Goal: Task Accomplishment & Management: Manage account settings

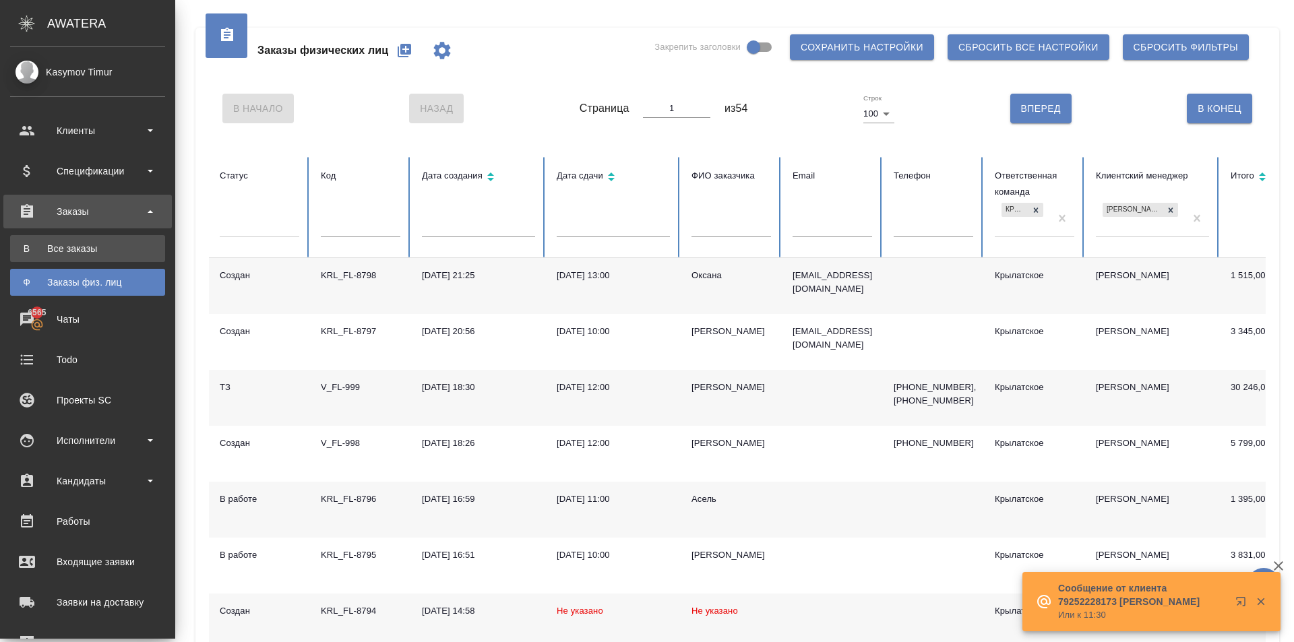
click at [51, 252] on div "Все заказы" at bounding box center [88, 248] width 142 height 13
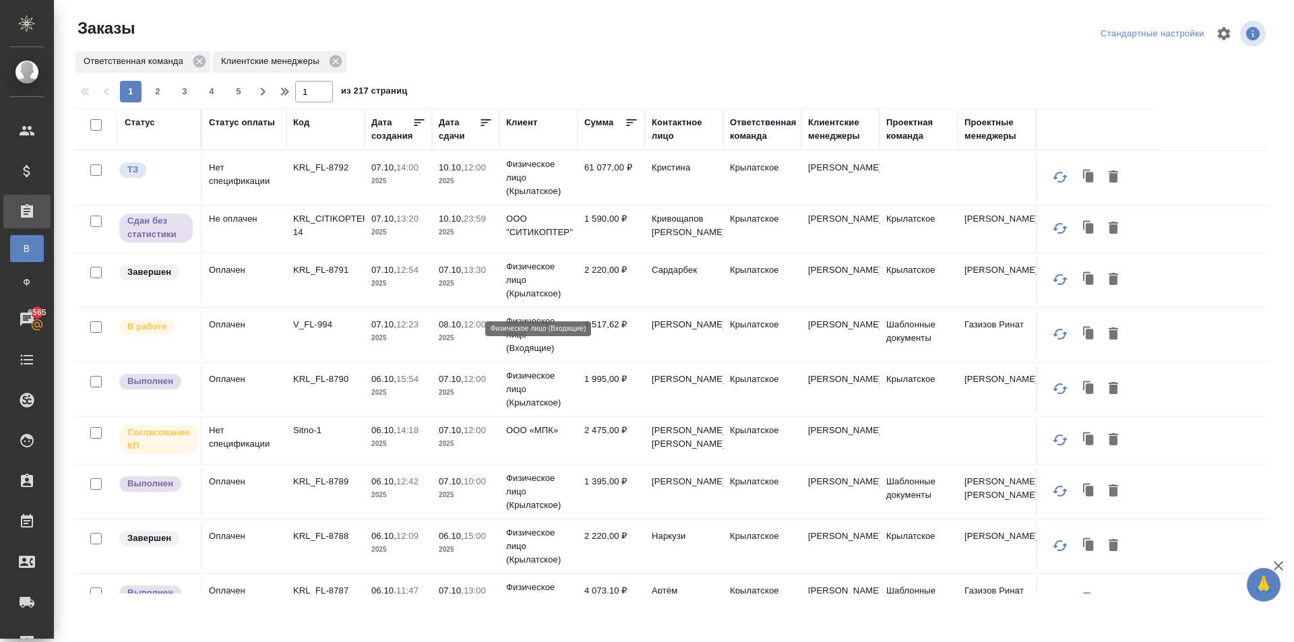
scroll to position [539, 0]
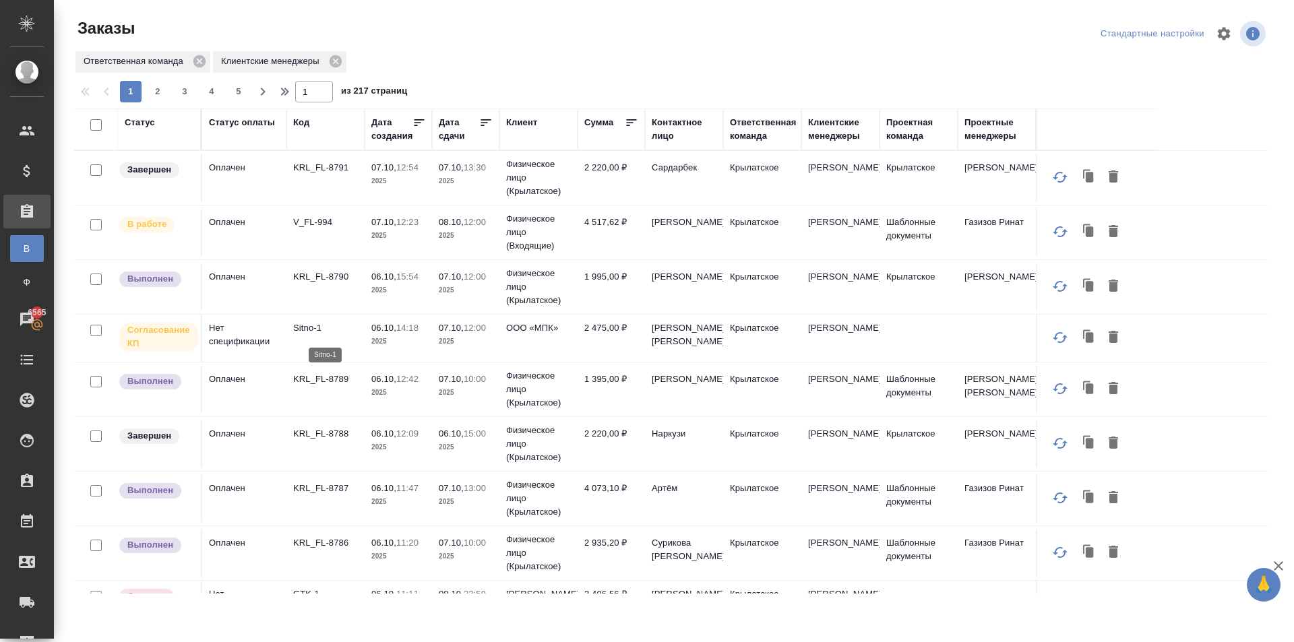
click at [310, 328] on p "Sitno-1" at bounding box center [325, 328] width 65 height 13
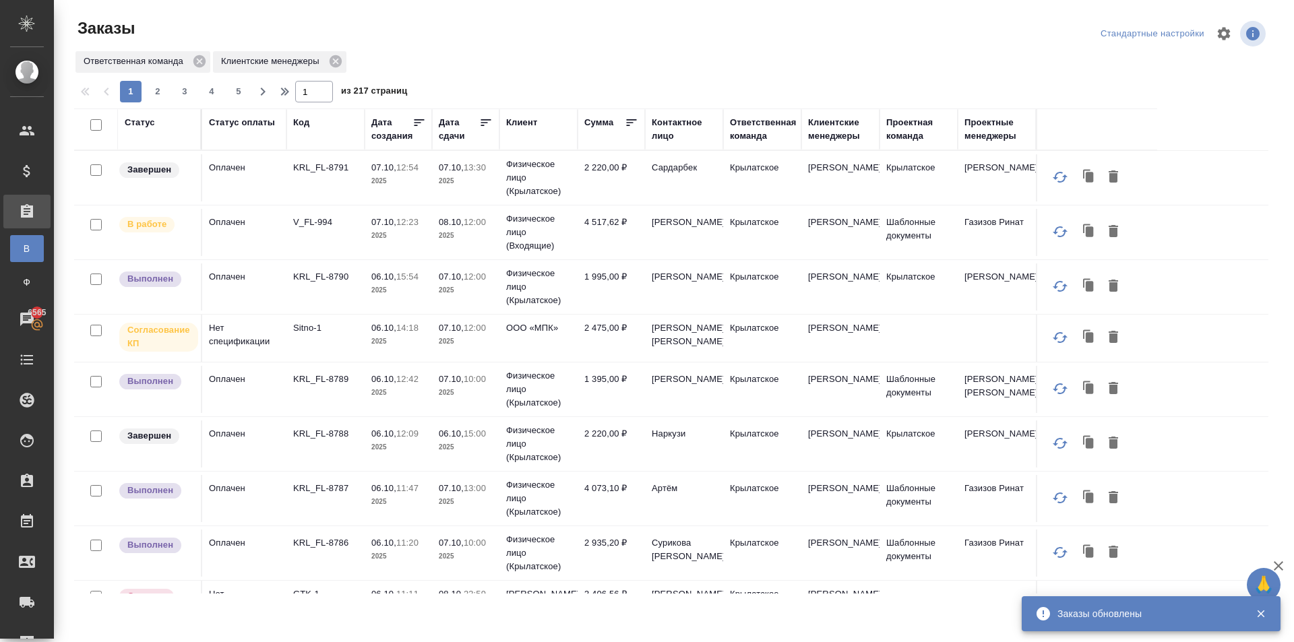
click at [497, 179] on td "07.10, 13:30 2025" at bounding box center [465, 177] width 67 height 47
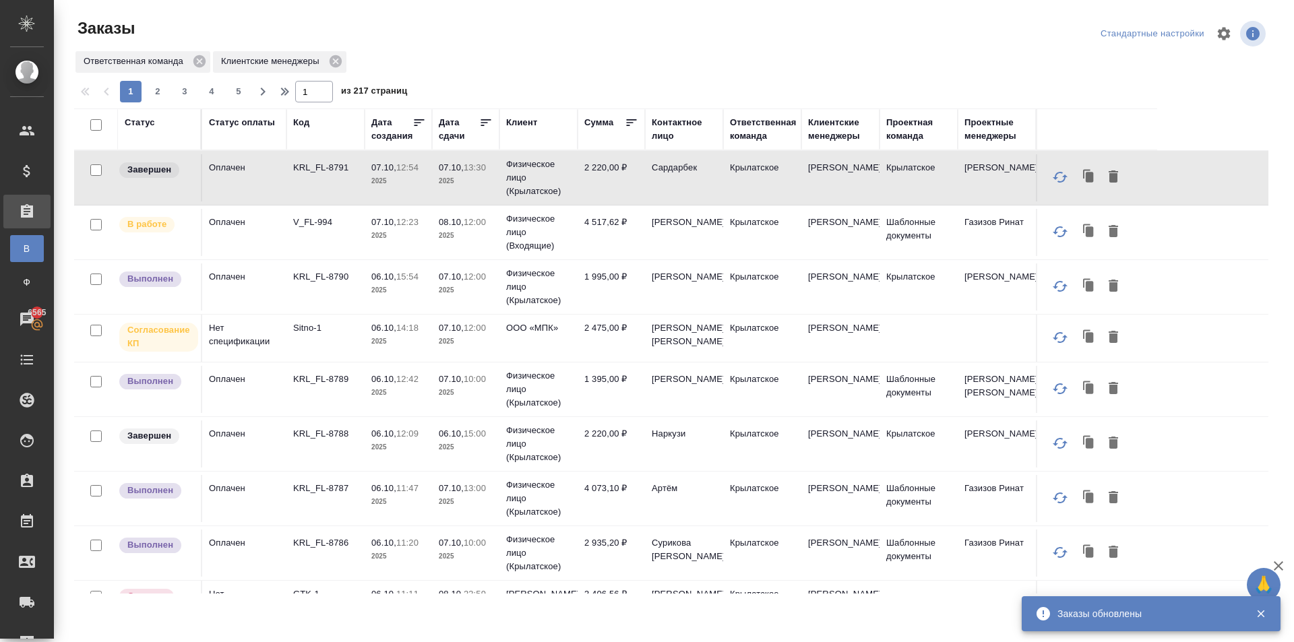
click at [281, 229] on td "Оплачен" at bounding box center [244, 232] width 84 height 47
click at [280, 229] on td "Оплачен" at bounding box center [244, 232] width 84 height 47
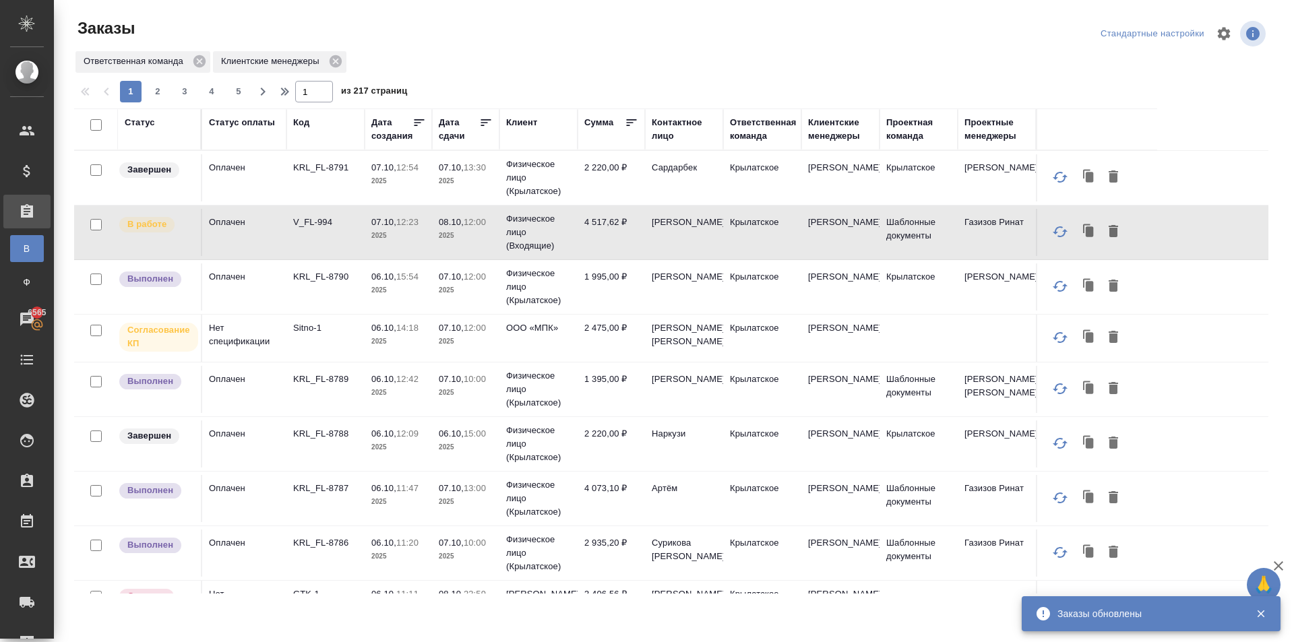
click at [276, 228] on td "Оплачен" at bounding box center [244, 232] width 84 height 47
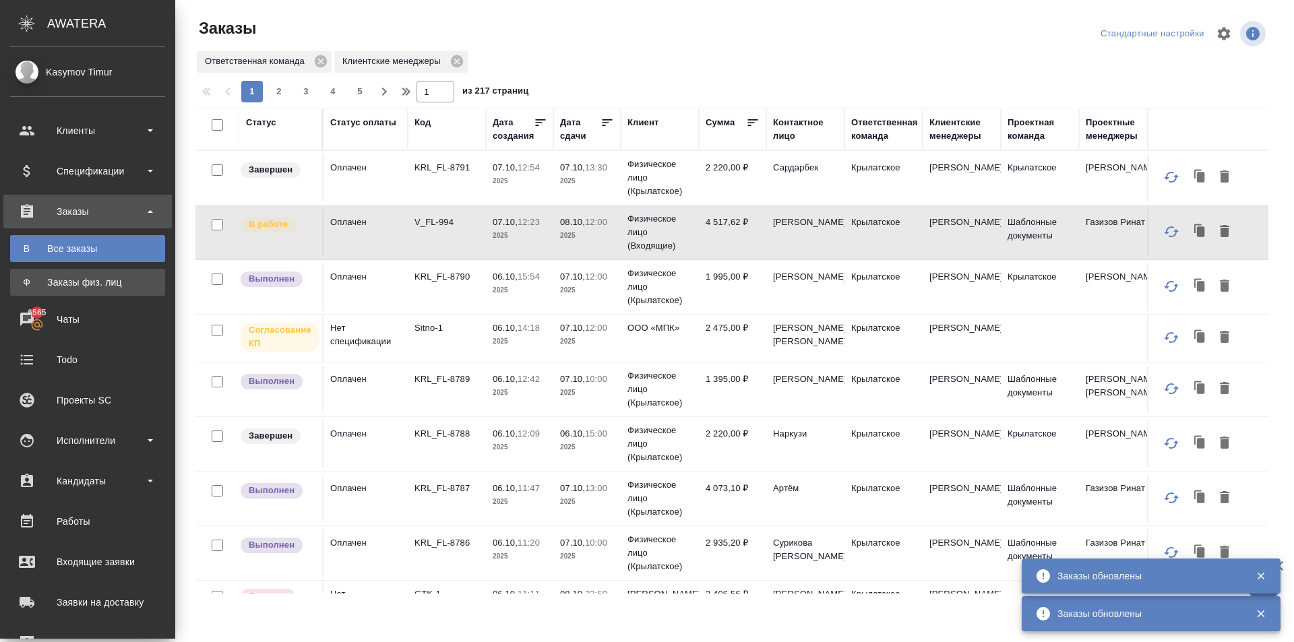
click at [35, 281] on div "Заказы физ. лиц" at bounding box center [88, 282] width 142 height 13
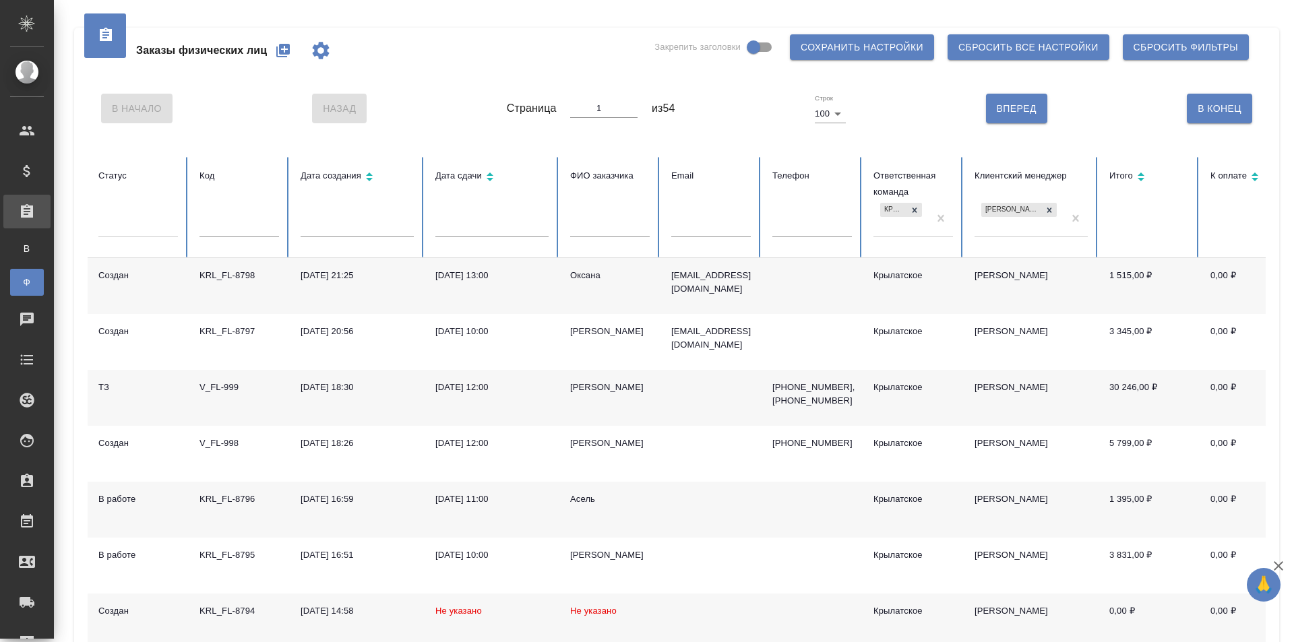
click at [279, 53] on icon "button" at bounding box center [283, 50] width 16 height 16
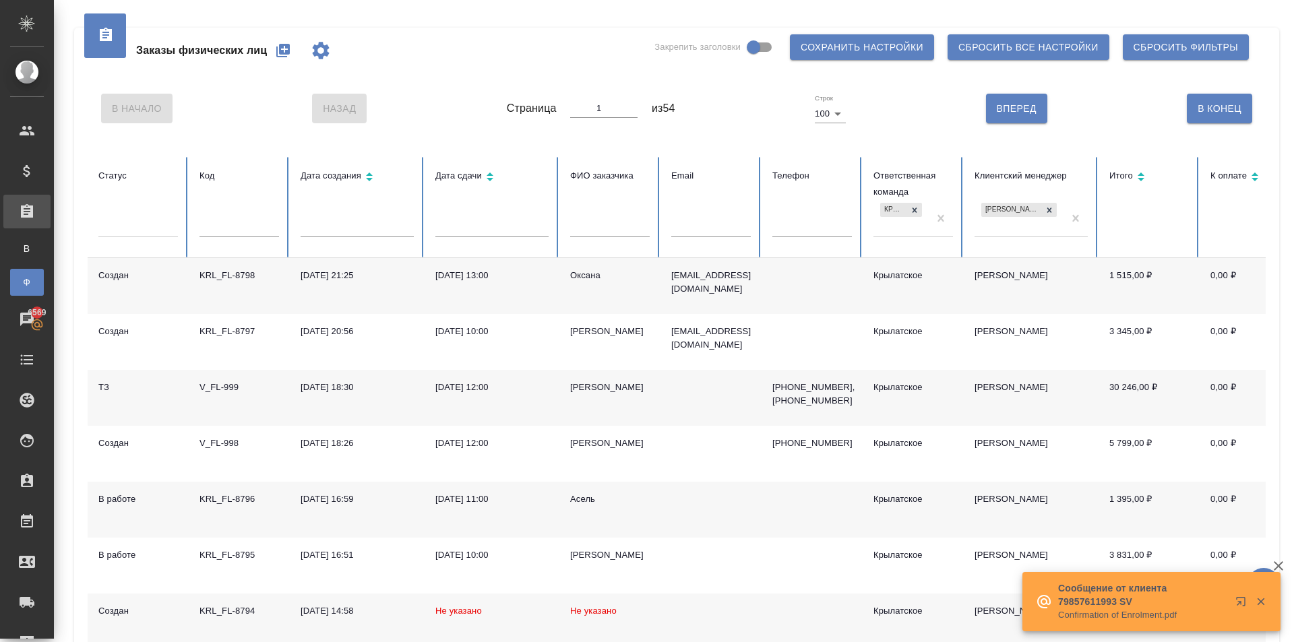
click at [281, 47] on icon "button" at bounding box center [282, 50] width 13 height 13
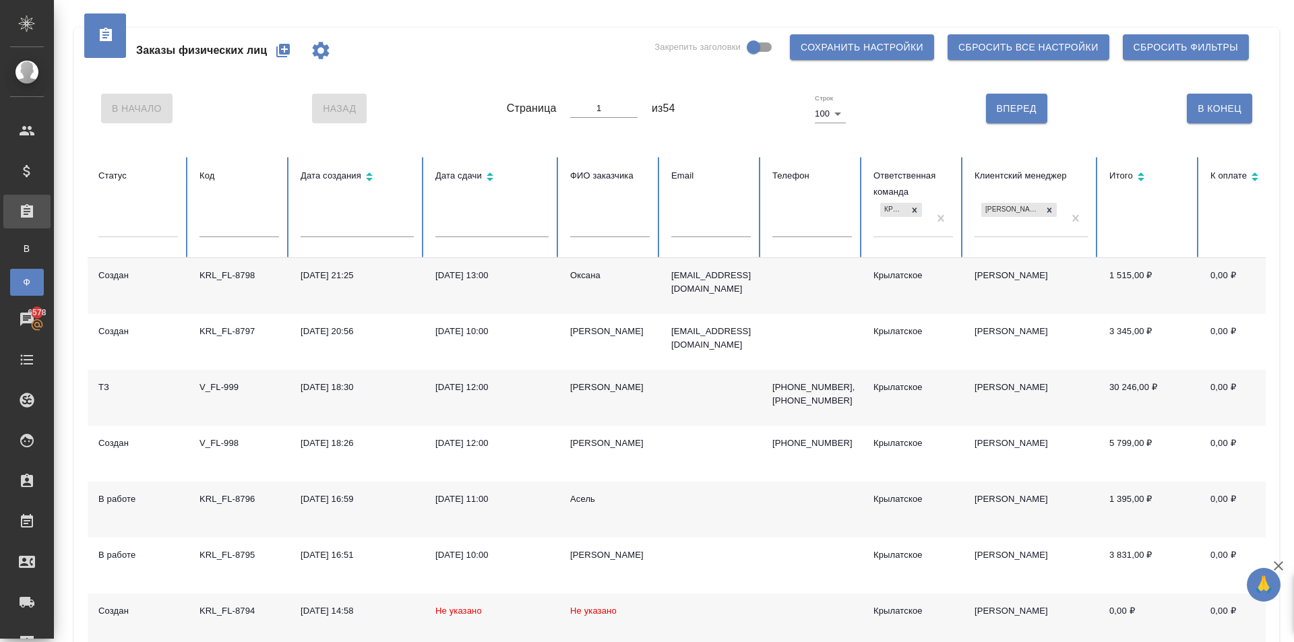
click at [595, 267] on td "Оксана" at bounding box center [609, 286] width 101 height 56
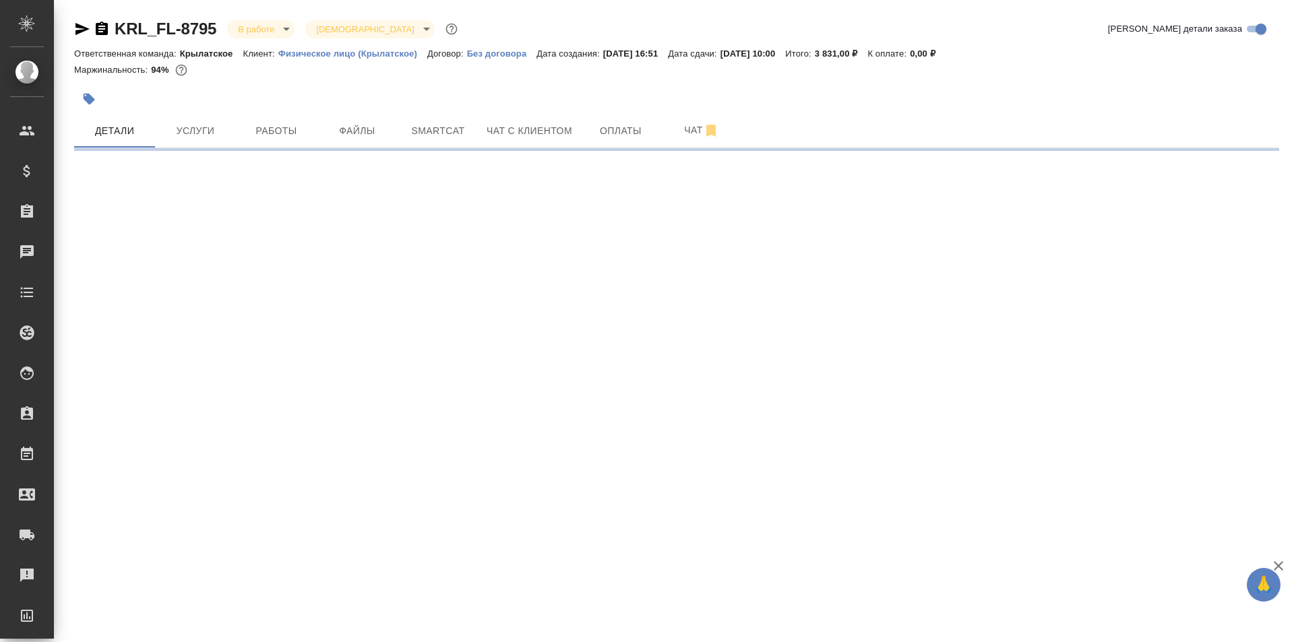
select select "RU"
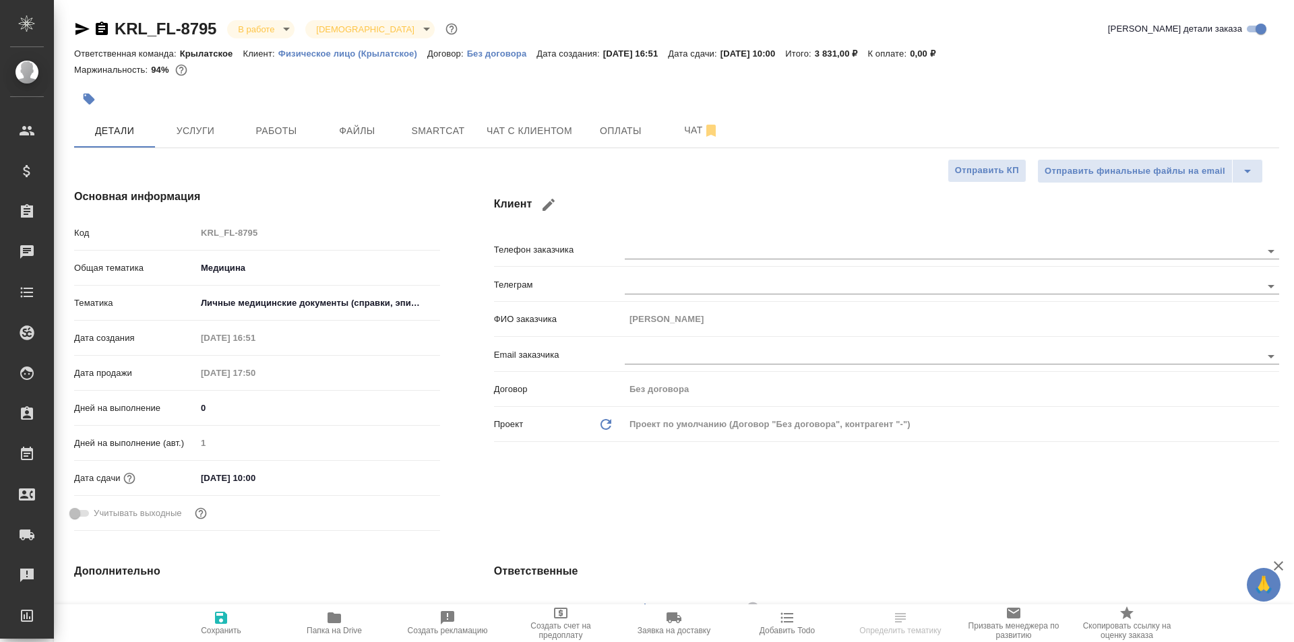
type textarea "x"
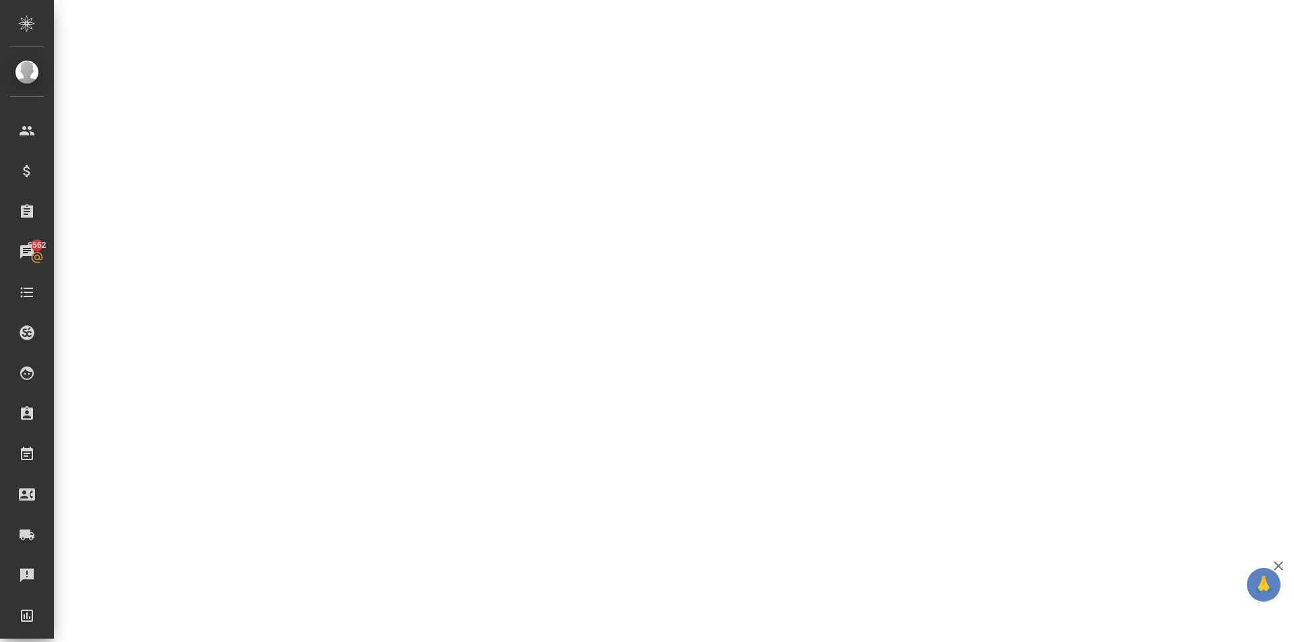
select select "RU"
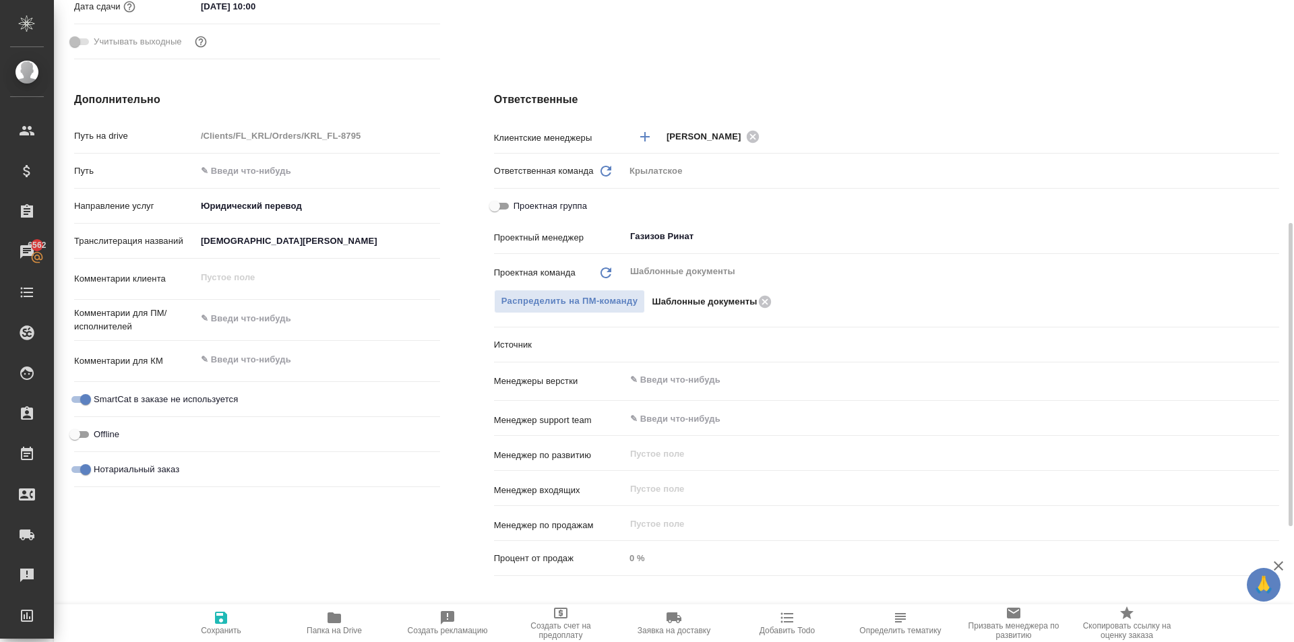
type textarea "x"
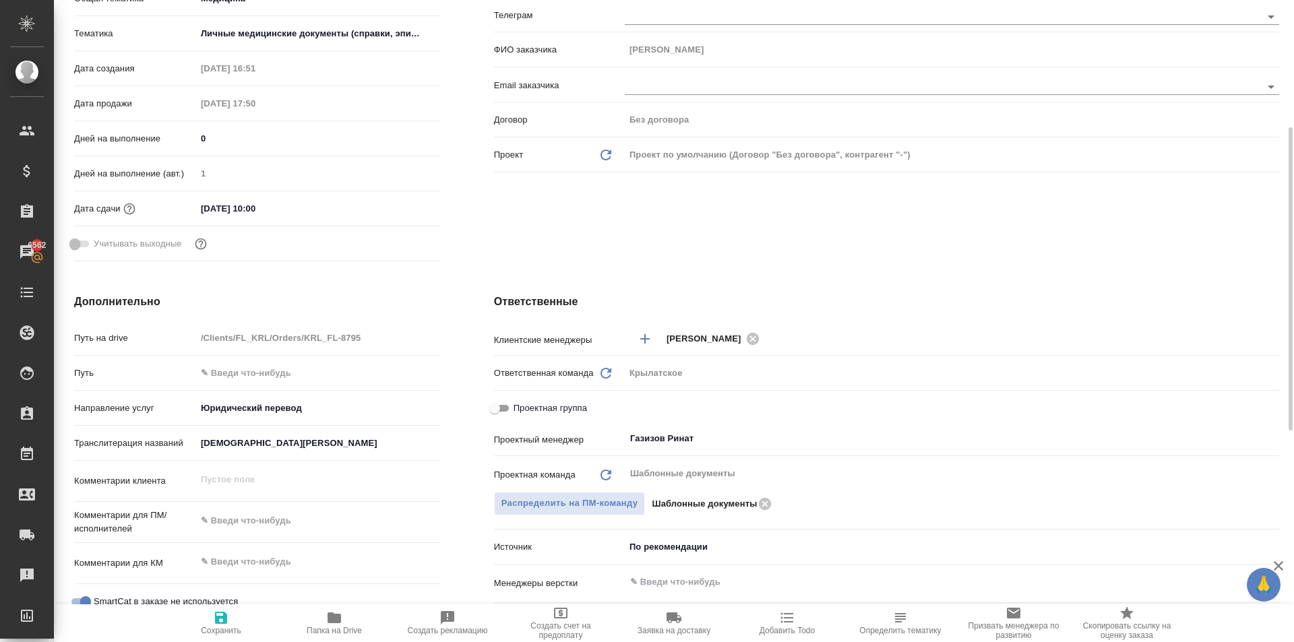
scroll to position [0, 0]
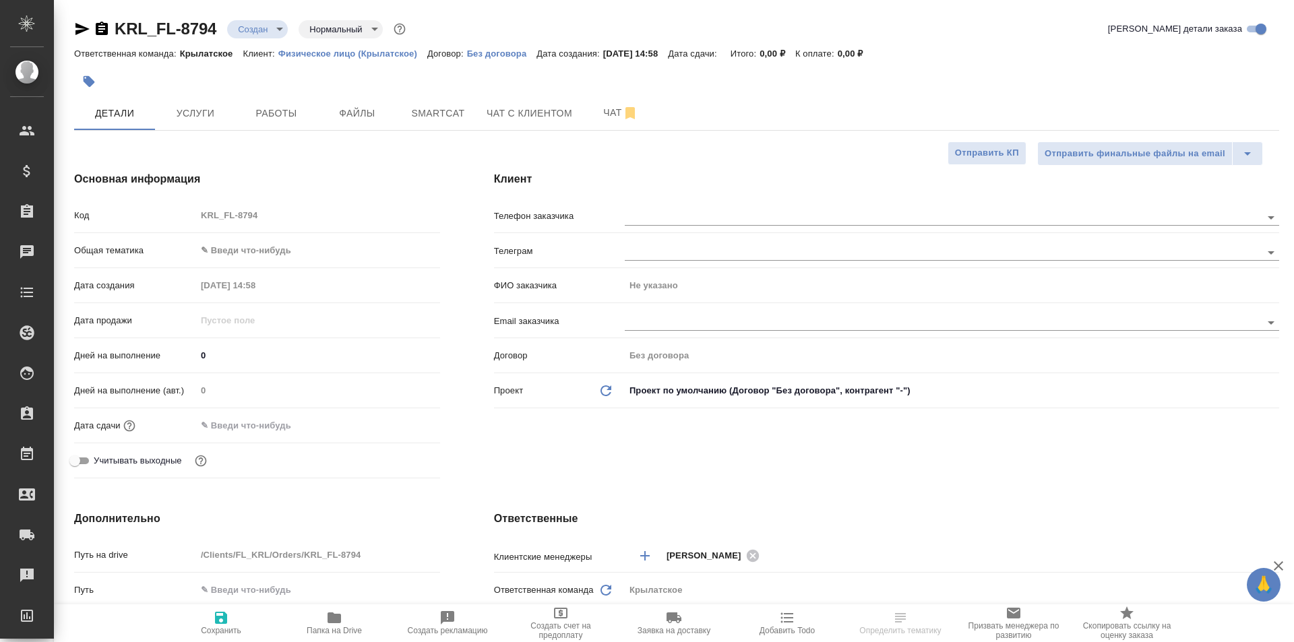
select select "RU"
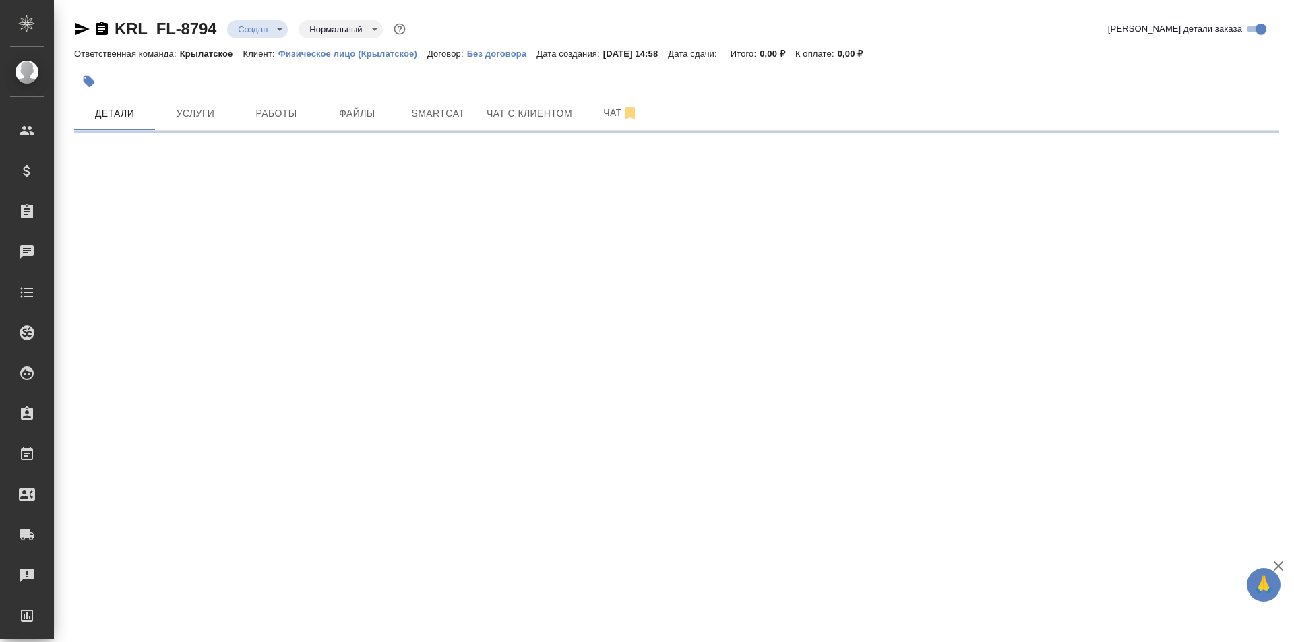
select select "RU"
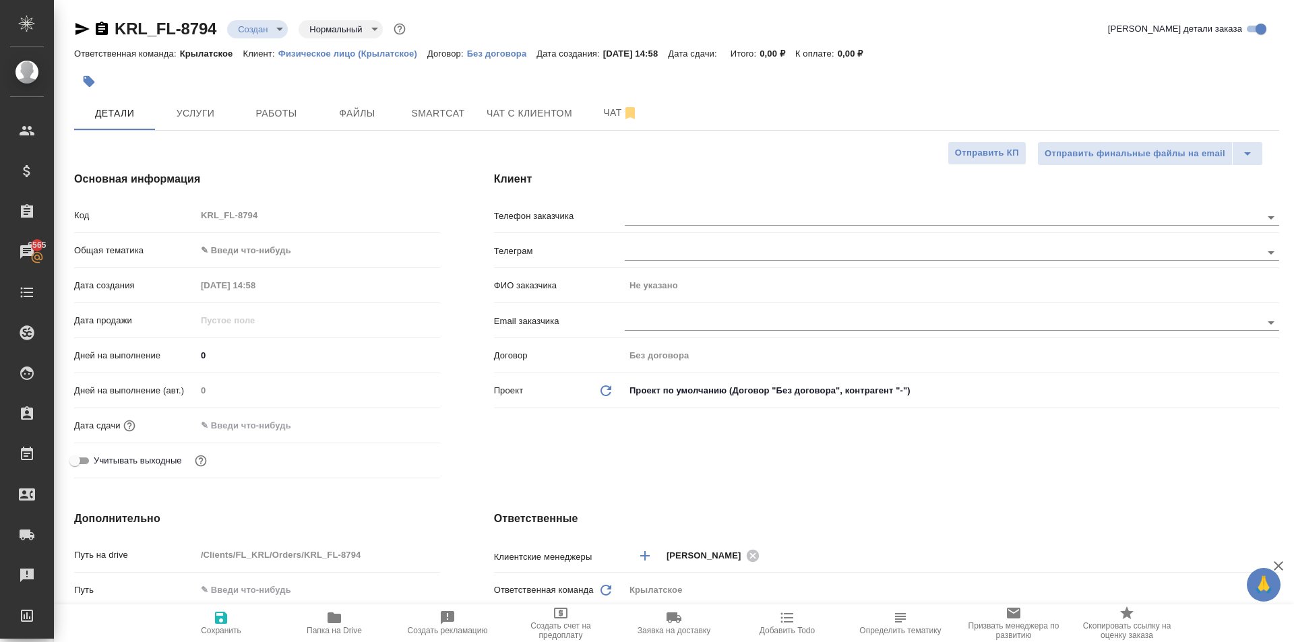
type textarea "x"
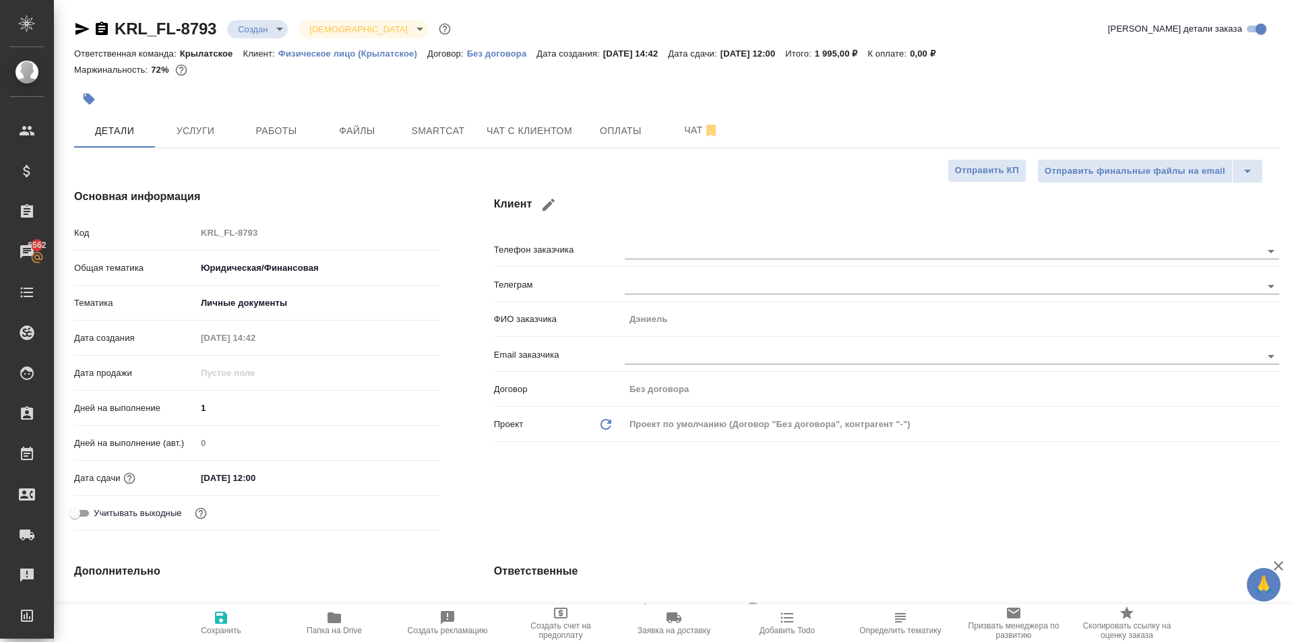
select select "RU"
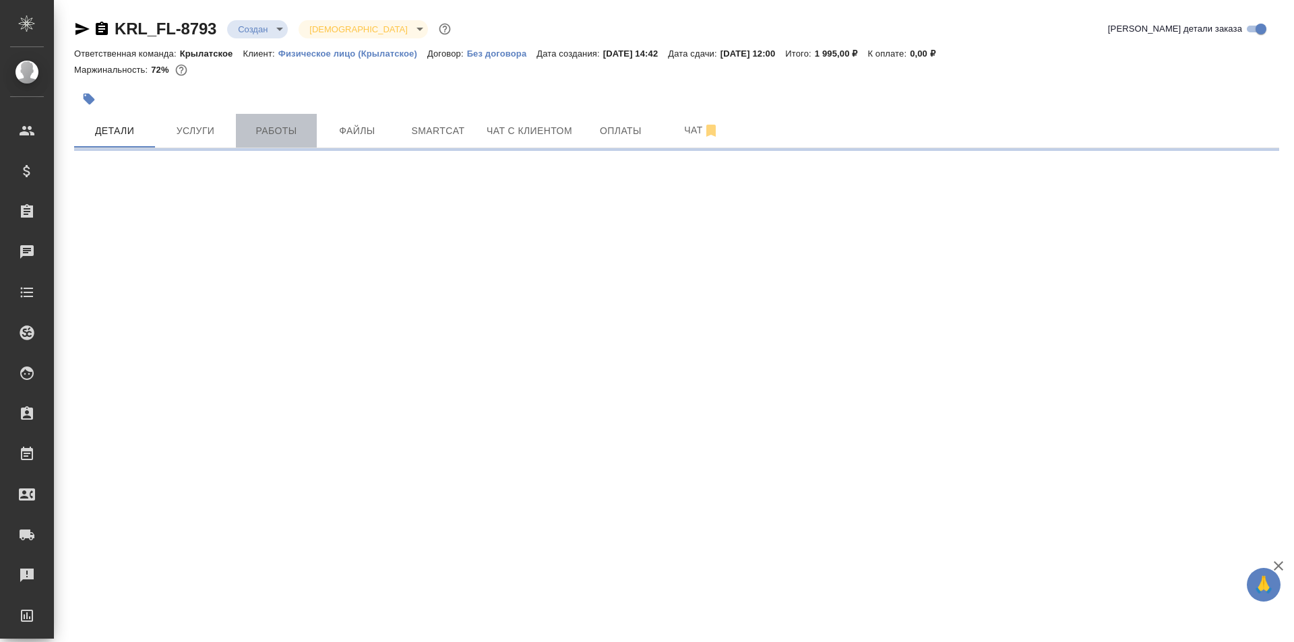
click at [251, 133] on span "Работы" at bounding box center [276, 131] width 65 height 17
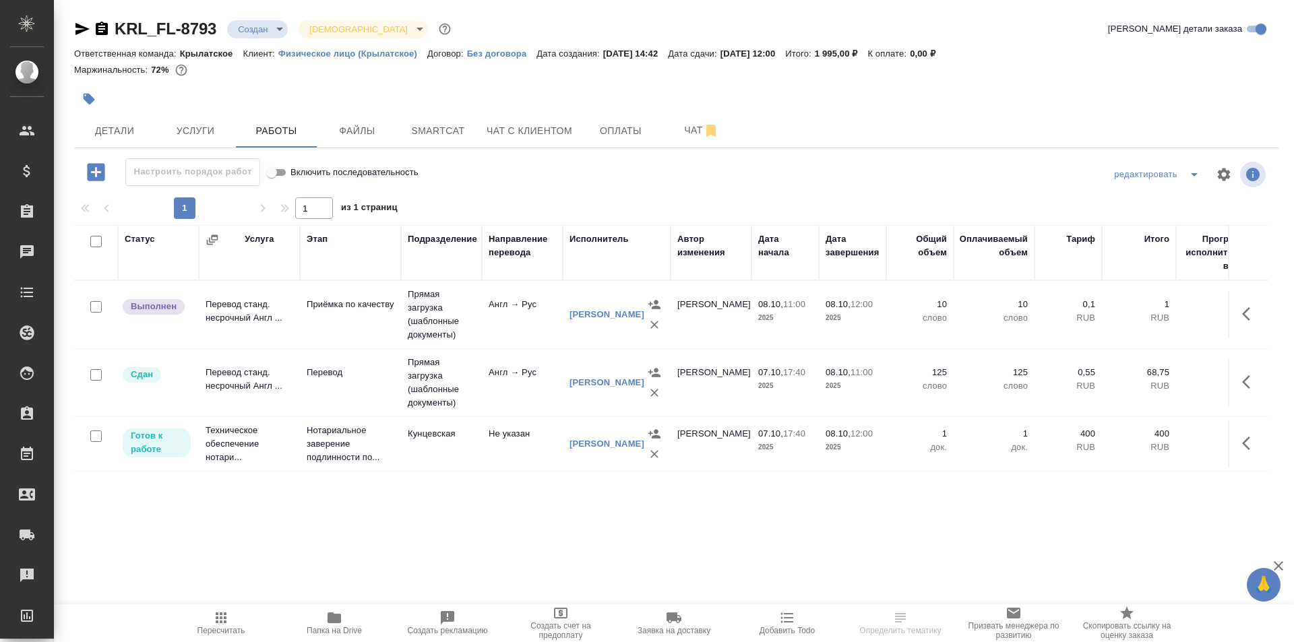
click at [218, 631] on span "Пересчитать" at bounding box center [222, 630] width 48 height 9
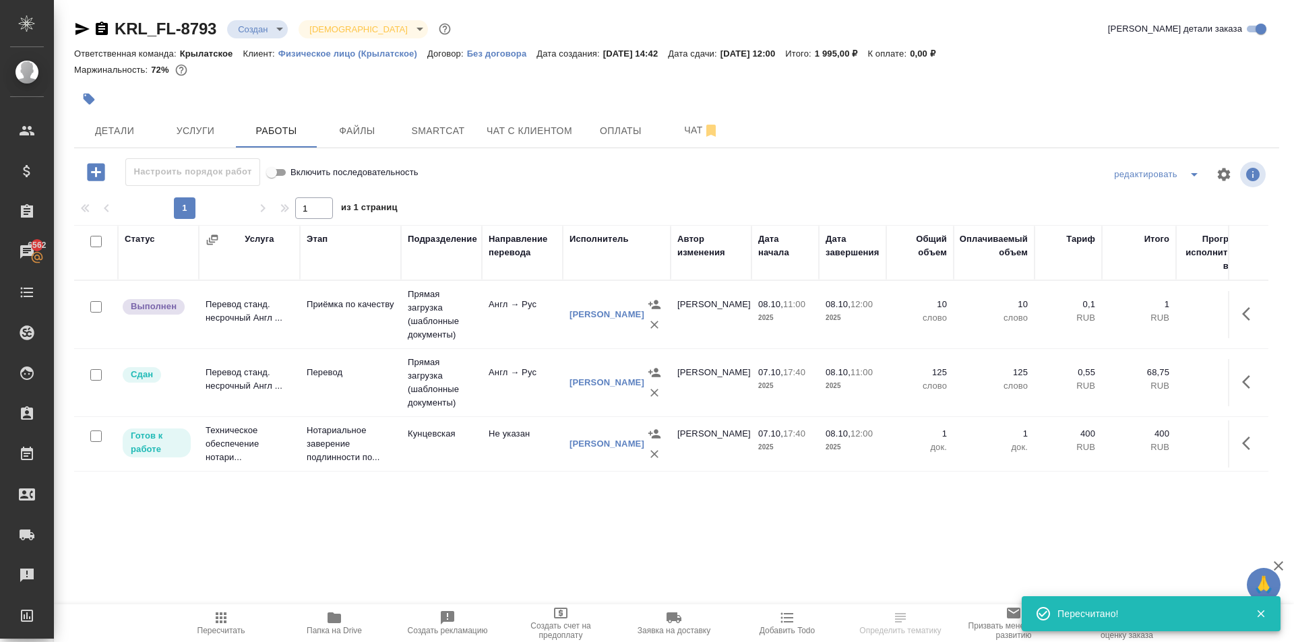
click at [1248, 301] on button "button" at bounding box center [1250, 314] width 32 height 32
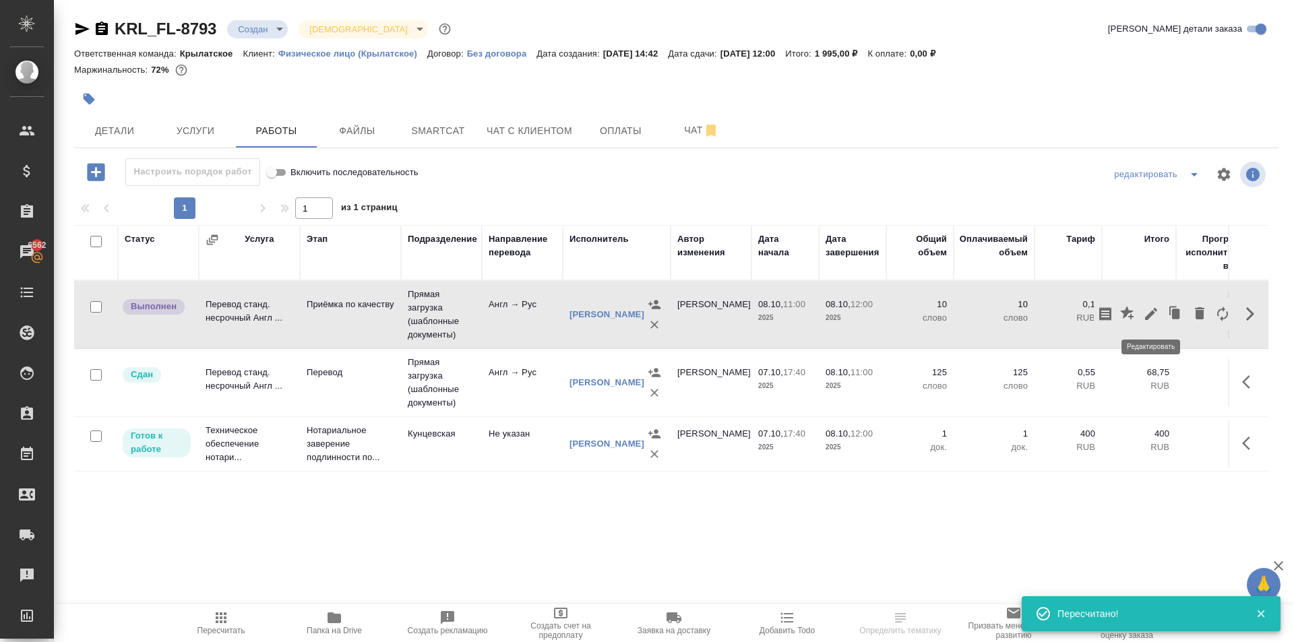
click at [1155, 315] on icon "button" at bounding box center [1151, 314] width 16 height 16
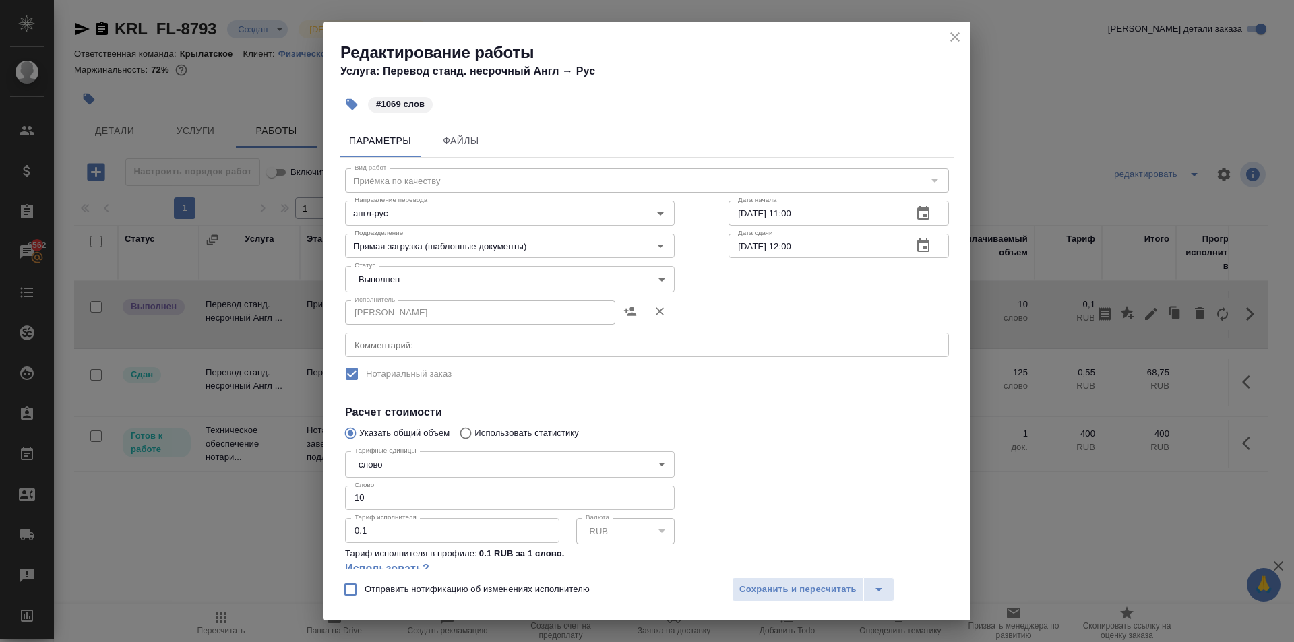
click at [387, 499] on input "10" at bounding box center [510, 498] width 330 height 24
type input "1069"
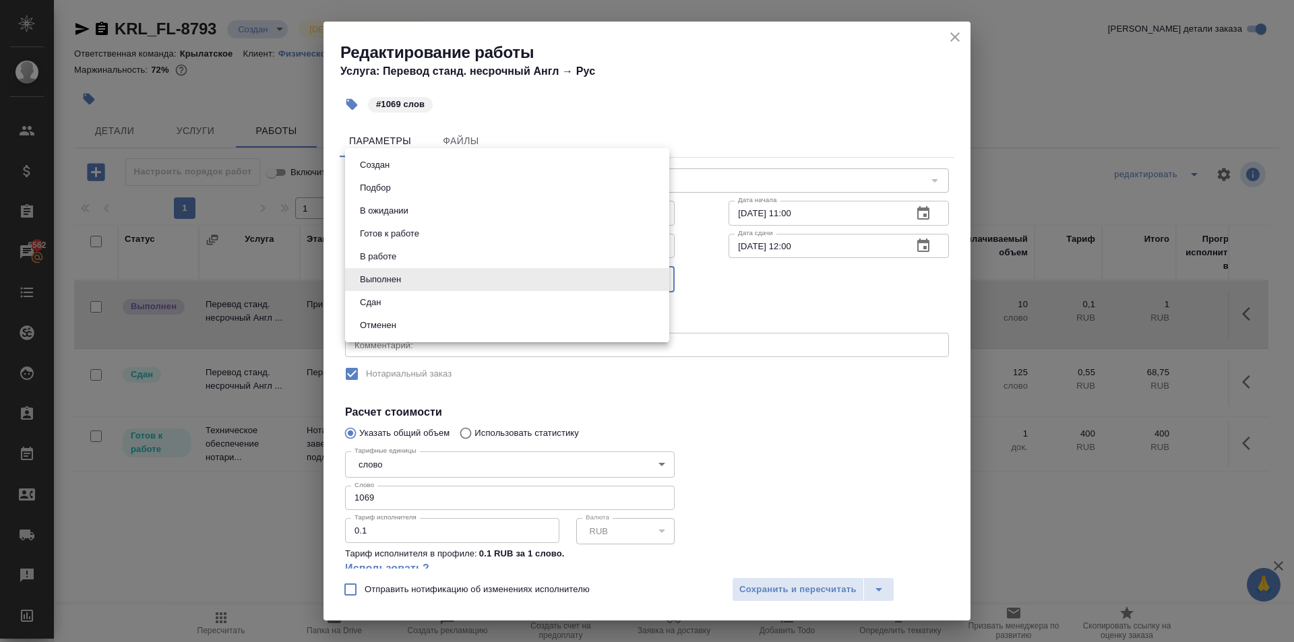
click at [375, 274] on body "🙏 .cls-1 fill:#fff; AWATERA Kasymov Timur Клиенты Спецификации Заказы 6562 Чаты…" at bounding box center [647, 321] width 1294 height 642
click at [367, 301] on button "Сдан" at bounding box center [370, 302] width 29 height 15
type input "closed"
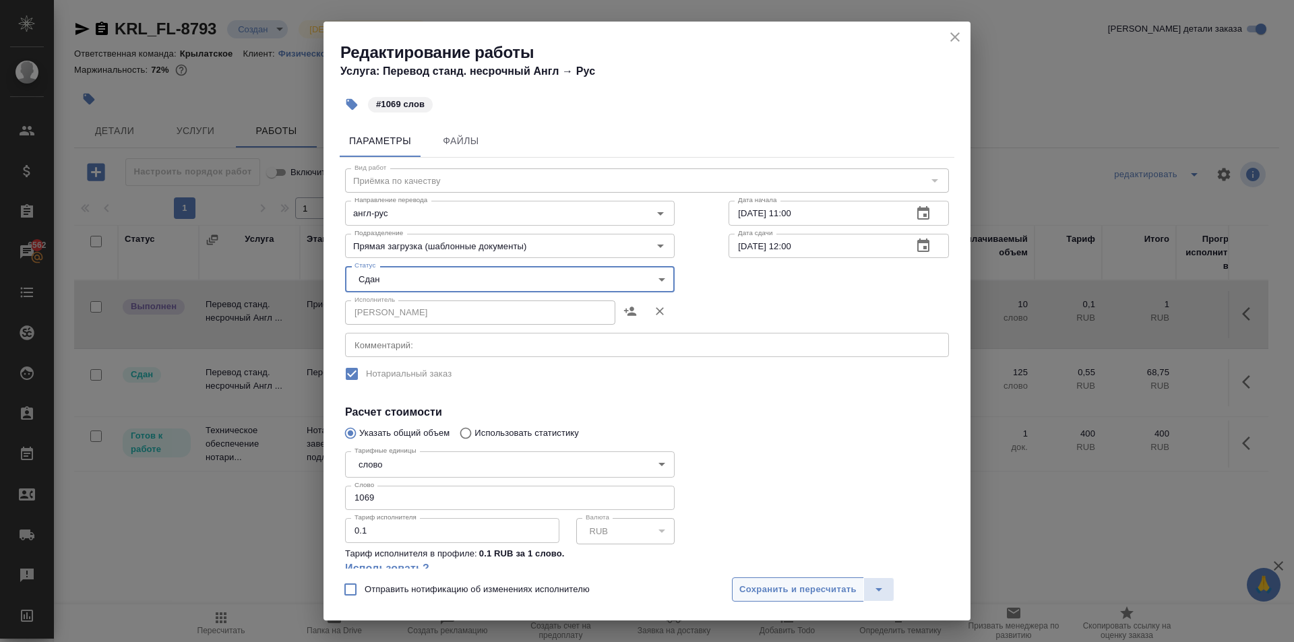
click at [791, 586] on span "Сохранить и пересчитать" at bounding box center [797, 590] width 117 height 16
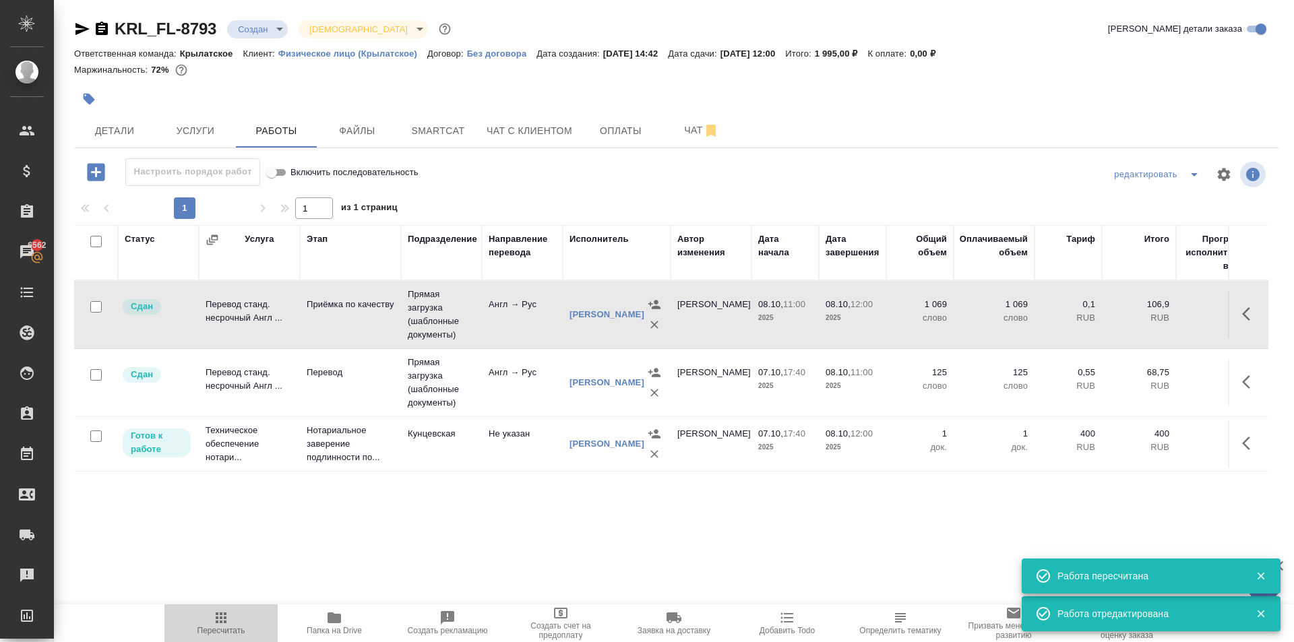
click at [189, 636] on button "Пересчитать" at bounding box center [220, 624] width 113 height 38
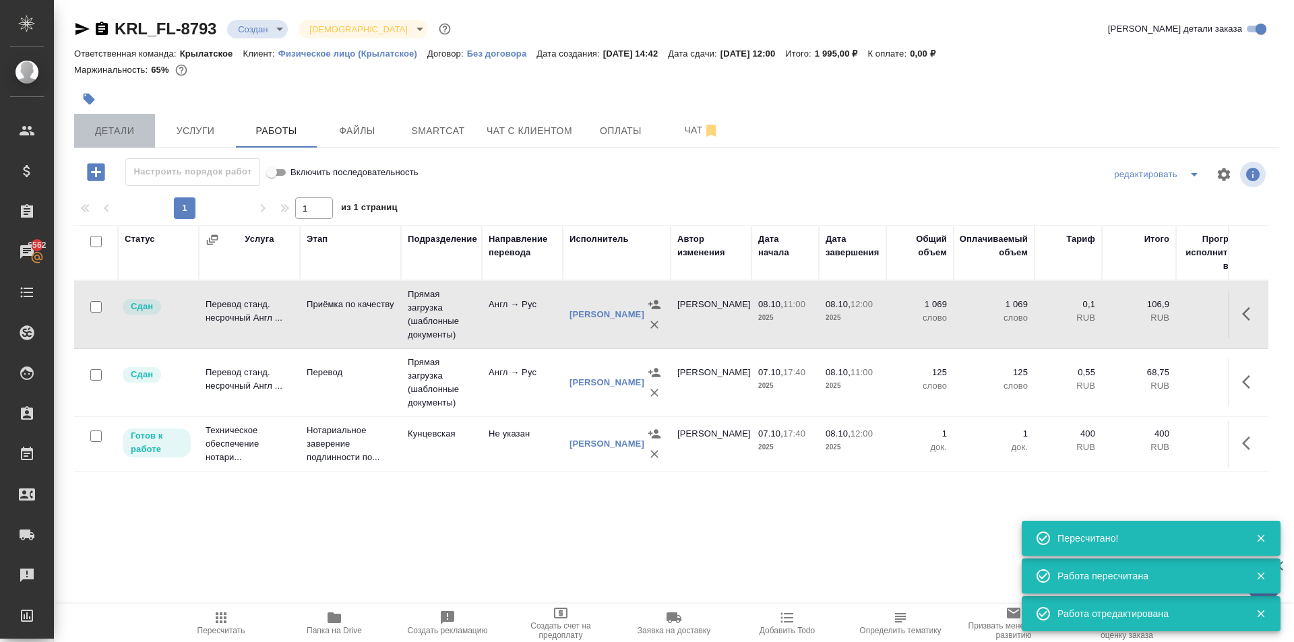
click at [129, 131] on span "Детали" at bounding box center [114, 131] width 65 height 17
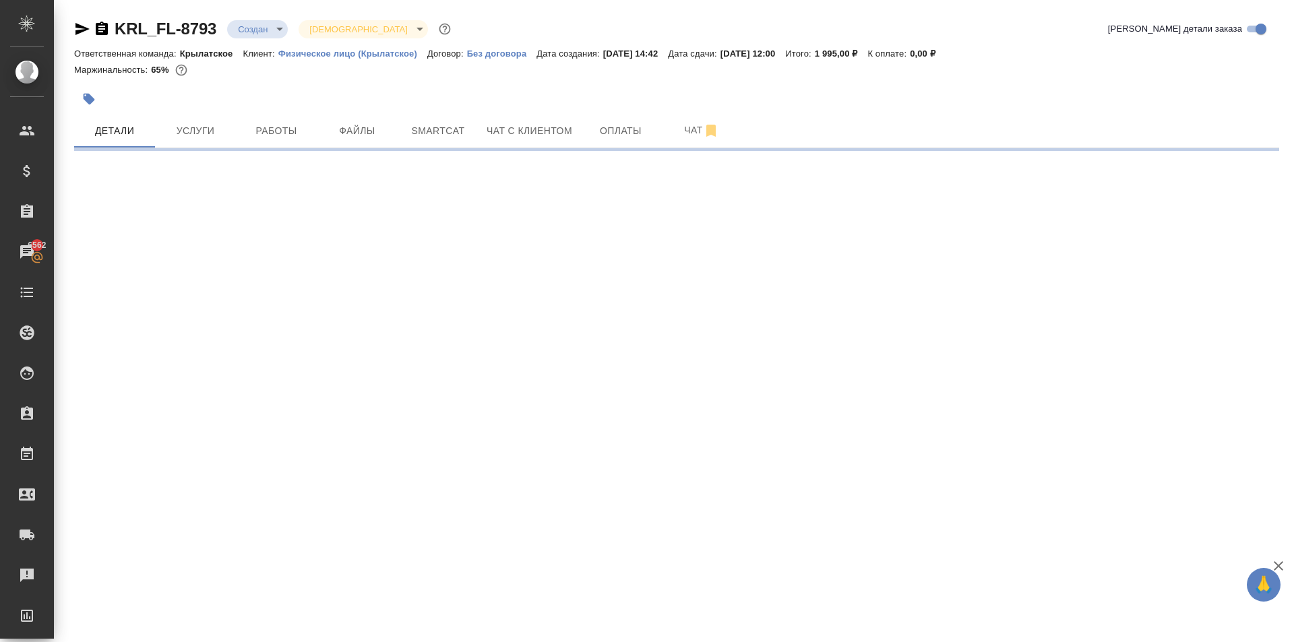
select select "RU"
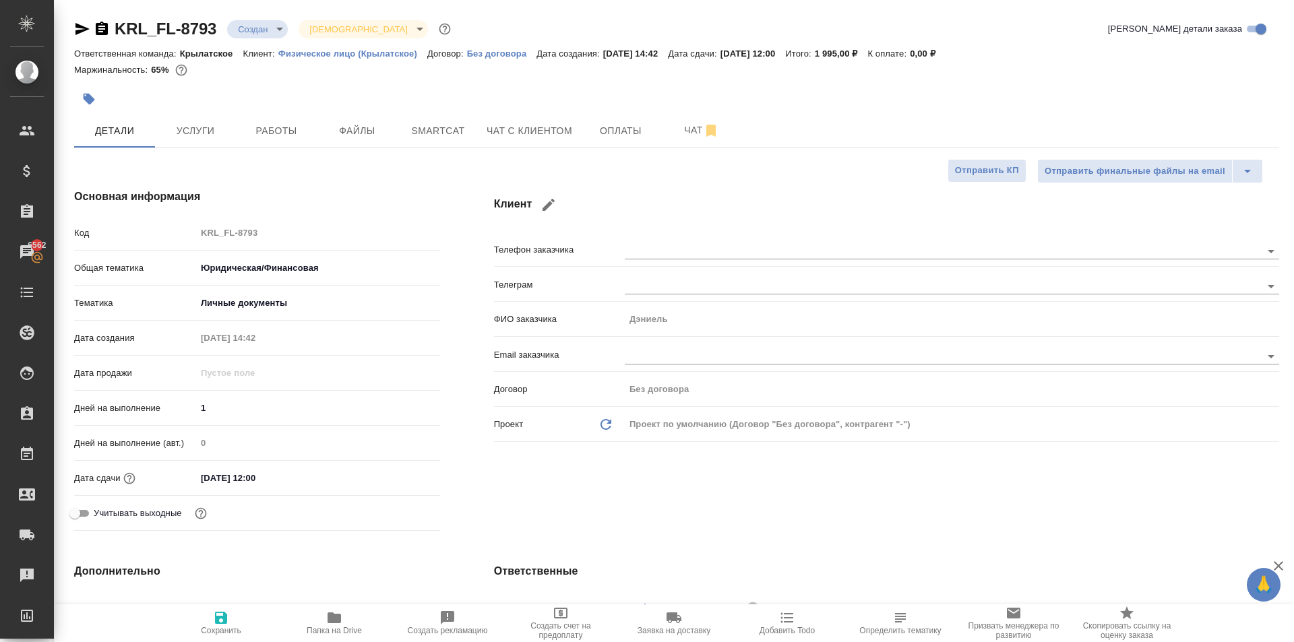
type textarea "x"
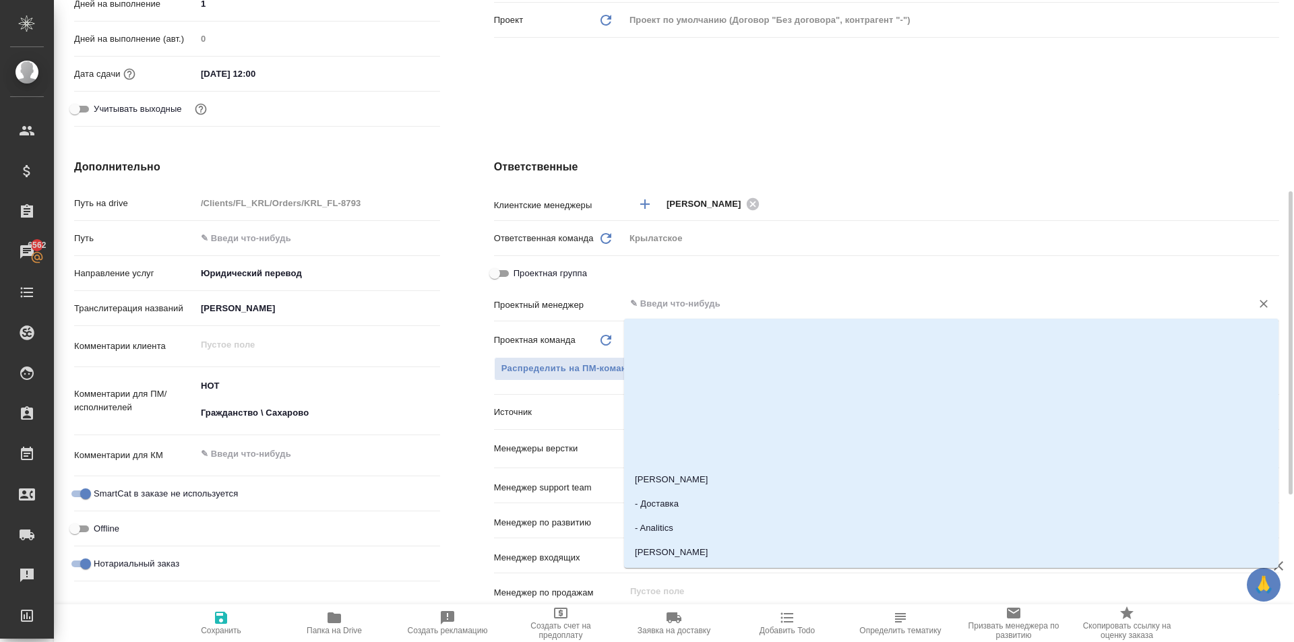
click at [680, 303] on input "text" at bounding box center [929, 304] width 601 height 16
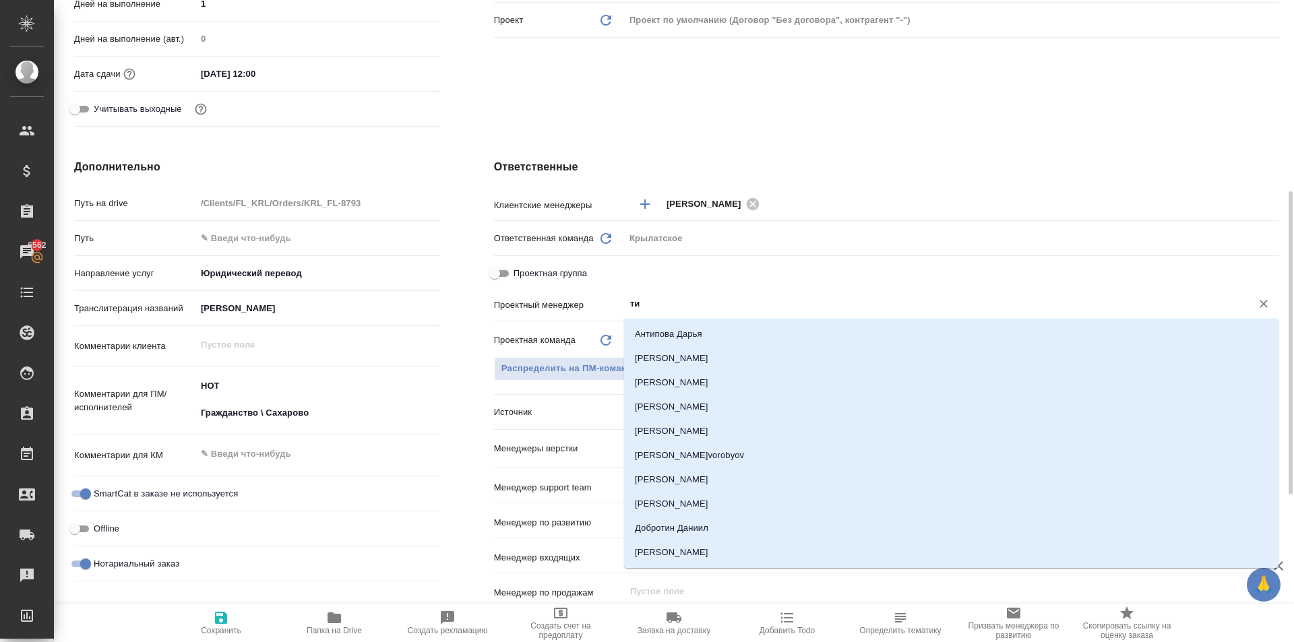
type input "тим"
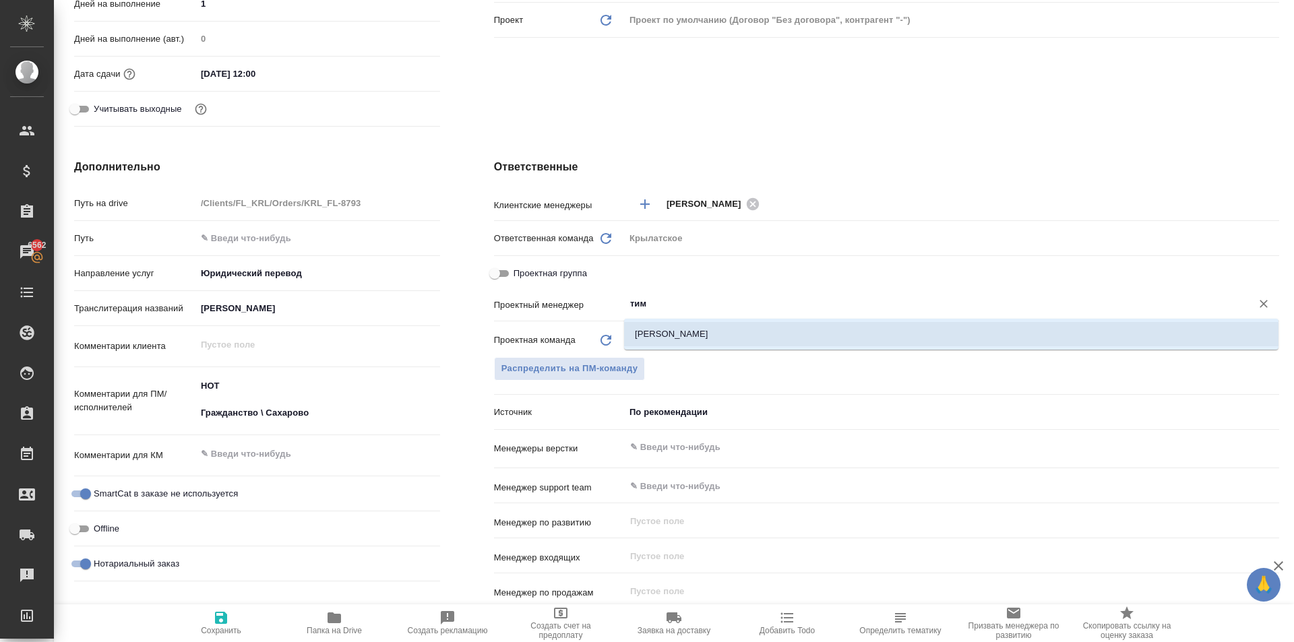
click at [686, 335] on li "[PERSON_NAME]" at bounding box center [951, 334] width 655 height 24
type textarea "x"
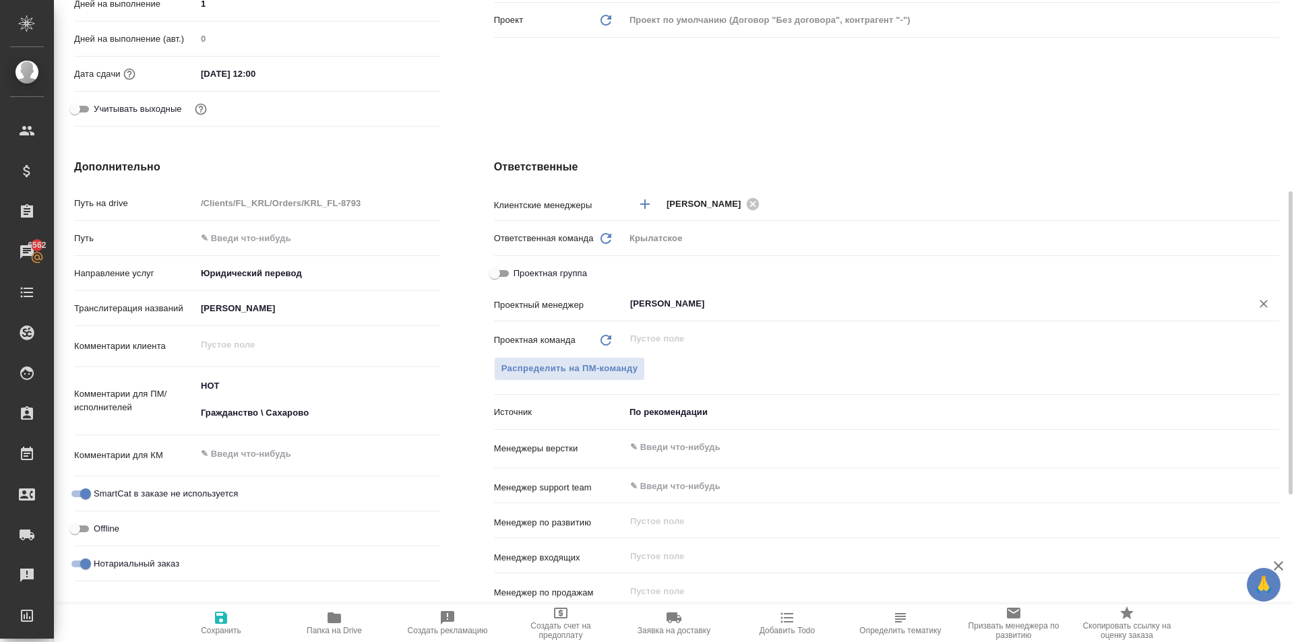
type input "[PERSON_NAME]"
click at [225, 613] on icon "button" at bounding box center [221, 618] width 12 height 12
type textarea "x"
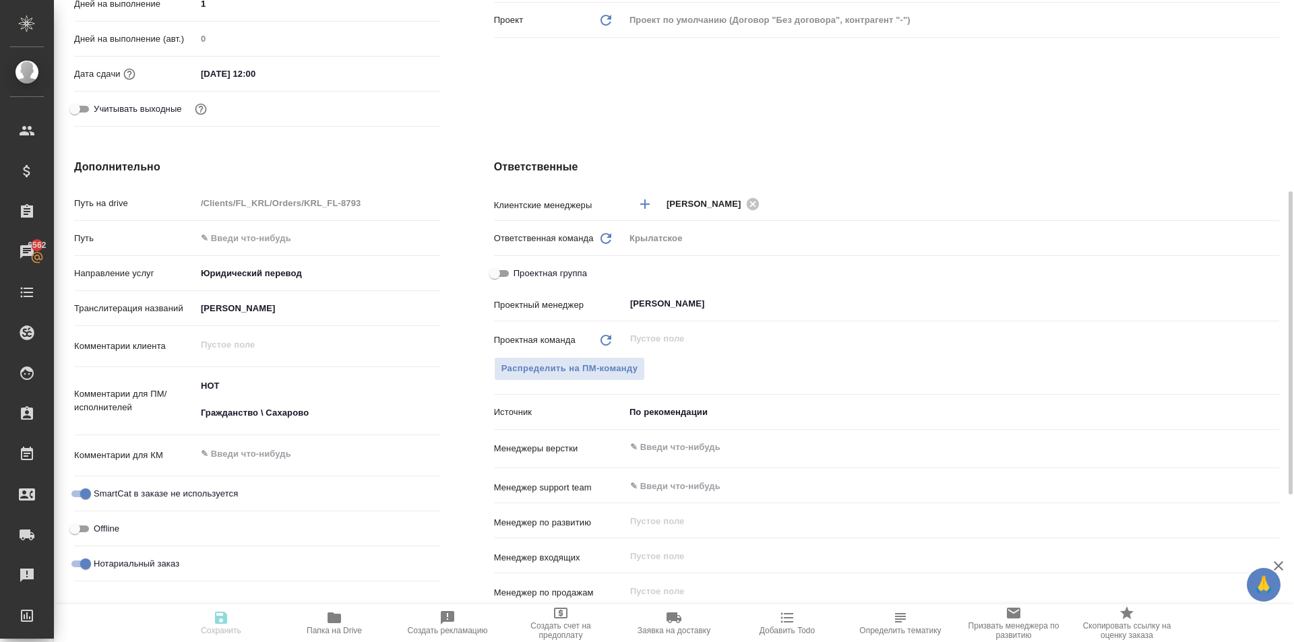
type textarea "x"
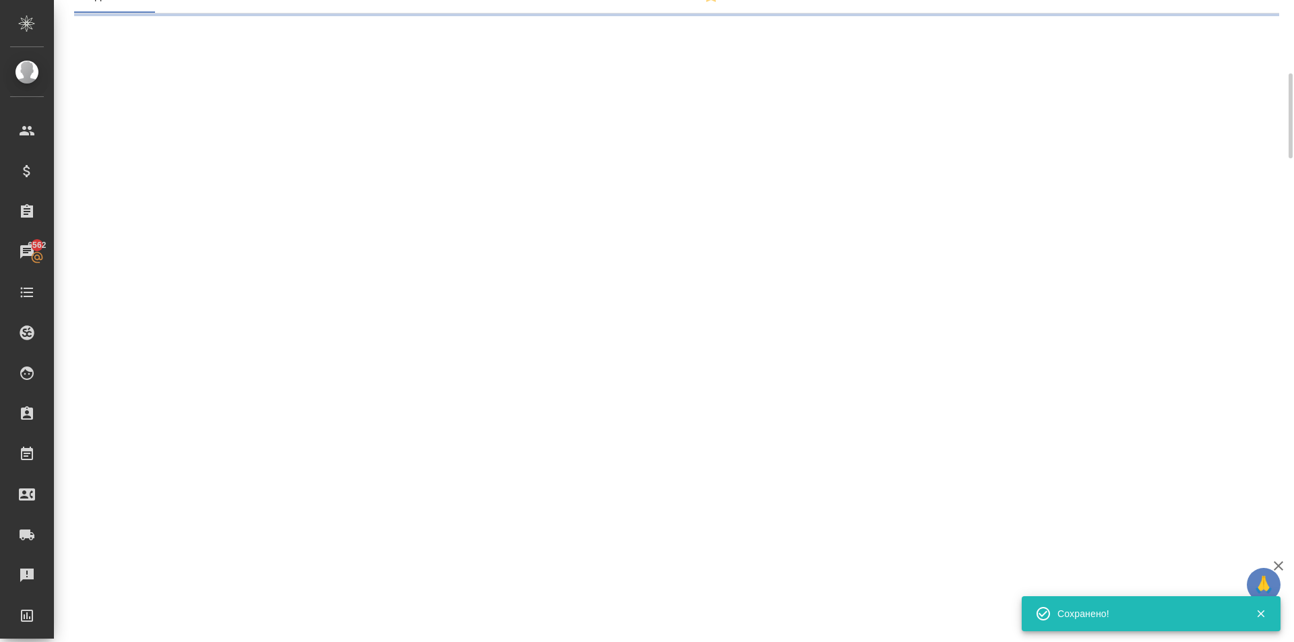
scroll to position [0, 0]
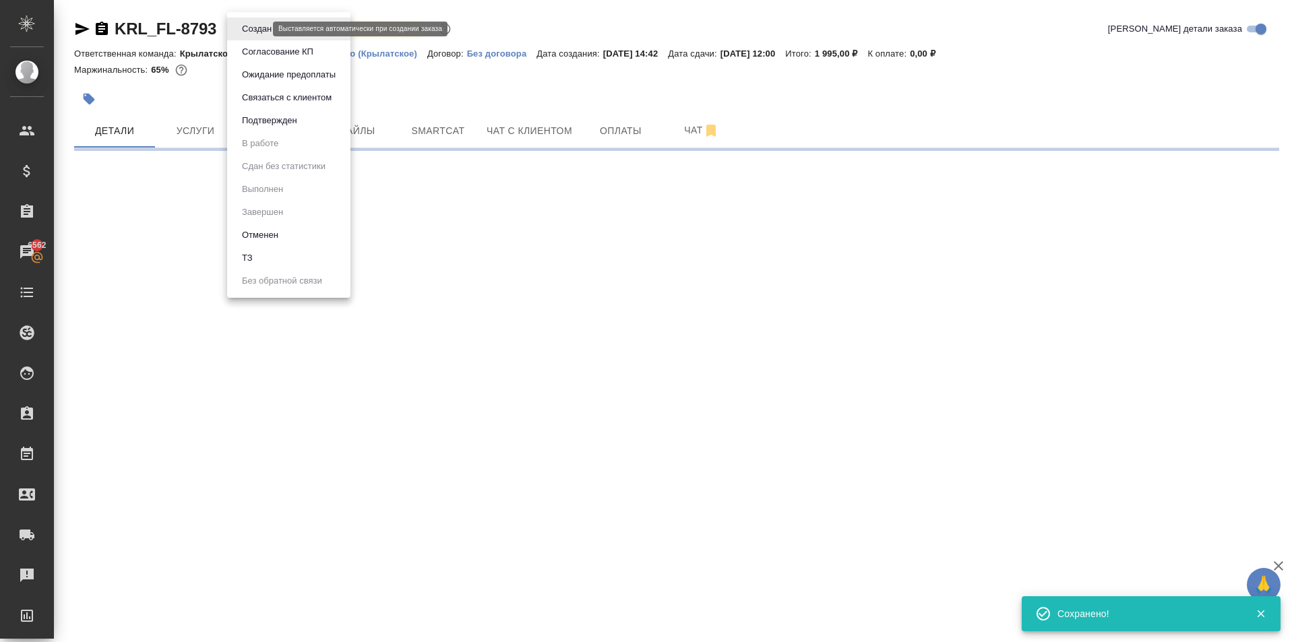
click at [264, 27] on body "🙏 .cls-1 fill:#fff; AWATERA Kasymov Timur Клиенты Спецификации Заказы 6562 Чаты…" at bounding box center [647, 321] width 1294 height 642
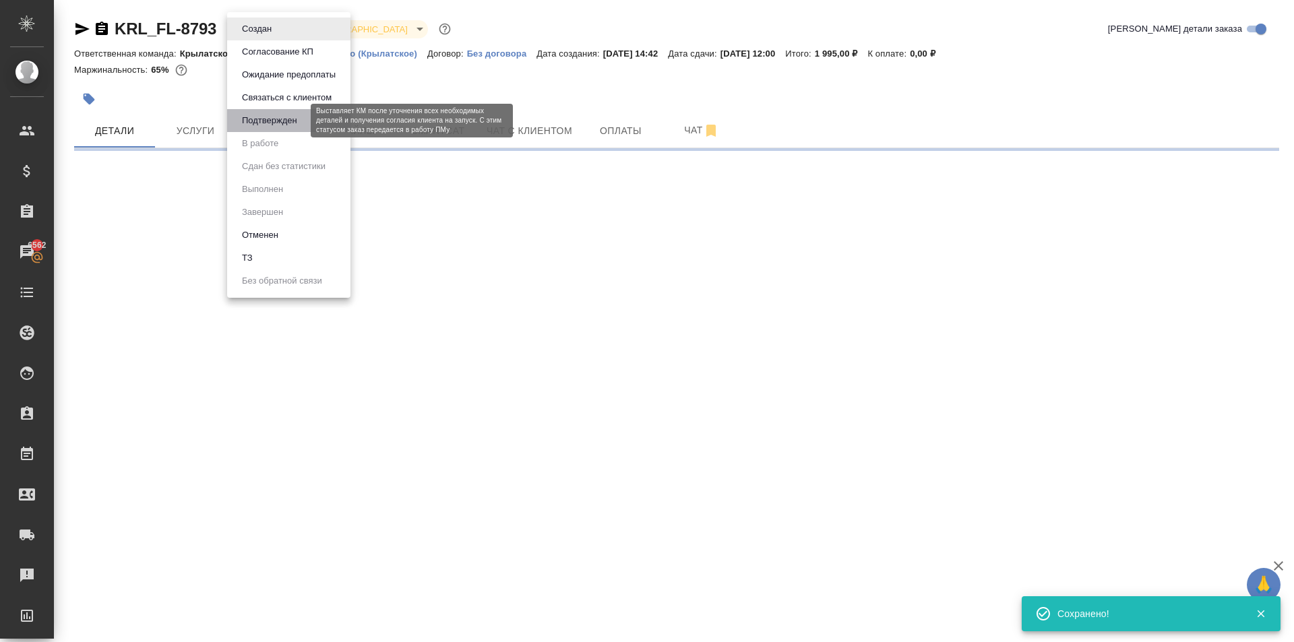
select select "RU"
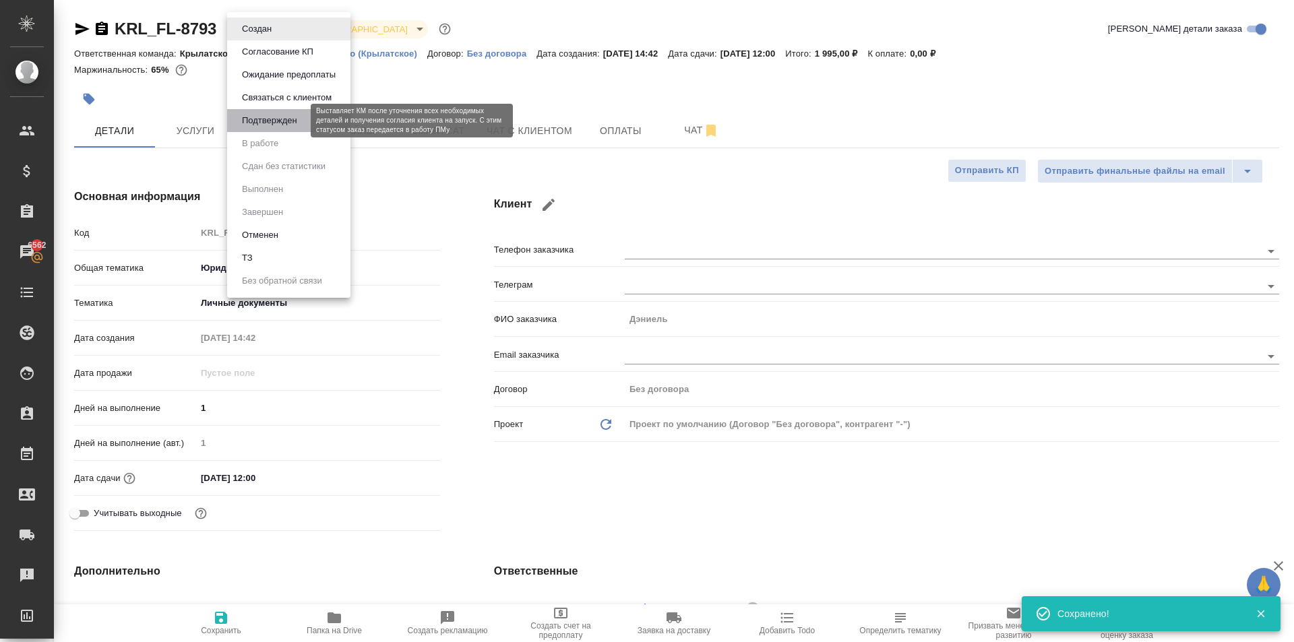
type textarea "x"
click at [276, 121] on button "Подтвержден" at bounding box center [269, 120] width 63 height 15
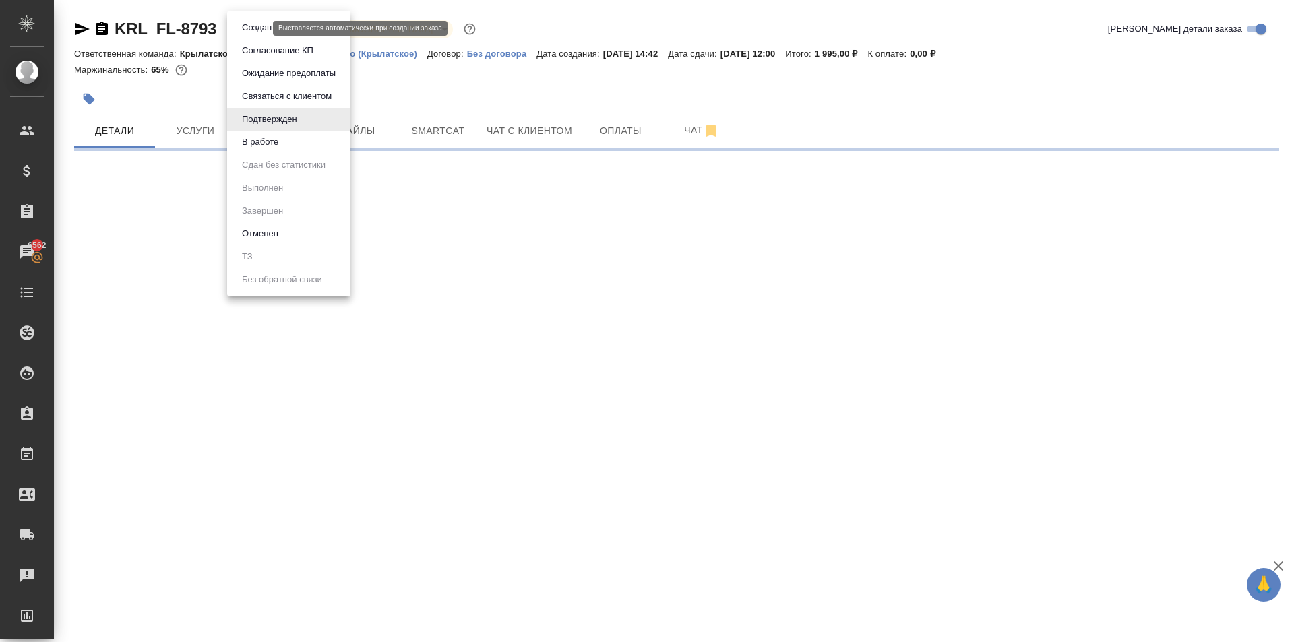
drag, startPoint x: 257, startPoint y: 28, endPoint x: 260, endPoint y: 38, distance: 9.8
click at [257, 29] on body "🙏 .cls-1 fill:#fff; AWATERA Kasymov Timur Клиенты Спецификации Заказы 6562 Чаты…" at bounding box center [647, 321] width 1294 height 642
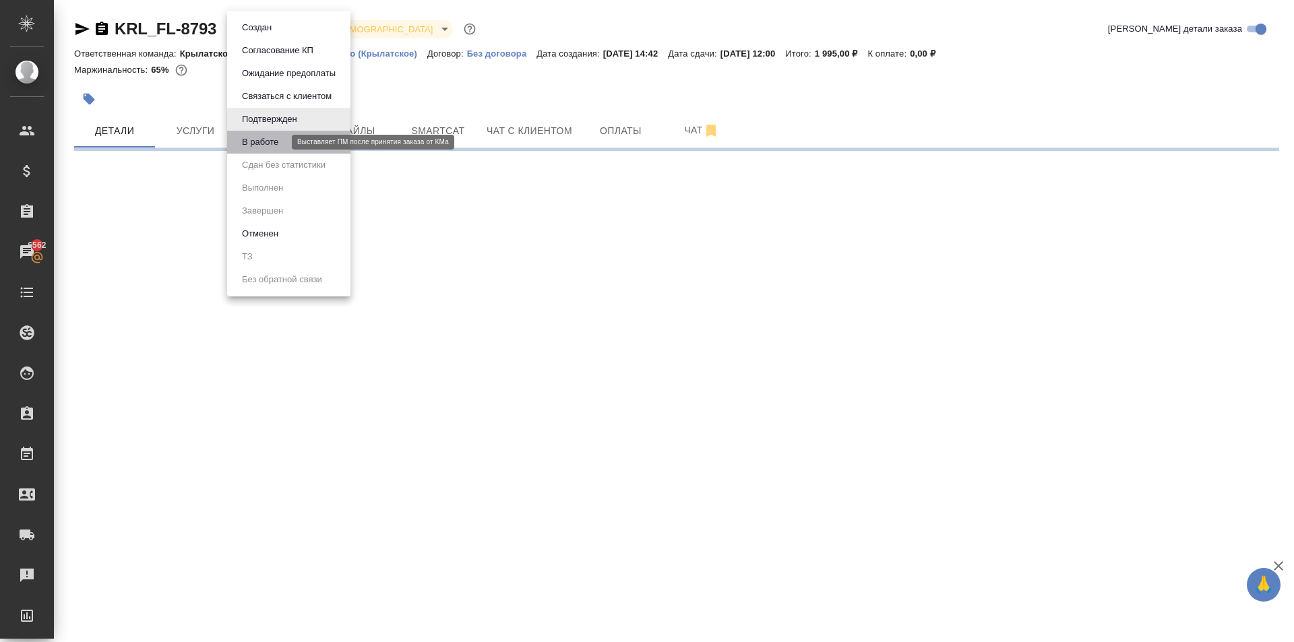
click at [241, 144] on button "В работе" at bounding box center [260, 142] width 44 height 15
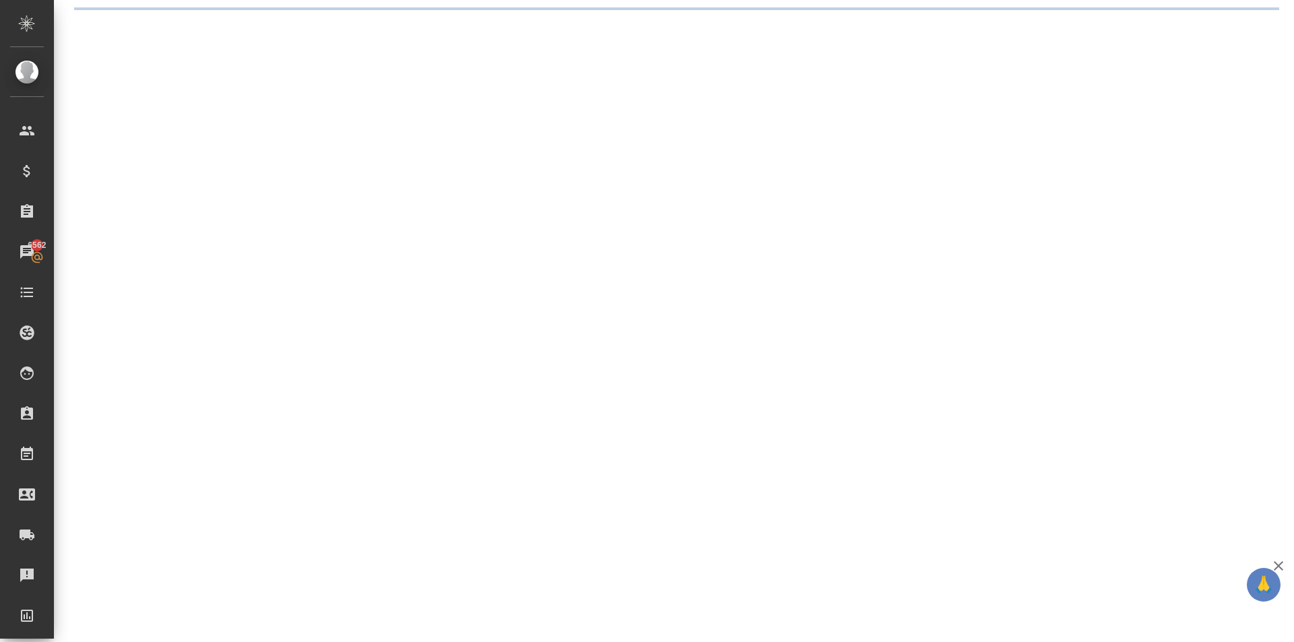
select select "RU"
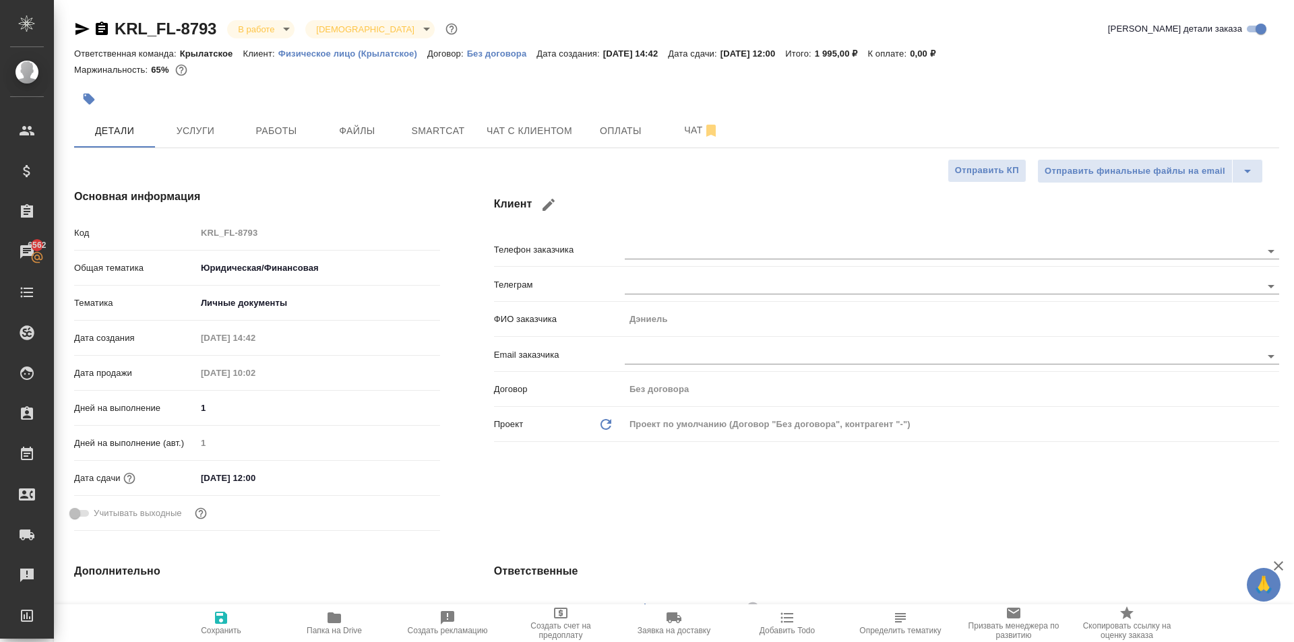
type textarea "x"
click at [277, 21] on body "🙏 .cls-1 fill:#fff; AWATERA Kasymov Timur Клиенты Спецификации Заказы 6562 Чаты…" at bounding box center [647, 321] width 1294 height 642
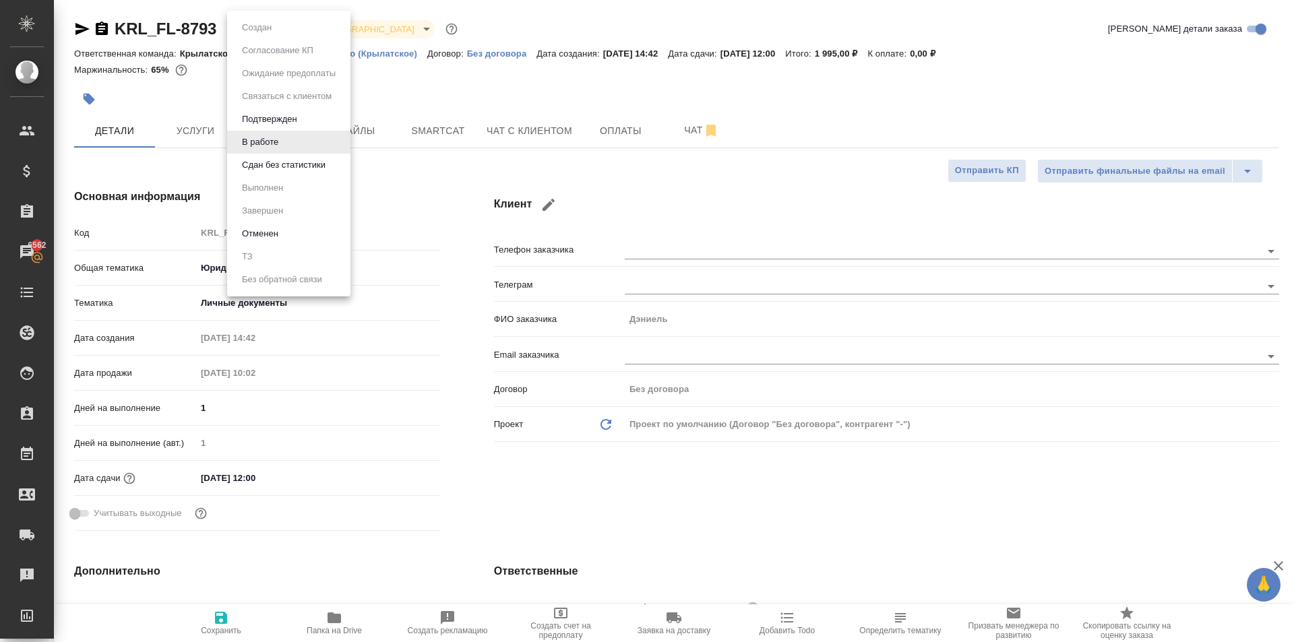
click at [290, 164] on button "Сдан без статистики" at bounding box center [284, 165] width 92 height 15
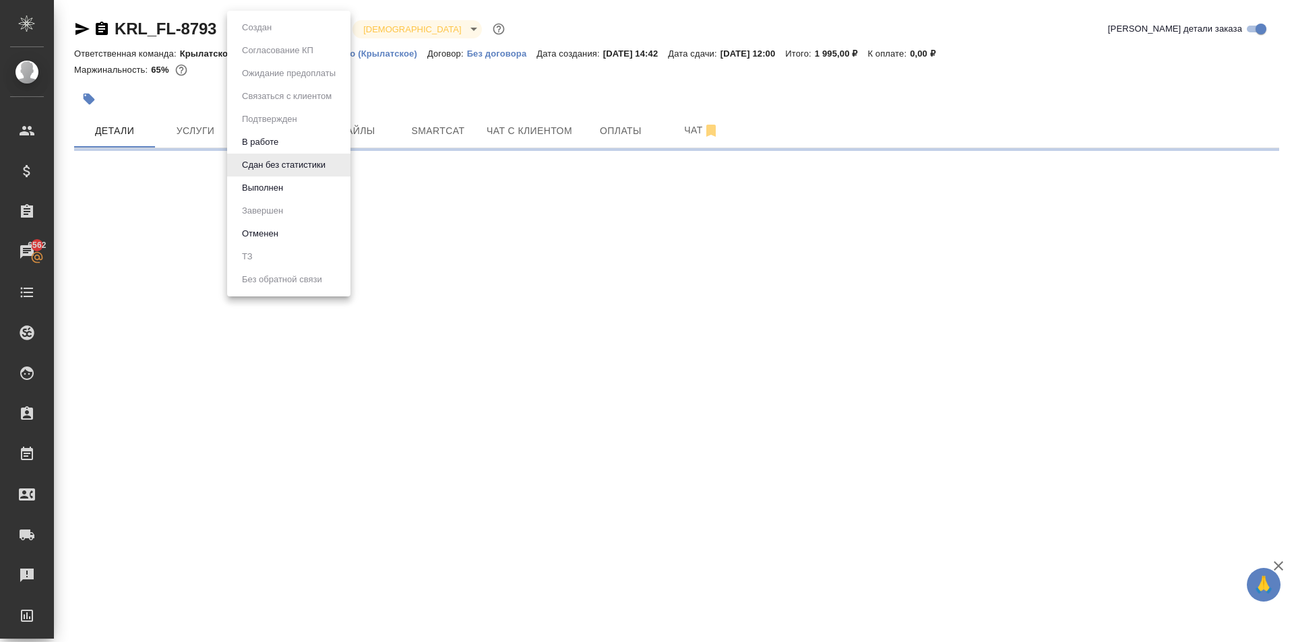
click at [274, 22] on body "🙏 .cls-1 fill:#fff; AWATERA Kasymov Timur Клиенты Спецификации Заказы 6562 Чаты…" at bounding box center [647, 321] width 1294 height 642
select select "RU"
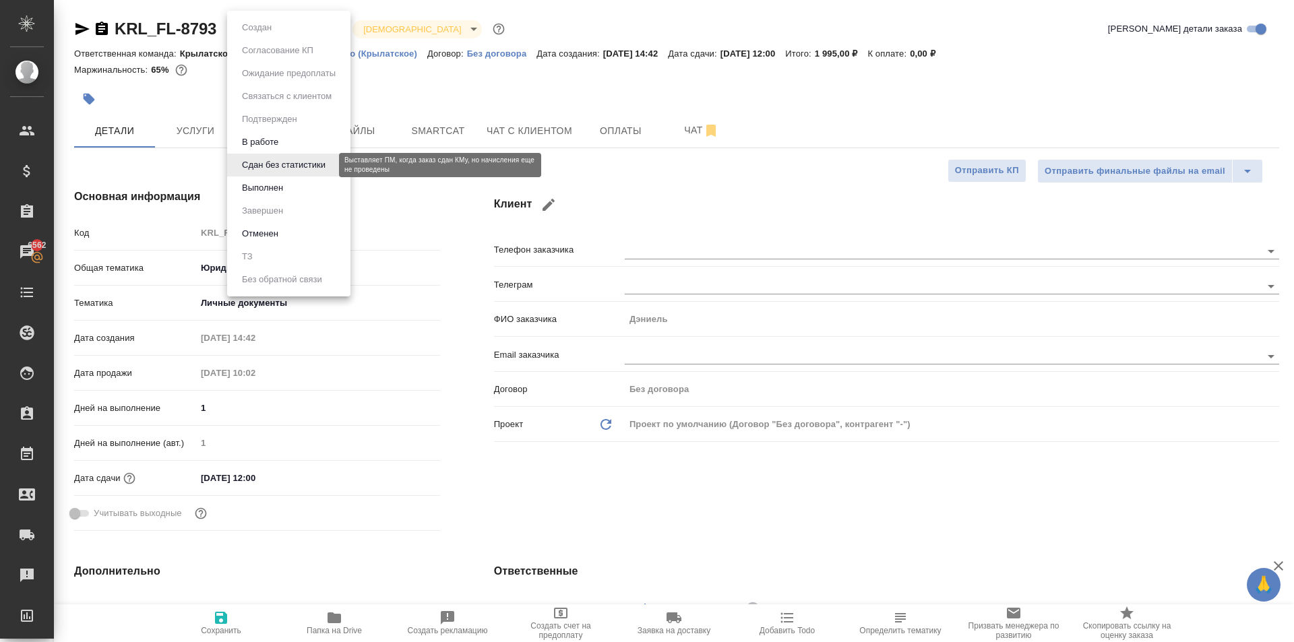
type textarea "x"
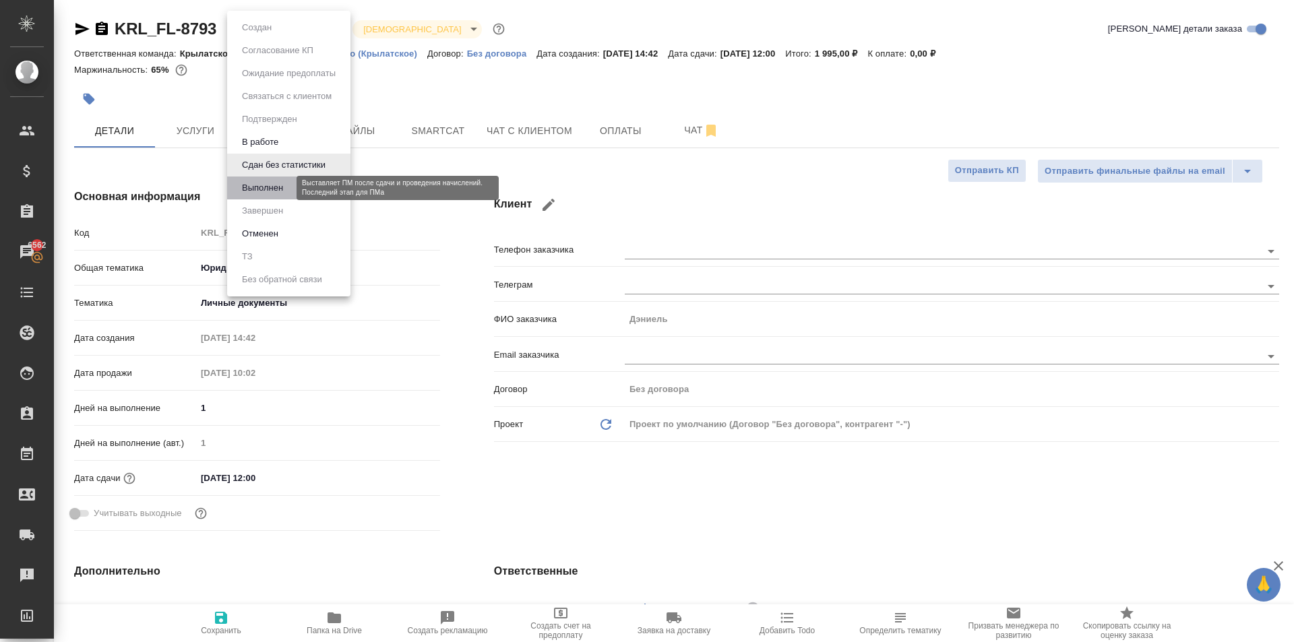
click at [276, 188] on button "Выполнен" at bounding box center [262, 188] width 49 height 15
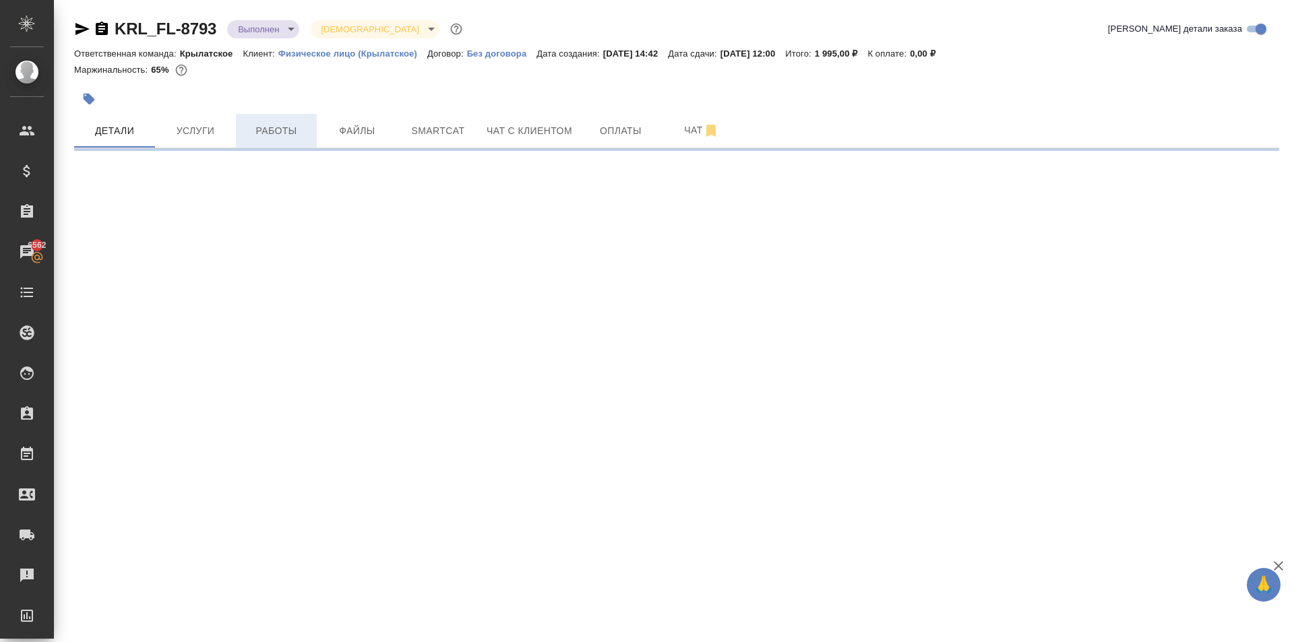
click at [288, 127] on span "Работы" at bounding box center [276, 131] width 65 height 17
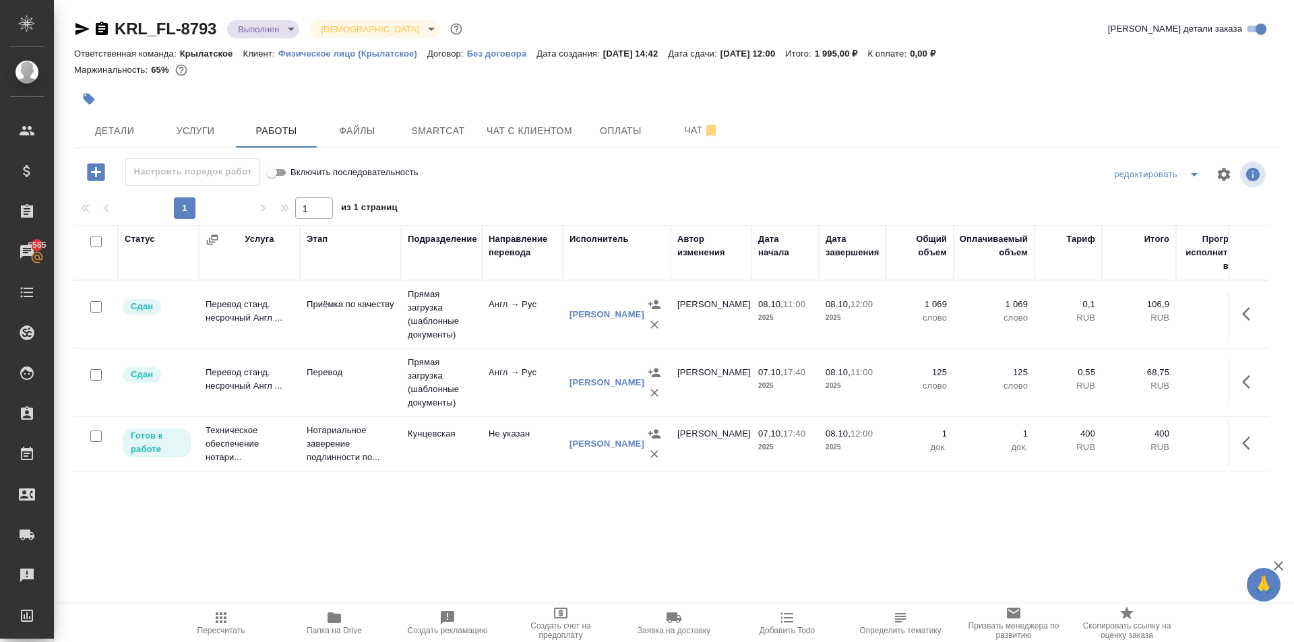
click at [632, 196] on div at bounding box center [676, 194] width 1205 height 7
click at [98, 171] on icon "button" at bounding box center [96, 172] width 18 height 18
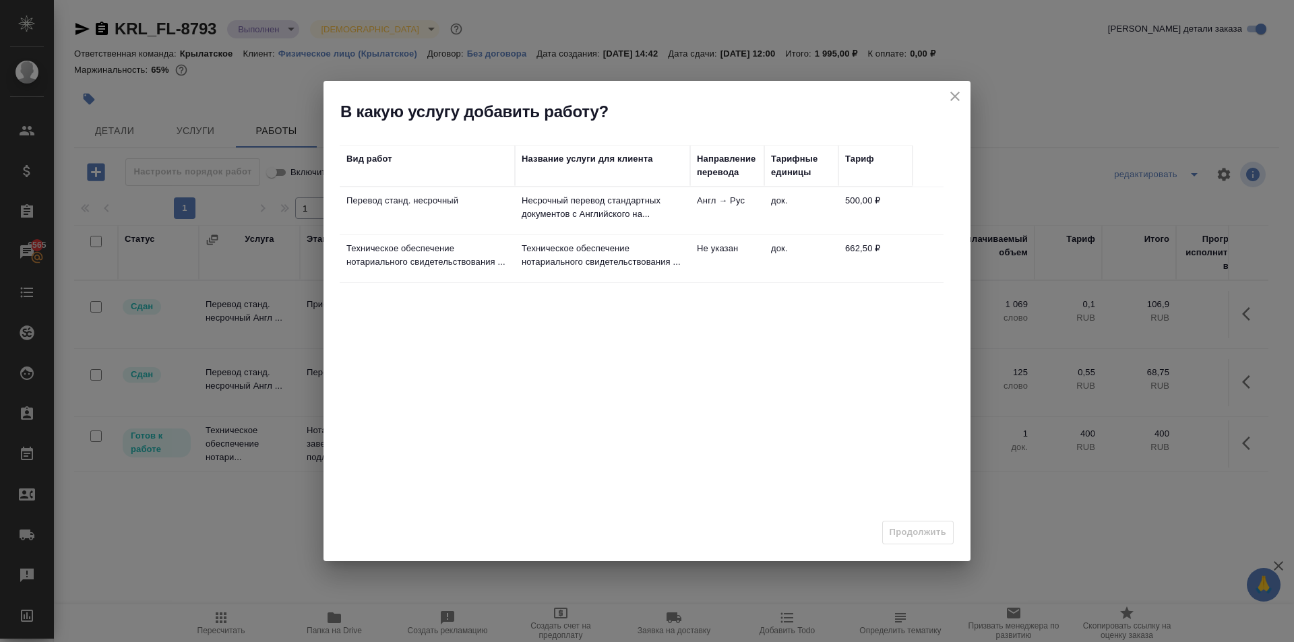
drag, startPoint x: 958, startPoint y: 88, endPoint x: 754, endPoint y: 27, distance: 213.3
click at [956, 90] on icon "close" at bounding box center [955, 96] width 16 height 16
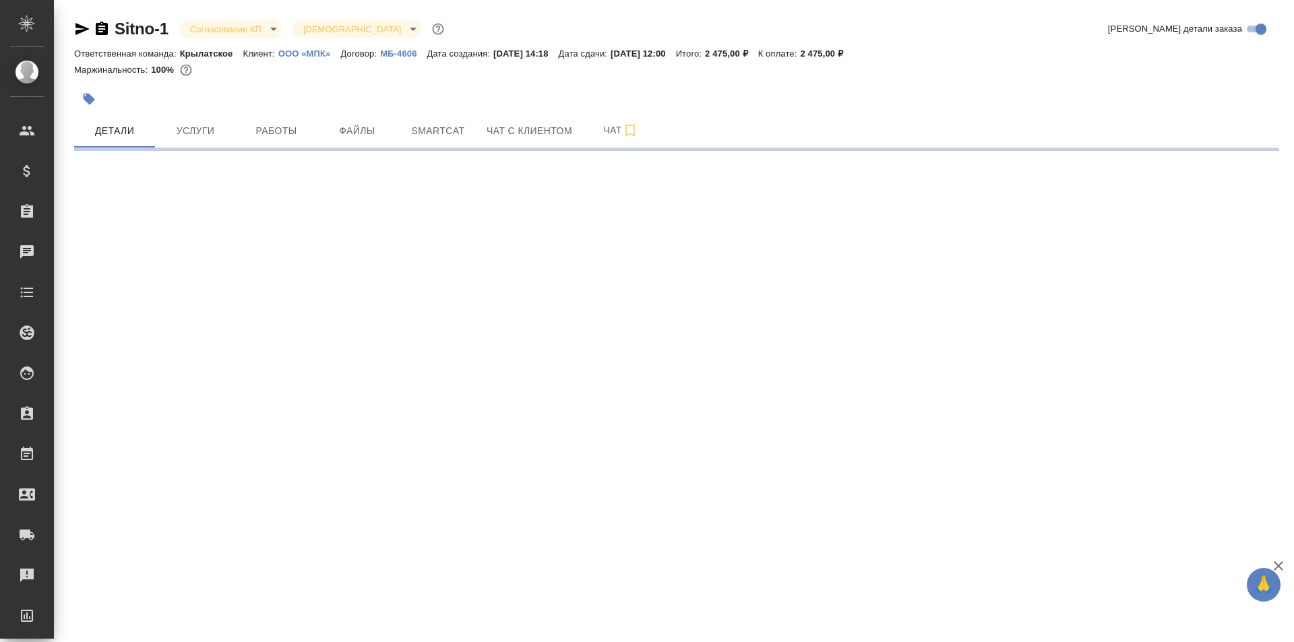
select select "RU"
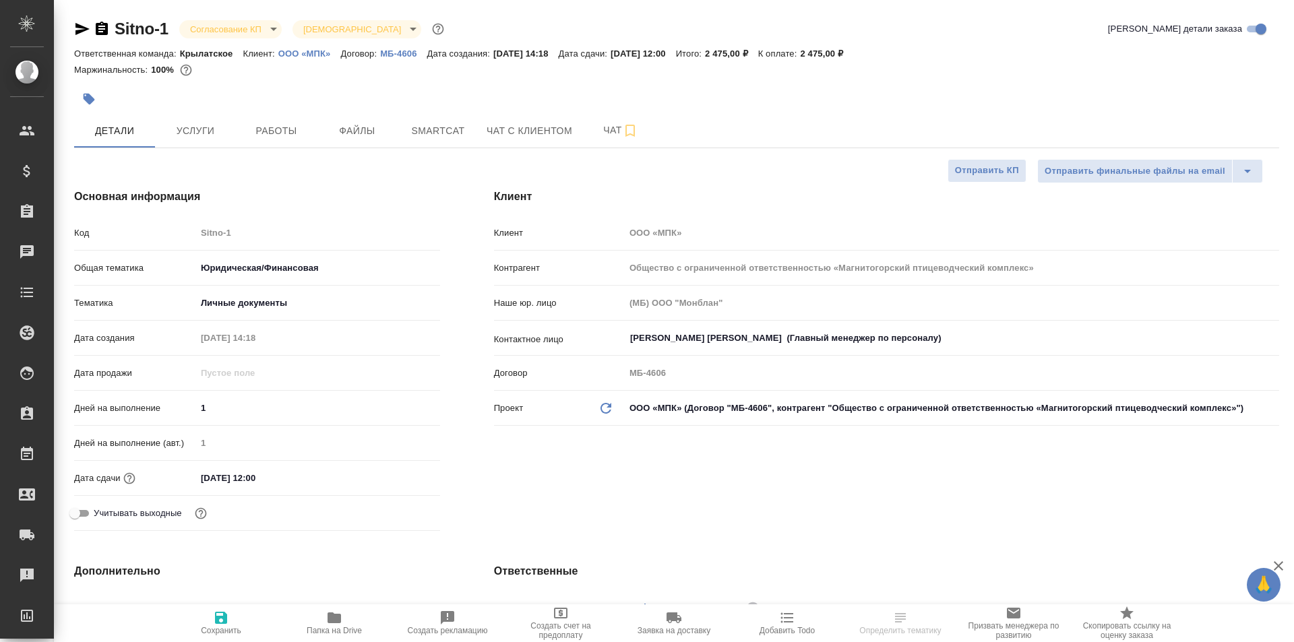
type textarea "x"
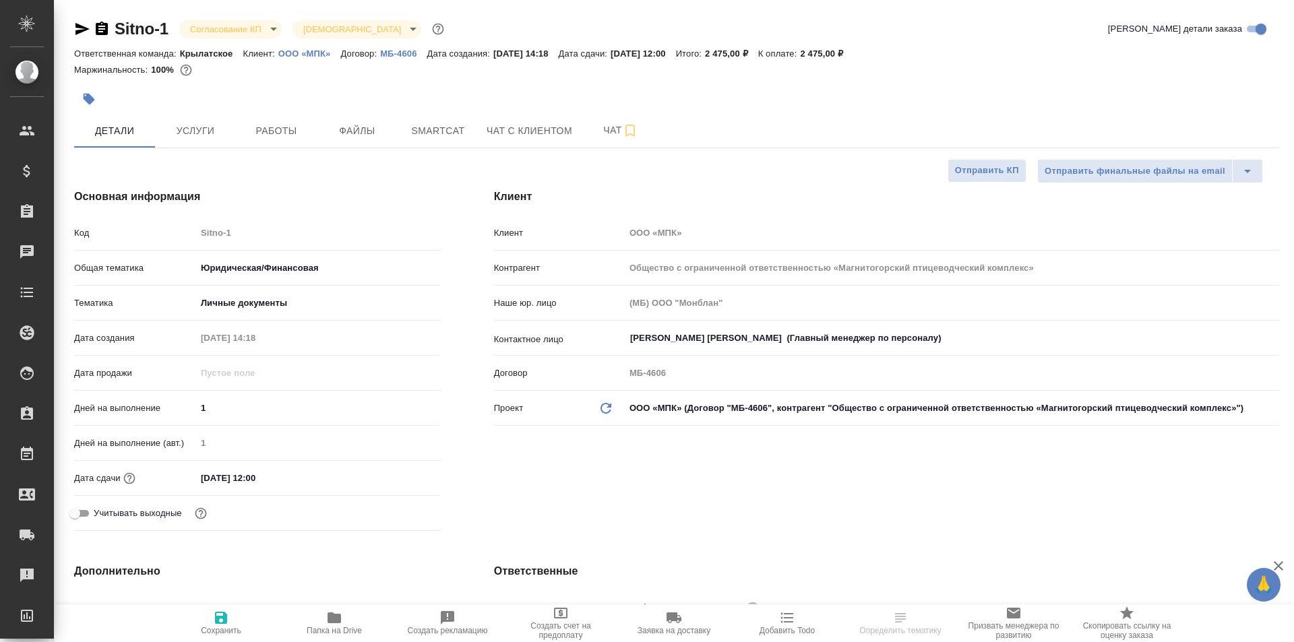
type textarea "x"
click at [199, 126] on span "Услуги" at bounding box center [195, 131] width 65 height 17
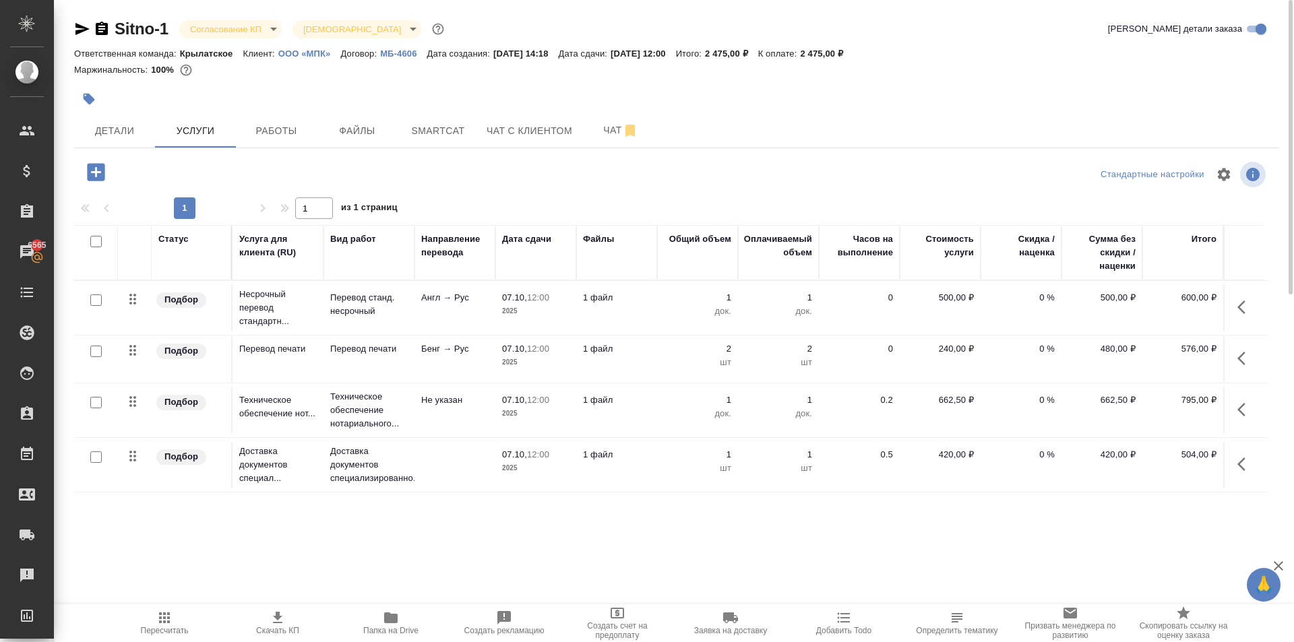
click at [528, 182] on div at bounding box center [677, 174] width 402 height 32
click at [351, 539] on div "Sitno-1 Согласование КП kpNegotiation Святая троица holyTrinity Кратко детали з…" at bounding box center [677, 274] width 1220 height 549
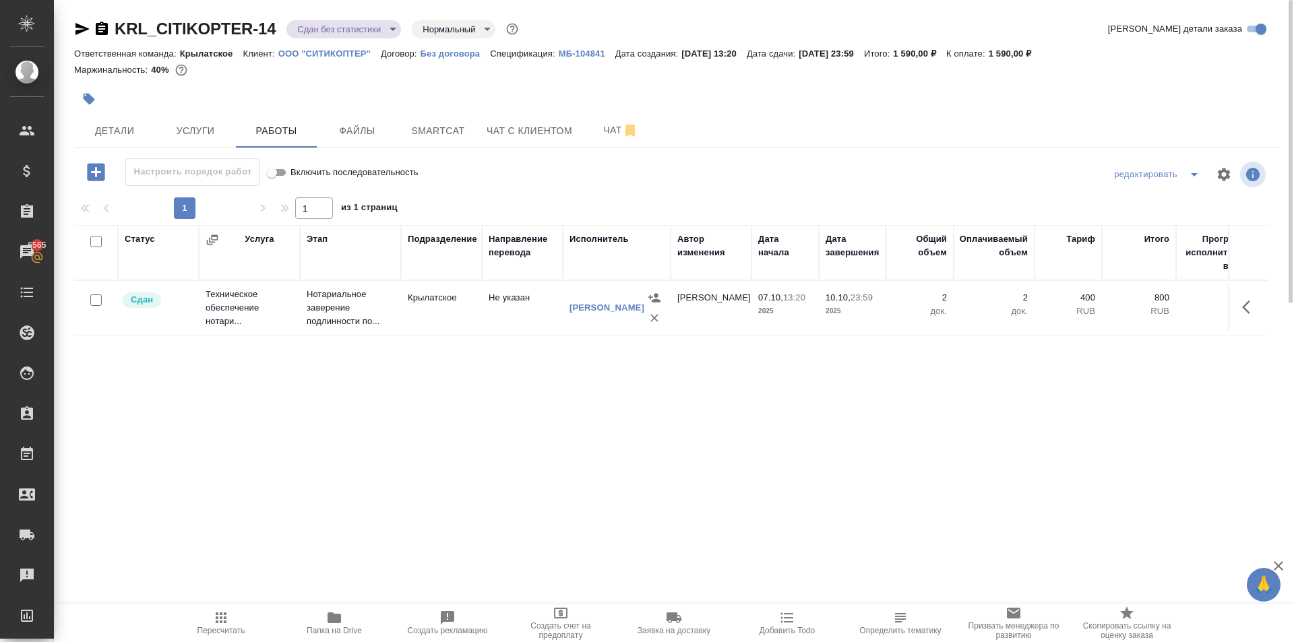
click at [800, 191] on div at bounding box center [676, 194] width 1205 height 7
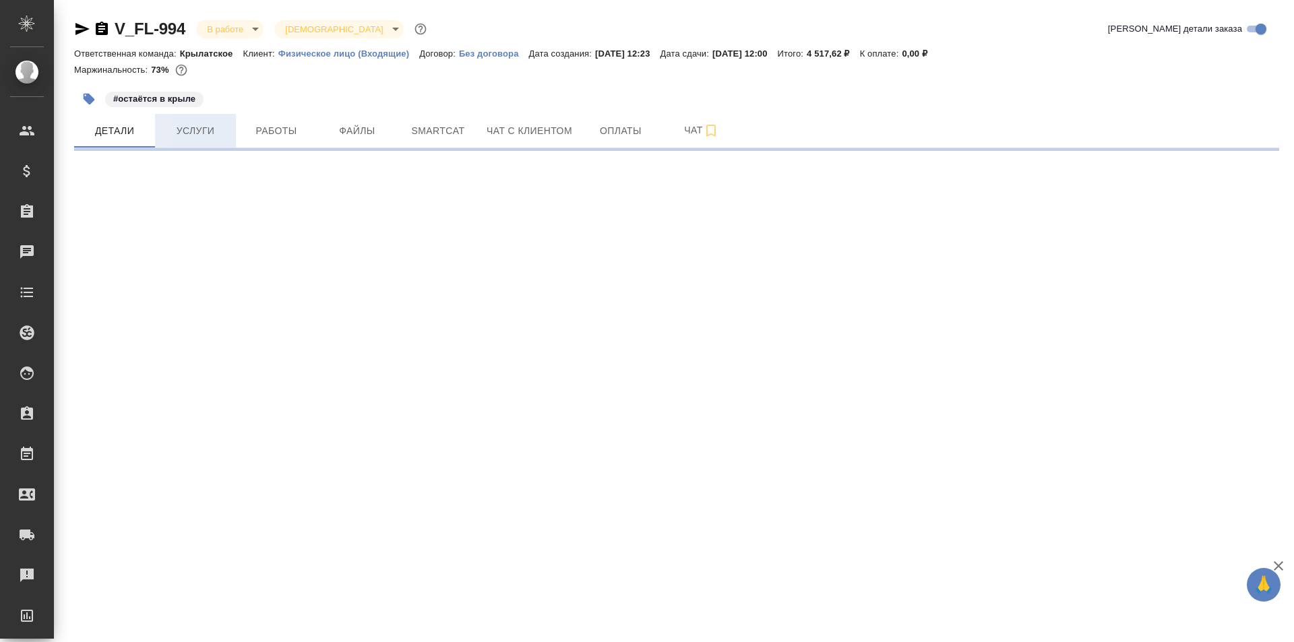
click at [175, 132] on span "Услуги" at bounding box center [195, 131] width 65 height 17
select select "RU"
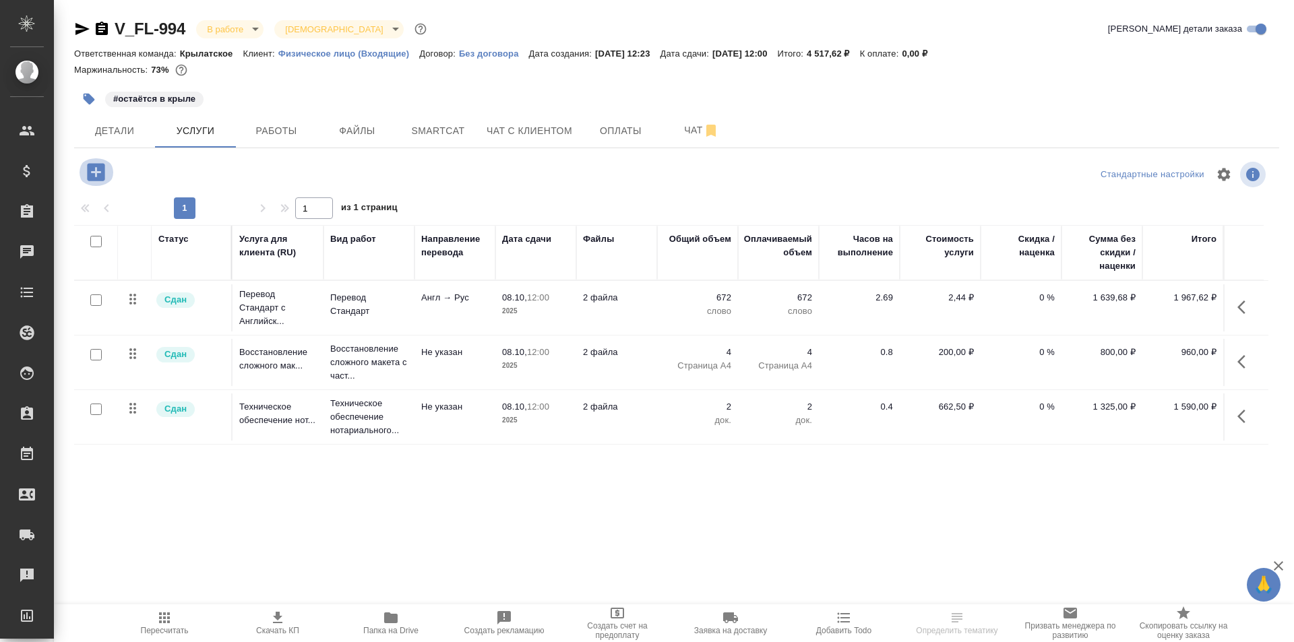
click at [102, 172] on icon "button" at bounding box center [96, 172] width 18 height 18
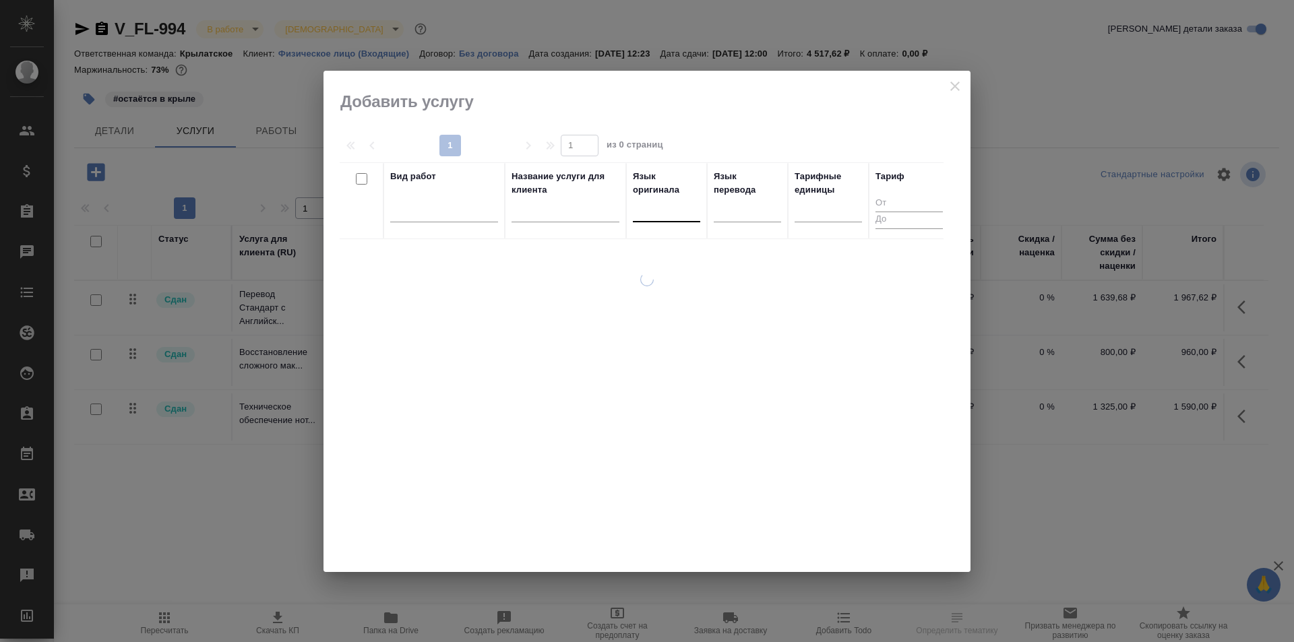
click at [646, 219] on div at bounding box center [666, 210] width 67 height 26
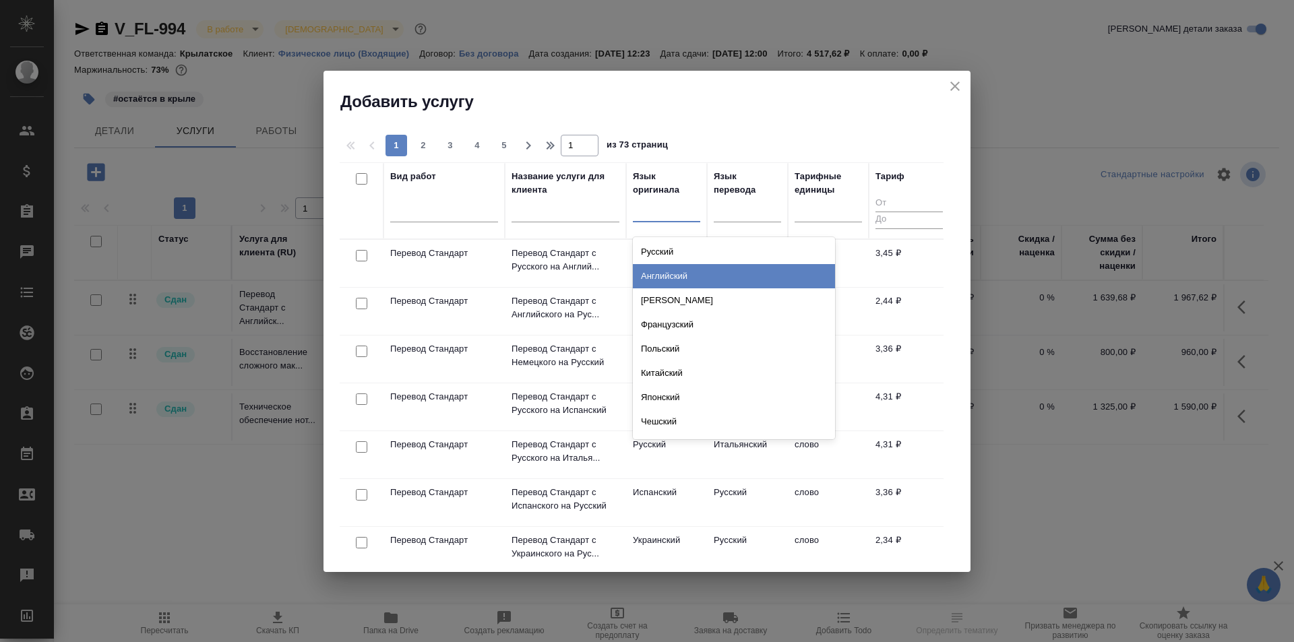
click at [663, 268] on div "Английский" at bounding box center [734, 276] width 202 height 24
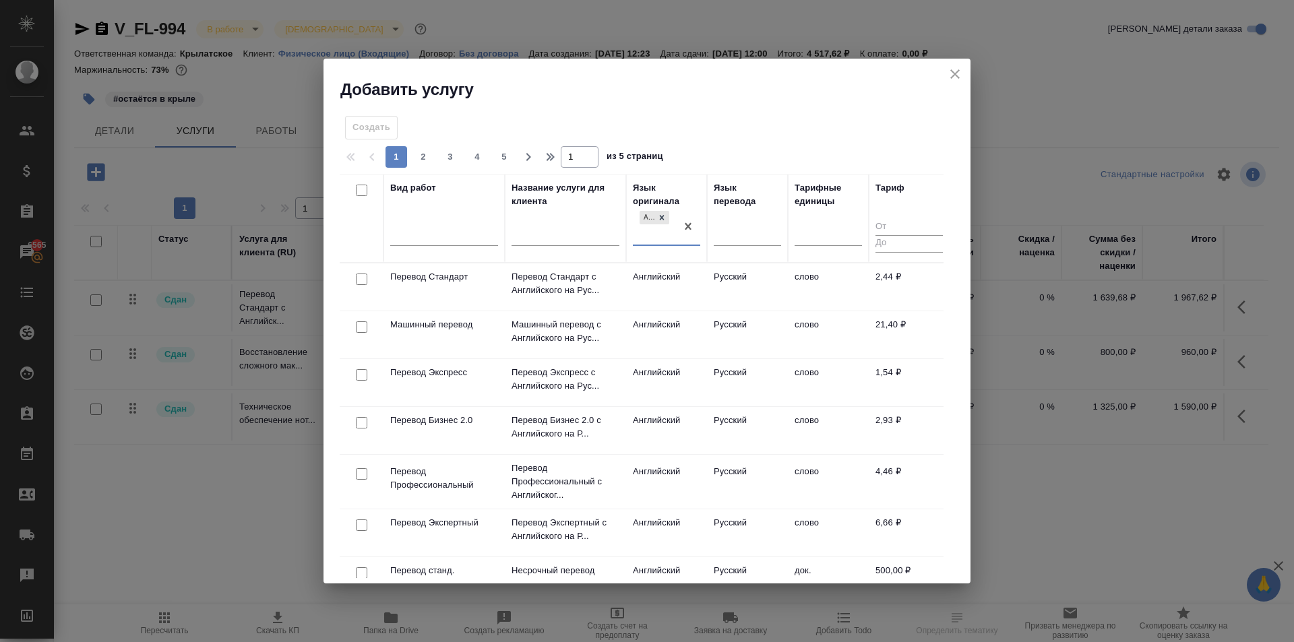
click at [721, 218] on div "Язык перевода" at bounding box center [747, 218] width 67 height 74
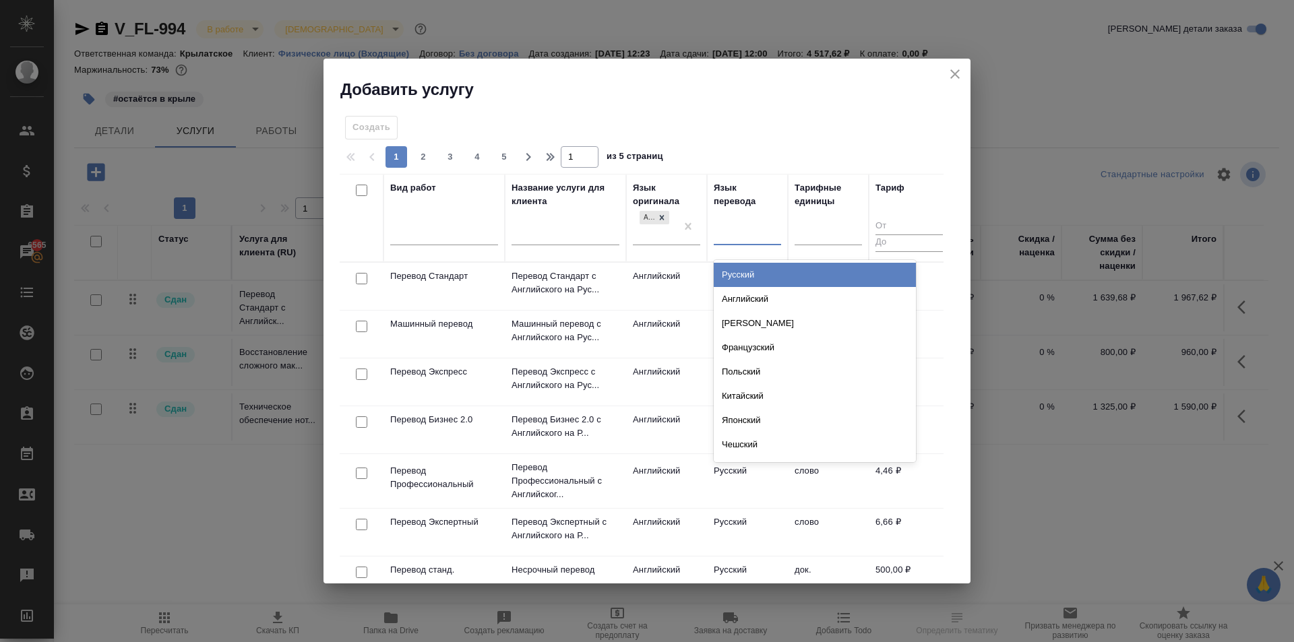
click at [733, 243] on div at bounding box center [747, 233] width 67 height 26
click at [735, 267] on div "Русский" at bounding box center [815, 275] width 202 height 24
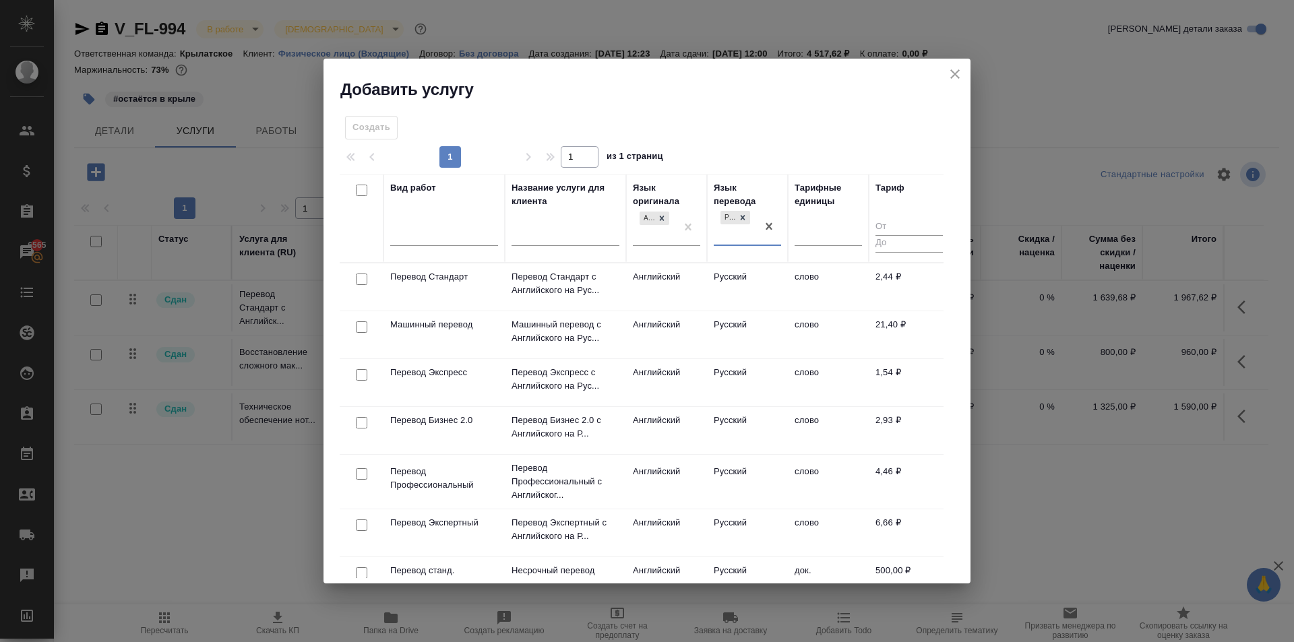
click at [561, 134] on div at bounding box center [647, 128] width 205 height 24
drag, startPoint x: 948, startPoint y: 56, endPoint x: 956, endPoint y: 71, distance: 17.8
click at [950, 59] on div "Добавить услугу Создать 1 1 из 1 страниц Вид работ Название услуги для клиента …" at bounding box center [647, 321] width 1294 height 642
click at [956, 71] on icon "close" at bounding box center [955, 74] width 16 height 16
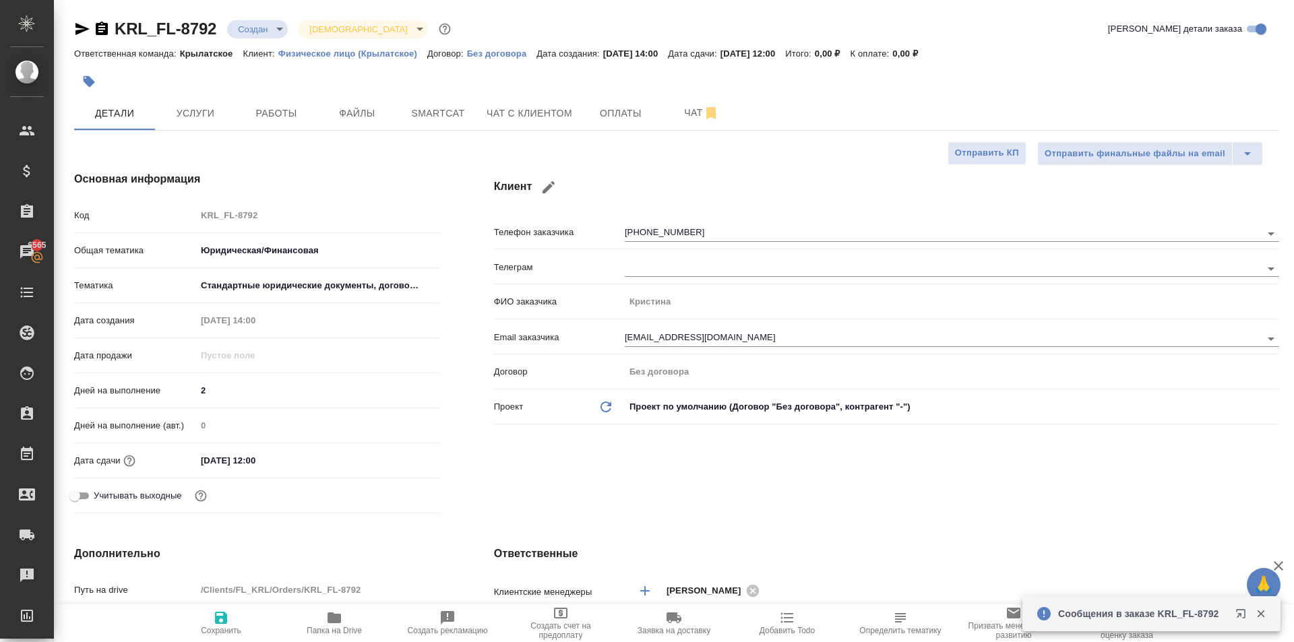
select select "RU"
click at [522, 107] on span "Чат с клиентом" at bounding box center [530, 113] width 86 height 17
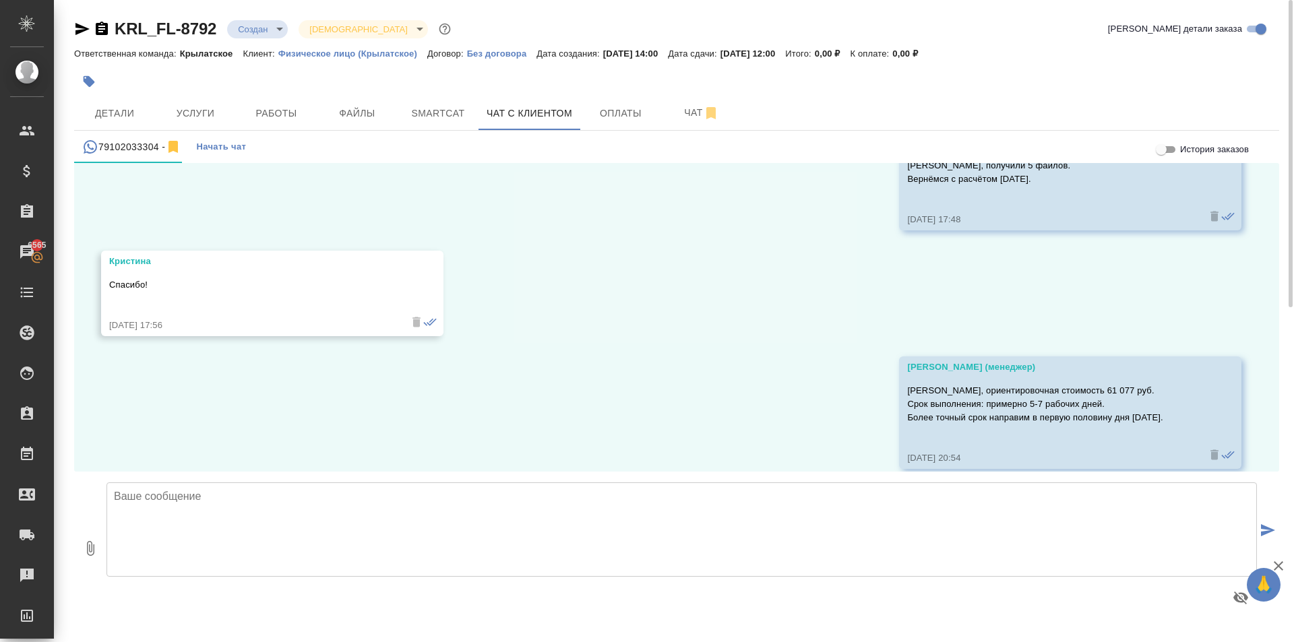
scroll to position [876, 0]
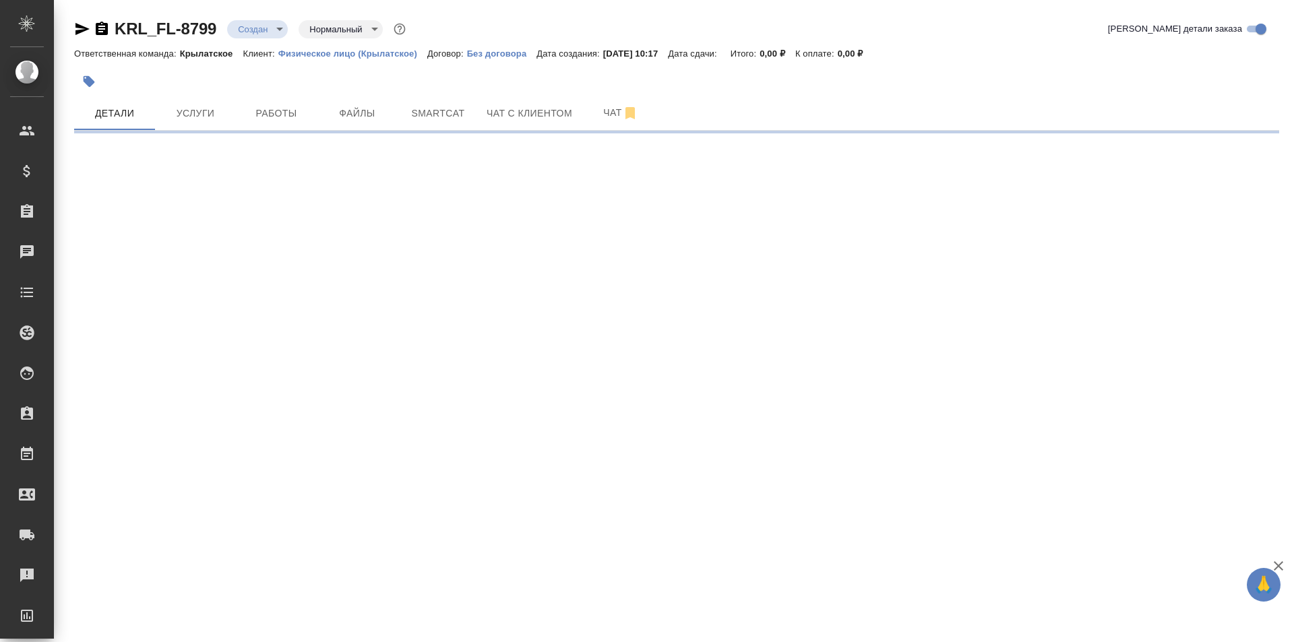
select select "RU"
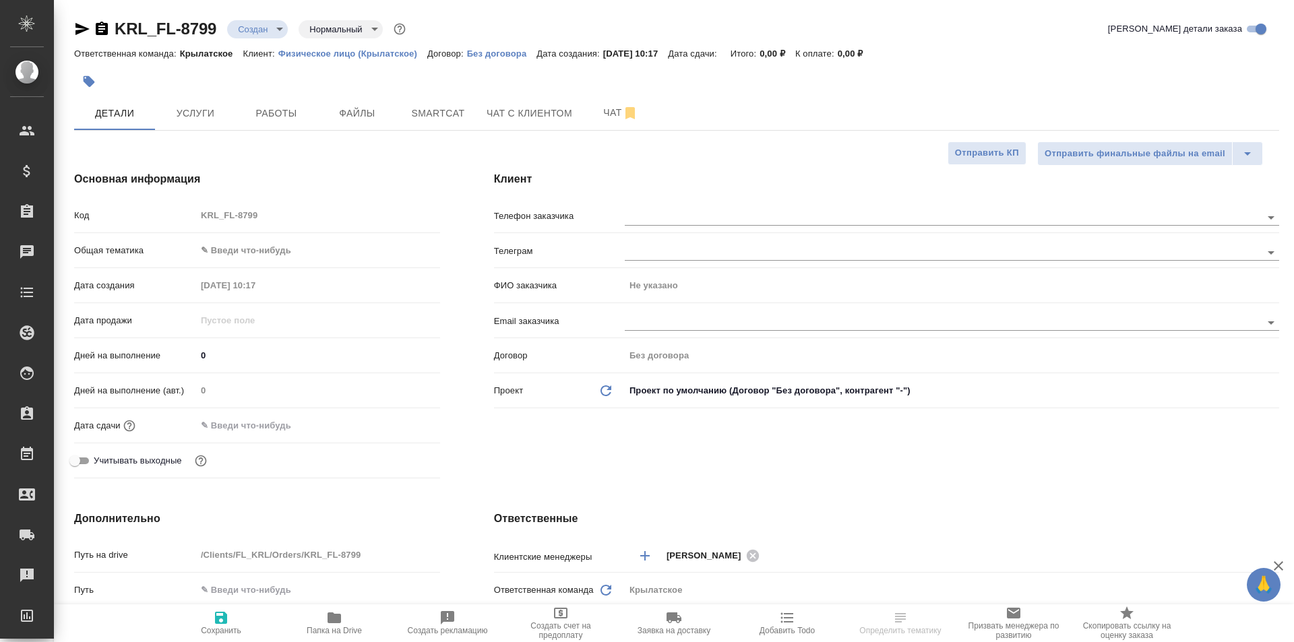
type textarea "x"
click at [294, 235] on div "Код KRL_FL-8799" at bounding box center [257, 221] width 366 height 35
click at [291, 247] on body "🙏 .cls-1 fill:#fff; AWATERA [PERSON_NAME] Спецификации Заказы Чаты Todo Проекты…" at bounding box center [647, 321] width 1294 height 642
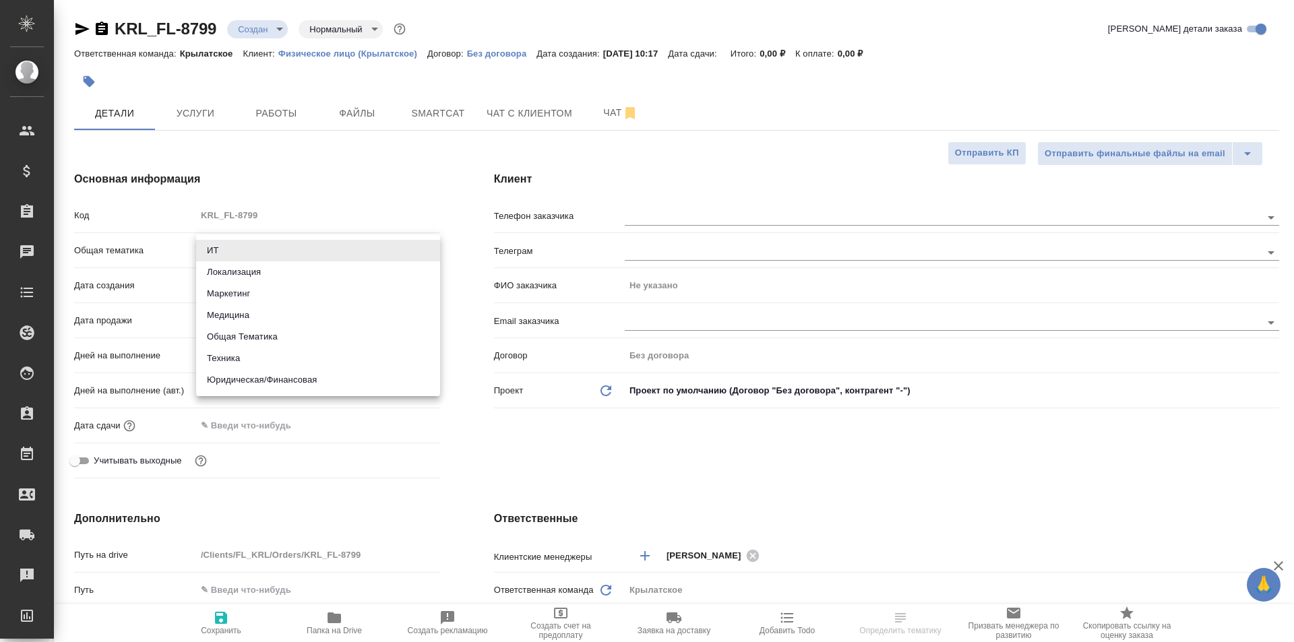
click at [274, 377] on li "Юридическая/Финансовая" at bounding box center [318, 380] width 244 height 22
type input "yr-fn"
type textarea "x"
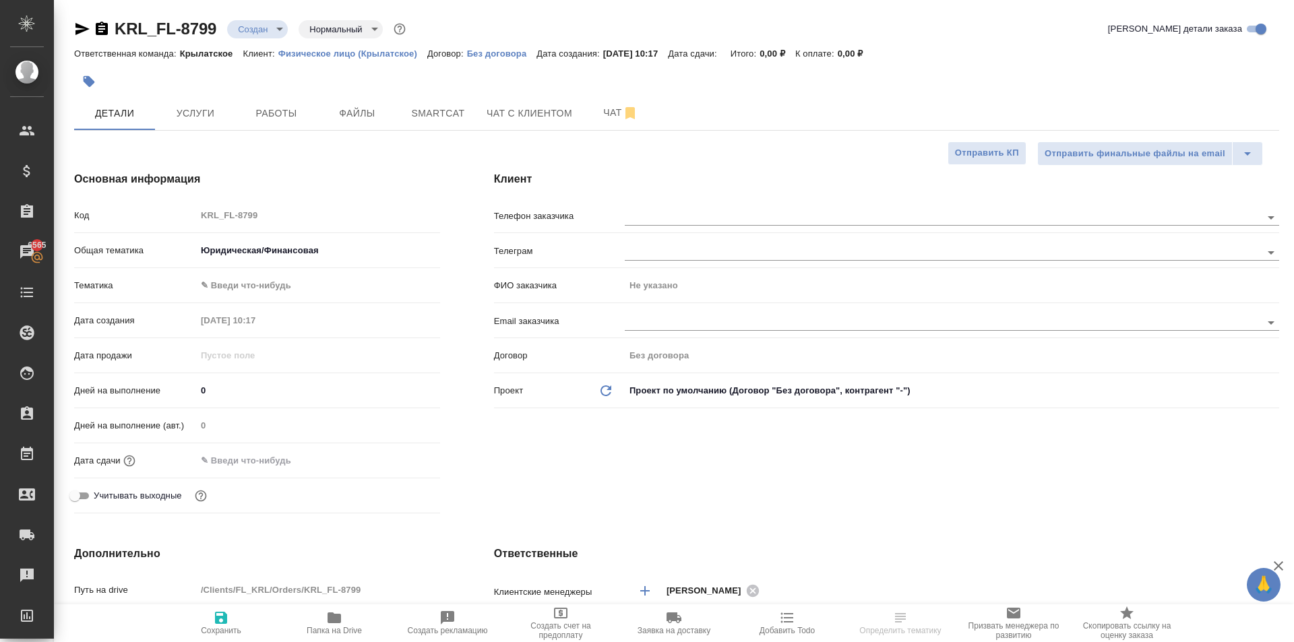
click at [243, 290] on body "🙏 .cls-1 fill:#fff; AWATERA [PERSON_NAME] Клиенты Спецификации Заказы 6565 Чаты…" at bounding box center [647, 321] width 1294 height 642
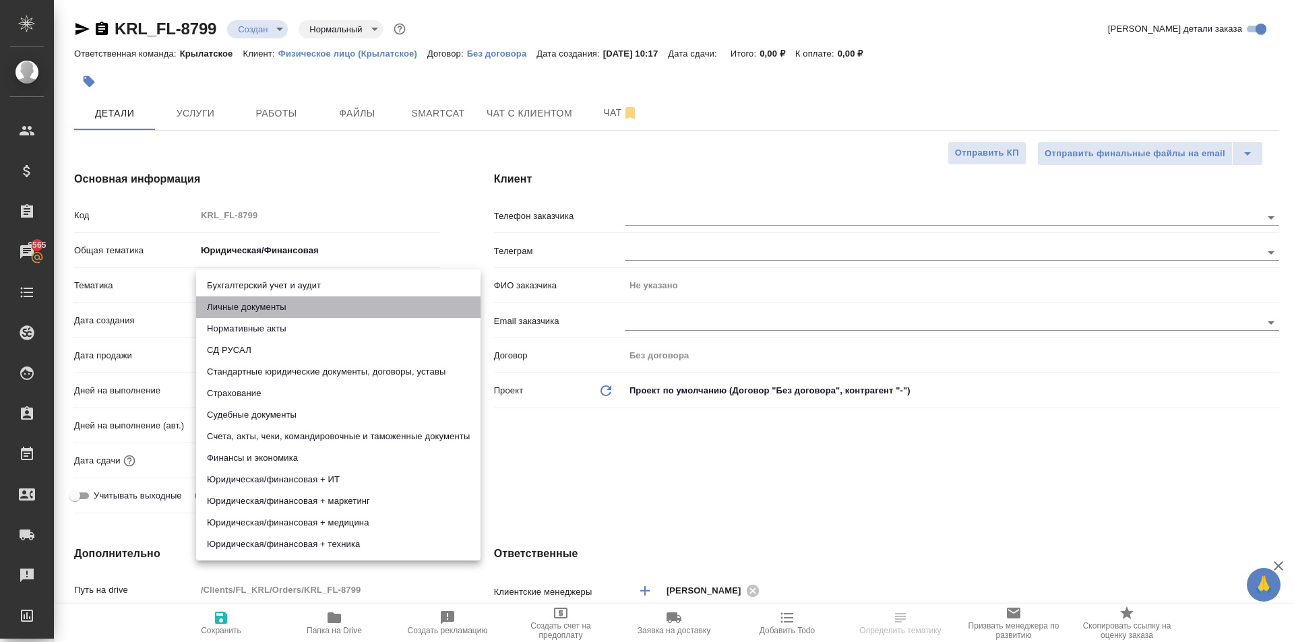
click at [246, 309] on li "Личные документы" at bounding box center [338, 308] width 284 height 22
type textarea "x"
type input "5a8b8b956a9677013d343cfe"
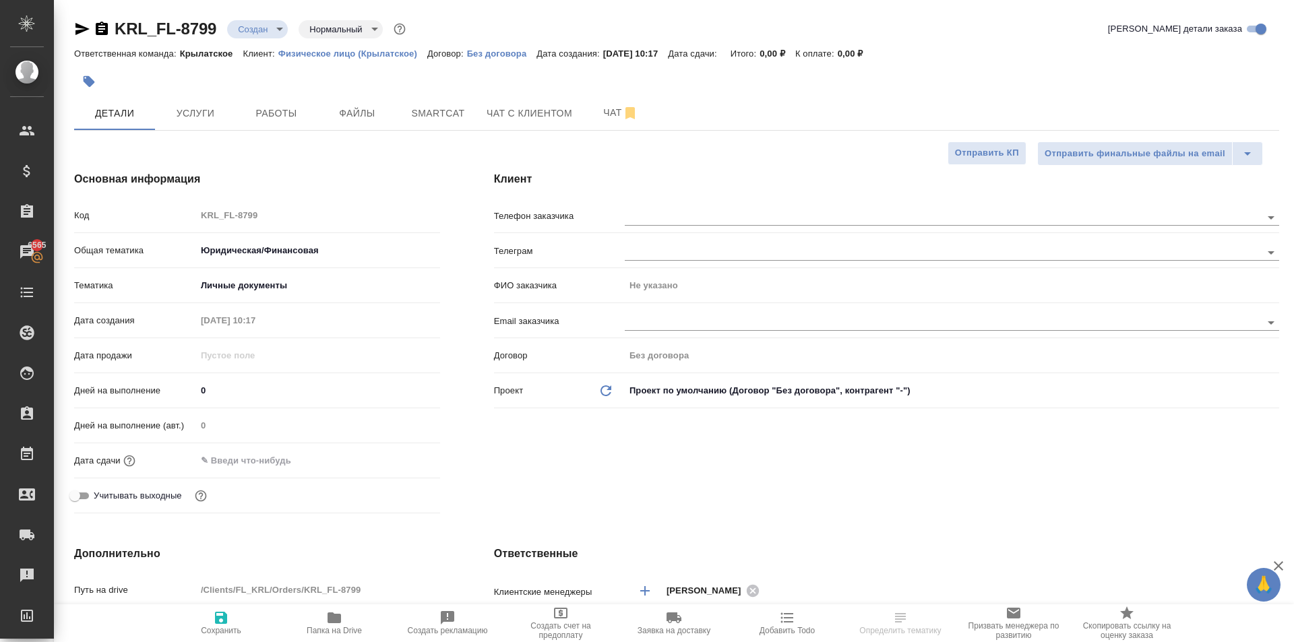
drag, startPoint x: 212, startPoint y: 402, endPoint x: 202, endPoint y: 398, distance: 10.9
click at [202, 398] on div "Дней на выполнение 0" at bounding box center [257, 391] width 366 height 24
drag, startPoint x: 210, startPoint y: 394, endPoint x: 230, endPoint y: 413, distance: 28.1
click at [185, 386] on div "Дней на выполнение 0" at bounding box center [257, 391] width 366 height 24
type input "1"
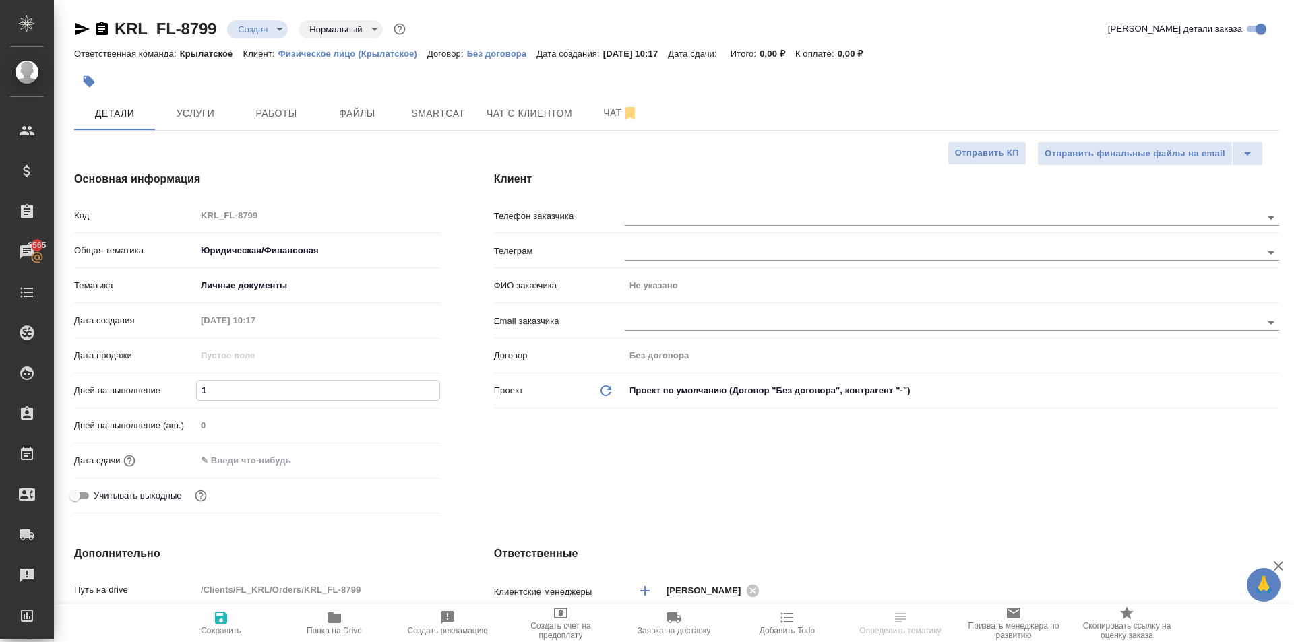
type textarea "x"
type input "1"
click at [227, 457] on input "text" at bounding box center [256, 461] width 118 height 20
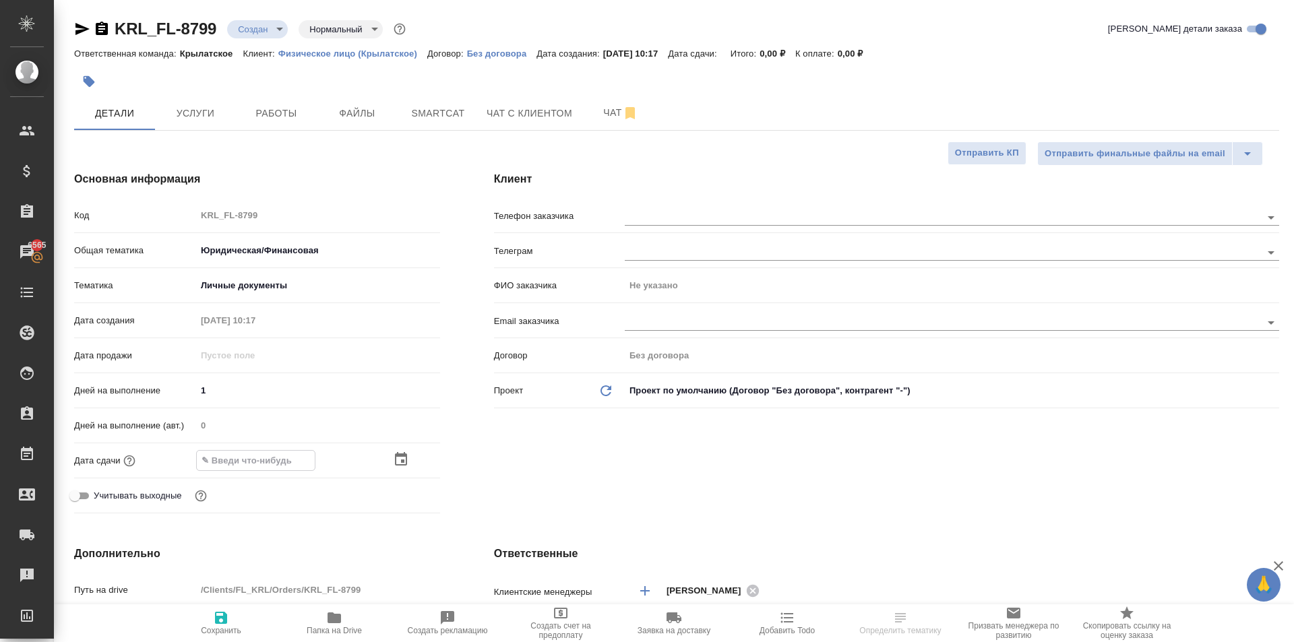
click at [404, 459] on icon "button" at bounding box center [401, 460] width 16 height 16
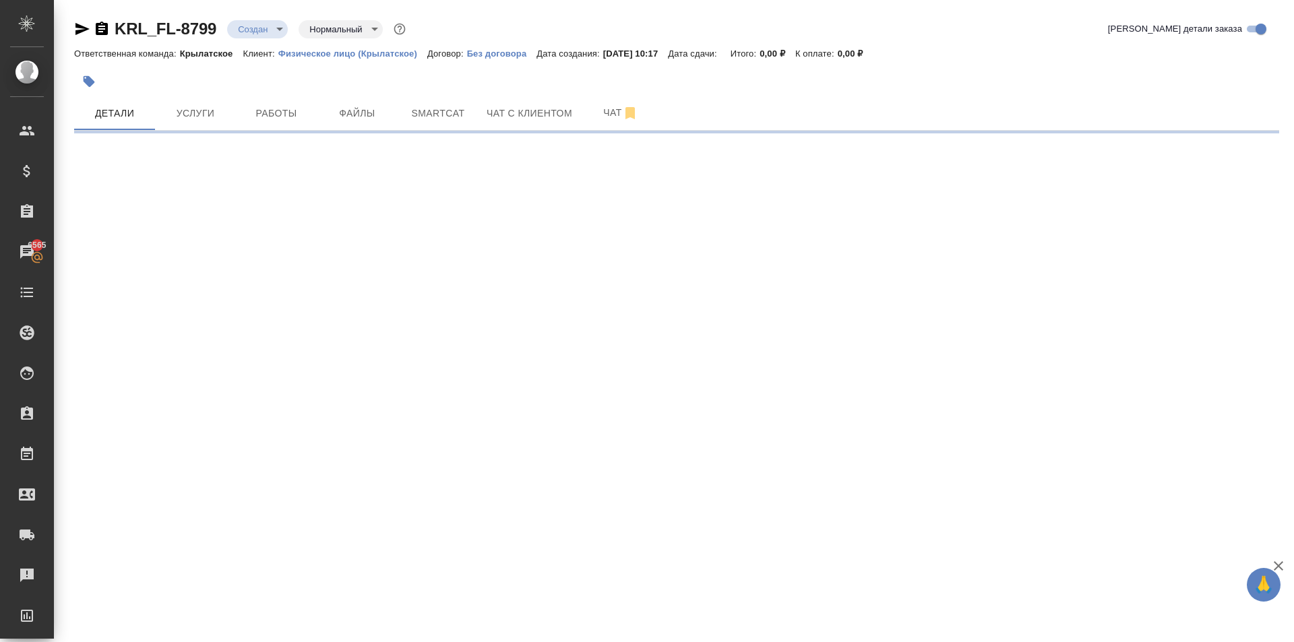
select select "RU"
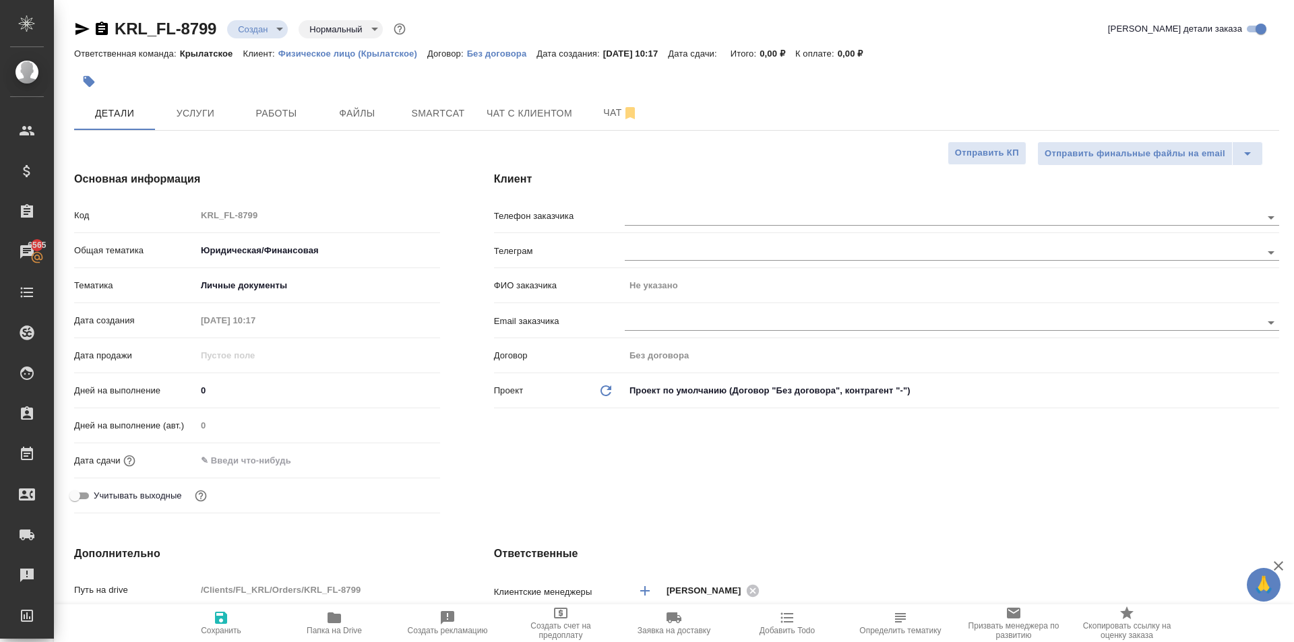
type textarea "x"
drag, startPoint x: 256, startPoint y: 480, endPoint x: 256, endPoint y: 464, distance: 16.2
click at [256, 479] on div "Дата сдачи" at bounding box center [257, 466] width 366 height 35
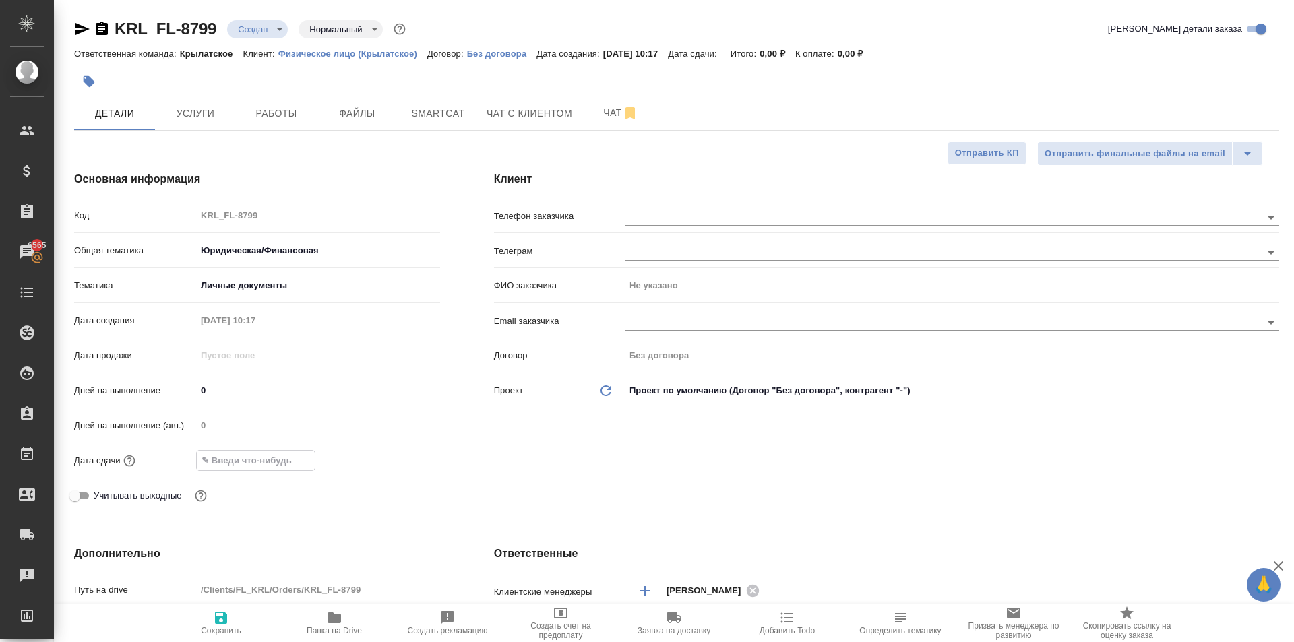
click at [255, 463] on input "text" at bounding box center [256, 461] width 118 height 20
click at [412, 460] on div at bounding box center [416, 460] width 47 height 16
click at [404, 454] on icon "button" at bounding box center [401, 459] width 12 height 13
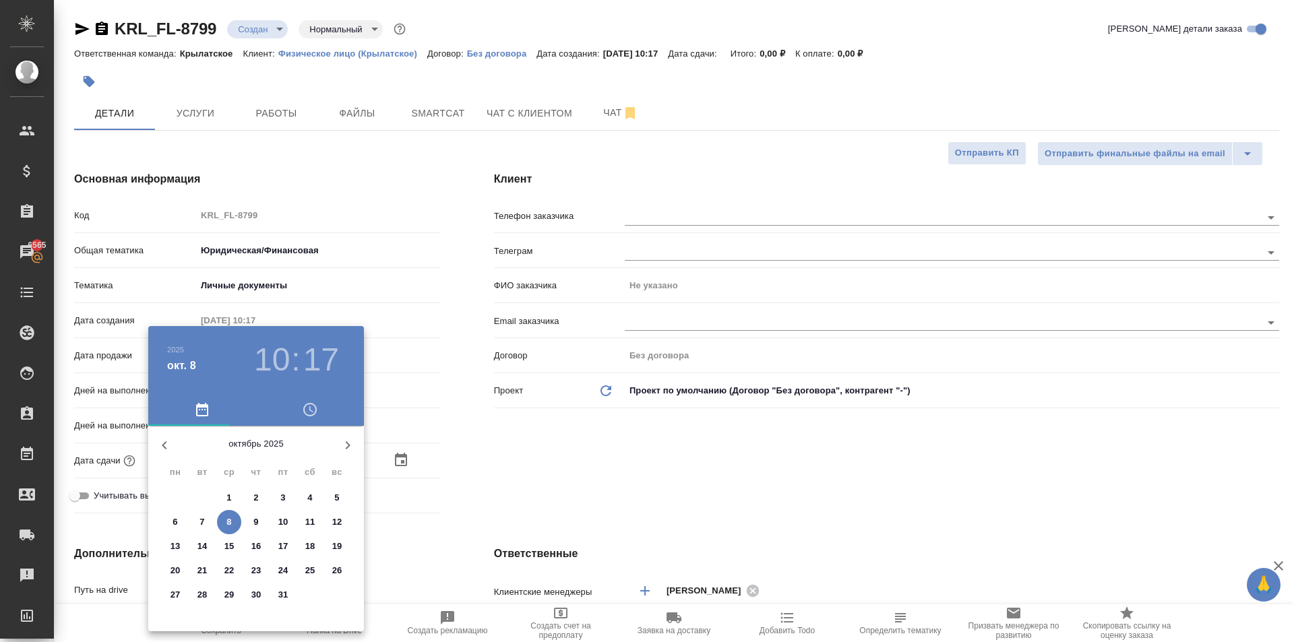
click at [249, 523] on span "9" at bounding box center [256, 522] width 24 height 13
type input "09.10.2025 10:17"
type textarea "x"
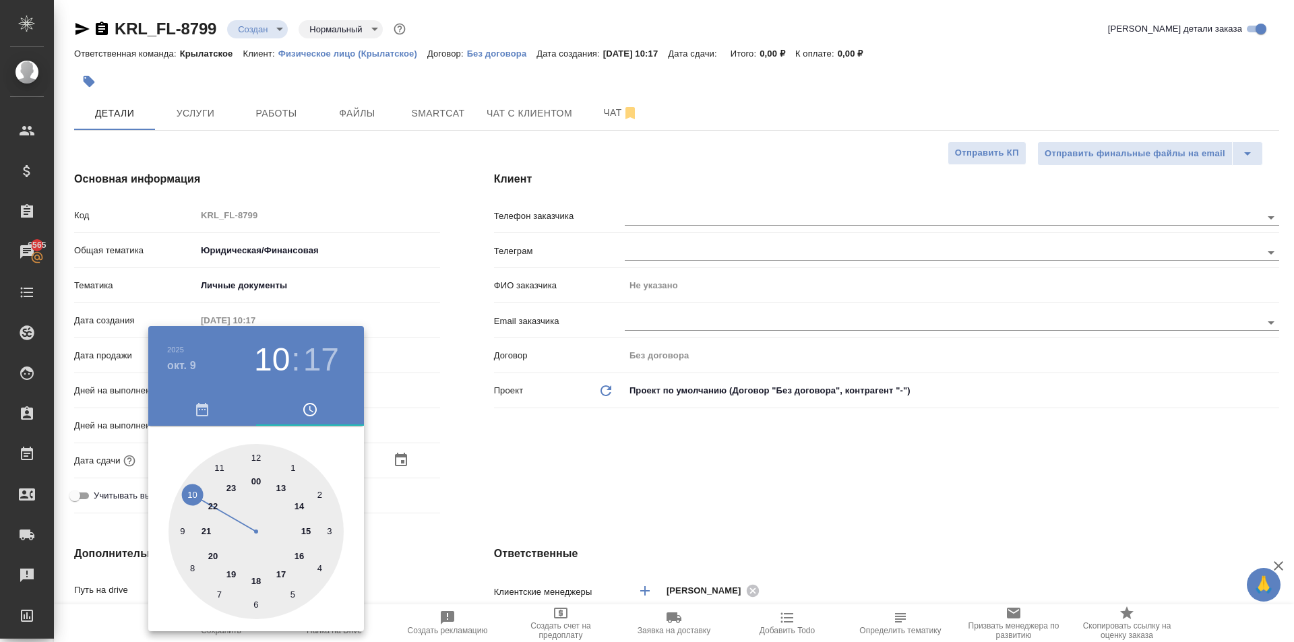
click at [189, 492] on div at bounding box center [256, 531] width 175 height 175
type textarea "x"
click at [255, 442] on div "00 05 10 15 20 25 30 35 40 45 50 55" at bounding box center [256, 529] width 216 height 206
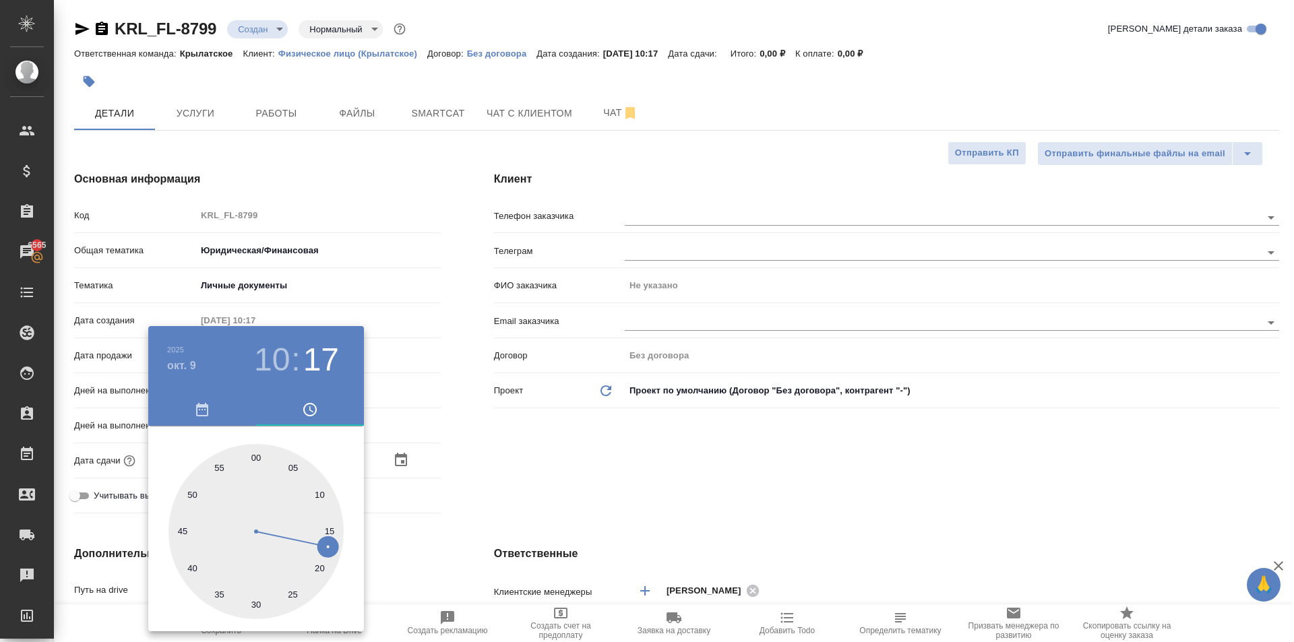
type input "09.10.2025 10:00"
type textarea "x"
click at [253, 450] on div at bounding box center [256, 531] width 175 height 175
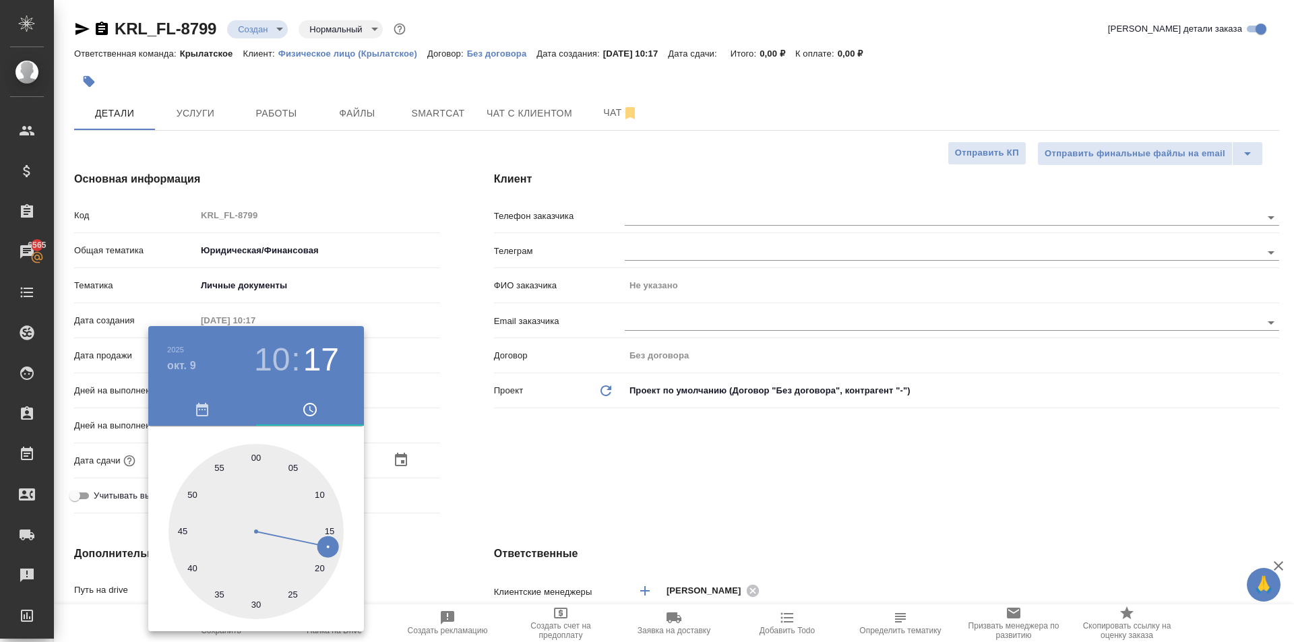
type textarea "x"
click at [528, 443] on div at bounding box center [647, 321] width 1294 height 642
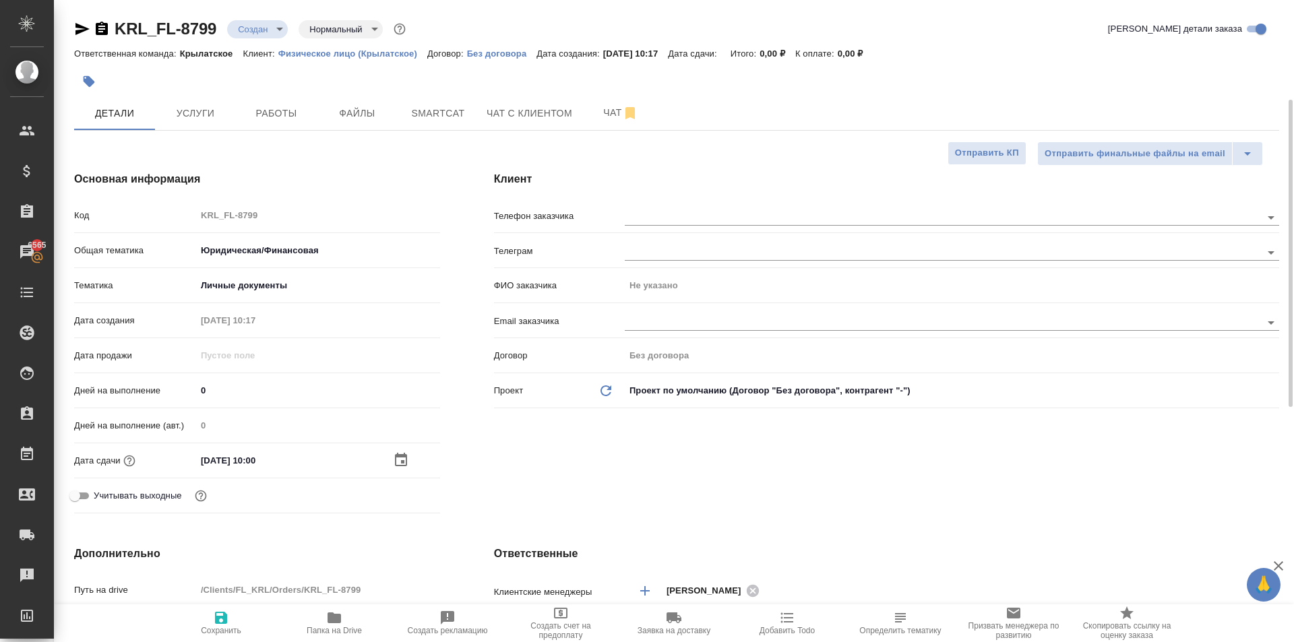
scroll to position [337, 0]
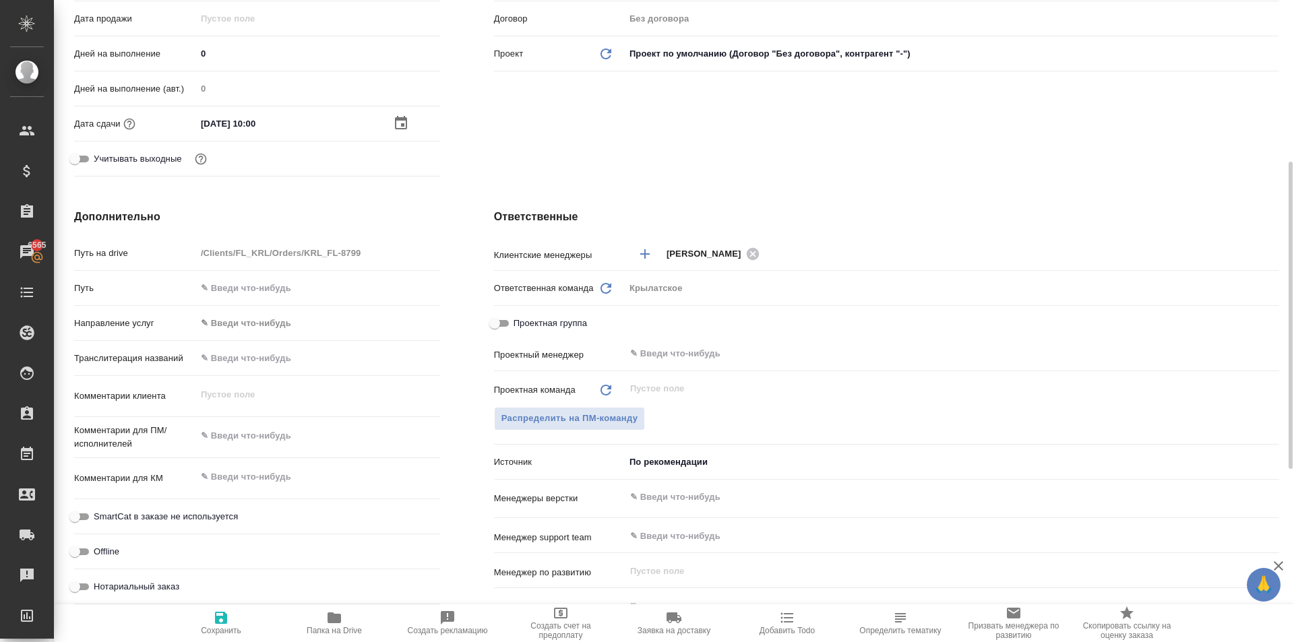
click at [208, 511] on span "SmartCat в заказе не используется" at bounding box center [166, 516] width 144 height 13
click at [99, 511] on input "SmartCat в заказе не используется" at bounding box center [75, 517] width 49 height 16
checkbox input "true"
type textarea "x"
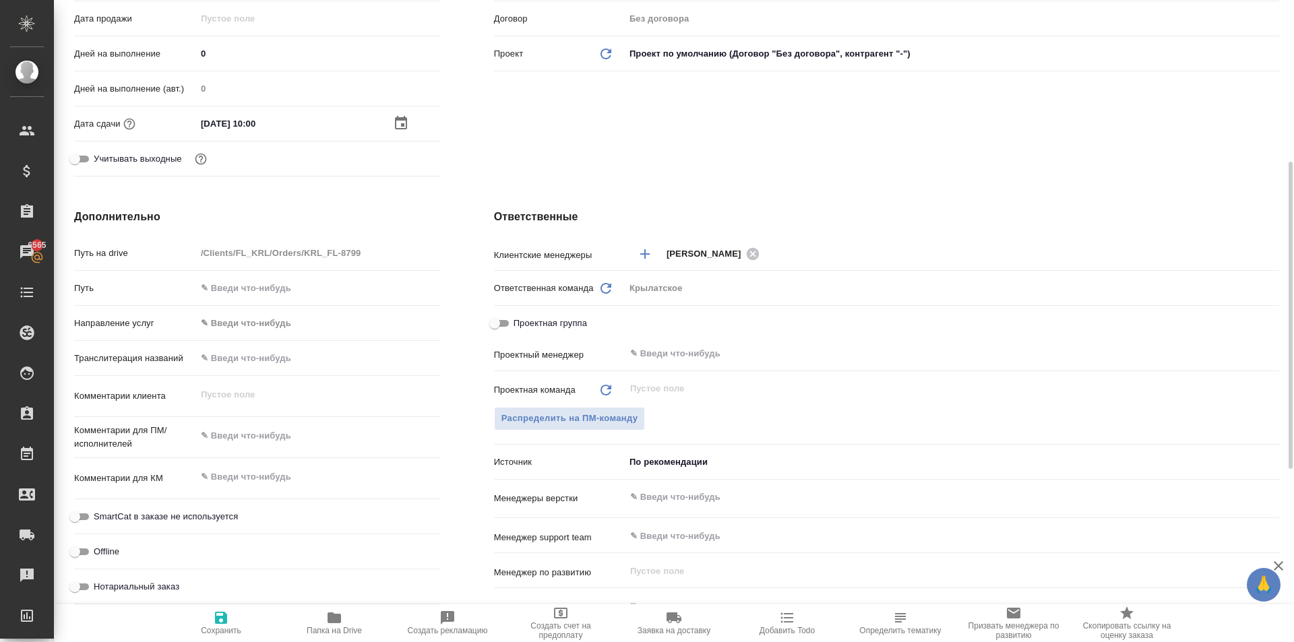
type textarea "x"
click at [201, 517] on span "SmartCat в заказе не используется" at bounding box center [166, 516] width 144 height 13
click at [110, 517] on input "SmartCat в заказе не используется" at bounding box center [85, 517] width 49 height 16
checkbox input "false"
type textarea "x"
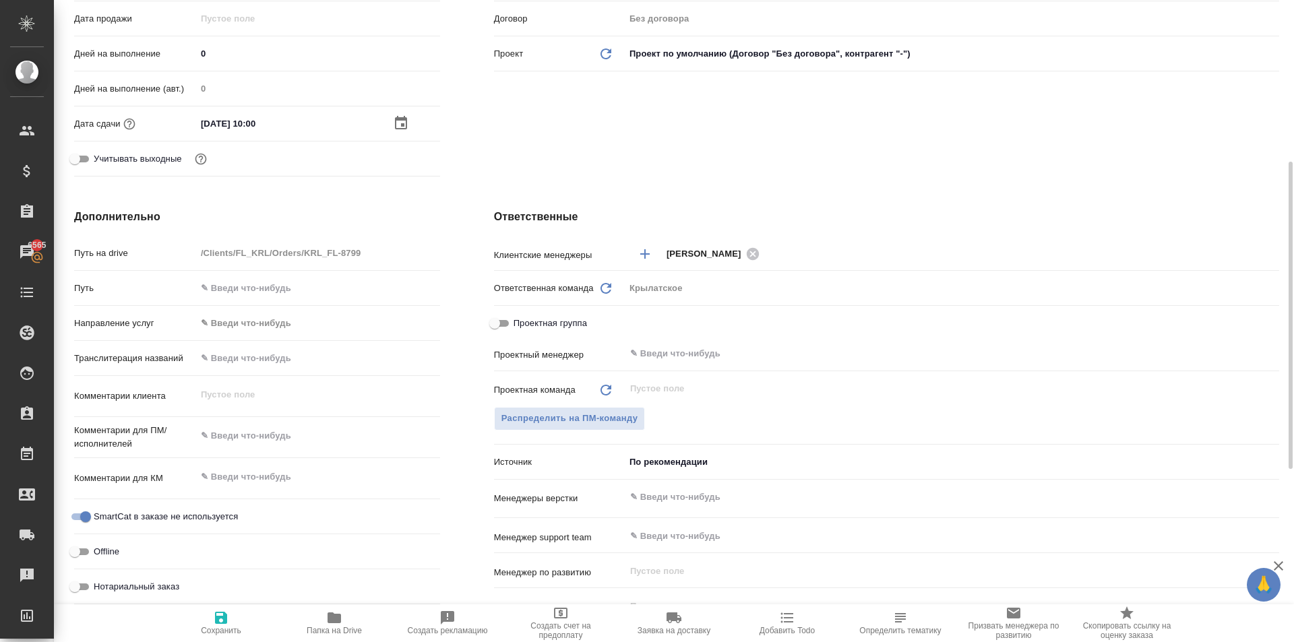
type textarea "x"
click at [152, 582] on span "Нотариальный заказ" at bounding box center [137, 586] width 86 height 13
click at [99, 582] on input "Нотариальный заказ" at bounding box center [75, 587] width 49 height 16
checkbox input "true"
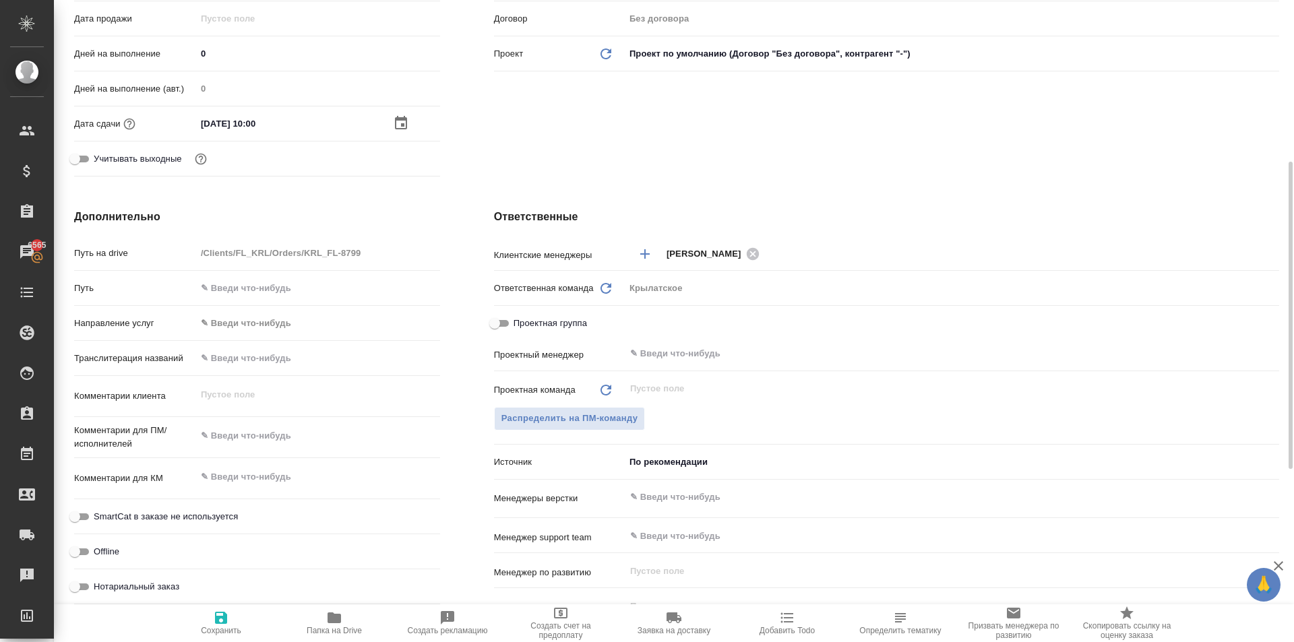
type textarea "x"
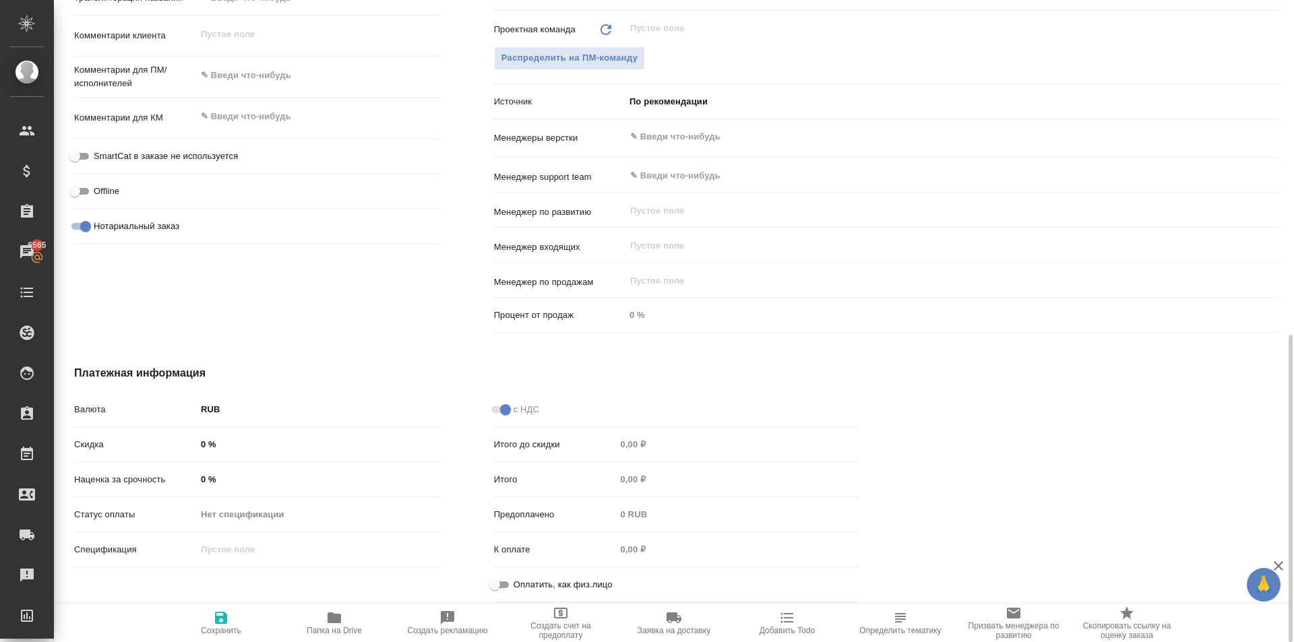
click at [519, 580] on span "Оплатить, как физ.лицо" at bounding box center [563, 584] width 99 height 13
click at [519, 580] on input "Оплатить, как физ.лицо" at bounding box center [494, 585] width 49 height 16
checkbox input "true"
type textarea "x"
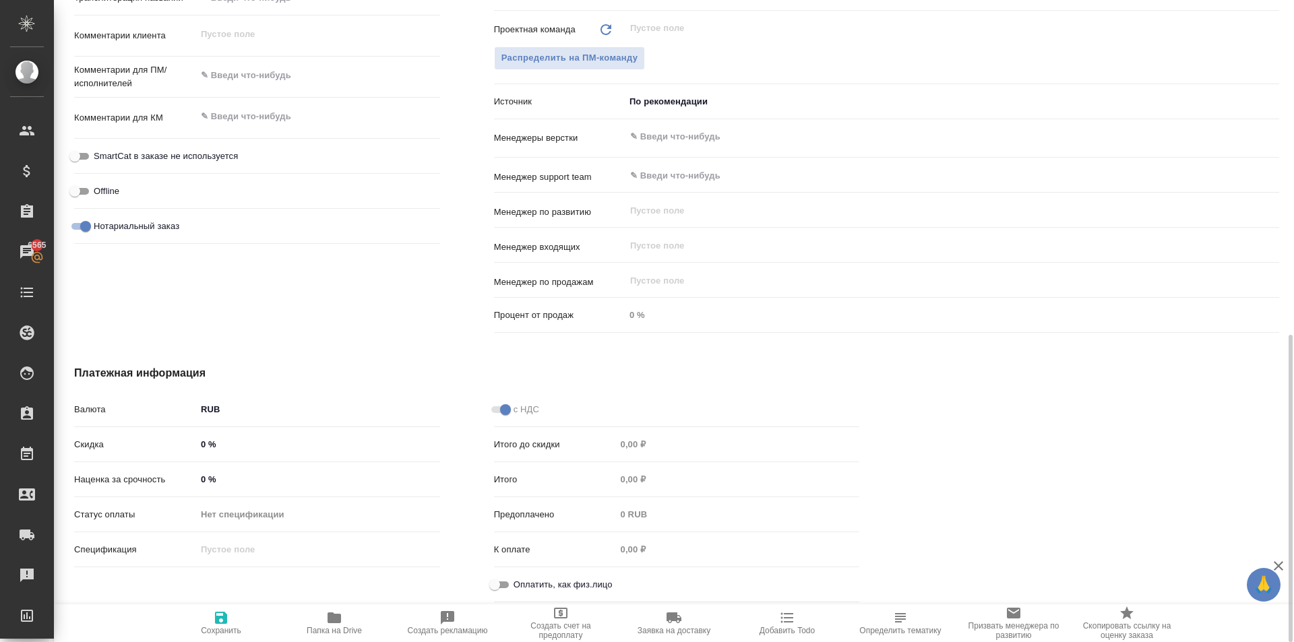
type textarea "x"
click at [182, 633] on span "Сохранить" at bounding box center [221, 623] width 97 height 26
type textarea "x"
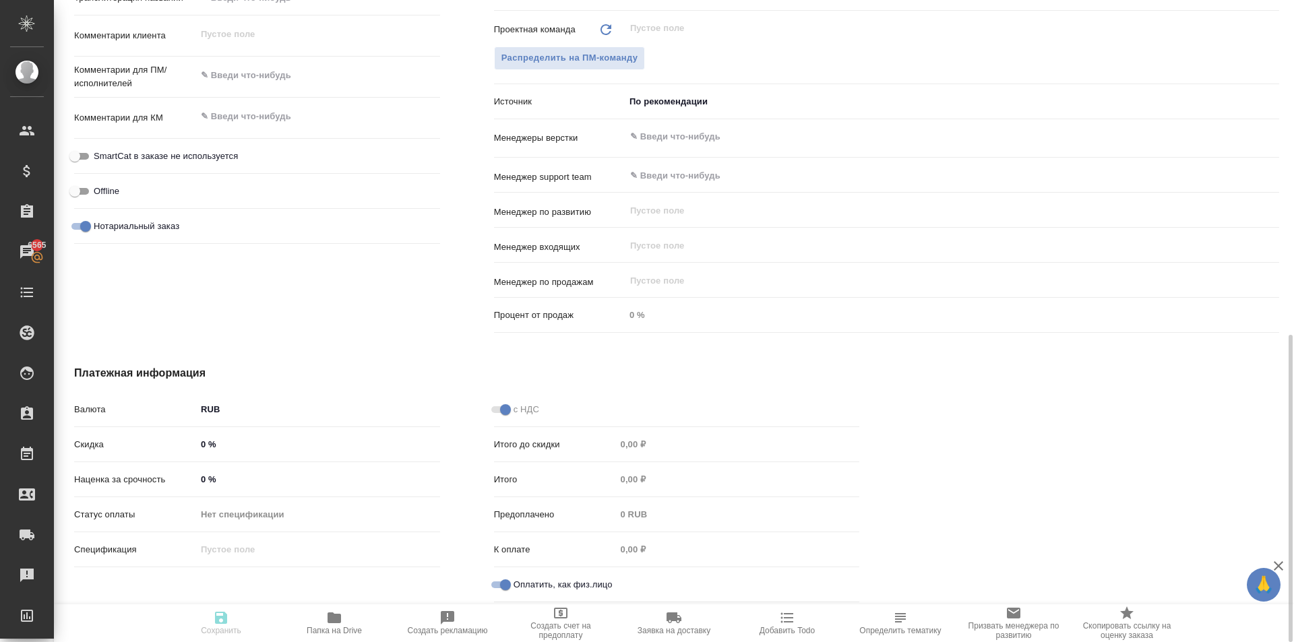
type textarea "x"
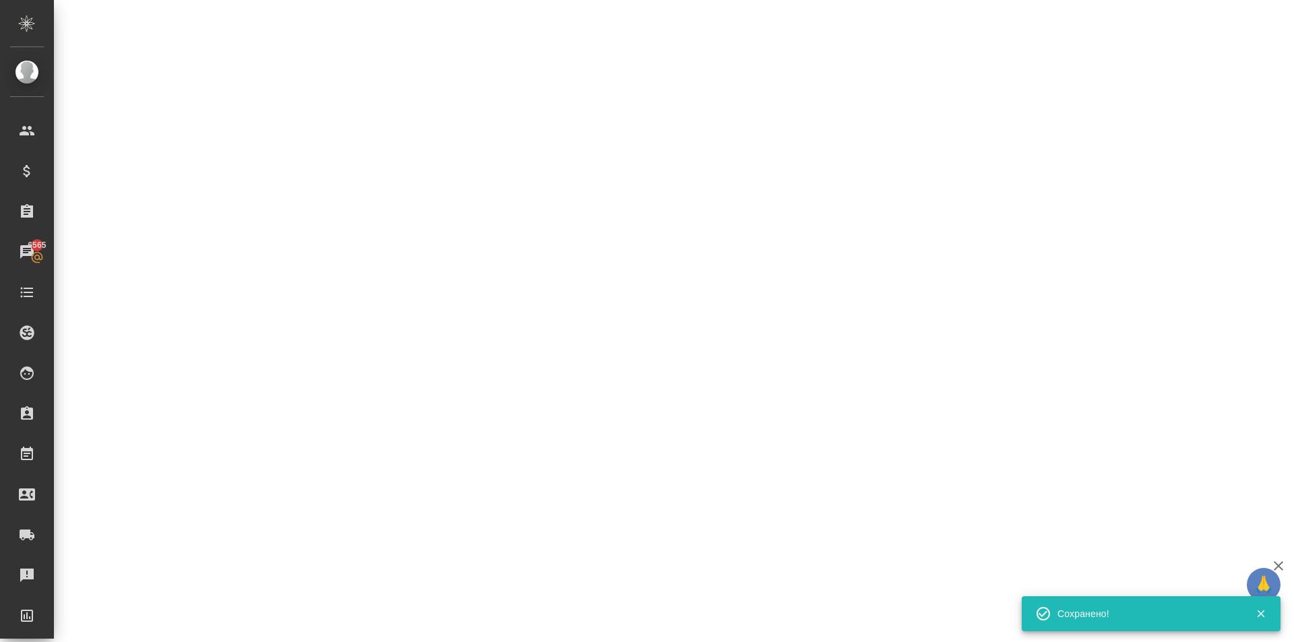
select select "RU"
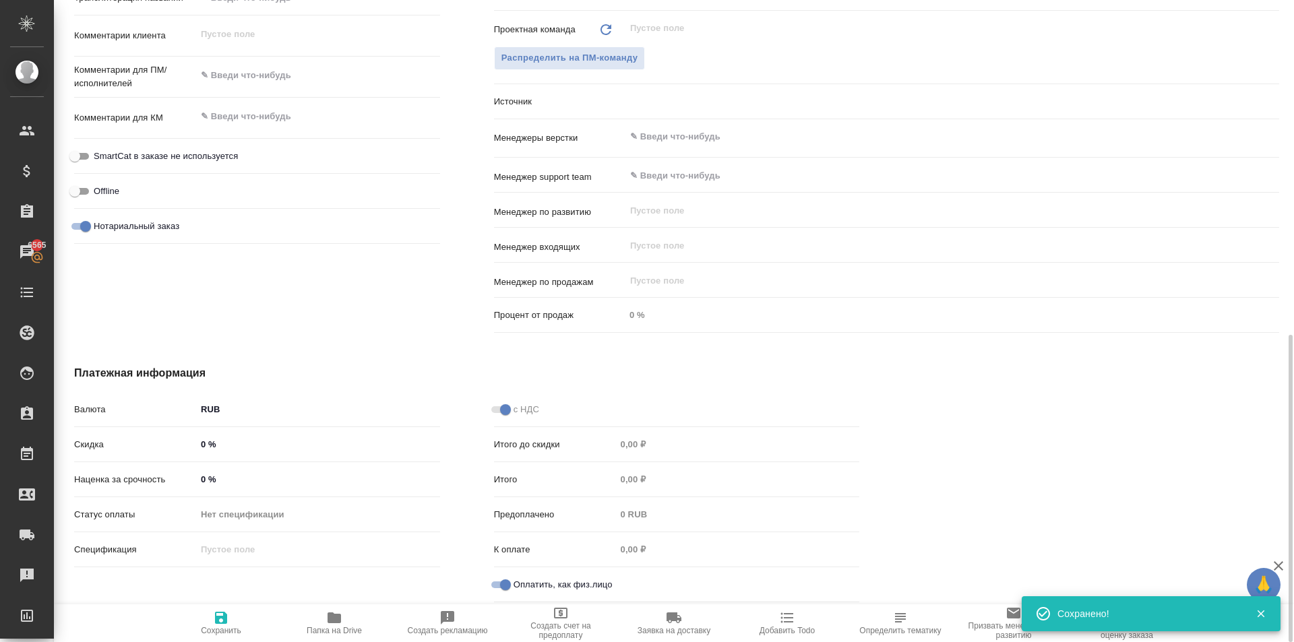
type textarea "x"
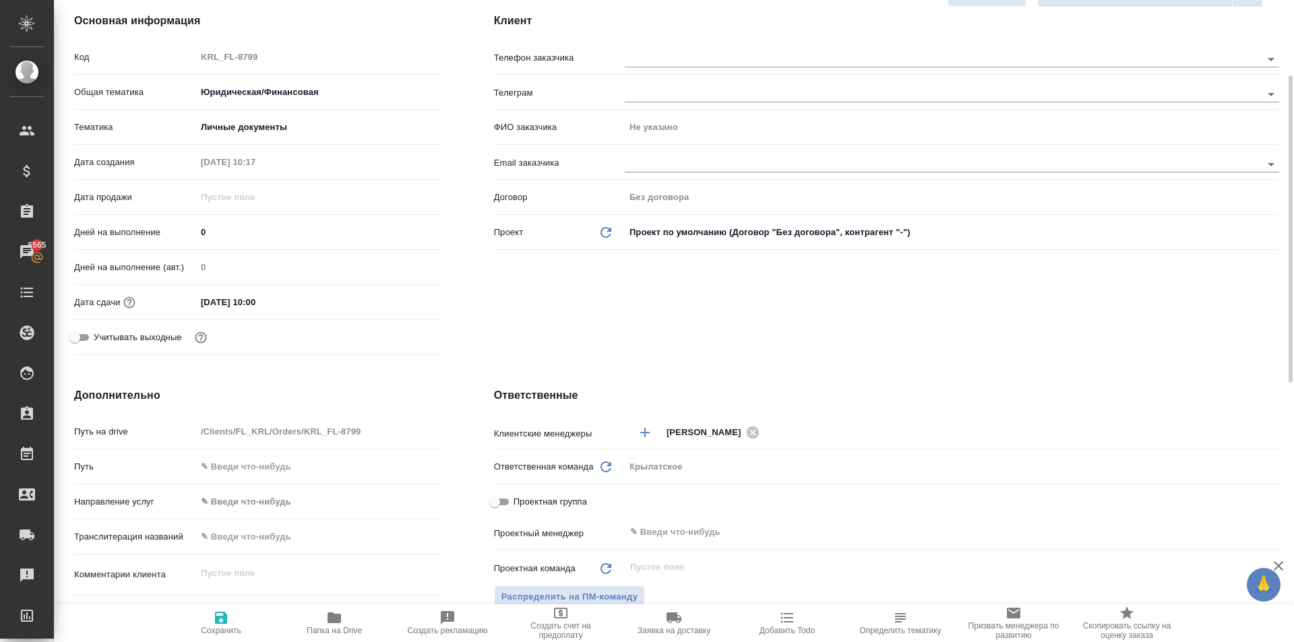
scroll to position [0, 0]
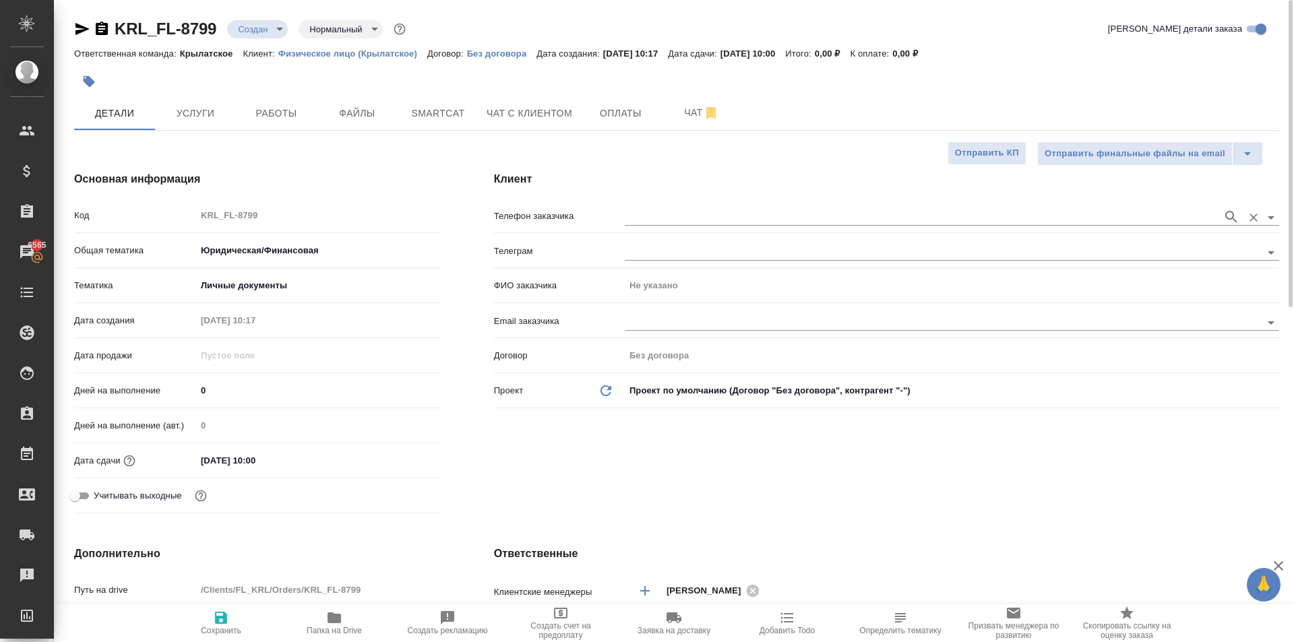
click at [757, 208] on div at bounding box center [952, 216] width 655 height 25
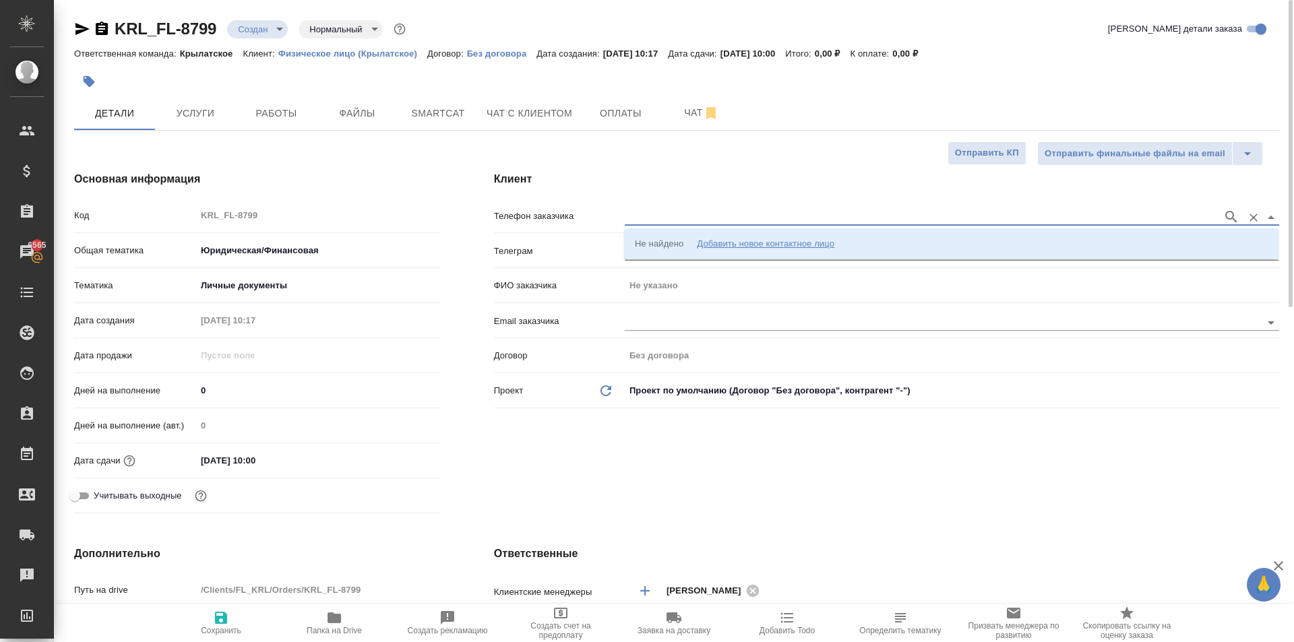
click at [763, 215] on input "text" at bounding box center [920, 217] width 591 height 16
click at [782, 235] on li "Не найдено Добавить новое контактное лицо" at bounding box center [951, 244] width 655 height 24
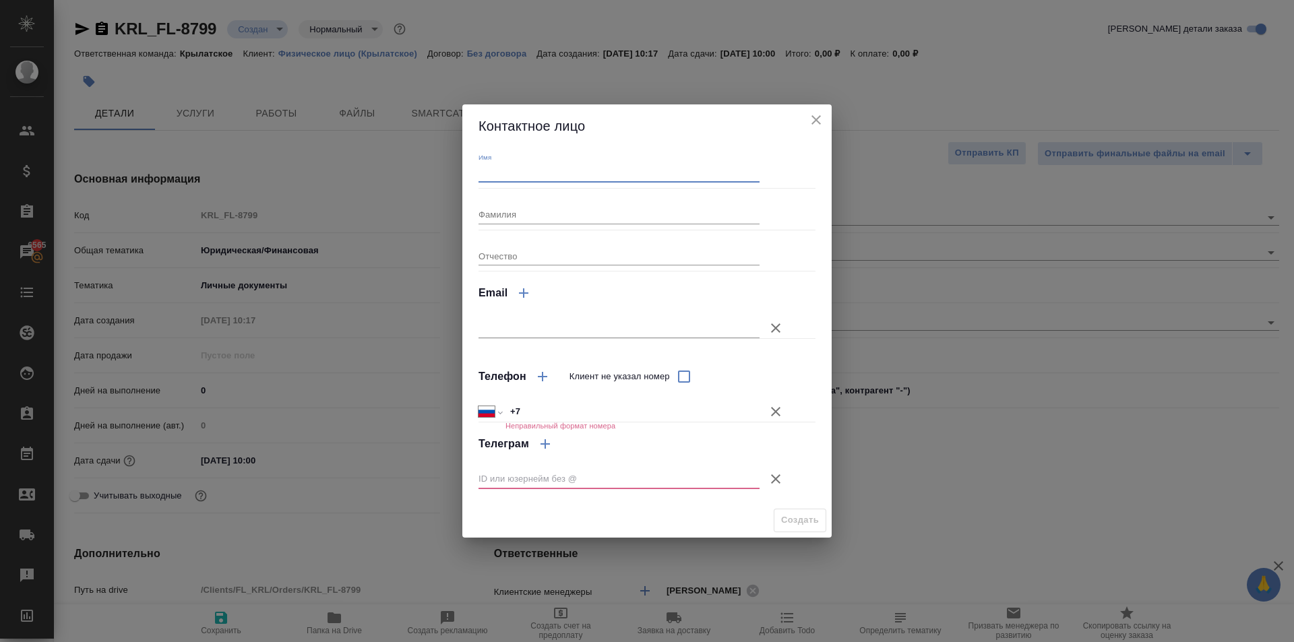
click at [570, 166] on input "Имя" at bounding box center [619, 173] width 281 height 19
drag, startPoint x: 564, startPoint y: 423, endPoint x: 561, endPoint y: 415, distance: 9.2
click at [561, 415] on div "+7 Неправильный формат номера" at bounding box center [633, 412] width 254 height 20
click at [560, 404] on input "+7" at bounding box center [633, 412] width 254 height 20
type input "+7 985 761 19 93"
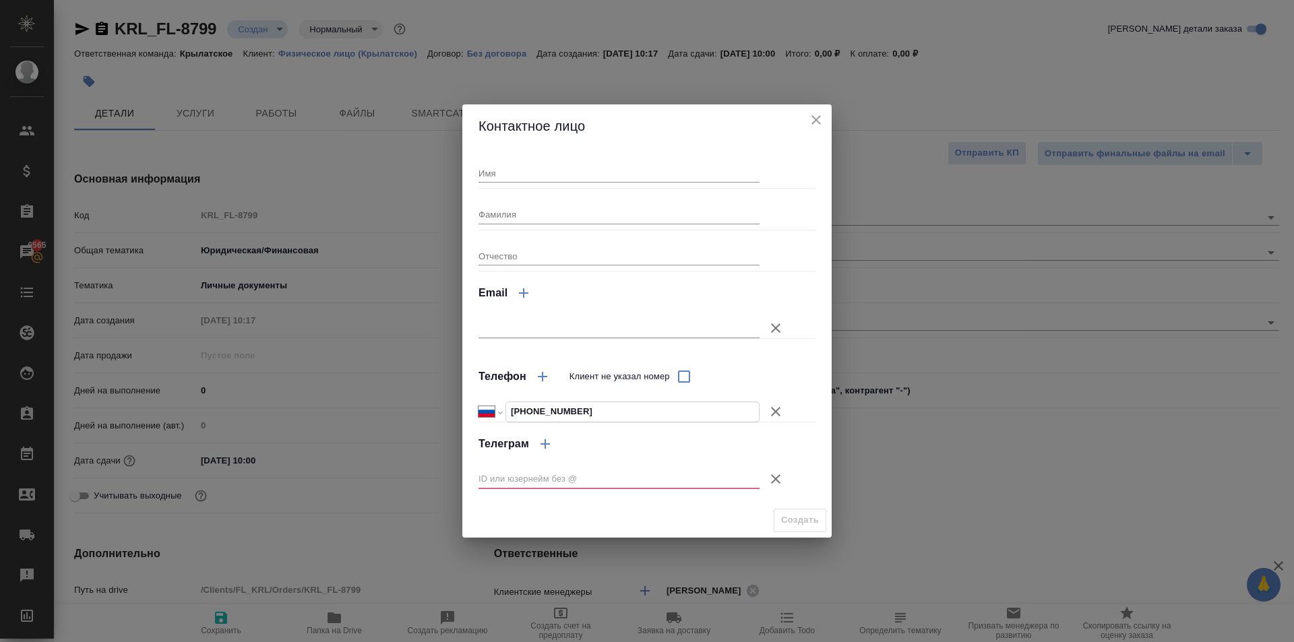
click at [779, 478] on icon "button" at bounding box center [776, 479] width 16 height 16
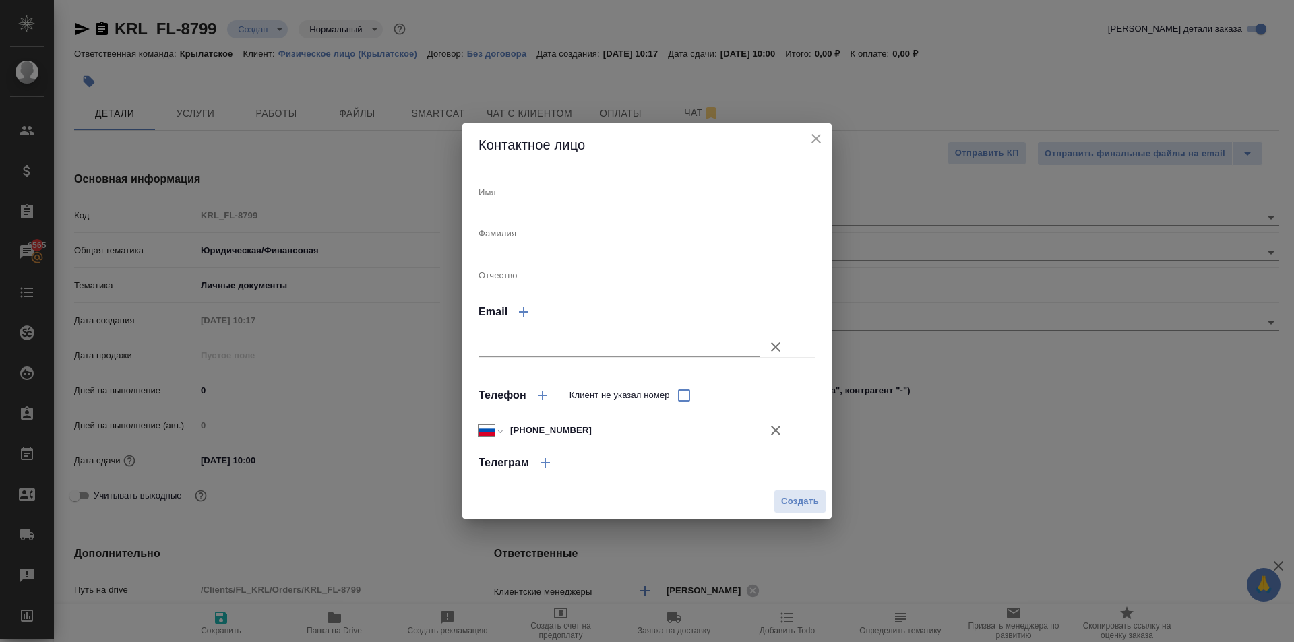
drag, startPoint x: 487, startPoint y: 173, endPoint x: 497, endPoint y: 192, distance: 21.1
click at [490, 180] on div "Имя" at bounding box center [619, 187] width 281 height 30
click at [497, 193] on input "Имя" at bounding box center [619, 192] width 281 height 19
type input "Светлана"
click at [803, 499] on span "Создать" at bounding box center [800, 502] width 38 height 16
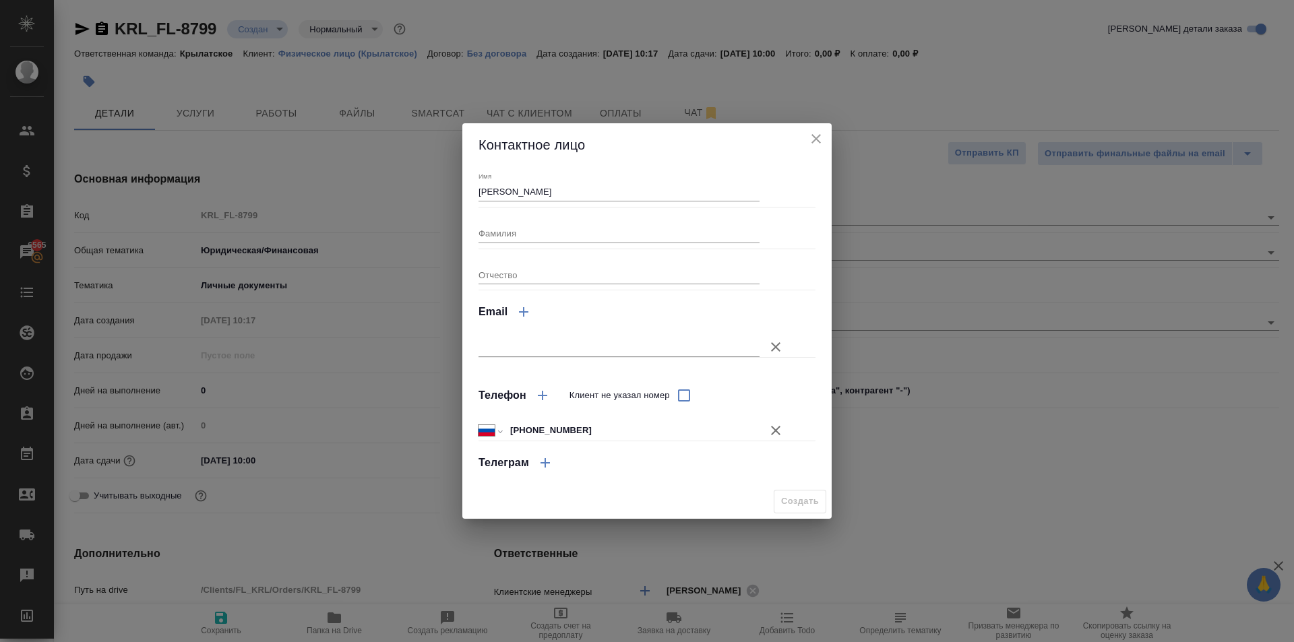
type input "Светлана"
type textarea "x"
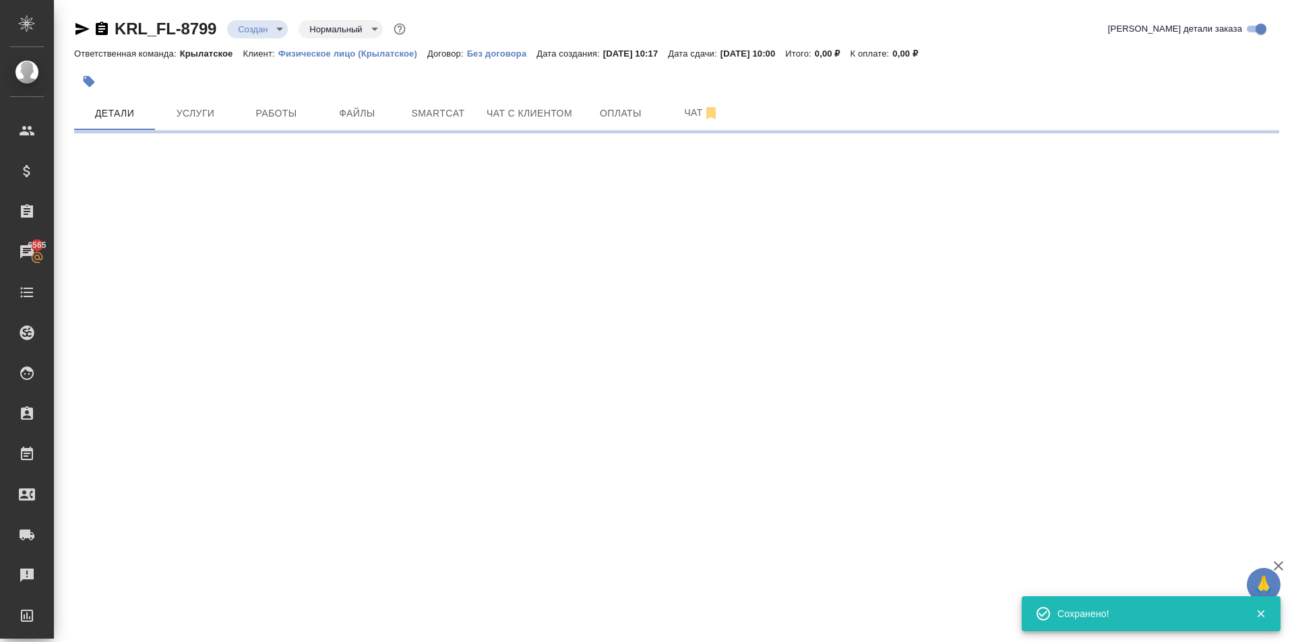
type input "holyTrinity"
select select "RU"
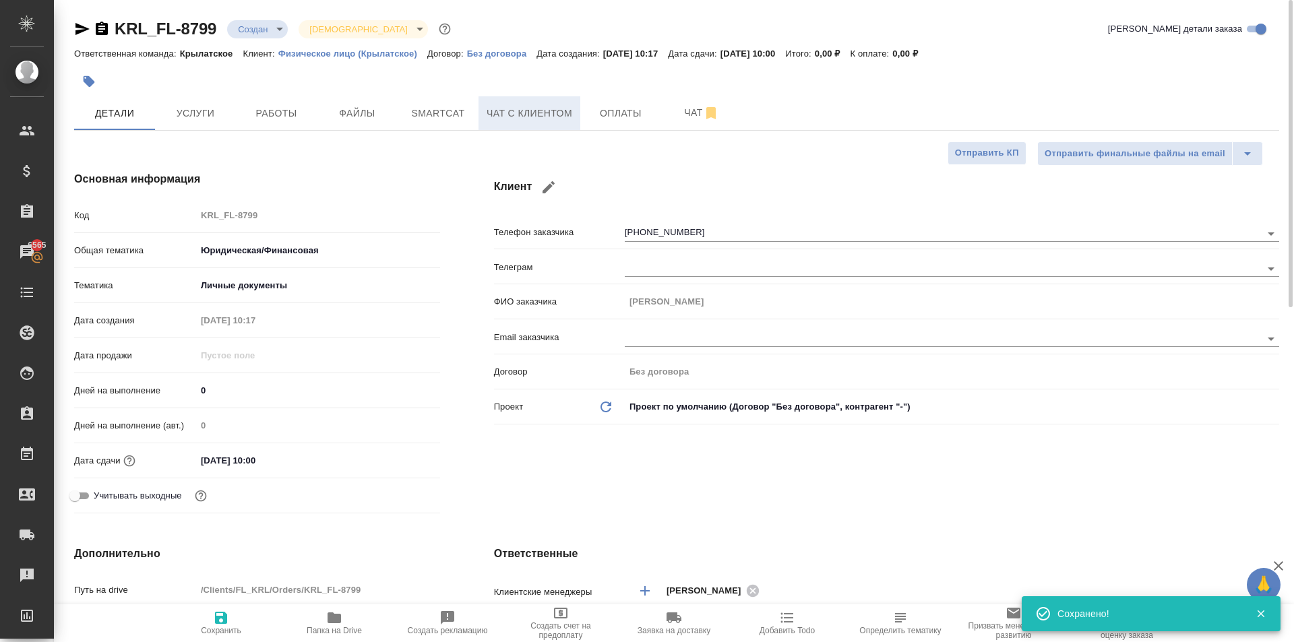
type textarea "x"
click at [526, 127] on button "Чат с клиентом" at bounding box center [530, 113] width 102 height 34
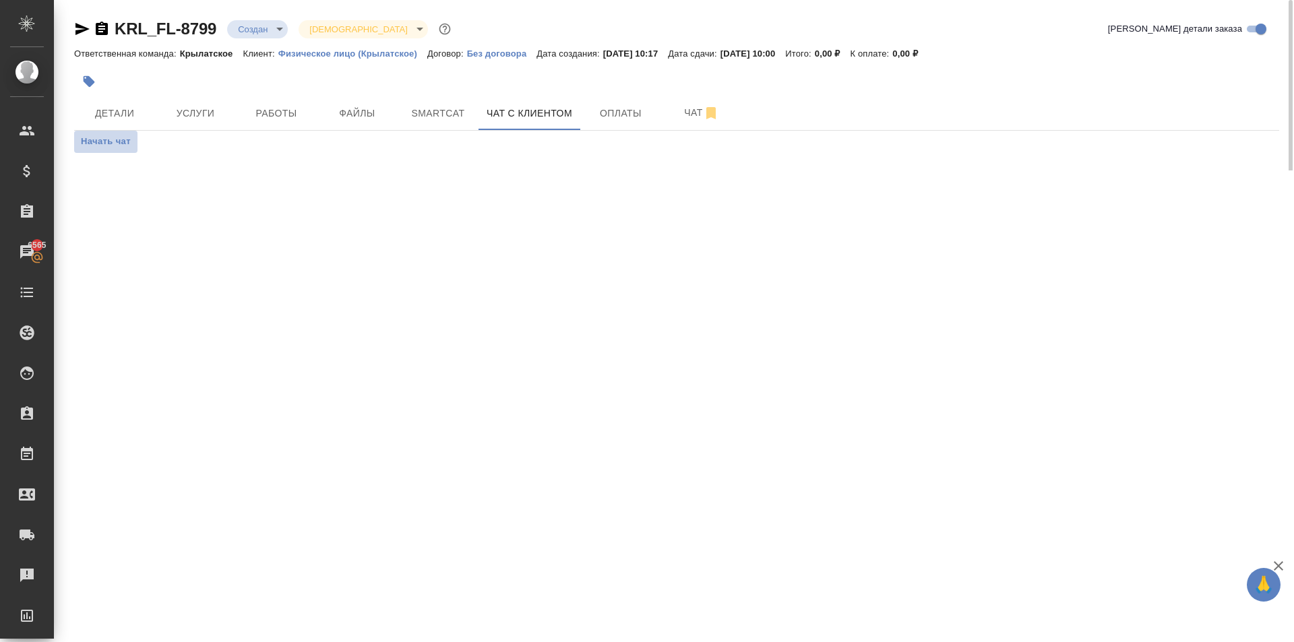
click at [113, 144] on span "Начать чат" at bounding box center [106, 142] width 50 height 16
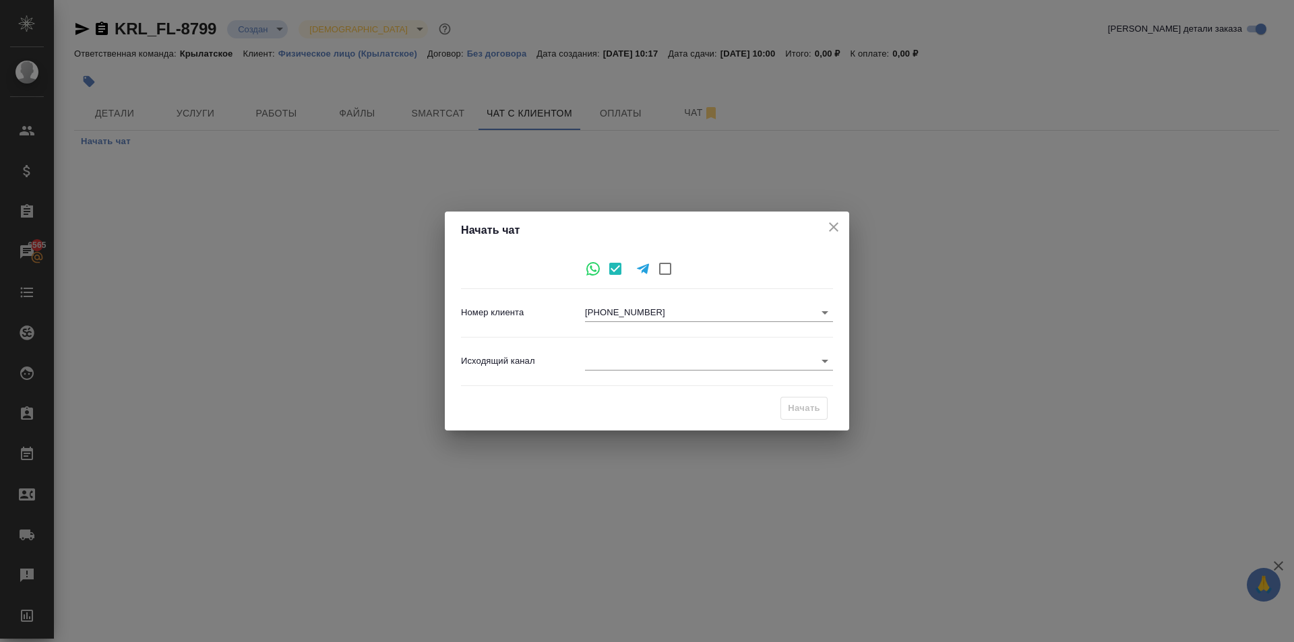
click at [633, 361] on body "🙏 .cls-1 fill:#fff; AWATERA Kasymov Timur Клиенты Спецификации Заказы 6565 Чаты…" at bounding box center [647, 321] width 1294 height 642
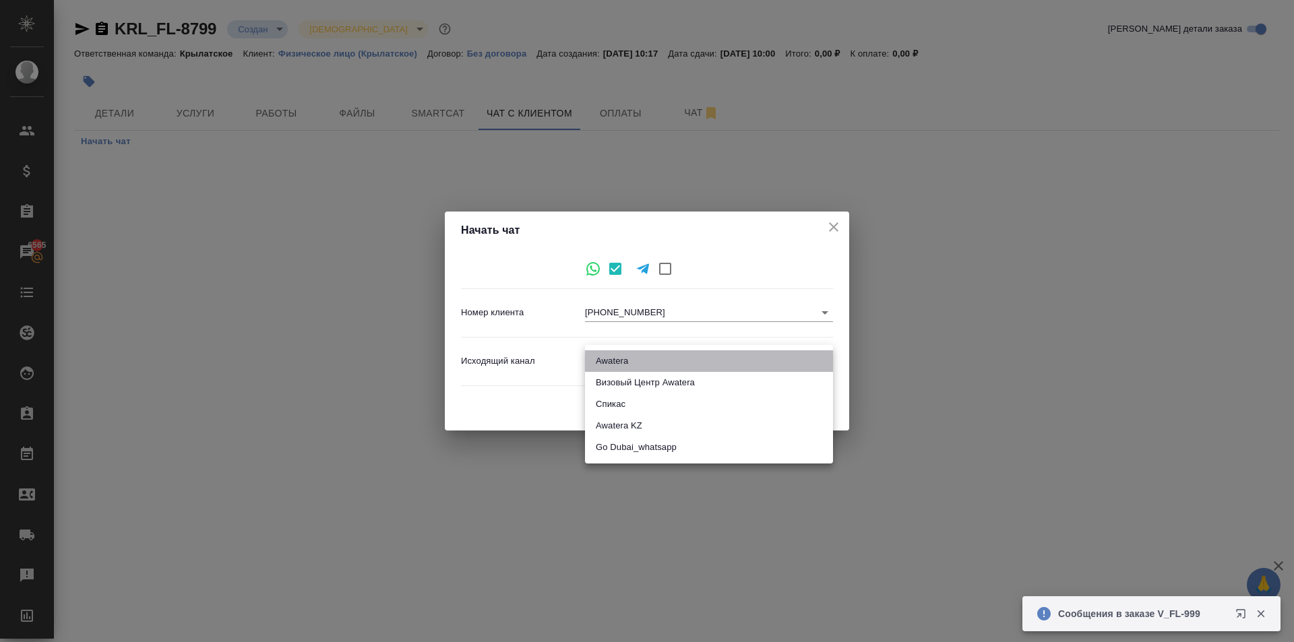
click at [668, 354] on li "Awatera" at bounding box center [709, 362] width 248 height 22
type input "2"
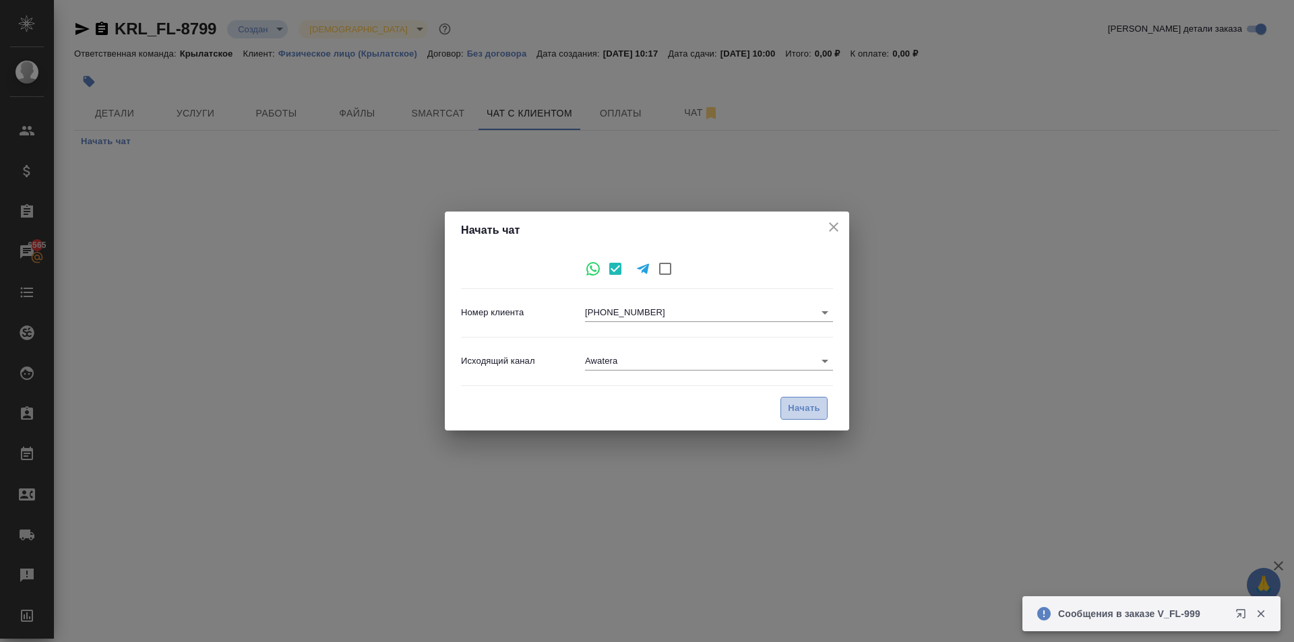
click at [802, 411] on span "Начать" at bounding box center [804, 409] width 32 height 16
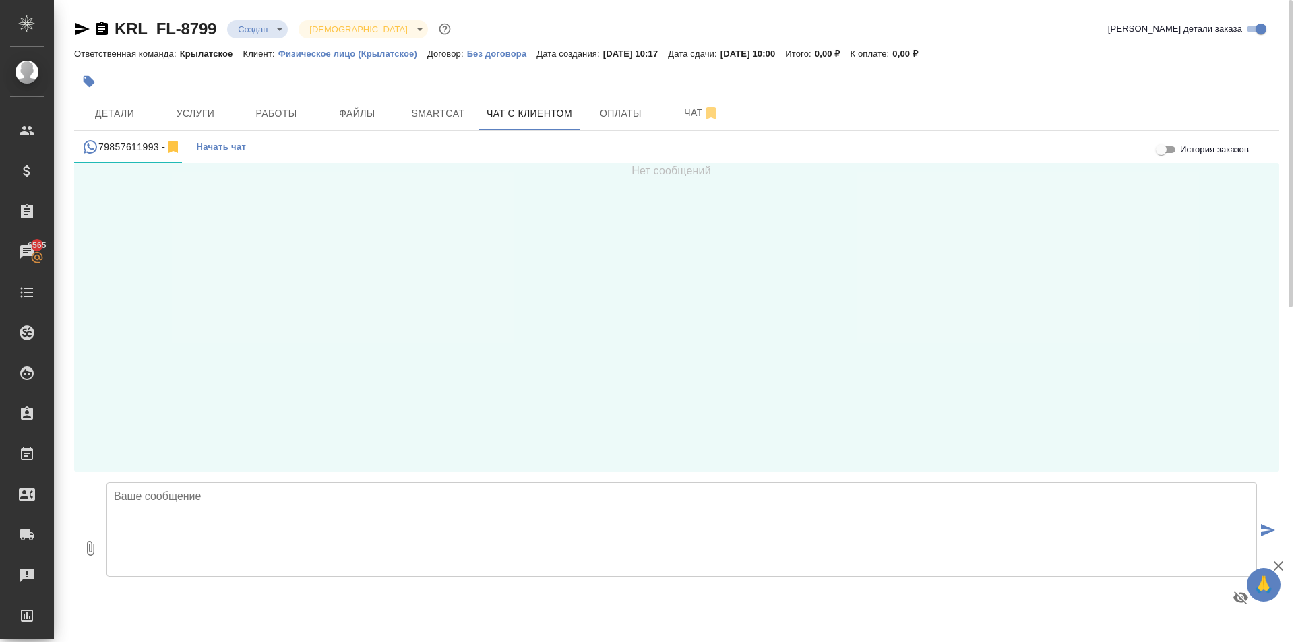
click at [210, 503] on textarea at bounding box center [682, 530] width 1151 height 94
type textarea "Добрый день, Светлана! Ожидаем скан документа."
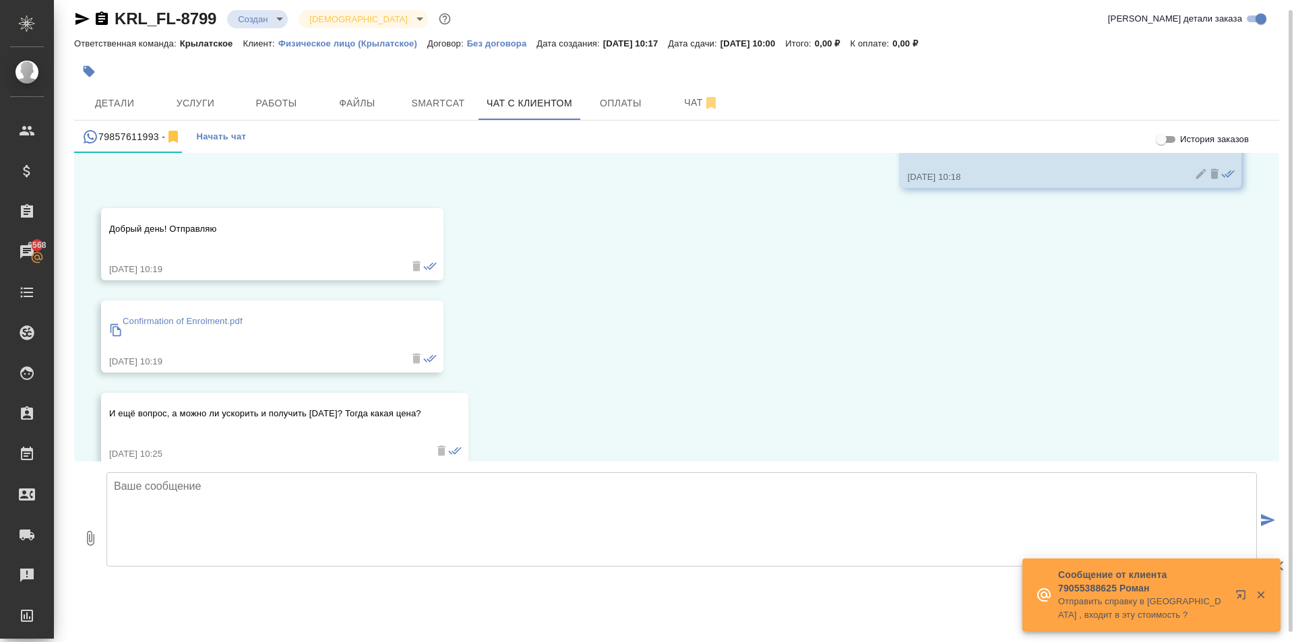
scroll to position [146, 0]
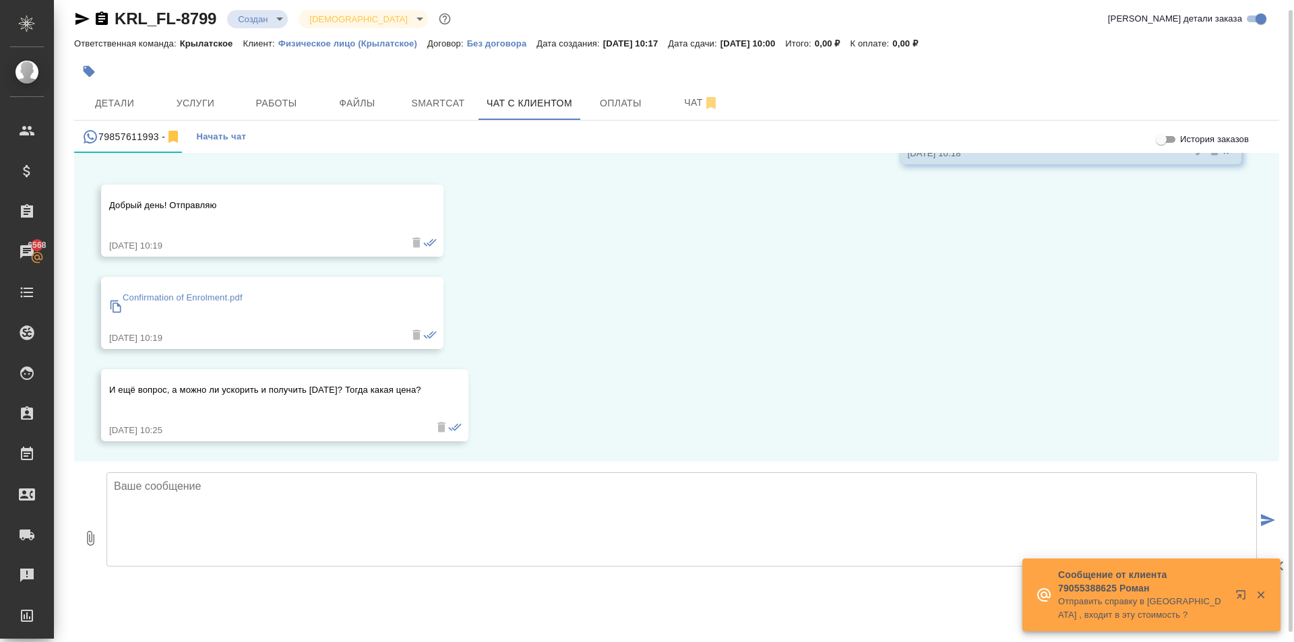
click at [204, 512] on textarea at bounding box center [682, 520] width 1151 height 94
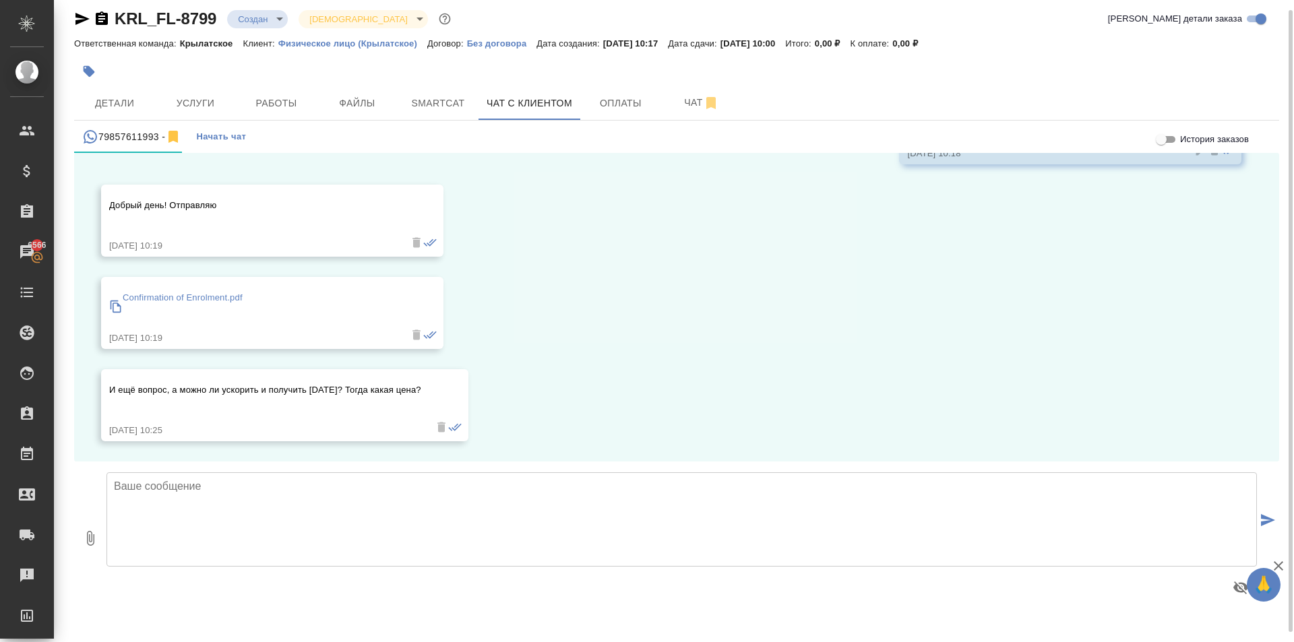
drag, startPoint x: 284, startPoint y: 478, endPoint x: 284, endPoint y: 468, distance: 10.1
click at [177, 299] on p "Confirmation of Enrolment.pdf" at bounding box center [183, 297] width 120 height 13
drag, startPoint x: 208, startPoint y: 108, endPoint x: 378, endPoint y: 90, distance: 171.4
click at [374, 79] on div "KRL_FL-8799 Создан new Святая троица holyTrinity Кратко детали заказа Ответстве…" at bounding box center [677, 306] width 1220 height 632
click at [372, 100] on span "Файлы" at bounding box center [357, 103] width 65 height 17
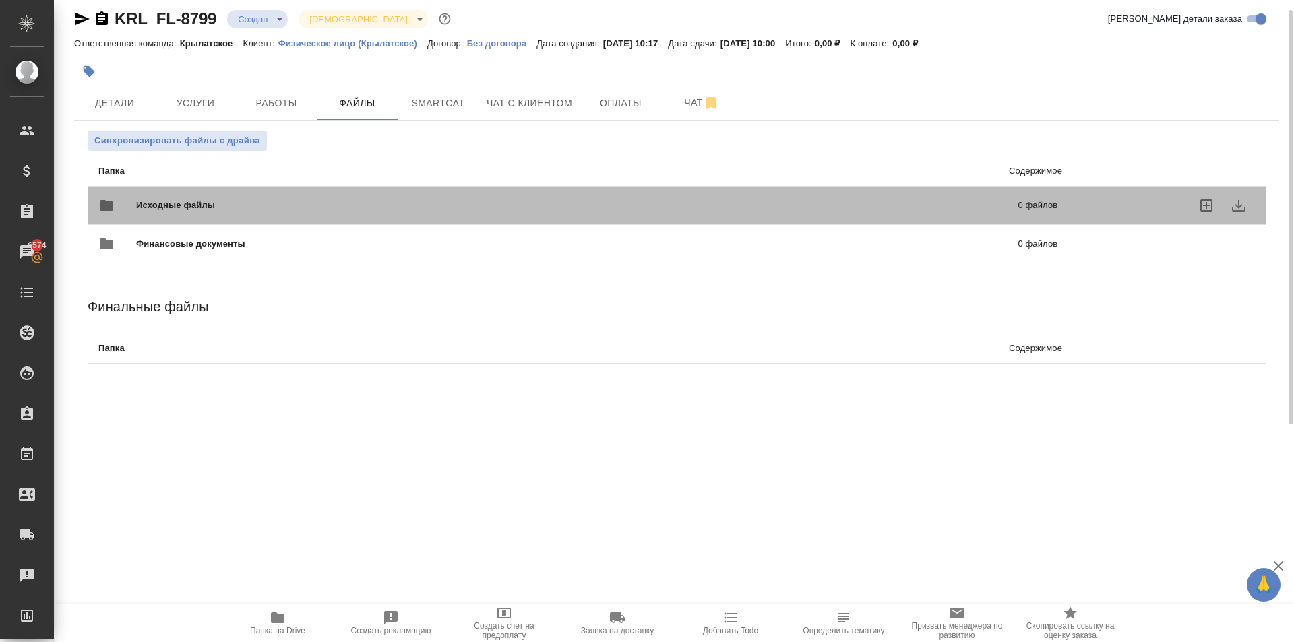
click at [264, 186] on div "Исходные файлы 0 файлов" at bounding box center [578, 205] width 986 height 59
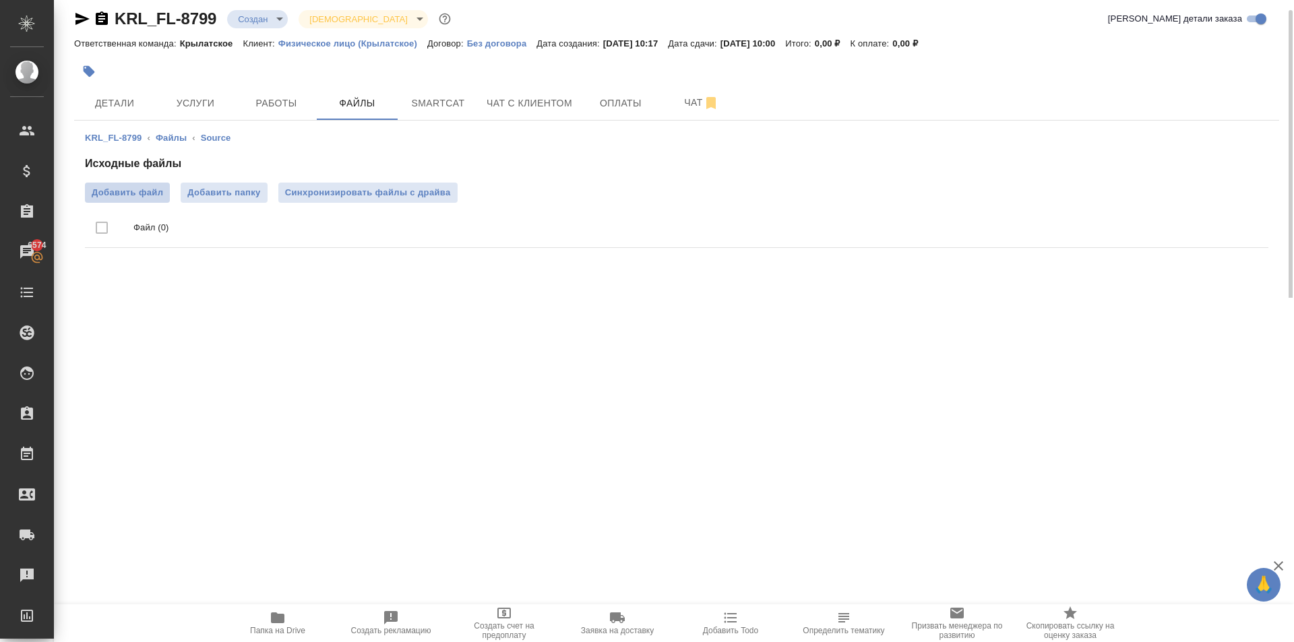
click at [146, 189] on span "Добавить файл" at bounding box center [127, 192] width 71 height 13
click at [0, 0] on input "Добавить файл" at bounding box center [0, 0] width 0 height 0
click at [199, 106] on span "Услуги" at bounding box center [195, 103] width 65 height 17
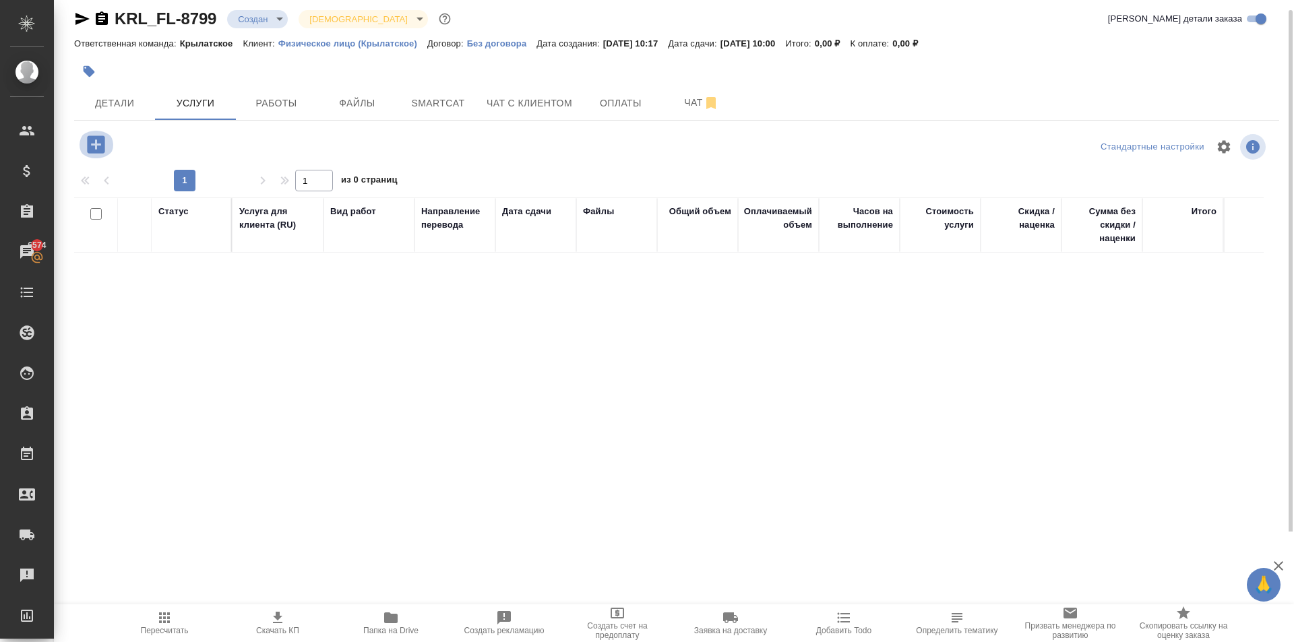
click at [107, 143] on icon "button" at bounding box center [96, 145] width 24 height 24
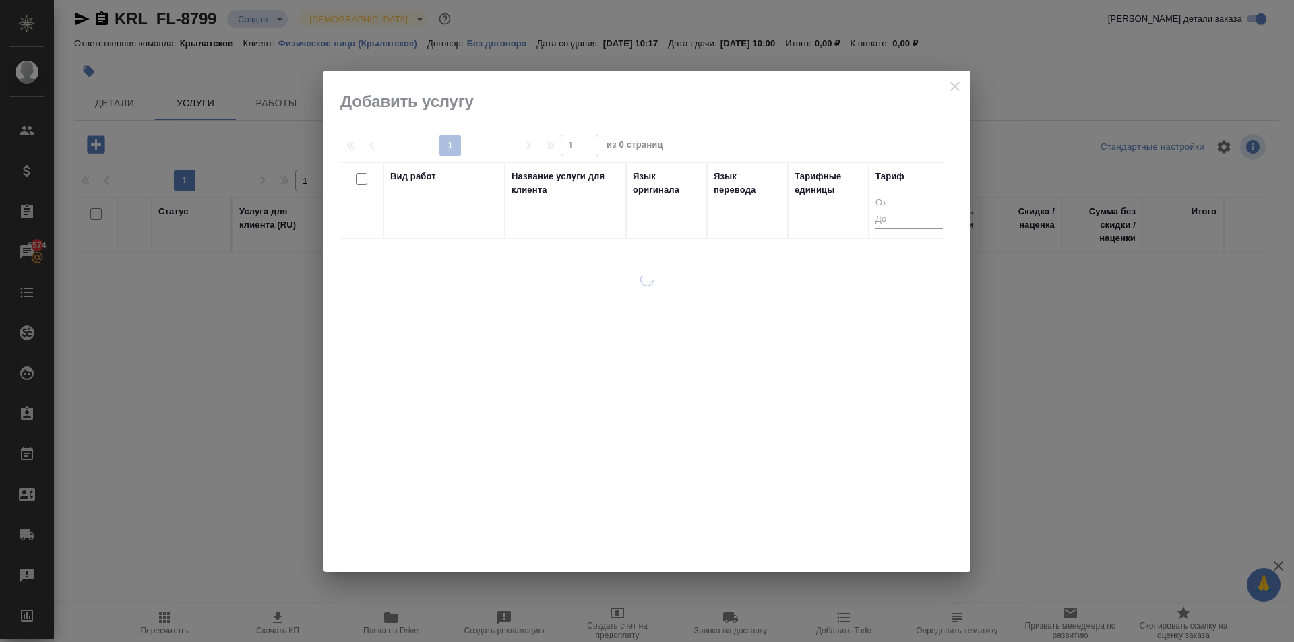
drag, startPoint x: 648, startPoint y: 212, endPoint x: 657, endPoint y: 230, distance: 19.6
click at [648, 214] on div at bounding box center [666, 209] width 67 height 20
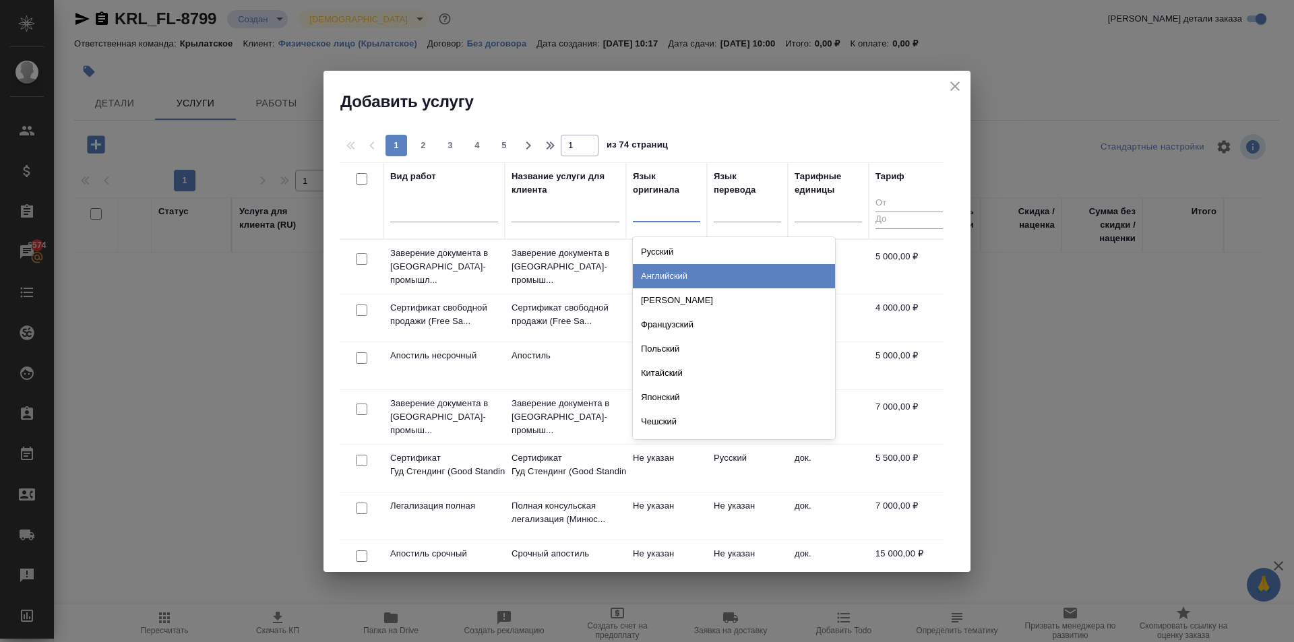
click at [675, 276] on div "Английский" at bounding box center [734, 276] width 202 height 24
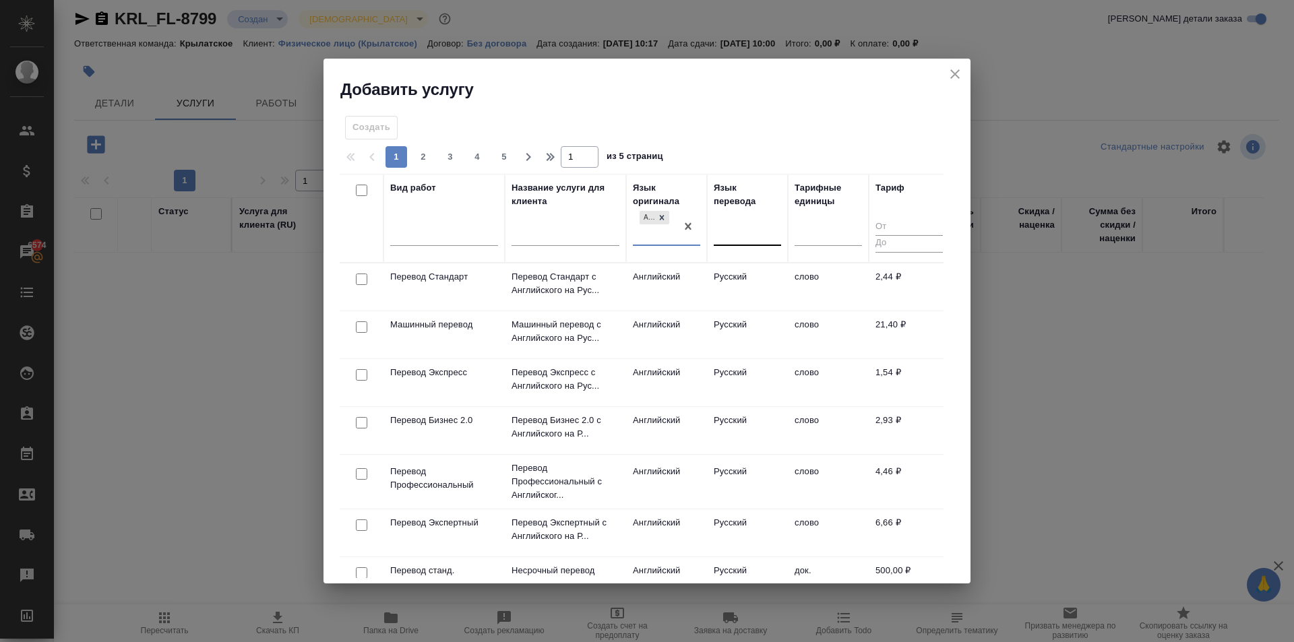
click at [750, 234] on div at bounding box center [747, 232] width 67 height 20
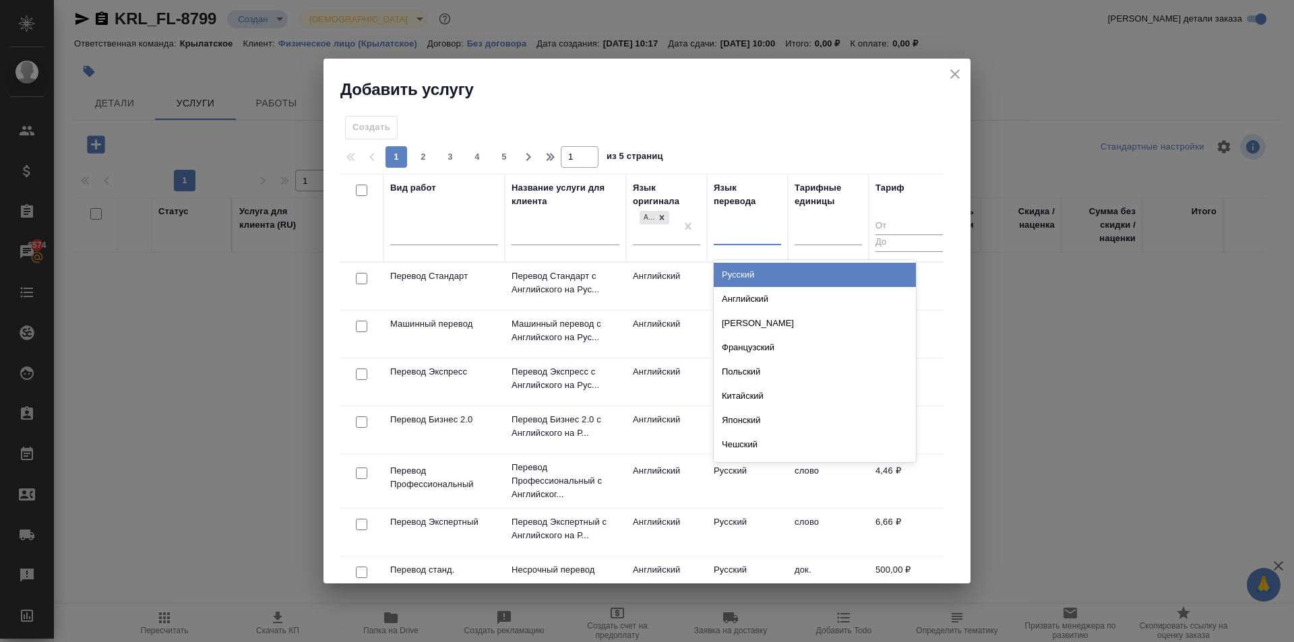
click at [752, 266] on div "Русский" at bounding box center [815, 275] width 202 height 24
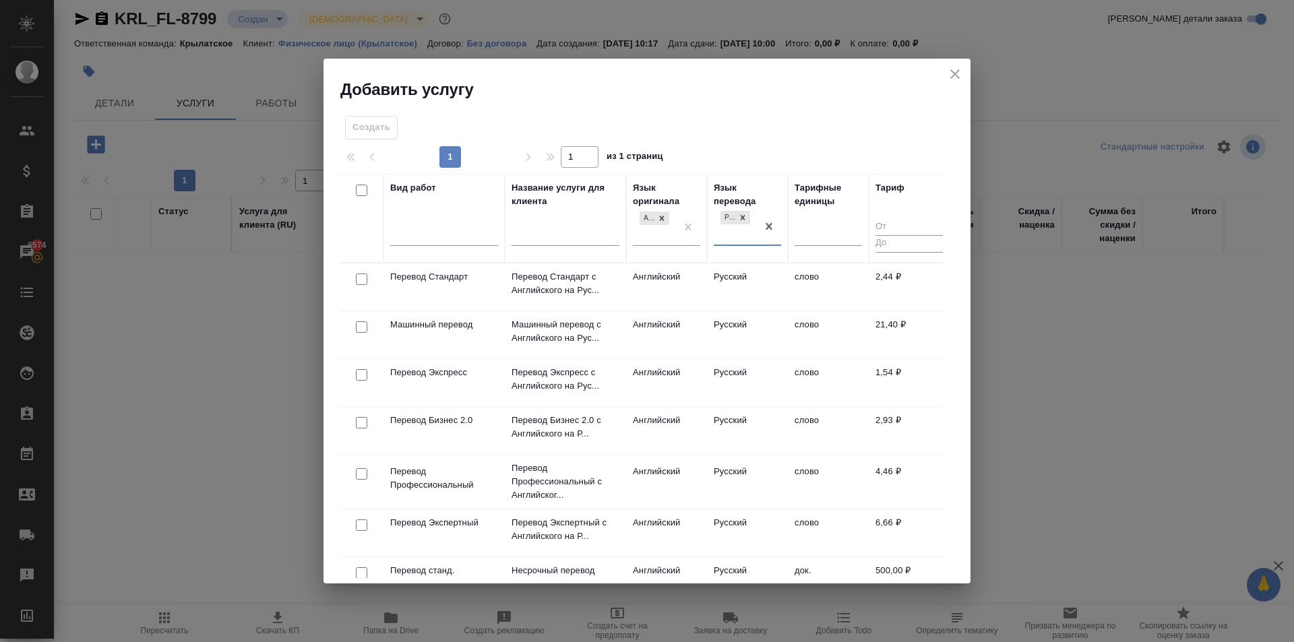
click at [690, 279] on td "Английский" at bounding box center [666, 287] width 81 height 47
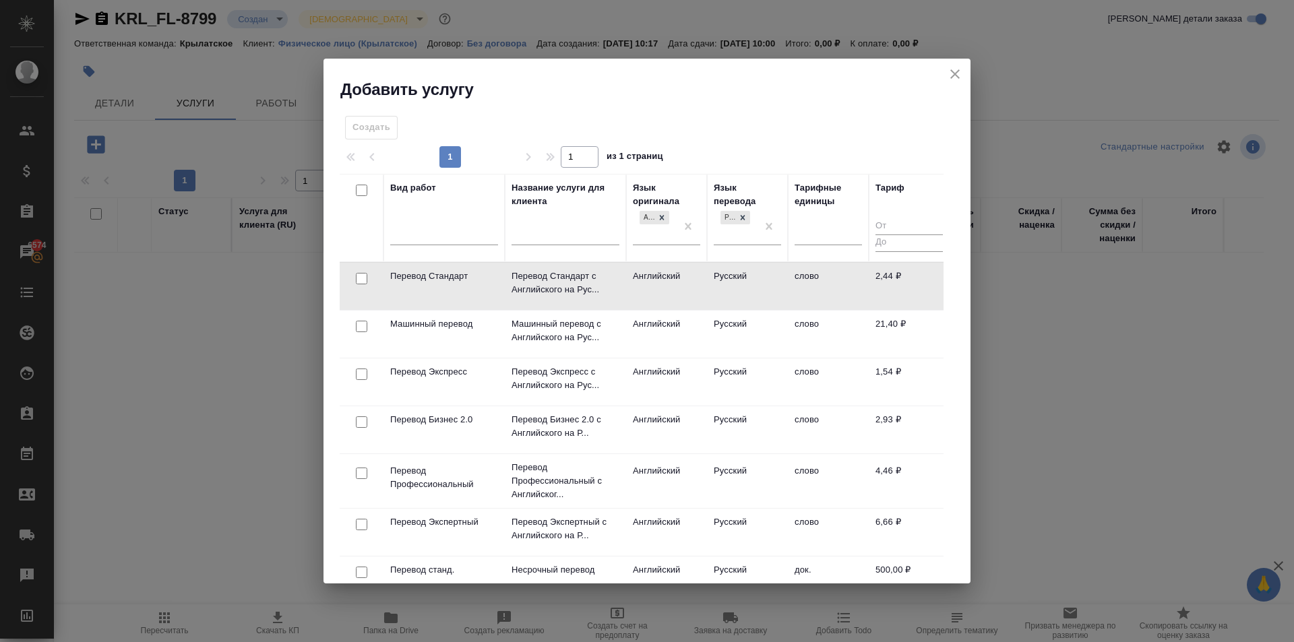
click at [690, 279] on td "Английский" at bounding box center [666, 286] width 81 height 47
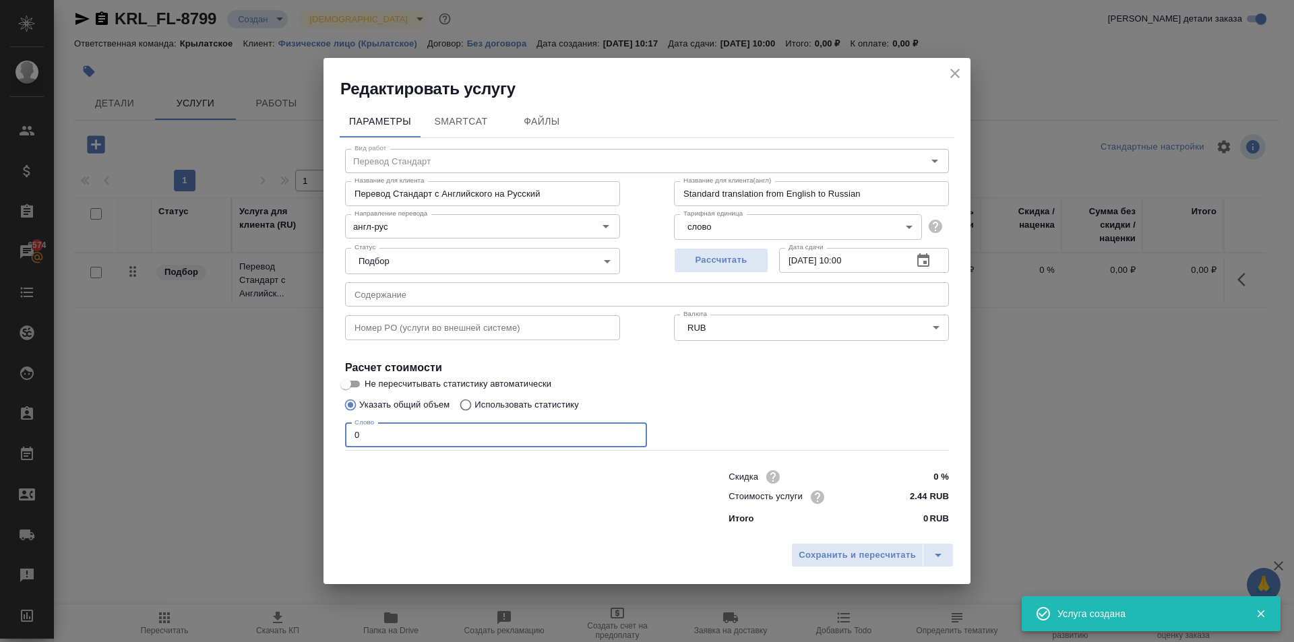
drag, startPoint x: 398, startPoint y: 439, endPoint x: 255, endPoint y: 438, distance: 142.9
click at [255, 438] on div "Редактировать услугу Параметры SmartCat Файлы Вид работ Перевод Стандарт Вид ра…" at bounding box center [647, 321] width 1294 height 642
type input "1"
type input "250"
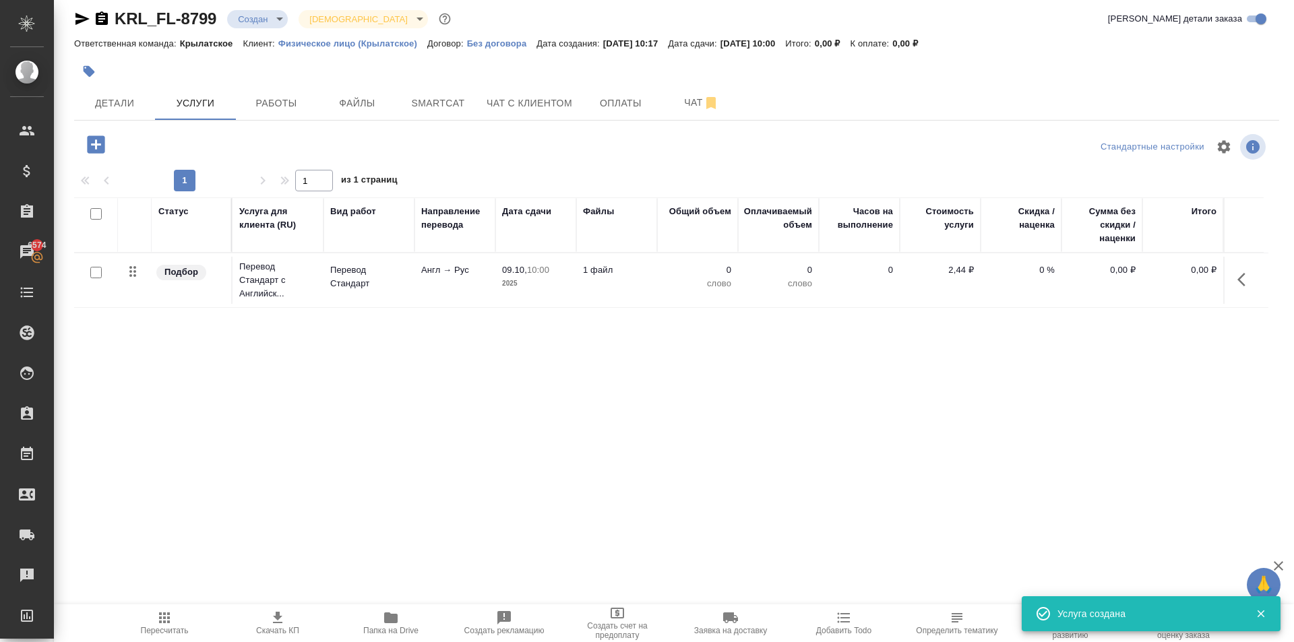
click at [855, 562] on div ".cls-1 fill:#fff; AWATERA Kasymov Timur Клиенты Спецификации Заказы 6574 Чаты T…" at bounding box center [647, 321] width 1294 height 642
click at [1249, 288] on button "button" at bounding box center [1245, 280] width 32 height 32
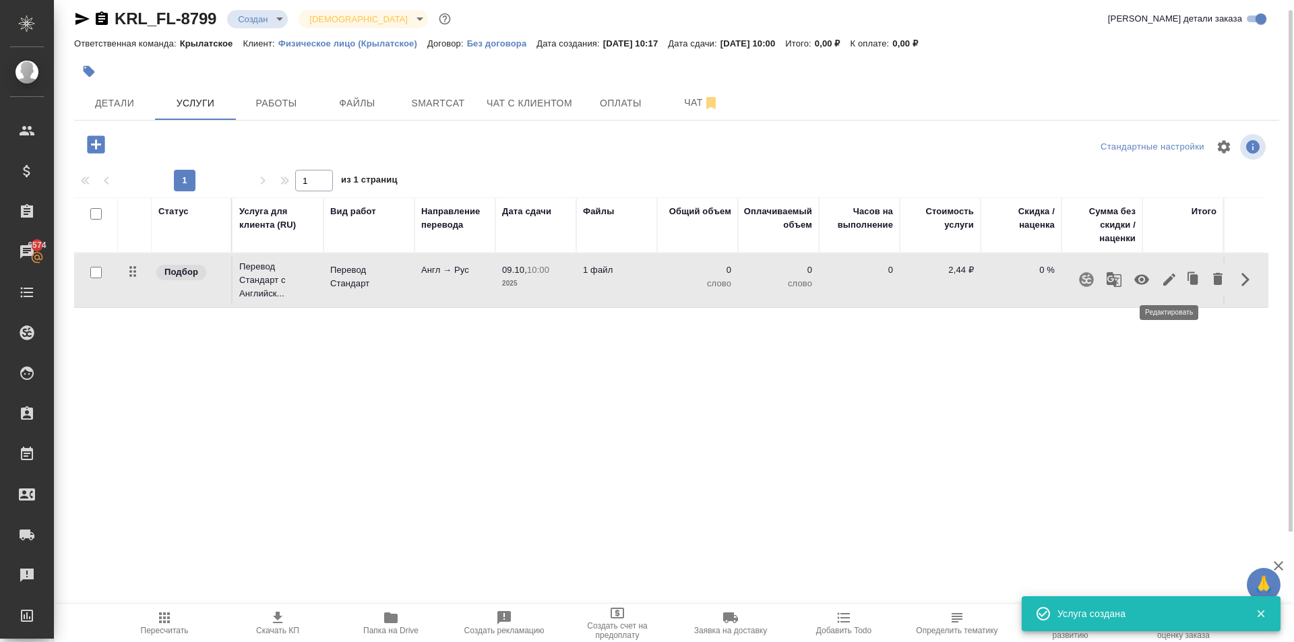
click at [1169, 275] on icon "button" at bounding box center [1169, 280] width 16 height 16
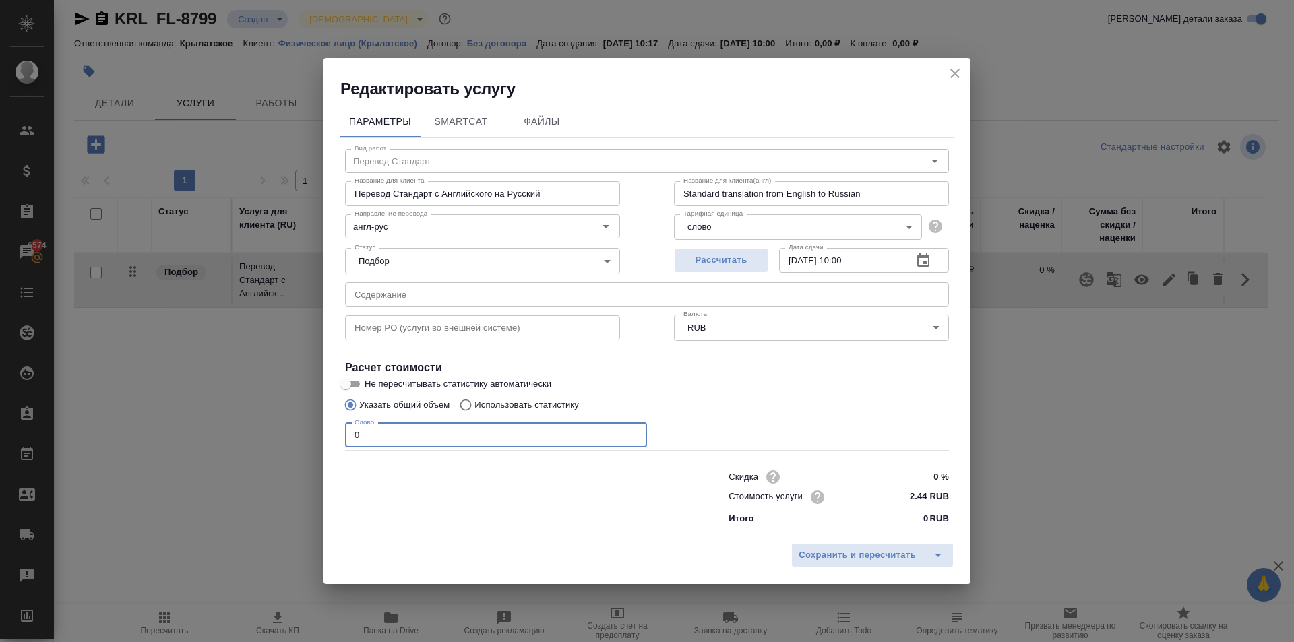
drag, startPoint x: 519, startPoint y: 437, endPoint x: 234, endPoint y: 424, distance: 285.4
click at [231, 425] on div "Редактировать услугу Параметры SmartCat Файлы Вид работ Перевод Стандарт Вид ра…" at bounding box center [647, 321] width 1294 height 642
type input "250"
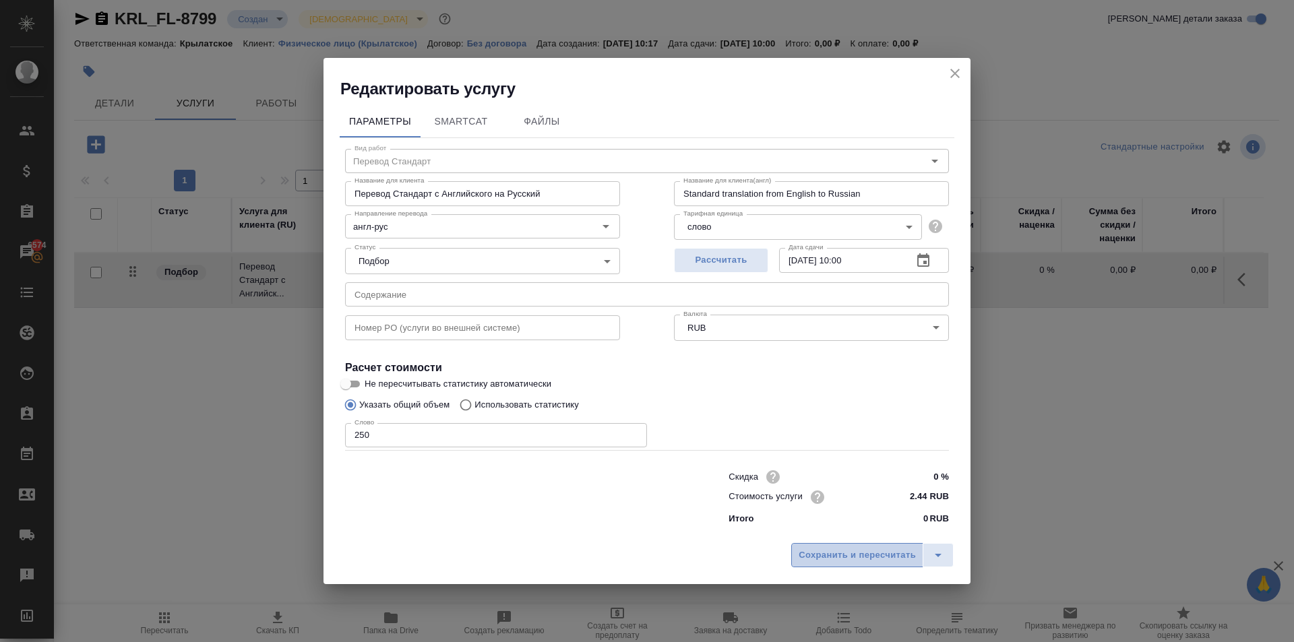
click at [803, 550] on span "Сохранить и пересчитать" at bounding box center [857, 556] width 117 height 16
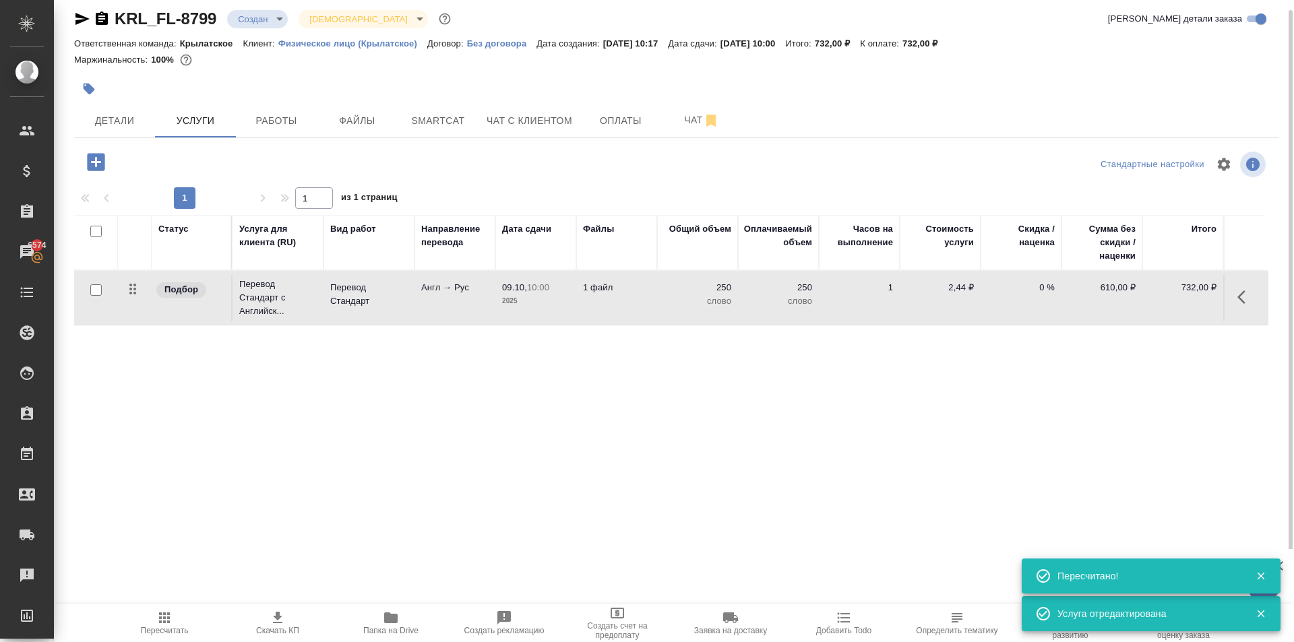
click at [103, 166] on icon "button" at bounding box center [96, 162] width 18 height 18
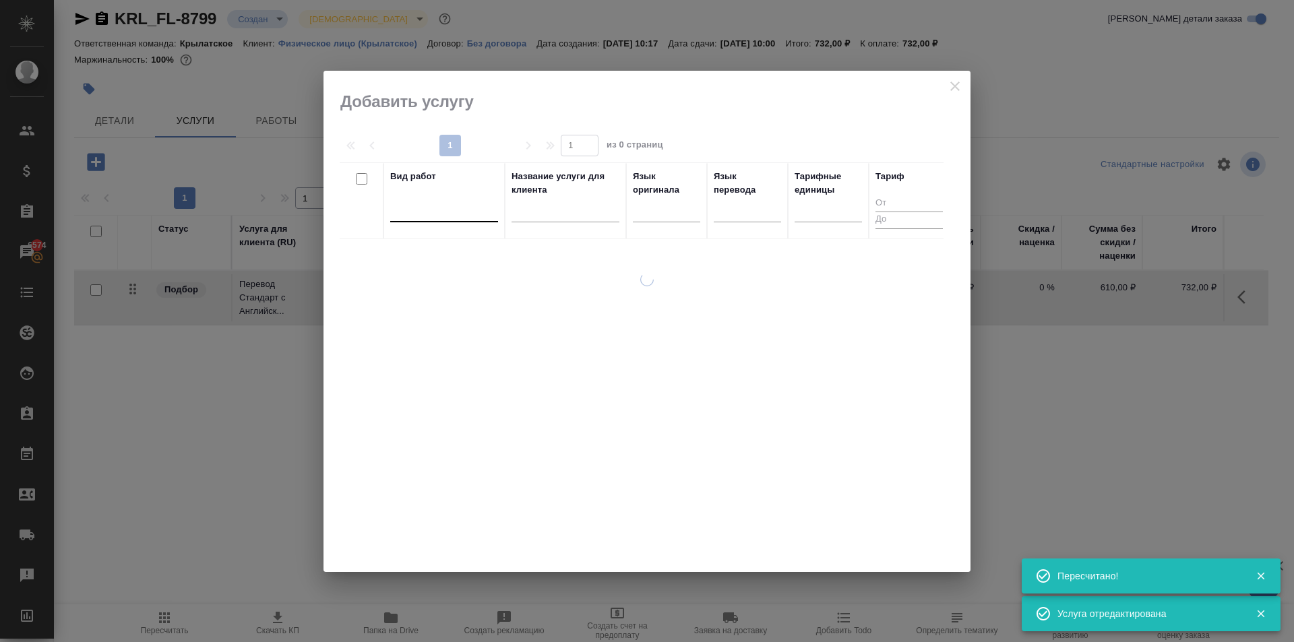
click at [405, 208] on div at bounding box center [444, 209] width 108 height 20
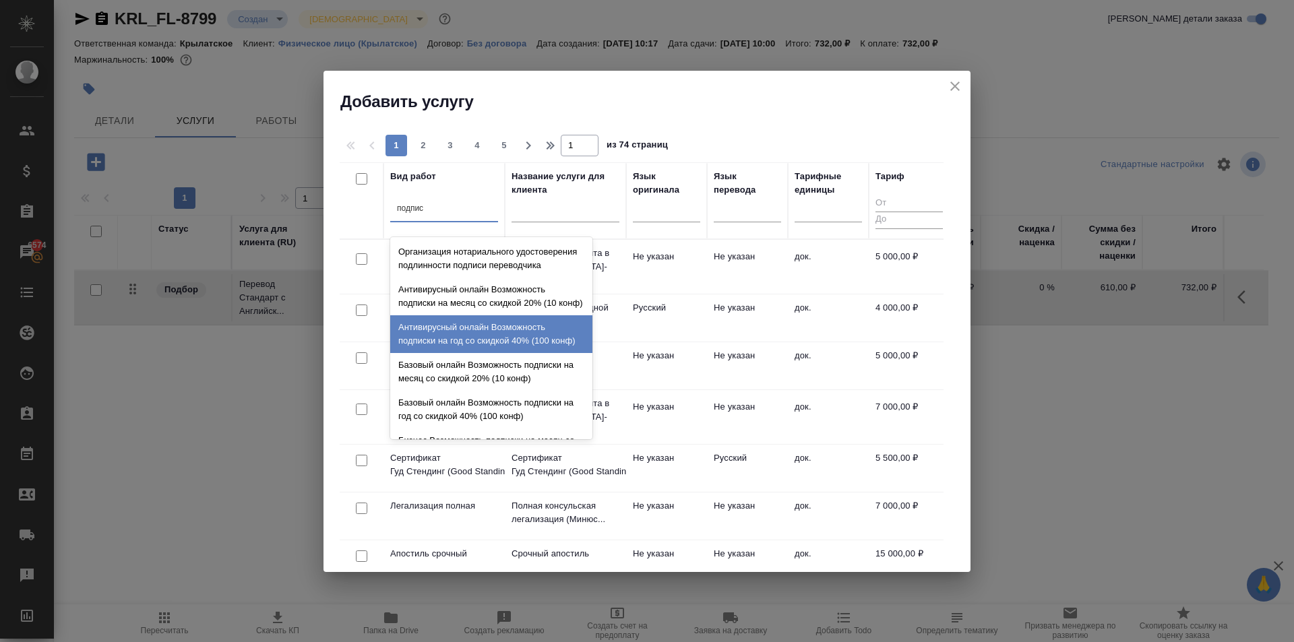
type input "подписи"
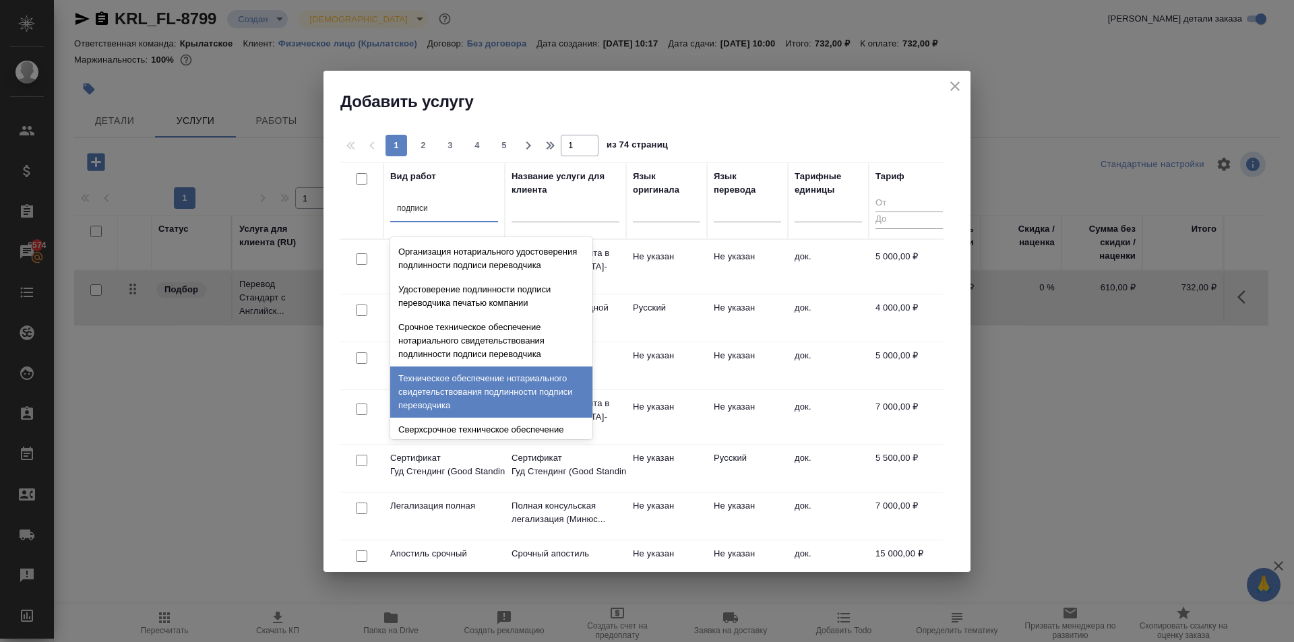
click at [504, 391] on div "Техническое обеспечение нотариального свидетельствования подлинности подписи пе…" at bounding box center [491, 392] width 202 height 51
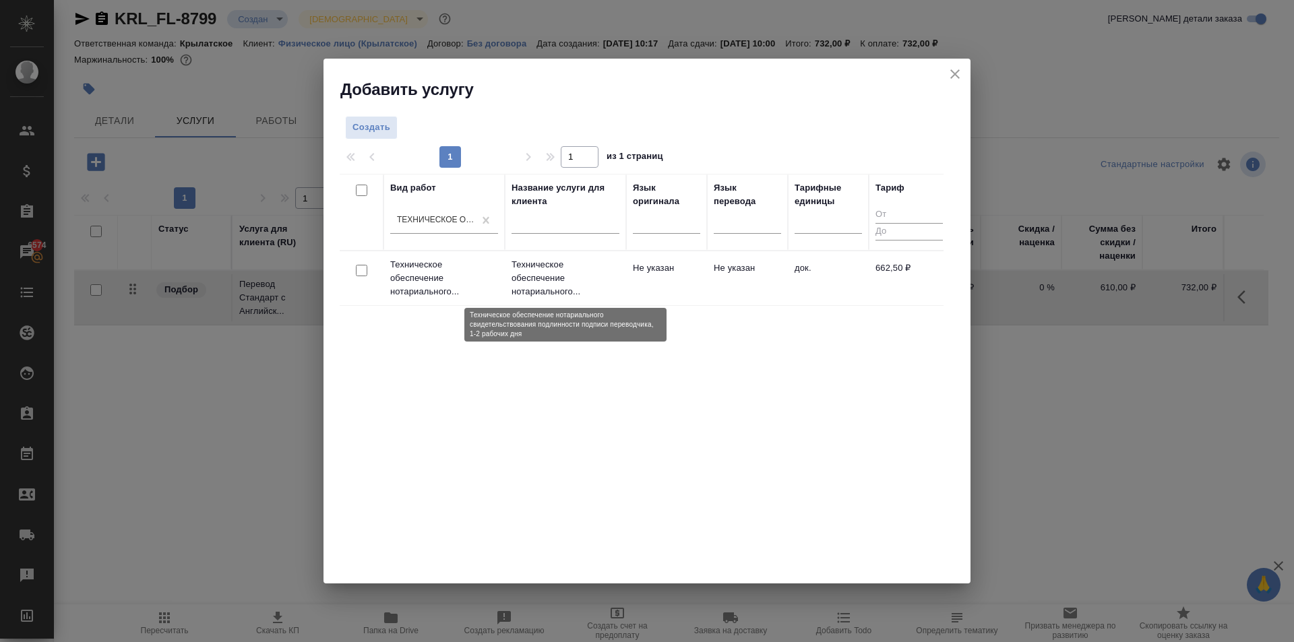
click at [576, 285] on p "Техническое обеспечение нотариального..." at bounding box center [566, 278] width 108 height 40
click at [575, 285] on p "Техническое обеспечение нотариального..." at bounding box center [566, 278] width 108 height 40
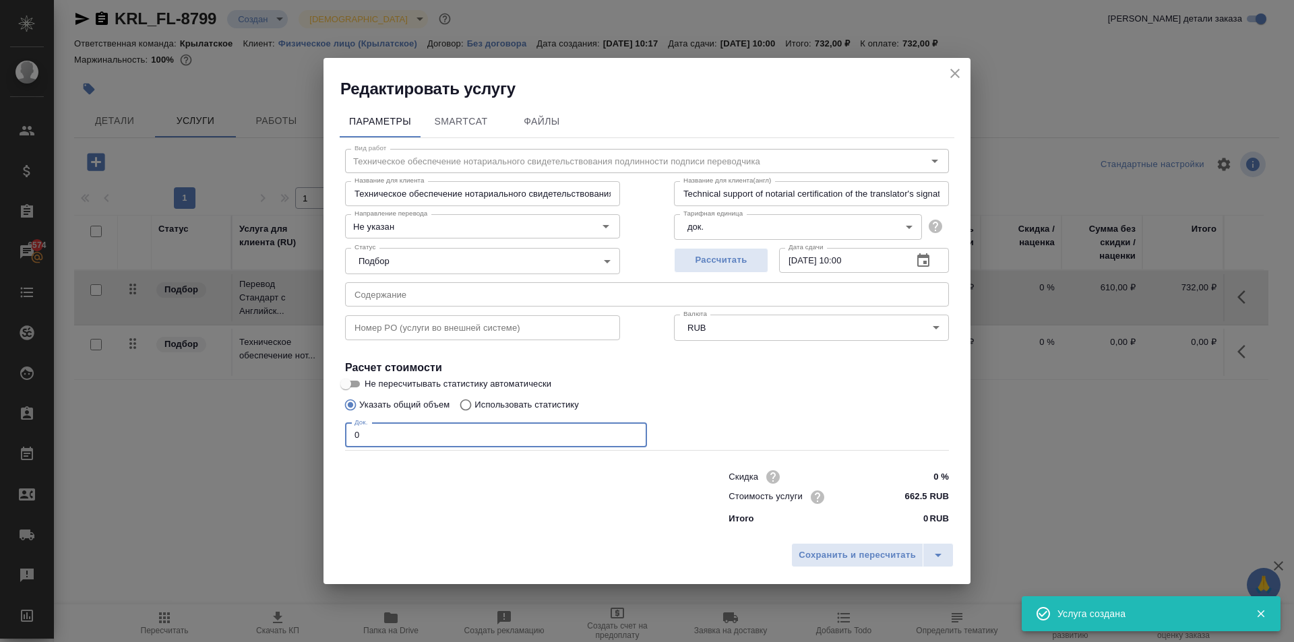
drag, startPoint x: 306, startPoint y: 439, endPoint x: 205, endPoint y: 436, distance: 101.2
click at [205, 436] on div "Редактировать услугу Параметры SmartCat Файлы Вид работ Техническое обеспечение…" at bounding box center [647, 321] width 1294 height 642
type input "1"
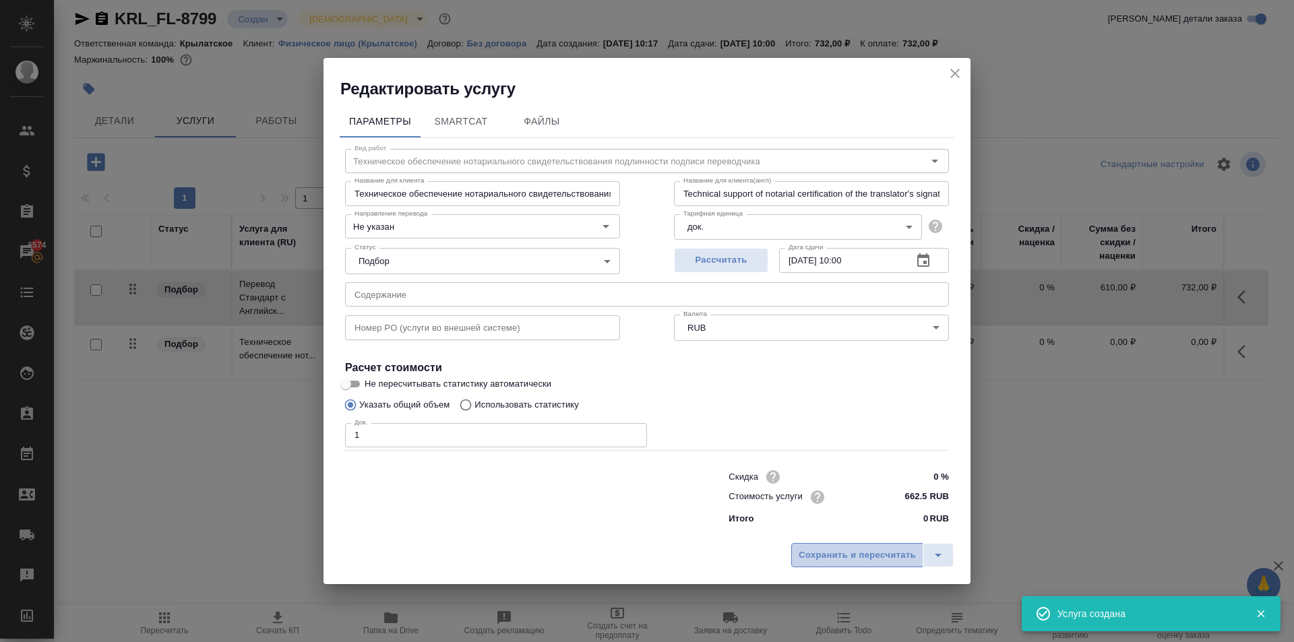
click at [822, 553] on span "Сохранить и пересчитать" at bounding box center [857, 556] width 117 height 16
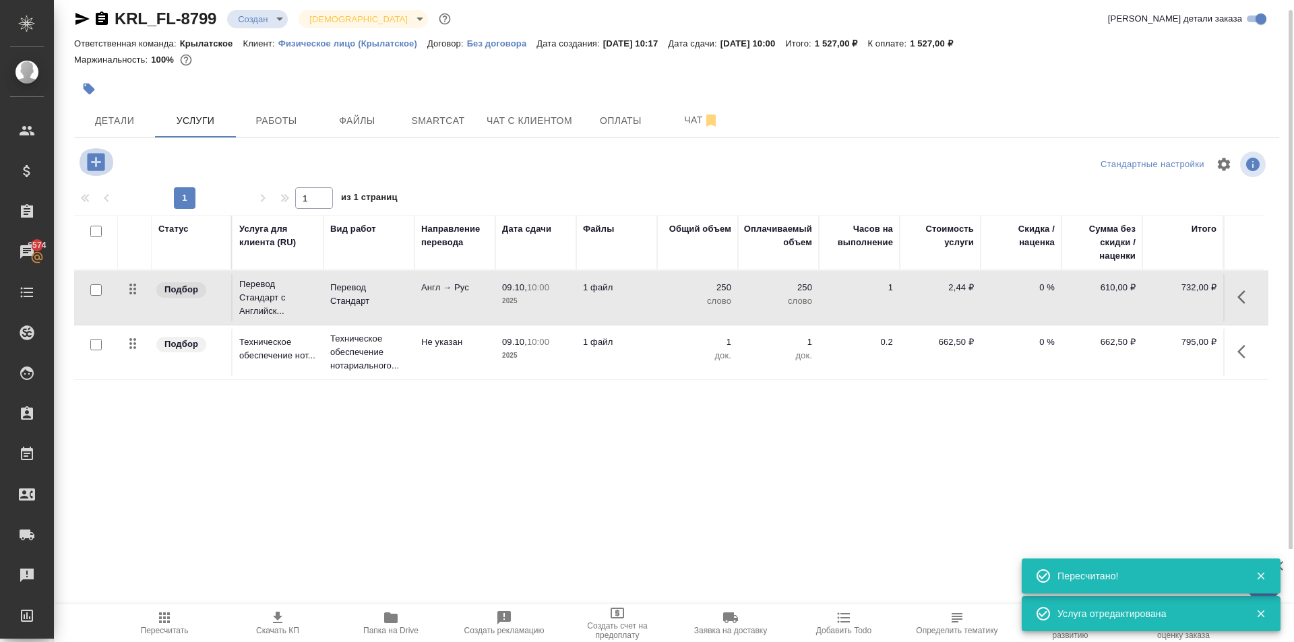
click at [109, 158] on button "button" at bounding box center [96, 162] width 37 height 28
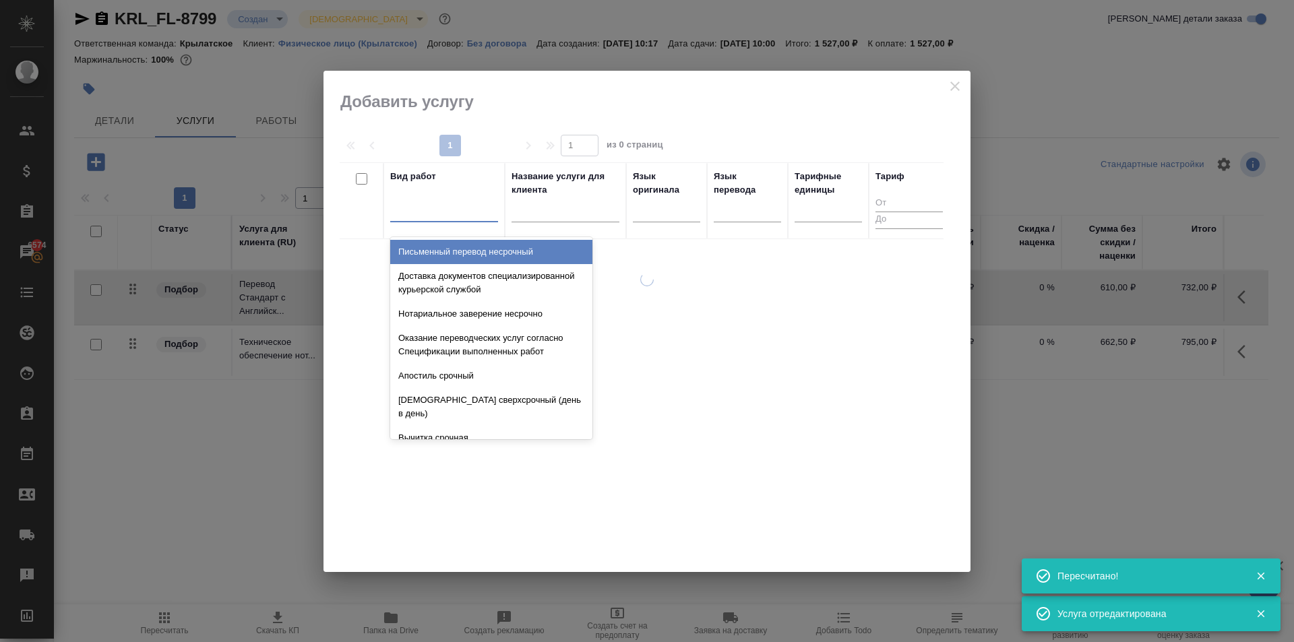
click at [423, 220] on div at bounding box center [444, 210] width 108 height 26
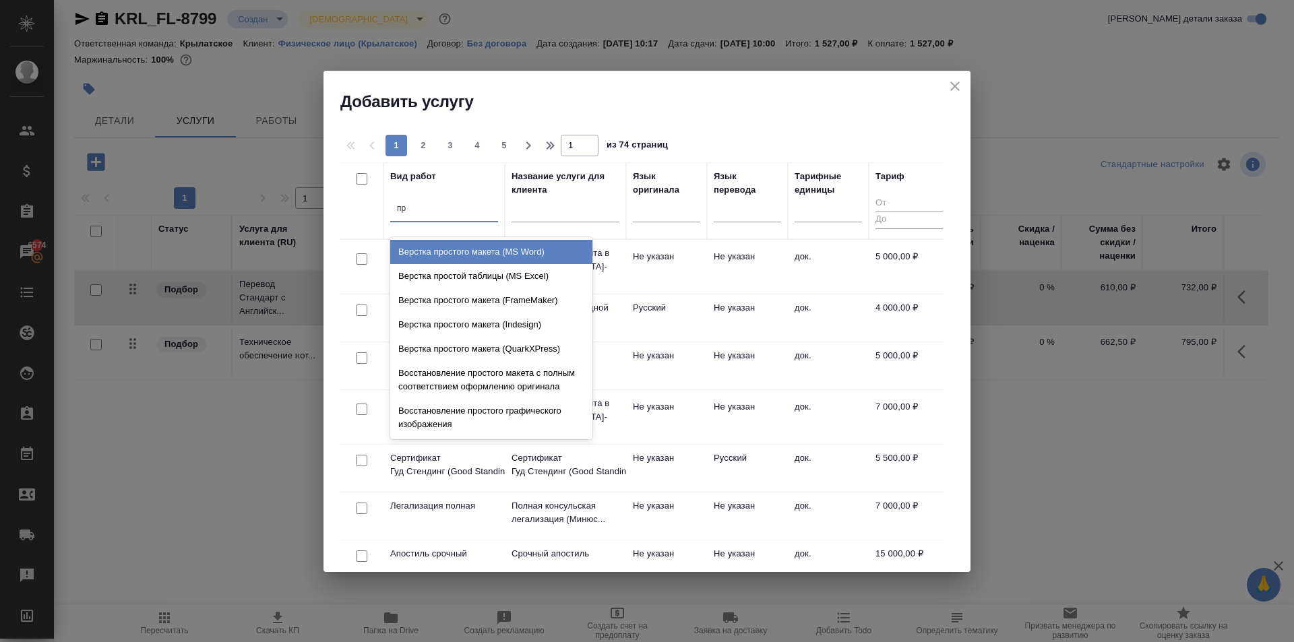
type input "п"
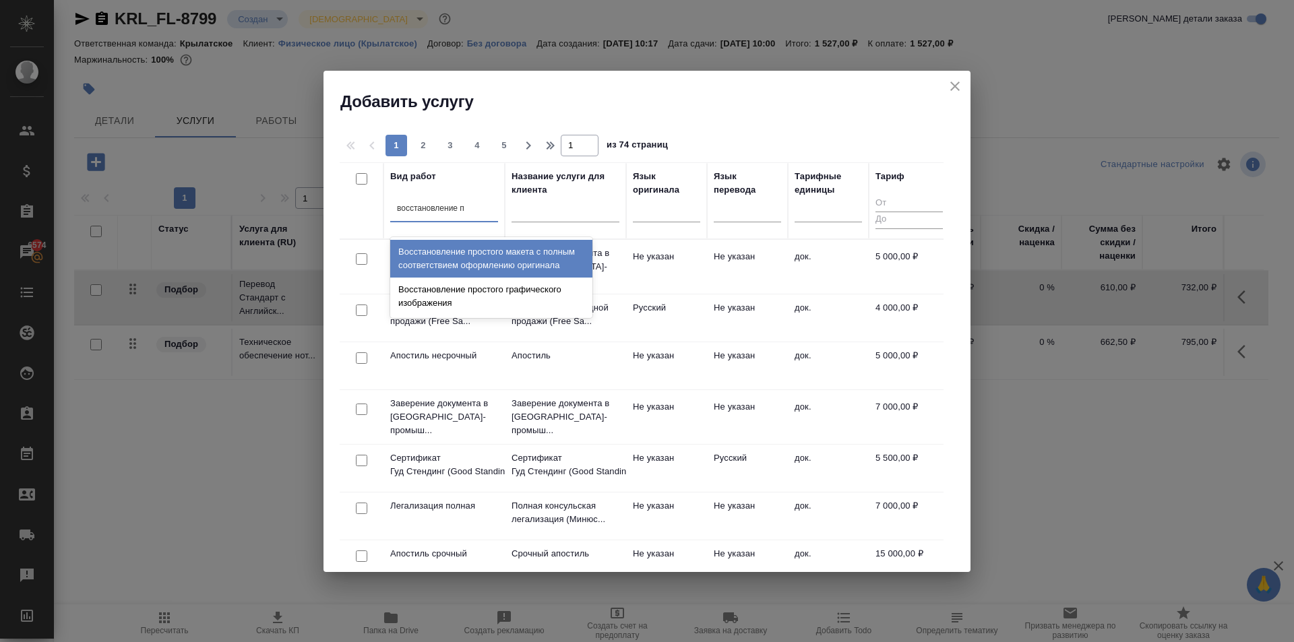
type input "восстановление пр"
click at [545, 251] on div "Восстановление простого макета с полным соответствием оформлению оригинала" at bounding box center [491, 259] width 202 height 38
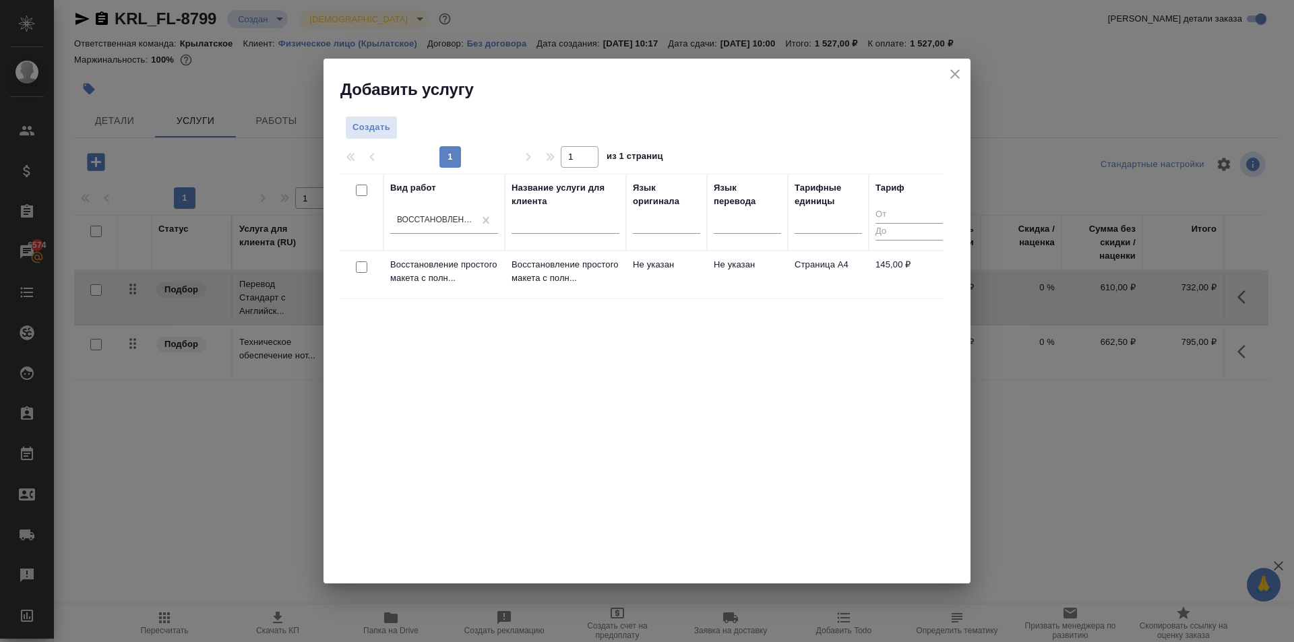
click at [574, 257] on td "Восстановление простого макета с полн..." at bounding box center [565, 274] width 121 height 47
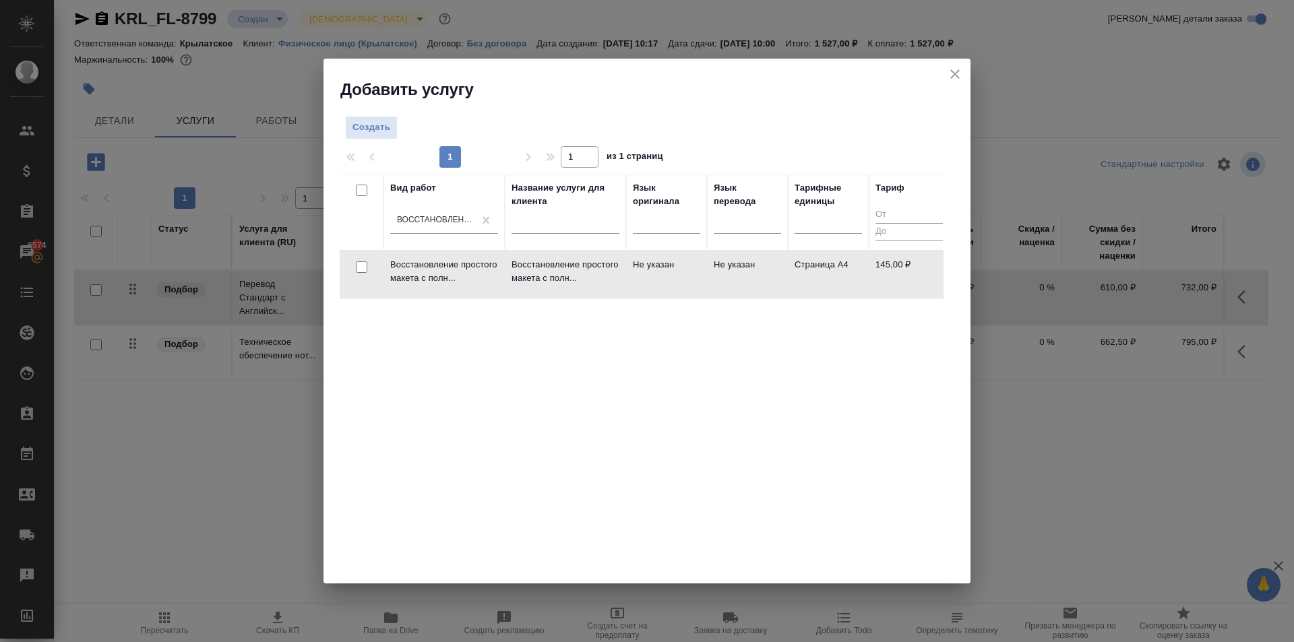
click at [582, 264] on p "Восстановление простого макета с полн..." at bounding box center [566, 271] width 108 height 27
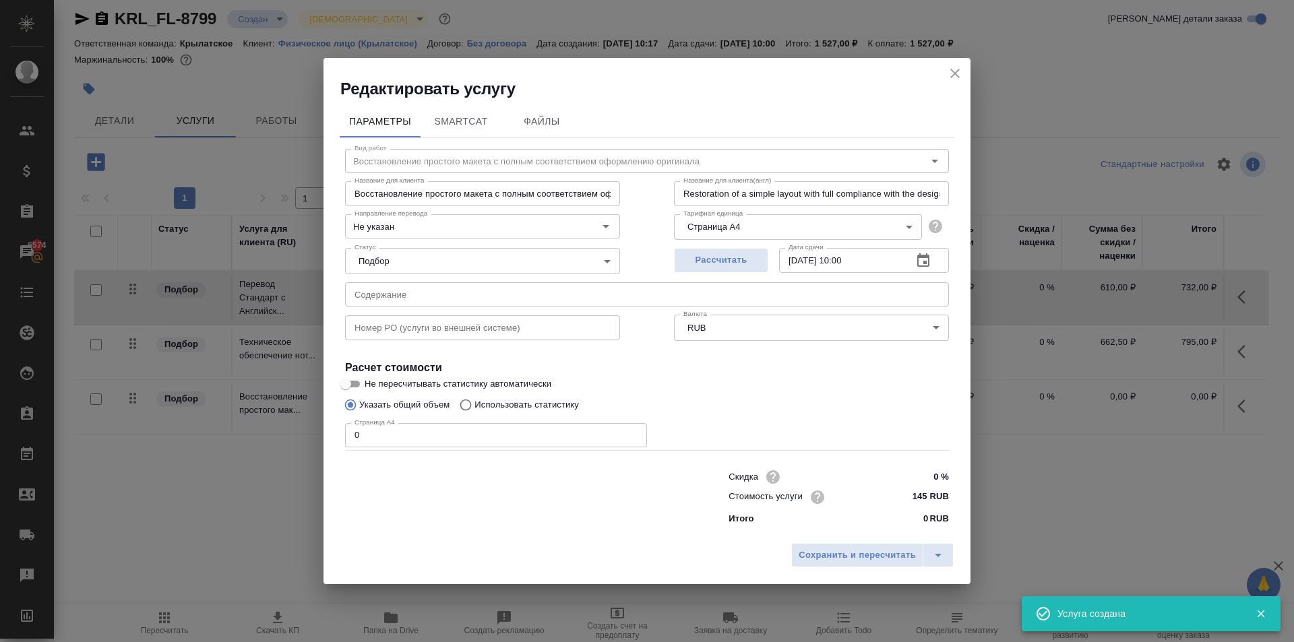
drag, startPoint x: 377, startPoint y: 431, endPoint x: 326, endPoint y: 423, distance: 52.5
click at [326, 423] on div "Параметры SmartCat Файлы Вид работ Восстановление простого макета с полным соот…" at bounding box center [647, 318] width 647 height 437
type input "1"
click at [823, 555] on span "Сохранить и пересчитать" at bounding box center [857, 556] width 117 height 16
click at [871, 554] on span "Сохранить и пересчитать" at bounding box center [857, 556] width 117 height 16
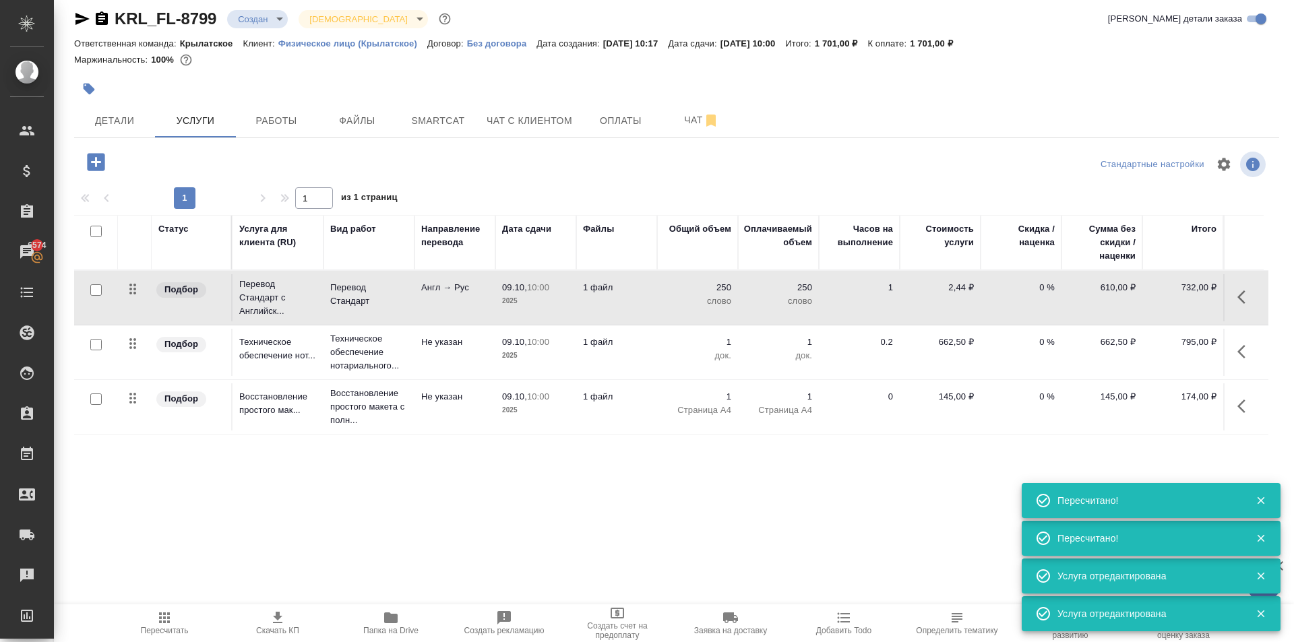
click at [158, 603] on div ".cls-1 fill:#fff; AWATERA Kasymov Timur Клиенты Спецификации Заказы 6574 Чаты T…" at bounding box center [647, 321] width 1294 height 642
click at [166, 619] on icon "button" at bounding box center [164, 618] width 11 height 11
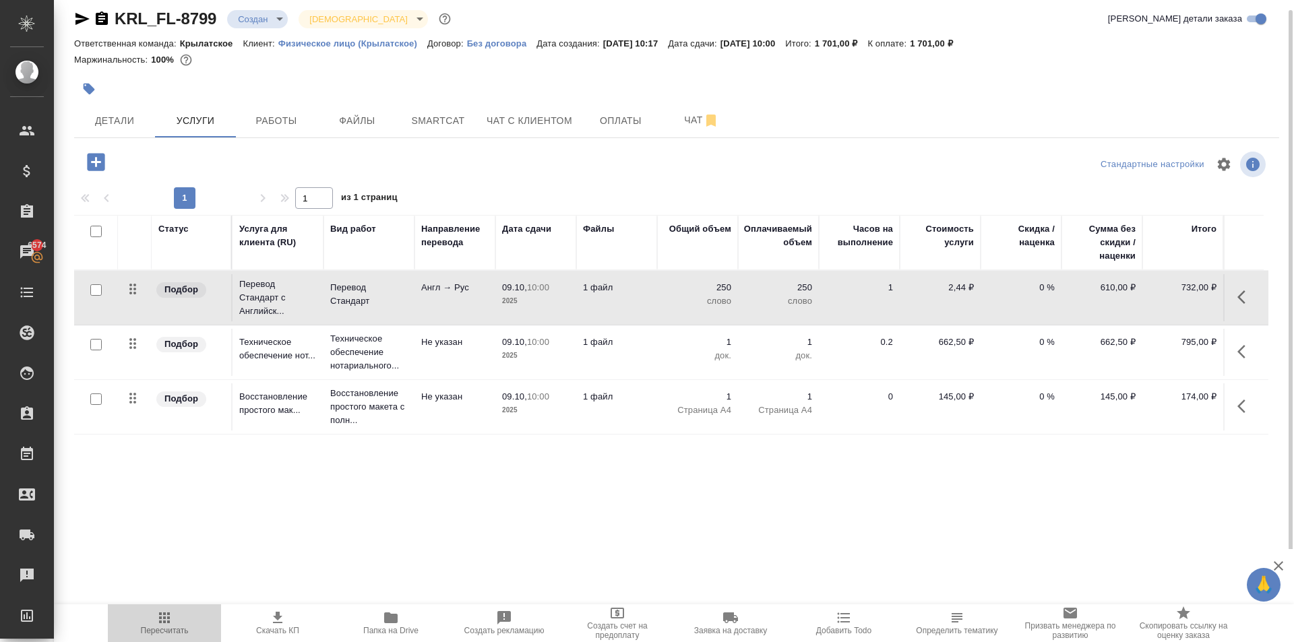
click at [166, 614] on icon "button" at bounding box center [164, 618] width 16 height 16
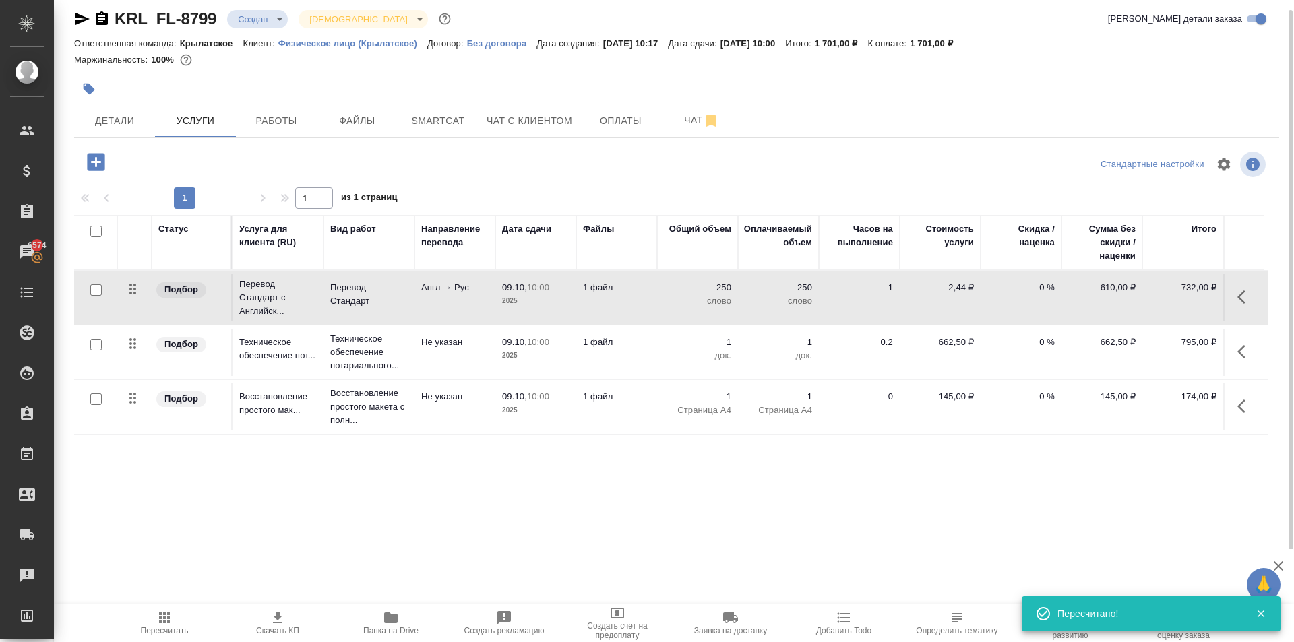
click at [1029, 93] on div at bounding box center [676, 89] width 1205 height 30
drag, startPoint x: 515, startPoint y: 104, endPoint x: 510, endPoint y: 122, distance: 18.1
click at [514, 107] on button "Чат с клиентом" at bounding box center [530, 121] width 102 height 34
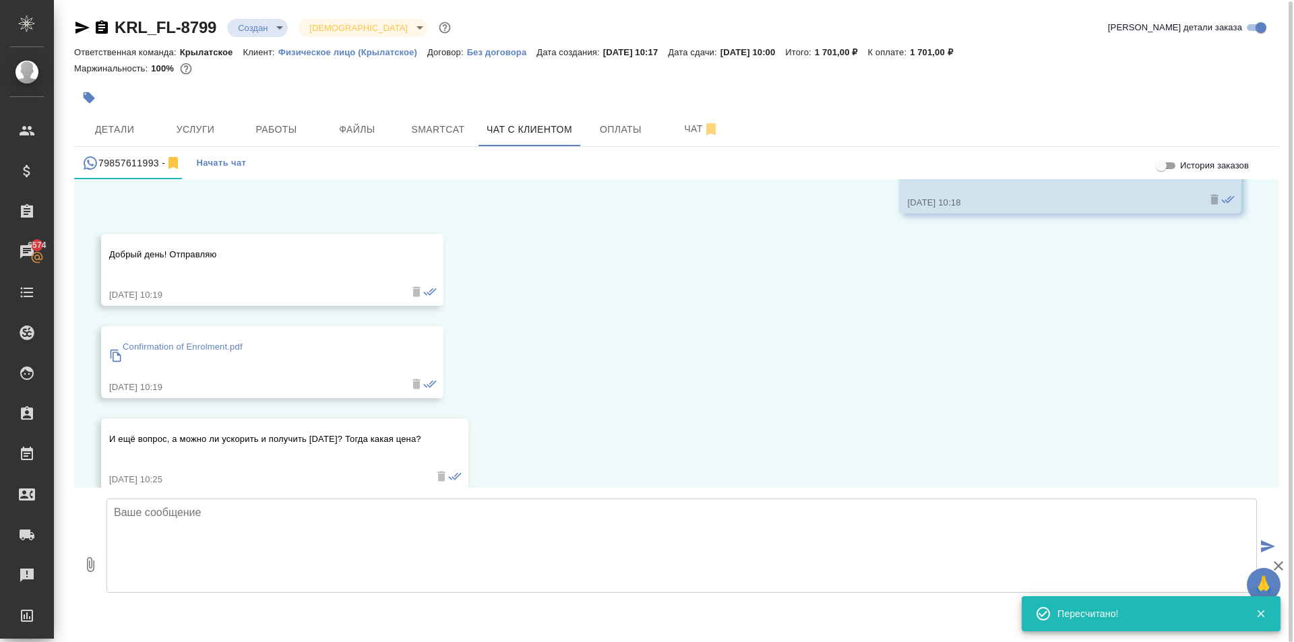
scroll to position [146, 0]
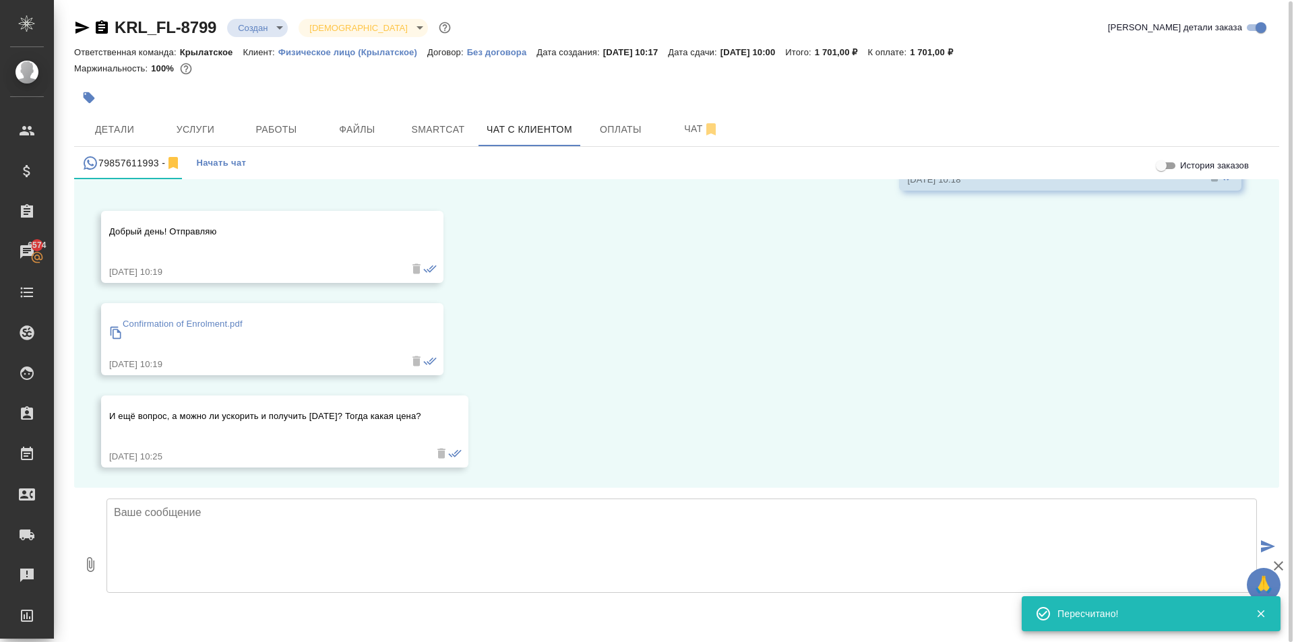
click at [260, 553] on textarea at bounding box center [682, 546] width 1151 height 94
paste textarea "Направляем расчёт стоимости по Вашему запросу. Срок исполнения: 2 рабочих дня. …"
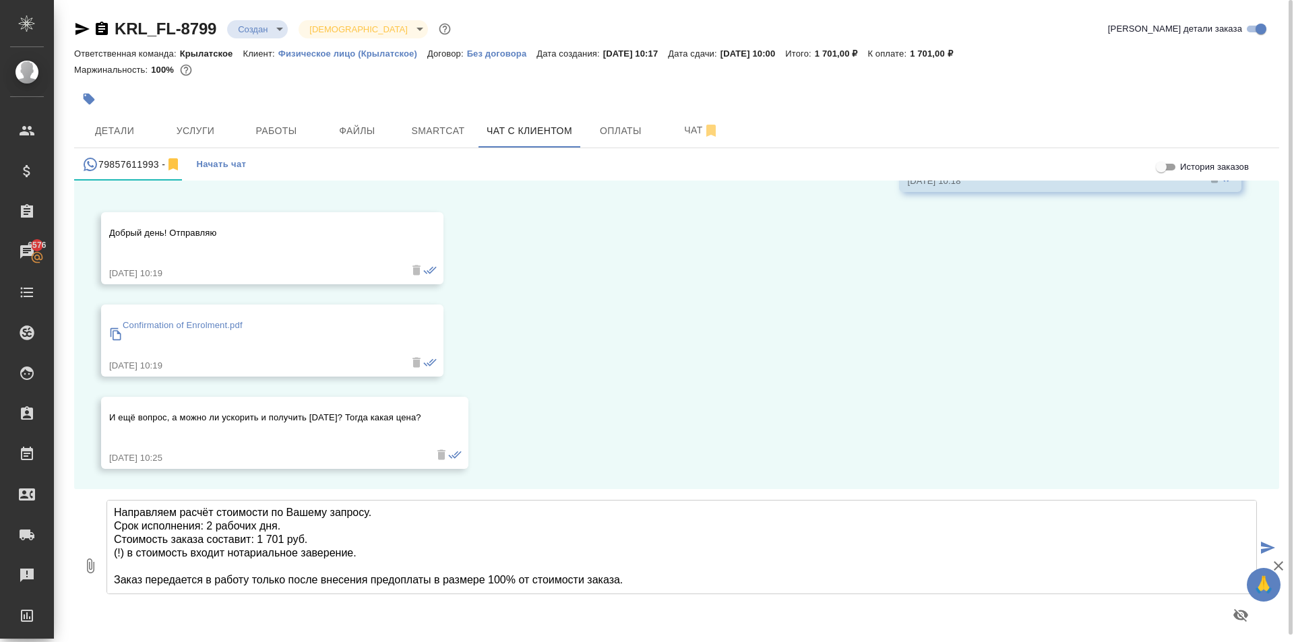
scroll to position [0, 0]
click at [116, 514] on textarea "Направляем расчёт стоимости по Вашему запросу. Срок исполнения: 2 рабочих дня. …" at bounding box center [682, 547] width 1151 height 94
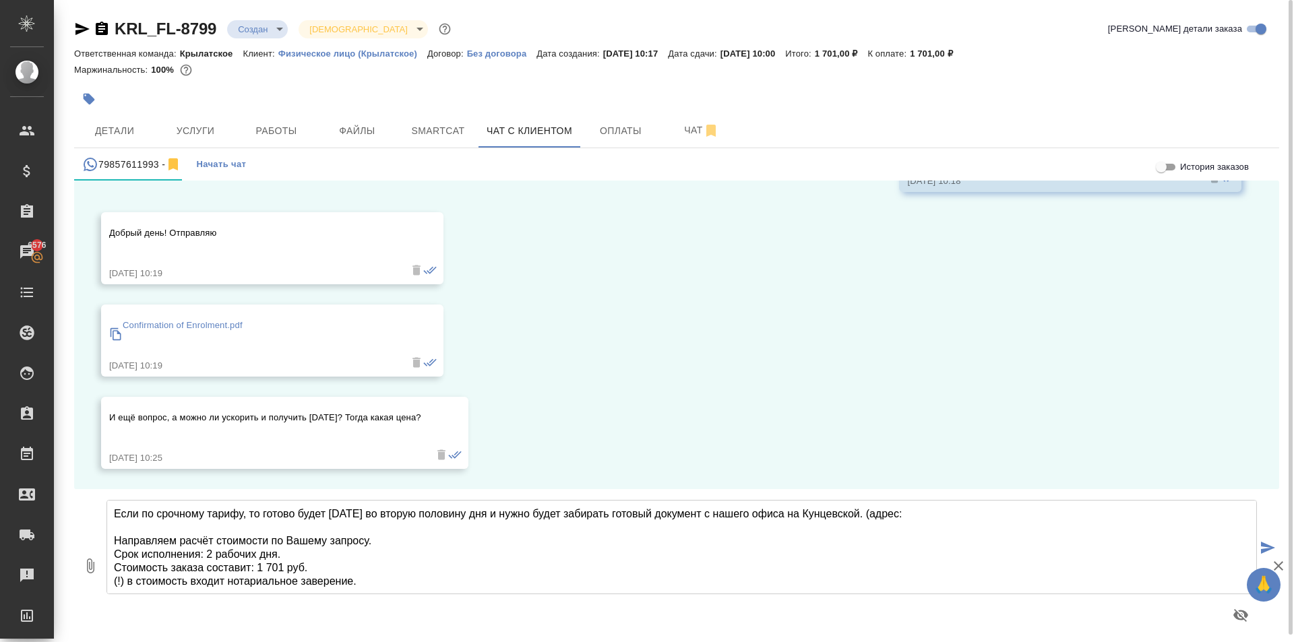
paste textarea "Москва, ул. Верейская, 29, стр. 151, 1 этаж, офис «Нотариус»"
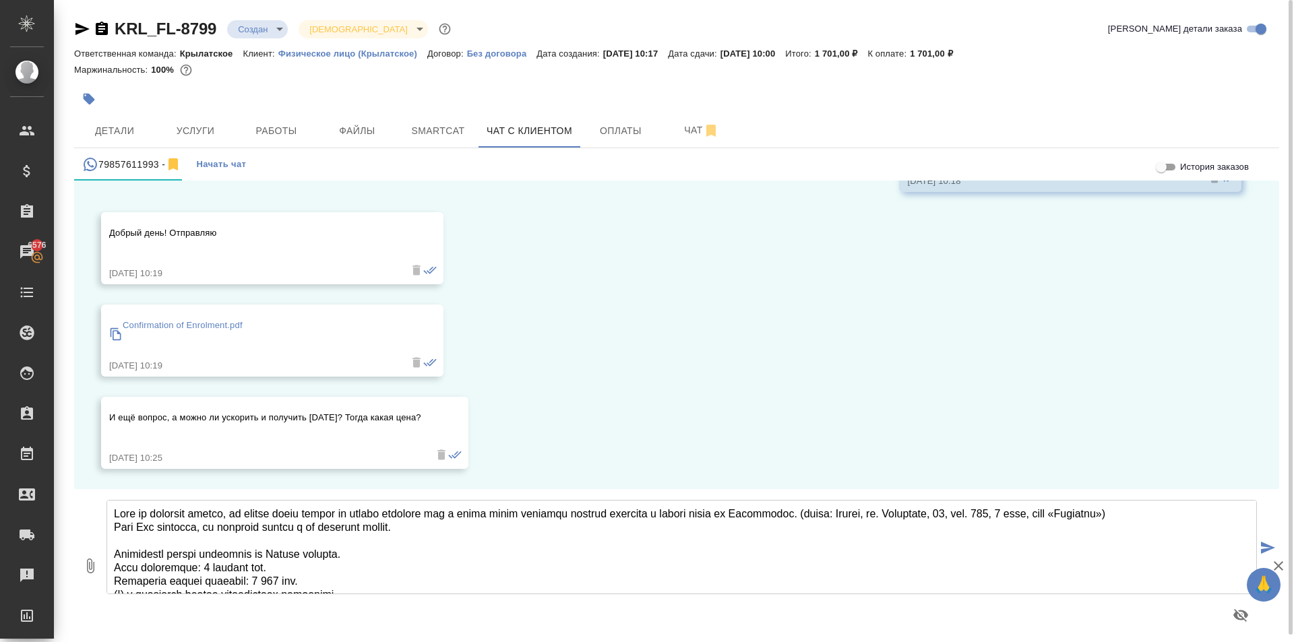
click at [464, 531] on textarea at bounding box center [682, 547] width 1151 height 94
drag, startPoint x: 408, startPoint y: 555, endPoint x: 287, endPoint y: 551, distance: 121.4
click at [287, 551] on textarea at bounding box center [682, 547] width 1151 height 94
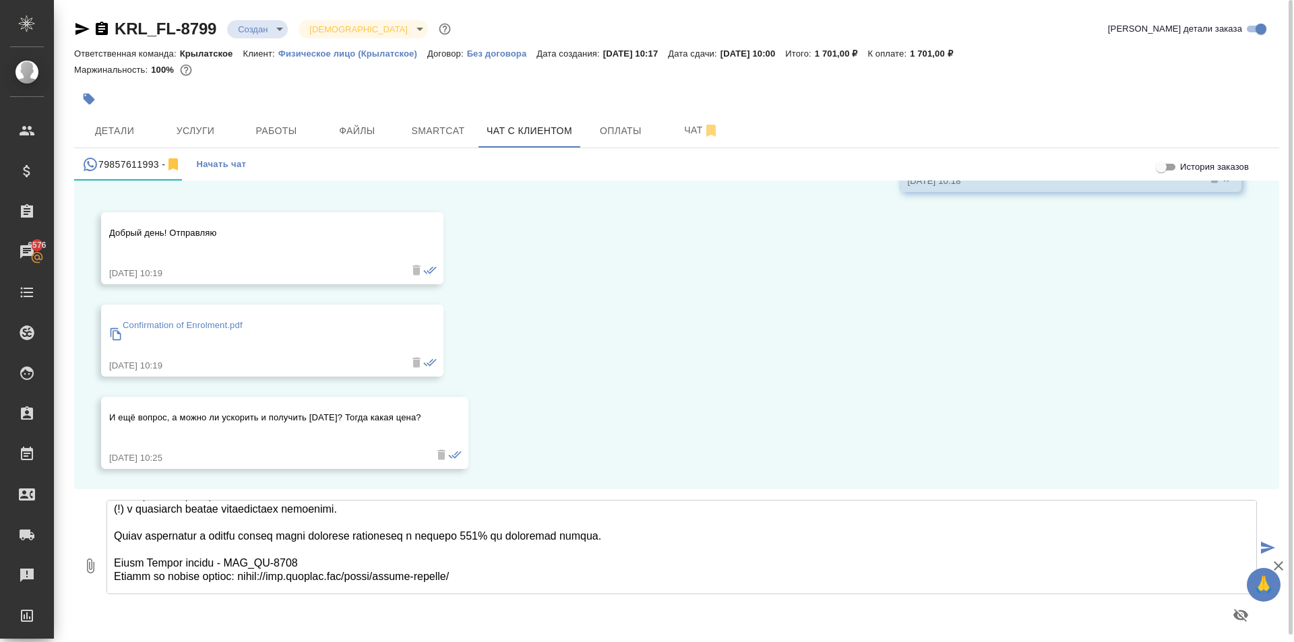
scroll to position [109, 0]
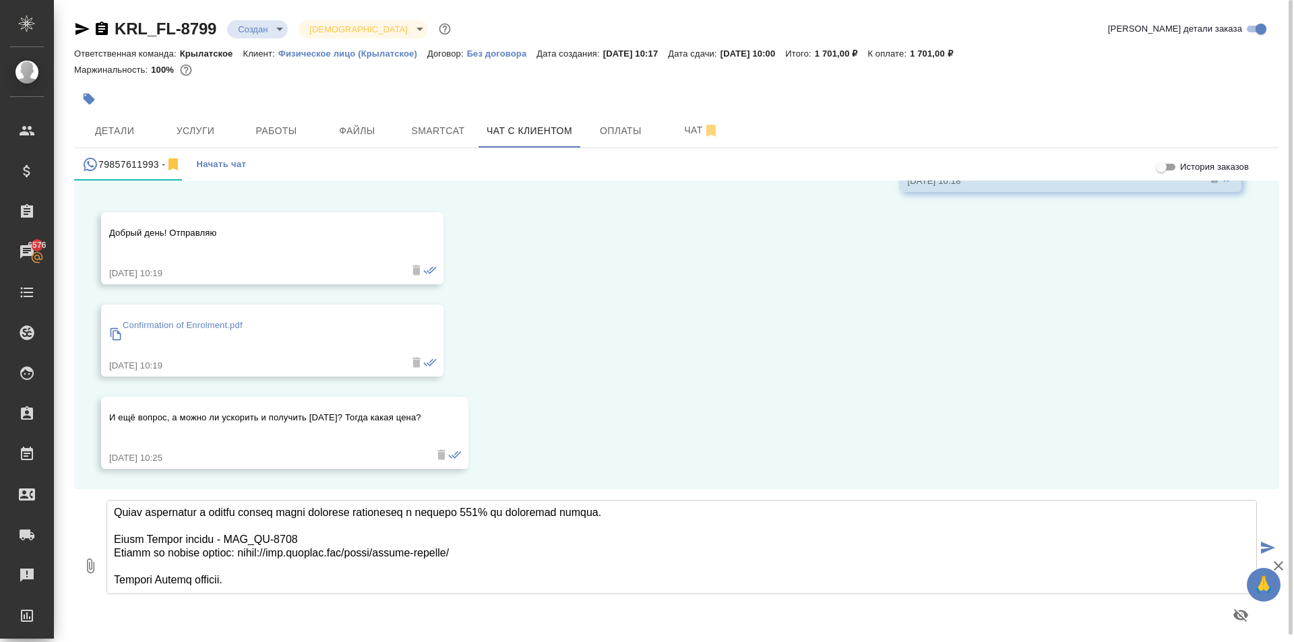
drag, startPoint x: 452, startPoint y: 554, endPoint x: 111, endPoint y: 541, distance: 342.0
click at [111, 541] on textarea at bounding box center [682, 547] width 1151 height 94
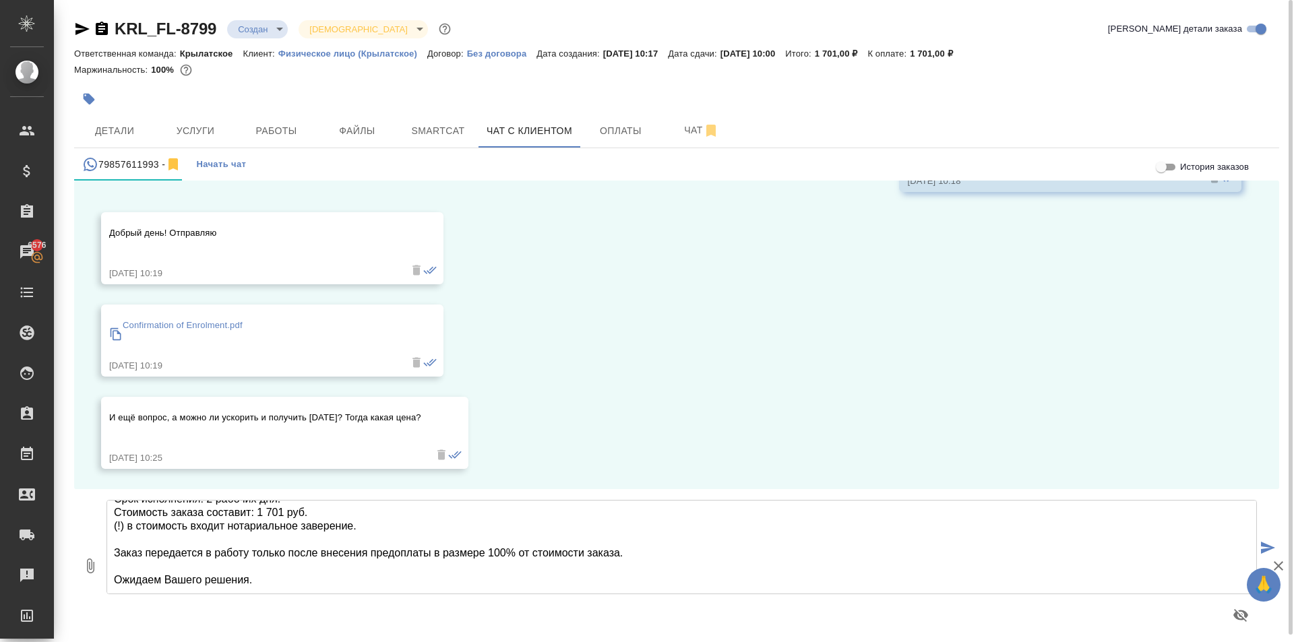
scroll to position [69, 0]
click at [313, 581] on textarea "Если по срочному тарифу, то готово будет завтра во вторую половину дня и нужно …" at bounding box center [682, 547] width 1151 height 94
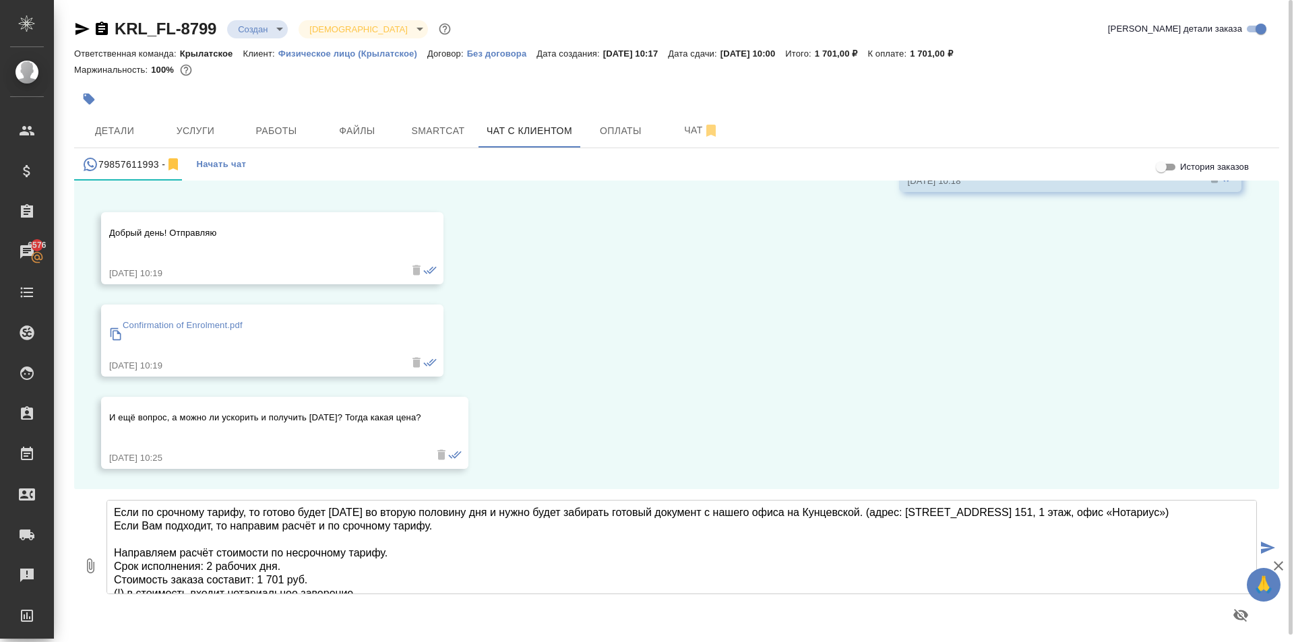
scroll to position [0, 0]
type textarea "Если по срочному тарифу, то готово будет завтра во вторую половину дня и нужно …"
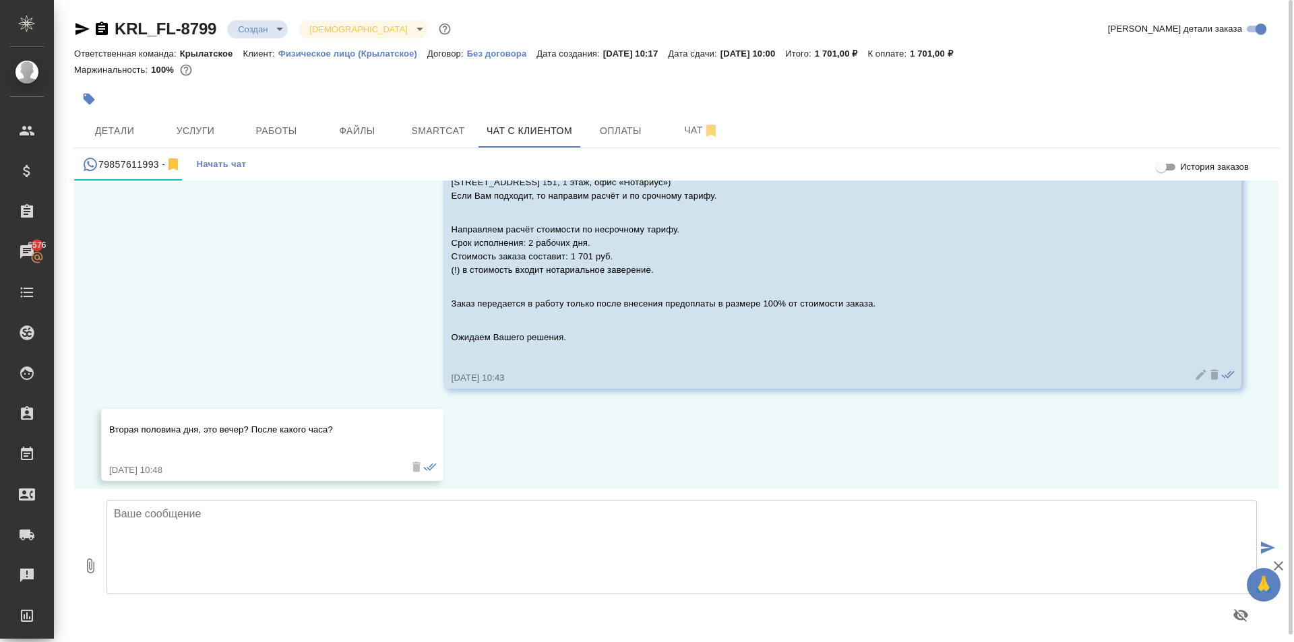
scroll to position [513, 0]
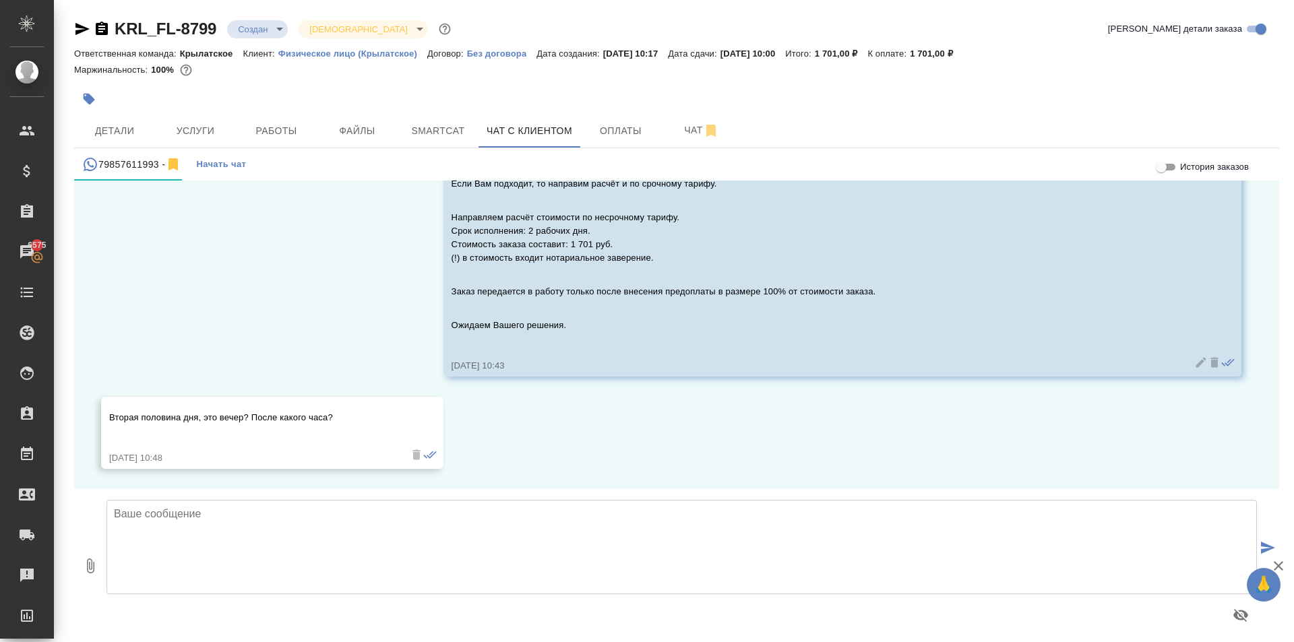
click at [82, 20] on div "KRL_FL-8799 Создан new Святая троица holyTrinity" at bounding box center [263, 29] width 379 height 22
click at [85, 28] on icon "button" at bounding box center [82, 29] width 14 height 12
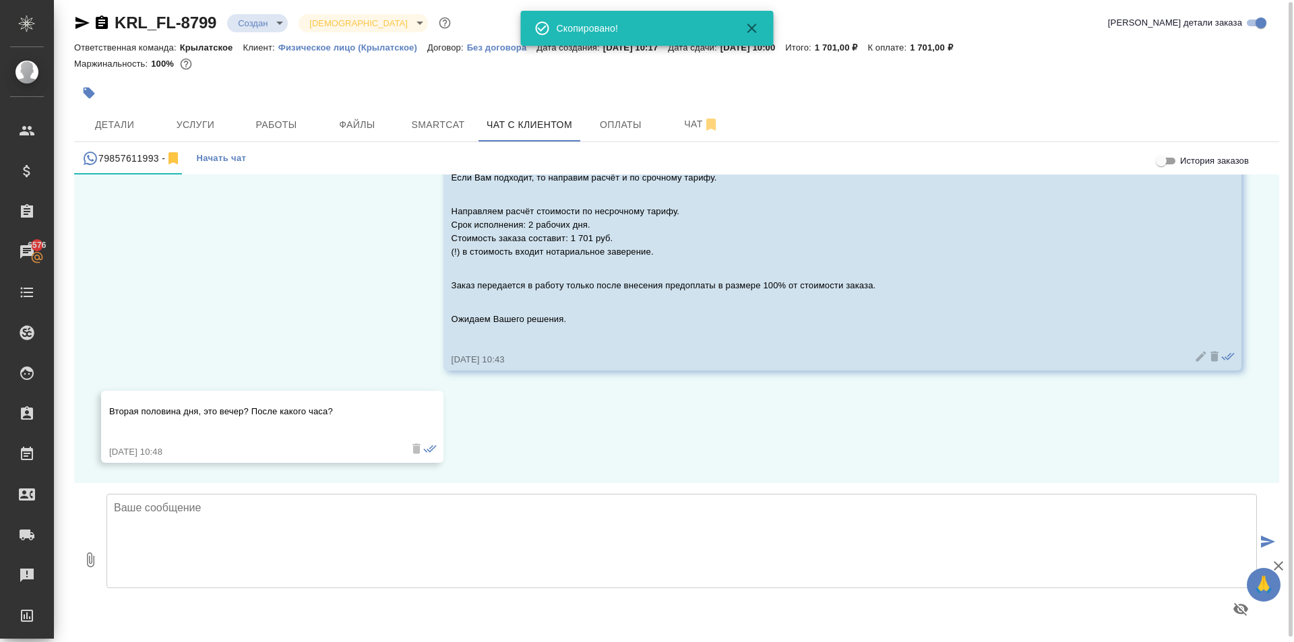
scroll to position [7, 0]
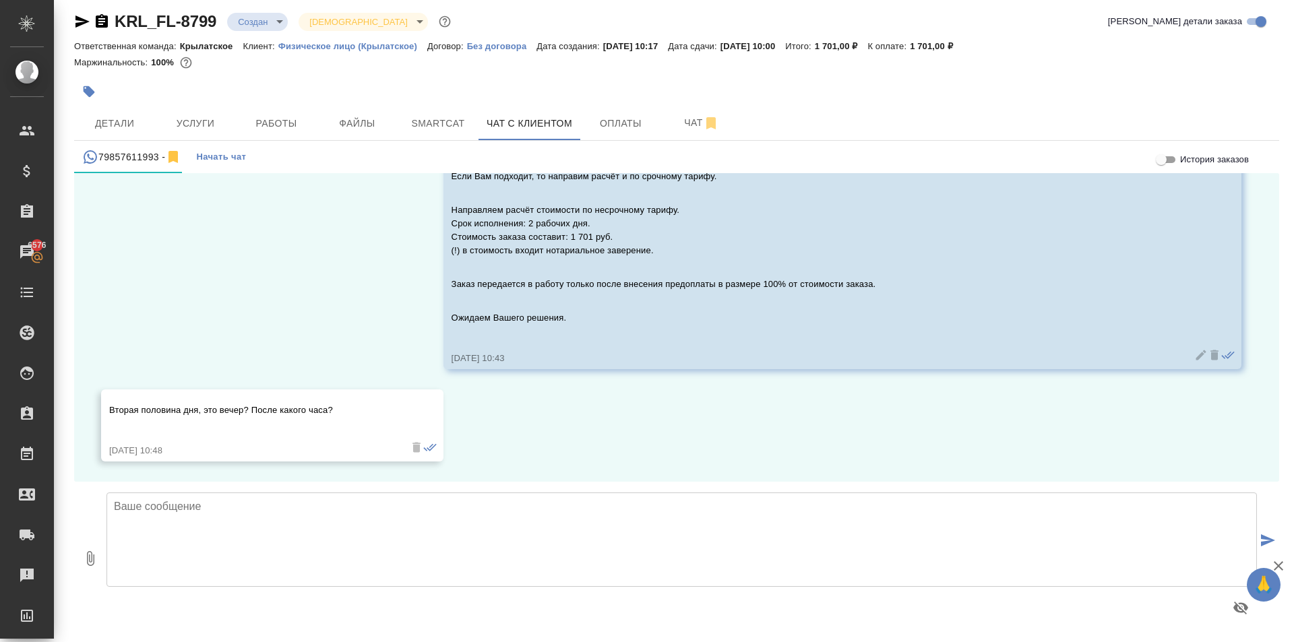
drag, startPoint x: 200, startPoint y: 512, endPoint x: 250, endPoint y: 470, distance: 65.6
click at [200, 511] on textarea at bounding box center [682, 540] width 1151 height 94
click at [252, 460] on div "Вторая половина дня, это вечер? После какого часа? 08.10.25, 10:48" at bounding box center [272, 426] width 342 height 72
click at [355, 509] on textarea at bounding box center [682, 540] width 1151 height 94
drag, startPoint x: 293, startPoint y: 568, endPoint x: 262, endPoint y: 551, distance: 34.7
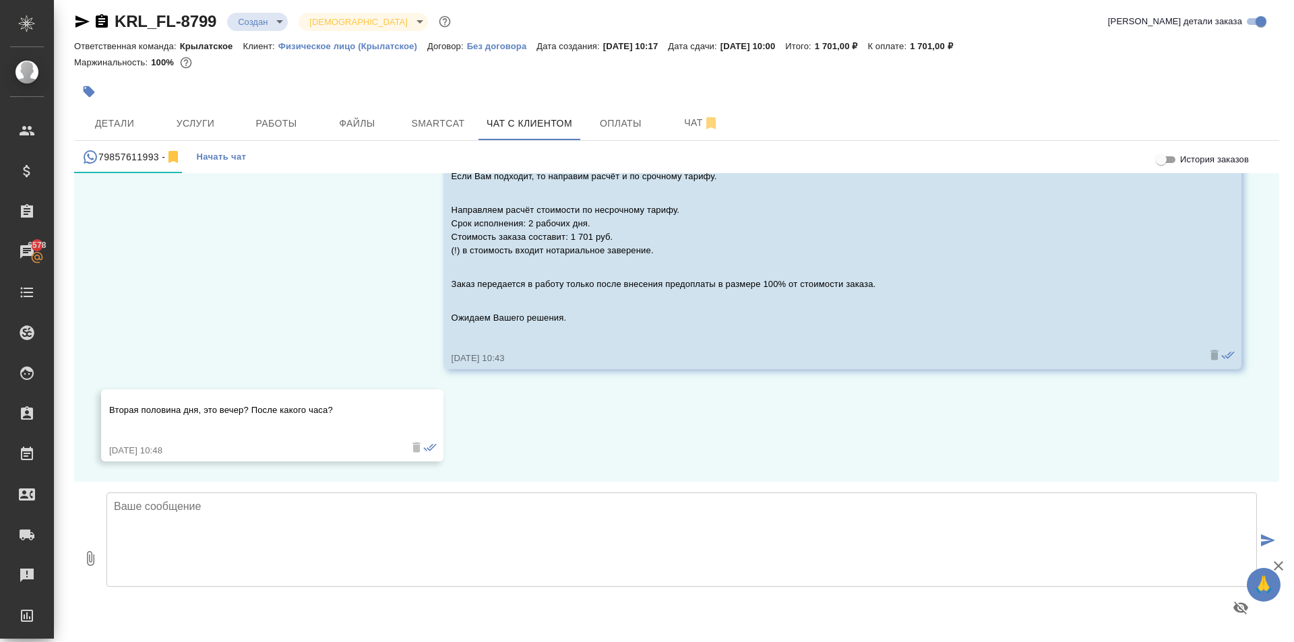
click at [292, 567] on textarea at bounding box center [682, 540] width 1151 height 94
type textarea "Вторая половина дня -"
type textarea "т"
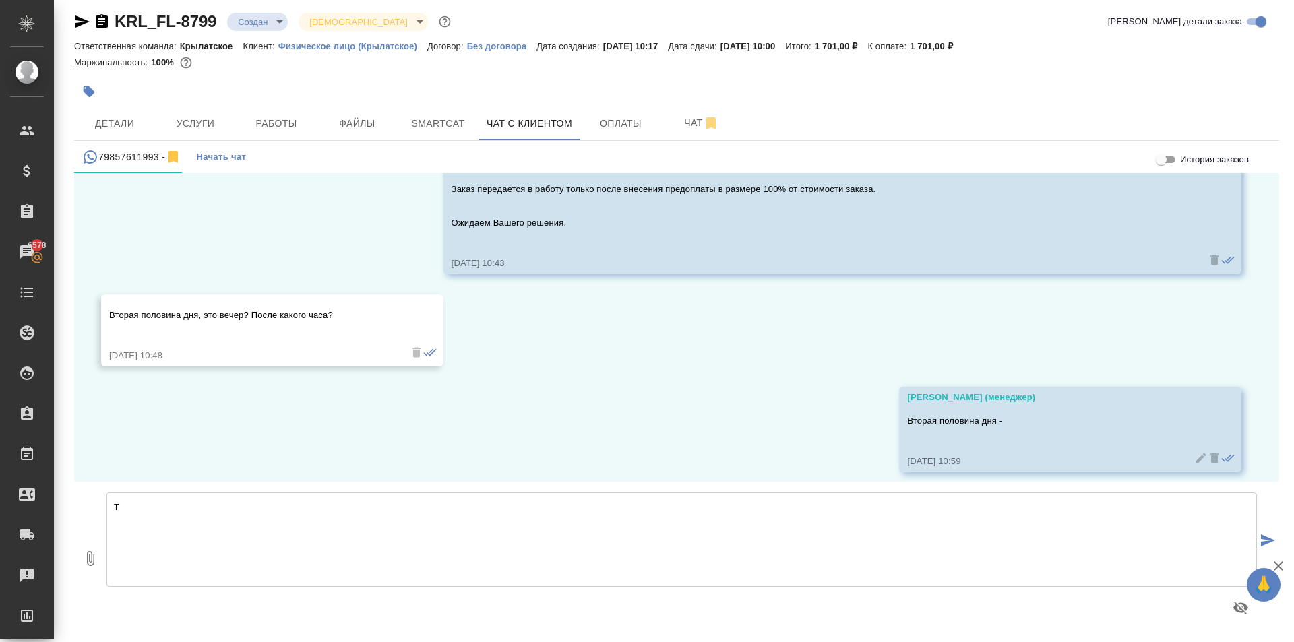
scroll to position [619, 0]
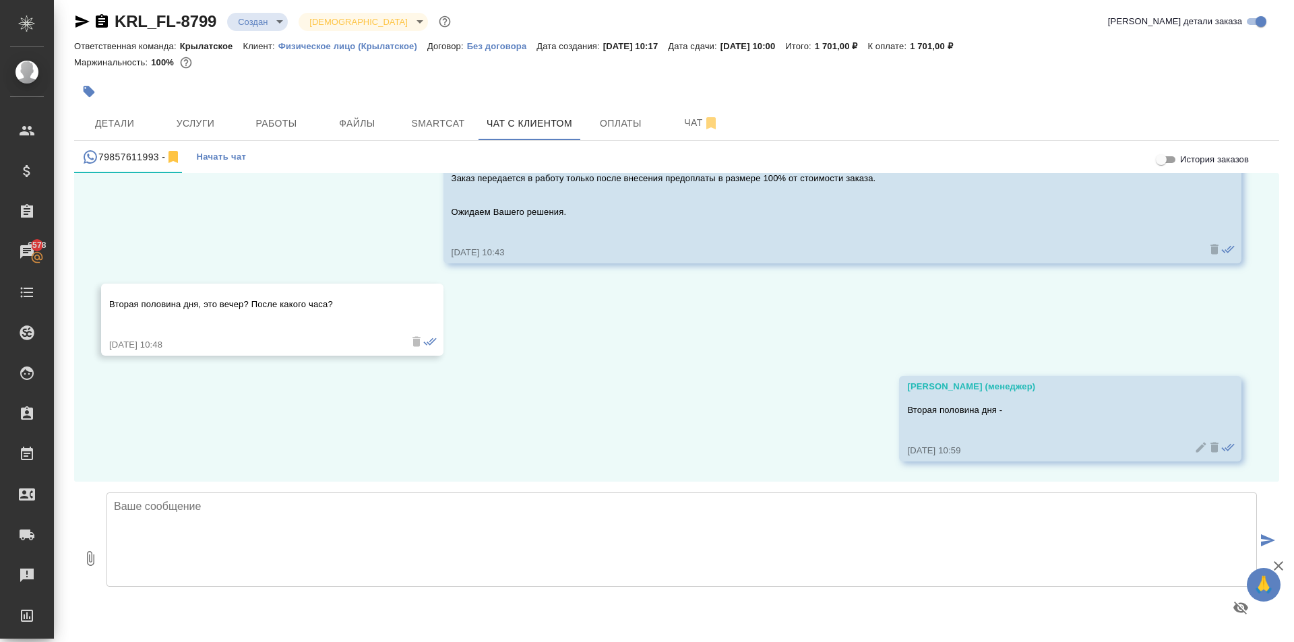
click at [1194, 450] on icon at bounding box center [1200, 447] width 13 height 13
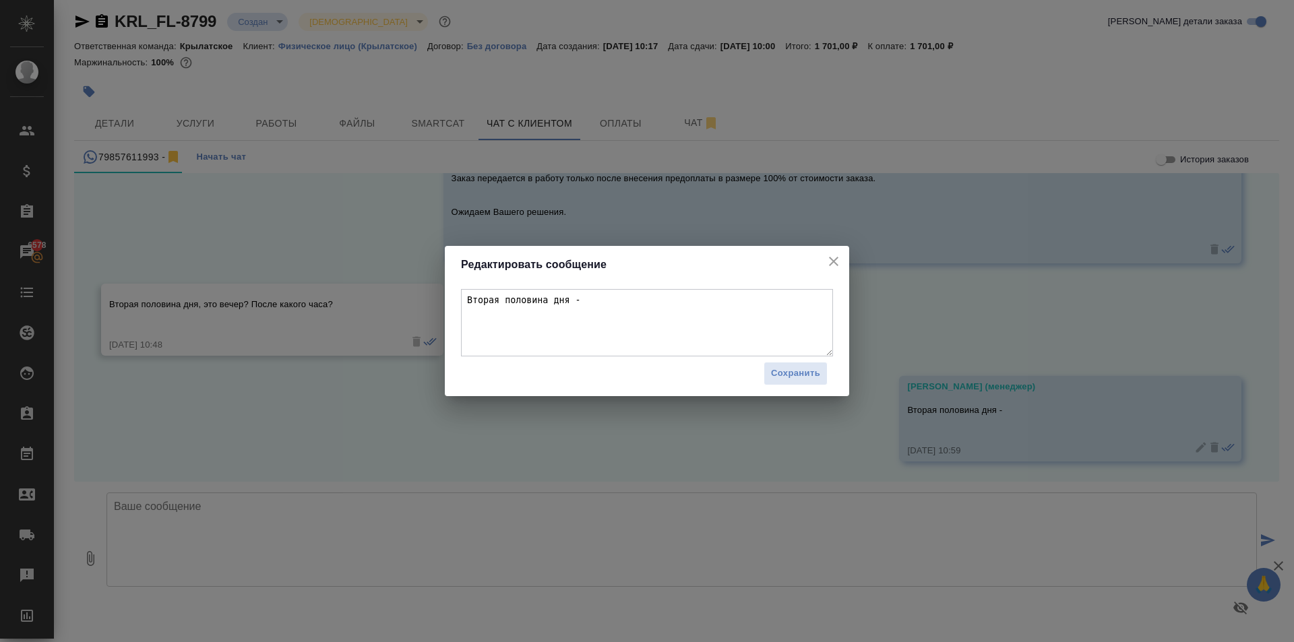
drag, startPoint x: 605, startPoint y: 318, endPoint x: 616, endPoint y: 309, distance: 14.3
click at [616, 309] on textarea "Вторая половина дня -" at bounding box center [647, 322] width 372 height 67
type textarea "Вторая половина дня - после 12:00"
drag, startPoint x: 834, startPoint y: 385, endPoint x: 818, endPoint y: 377, distance: 17.8
click at [832, 383] on div "Вторая половина дня - после 12:00 Сохранить" at bounding box center [647, 340] width 404 height 113
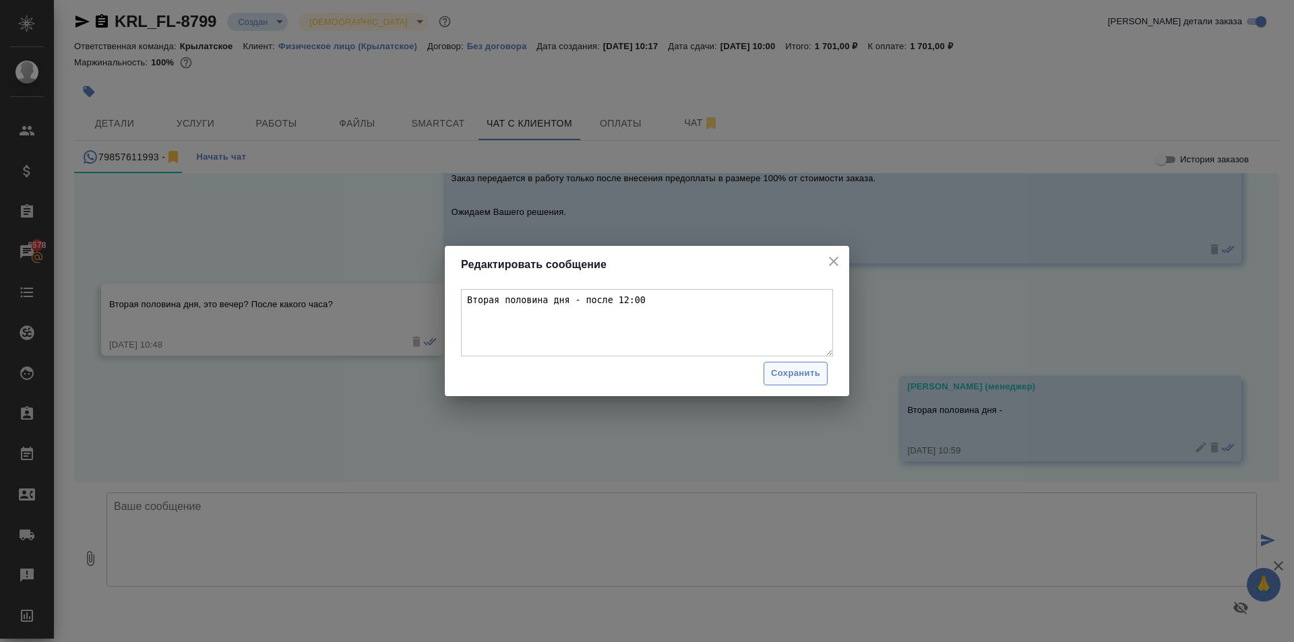
click at [816, 379] on span "Сохранить" at bounding box center [795, 374] width 49 height 16
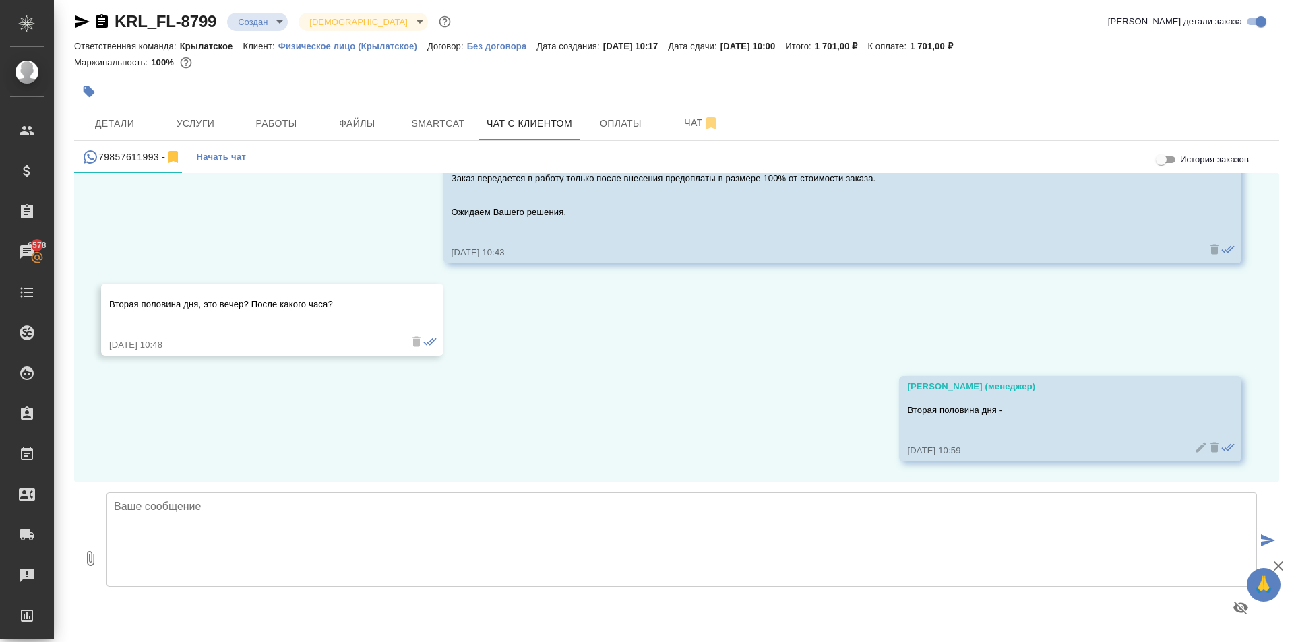
click at [252, 519] on textarea at bounding box center [682, 540] width 1151 height 94
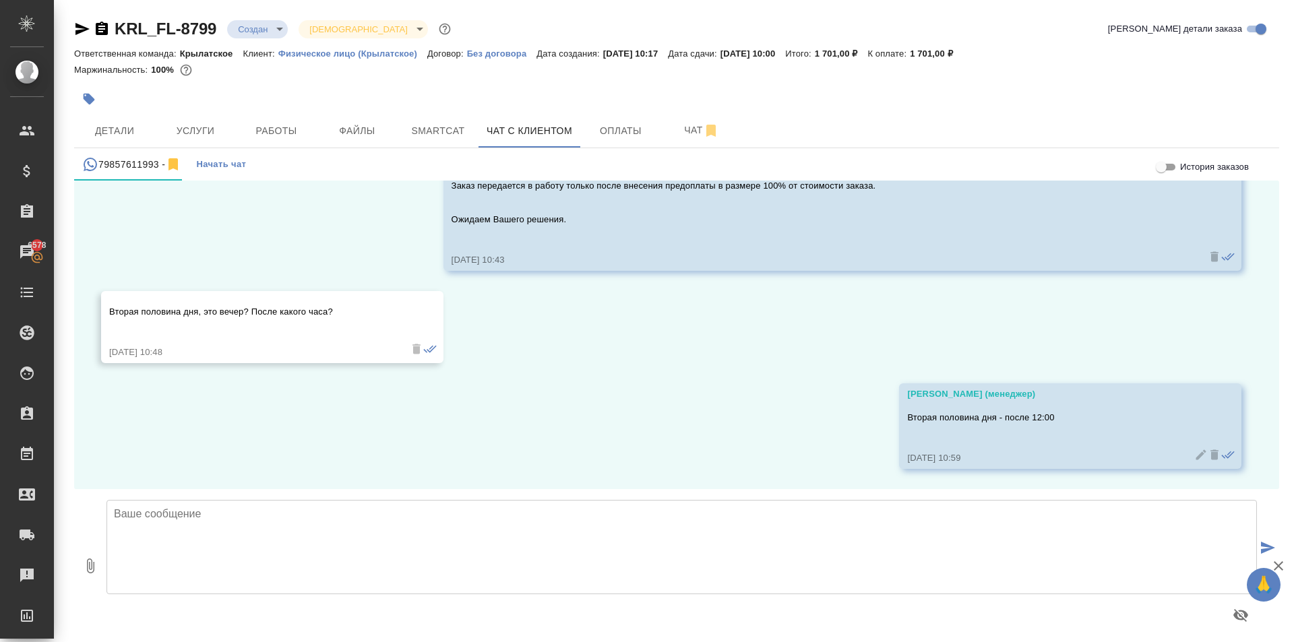
click at [391, 537] on textarea at bounding box center [682, 547] width 1151 height 94
click at [193, 528] on textarea at bounding box center [682, 547] width 1151 height 94
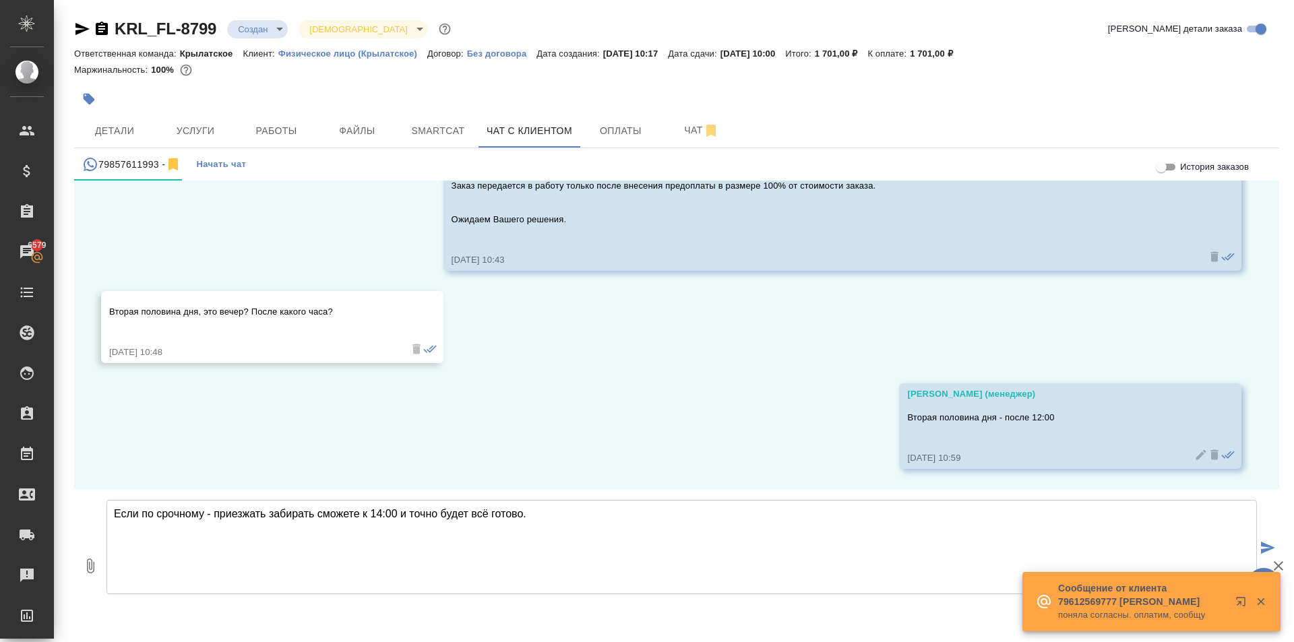
click at [392, 511] on textarea "Если по срочному - приезжать забирать сможете к 14:00 и точно будет всё готово." at bounding box center [682, 547] width 1151 height 94
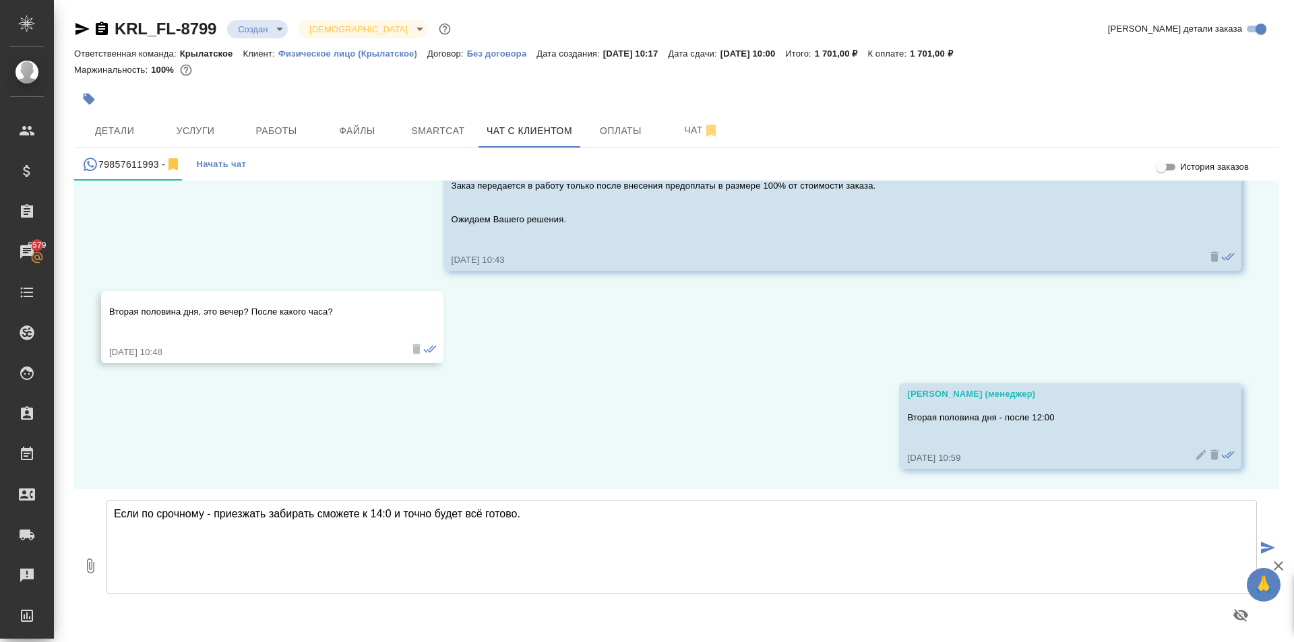
type textarea "Если по срочному - приезжать забирать сможете к 14:30 и точно будет всё готово."
click at [564, 516] on textarea "Если по срочному - приезжать забирать сможете к 14:30 и точно будет всё готово." at bounding box center [682, 547] width 1151 height 94
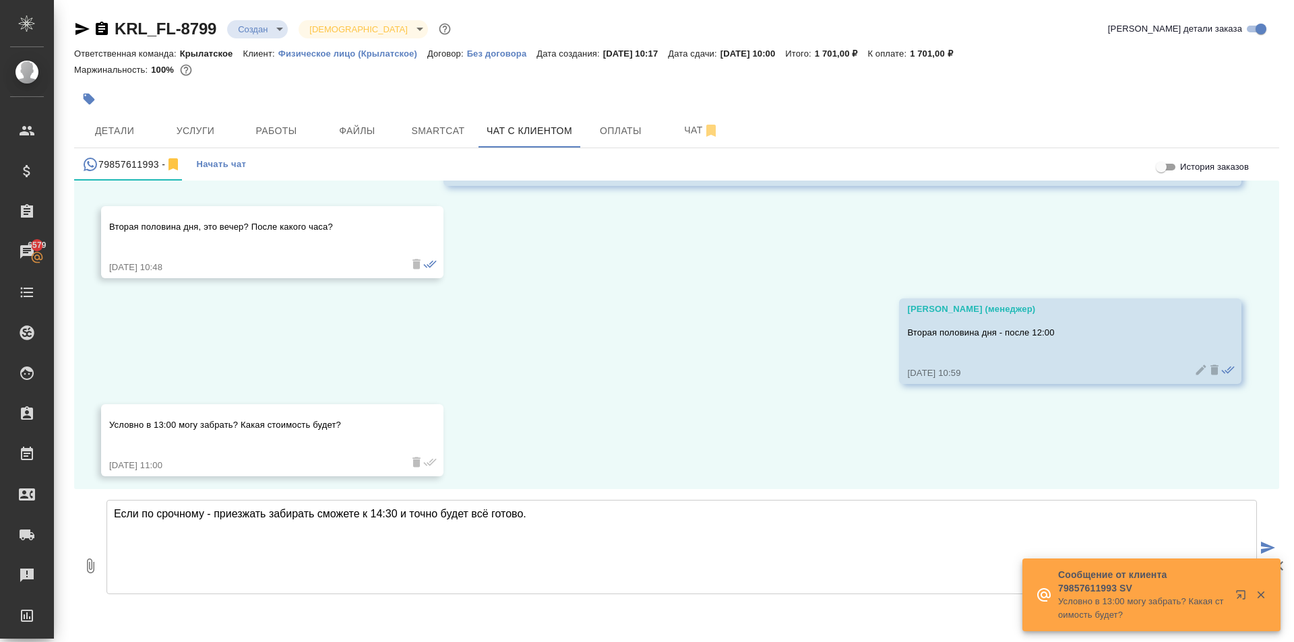
scroll to position [711, 0]
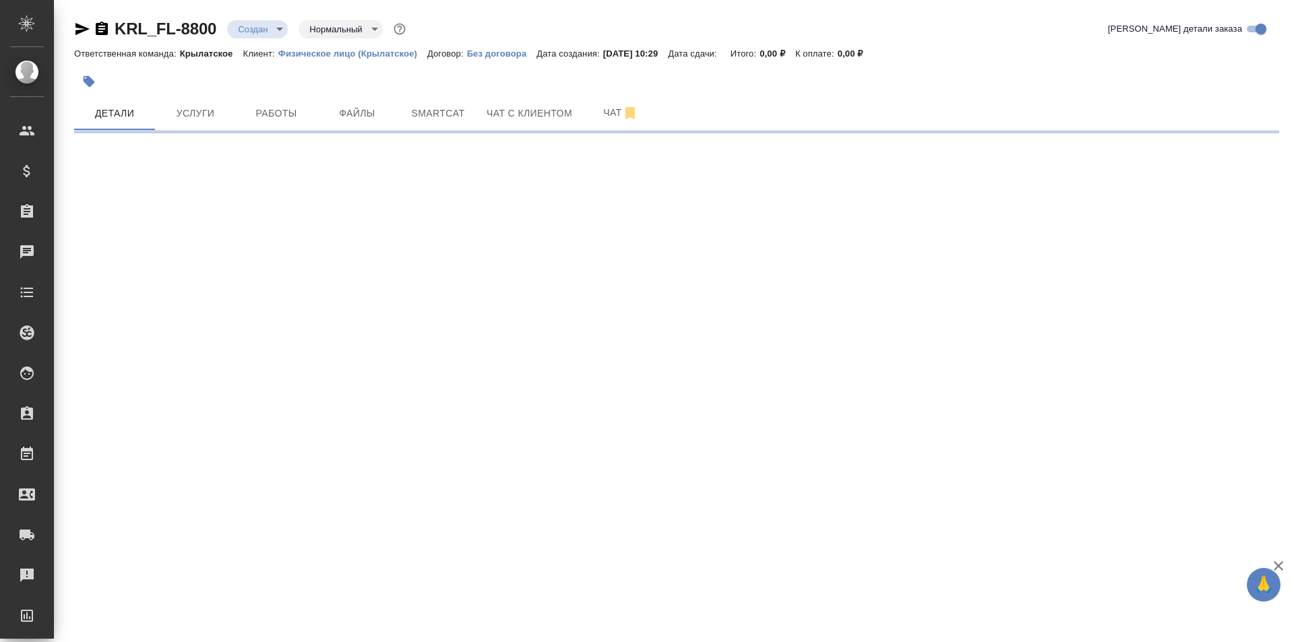
select select "RU"
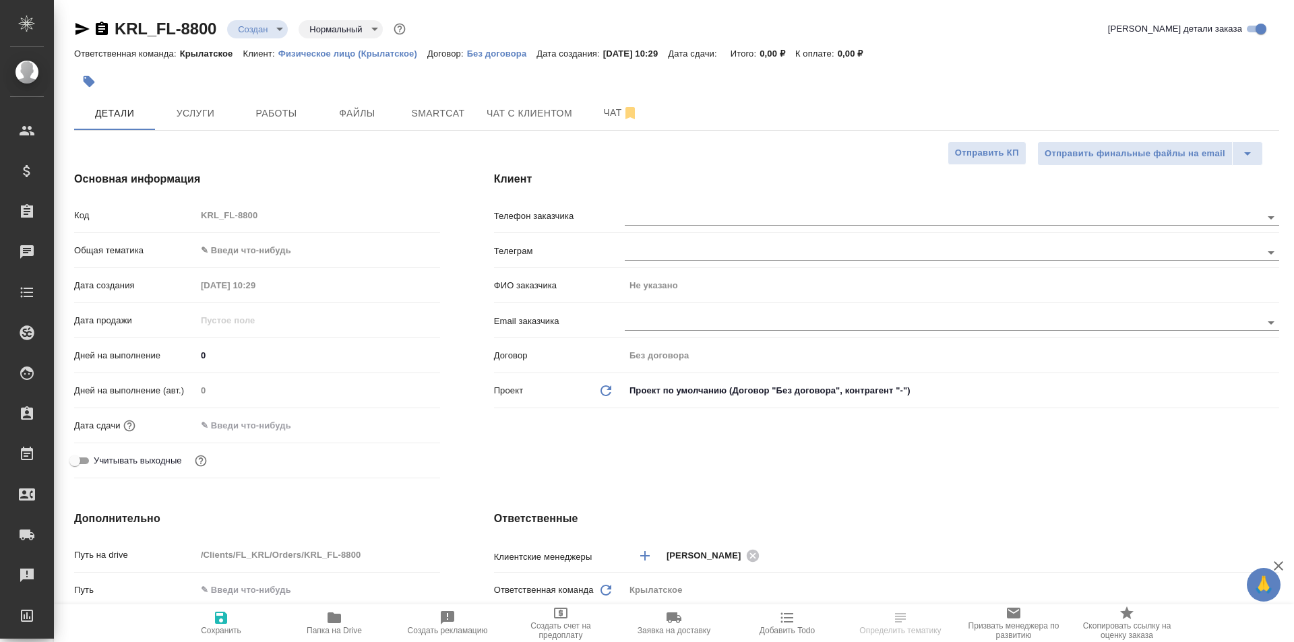
type textarea "x"
click at [294, 259] on body "🙏 .cls-1 fill:#fff; AWATERA Kasymov Timur Клиенты Спецификации Заказы 6569 Чаты…" at bounding box center [647, 321] width 1294 height 642
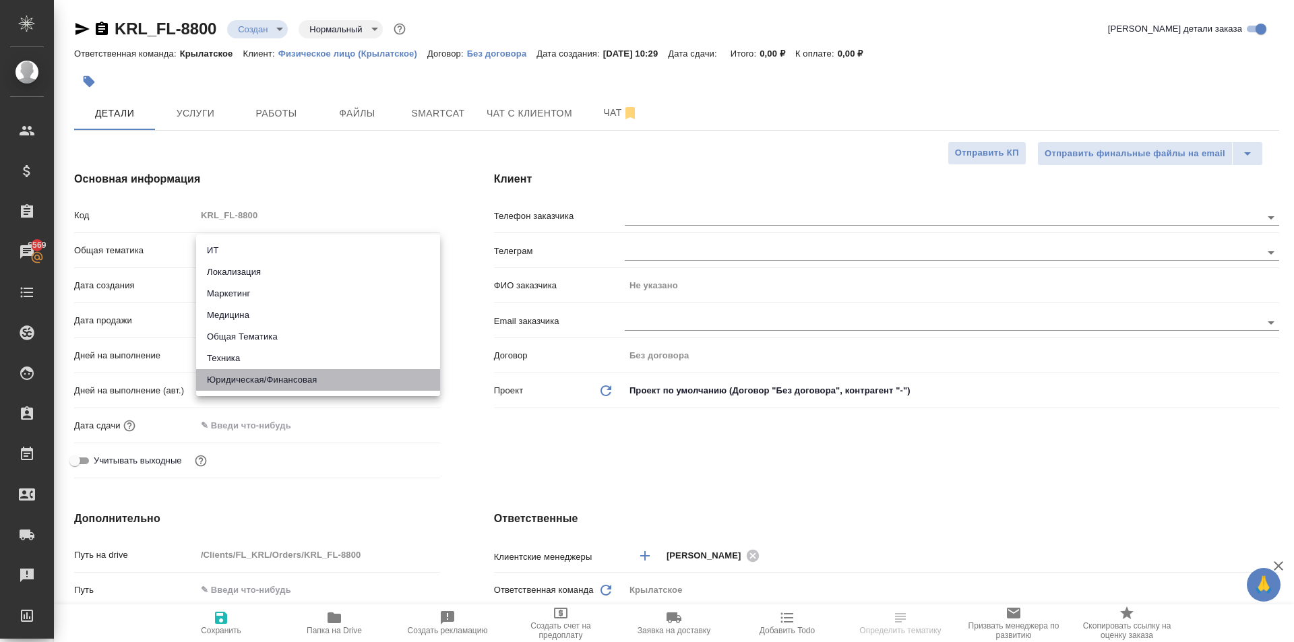
click at [319, 373] on li "Юридическая/Финансовая" at bounding box center [318, 380] width 244 height 22
type input "yr-fn"
type textarea "x"
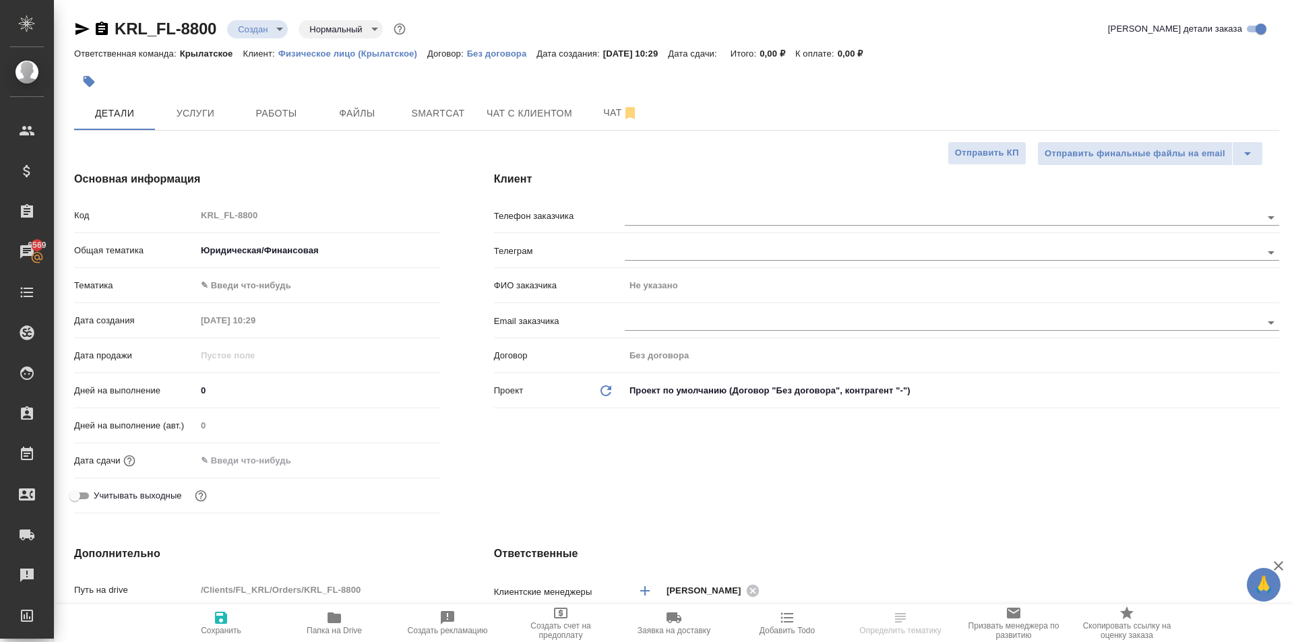
click at [245, 290] on body "🙏 .cls-1 fill:#fff; AWATERA Kasymov Timur Клиенты Спецификации Заказы 6569 Чаты…" at bounding box center [647, 321] width 1294 height 642
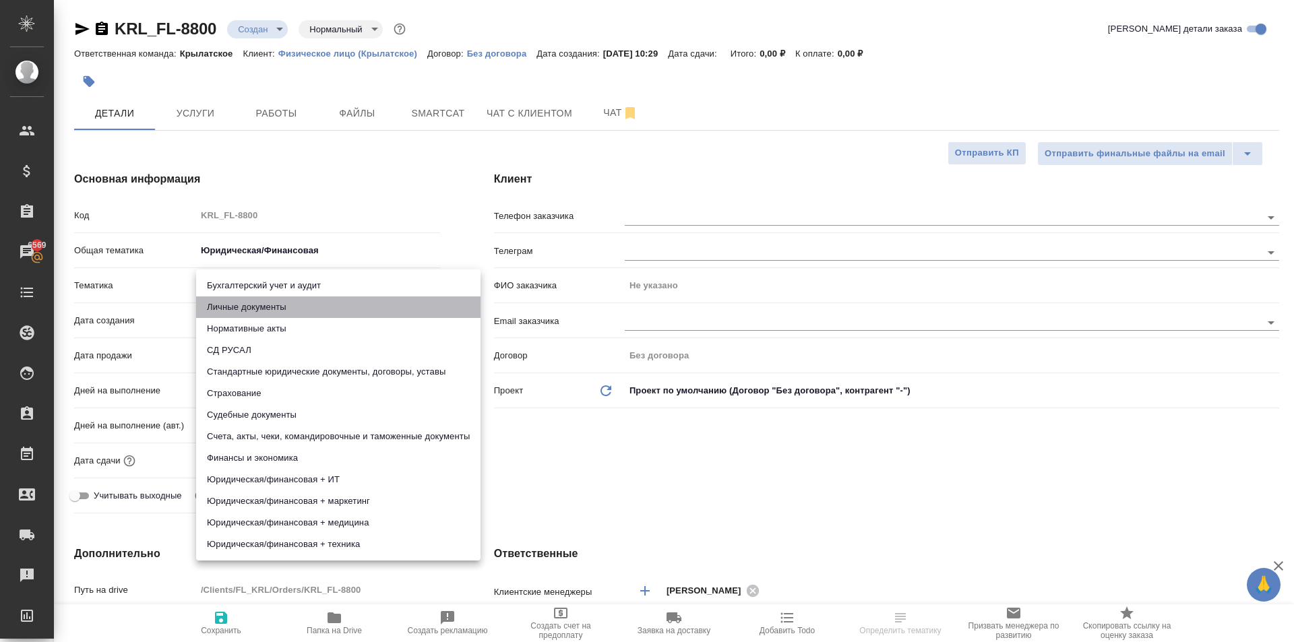
click at [249, 313] on li "Личные документы" at bounding box center [338, 308] width 284 height 22
type textarea "x"
type input "5a8b8b956a9677013d343cfe"
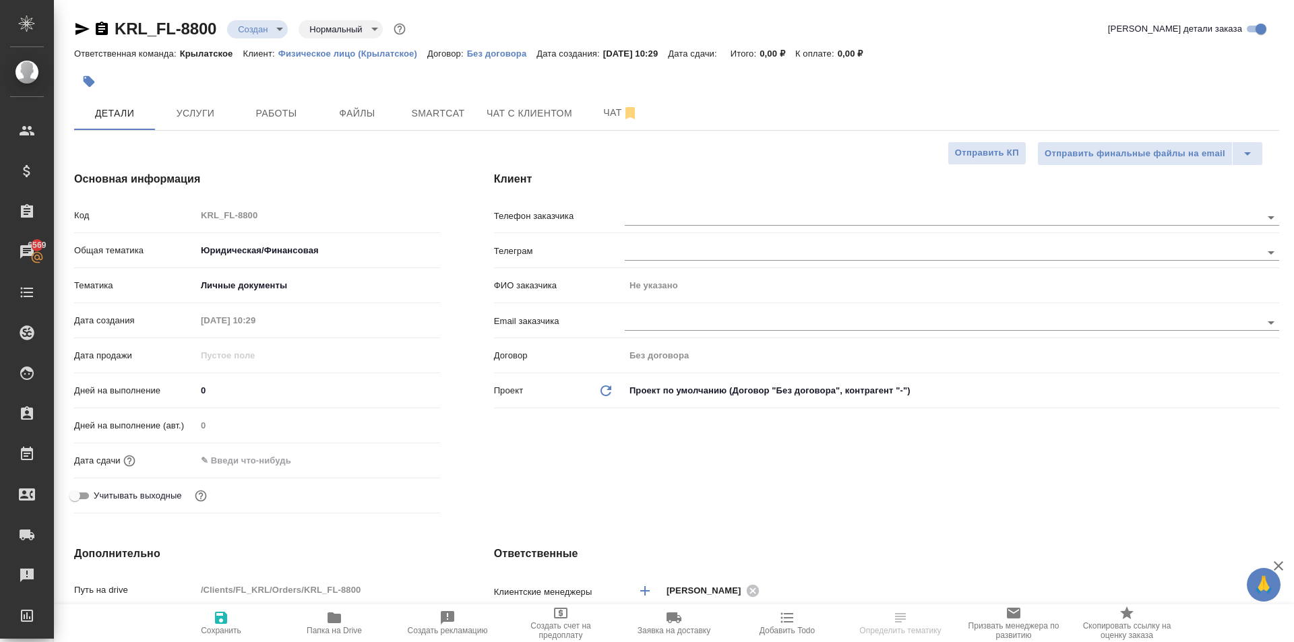
drag, startPoint x: 255, startPoint y: 456, endPoint x: 340, endPoint y: 446, distance: 86.1
click at [260, 456] on input "text" at bounding box center [255, 461] width 118 height 20
click at [404, 456] on icon "button" at bounding box center [401, 459] width 12 height 13
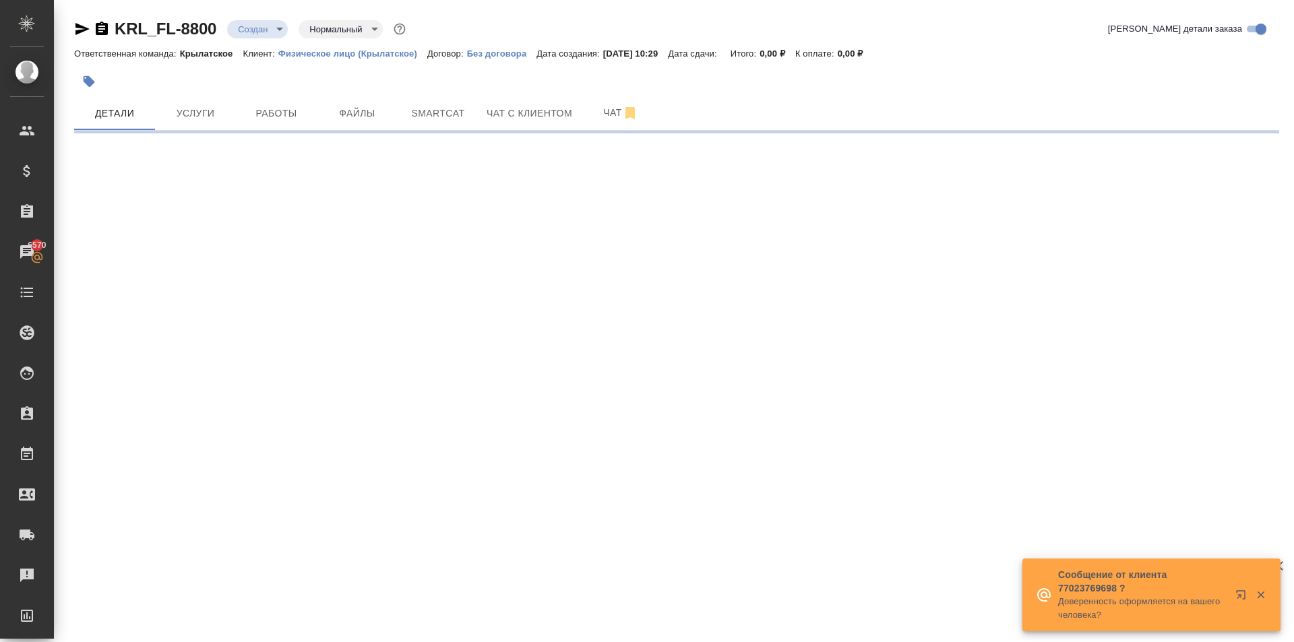
click at [259, 521] on div ".cls-1 fill:#fff; AWATERA Kasymov Timur Клиенты Спецификации Заказы 6570 Чаты T…" at bounding box center [647, 321] width 1294 height 642
select select "RU"
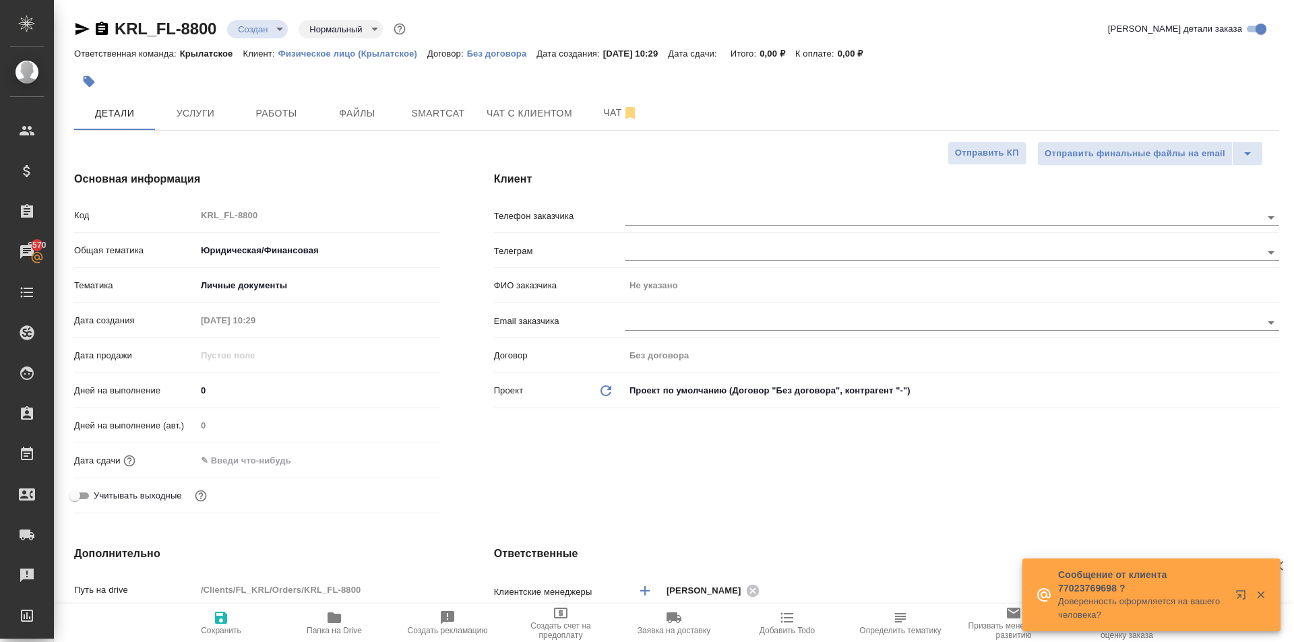
type textarea "x"
drag, startPoint x: 317, startPoint y: 451, endPoint x: 303, endPoint y: 461, distance: 17.9
click at [309, 461] on div at bounding box center [318, 461] width 244 height 20
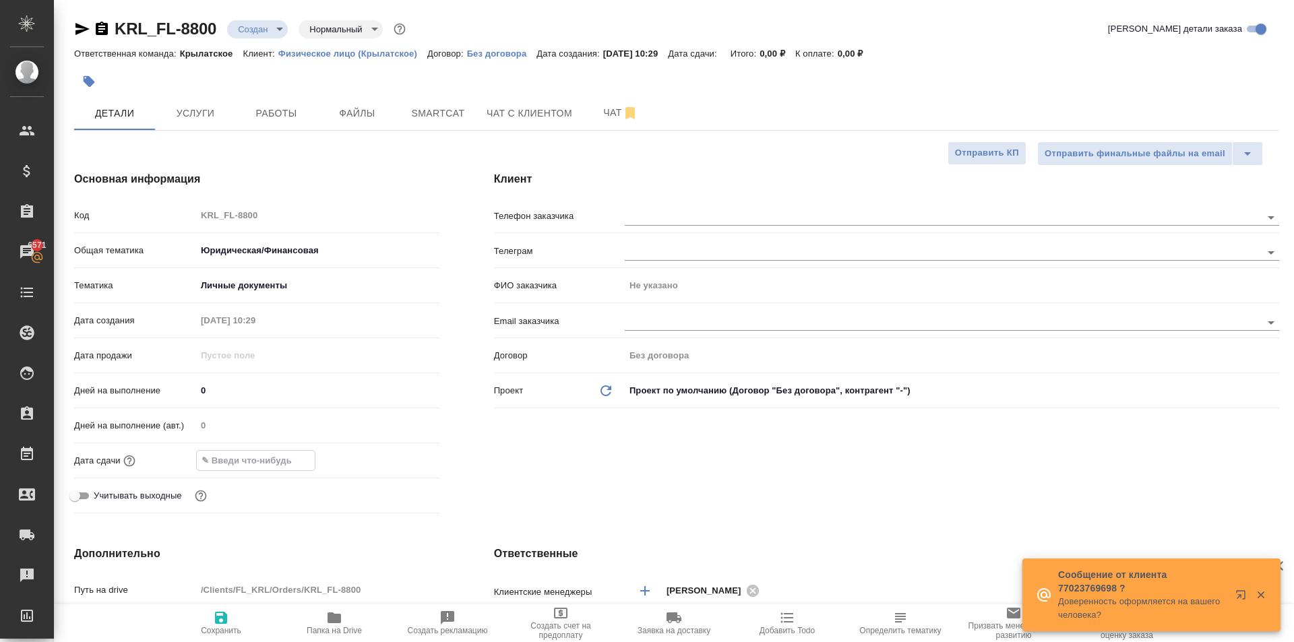
click at [303, 461] on input "text" at bounding box center [256, 461] width 118 height 20
click at [396, 464] on icon "button" at bounding box center [401, 458] width 12 height 13
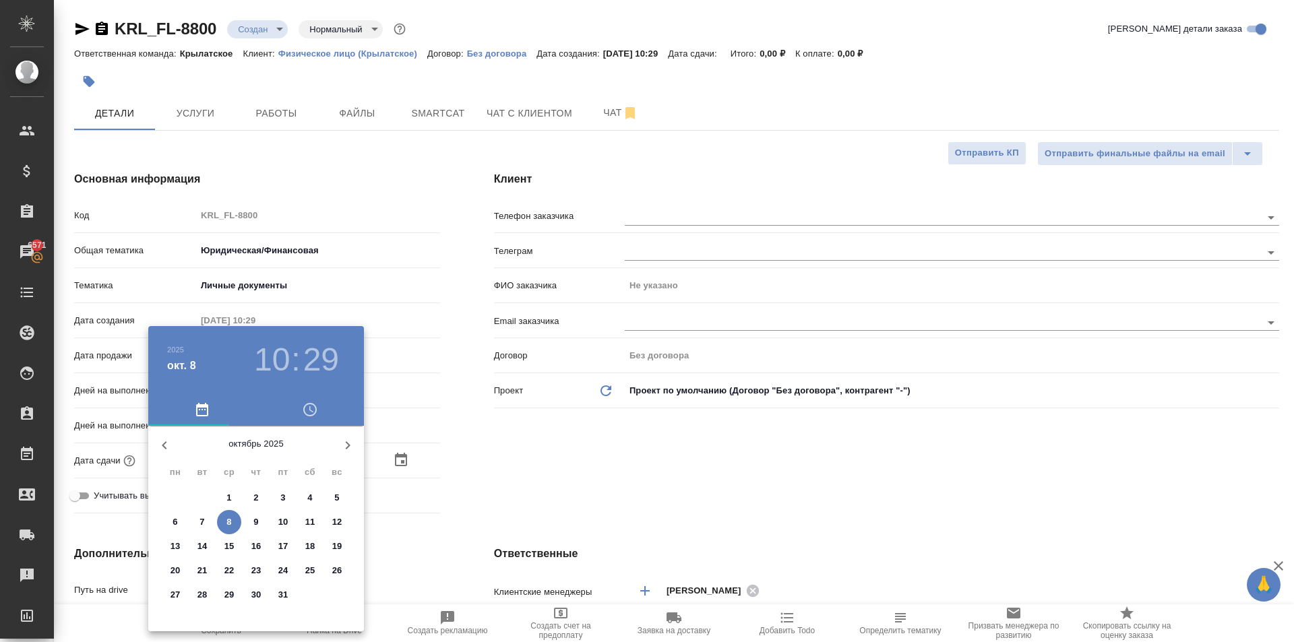
click at [257, 516] on p "9" at bounding box center [255, 522] width 5 height 13
type input "09.10.2025 10:29"
type textarea "x"
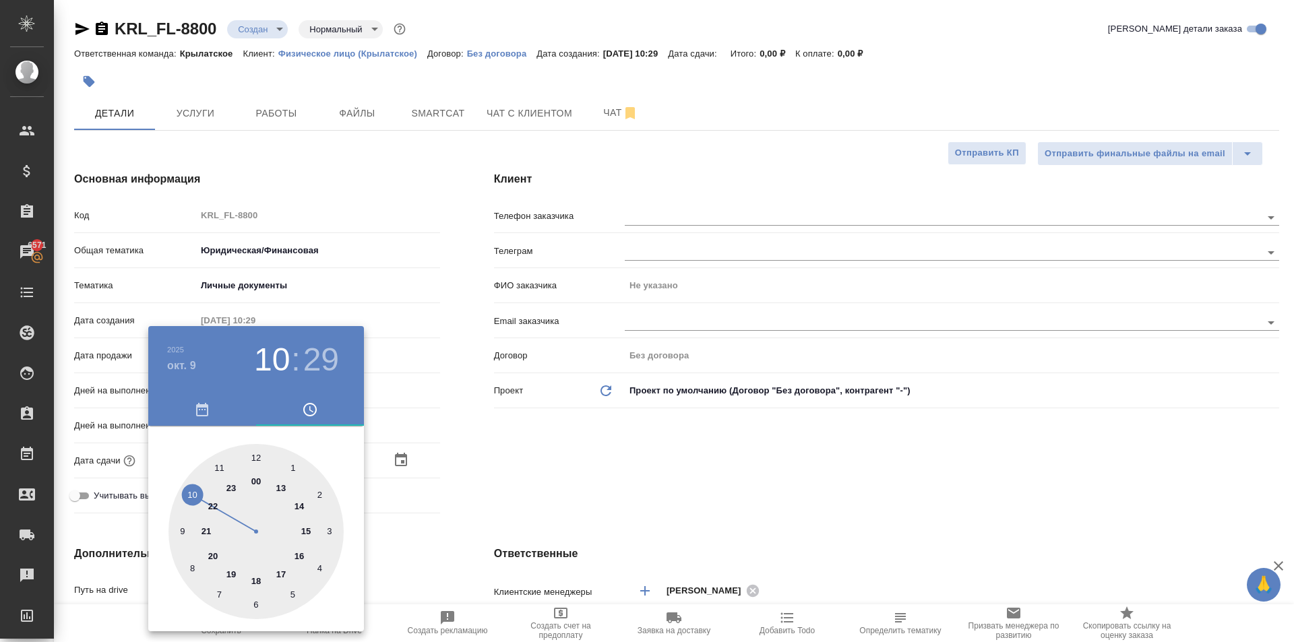
drag, startPoint x: 194, startPoint y: 493, endPoint x: 222, endPoint y: 475, distance: 33.7
click at [193, 493] on div at bounding box center [256, 531] width 175 height 175
type textarea "x"
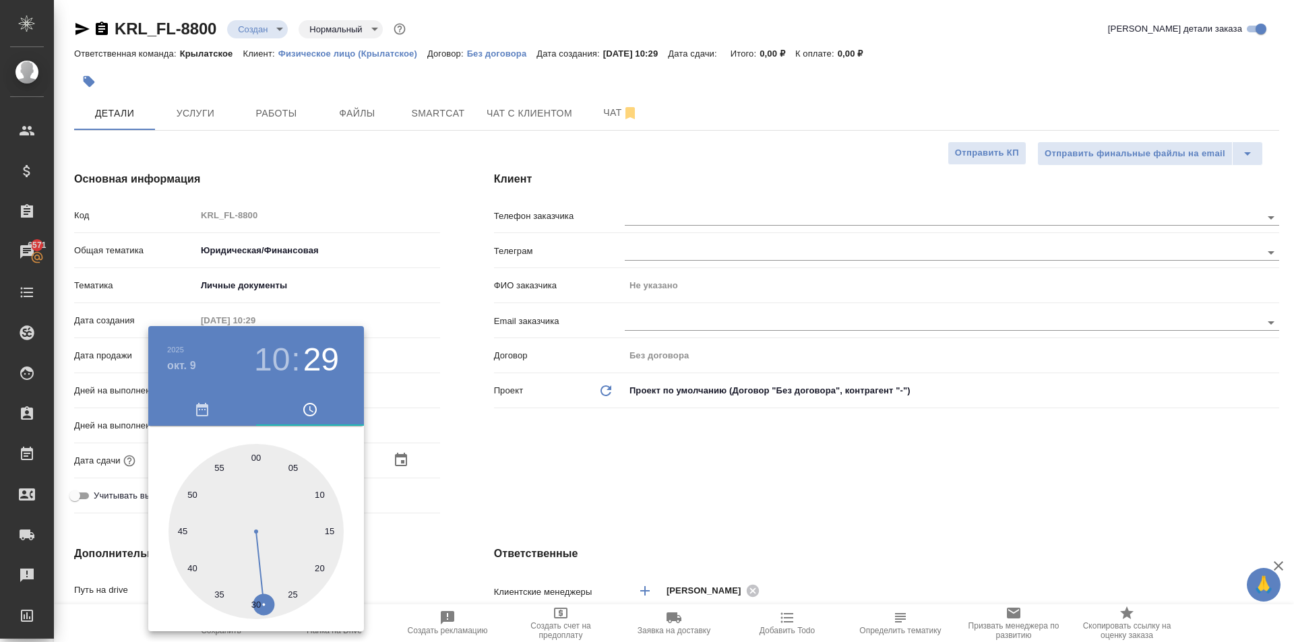
type input "[DATE] 10:00"
type textarea "x"
click at [257, 454] on div at bounding box center [256, 531] width 175 height 175
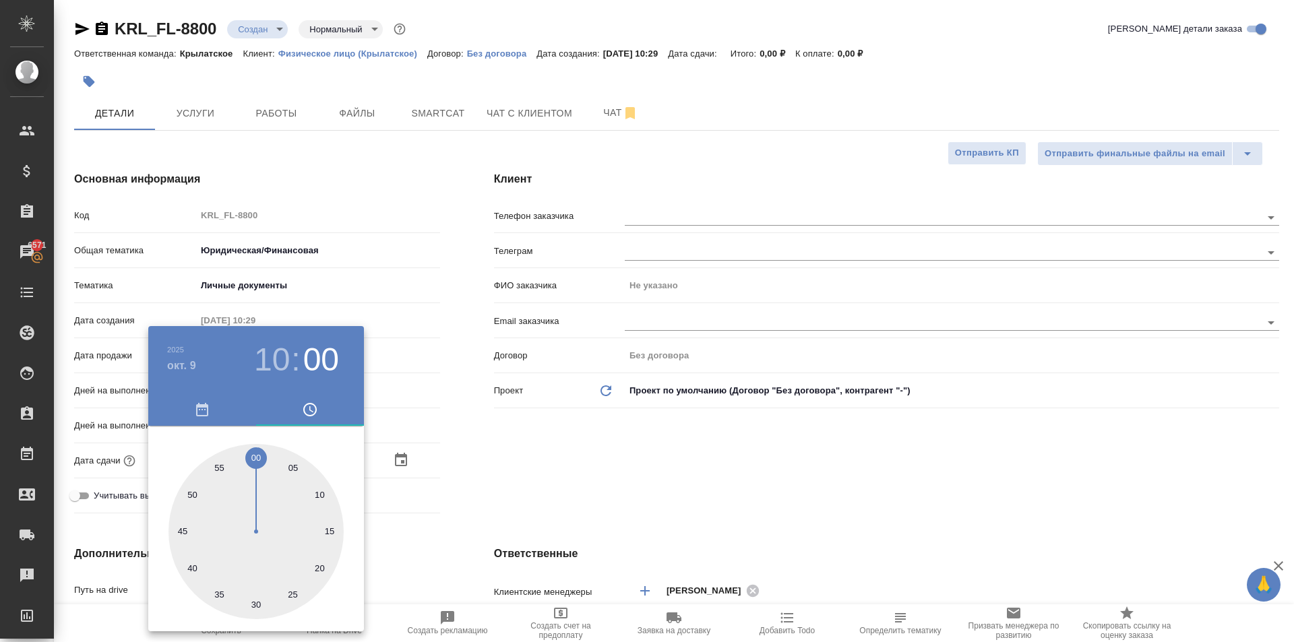
type textarea "x"
drag, startPoint x: 614, startPoint y: 507, endPoint x: 591, endPoint y: 521, distance: 26.9
click at [607, 514] on div at bounding box center [647, 321] width 1294 height 642
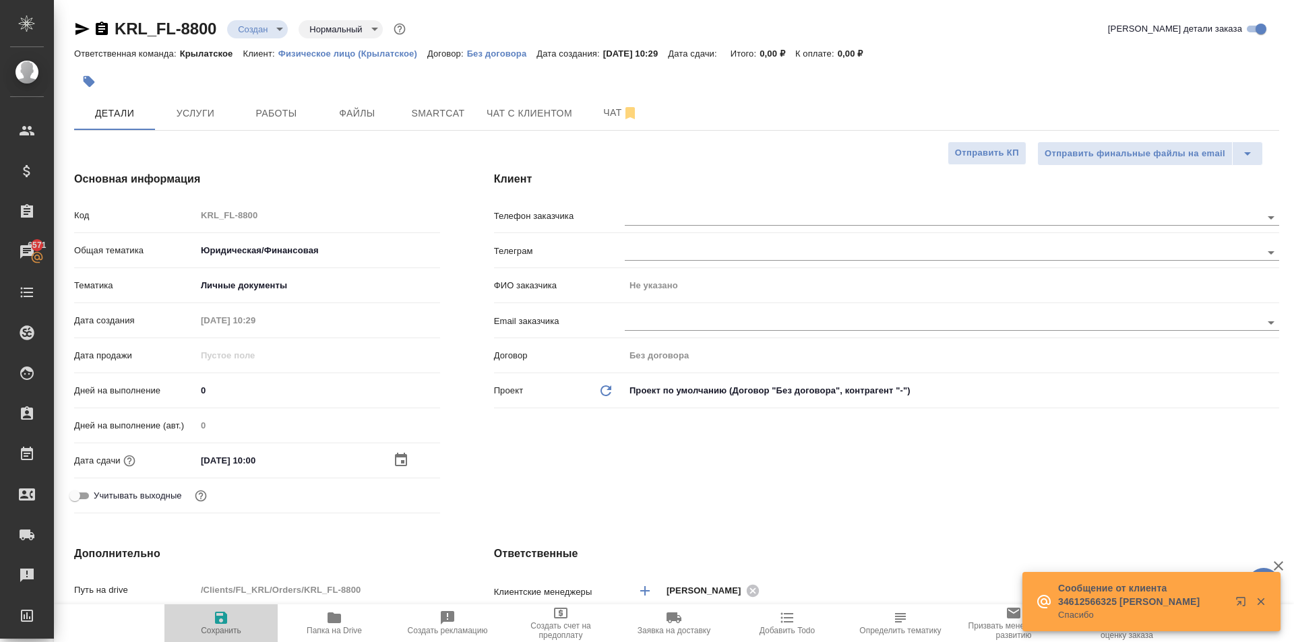
drag, startPoint x: 240, startPoint y: 630, endPoint x: 258, endPoint y: 616, distance: 22.6
click at [241, 628] on span "Сохранить" at bounding box center [221, 630] width 40 height 9
type textarea "x"
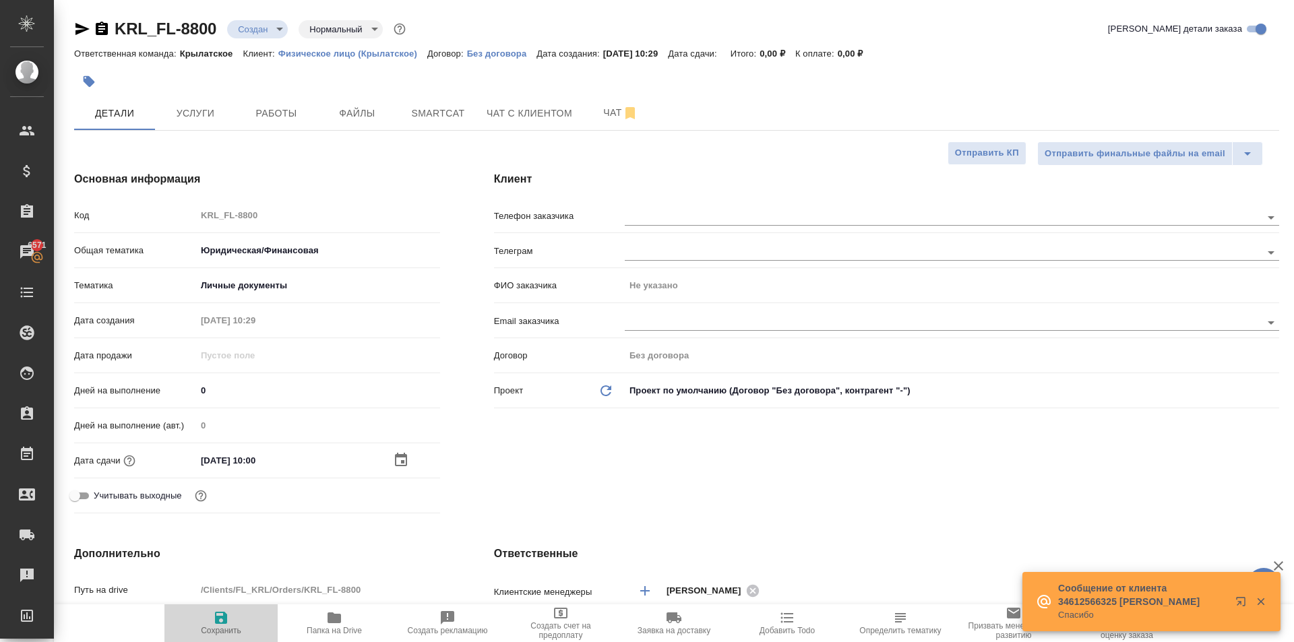
type textarea "x"
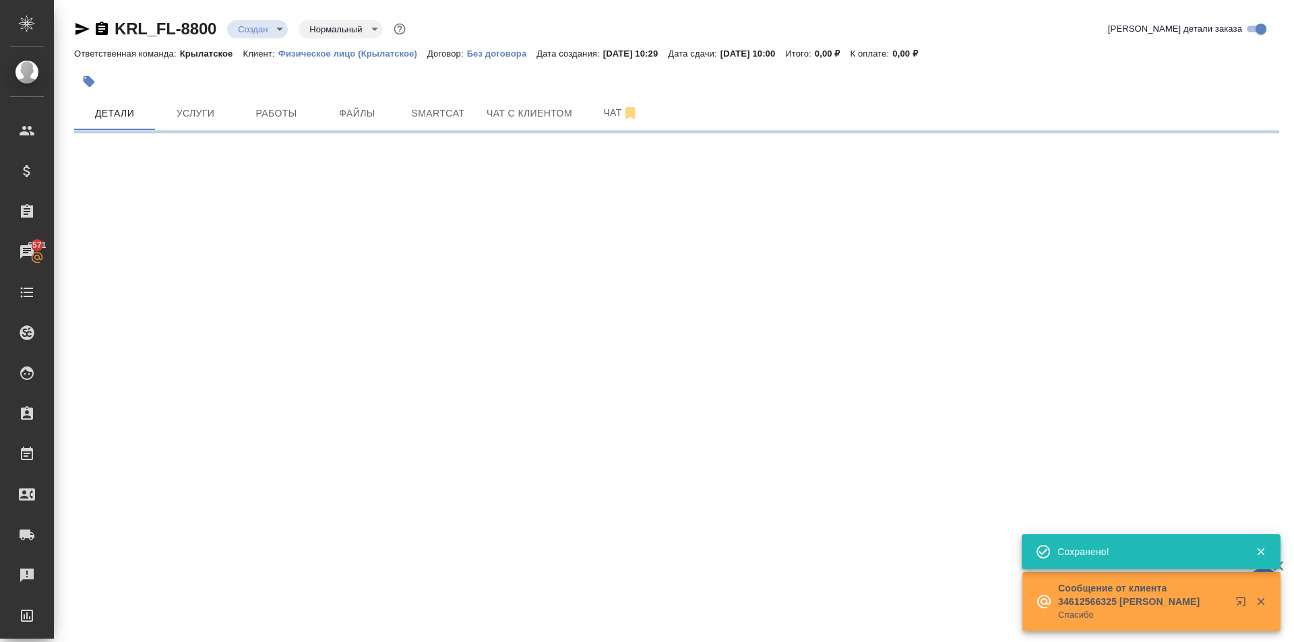
select select "RU"
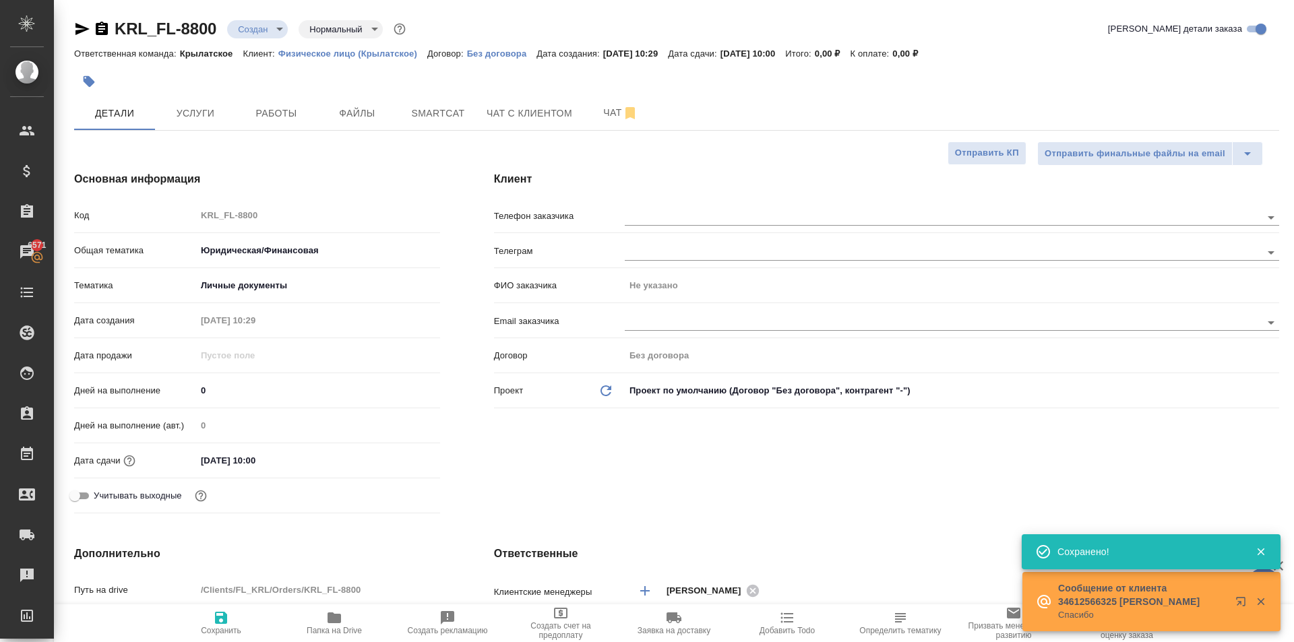
type textarea "x"
click at [816, 230] on div "Телефон заказчика" at bounding box center [886, 221] width 785 height 35
click at [822, 204] on div at bounding box center [952, 216] width 655 height 25
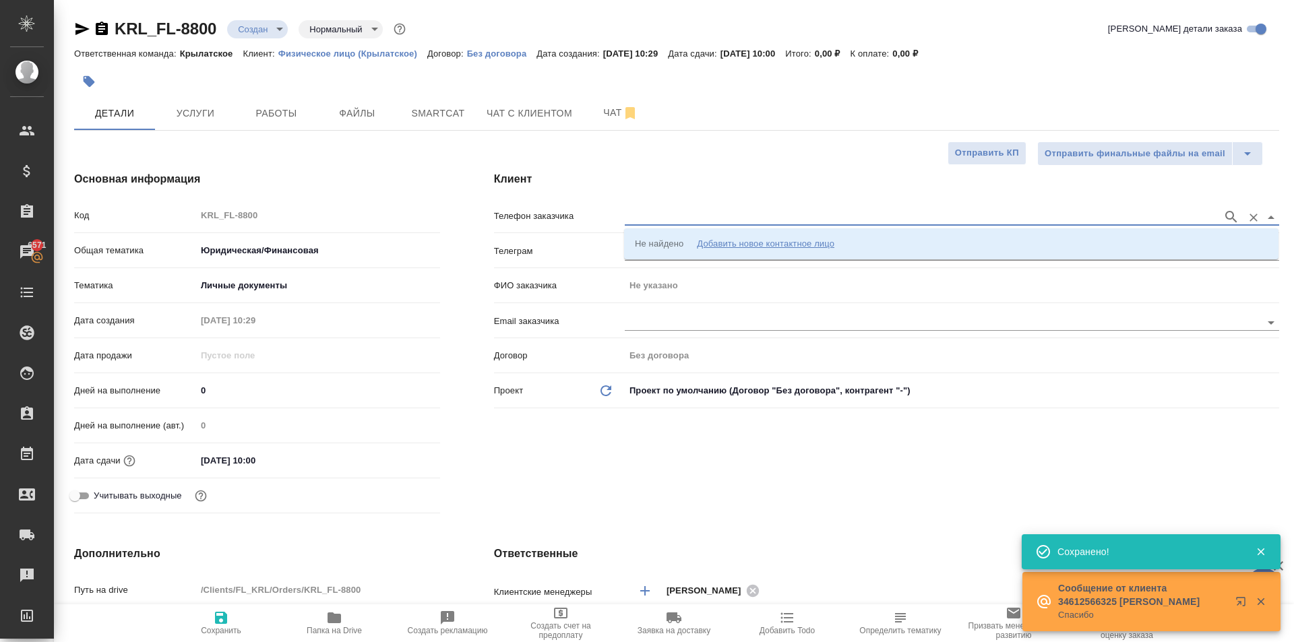
click at [824, 210] on input "text" at bounding box center [920, 217] width 591 height 16
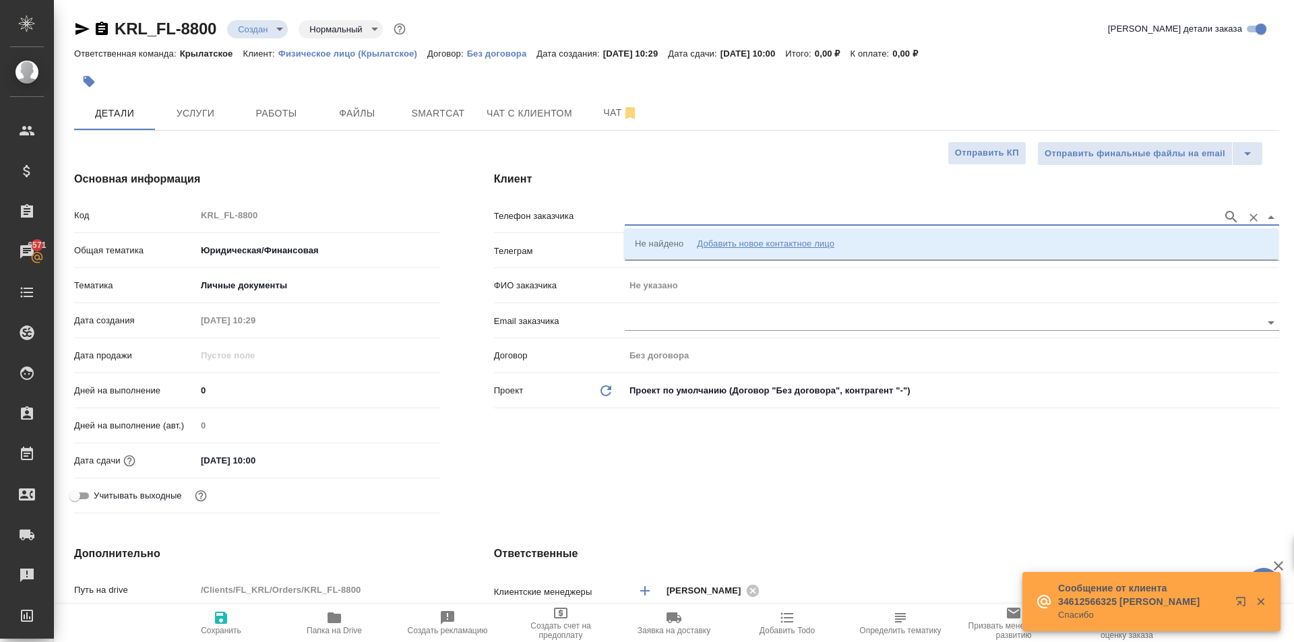
click at [832, 243] on div "Добавить новое контактное лицо" at bounding box center [766, 243] width 138 height 13
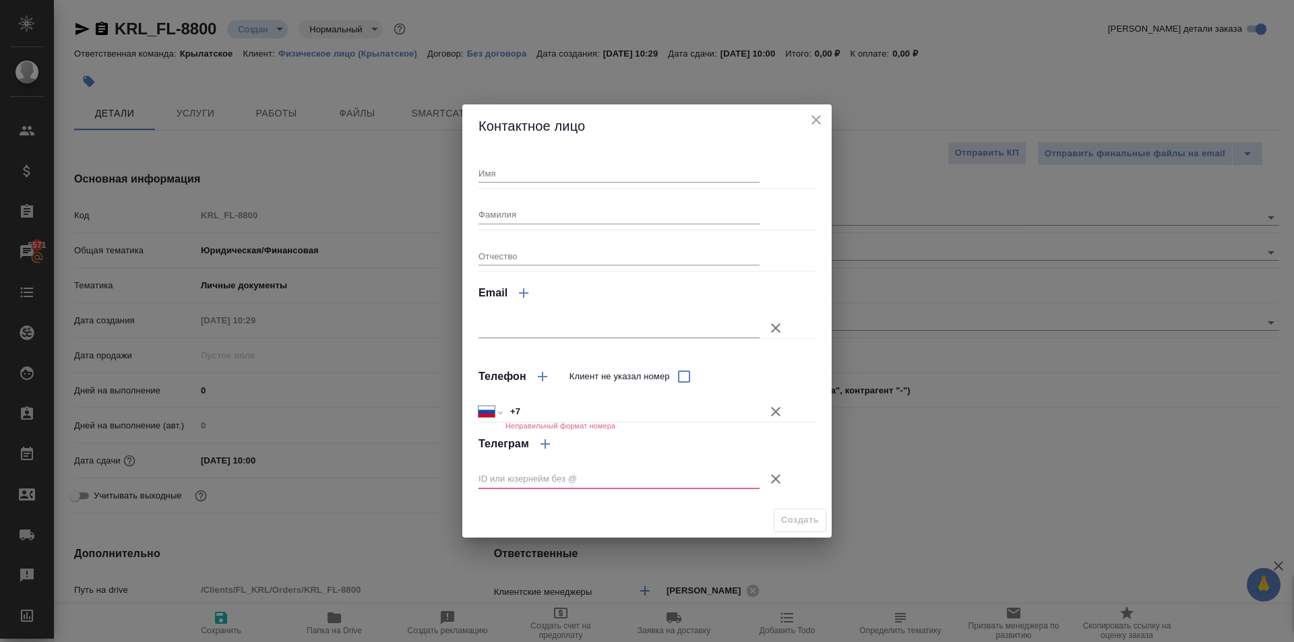
click at [522, 183] on div "Имя Фамилия Отчество Email Телефон Клиент не указал номер Международный Австрал…" at bounding box center [647, 325] width 337 height 345
click at [519, 179] on input "Имя" at bounding box center [619, 173] width 281 height 19
type input "Елена"
click at [555, 405] on input "+7" at bounding box center [632, 412] width 253 height 20
type input "+7 961 256 97 77"
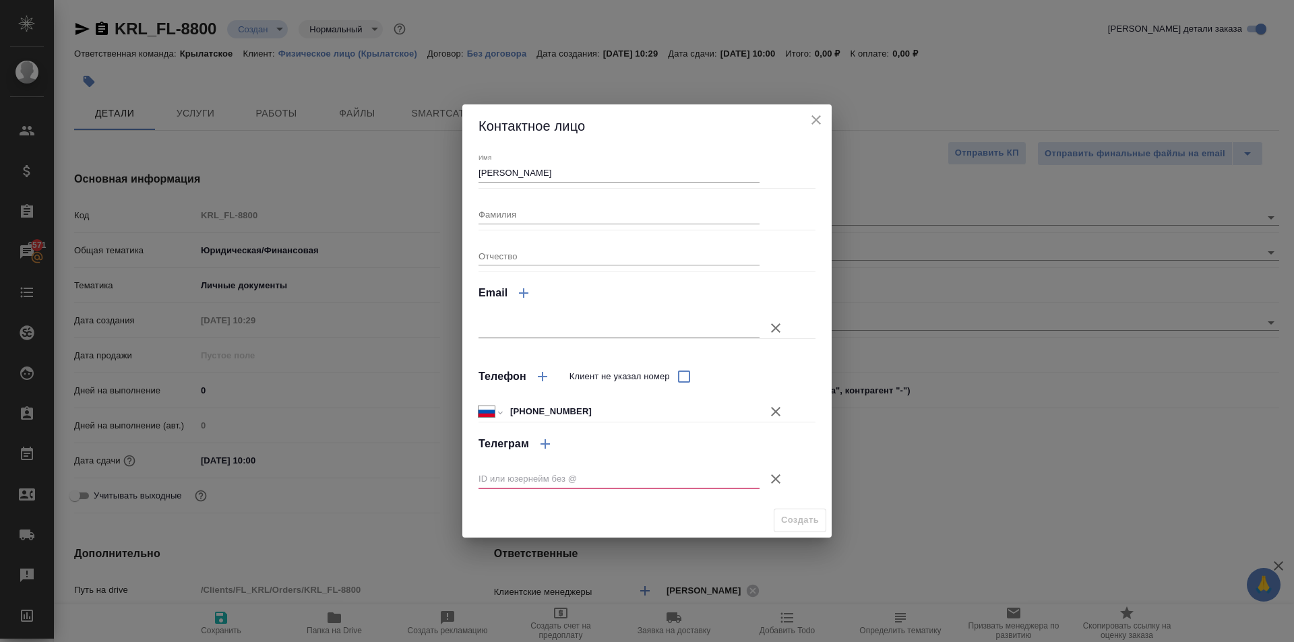
drag, startPoint x: 792, startPoint y: 483, endPoint x: 779, endPoint y: 478, distance: 14.5
click at [781, 479] on div "Телеграм" at bounding box center [647, 463] width 337 height 70
click at [779, 478] on icon "button" at bounding box center [776, 479] width 16 height 16
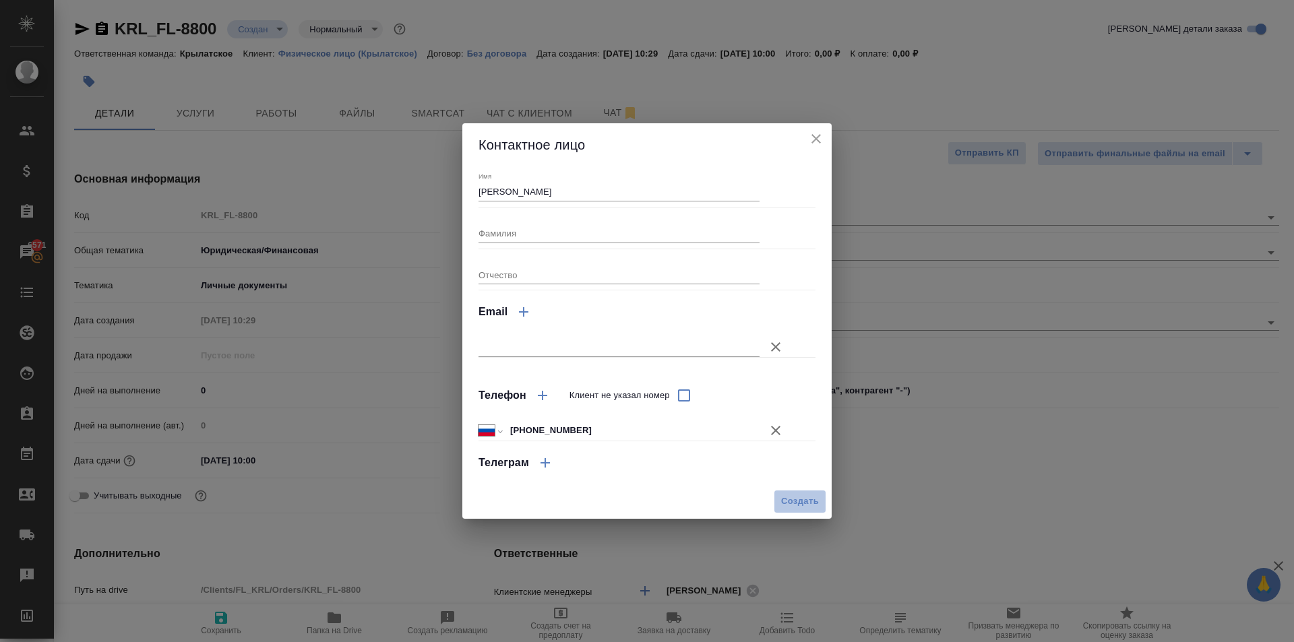
click at [795, 500] on span "Создать" at bounding box center [800, 502] width 38 height 16
type input "Елена"
type textarea "x"
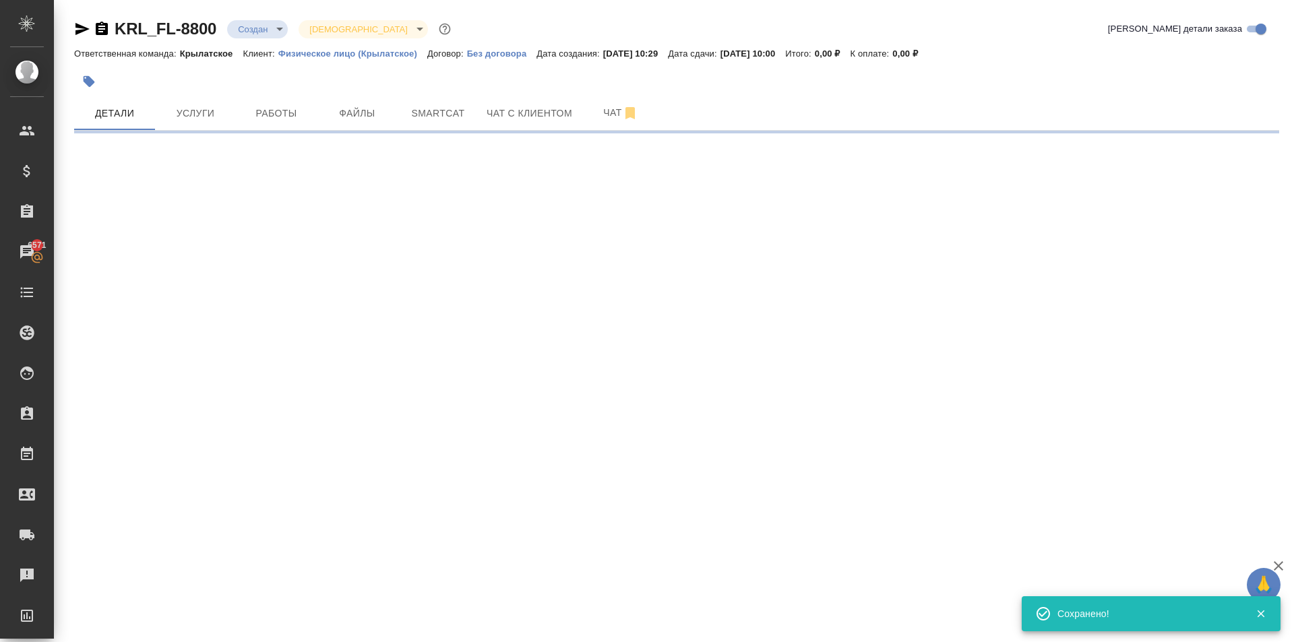
type input "holyTrinity"
select select "RU"
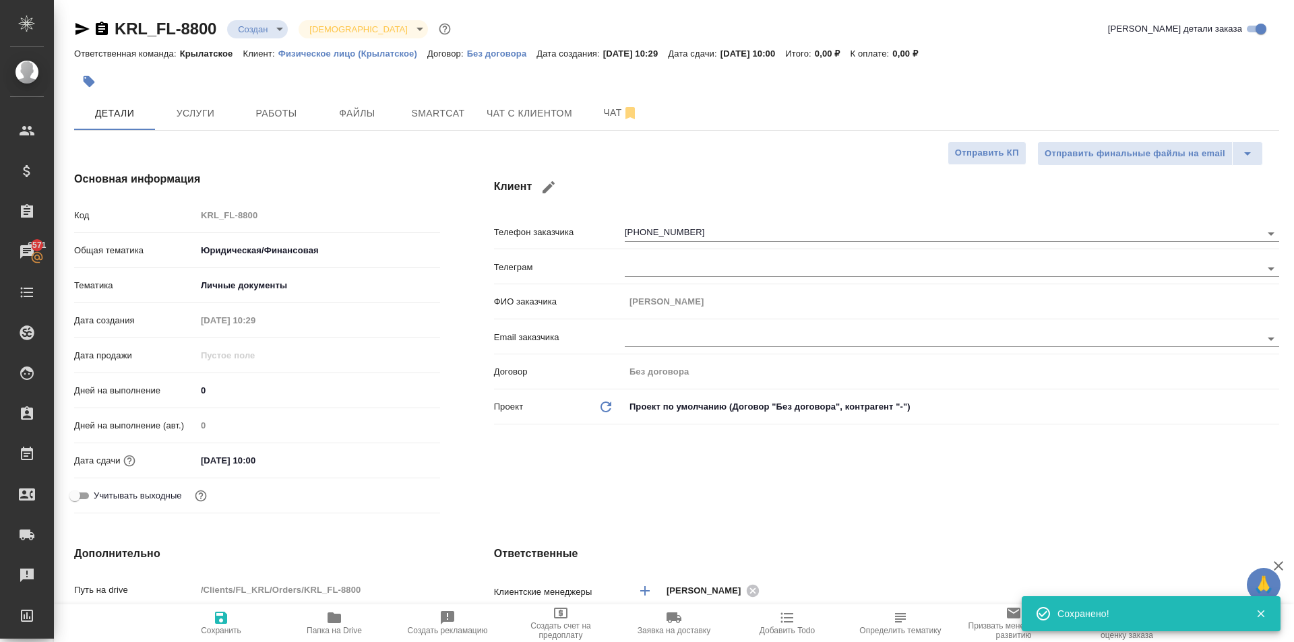
type textarea "x"
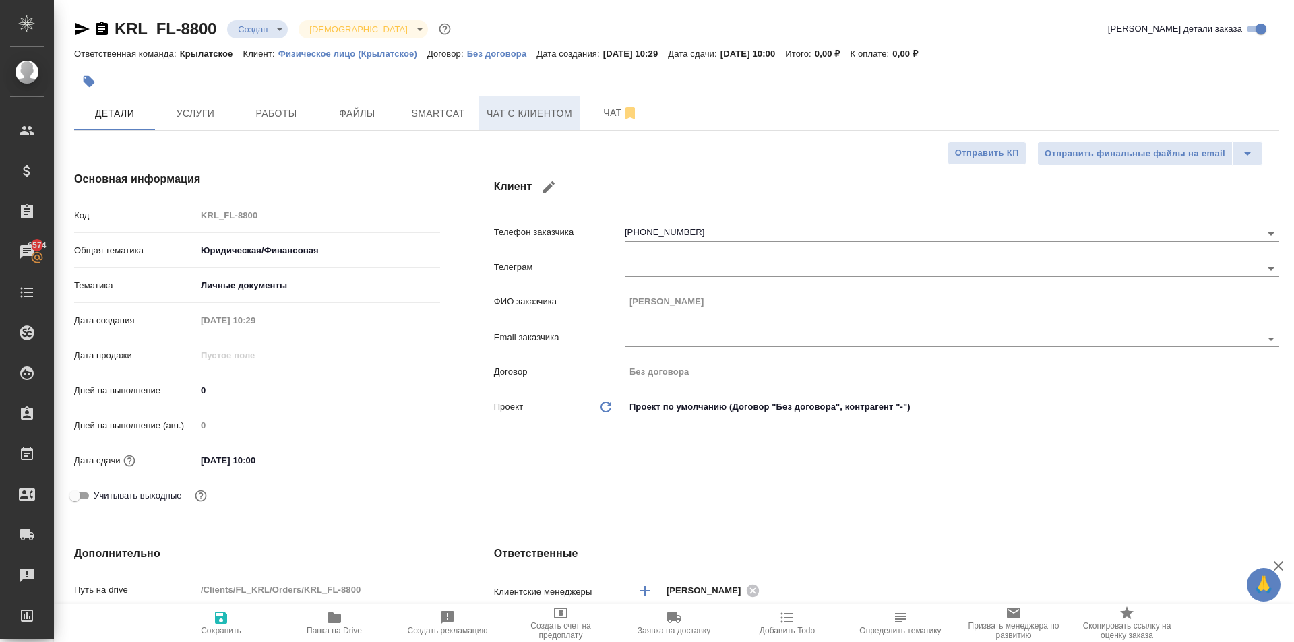
click at [517, 124] on button "Чат с клиентом" at bounding box center [530, 113] width 102 height 34
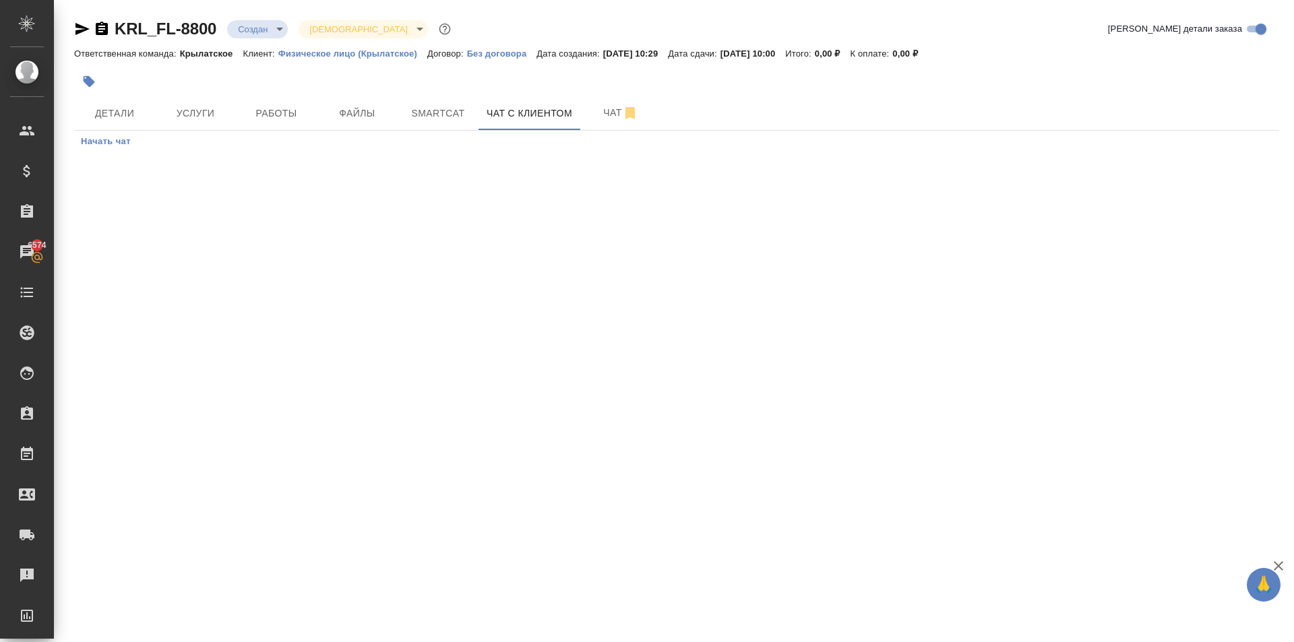
click at [100, 139] on span "Начать чат" at bounding box center [106, 142] width 50 height 16
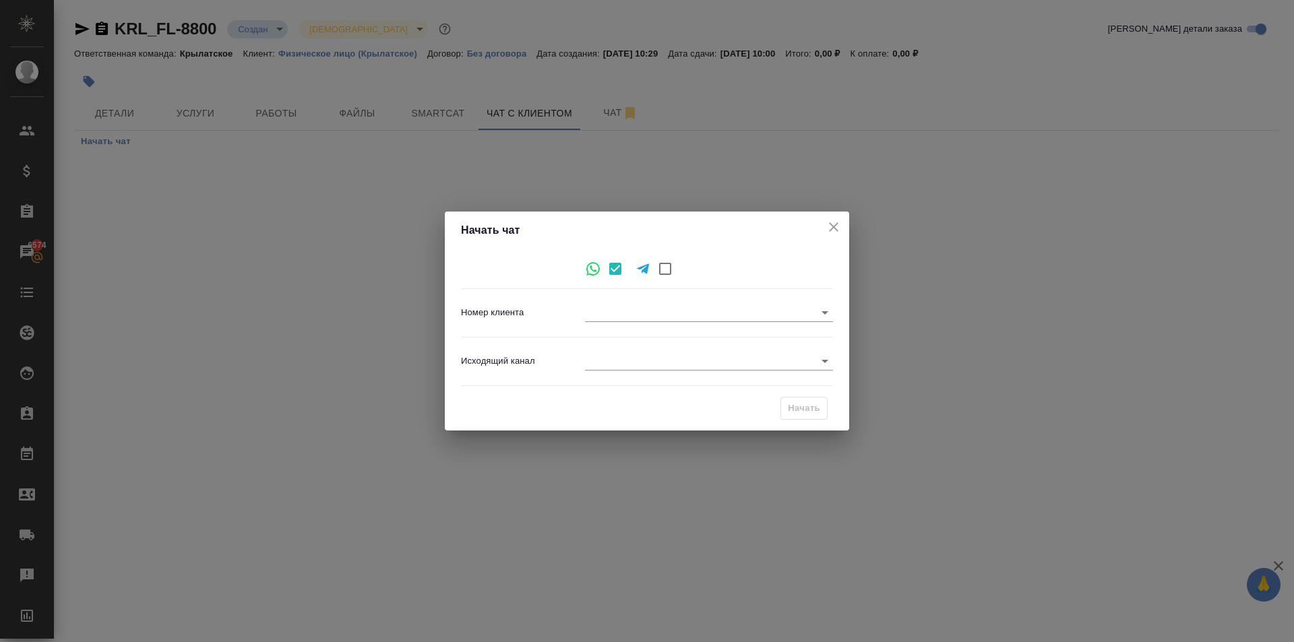
type input "+79612569777"
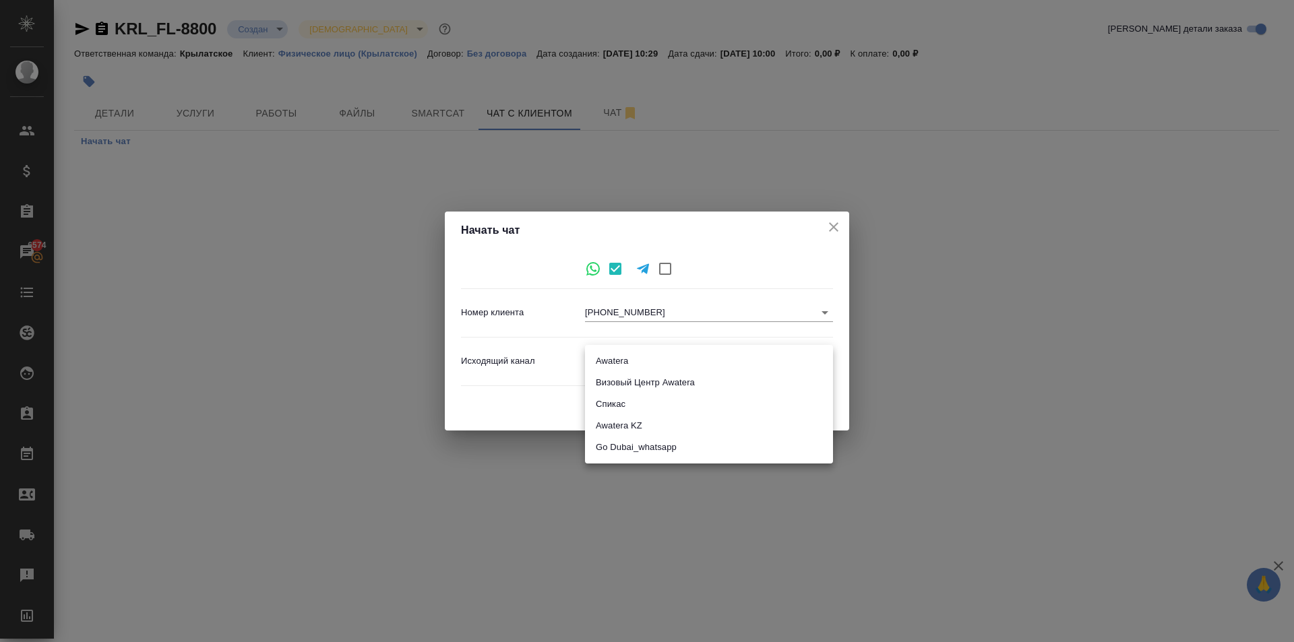
click at [649, 366] on body "🙏 .cls-1 fill:#fff; AWATERA Kasymov Timur Клиенты Спецификации Заказы 6574 Чаты…" at bounding box center [647, 321] width 1294 height 642
click at [640, 359] on li "Awatera" at bounding box center [709, 362] width 248 height 22
type input "2"
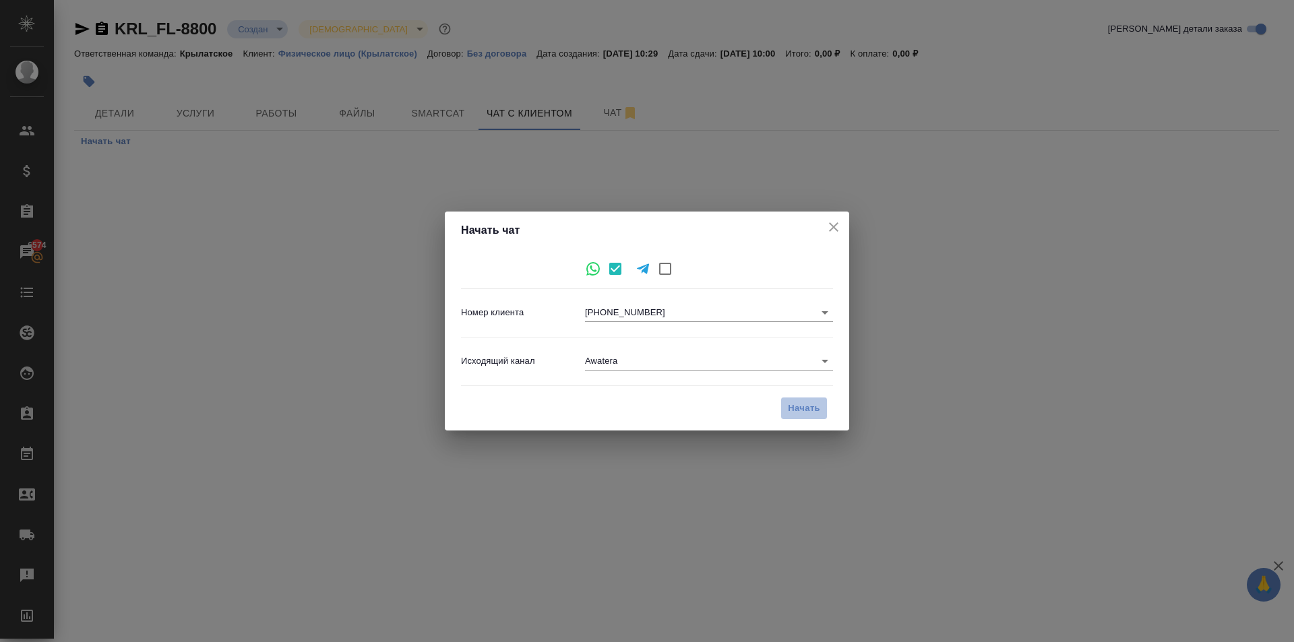
click at [810, 412] on span "Начать" at bounding box center [804, 409] width 32 height 16
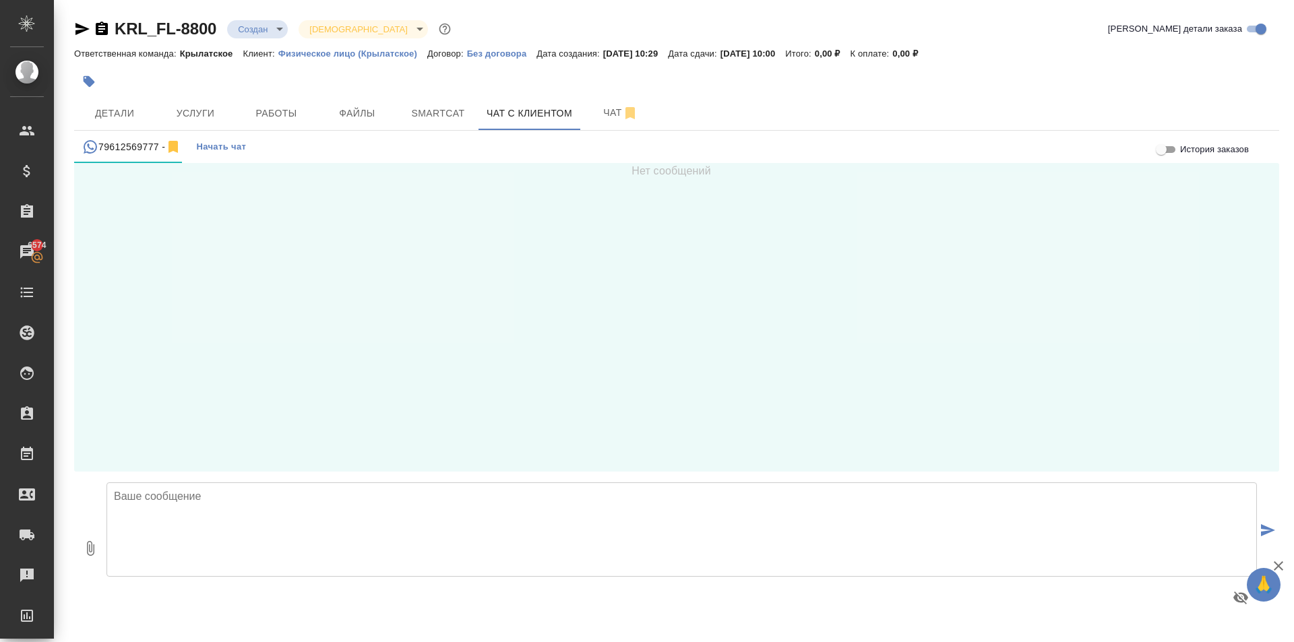
click at [166, 525] on textarea at bounding box center [682, 530] width 1151 height 94
type textarea "Добрый день, Елена! Ожидаем скан паспорта для перевода."
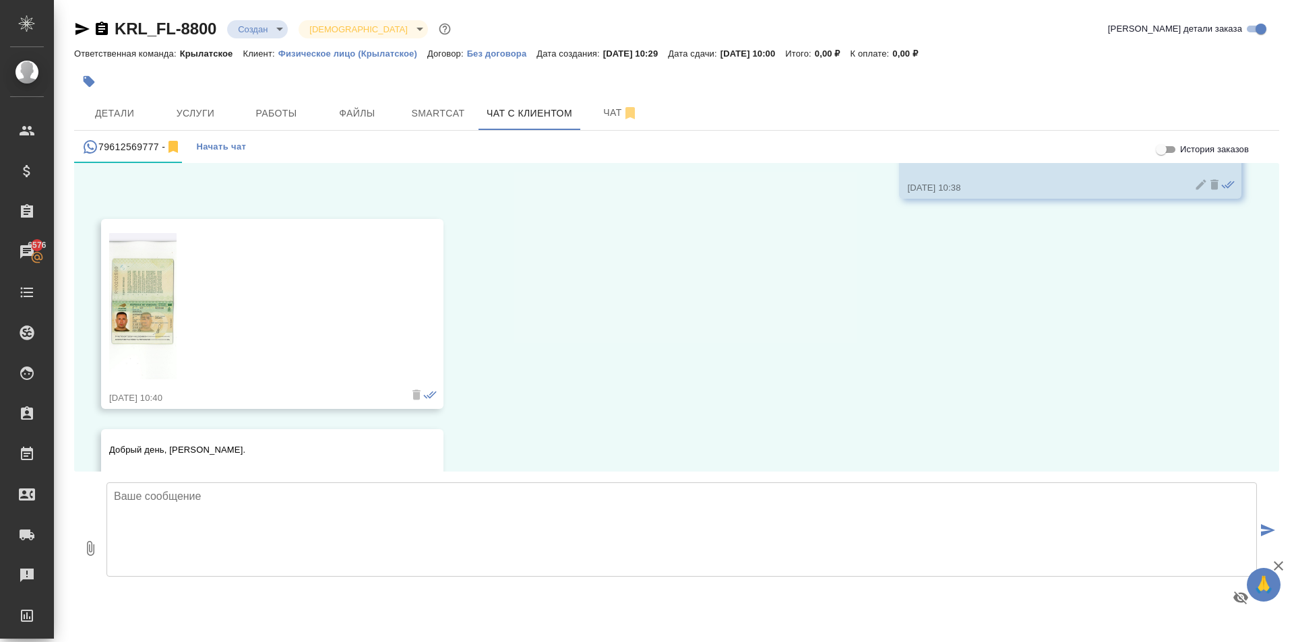
scroll to position [172, 0]
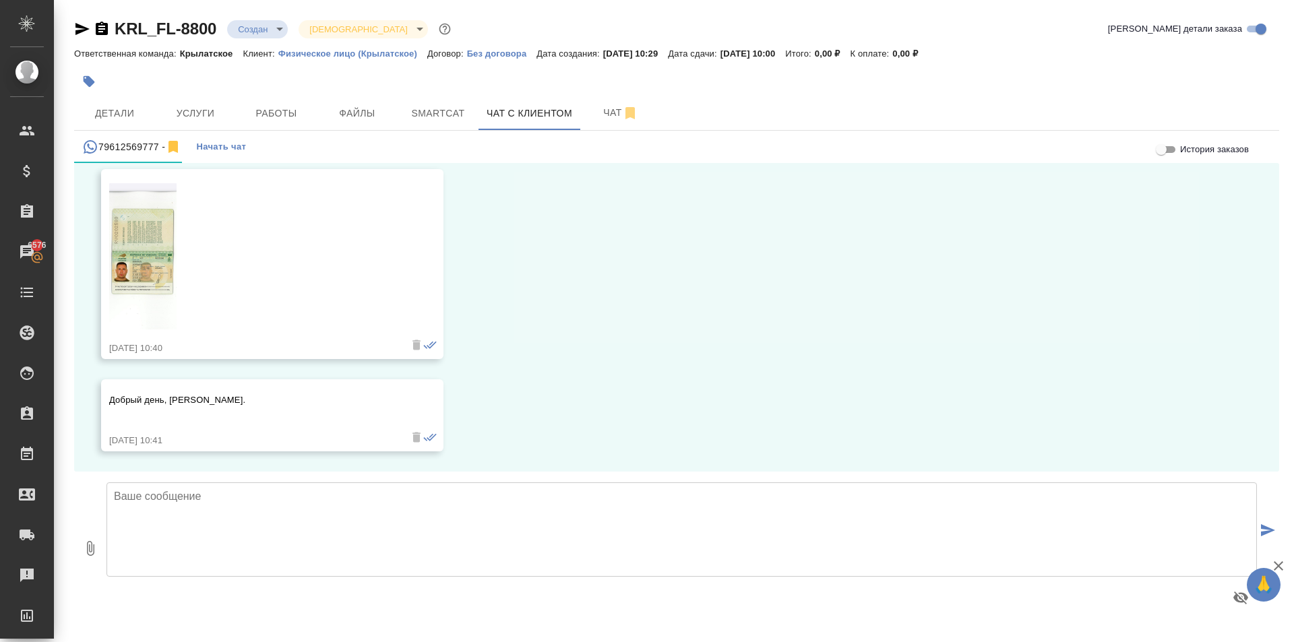
click at [152, 249] on img at bounding box center [142, 256] width 67 height 146
click at [204, 110] on span "Услуги" at bounding box center [195, 113] width 65 height 17
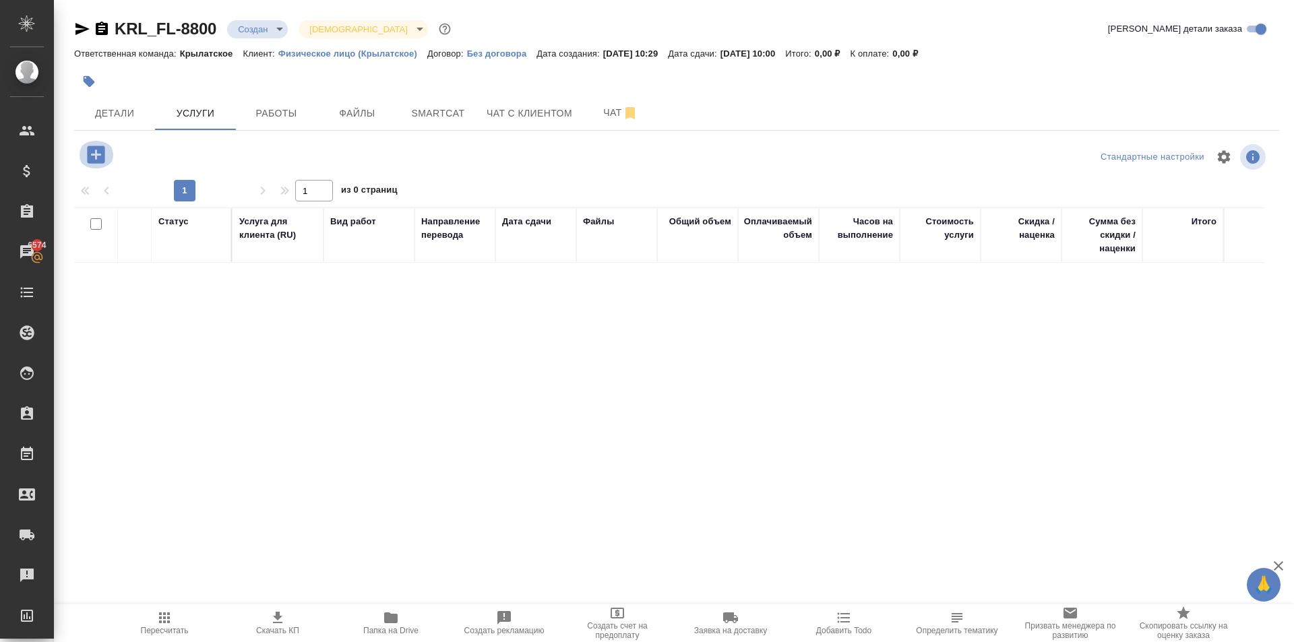
click at [101, 154] on icon "button" at bounding box center [96, 155] width 18 height 18
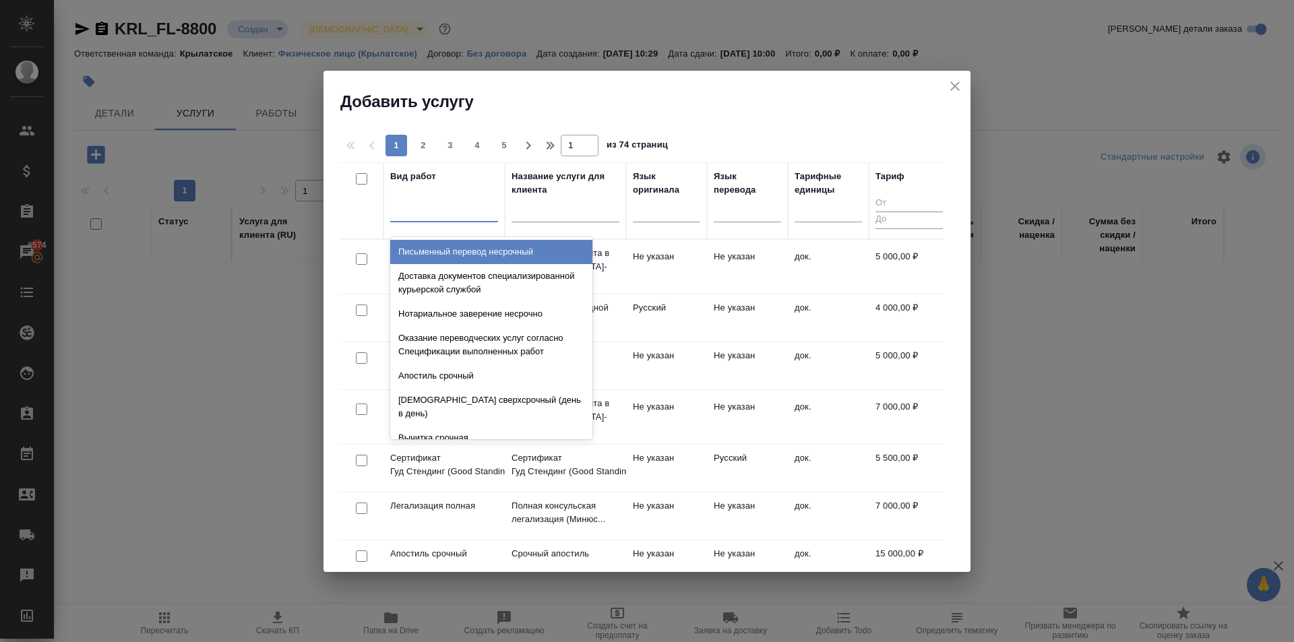
click at [438, 214] on div at bounding box center [444, 209] width 108 height 20
type input "перевод ст"
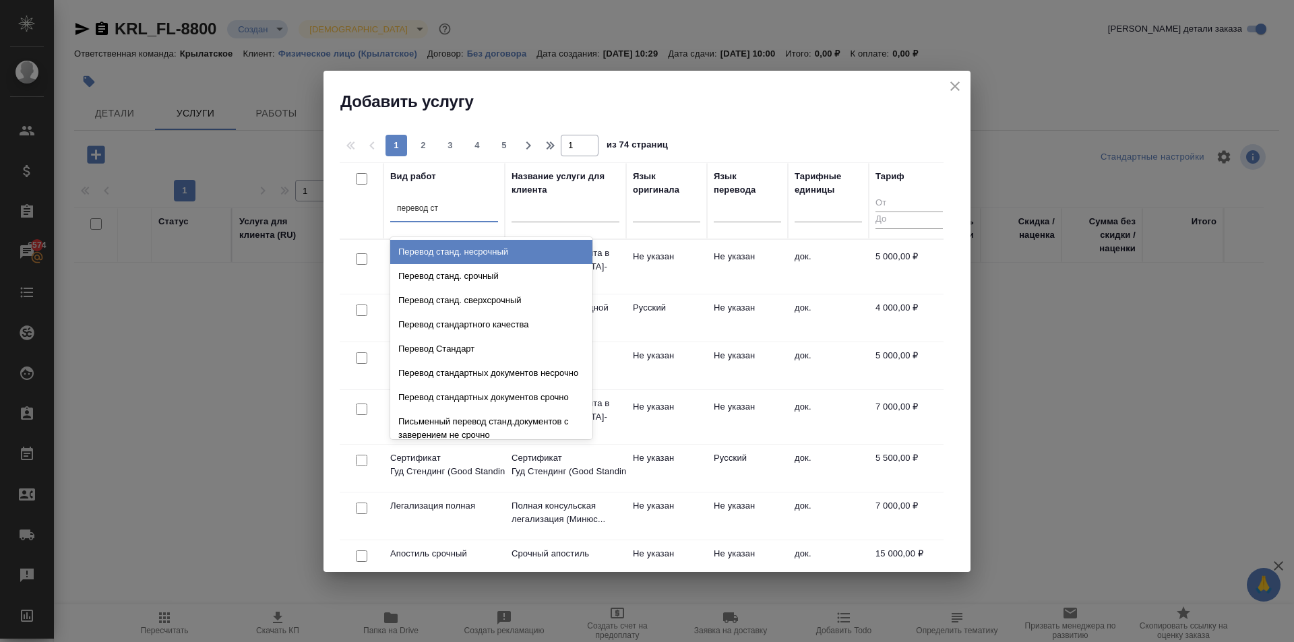
click at [506, 246] on div "Перевод станд. несрочный" at bounding box center [491, 252] width 202 height 24
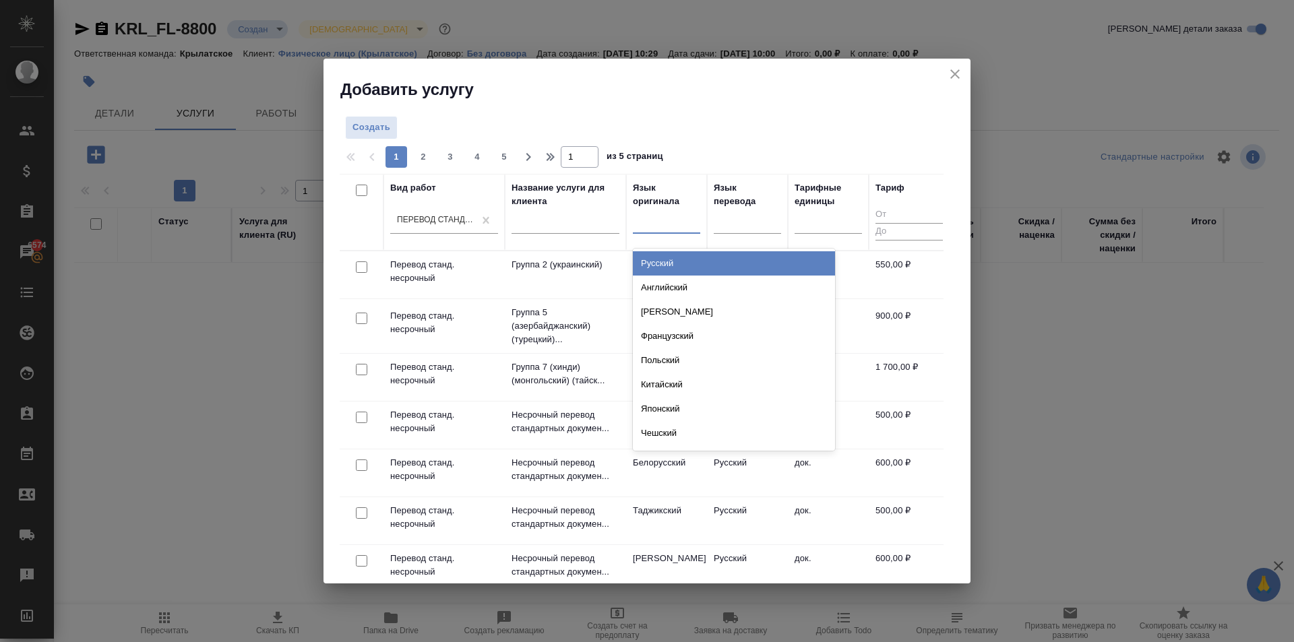
click at [644, 215] on div at bounding box center [666, 220] width 67 height 20
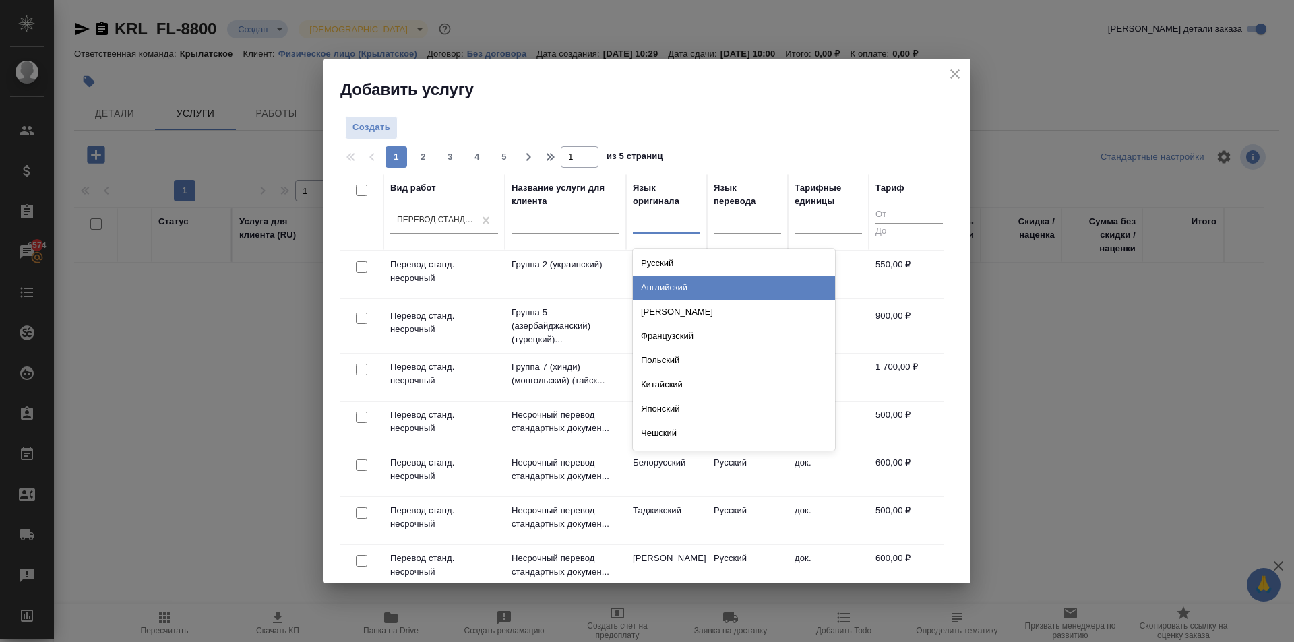
click at [681, 295] on div "Английский" at bounding box center [734, 288] width 202 height 24
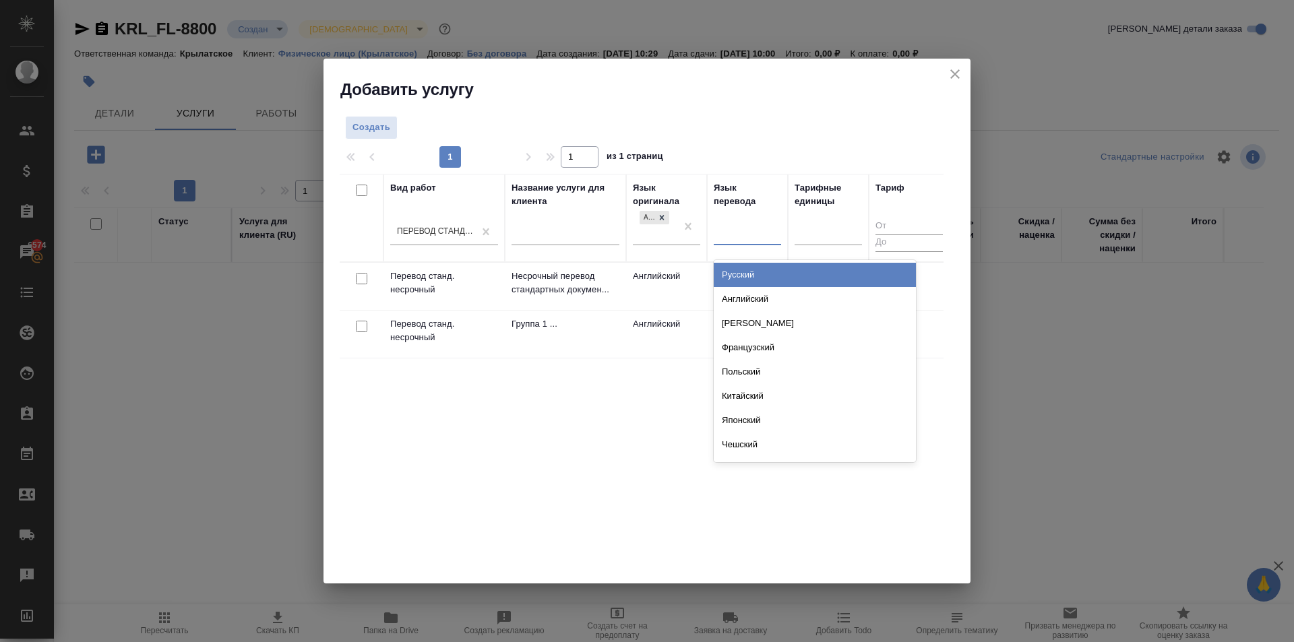
drag, startPoint x: 736, startPoint y: 232, endPoint x: 733, endPoint y: 286, distance: 54.7
click at [737, 234] on div at bounding box center [747, 232] width 67 height 20
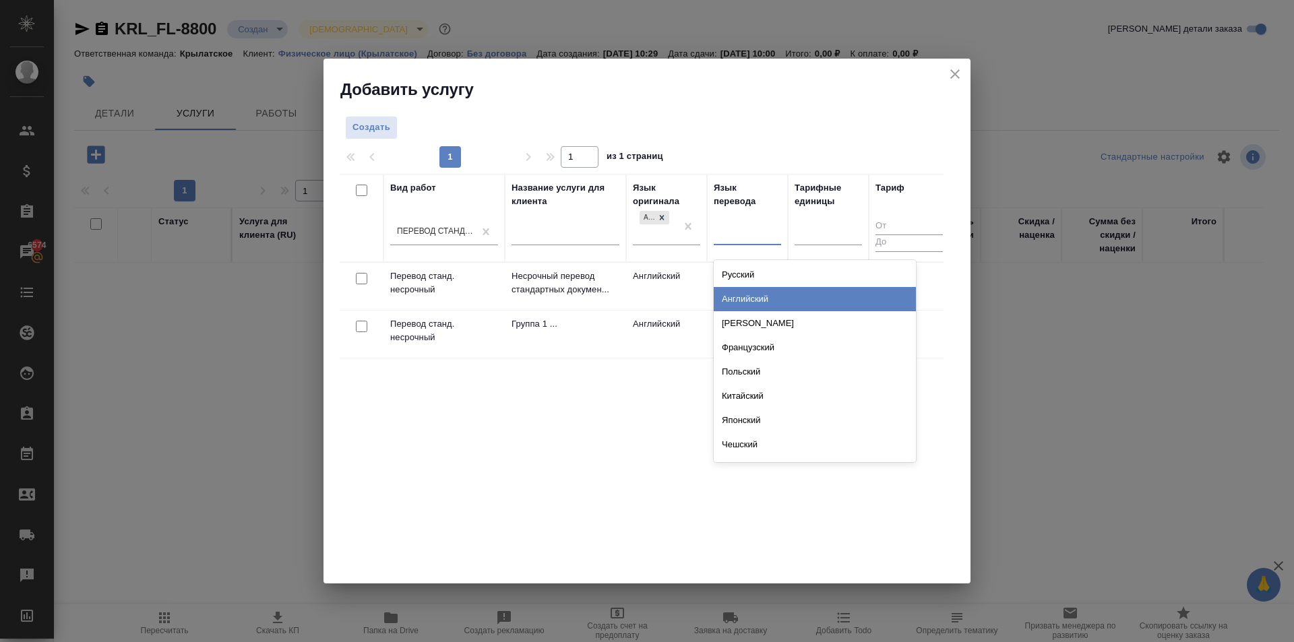
click at [642, 296] on td "Английский" at bounding box center [666, 286] width 81 height 47
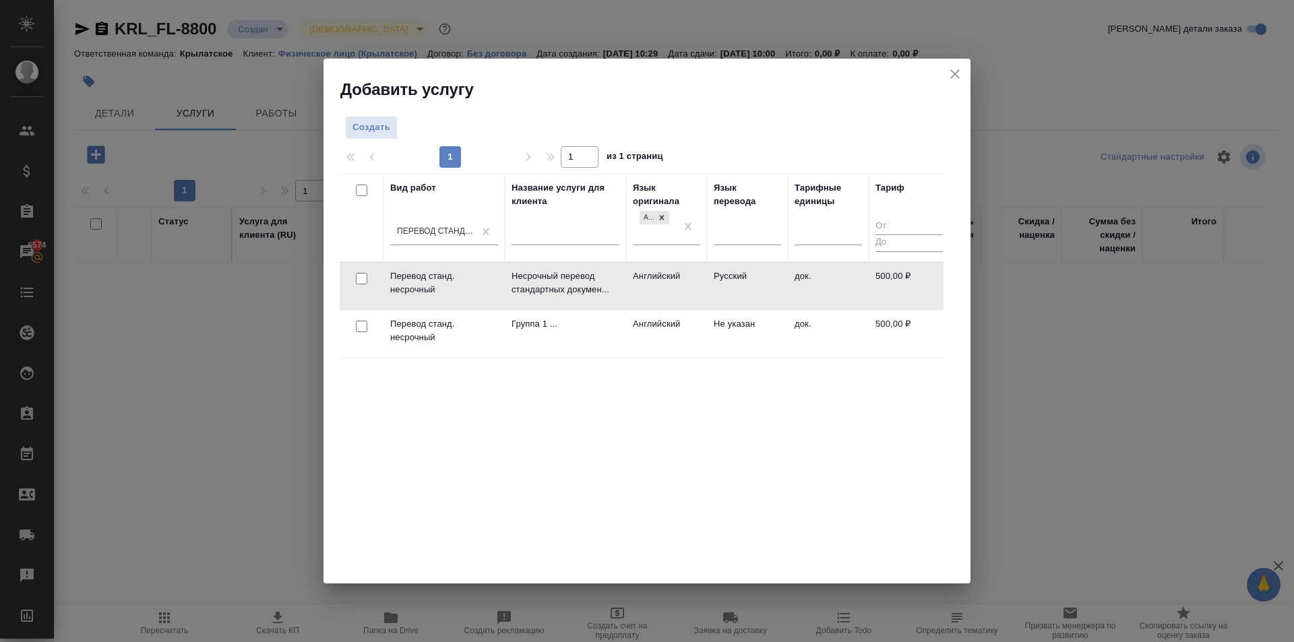
click at [649, 284] on td "Английский" at bounding box center [666, 286] width 81 height 47
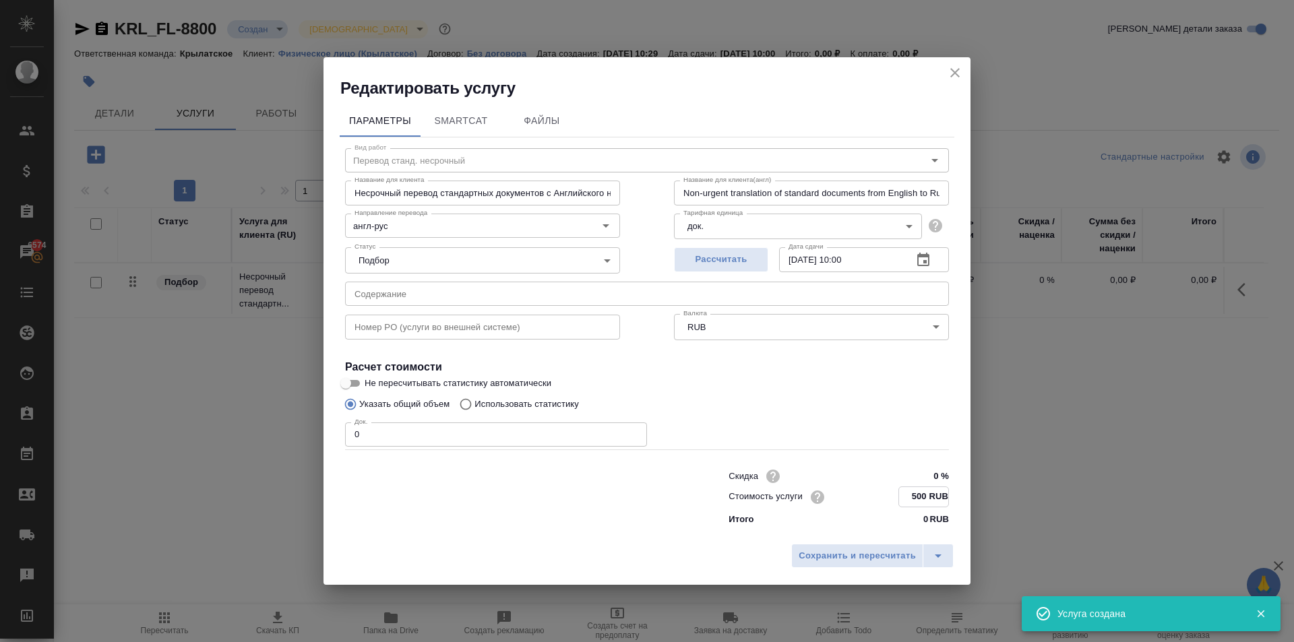
click at [917, 495] on input "500 RUB" at bounding box center [923, 497] width 49 height 20
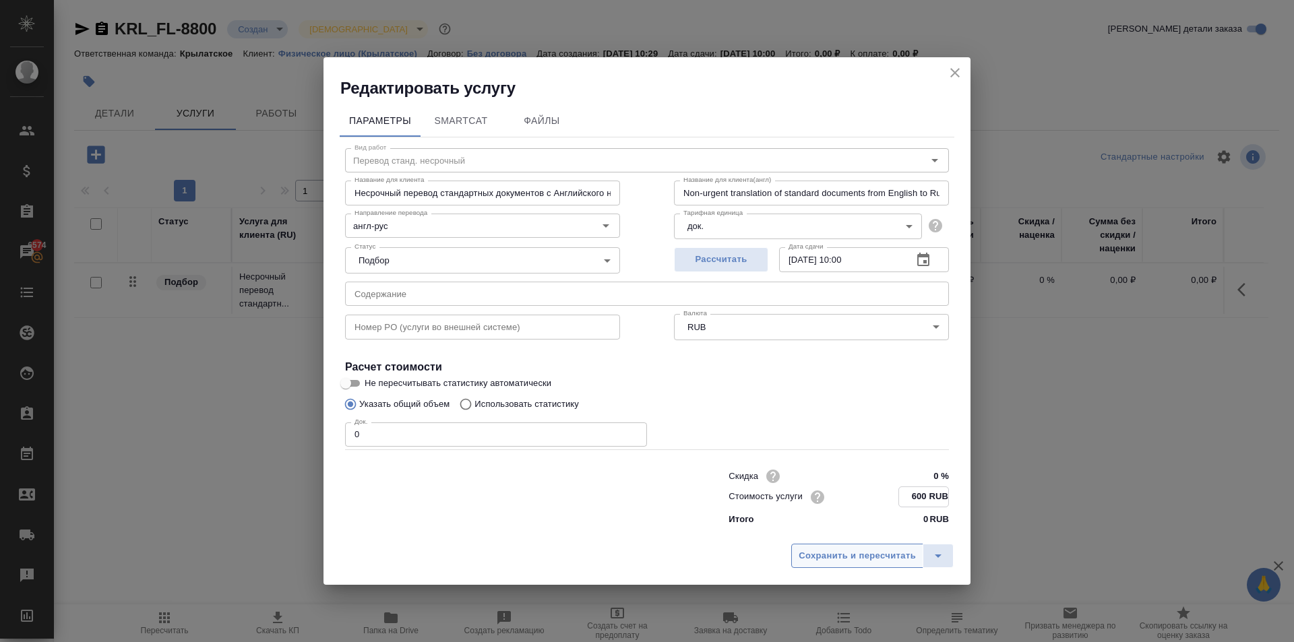
type input "600 RUB"
click at [904, 552] on span "Сохранить и пересчитать" at bounding box center [857, 556] width 117 height 16
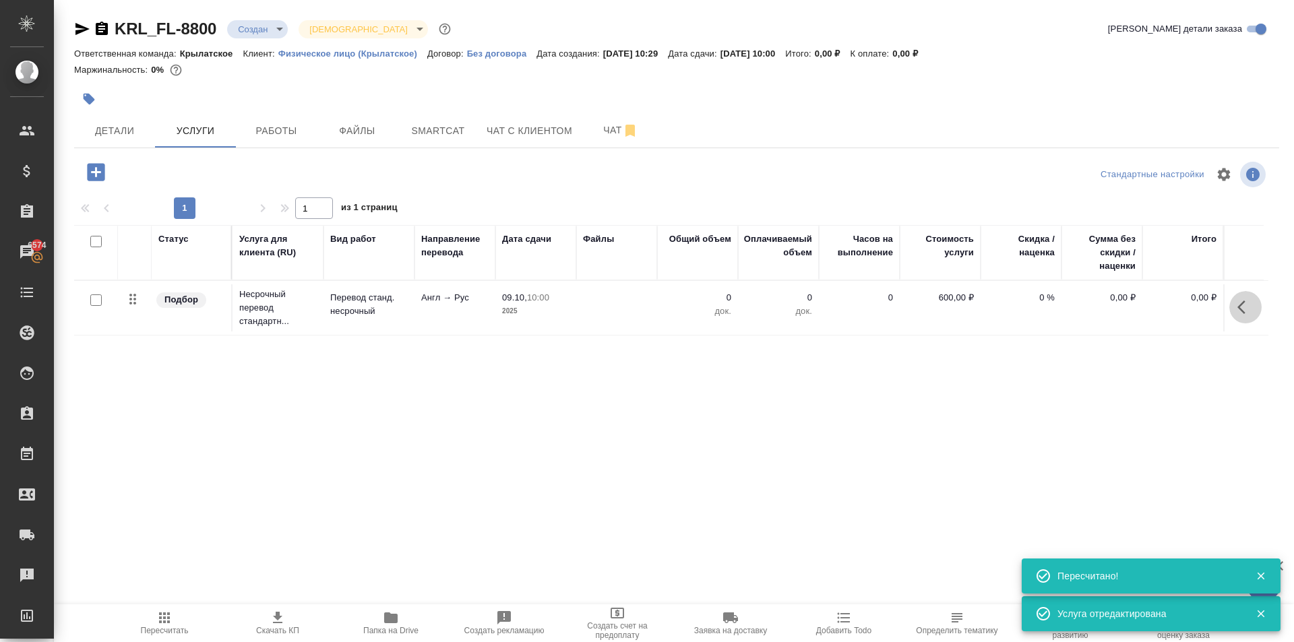
drag, startPoint x: 1254, startPoint y: 316, endPoint x: 1232, endPoint y: 311, distance: 22.1
click at [1250, 313] on button "button" at bounding box center [1245, 307] width 32 height 32
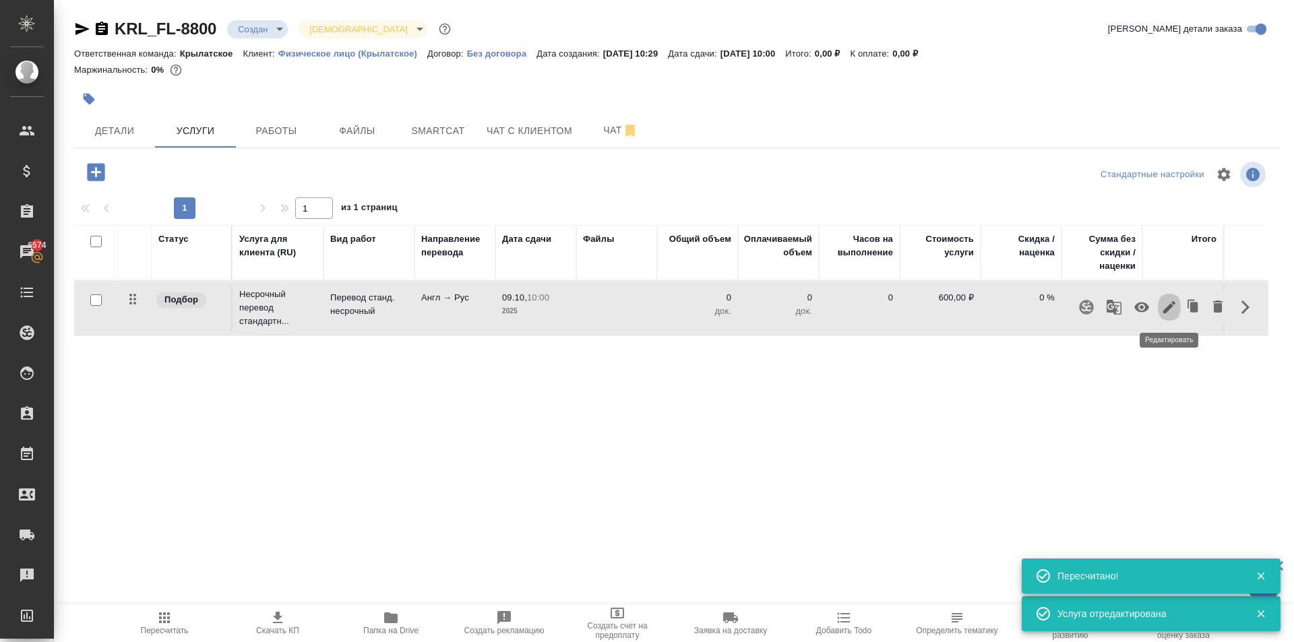
click at [1167, 303] on icon "button" at bounding box center [1169, 307] width 16 height 16
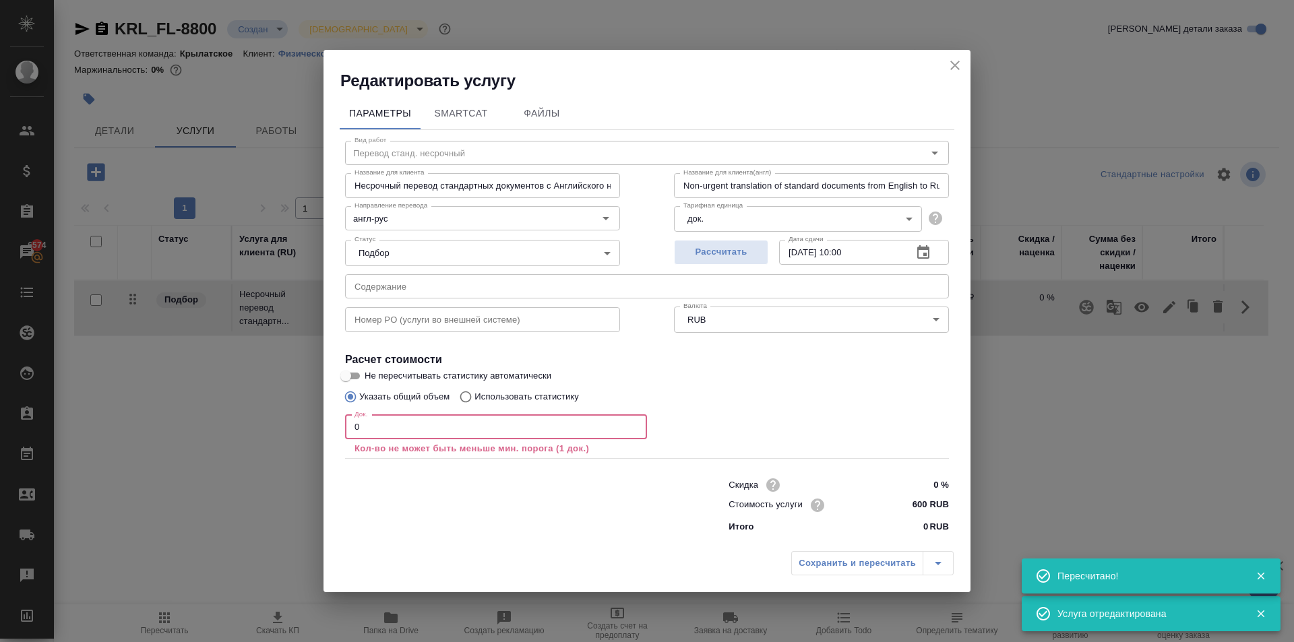
drag, startPoint x: 375, startPoint y: 429, endPoint x: 319, endPoint y: 433, distance: 56.8
click at [319, 433] on div "Редактировать услугу Параметры SmartCat Файлы Вид работ Перевод станд. несрочны…" at bounding box center [647, 321] width 1294 height 642
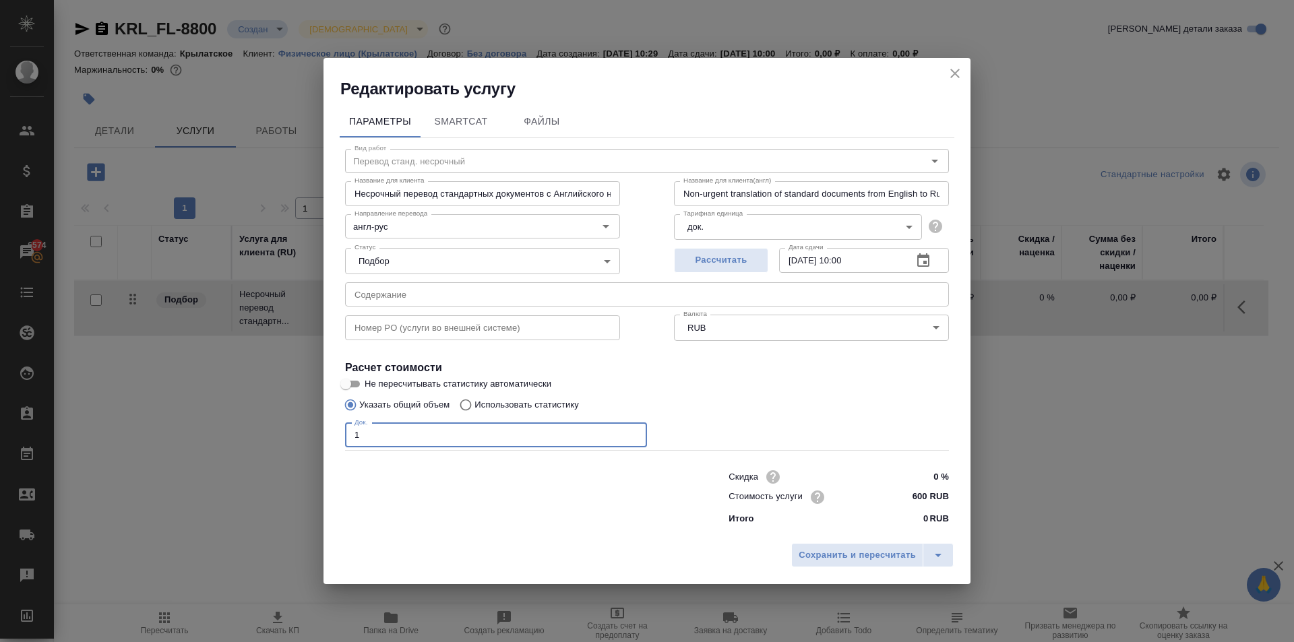
type input "1"
click at [830, 534] on div "Параметры SmartCat Файлы Вид работ Перевод станд. несрочный Вид работ Название …" at bounding box center [647, 318] width 647 height 437
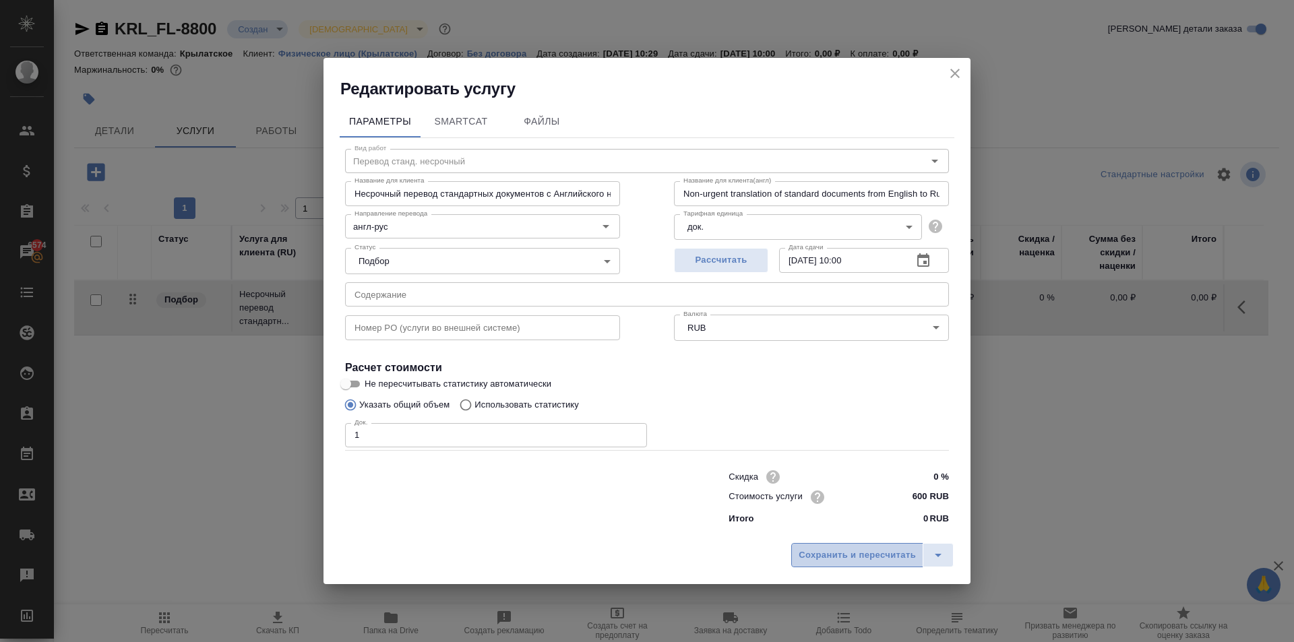
click at [823, 553] on span "Сохранить и пересчитать" at bounding box center [857, 556] width 117 height 16
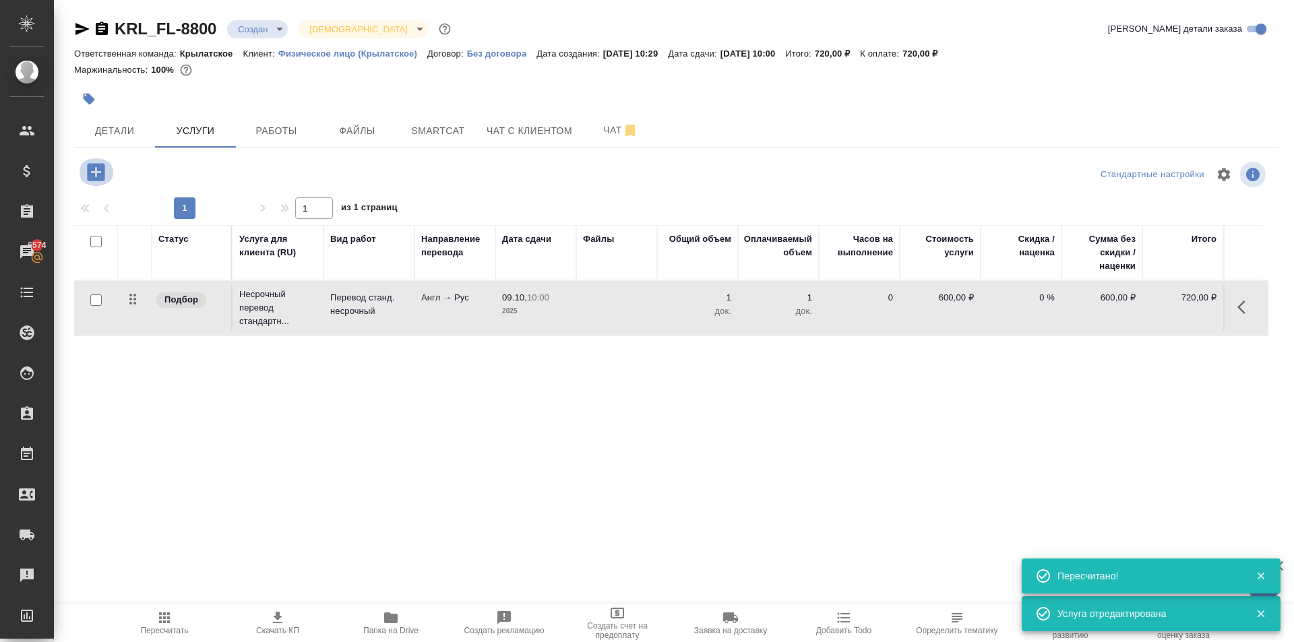
click at [102, 163] on icon "button" at bounding box center [96, 172] width 24 height 24
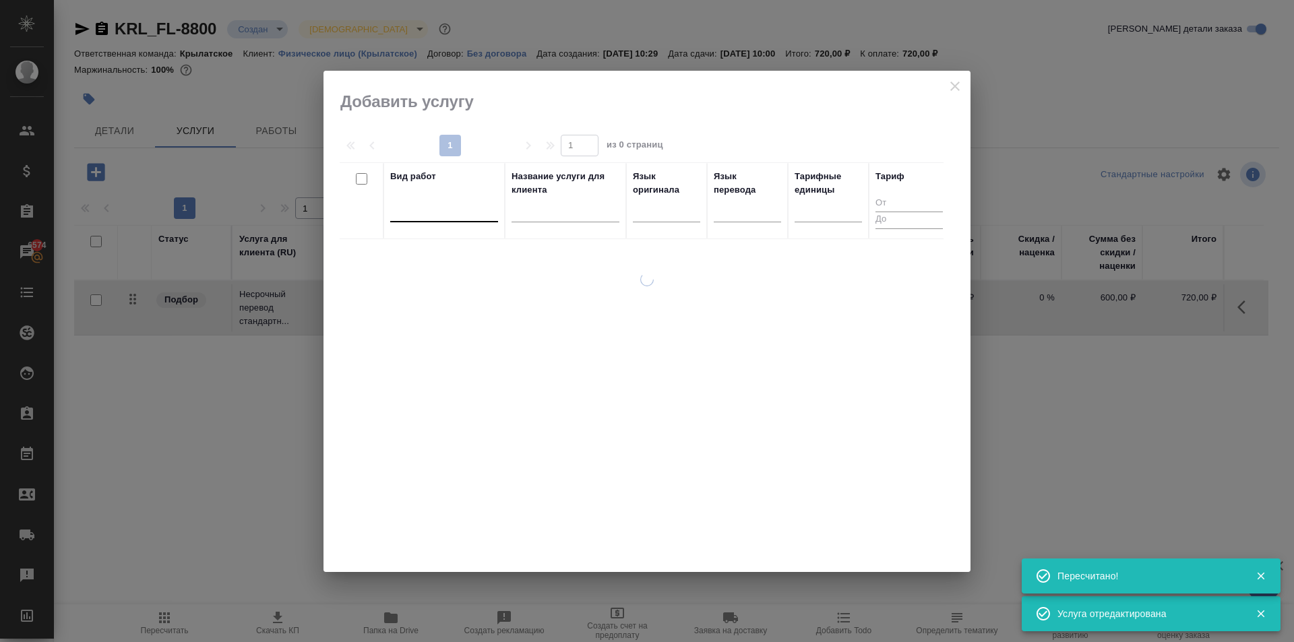
click at [471, 206] on div at bounding box center [444, 209] width 108 height 20
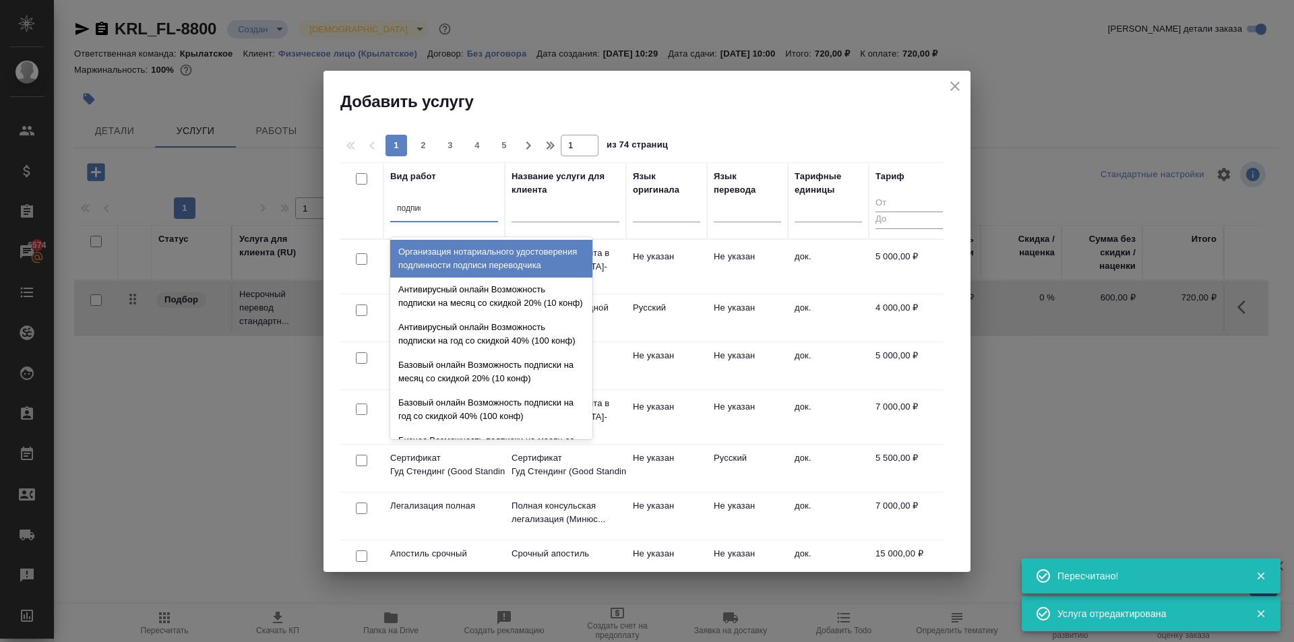
type input "подписи"
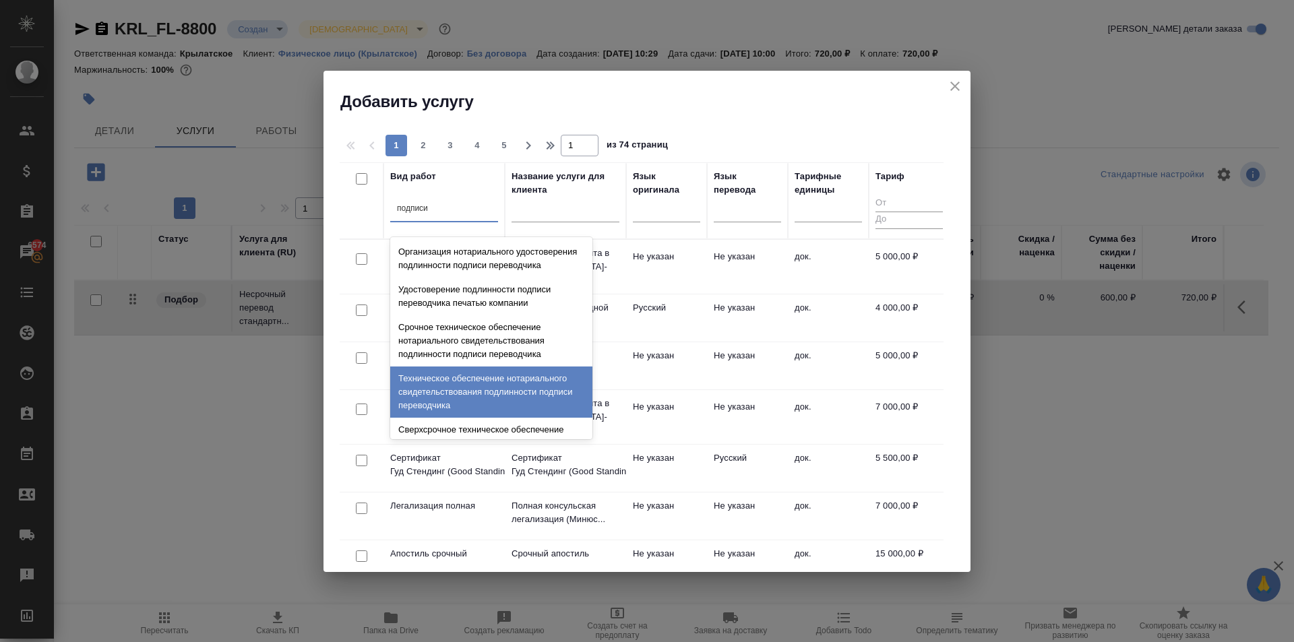
click at [513, 396] on div "Техническое обеспечение нотариального свидетельствования подлинности подписи пе…" at bounding box center [491, 392] width 202 height 51
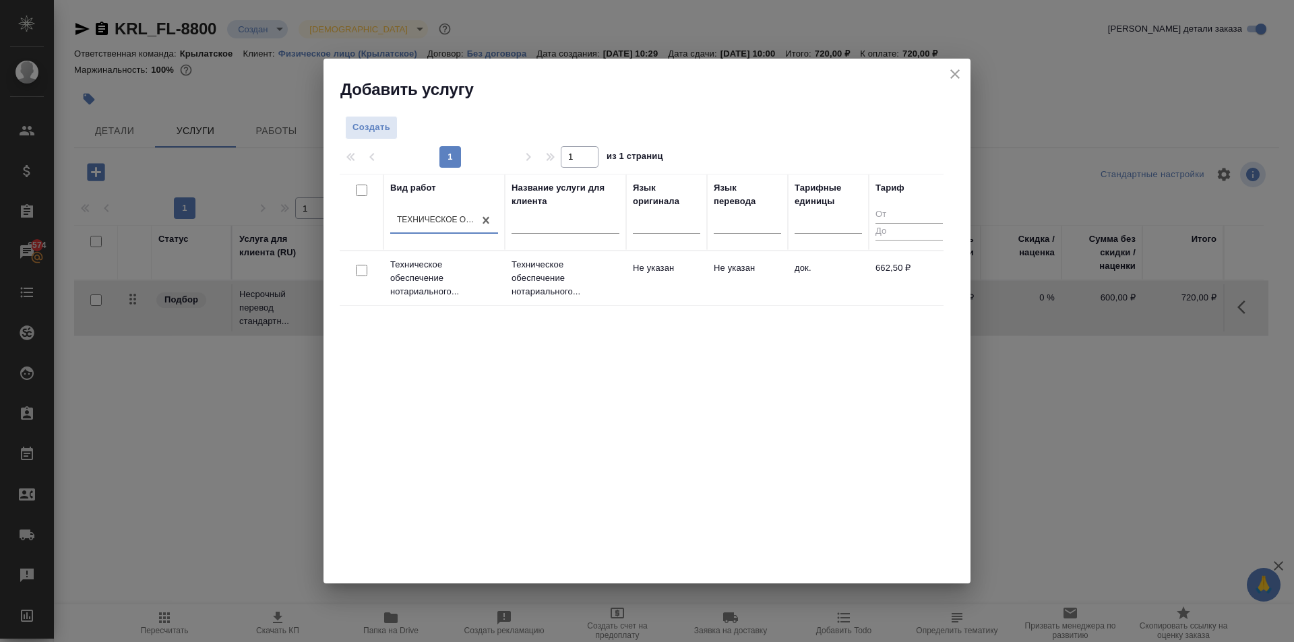
click at [636, 301] on td "Не указан" at bounding box center [666, 278] width 81 height 47
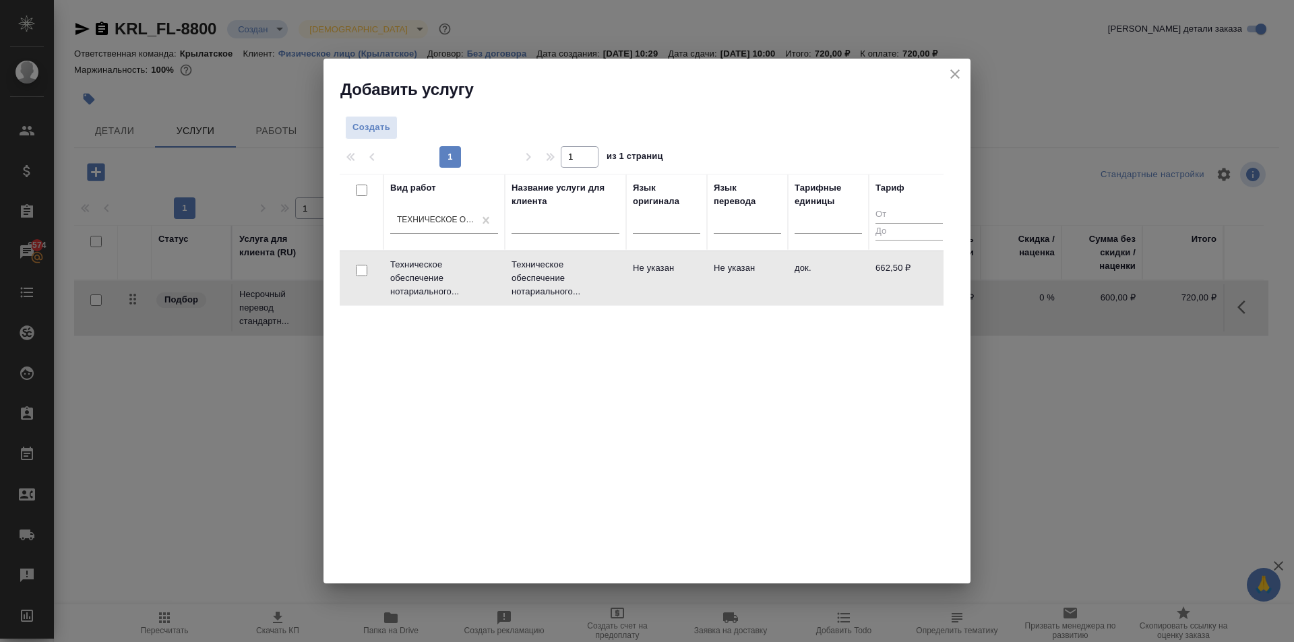
click at [636, 301] on td "Не указан" at bounding box center [666, 278] width 81 height 47
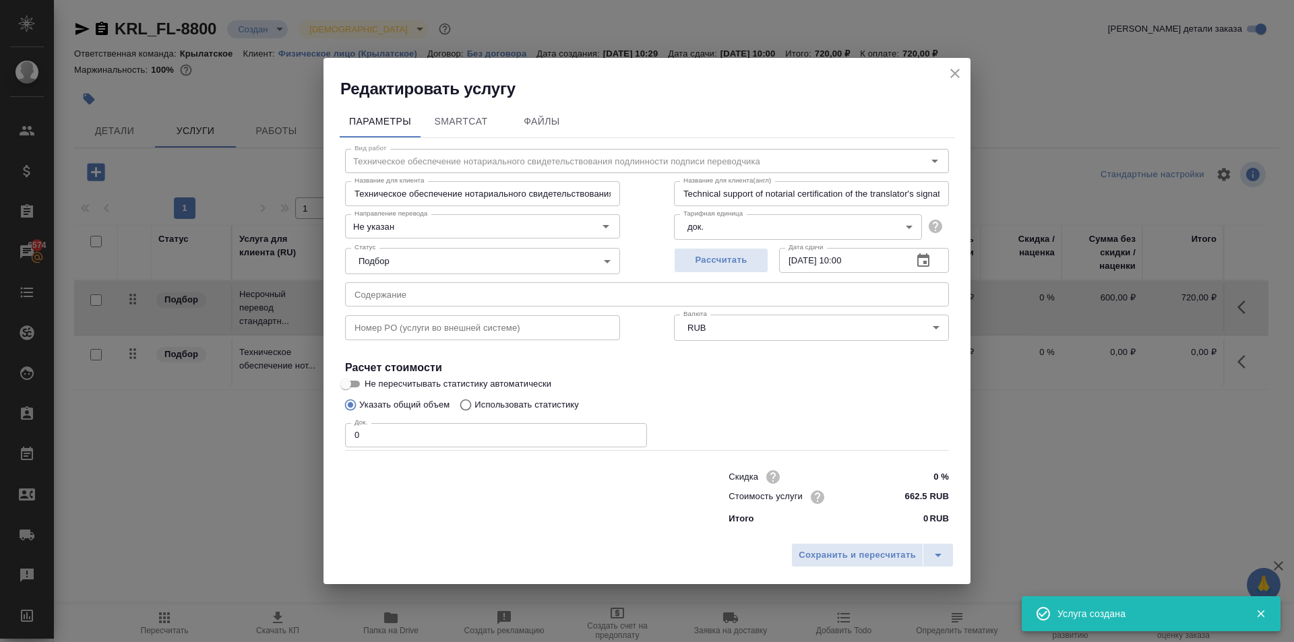
drag, startPoint x: 380, startPoint y: 427, endPoint x: 277, endPoint y: 420, distance: 103.4
click at [273, 421] on div "Редактировать услугу Параметры SmartCat Файлы Вид работ Техническое обеспечение…" at bounding box center [647, 321] width 1294 height 642
type input "1"
click at [824, 556] on span "Сохранить и пересчитать" at bounding box center [857, 556] width 117 height 16
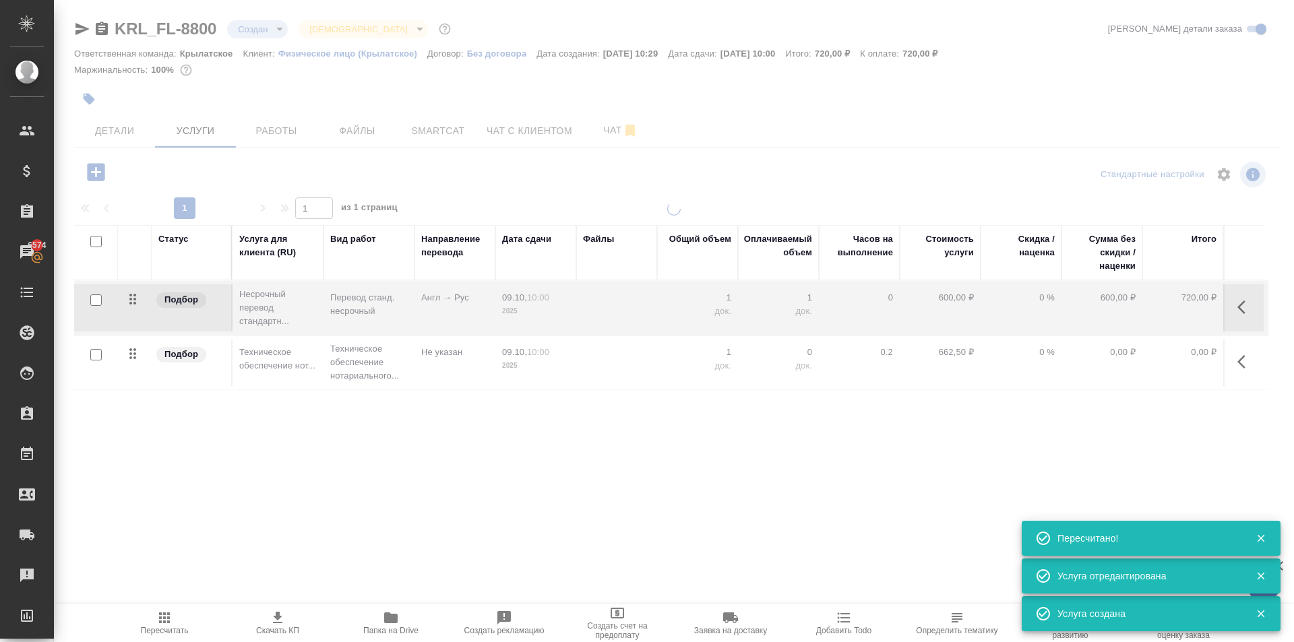
click at [158, 605] on button "Пересчитать" at bounding box center [164, 624] width 113 height 38
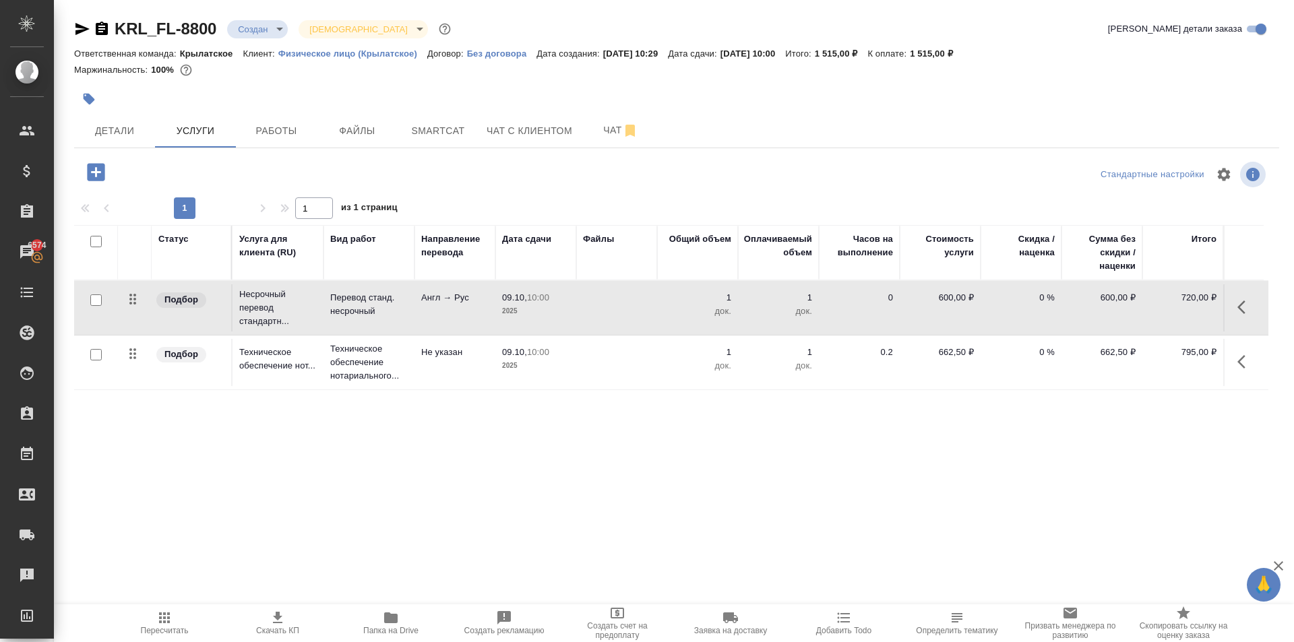
click at [136, 610] on span "Пересчитать" at bounding box center [164, 623] width 97 height 26
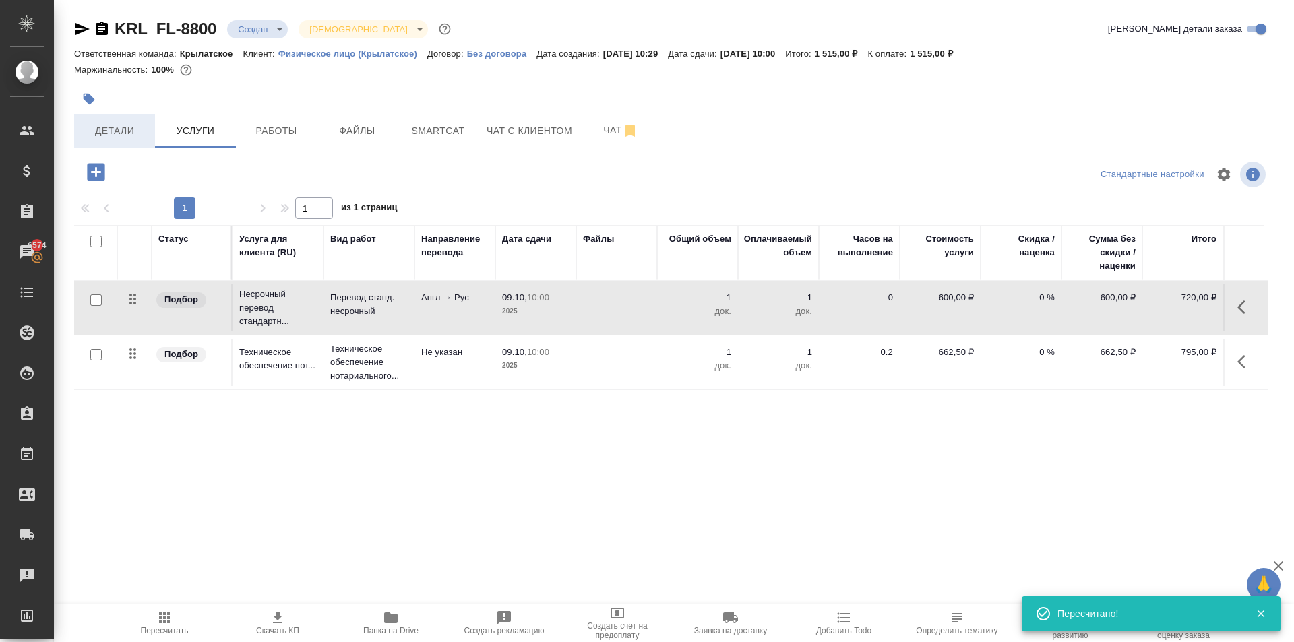
drag, startPoint x: 143, startPoint y: 160, endPoint x: 135, endPoint y: 135, distance: 25.6
click at [140, 150] on div "KRL_FL-8800 Создан new Святая троица holyTrinity Кратко детали заказа Ответстве…" at bounding box center [677, 274] width 1220 height 549
click at [135, 135] on span "Детали" at bounding box center [114, 131] width 65 height 17
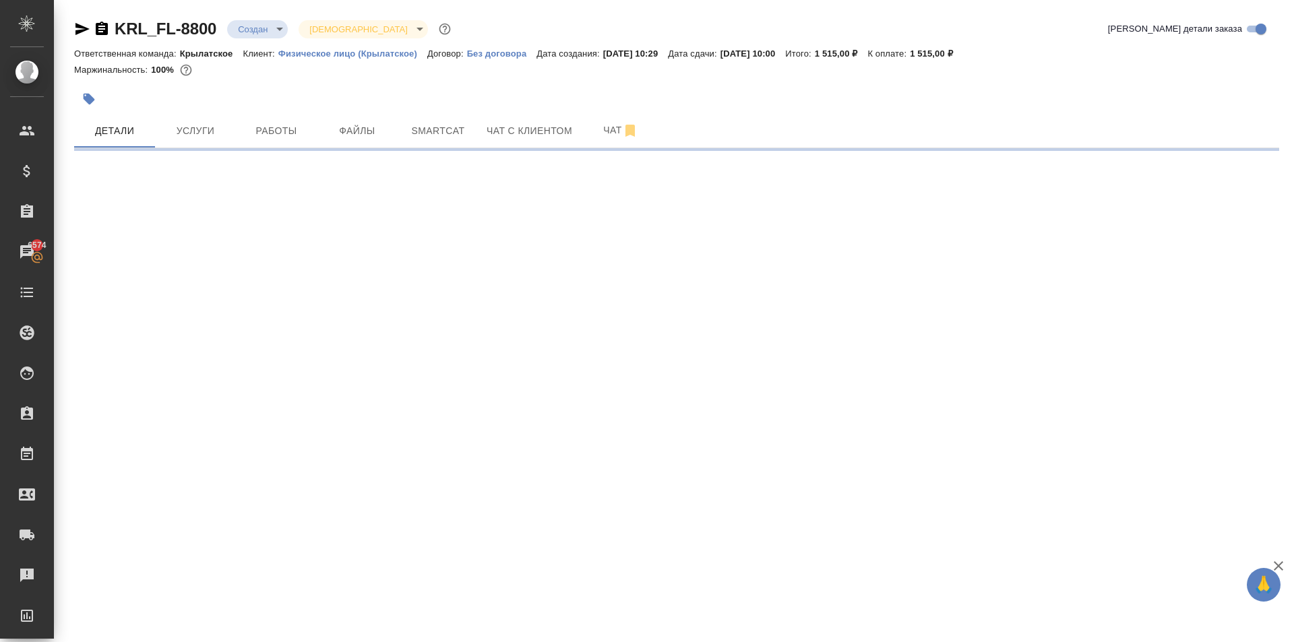
select select "RU"
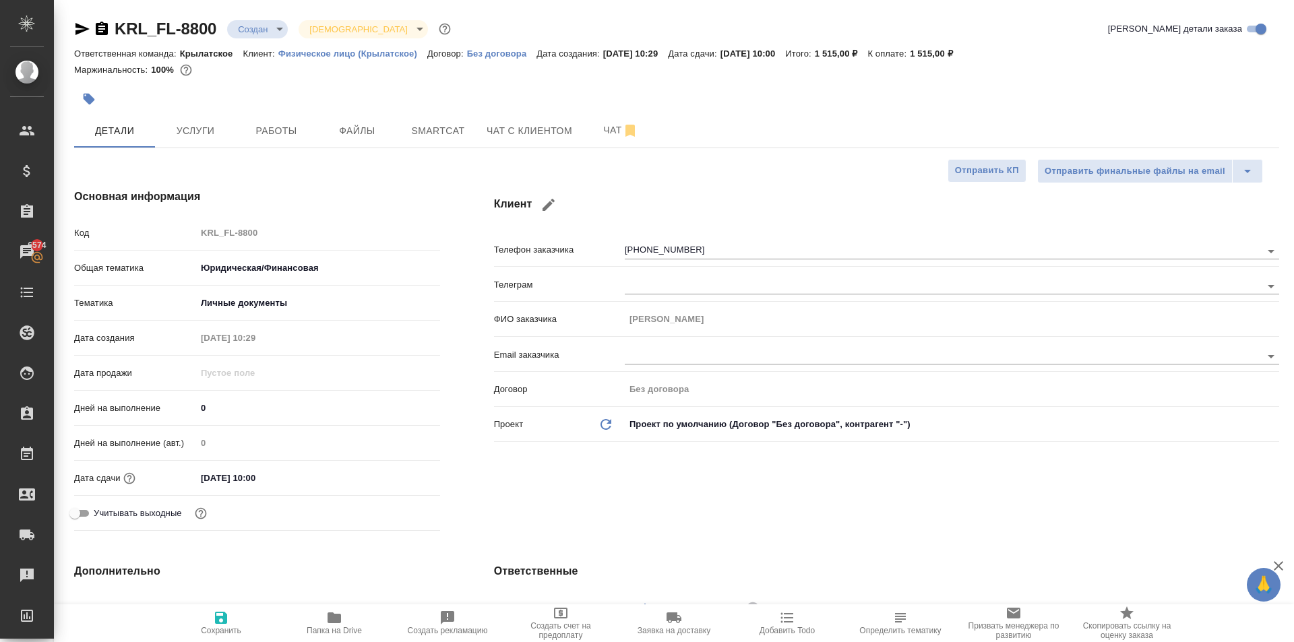
type textarea "x"
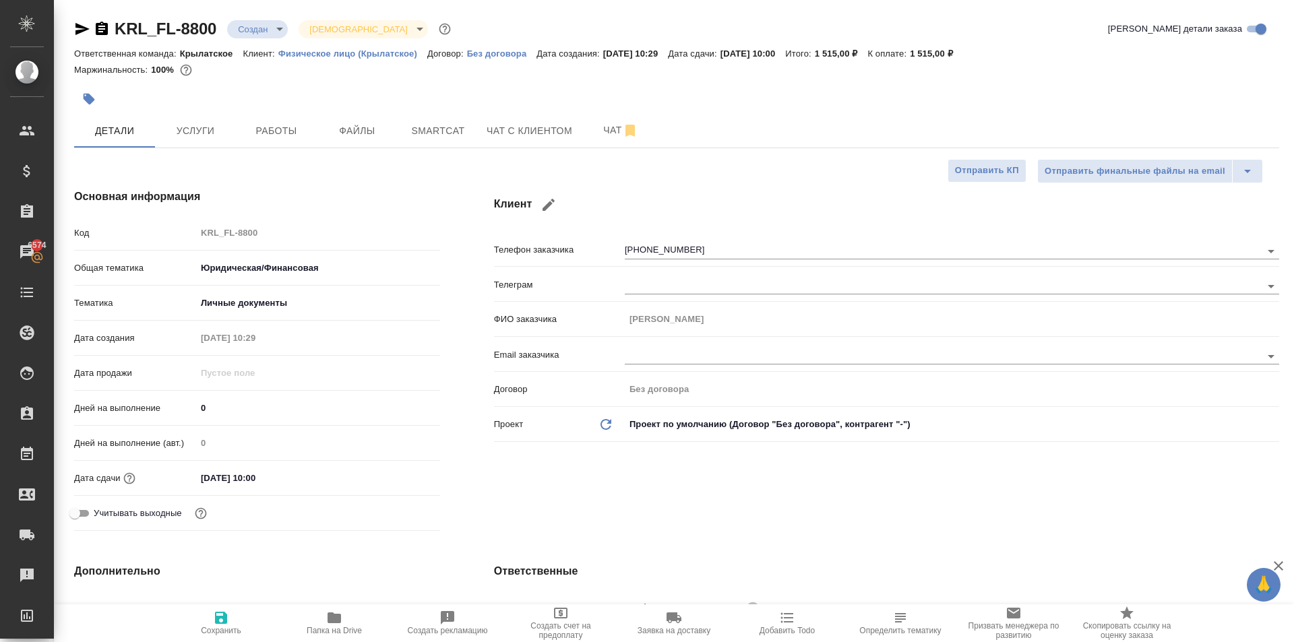
type textarea "x"
click at [357, 127] on span "Файлы" at bounding box center [357, 131] width 65 height 17
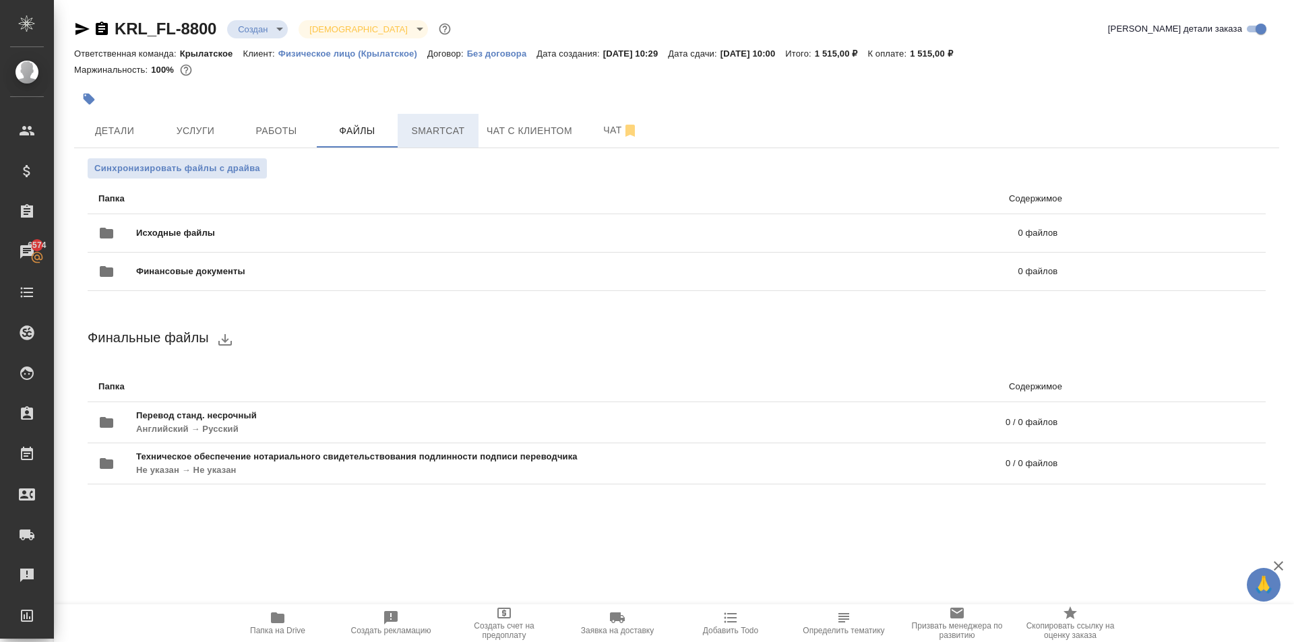
click at [455, 144] on button "Smartcat" at bounding box center [438, 131] width 81 height 34
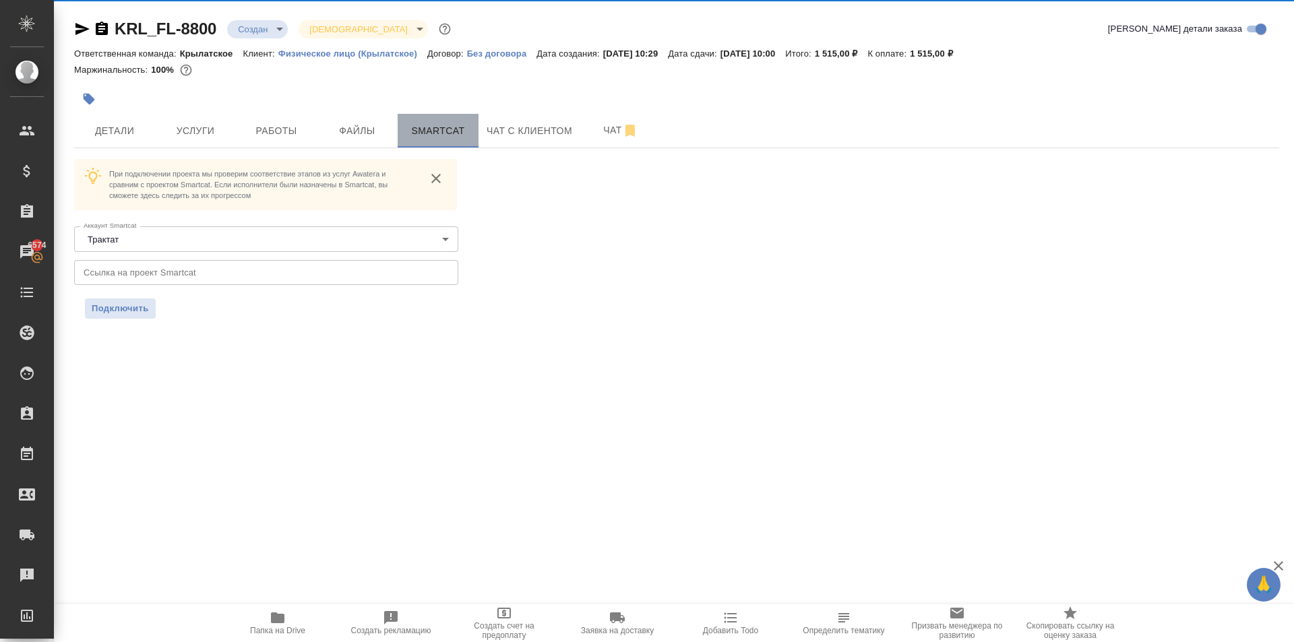
click at [455, 143] on button "Smartcat" at bounding box center [438, 131] width 81 height 34
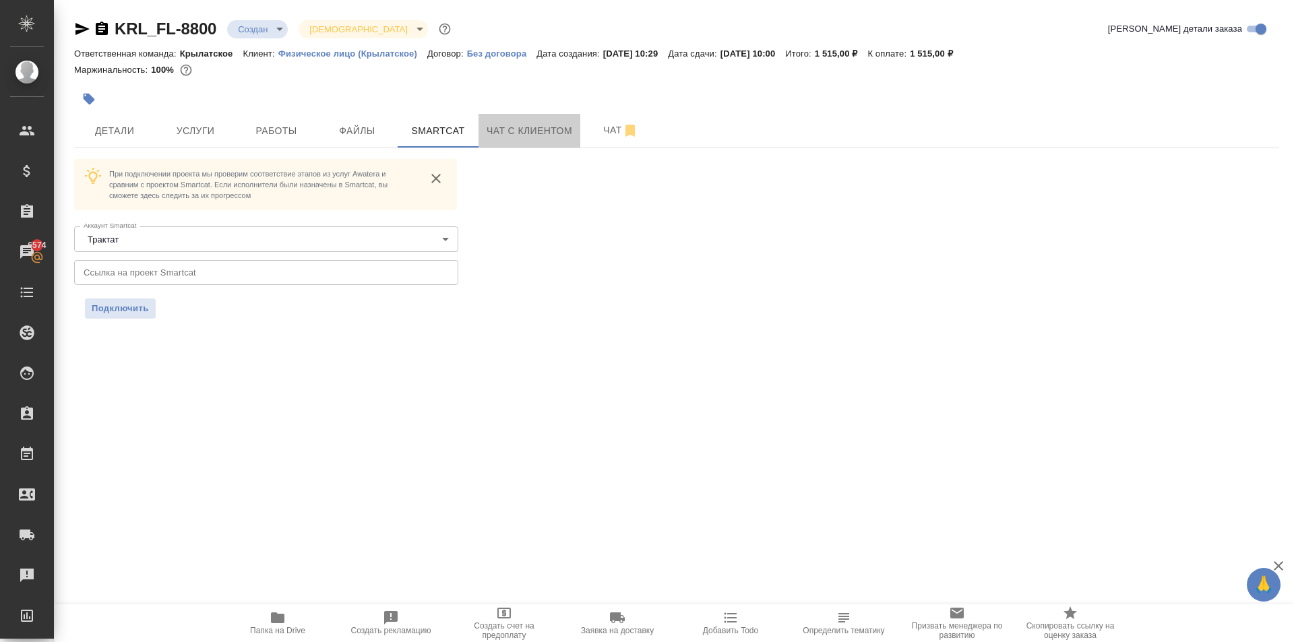
drag, startPoint x: 522, startPoint y: 128, endPoint x: 578, endPoint y: 171, distance: 70.6
click at [522, 129] on span "Чат с клиентом" at bounding box center [530, 131] width 86 height 17
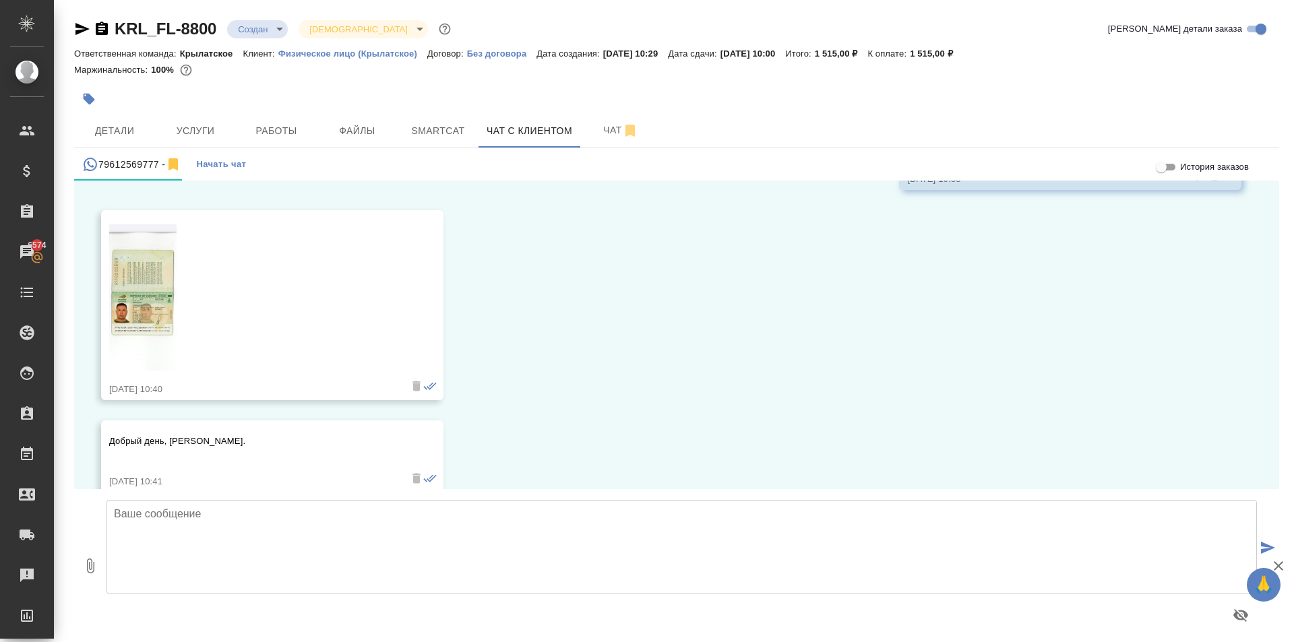
scroll to position [172, 0]
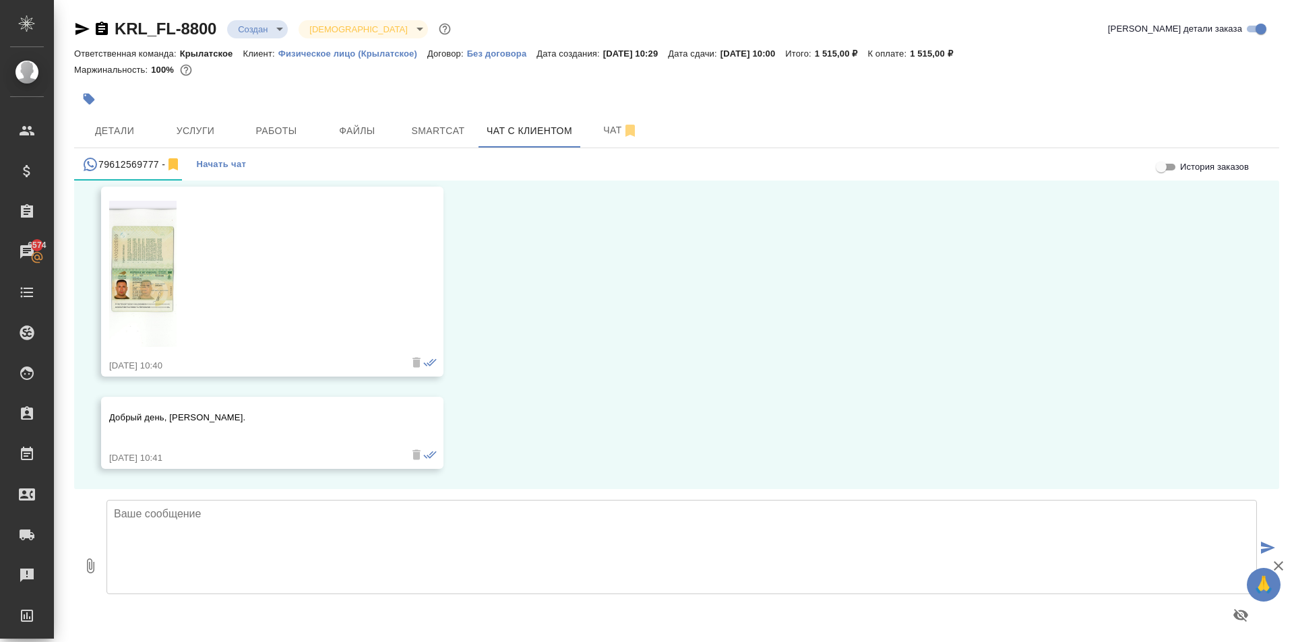
click at [146, 278] on img at bounding box center [142, 274] width 67 height 146
drag, startPoint x: 299, startPoint y: 125, endPoint x: 311, endPoint y: 129, distance: 12.8
click at [307, 128] on span "Работы" at bounding box center [276, 131] width 65 height 17
click at [362, 117] on div "KRL_FL-8800 Создан new Святая троица holyTrinity Кратко детали заказа Ответстве…" at bounding box center [677, 325] width 1220 height 650
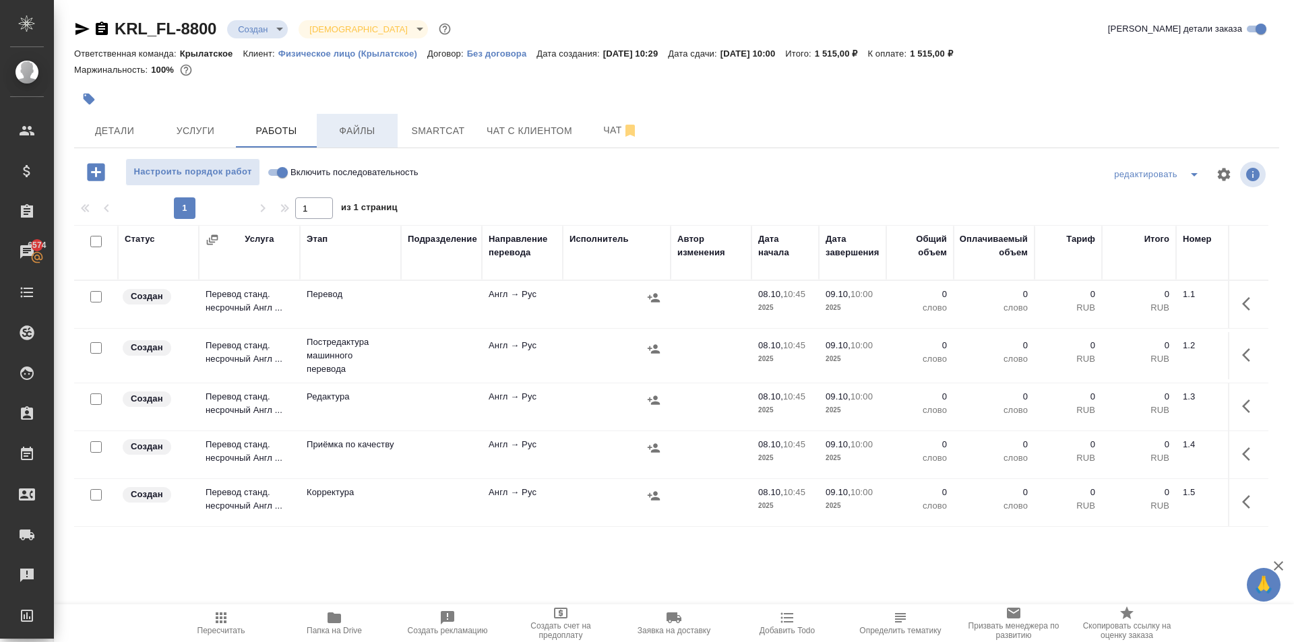
click at [353, 132] on span "Файлы" at bounding box center [357, 131] width 65 height 17
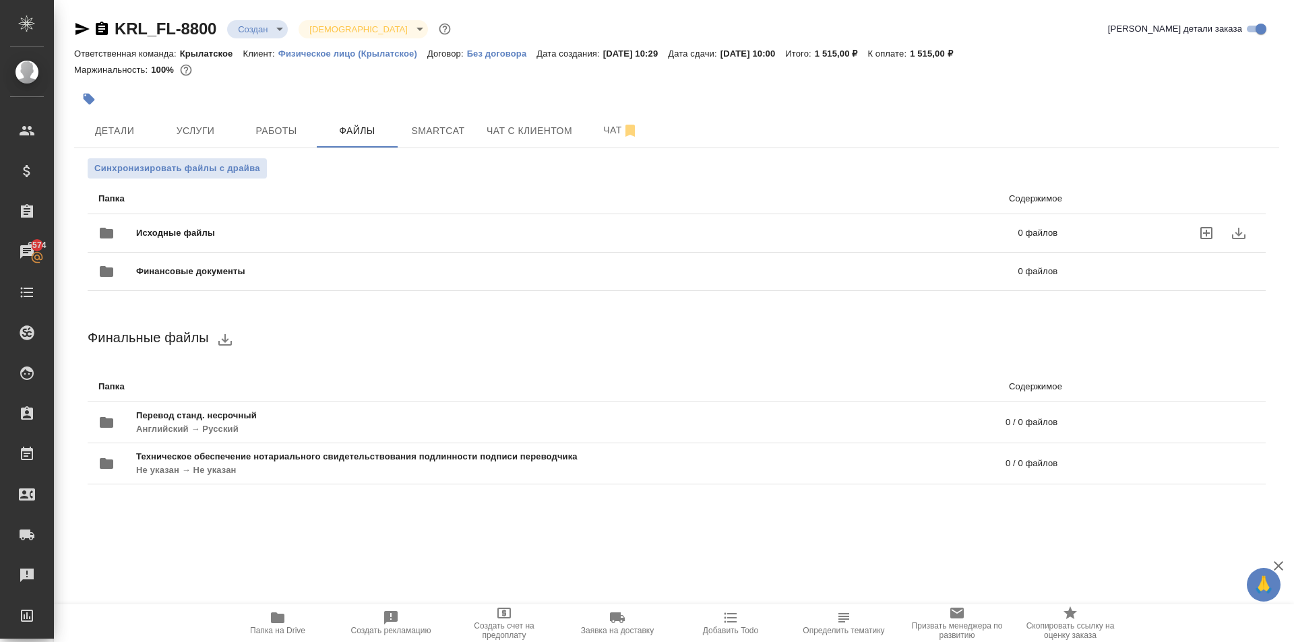
click at [184, 231] on span "Исходные файлы" at bounding box center [376, 232] width 481 height 13
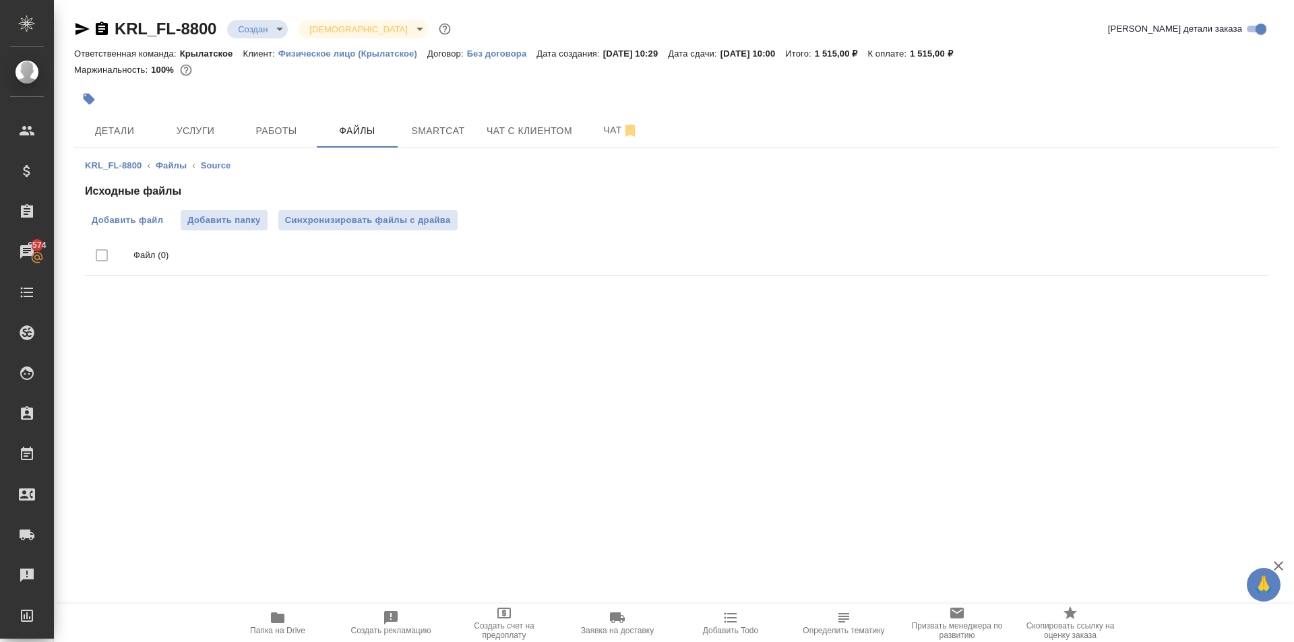
click at [107, 224] on span "Добавить файл" at bounding box center [127, 220] width 71 height 13
click at [0, 0] on input "Добавить файл" at bounding box center [0, 0] width 0 height 0
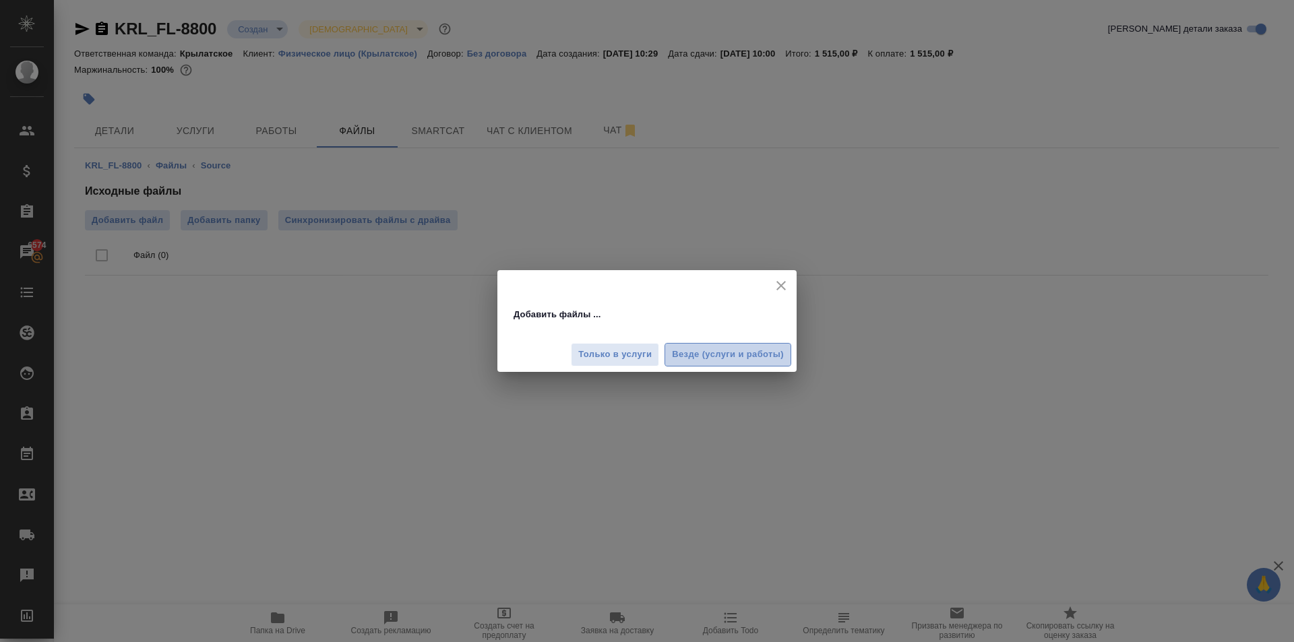
click at [687, 343] on button "Везде (услуги и работы)" at bounding box center [728, 355] width 127 height 24
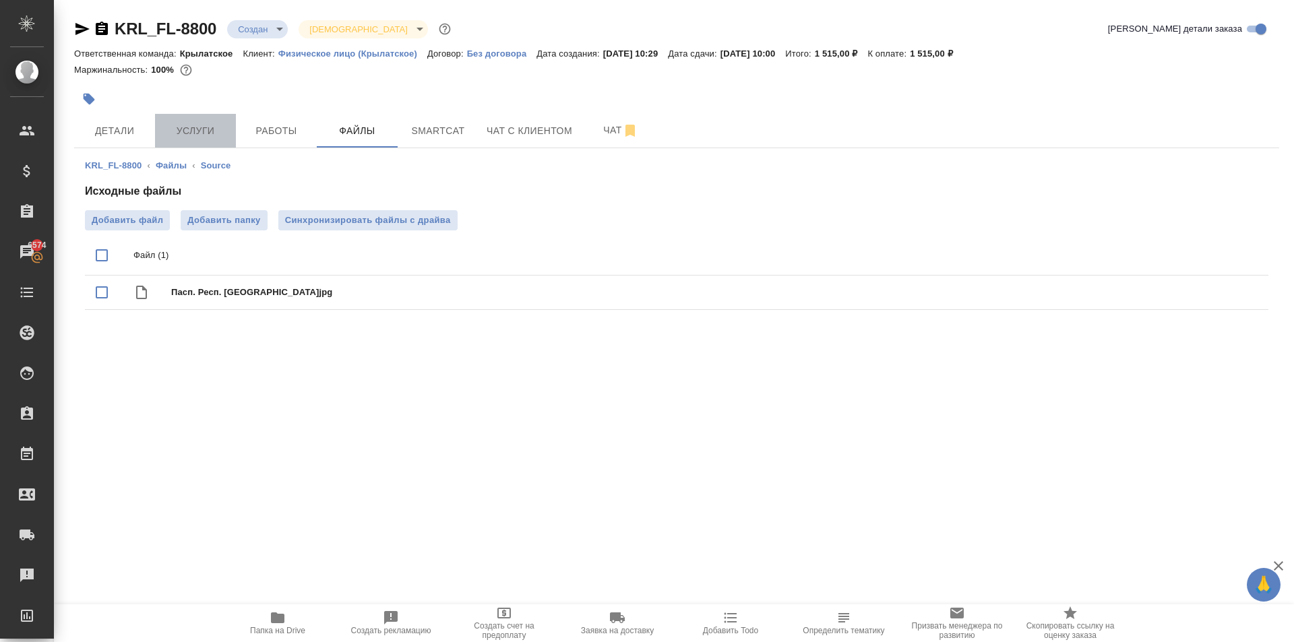
click at [200, 143] on button "Услуги" at bounding box center [195, 131] width 81 height 34
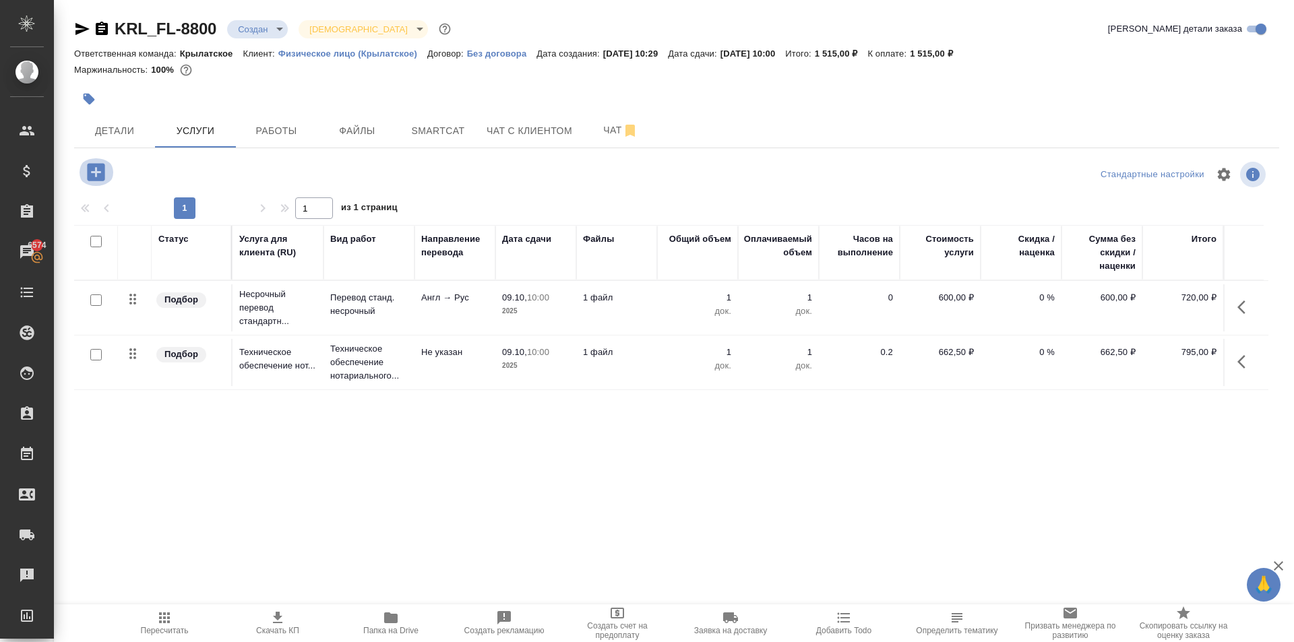
drag, startPoint x: 102, startPoint y: 171, endPoint x: 235, endPoint y: 167, distance: 132.2
click at [235, 167] on div at bounding box center [275, 172] width 402 height 28
click at [175, 628] on span "Пересчитать" at bounding box center [165, 630] width 48 height 9
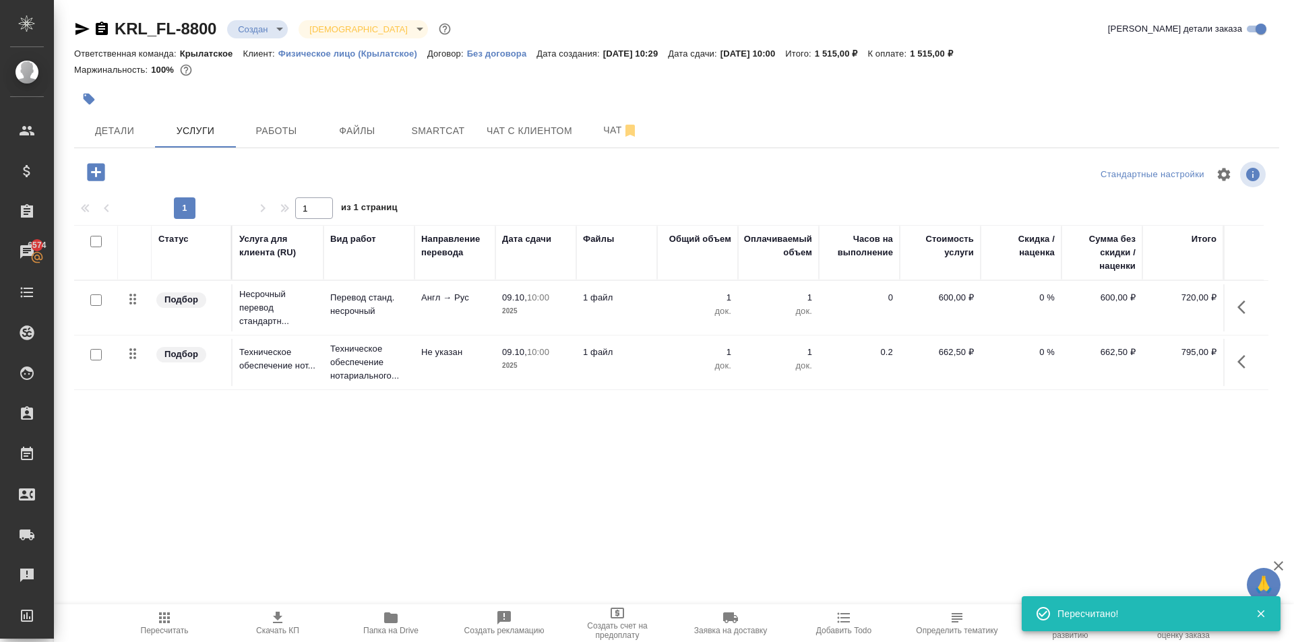
drag, startPoint x: 377, startPoint y: 146, endPoint x: 386, endPoint y: 152, distance: 10.1
click at [394, 156] on div "KRL_FL-8800 Создан new Святая троица holyTrinity Кратко детали заказа Ответстве…" at bounding box center [677, 274] width 1220 height 549
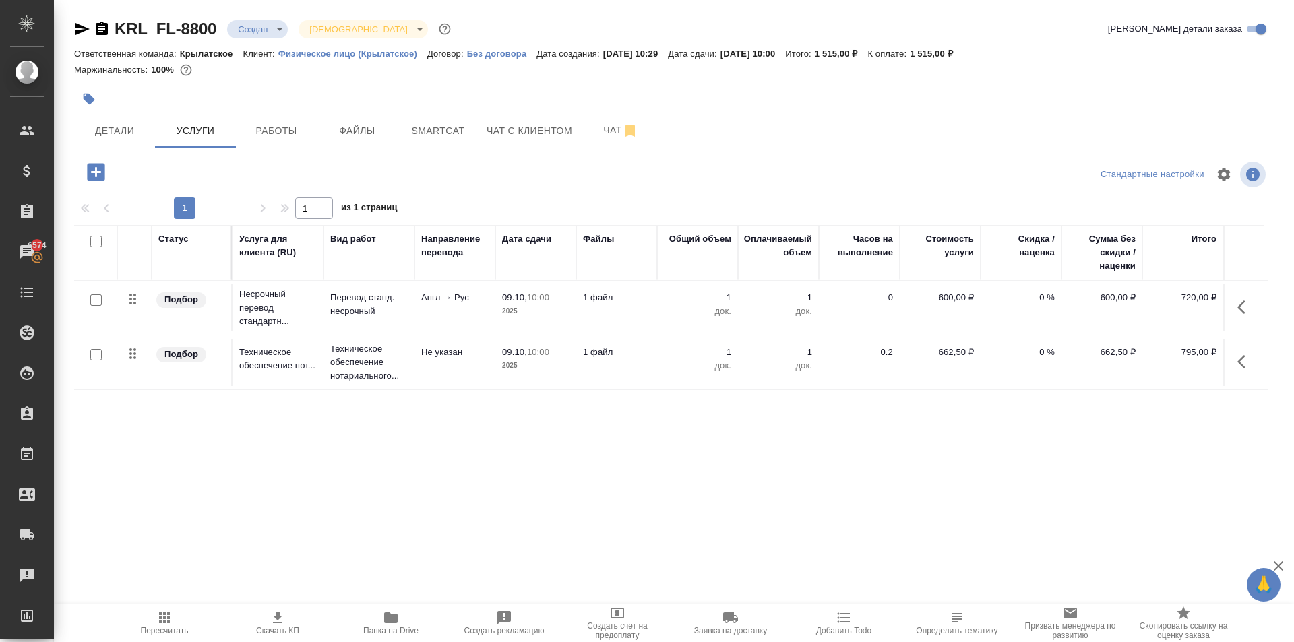
click at [1083, 98] on div at bounding box center [676, 99] width 1205 height 30
drag, startPoint x: 471, startPoint y: 127, endPoint x: 455, endPoint y: 131, distance: 16.7
click at [497, 138] on div "Детали Услуги Работы Файлы Smartcat Чат с клиентом Чат" at bounding box center [676, 131] width 1205 height 34
click at [479, 133] on button "Чат с клиентом" at bounding box center [530, 131] width 102 height 34
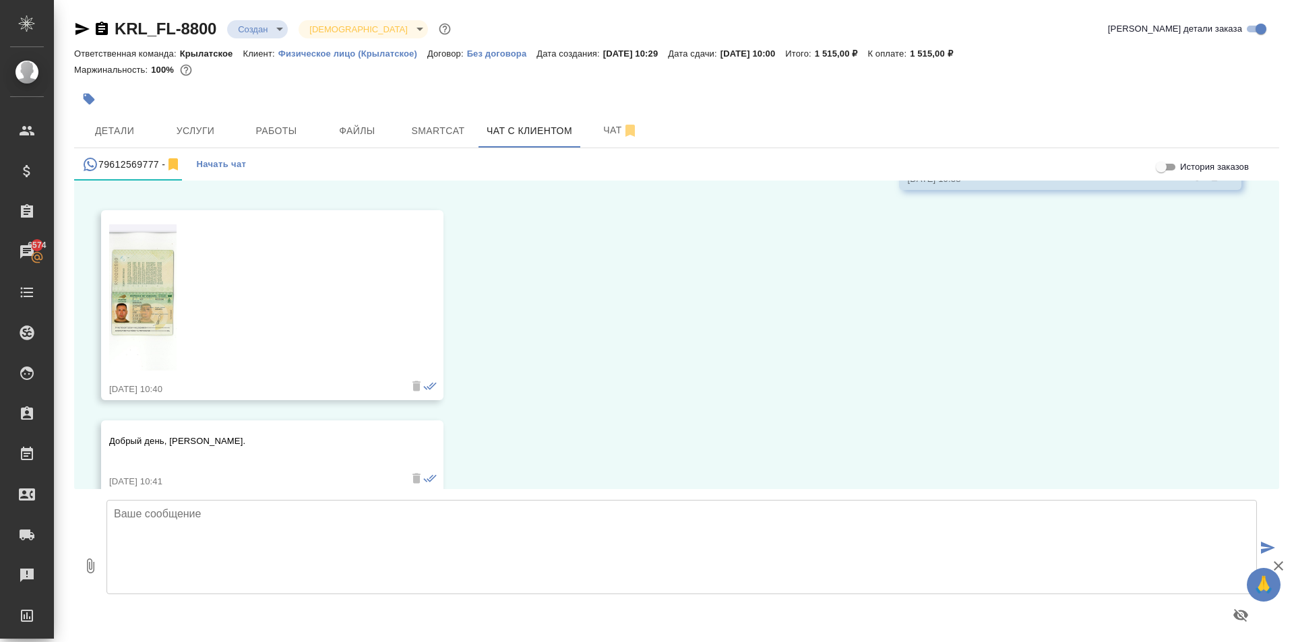
scroll to position [172, 0]
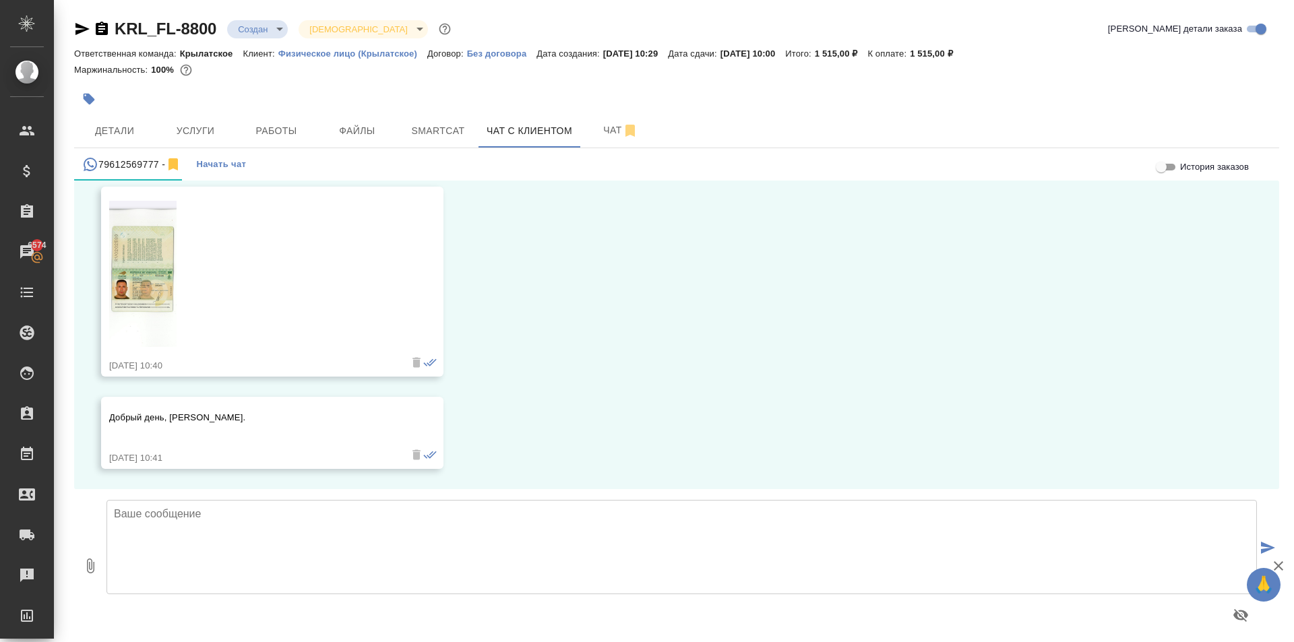
click at [243, 534] on textarea at bounding box center [682, 547] width 1151 height 94
paste textarea "Направляем расчёт стоимости по Вашему запросу. Срок исполнения: 2 рабочих дня. …"
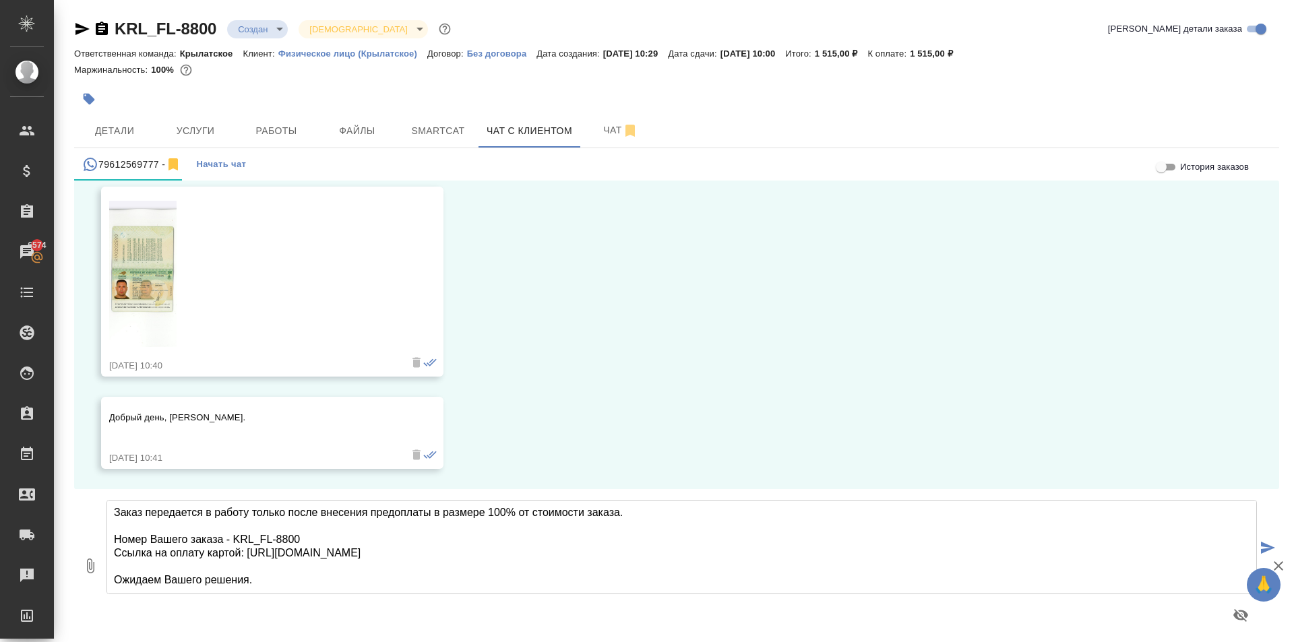
scroll to position [0, 0]
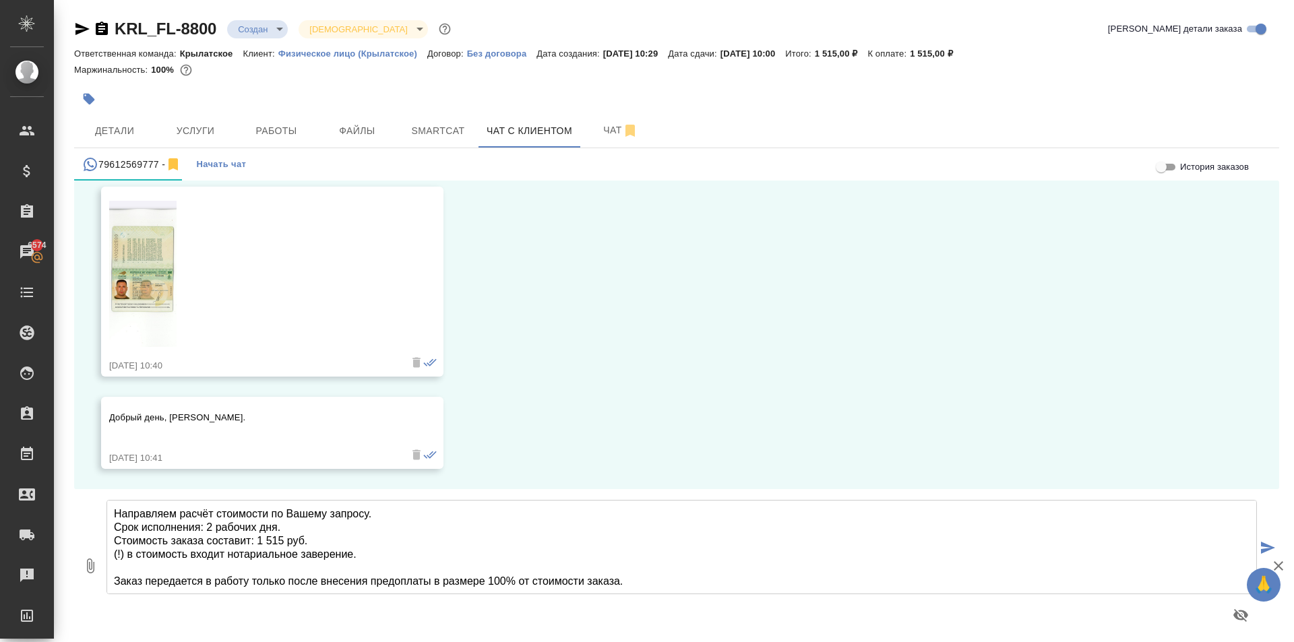
type textarea "Направляем расчёт стоимости по Вашему запросу. Срок исполнения: 2 рабочих дня. …"
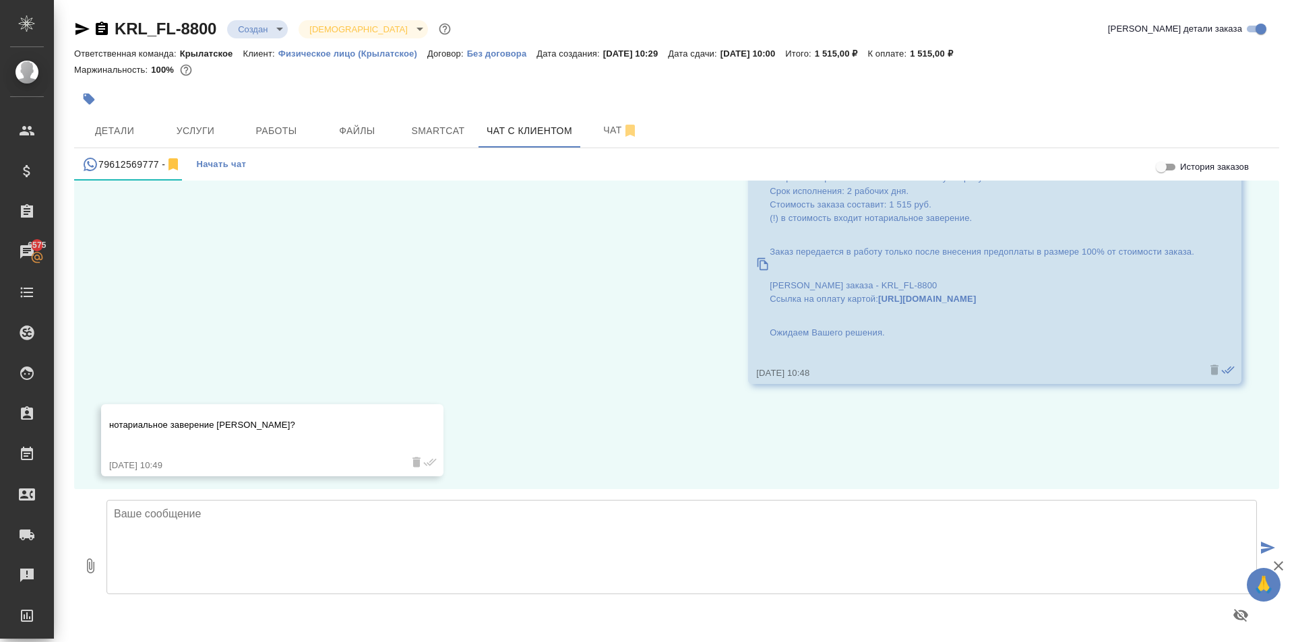
scroll to position [525, 0]
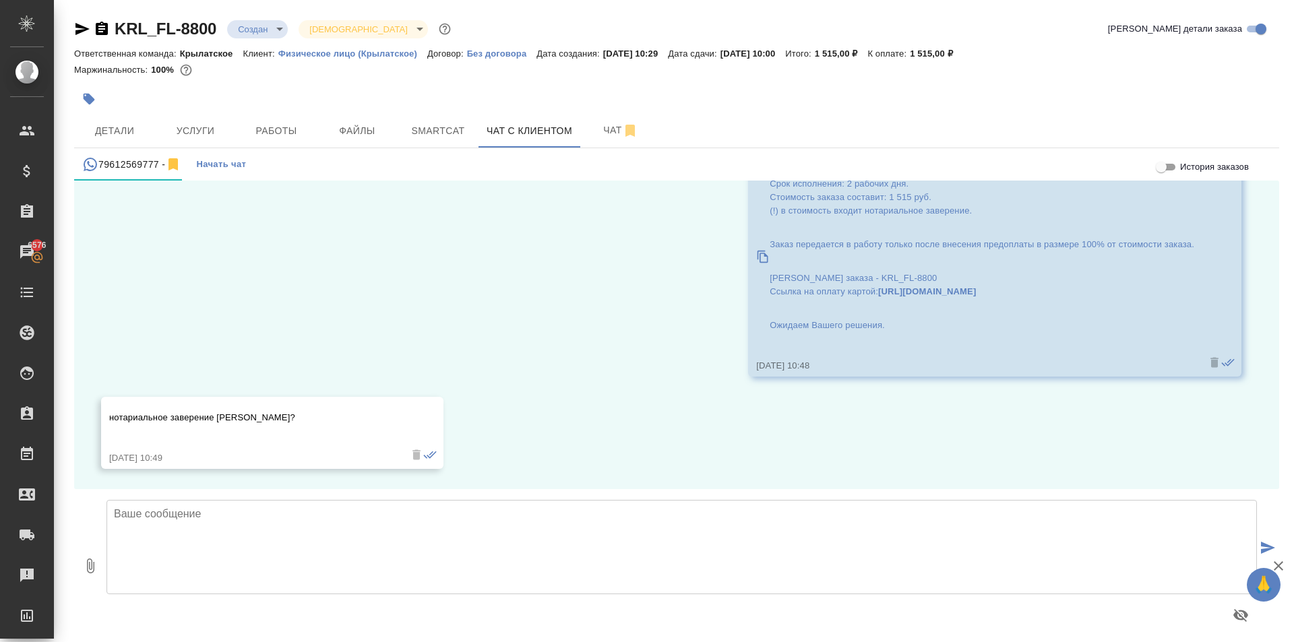
click at [208, 555] on textarea at bounding box center [682, 547] width 1151 height 94
type textarea "нотариальное заверение нотариусом Г. Москвы."
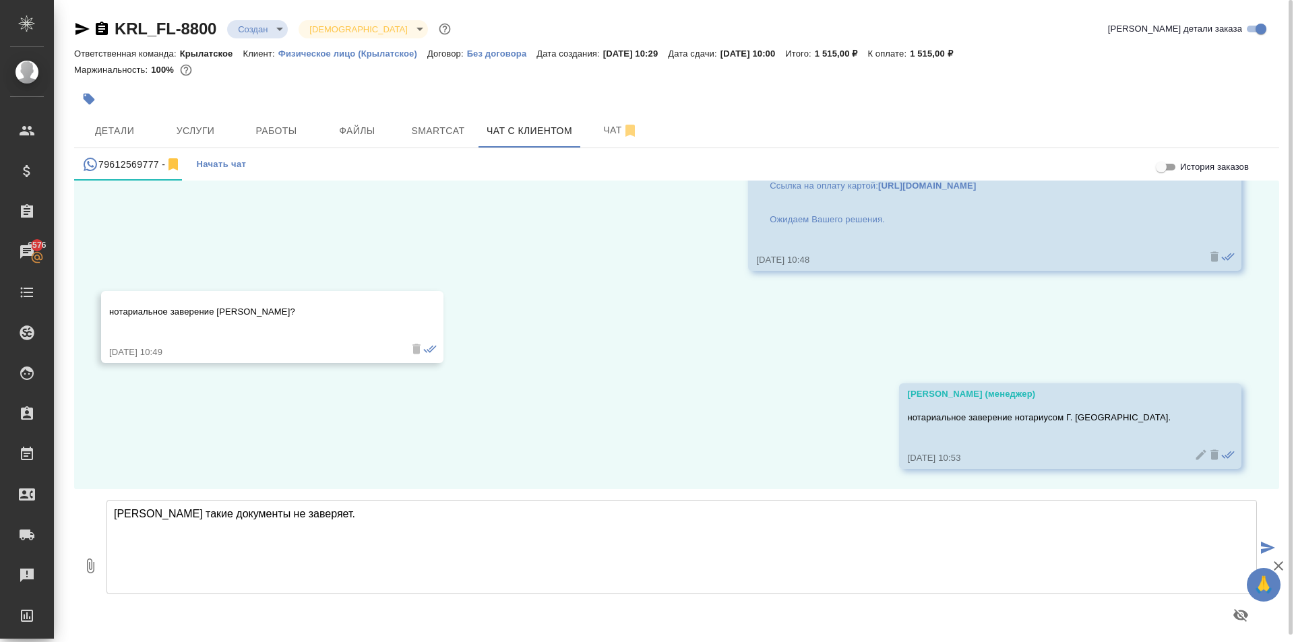
scroll to position [7, 0]
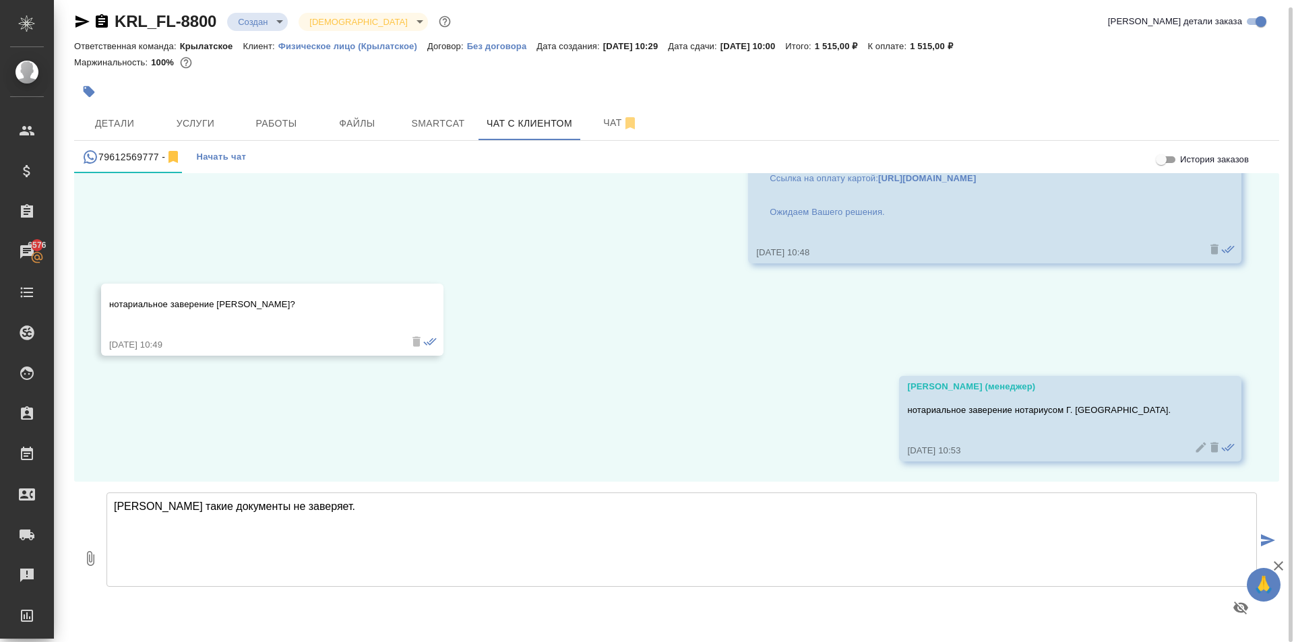
click at [450, 522] on textarea "Мацуленко такие документы не заверяет." at bounding box center [682, 540] width 1151 height 94
type textarea "Мацуленко такие документы не заверяет."
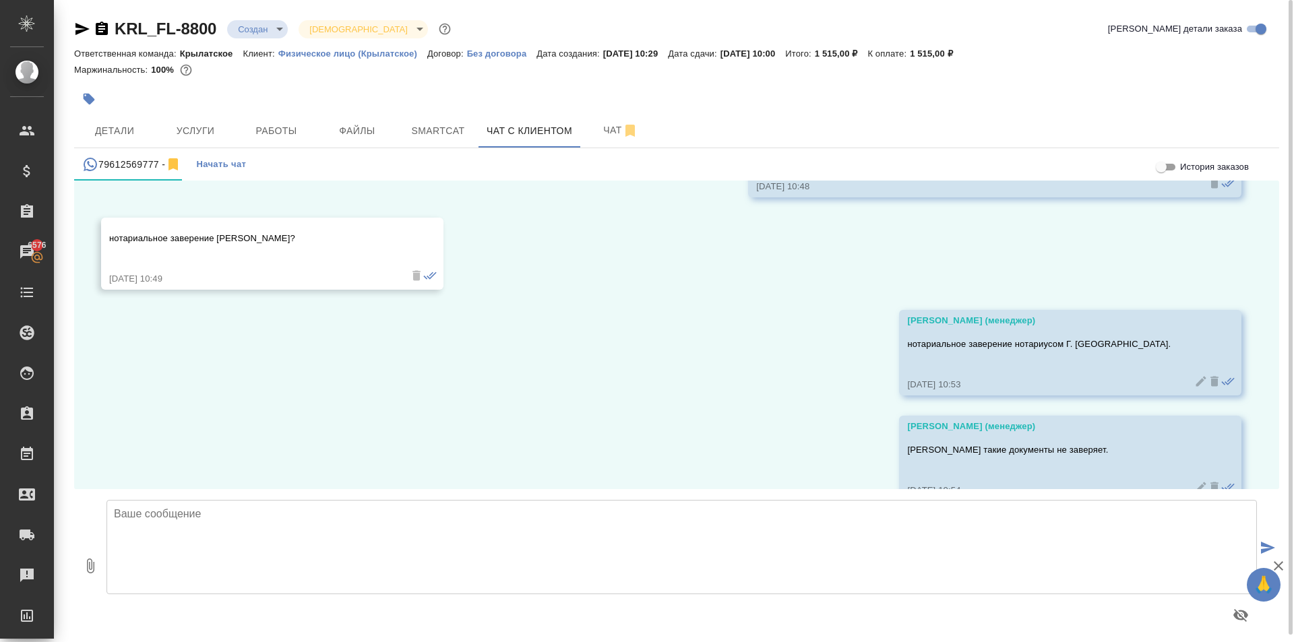
scroll to position [737, 0]
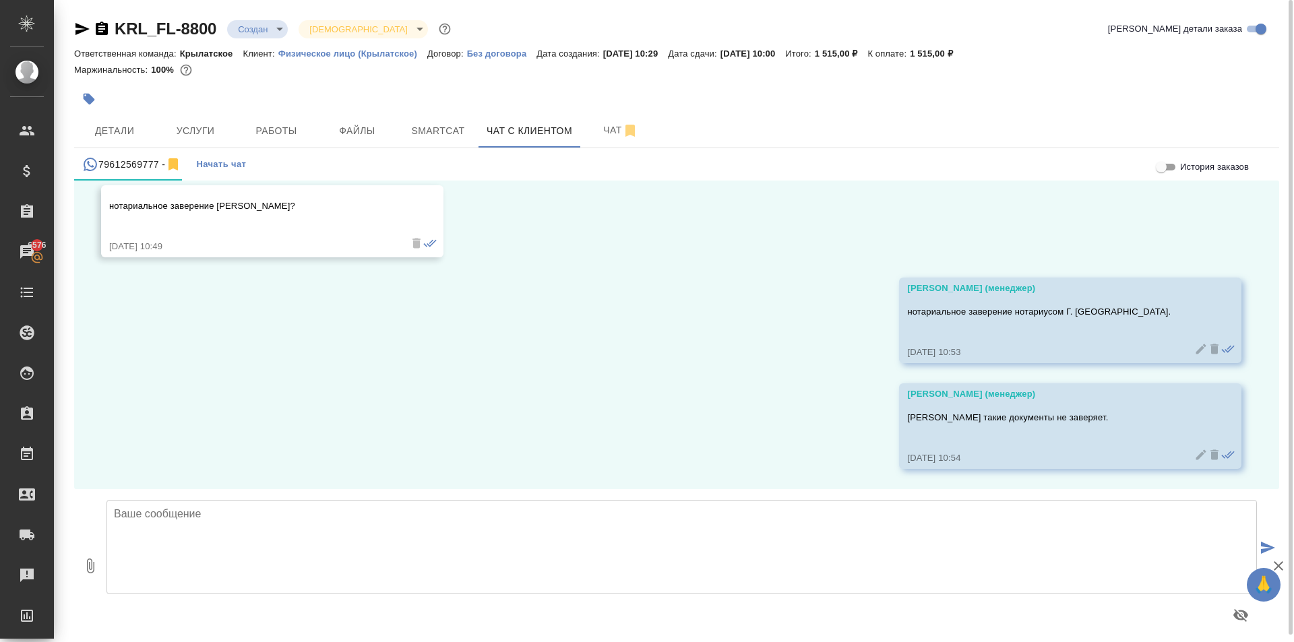
click at [73, 24] on div "KRL_FL-8800 Создан new Святая троица holyTrinity Кратко детали заказа Ответстве…" at bounding box center [677, 325] width 1220 height 650
click at [79, 30] on icon "button" at bounding box center [82, 29] width 16 height 16
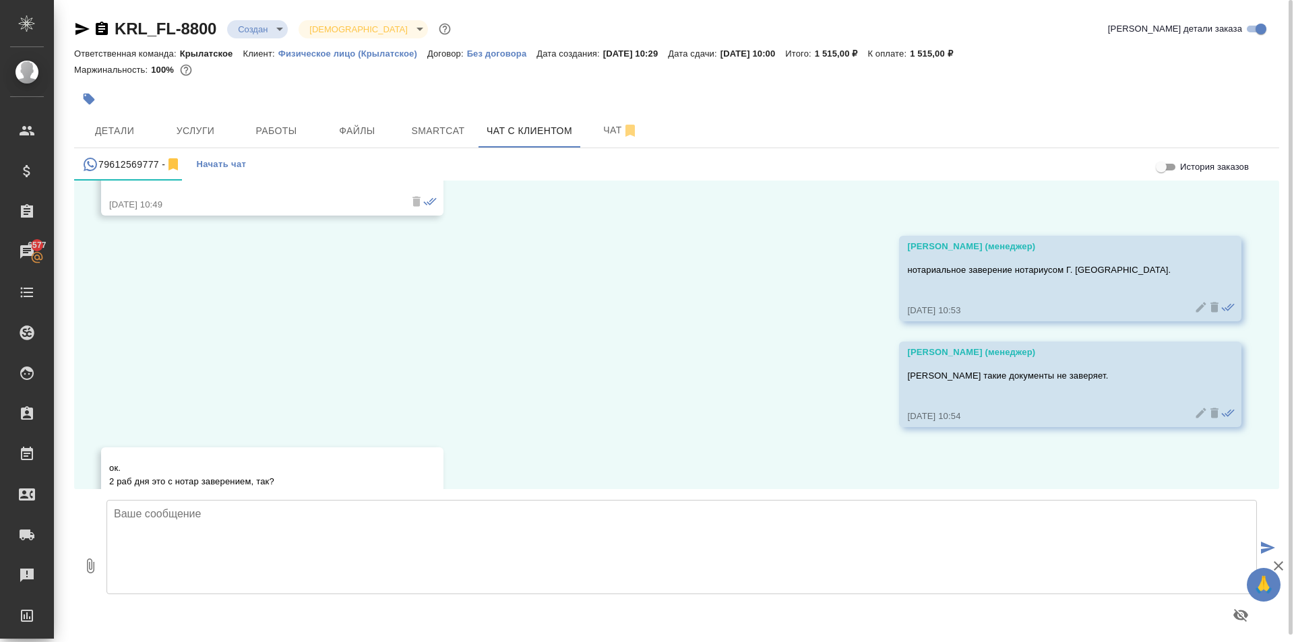
scroll to position [843, 0]
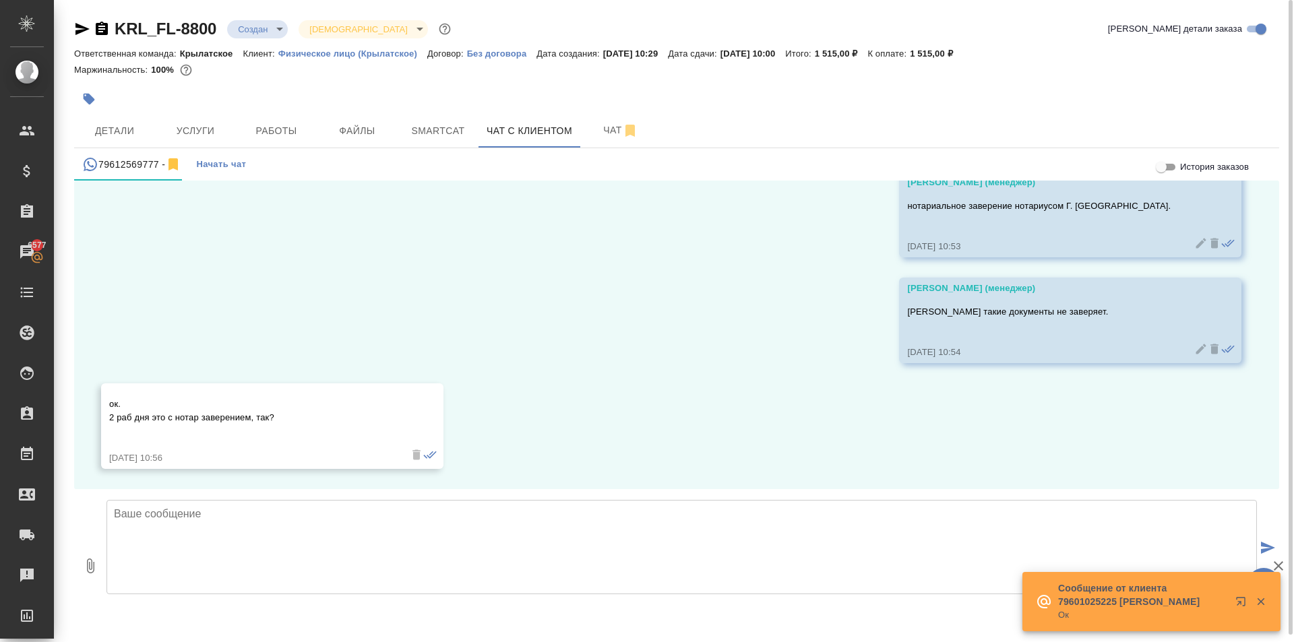
click at [934, 304] on div "[PERSON_NAME] такие документы не заверяет." at bounding box center [1050, 320] width 287 height 37
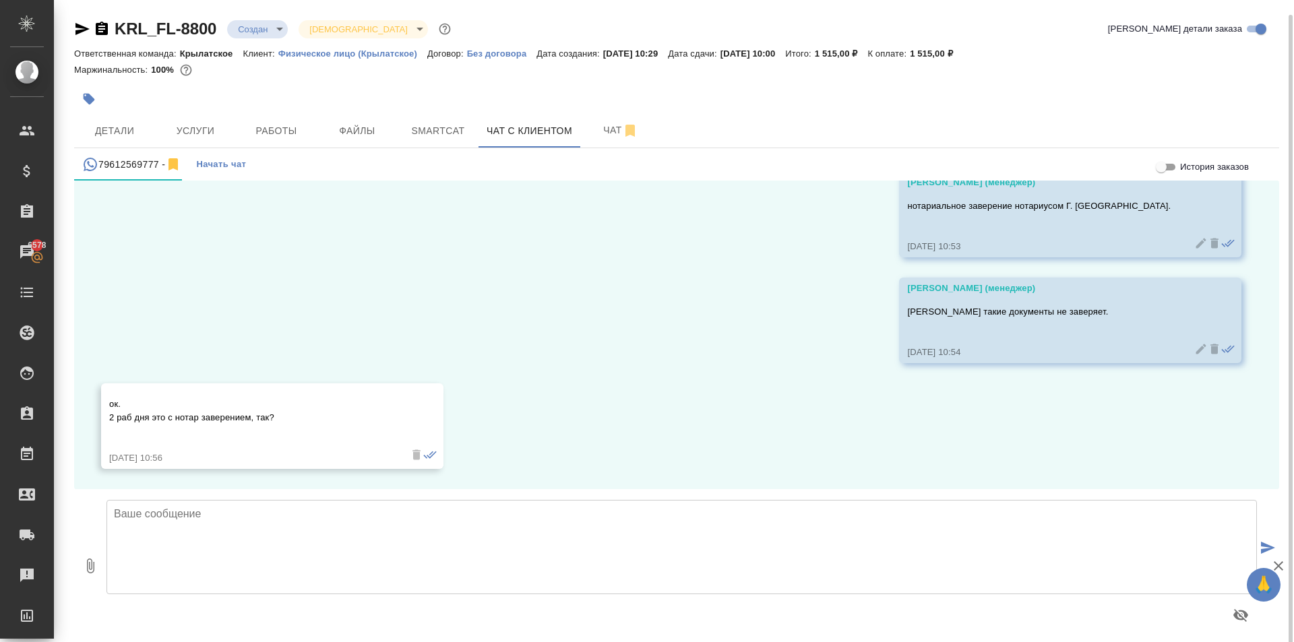
scroll to position [7, 0]
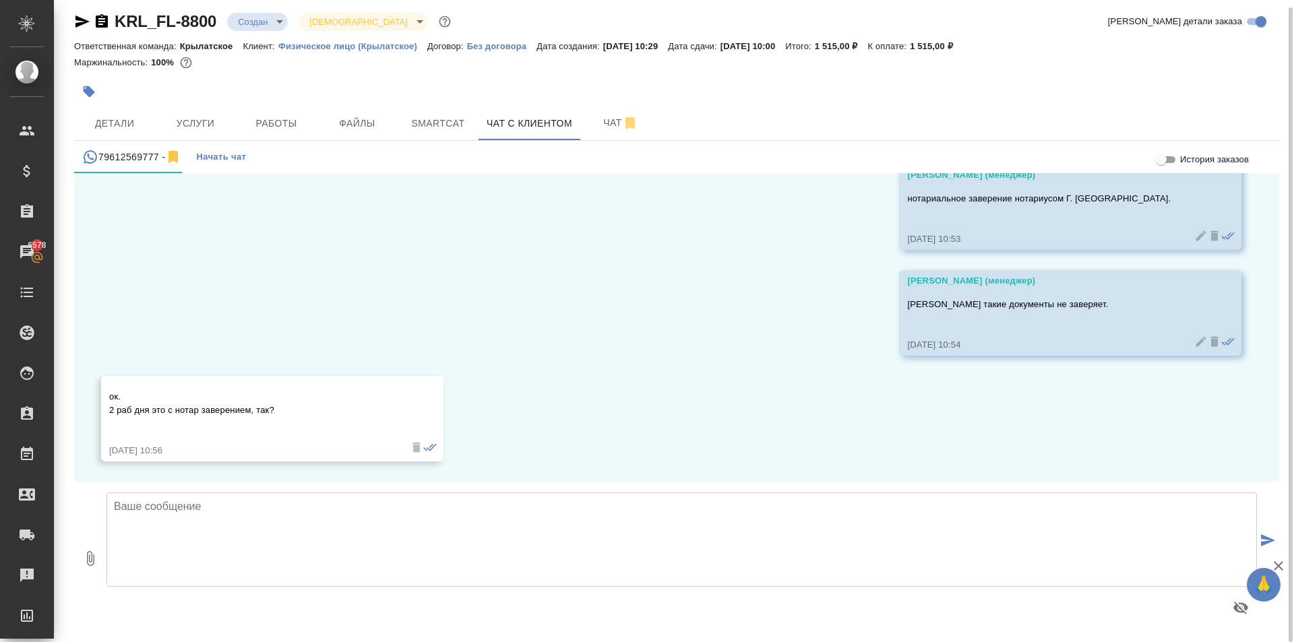
click at [251, 544] on textarea at bounding box center [682, 540] width 1151 height 94
type textarea "Да, всё верно."
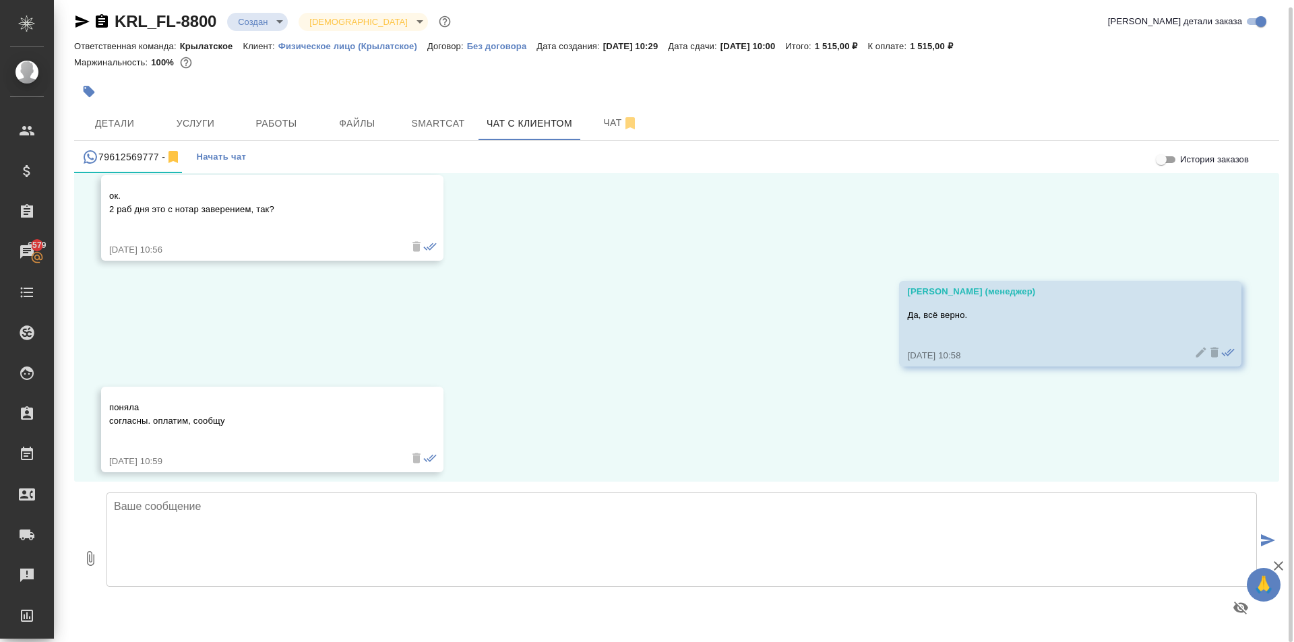
scroll to position [1054, 0]
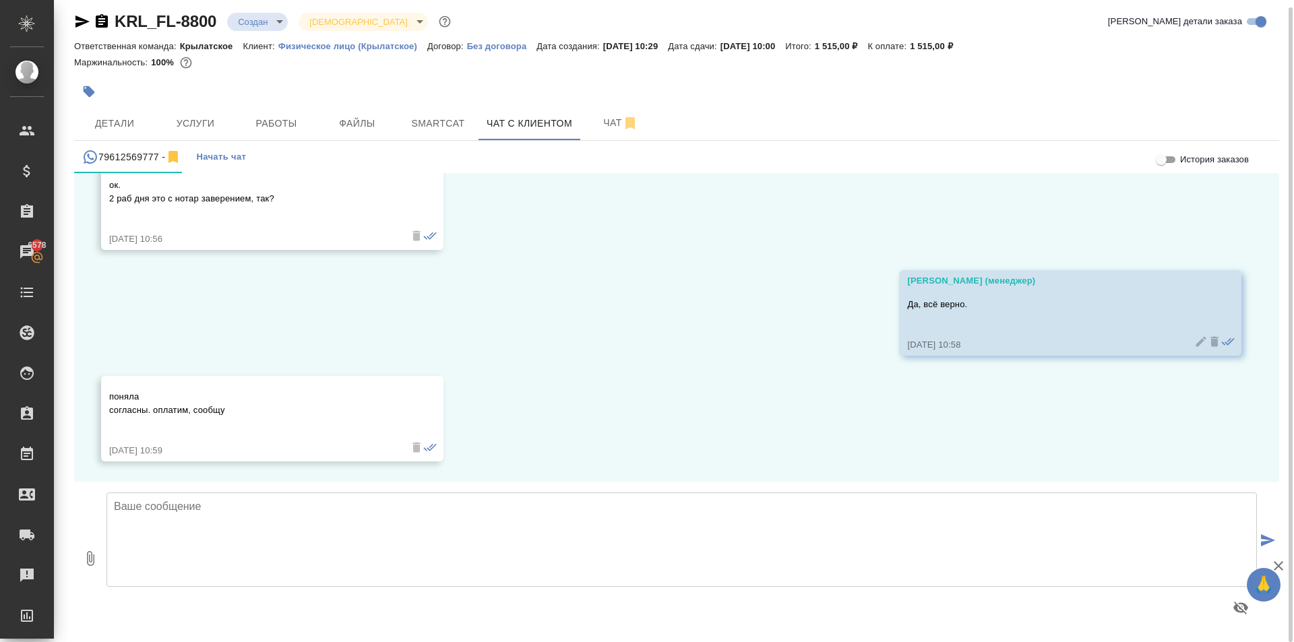
click at [307, 528] on textarea at bounding box center [682, 540] width 1151 height 94
type textarea "принято."
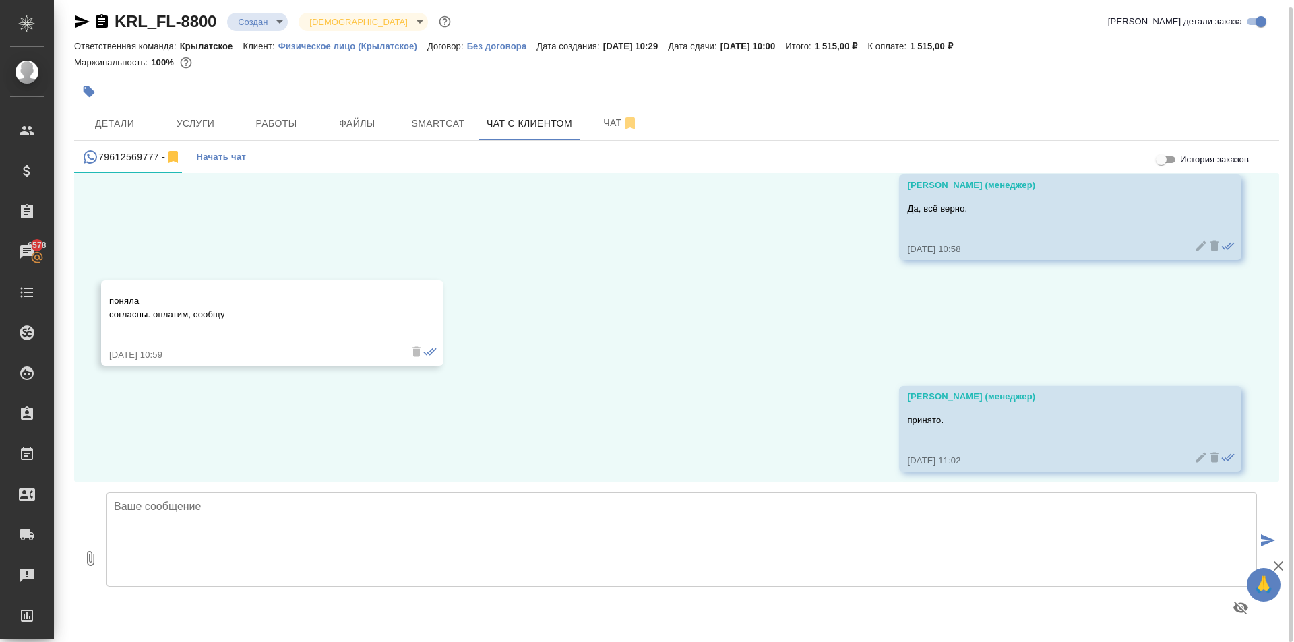
scroll to position [1160, 0]
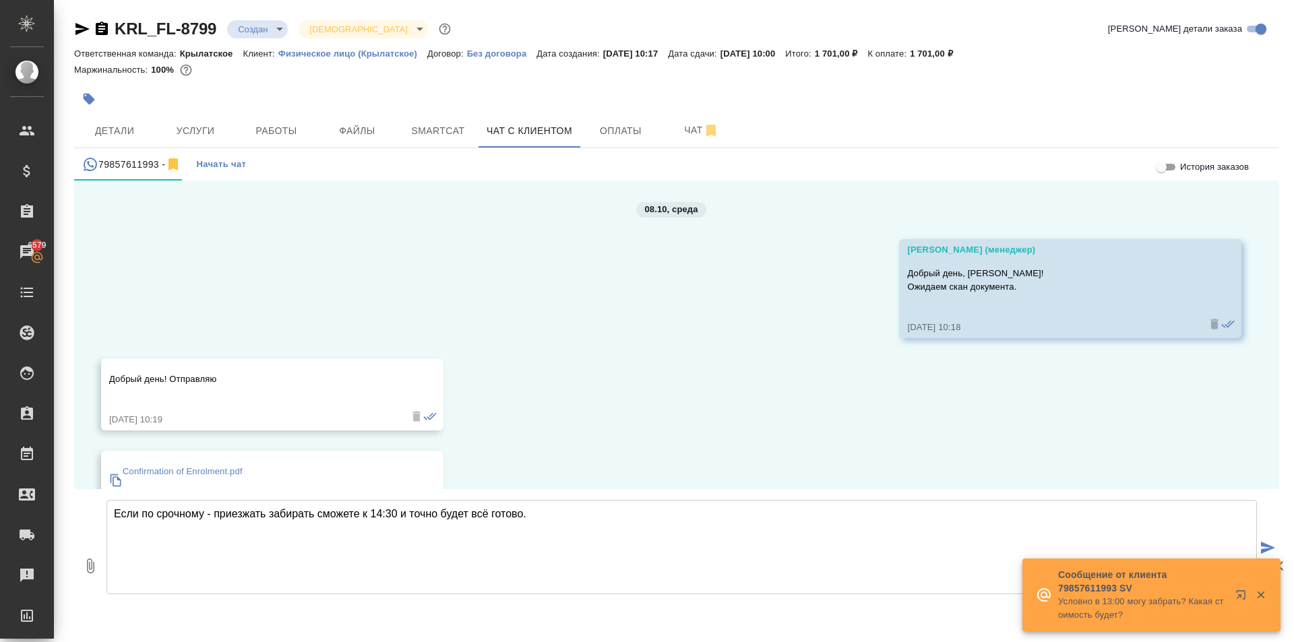
scroll to position [711, 0]
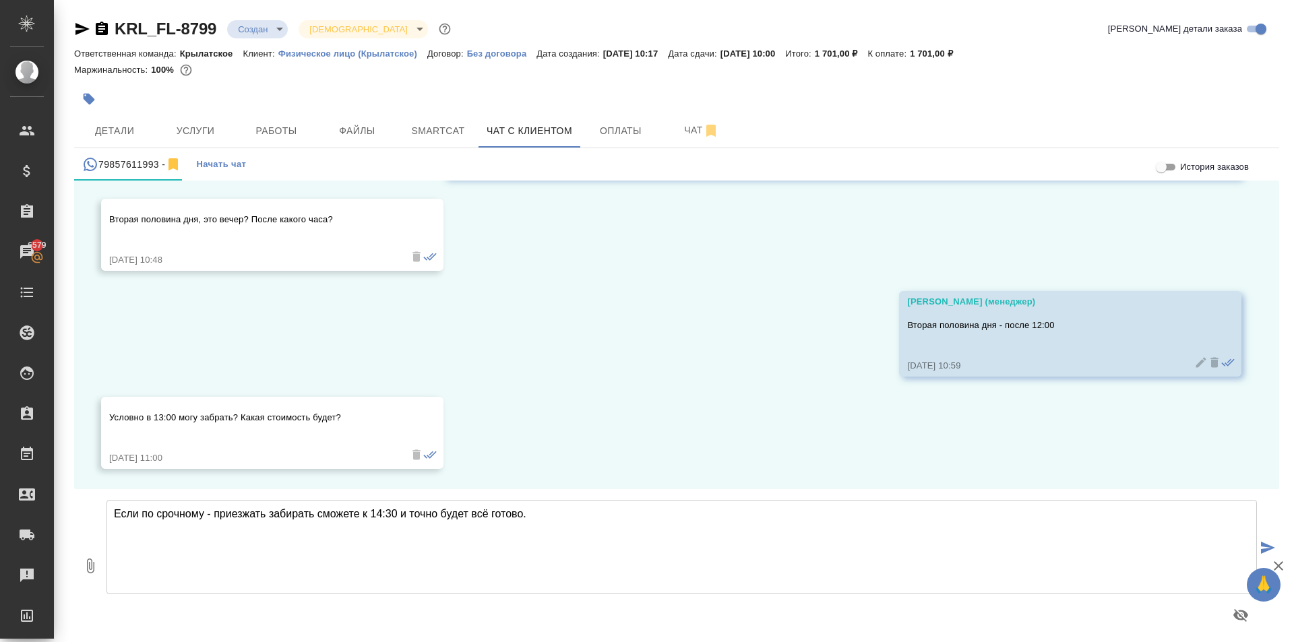
click at [395, 512] on textarea "Если по срочному - приезжать забирать сможете к 14:30 и точно будет всё готово." at bounding box center [682, 547] width 1151 height 94
click at [411, 520] on textarea "Если по срочному - приезжать забирать сможете к 14:30 и точно будет всё готово." at bounding box center [682, 547] width 1151 height 94
click at [385, 518] on textarea "Если по срочному - приезжать забирать сможете к 14:30 и точно будет всё готово." at bounding box center [682, 547] width 1151 height 94
click at [628, 517] on textarea "Если по срочному - приезжать забирать сможете к 14:00-14:30 и точно будет всё г…" at bounding box center [682, 547] width 1151 height 94
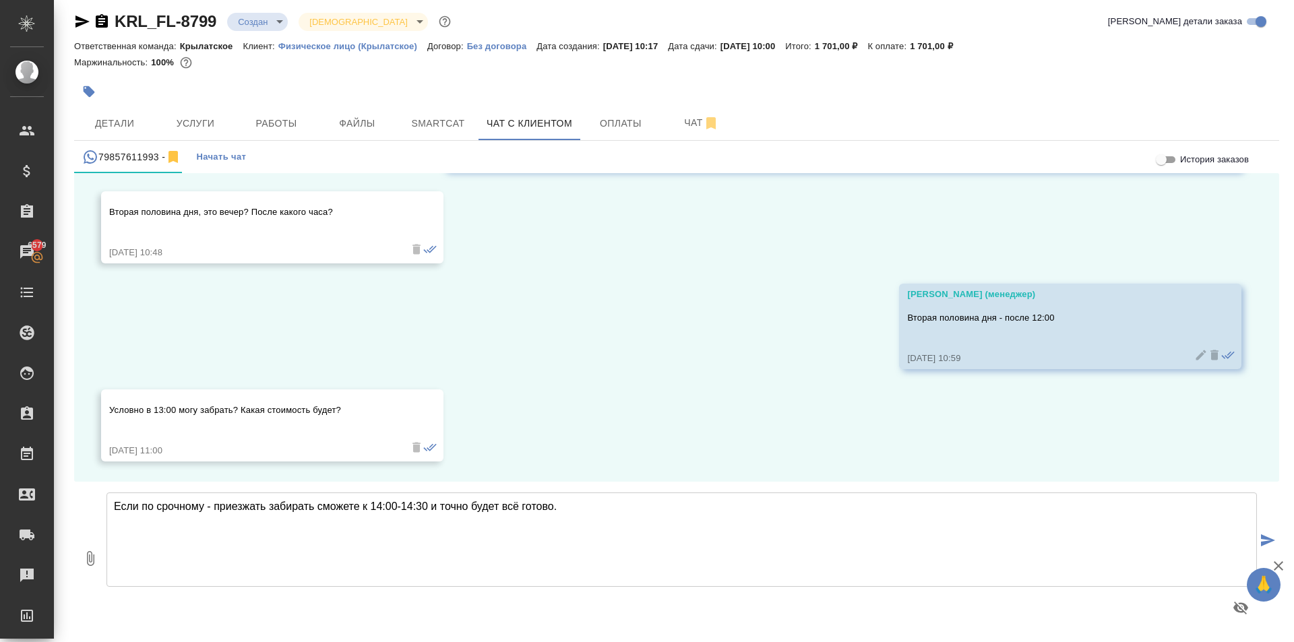
drag, startPoint x: 580, startPoint y: 522, endPoint x: 112, endPoint y: 497, distance: 469.2
click at [112, 497] on textarea "Если по срочному - приезжать забирать сможете к 14:00-14:30 и точно будет всё г…" at bounding box center [682, 540] width 1151 height 94
type textarea "Если по срочному - приезжать забирать сможете к 14:00-14:30 и точно будет всё г…"
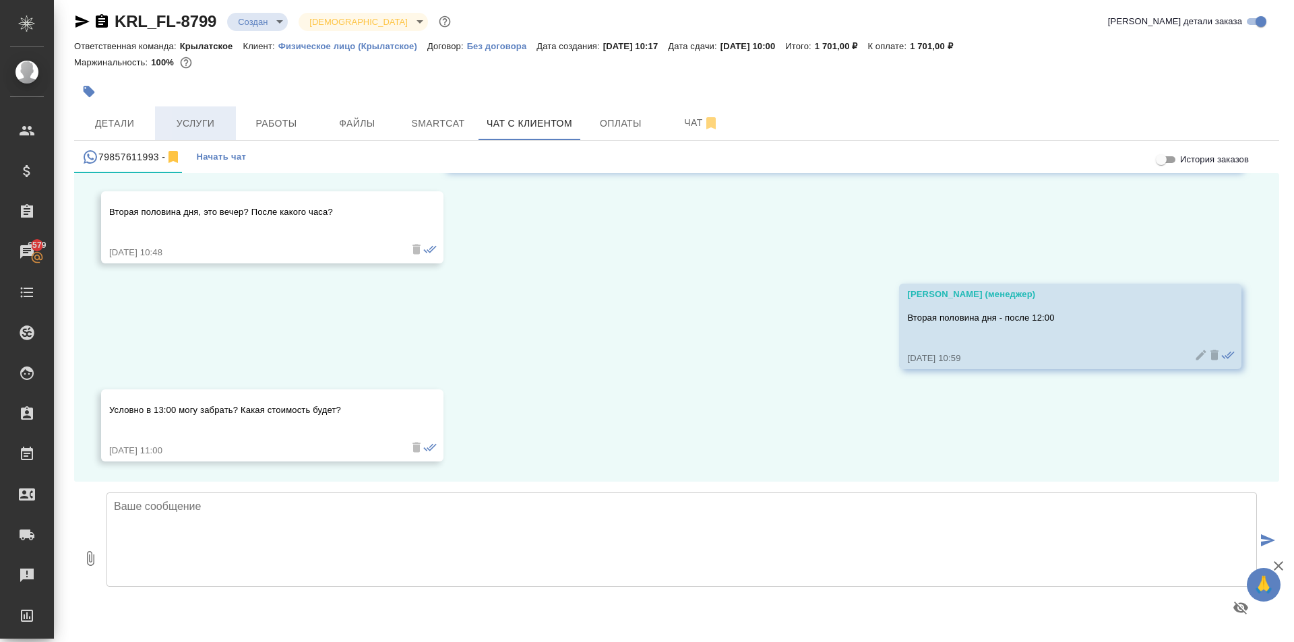
click at [210, 122] on span "Услуги" at bounding box center [195, 123] width 65 height 17
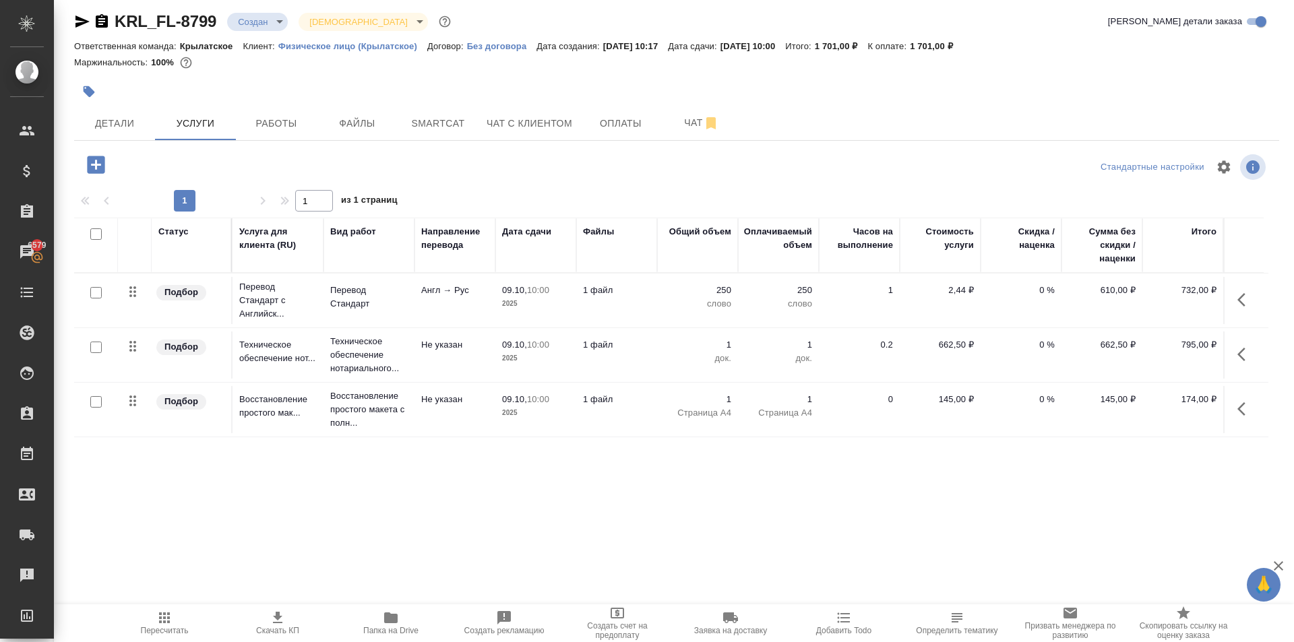
click at [1246, 312] on button "button" at bounding box center [1245, 300] width 32 height 32
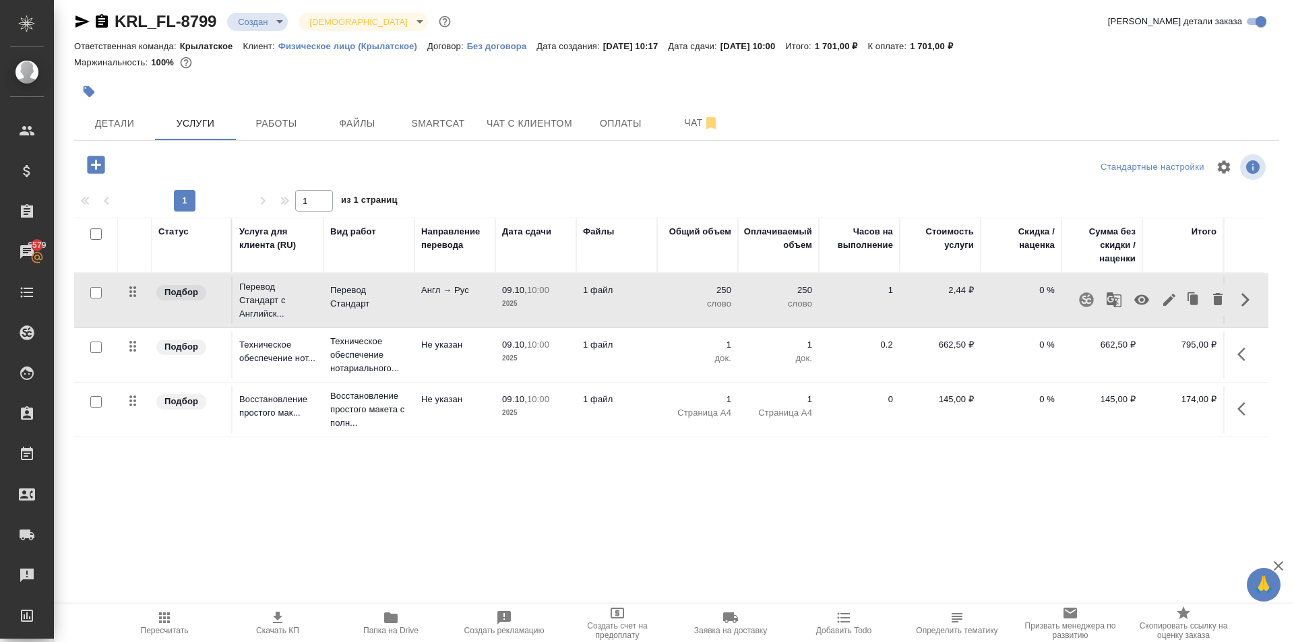
click at [1167, 307] on icon "button" at bounding box center [1169, 300] width 16 height 16
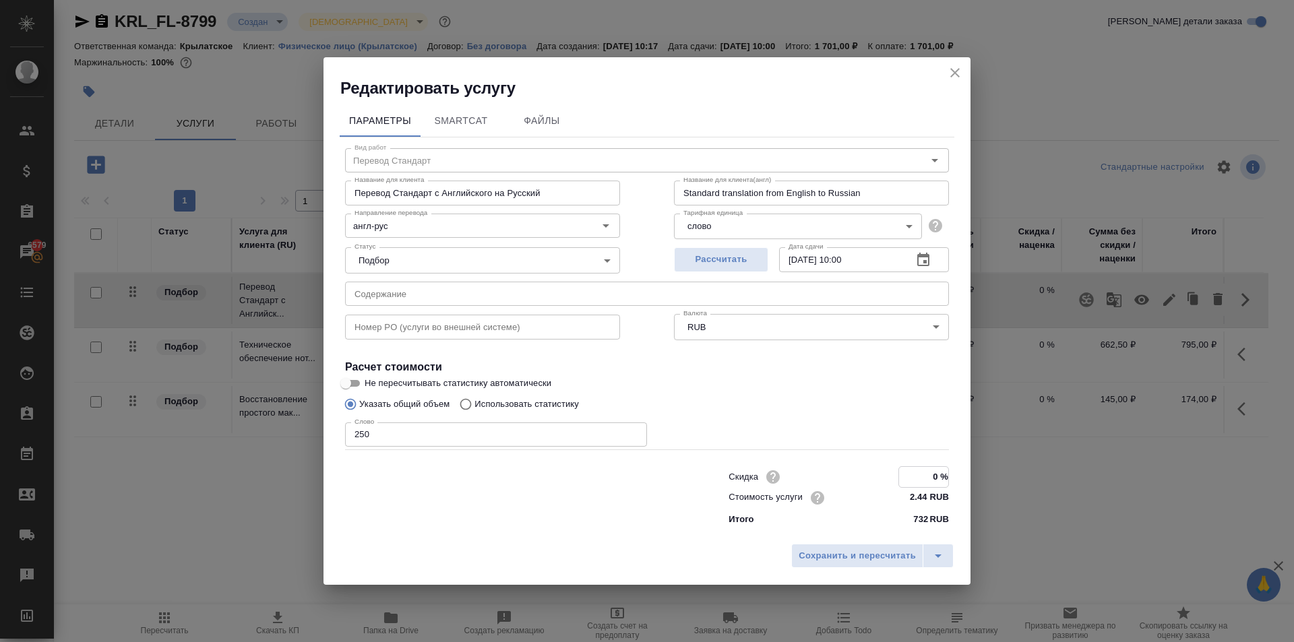
drag, startPoint x: 930, startPoint y: 473, endPoint x: 1011, endPoint y: 468, distance: 81.0
click at [1012, 473] on div "Редактировать услугу Параметры SmartCat Файлы Вид работ Перевод Стандарт Вид ра…" at bounding box center [647, 321] width 1294 height 642
type input "-50 %"
click at [891, 563] on span "Сохранить и пересчитать" at bounding box center [857, 557] width 117 height 16
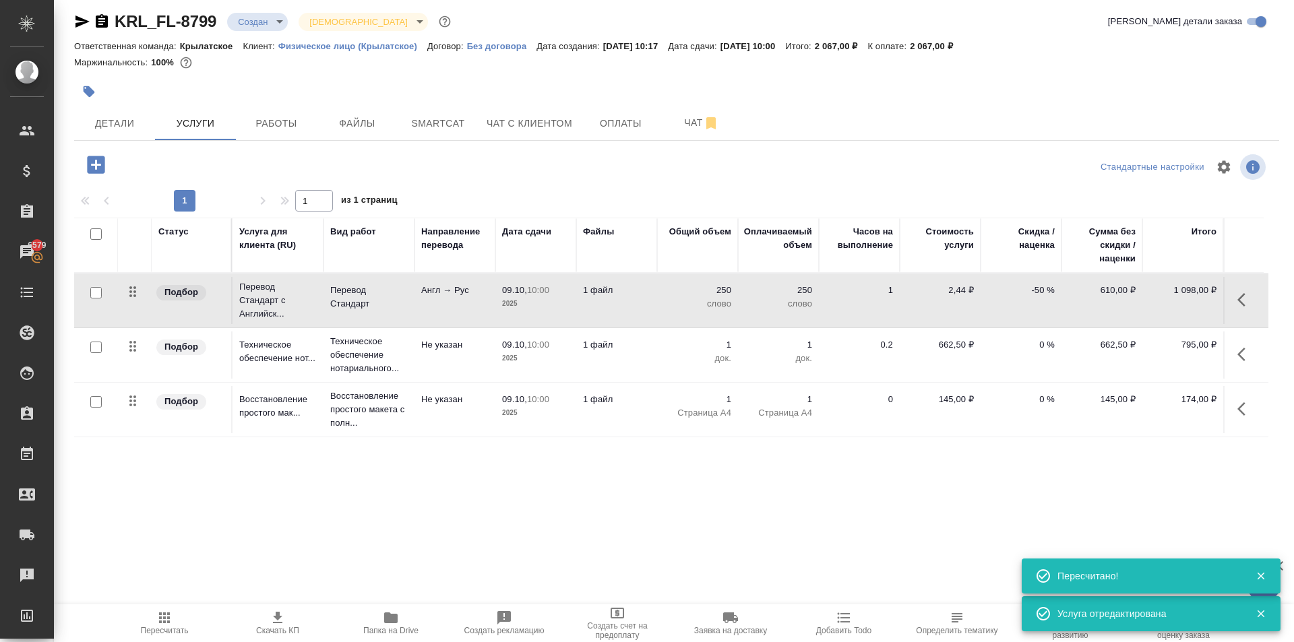
click at [1238, 356] on icon "button" at bounding box center [1246, 354] width 16 height 16
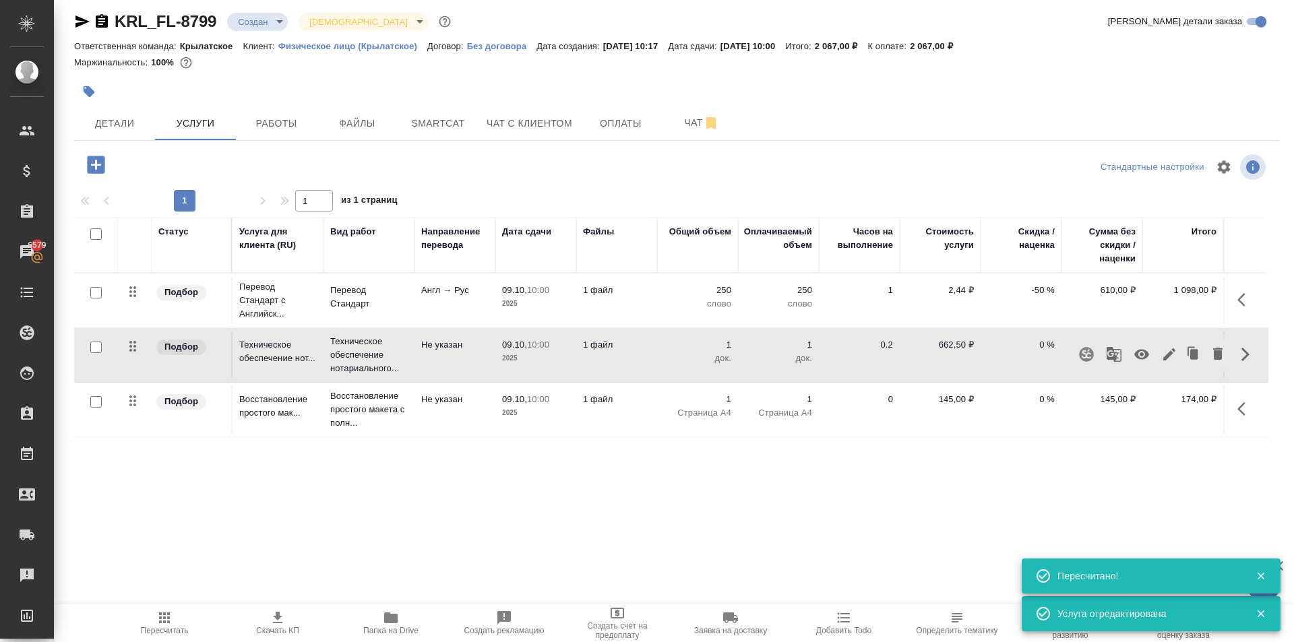
click at [1167, 351] on icon "button" at bounding box center [1169, 354] width 12 height 12
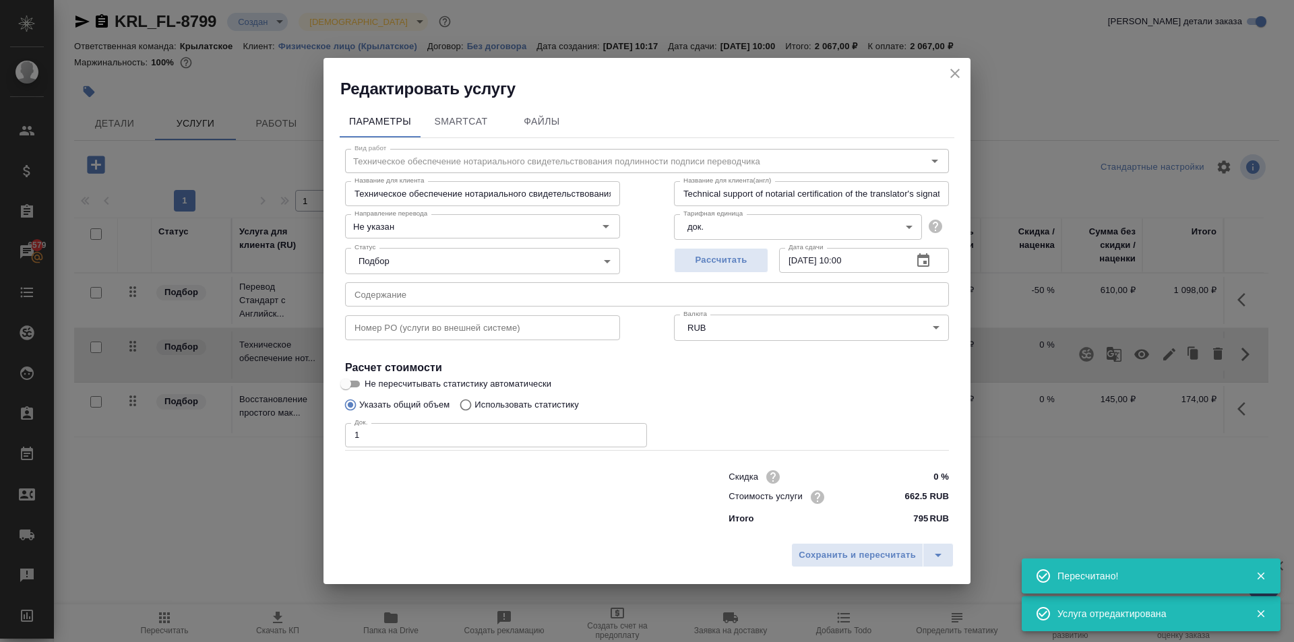
click at [917, 496] on input "662.5 RUB" at bounding box center [924, 497] width 51 height 20
click at [917, 496] on input "662.5 RUB" at bounding box center [923, 497] width 49 height 20
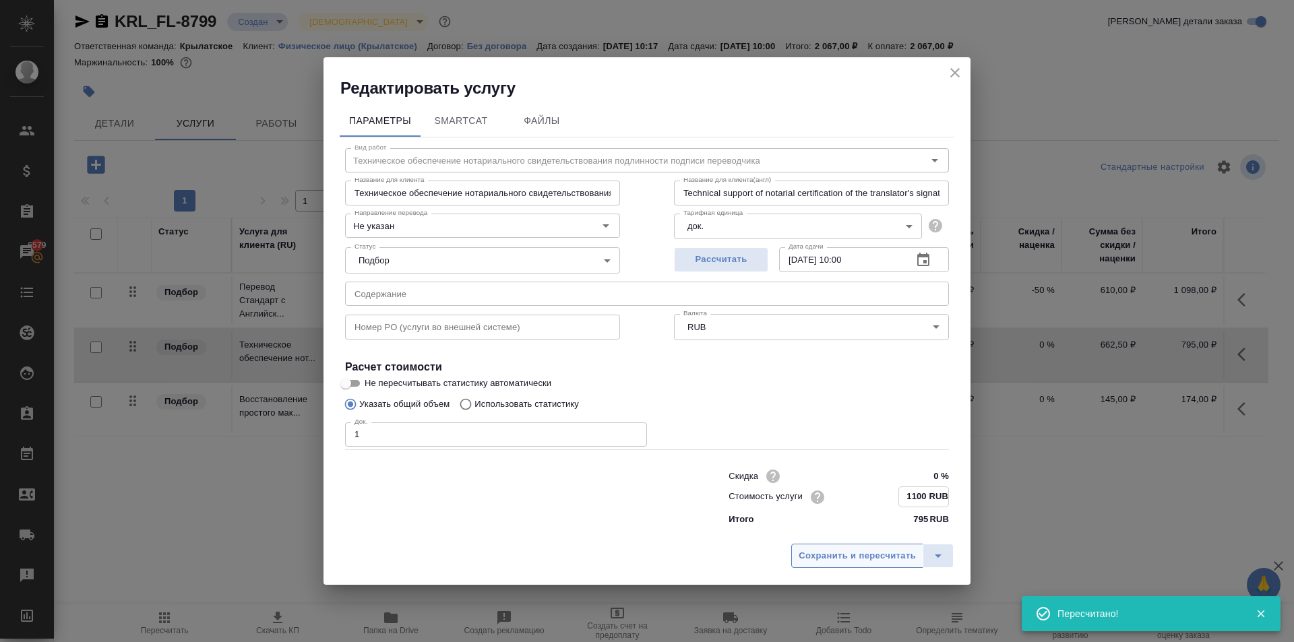
type input "1100 RUB"
click at [897, 561] on span "Сохранить и пересчитать" at bounding box center [857, 557] width 117 height 16
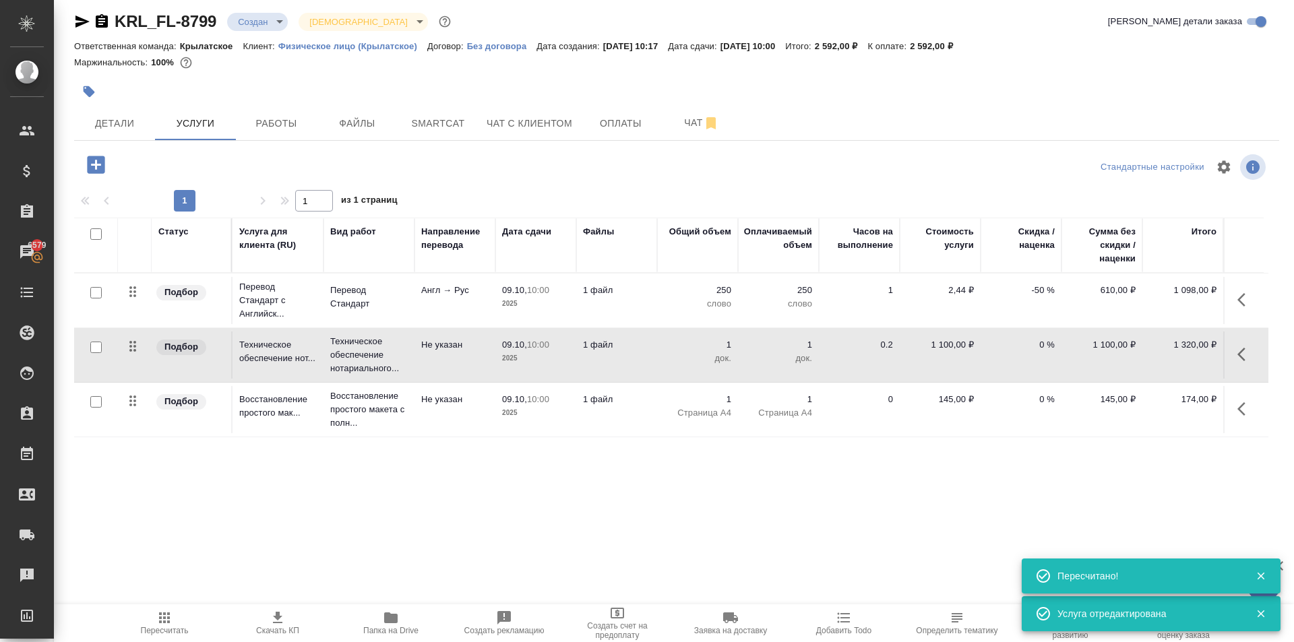
click at [142, 601] on div ".cls-1 fill:#fff; AWATERA Kasymov Timur Клиенты Спецификации Заказы 6579 Чаты T…" at bounding box center [647, 321] width 1294 height 642
click at [148, 608] on button "Пересчитать" at bounding box center [164, 624] width 113 height 38
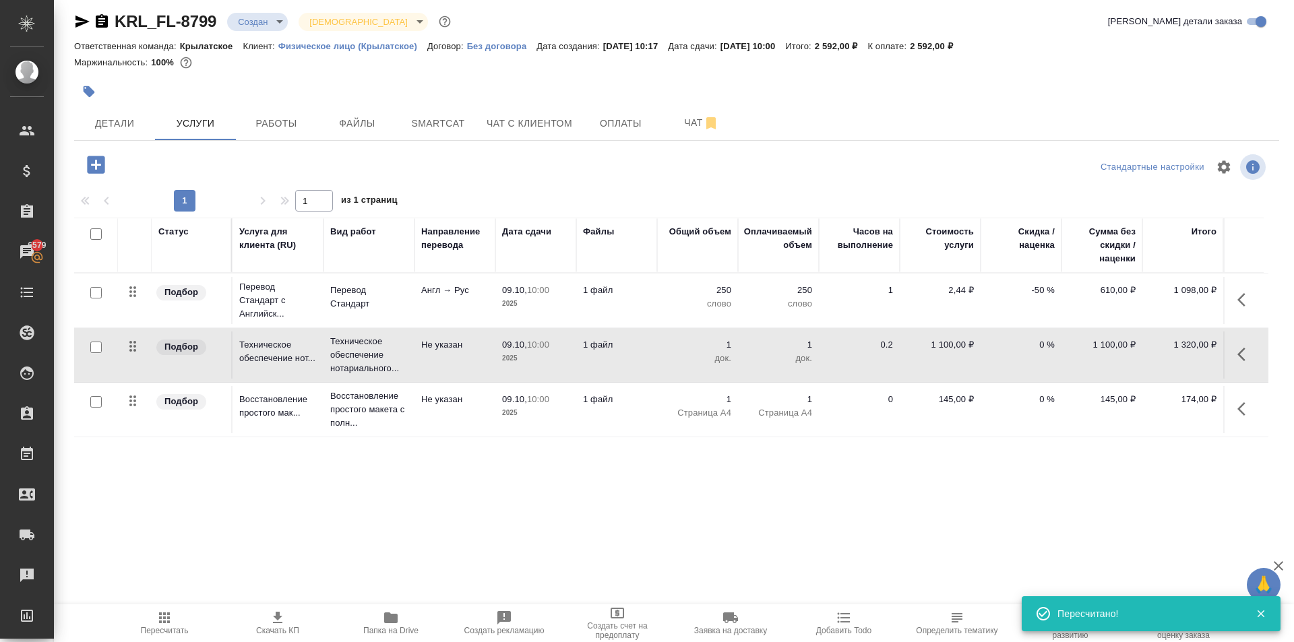
drag, startPoint x: 1240, startPoint y: 412, endPoint x: 409, endPoint y: 486, distance: 834.4
click at [1009, 450] on div "Статус Услуга для клиента (RU) Вид работ Направление перевода Дата сдачи Файлы …" at bounding box center [671, 363] width 1194 height 290
click at [127, 639] on button "Пересчитать" at bounding box center [164, 624] width 113 height 38
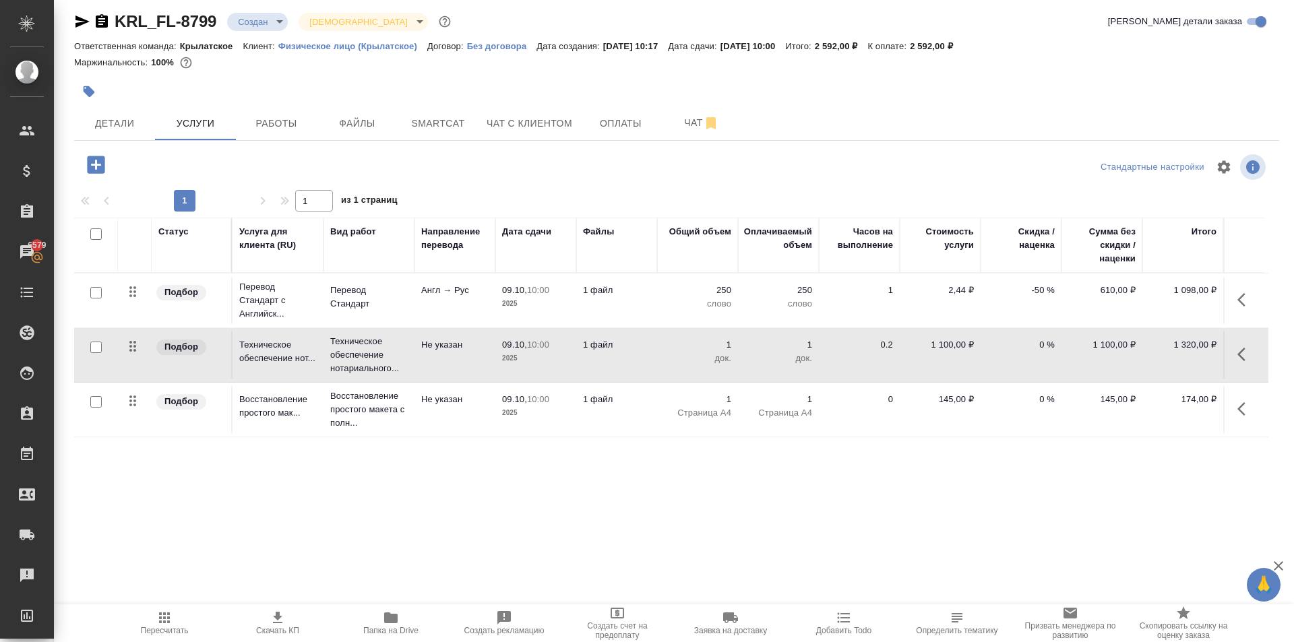
click at [1056, 165] on div "Стандартные настройки" at bounding box center [1073, 167] width 391 height 32
click at [506, 135] on button "Чат с клиентом" at bounding box center [530, 124] width 102 height 34
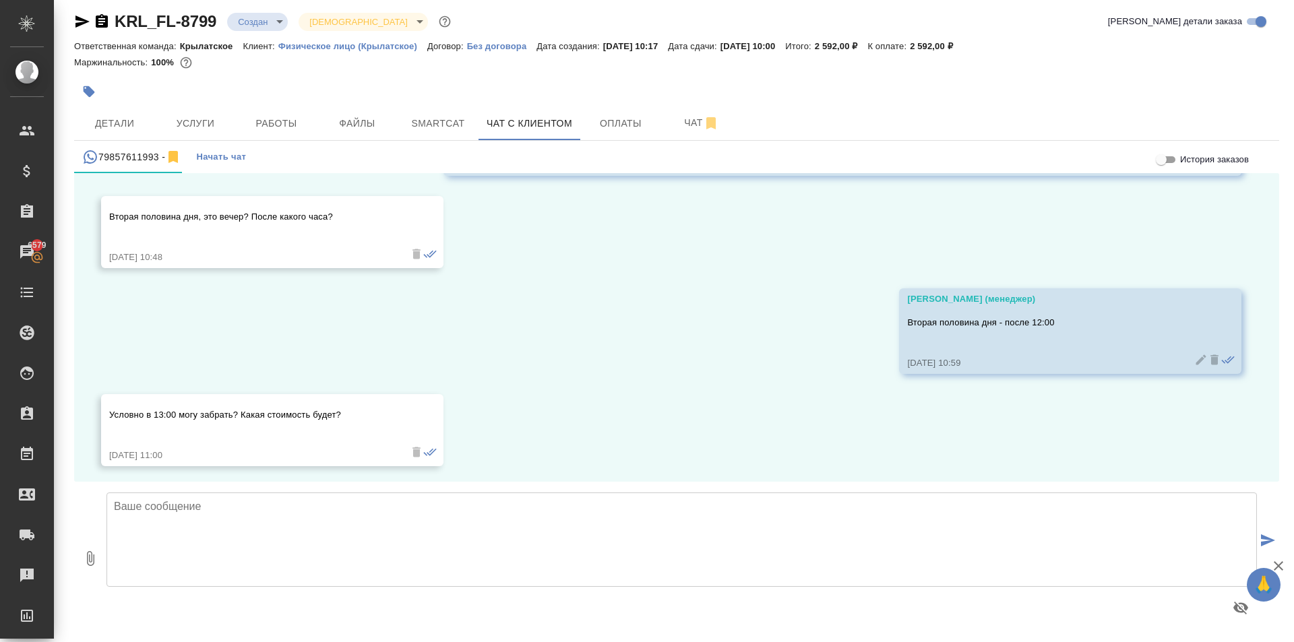
scroll to position [711, 0]
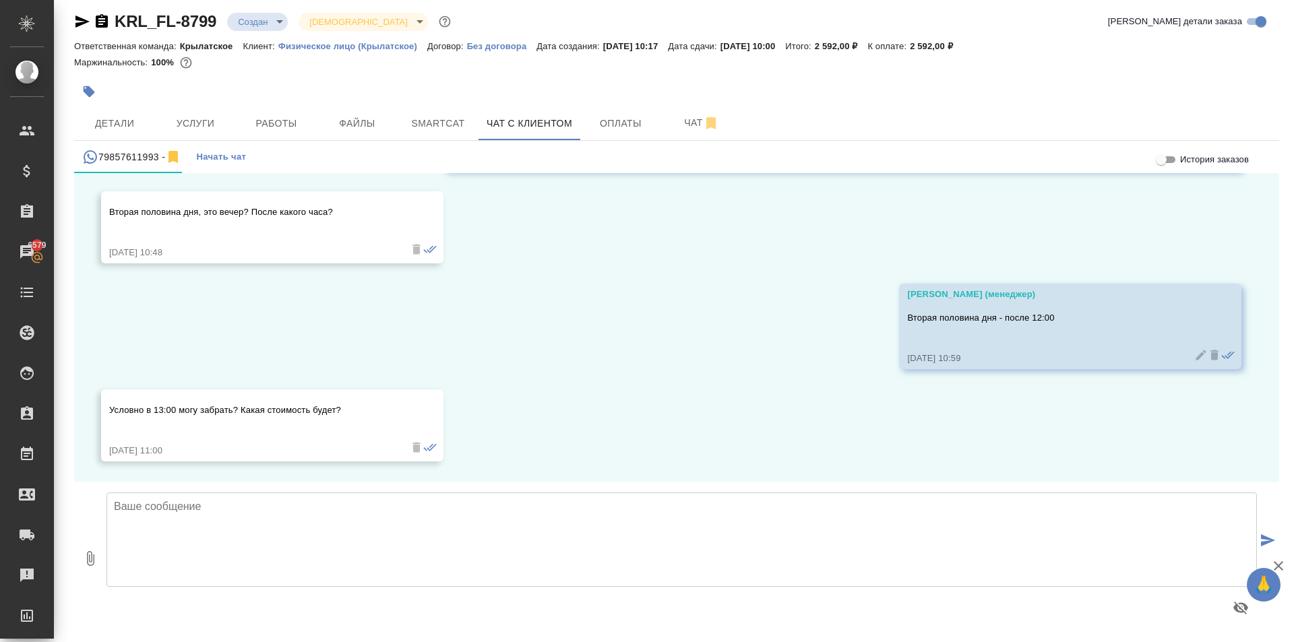
click at [272, 507] on textarea at bounding box center [682, 540] width 1151 height 94
paste textarea "Если по срочному - приезжать забирать сможете к 14:00-14:30 и точно будет всё г…"
drag, startPoint x: 645, startPoint y: 514, endPoint x: 112, endPoint y: 496, distance: 533.5
click at [112, 496] on textarea "Если по срочному - приезжать забирать сможете к 14:00-14:30 и точно будет всё г…" at bounding box center [682, 540] width 1151 height 94
click at [151, 520] on textarea "Если по срочному - приезжать забирать сможете к 14:00-14:30 и точно будет всё г…" at bounding box center [682, 540] width 1151 height 94
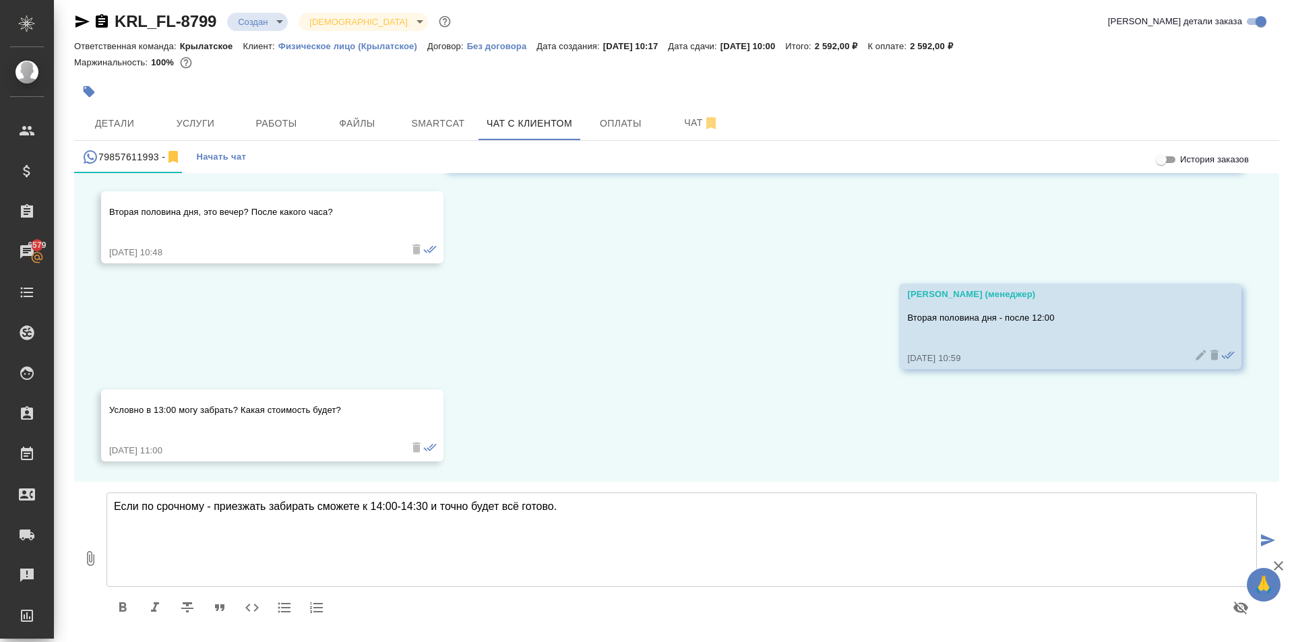
click at [342, 514] on textarea "Если по срочному - приезжать забирать сможете к 14:00-14:30 и точно будет всё г…" at bounding box center [682, 540] width 1151 height 94
click at [381, 508] on textarea "Если по срочному - приезжать забирать сможете к 14:00-14:30 и точно будет всё г…" at bounding box center [682, 540] width 1151 height 94
click at [425, 506] on textarea "Если по срочному - приезжать забирать сможете к 13:00-14:30 и точно будет всё г…" at bounding box center [682, 540] width 1151 height 94
click at [659, 516] on textarea "Если по срочному - приезжать забирать сможете к 13:00-14:00 и точно будет всё г…" at bounding box center [682, 540] width 1151 height 94
click at [601, 508] on textarea "Если по срочному - приезжать забирать сможете к 13:00-14:00 и точно будет всё г…" at bounding box center [682, 540] width 1151 height 94
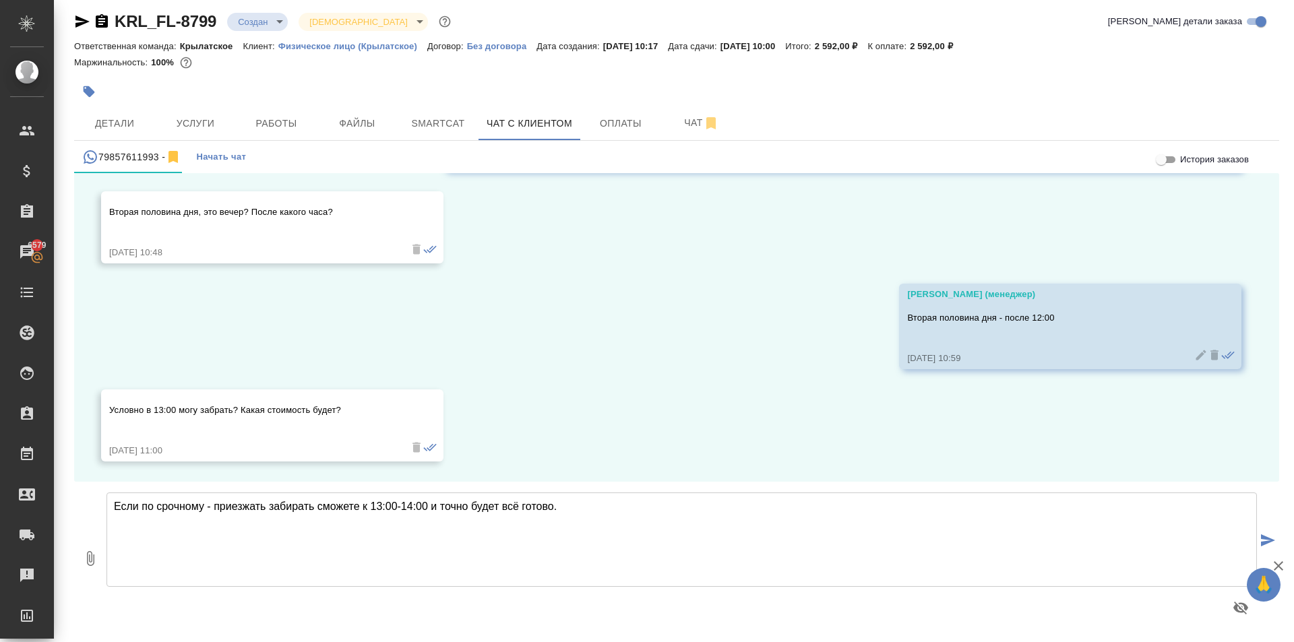
click at [1104, 522] on textarea "Если по срочному - приезжать забирать сможете к 13:00-14:00 и точно будет всё г…" at bounding box center [682, 540] width 1151 height 94
paste textarea "Стоимость срочного заказа составит: 2 592 руб."
type textarea "Если по срочному - приезжать забирать сможете к 13:00-14:00 и точно будет всё г…"
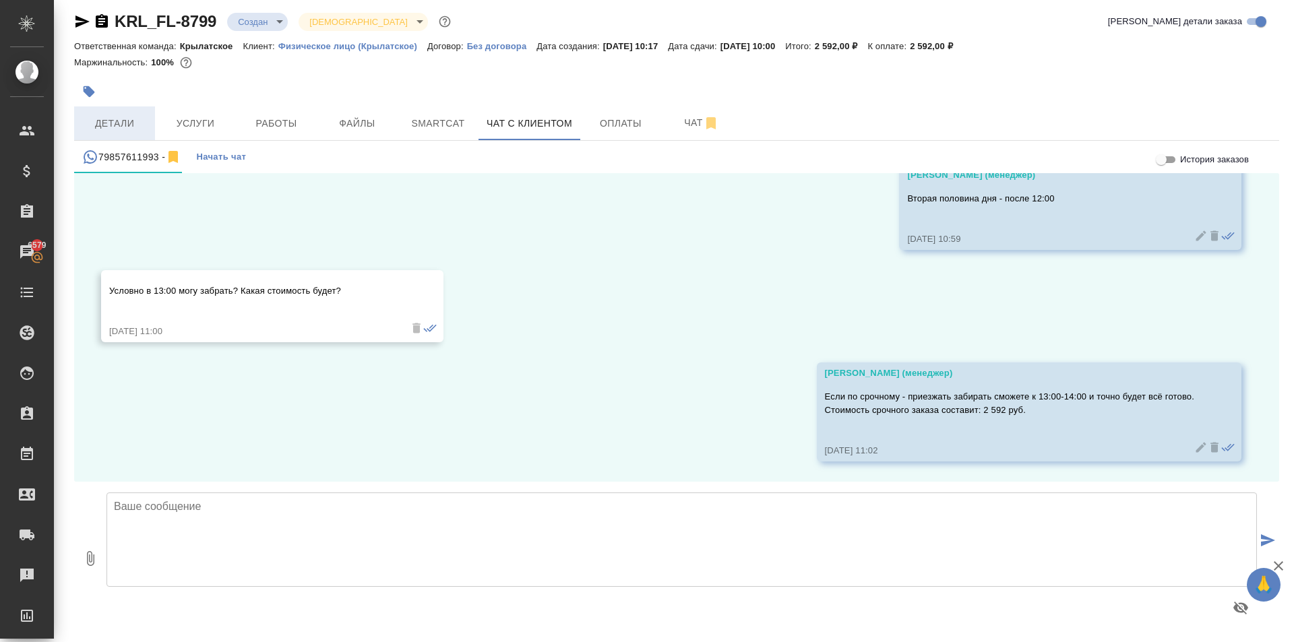
drag, startPoint x: 140, startPoint y: 104, endPoint x: 142, endPoint y: 118, distance: 13.5
click at [142, 113] on div "KRL_FL-8799 Создан new Святая троица holyTrinity Кратко детали заказа Ответстве…" at bounding box center [677, 318] width 1220 height 650
click at [142, 119] on span "Детали" at bounding box center [114, 123] width 65 height 17
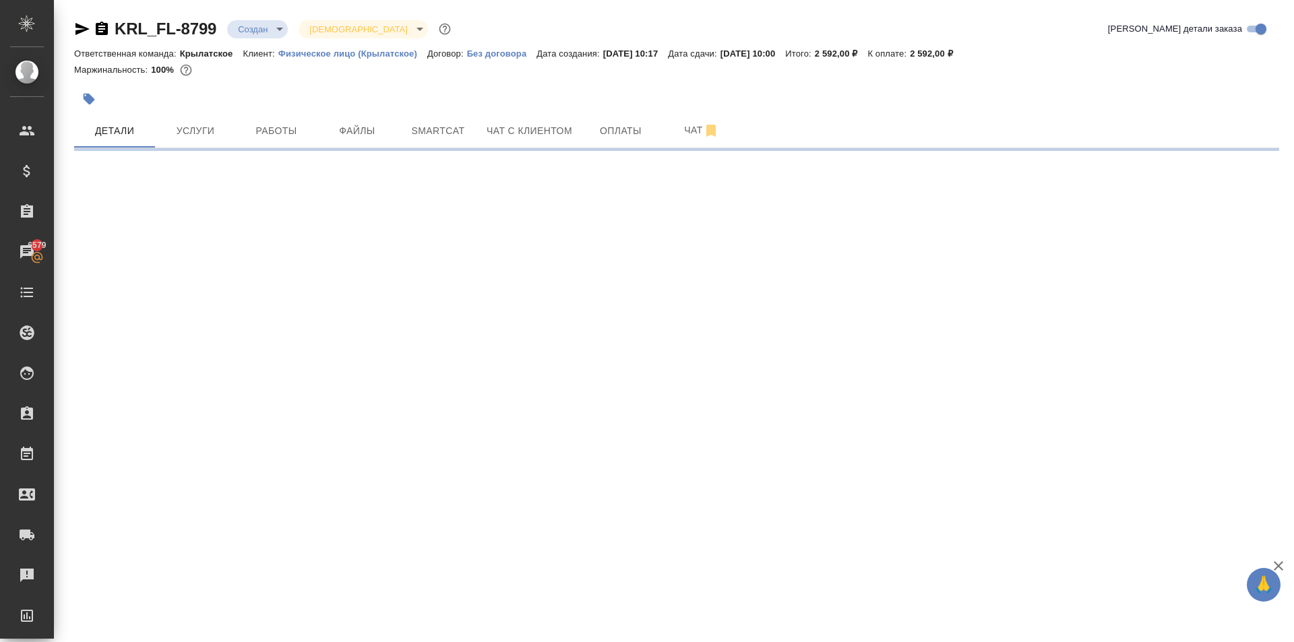
select select "RU"
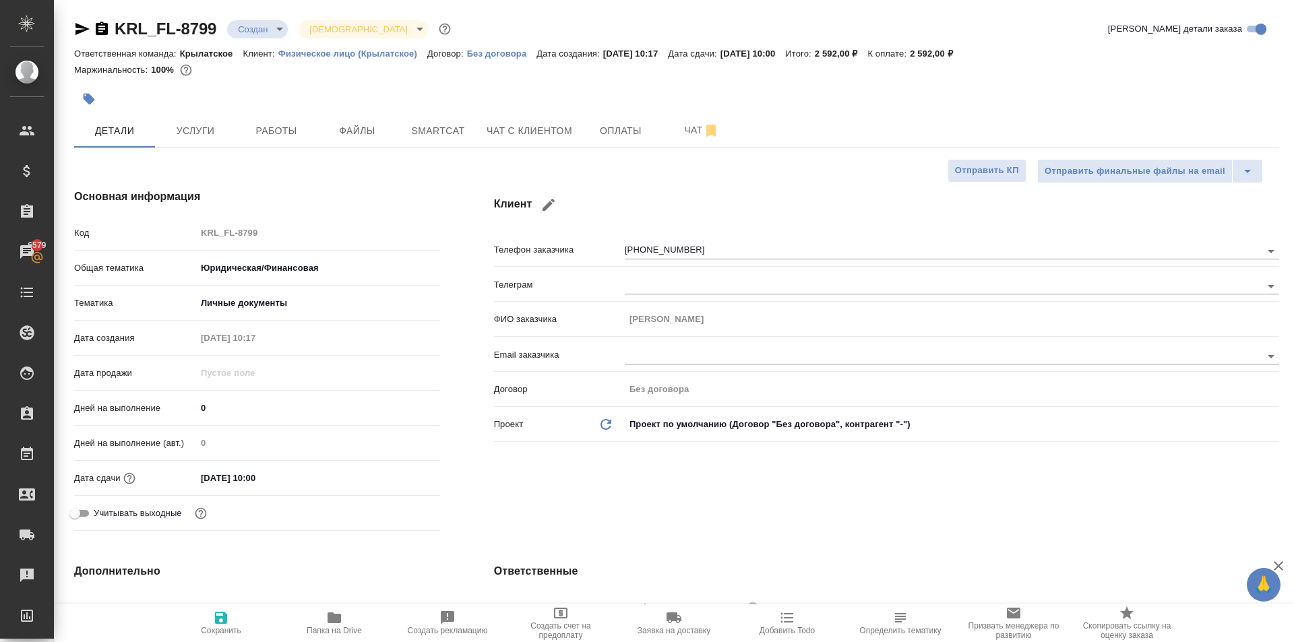
type textarea "x"
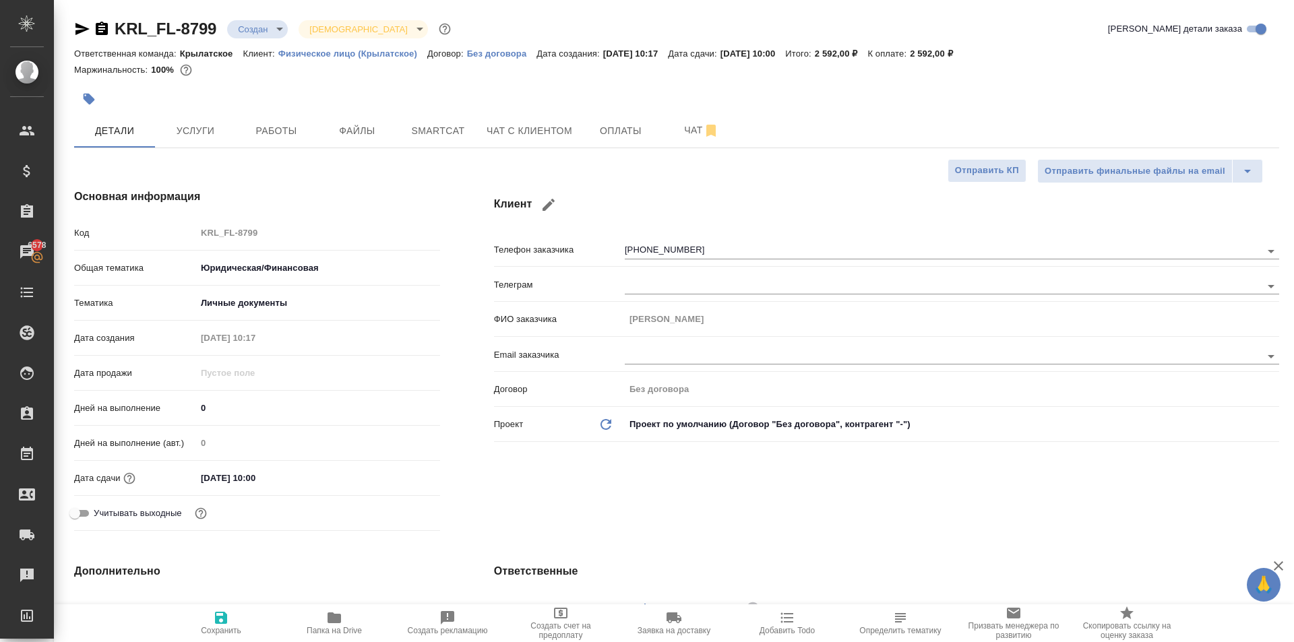
type textarea "x"
click at [533, 130] on span "Чат с клиентом" at bounding box center [530, 131] width 86 height 17
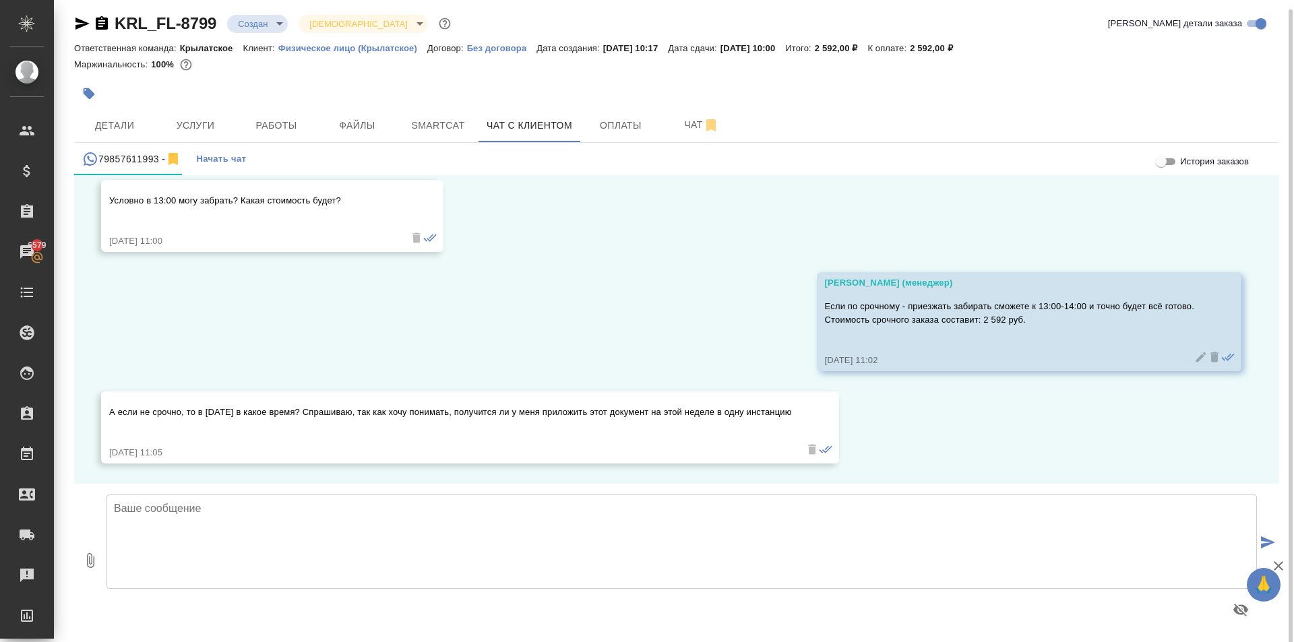
scroll to position [7, 0]
click at [208, 530] on textarea at bounding box center [682, 540] width 1151 height 94
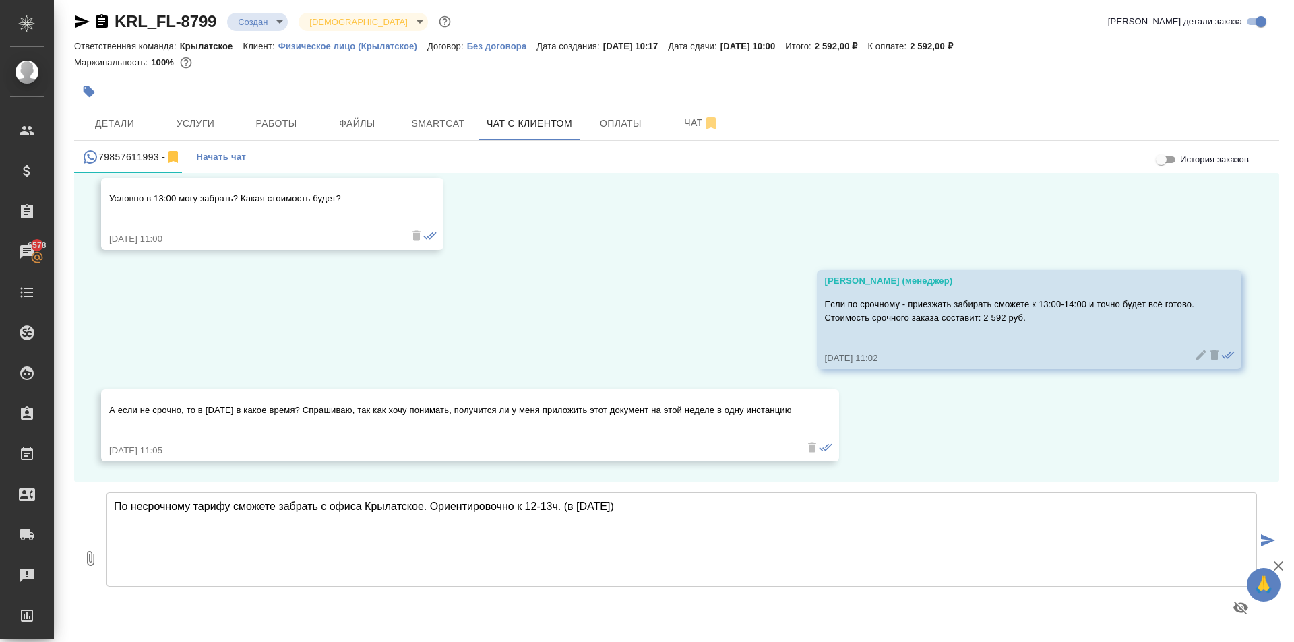
type textarea "По несрочному тарифу сможете забрать с офиса Крылатское. Ориентировочно к 12-13…"
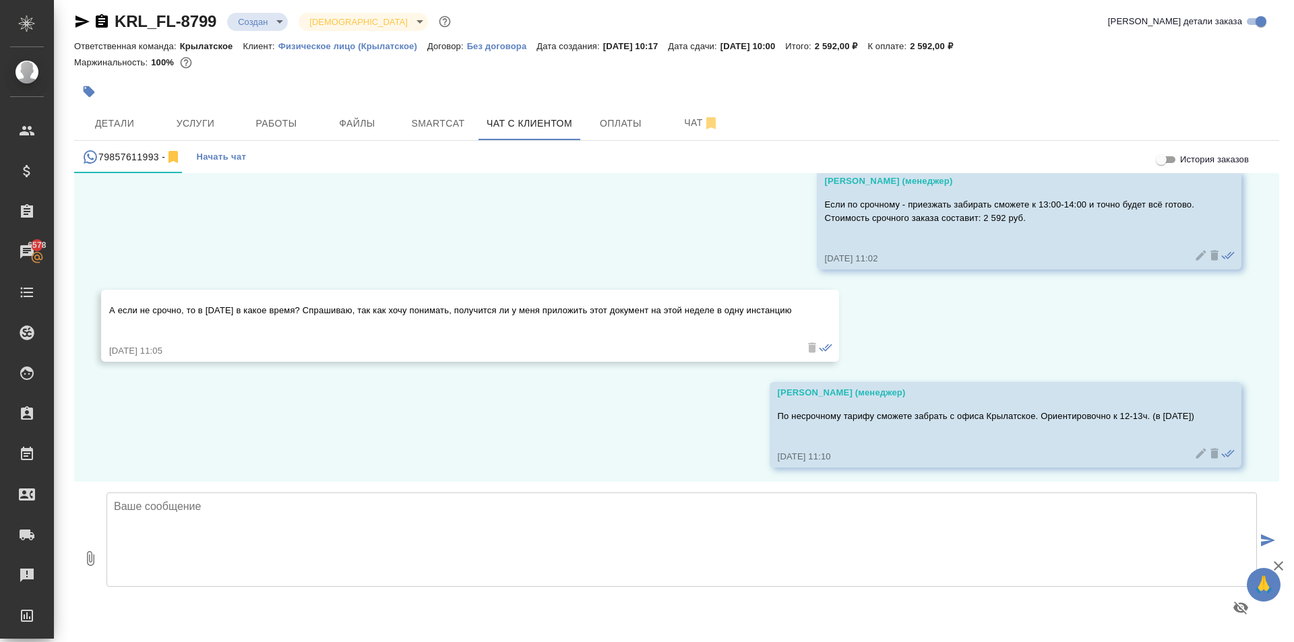
scroll to position [1029, 0]
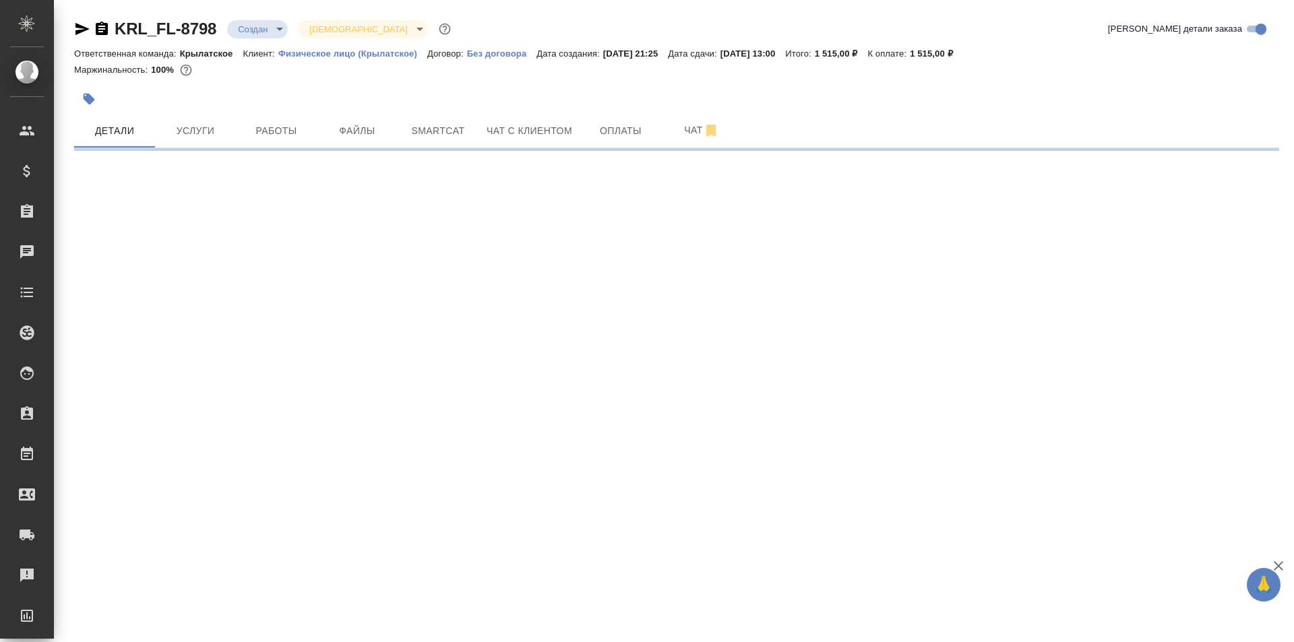
select select "RU"
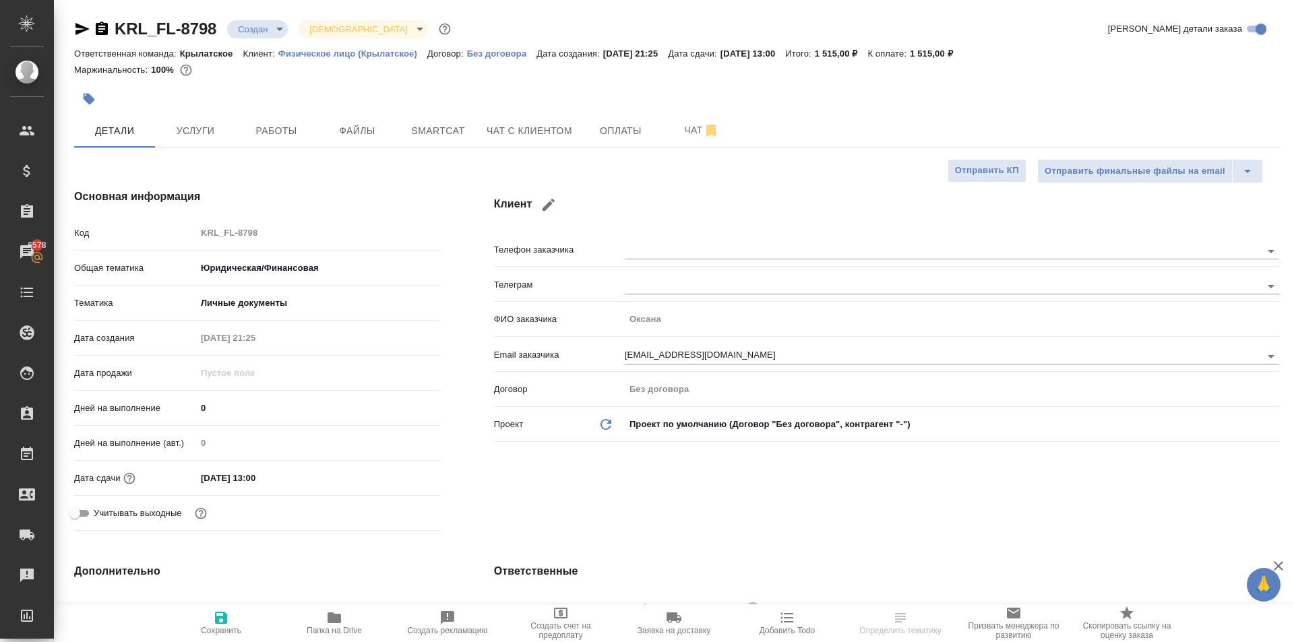
type textarea "x"
click at [362, 142] on button "Файлы" at bounding box center [357, 131] width 81 height 34
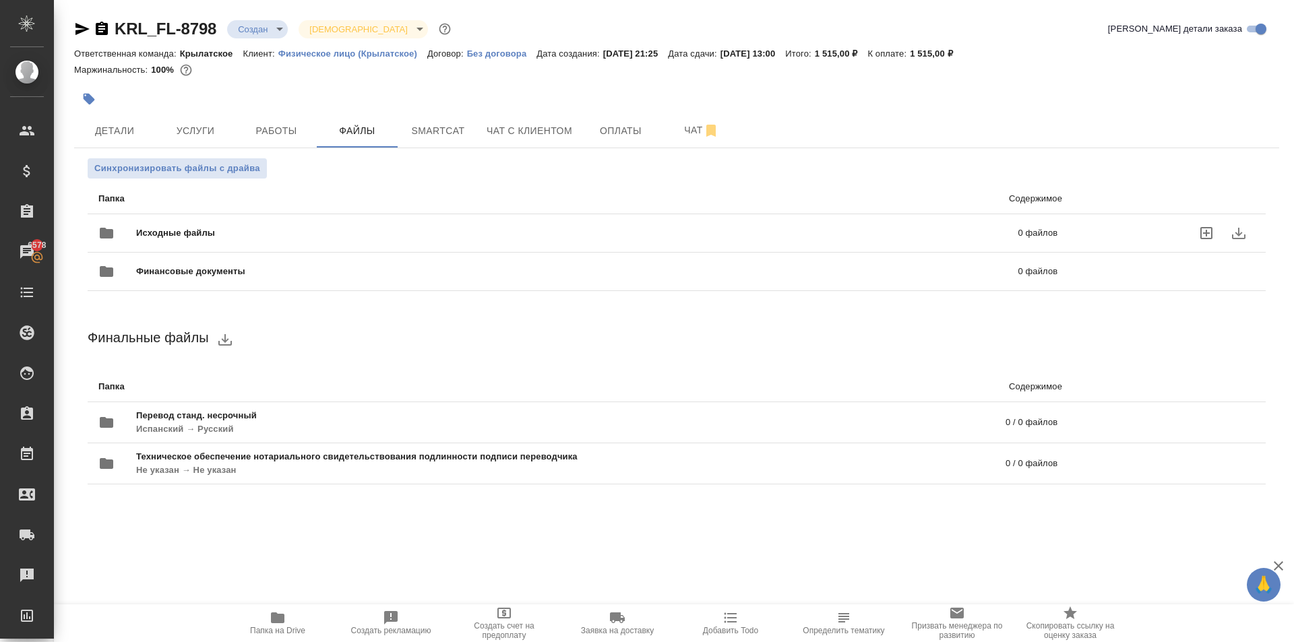
click at [222, 233] on span "Исходные файлы" at bounding box center [376, 232] width 481 height 13
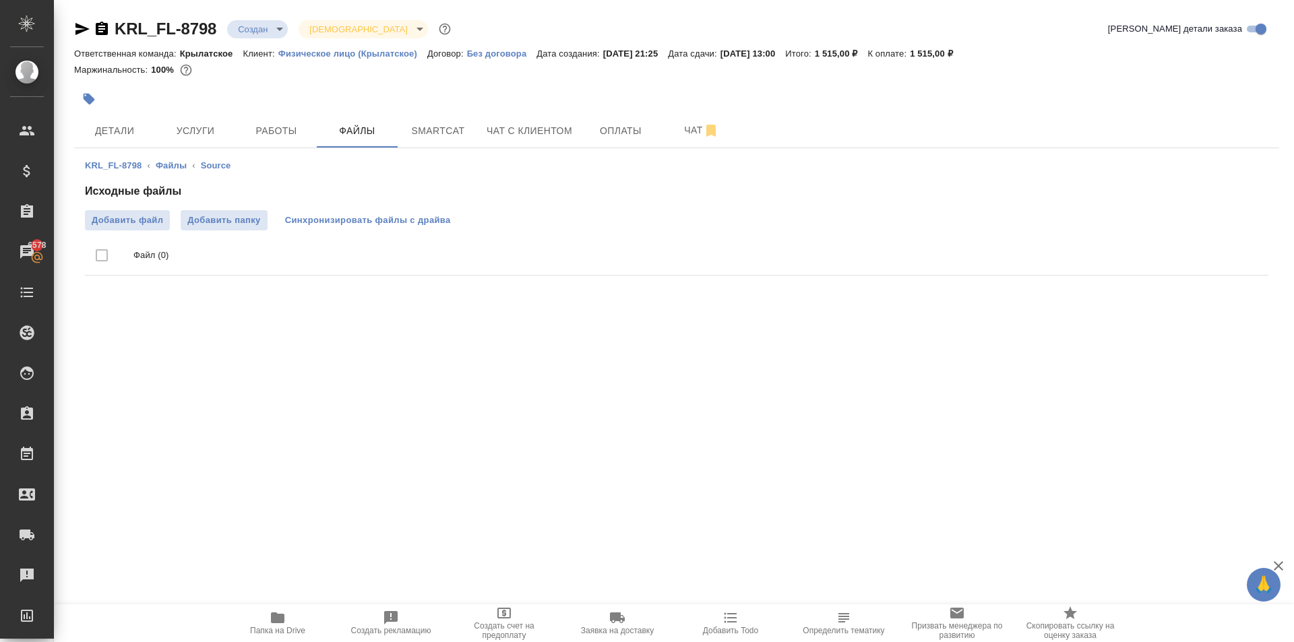
click at [396, 221] on span "Синхронизировать файлы с драйва" at bounding box center [368, 220] width 166 height 13
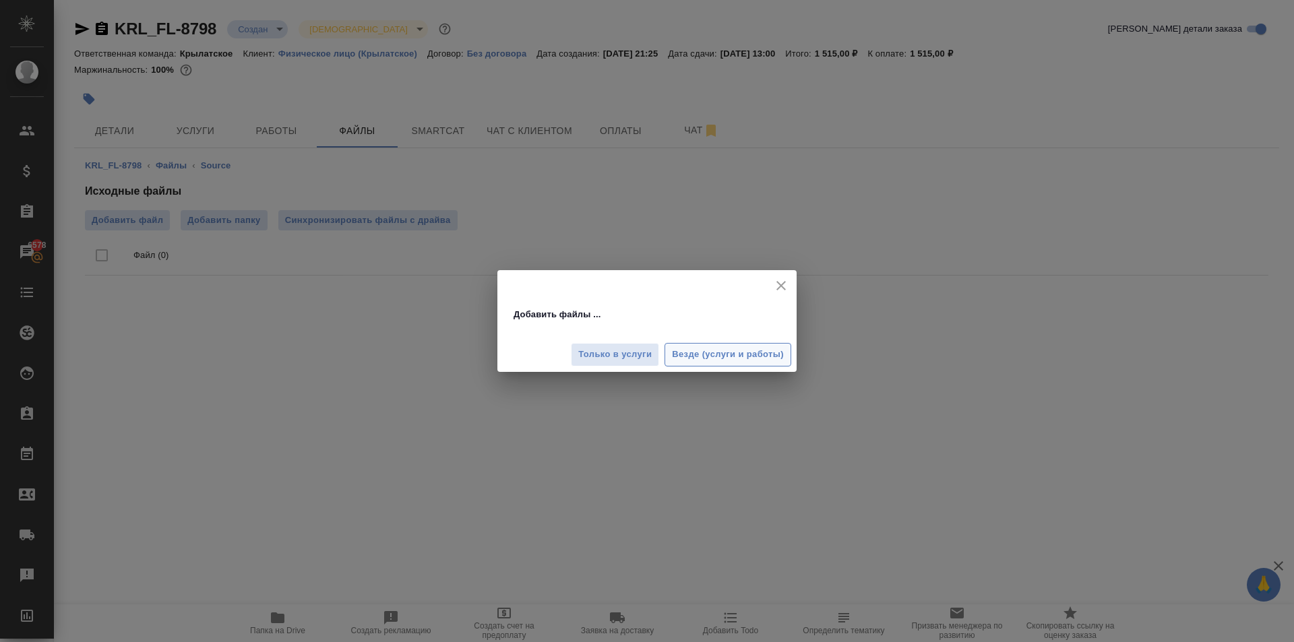
click at [767, 362] on span "Везде (услуги и работы)" at bounding box center [728, 355] width 112 height 16
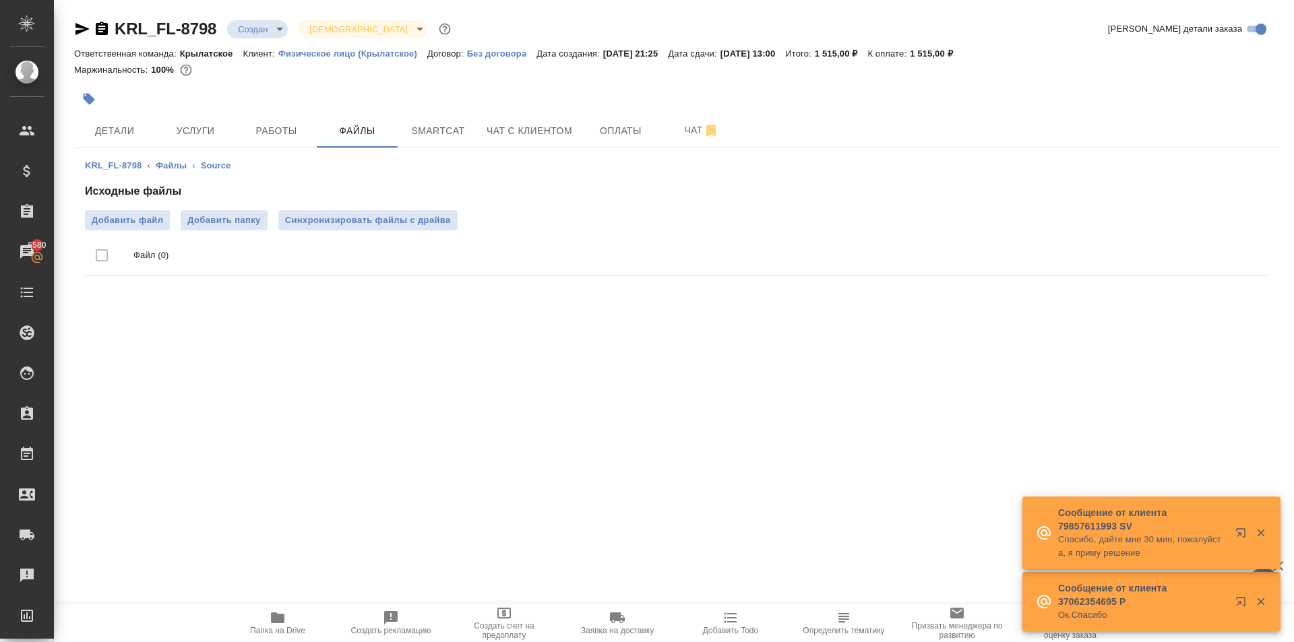
click at [270, 614] on icon "button" at bounding box center [278, 618] width 16 height 16
click at [434, 218] on span "Синхронизировать файлы с драйва" at bounding box center [368, 220] width 166 height 13
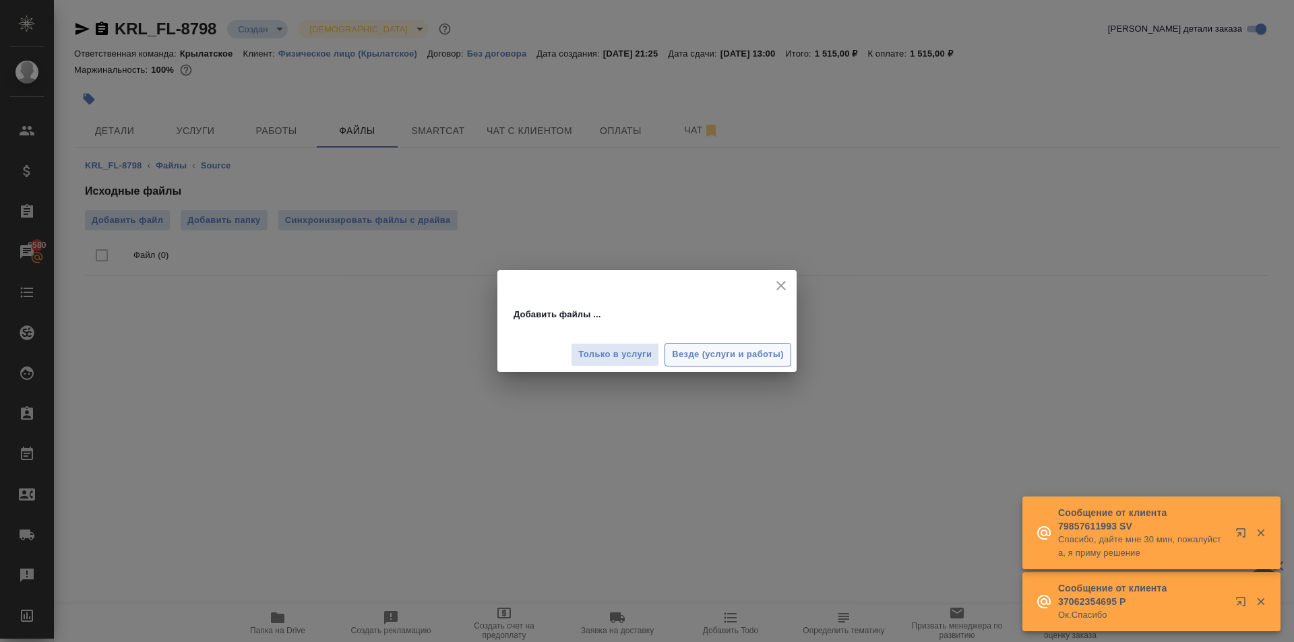
click at [773, 357] on span "Везде (услуги и работы)" at bounding box center [728, 355] width 112 height 16
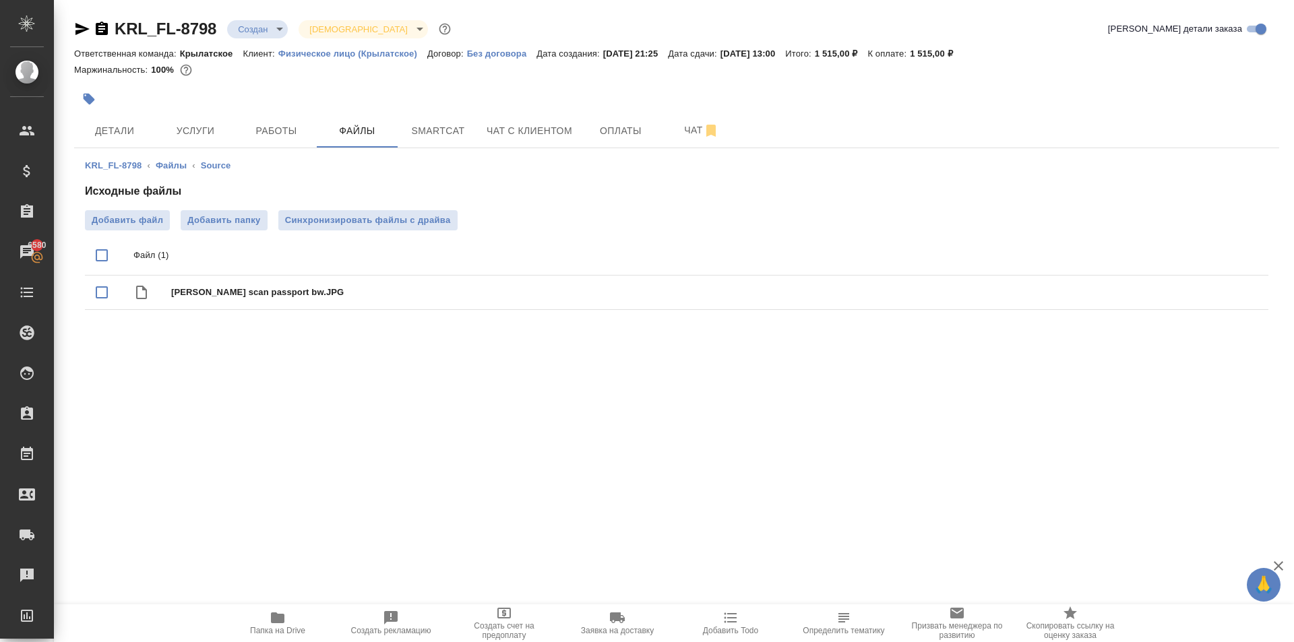
drag, startPoint x: 198, startPoint y: 132, endPoint x: 583, endPoint y: 48, distance: 394.0
click at [357, 87] on div "KRL_FL-8798 Создан new Святая троица holyTrinity Кратко детали заказа Ответстве…" at bounding box center [677, 175] width 1220 height 350
click at [278, 128] on span "Работы" at bounding box center [276, 131] width 65 height 17
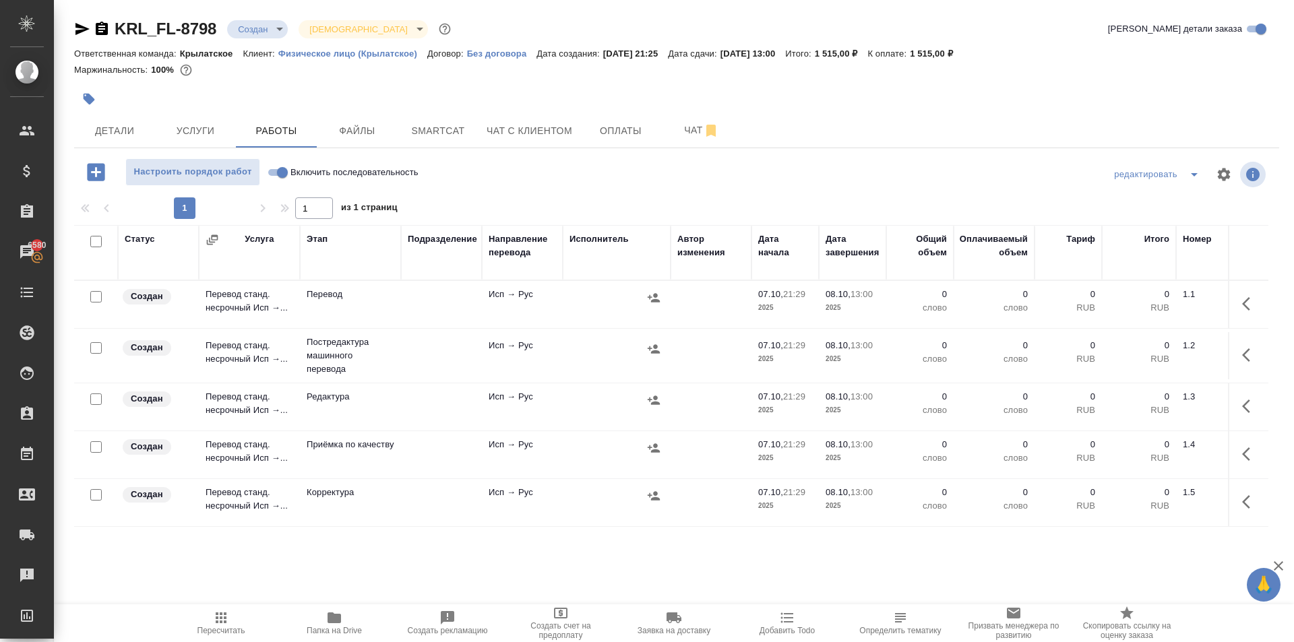
click at [281, 173] on input "Включить последовательность" at bounding box center [282, 172] width 49 height 16
checkbox input "true"
click at [96, 241] on input "checkbox" at bounding box center [95, 241] width 11 height 11
checkbox input "true"
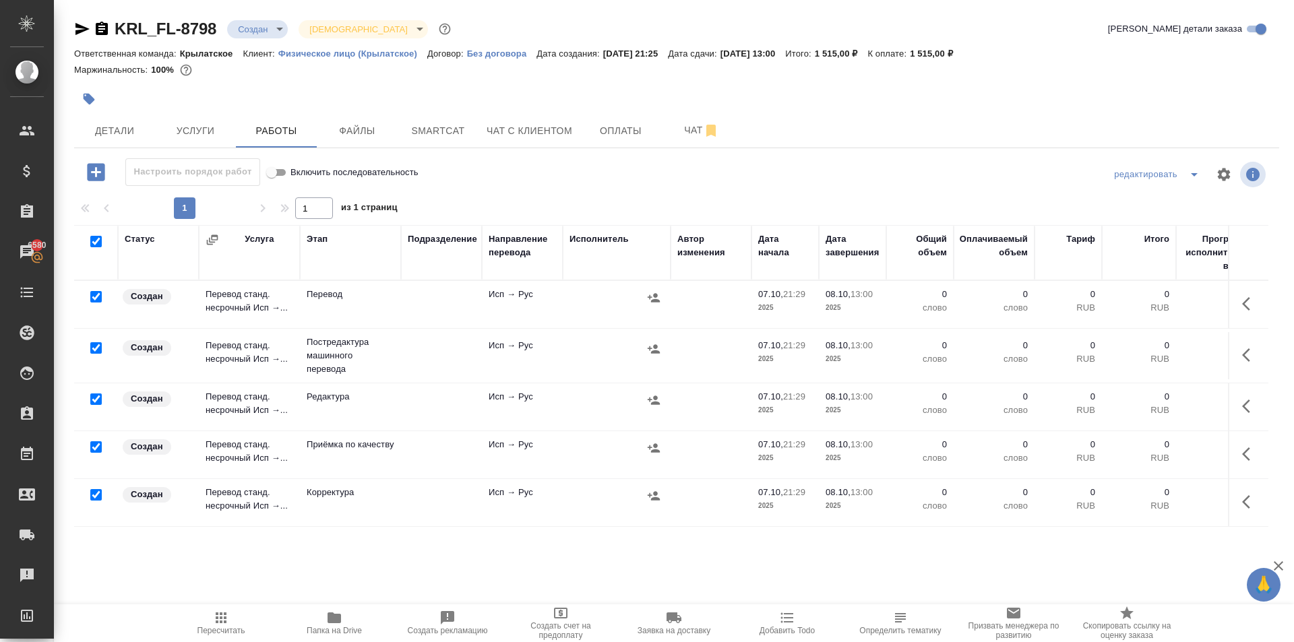
checkbox input "true"
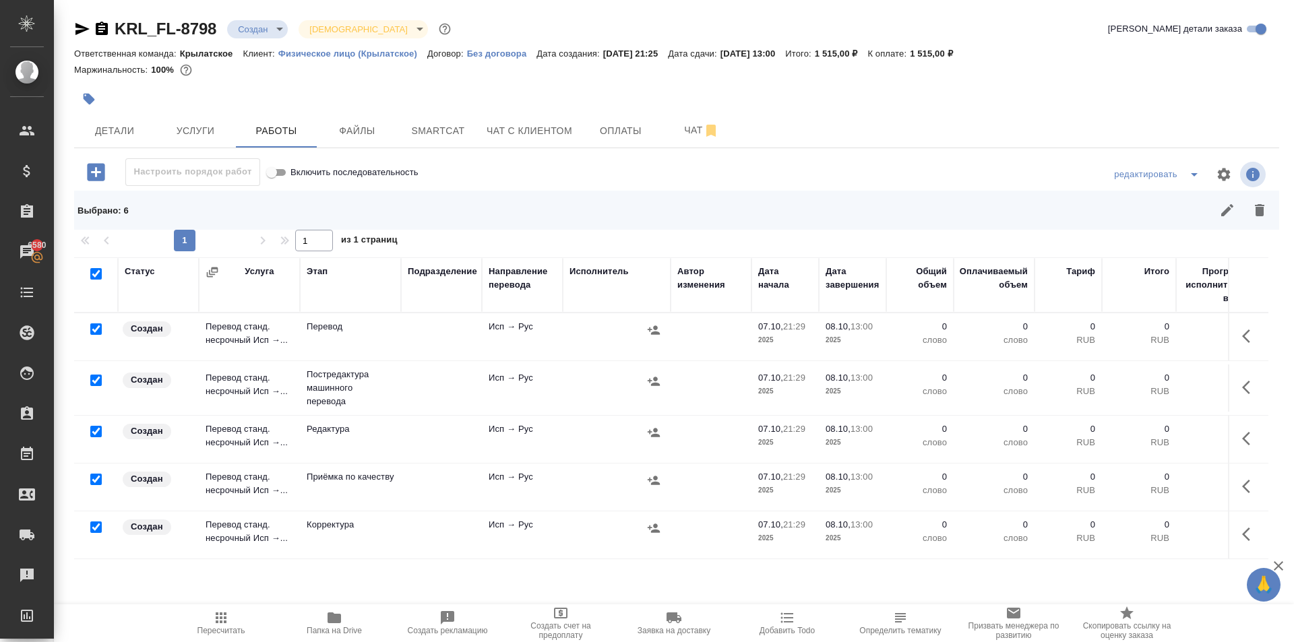
click at [95, 326] on input "checkbox" at bounding box center [95, 329] width 11 height 11
checkbox input "false"
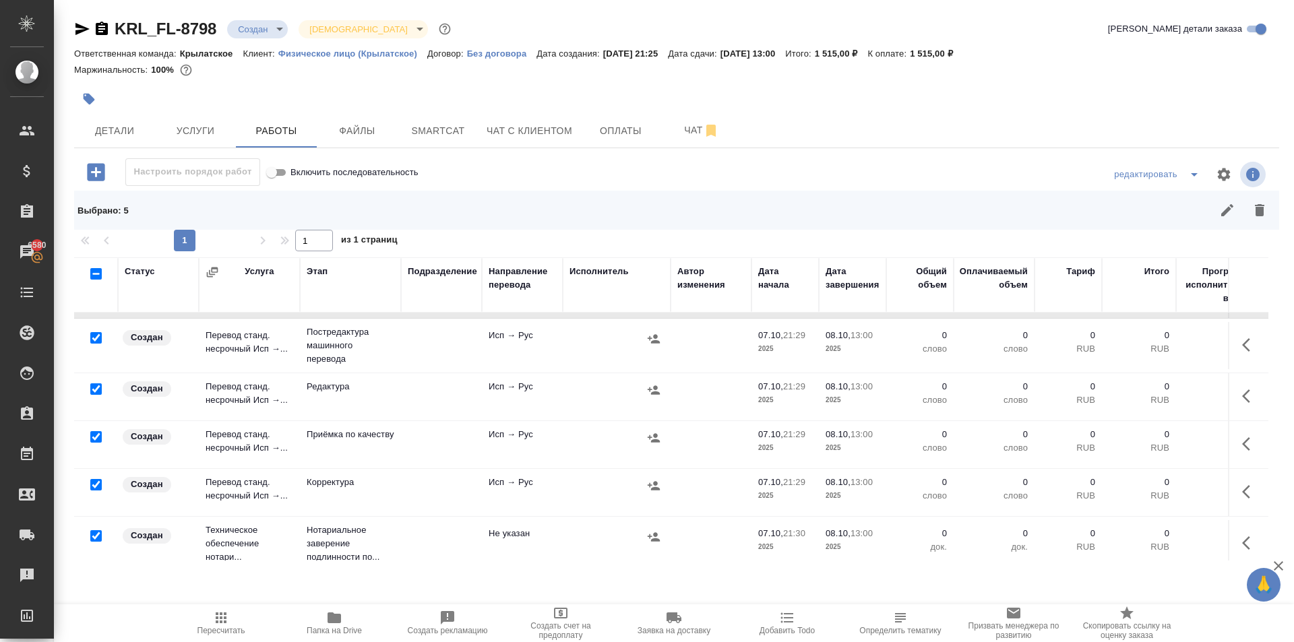
scroll to position [63, 0]
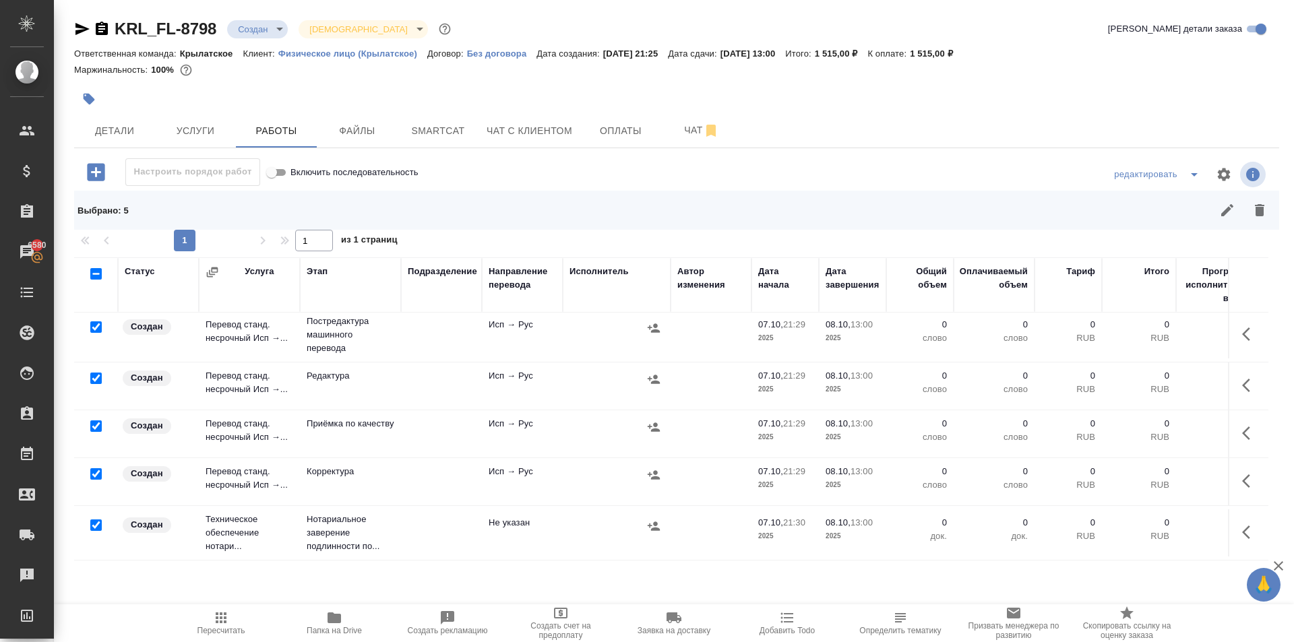
click at [98, 520] on input "checkbox" at bounding box center [95, 525] width 11 height 11
checkbox input "false"
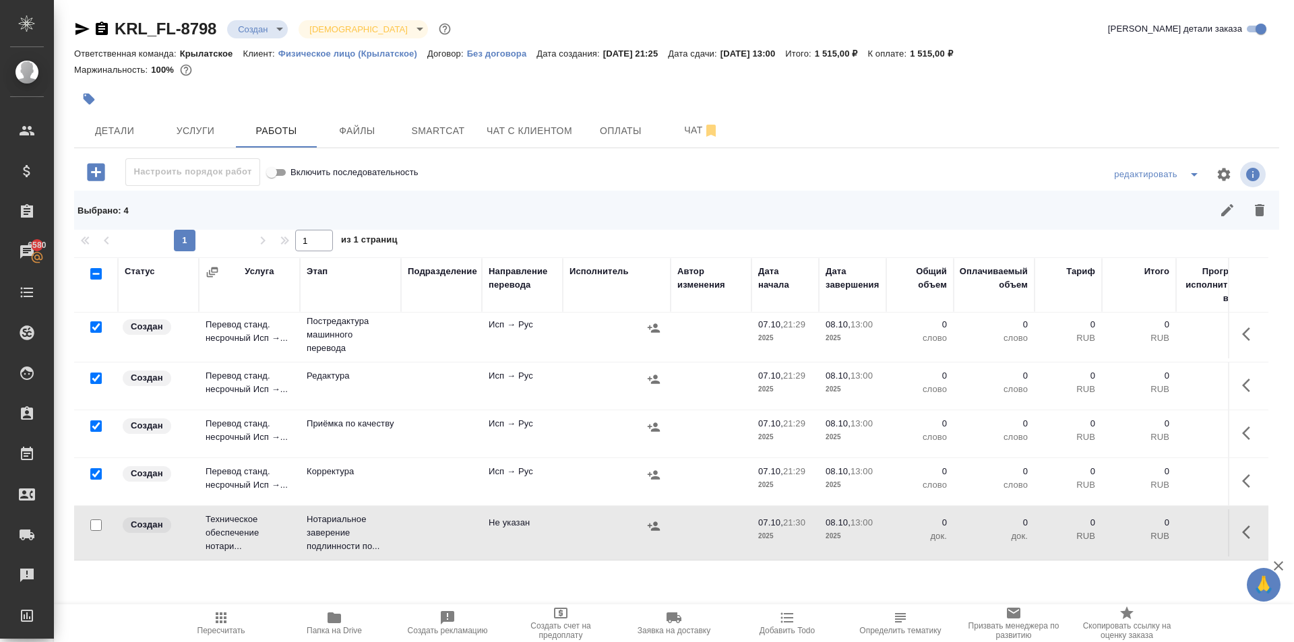
drag, startPoint x: 1270, startPoint y: 208, endPoint x: 1230, endPoint y: 253, distance: 60.7
click at [1269, 208] on button "button" at bounding box center [1260, 210] width 32 height 32
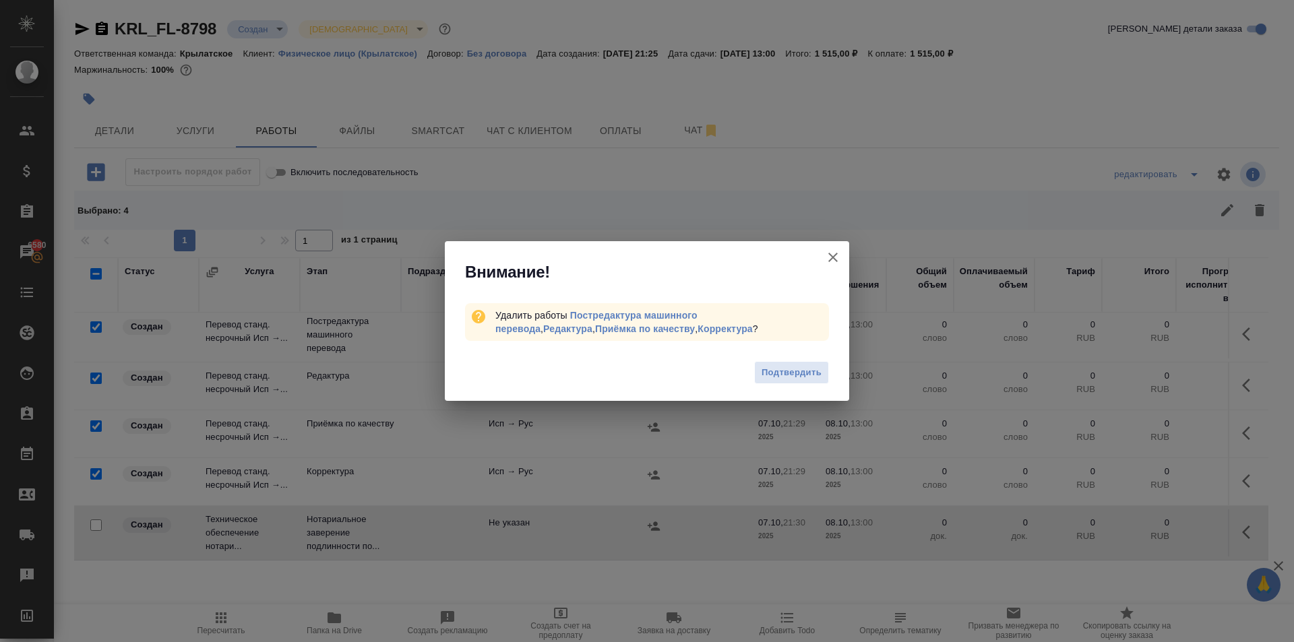
click at [785, 392] on div "Подтвердить" at bounding box center [647, 375] width 404 height 54
click at [787, 373] on span "Подтвердить" at bounding box center [792, 373] width 60 height 16
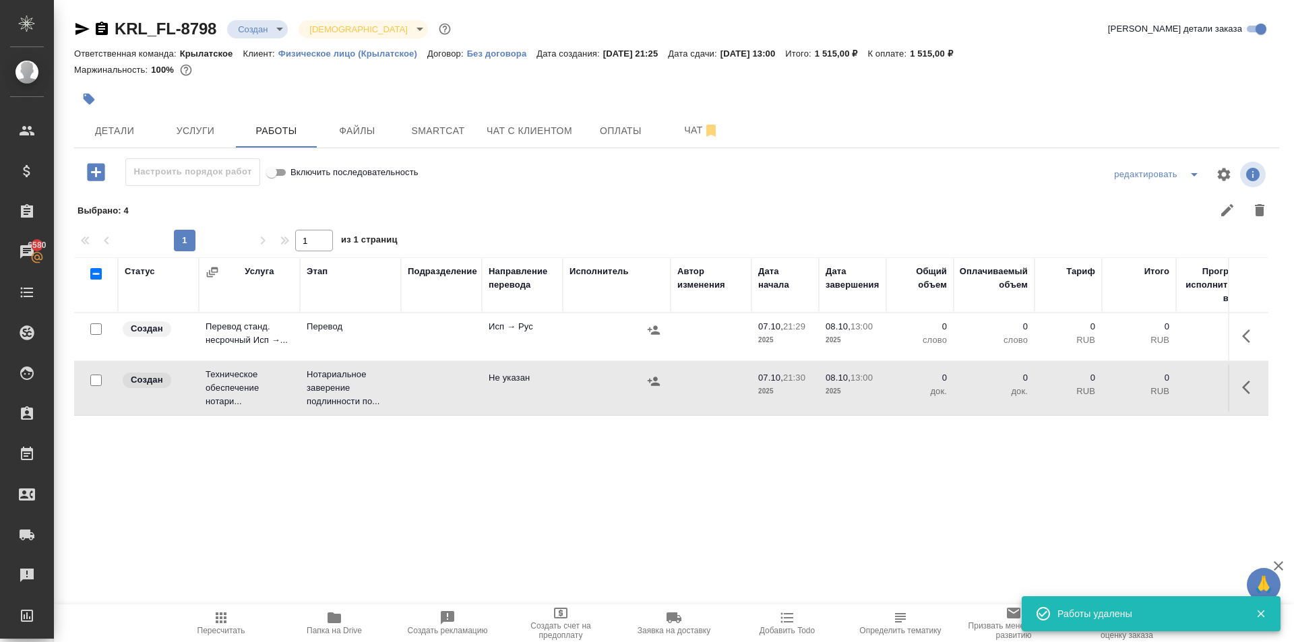
scroll to position [0, 0]
click at [1254, 345] on button "button" at bounding box center [1250, 336] width 32 height 32
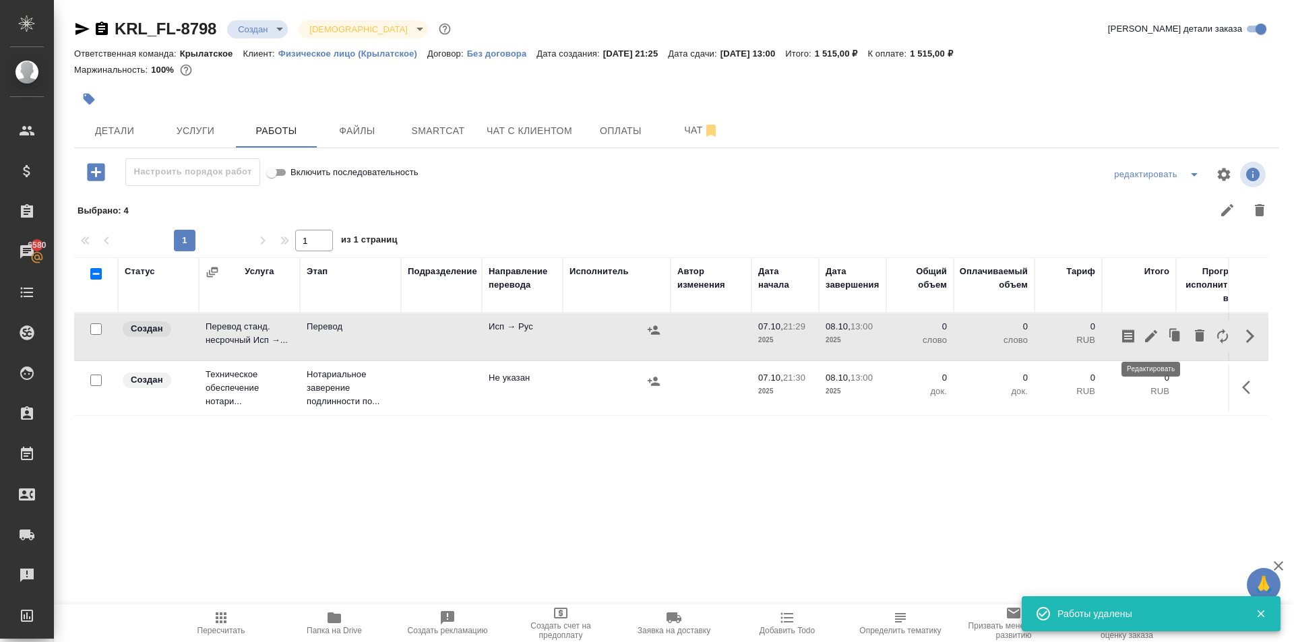
click at [1149, 334] on icon "button" at bounding box center [1151, 336] width 16 height 16
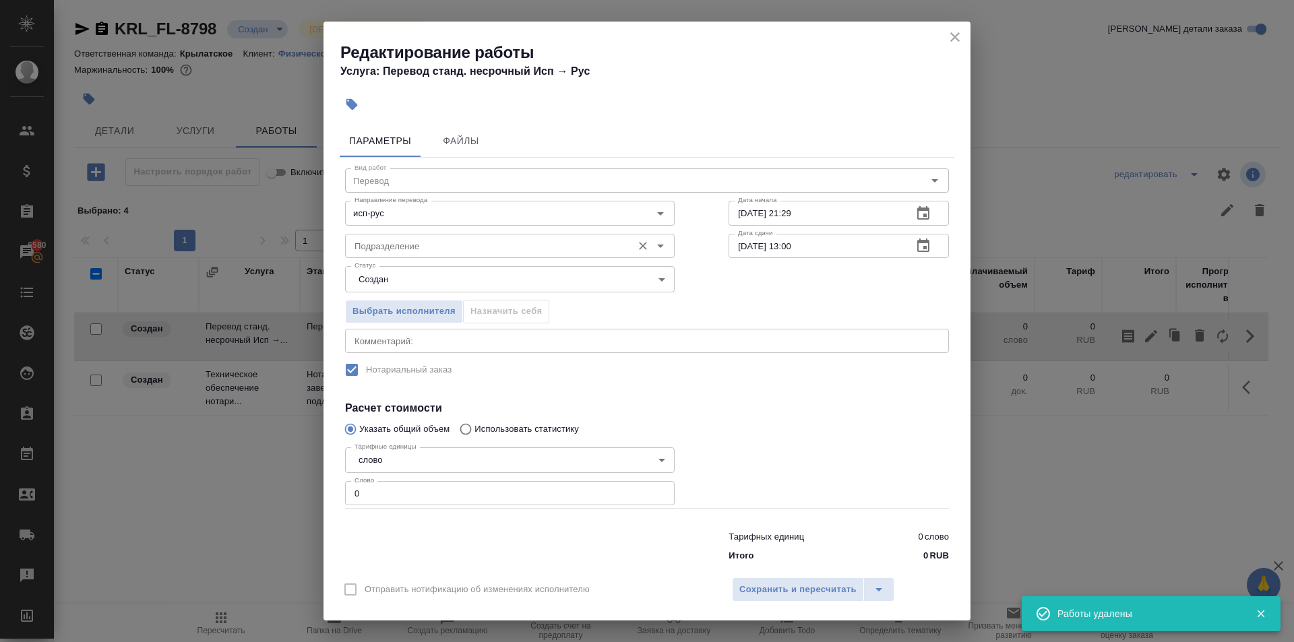
click at [477, 246] on input "Подразделение" at bounding box center [487, 246] width 276 height 16
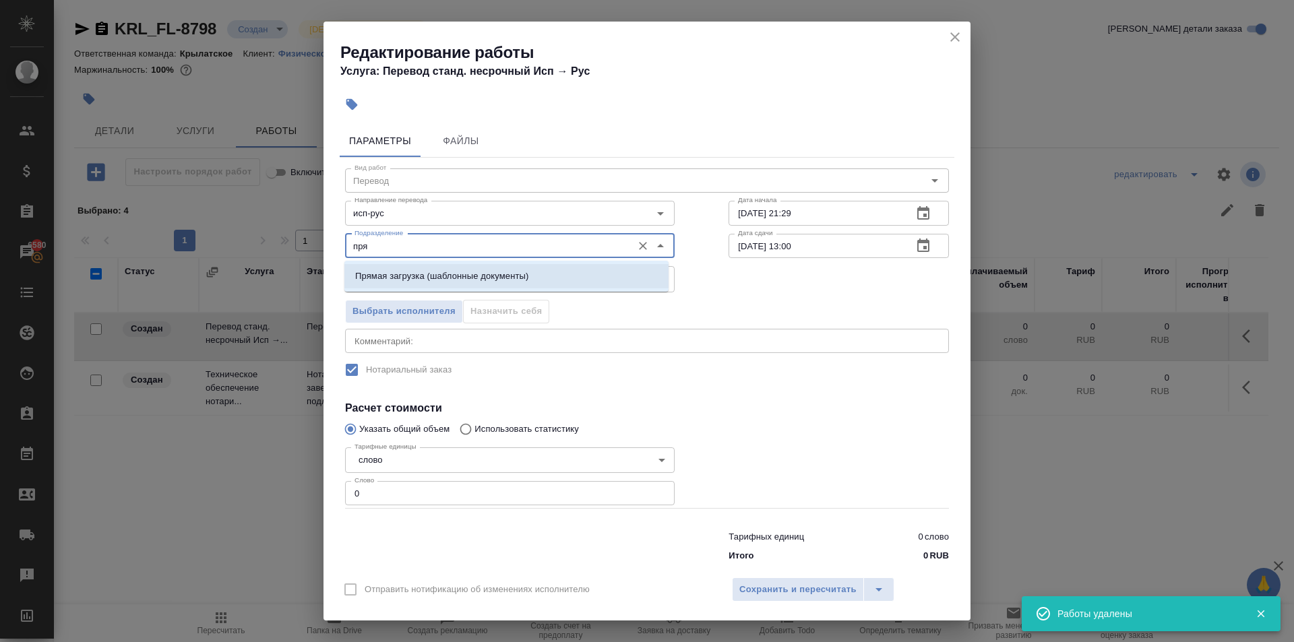
click at [486, 277] on p "Прямая загрузка (шаблонные документы)" at bounding box center [441, 276] width 173 height 13
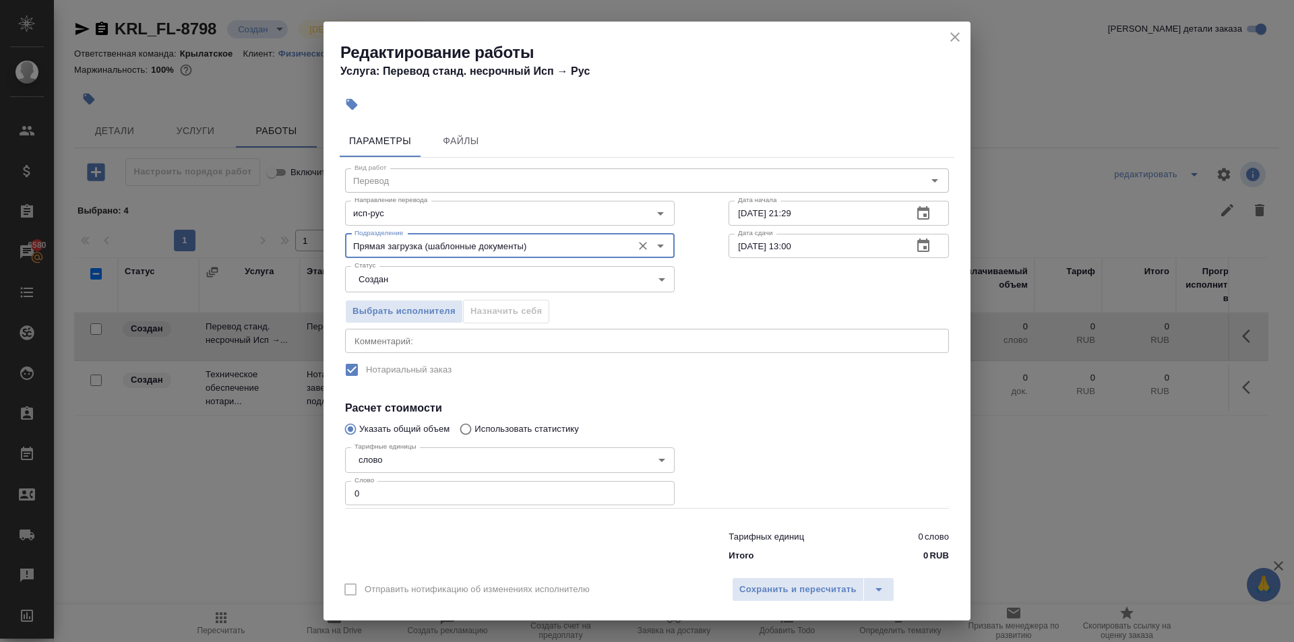
type input "Прямая загрузка (шаблонные документы)"
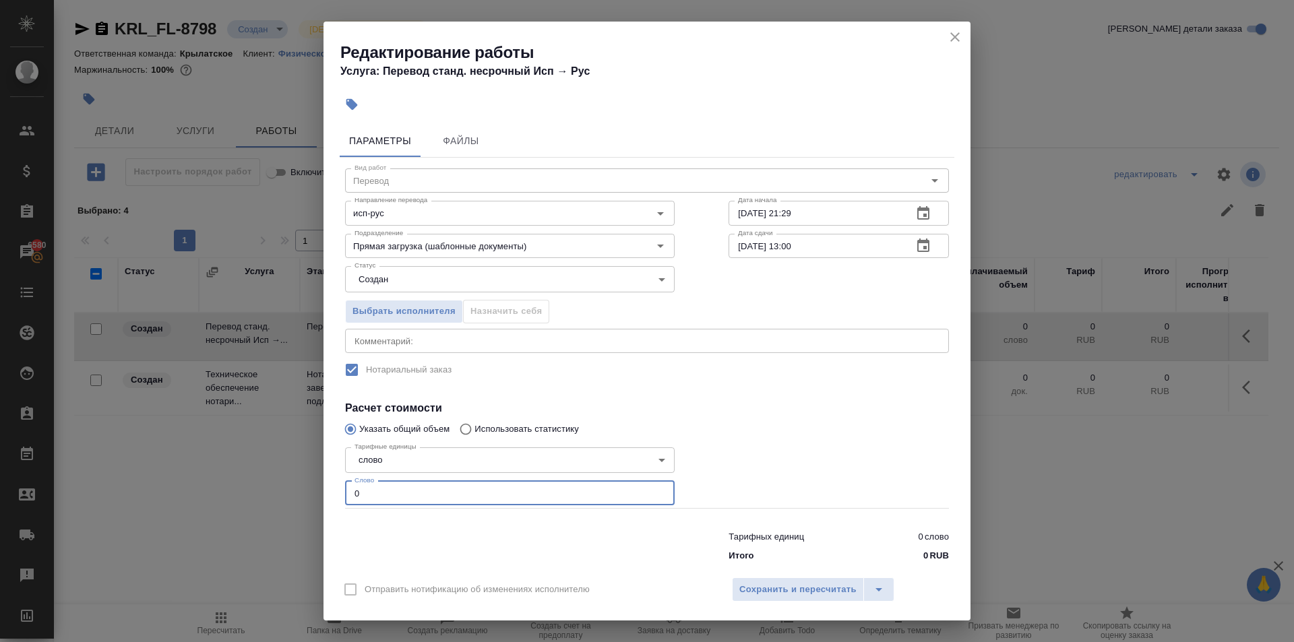
drag, startPoint x: 382, startPoint y: 485, endPoint x: 323, endPoint y: 480, distance: 58.8
click at [323, 480] on div "Редактирование работы Услуга: Перевод станд. несрочный Исп → [PERSON_NAME] Файл…" at bounding box center [647, 321] width 1294 height 642
type input "10"
click at [397, 288] on body "🙏 .cls-1 fill:#fff; AWATERA [PERSON_NAME] Клиенты Спецификации Заказы 6580 Чаты…" at bounding box center [647, 321] width 1294 height 642
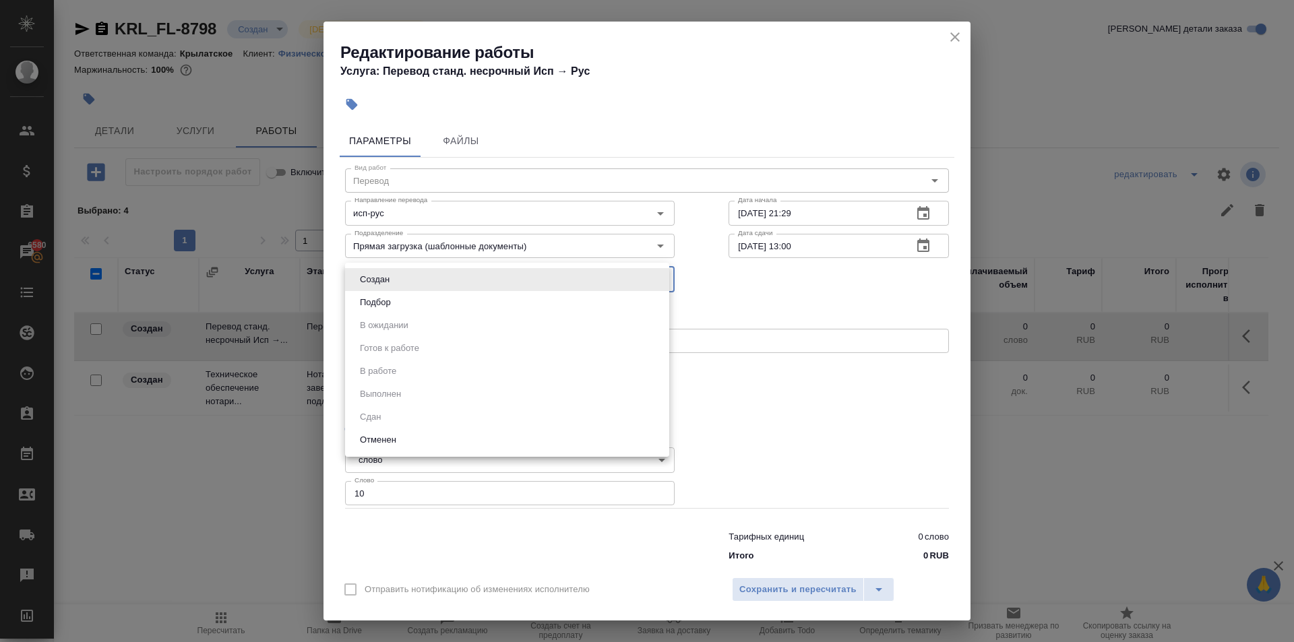
click at [392, 297] on button "Подбор" at bounding box center [375, 302] width 39 height 15
type input "recruiting"
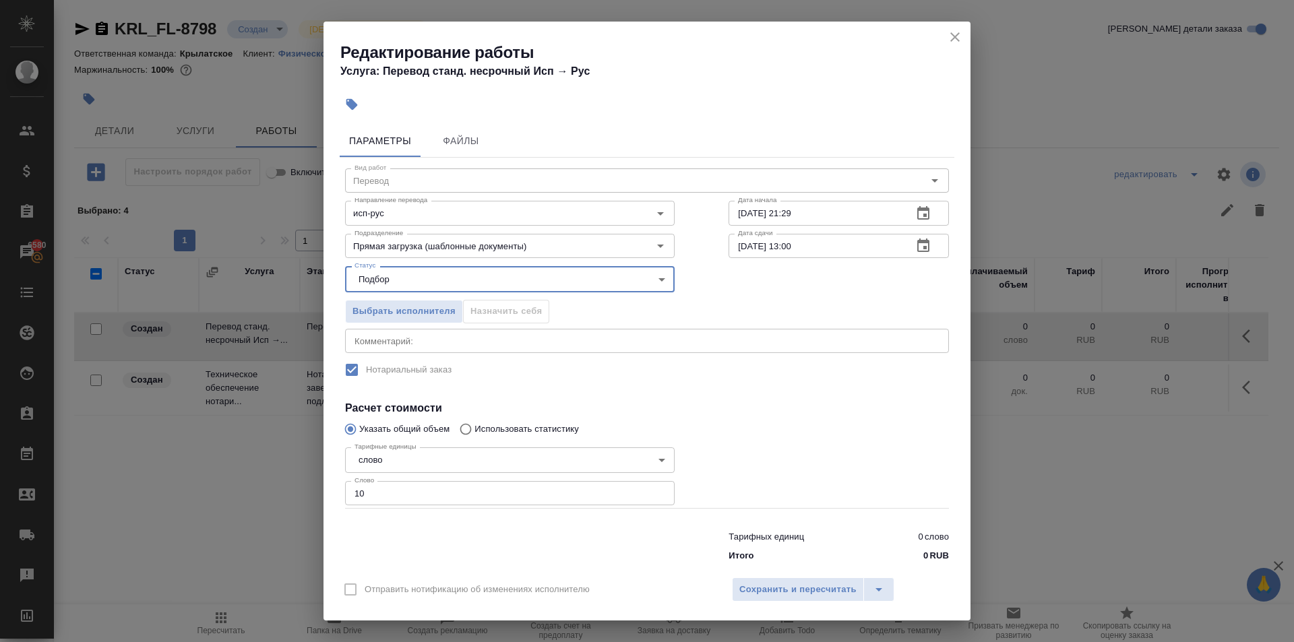
click at [857, 576] on div "Отправить нотификацию об изменениях исполнителю Сохранить и пересчитать" at bounding box center [647, 595] width 647 height 52
click at [845, 587] on span "Сохранить и пересчитать" at bounding box center [797, 590] width 117 height 16
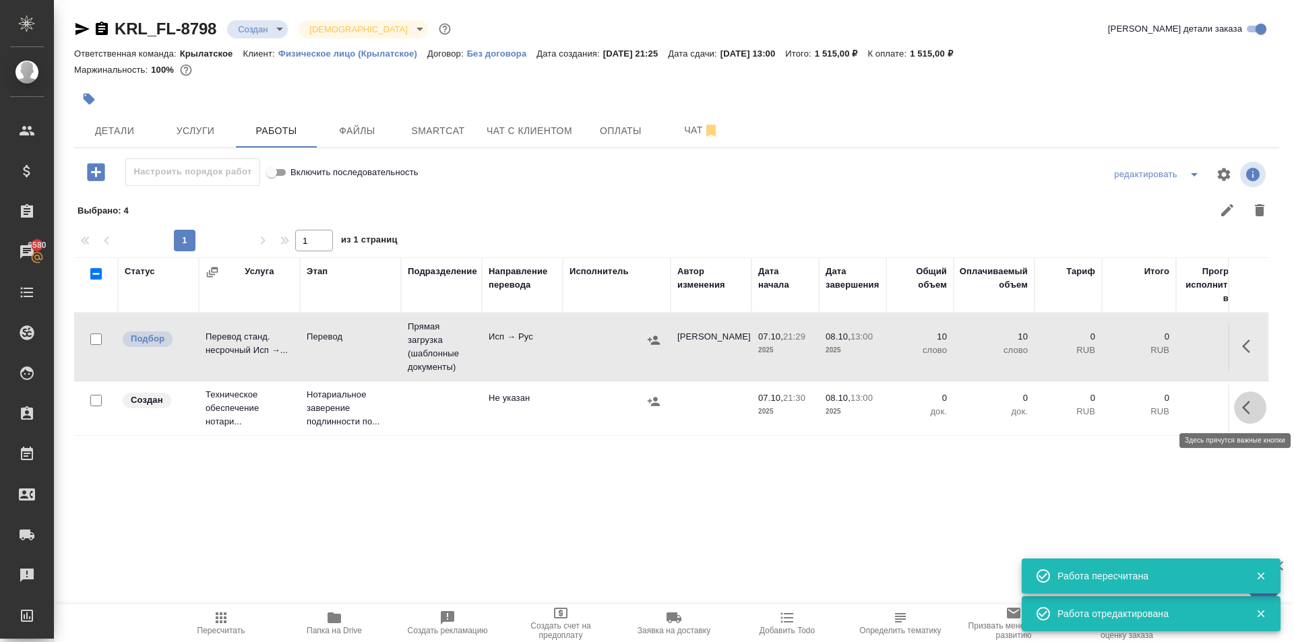
click at [1245, 402] on icon "button" at bounding box center [1250, 408] width 16 height 16
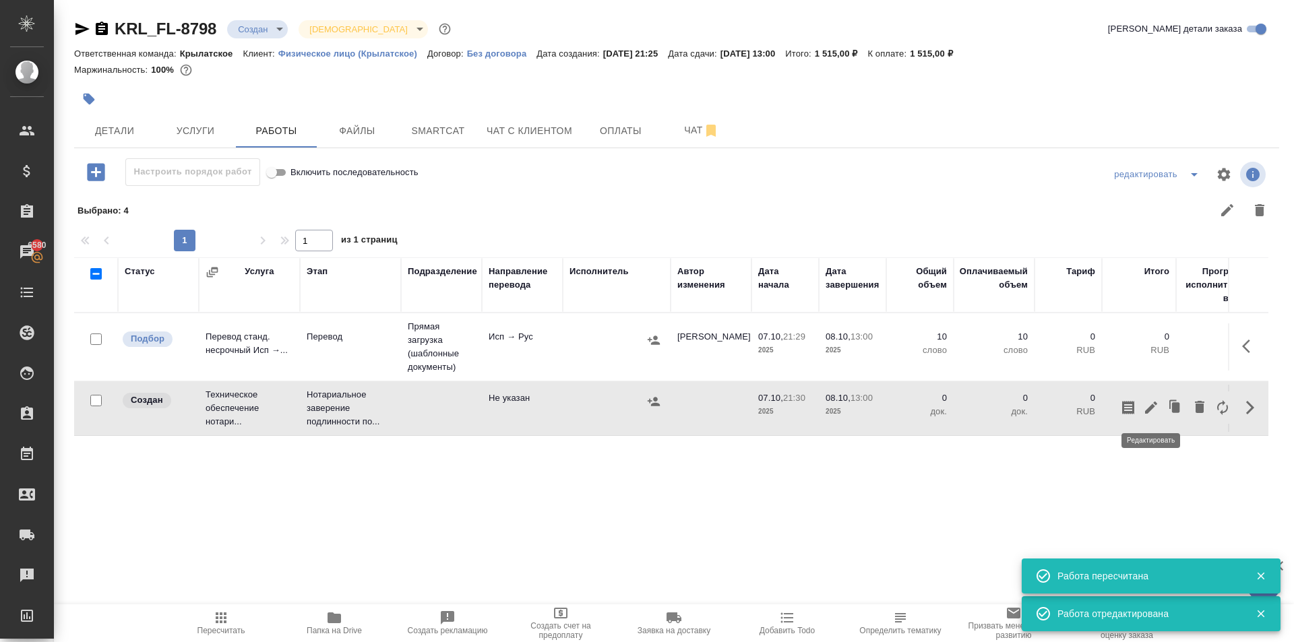
click at [1153, 406] on icon "button" at bounding box center [1151, 408] width 12 height 12
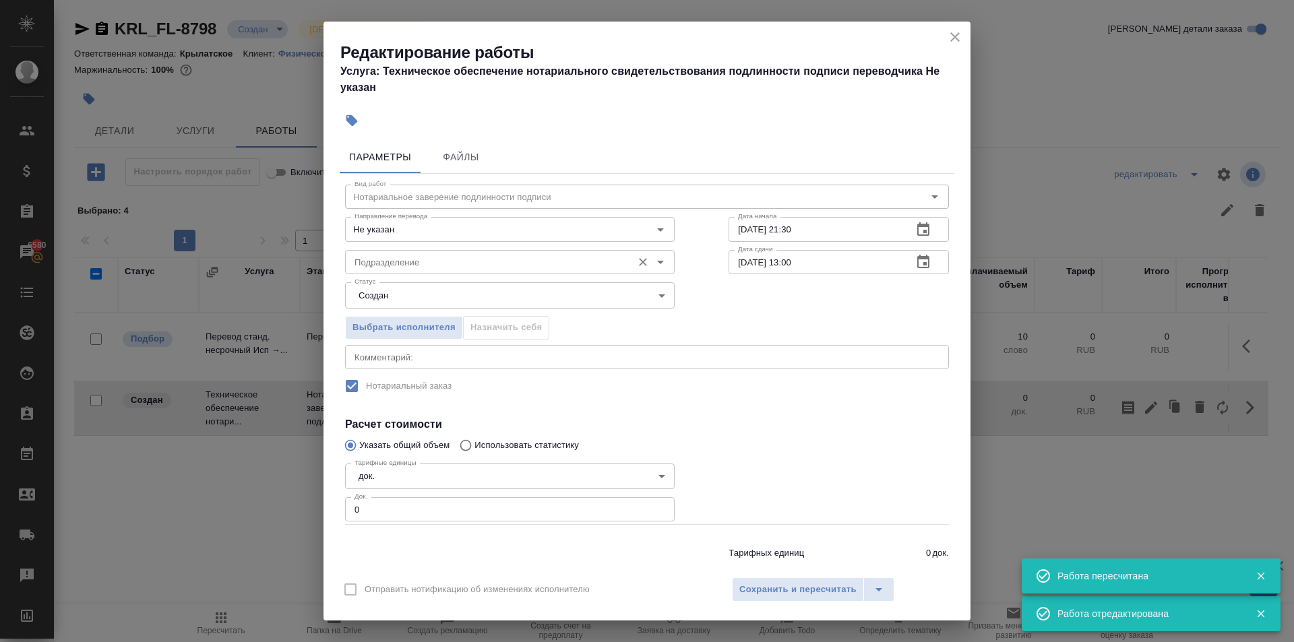
click at [516, 260] on input "Подразделение" at bounding box center [487, 262] width 276 height 16
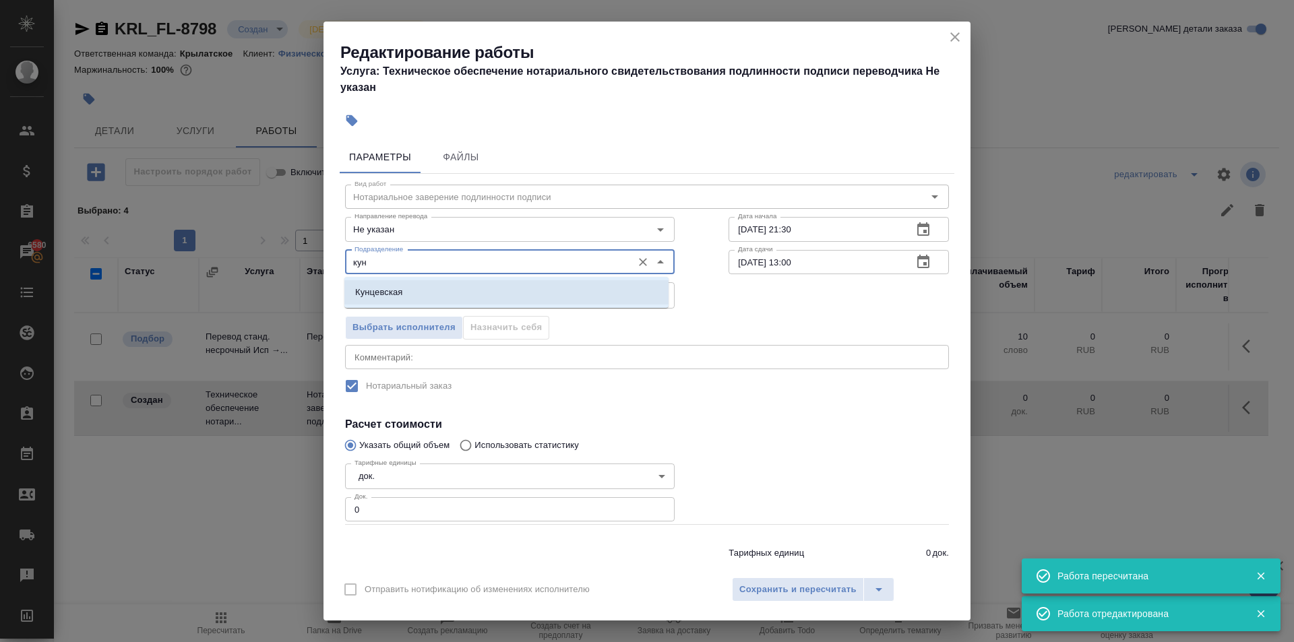
click at [383, 277] on div "Кунцевская" at bounding box center [506, 292] width 324 height 31
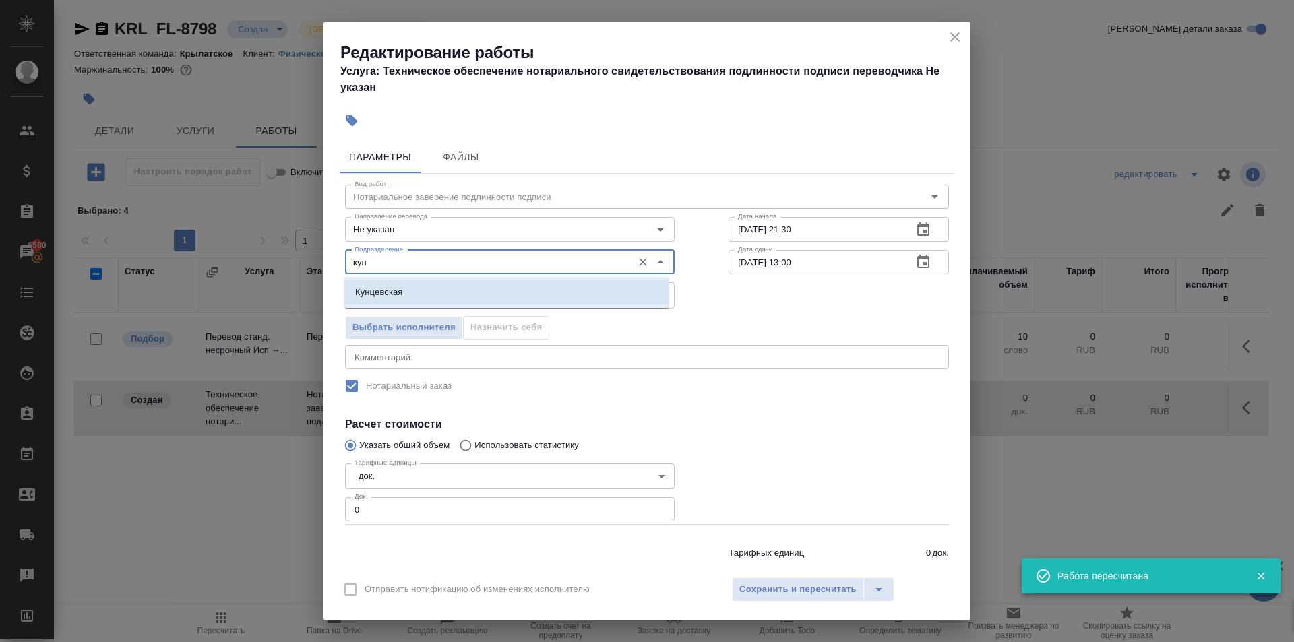
click at [387, 285] on li "Кунцевская" at bounding box center [506, 292] width 324 height 24
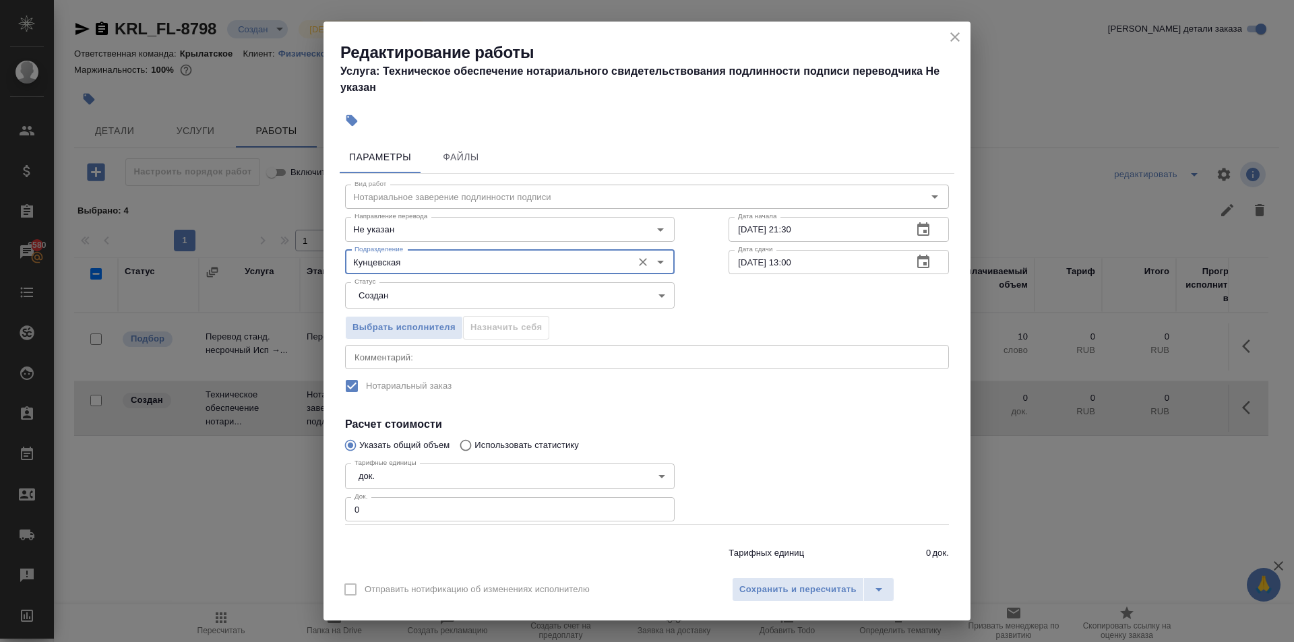
type input "Кунцевская"
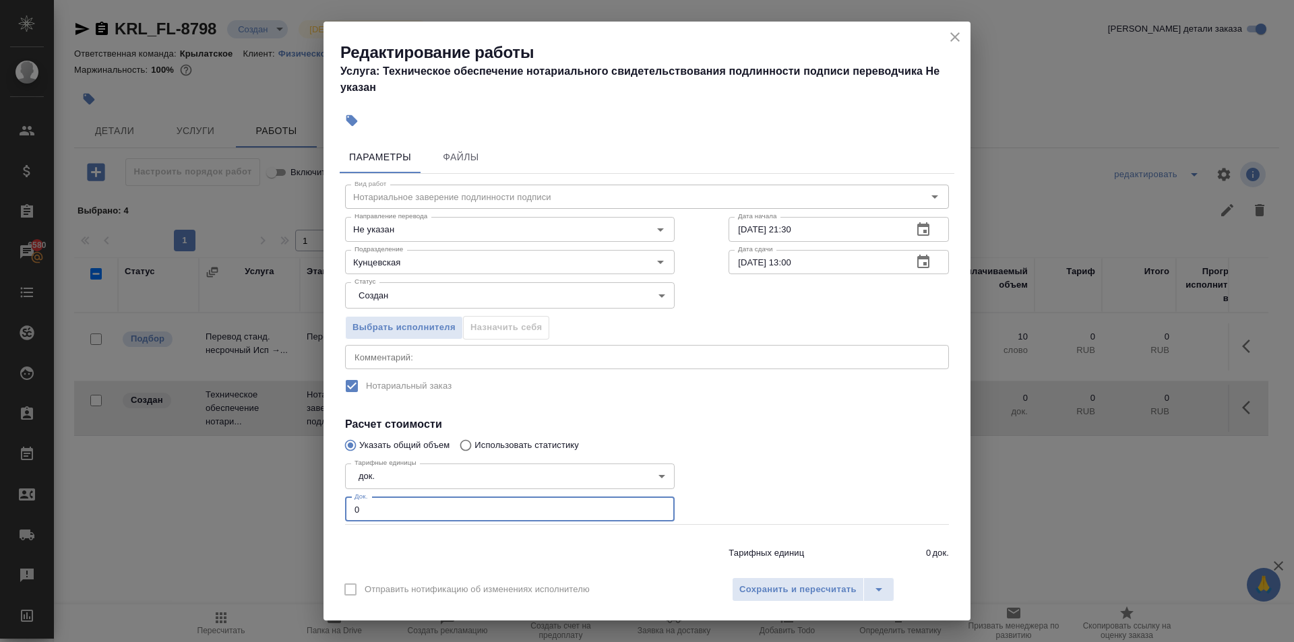
drag, startPoint x: 366, startPoint y: 503, endPoint x: 318, endPoint y: 506, distance: 48.0
click at [318, 506] on div "Редактирование работы Услуга: Техническое обеспечение нотариального свидетельст…" at bounding box center [647, 321] width 1294 height 642
type input "1"
click at [743, 584] on span "Сохранить и пересчитать" at bounding box center [797, 590] width 117 height 16
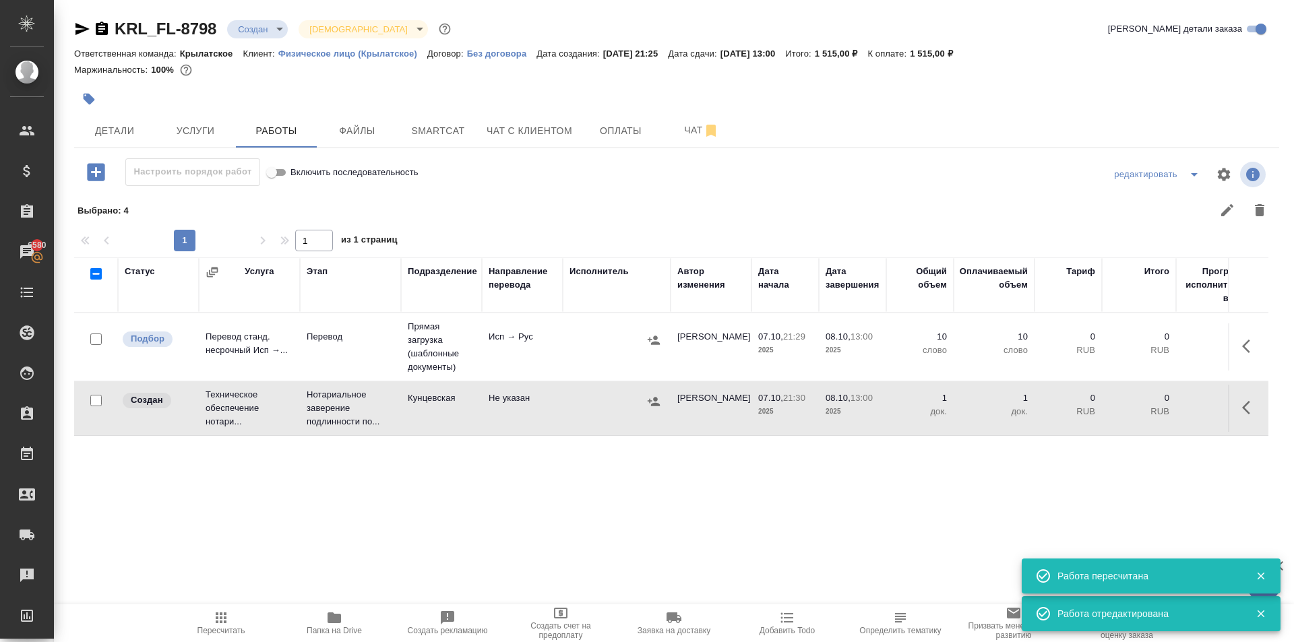
click at [642, 392] on div at bounding box center [617, 402] width 94 height 20
click at [650, 402] on icon "button" at bounding box center [654, 401] width 12 height 9
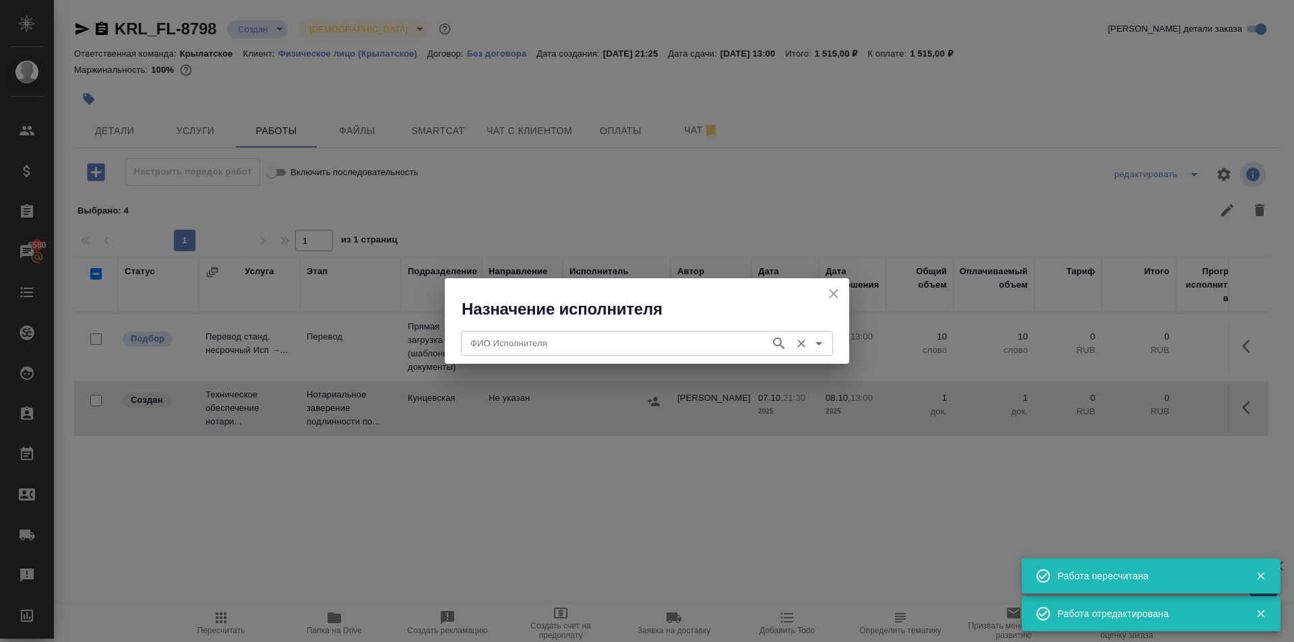
click at [507, 341] on input "ФИО Исполнителя" at bounding box center [614, 343] width 299 height 16
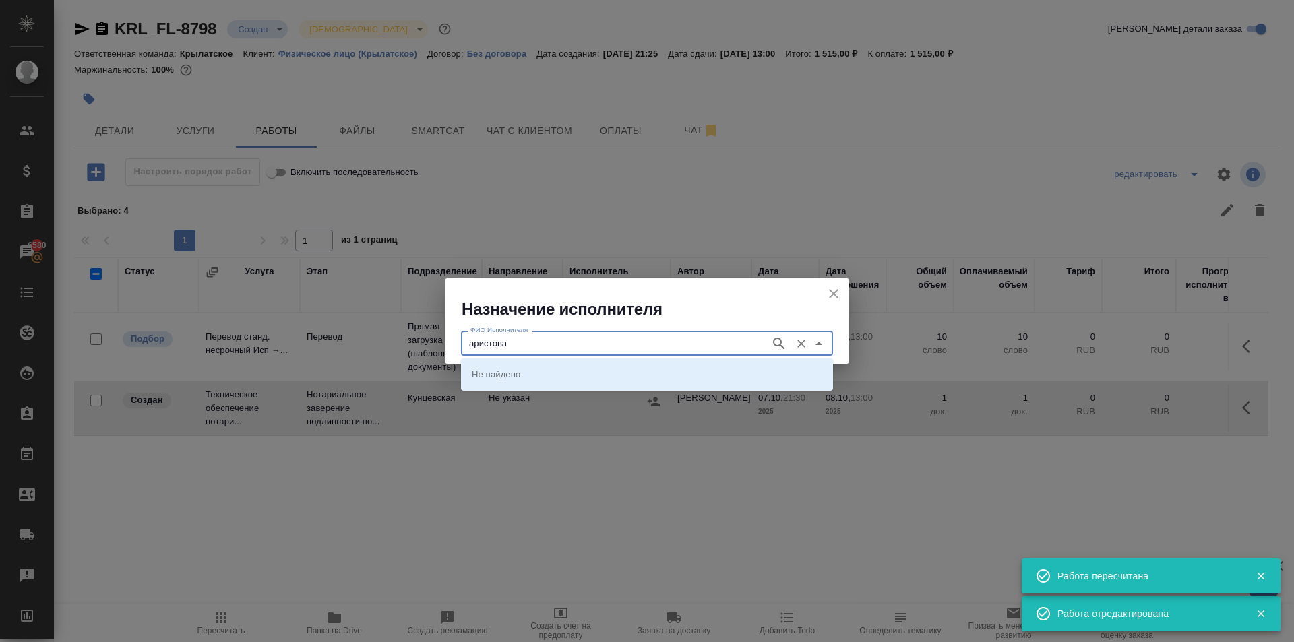
type input "аристова"
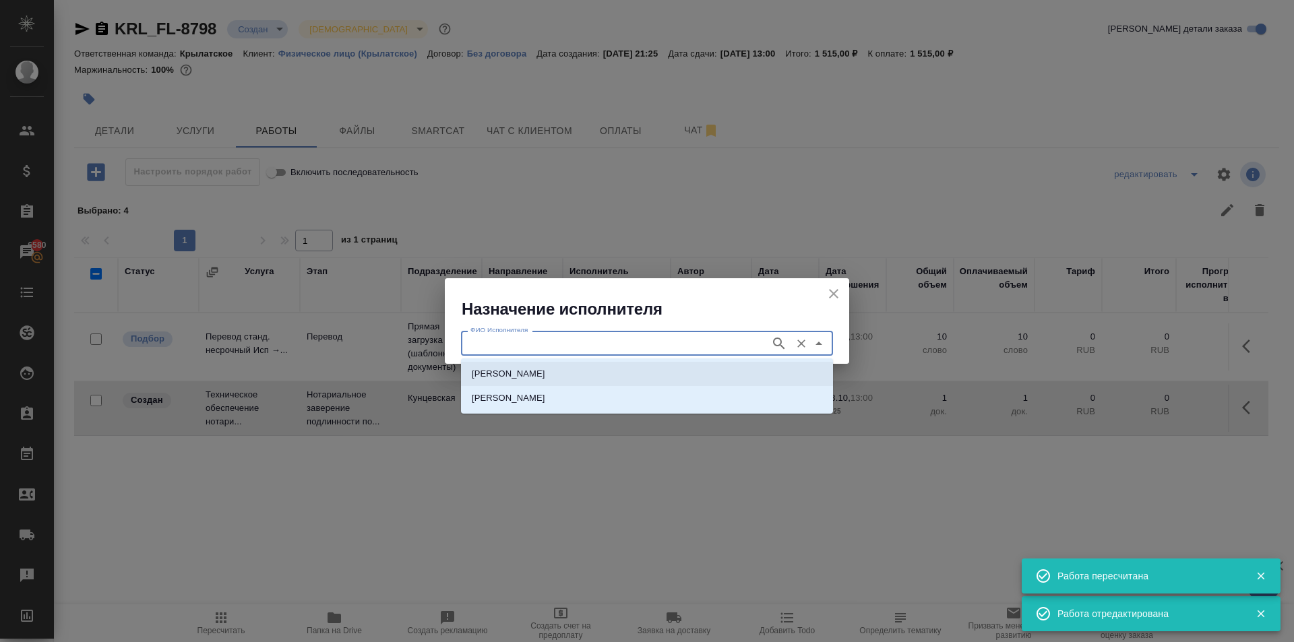
click at [519, 378] on p "[PERSON_NAME]" at bounding box center [508, 373] width 73 height 13
type input "[PERSON_NAME]"
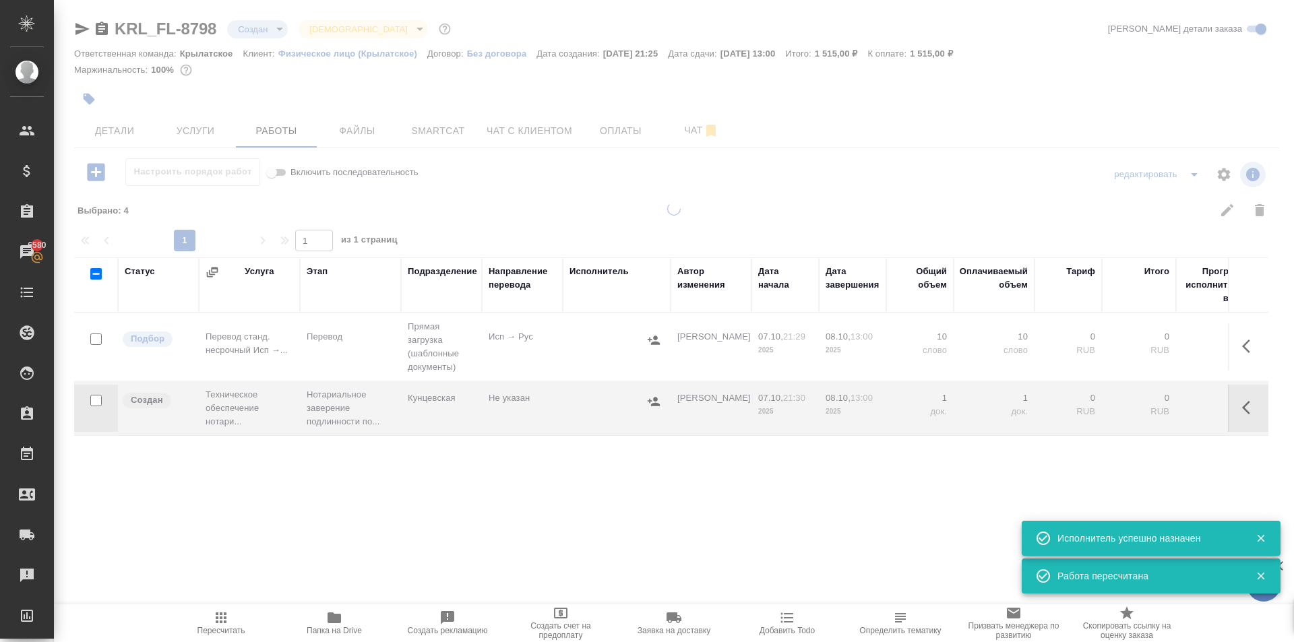
click at [229, 617] on span "Пересчитать" at bounding box center [221, 623] width 97 height 26
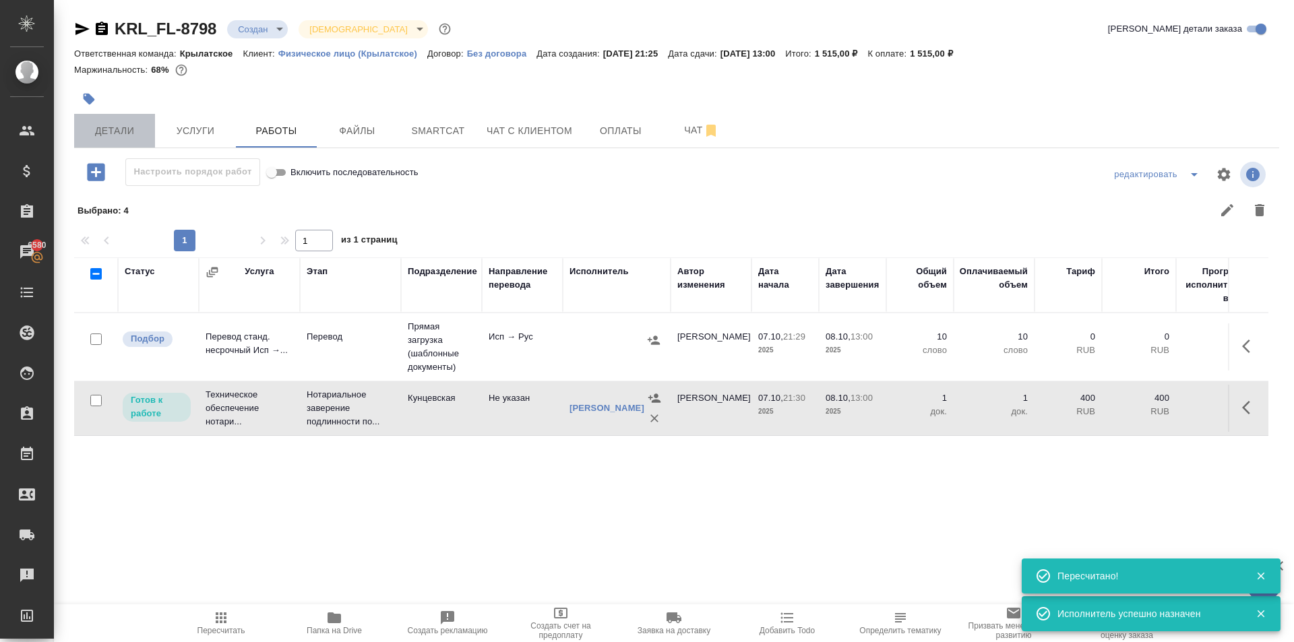
click at [146, 142] on button "Детали" at bounding box center [114, 131] width 81 height 34
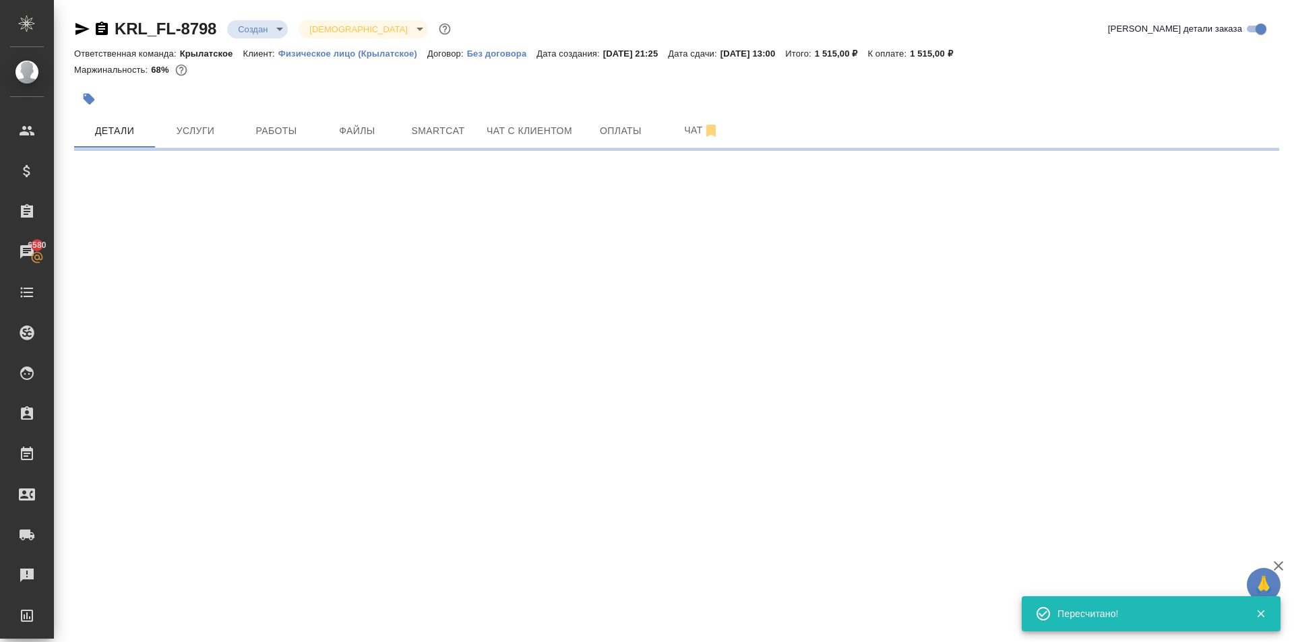
select select "RU"
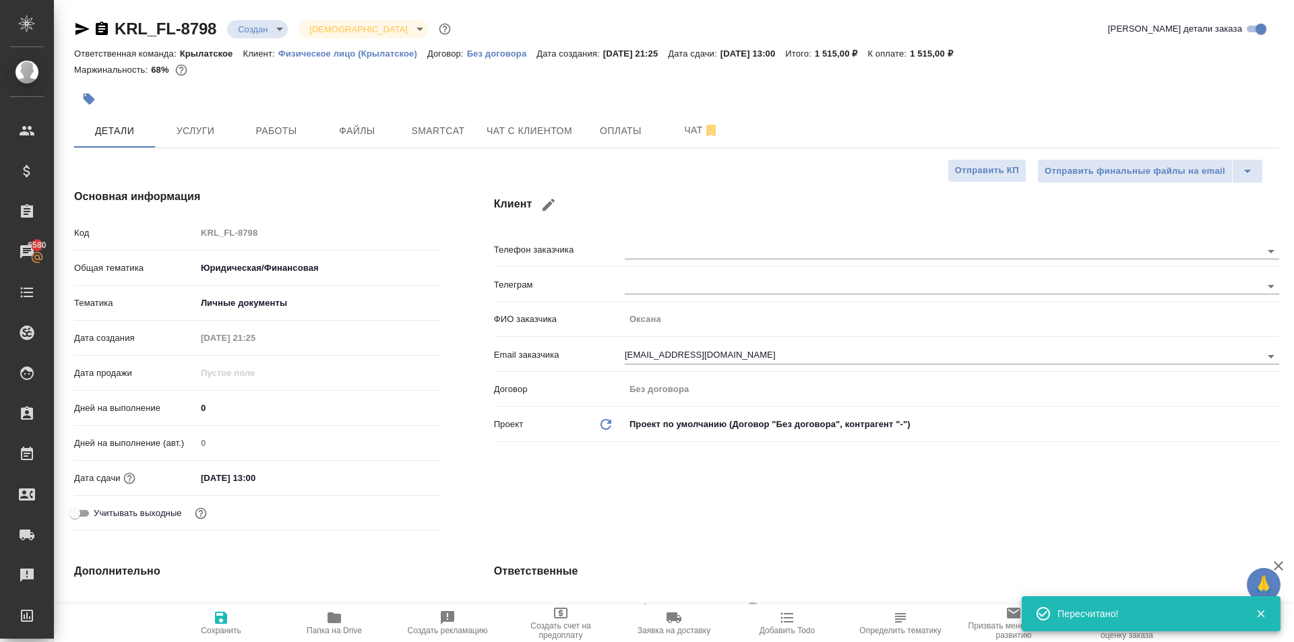
type textarea "x"
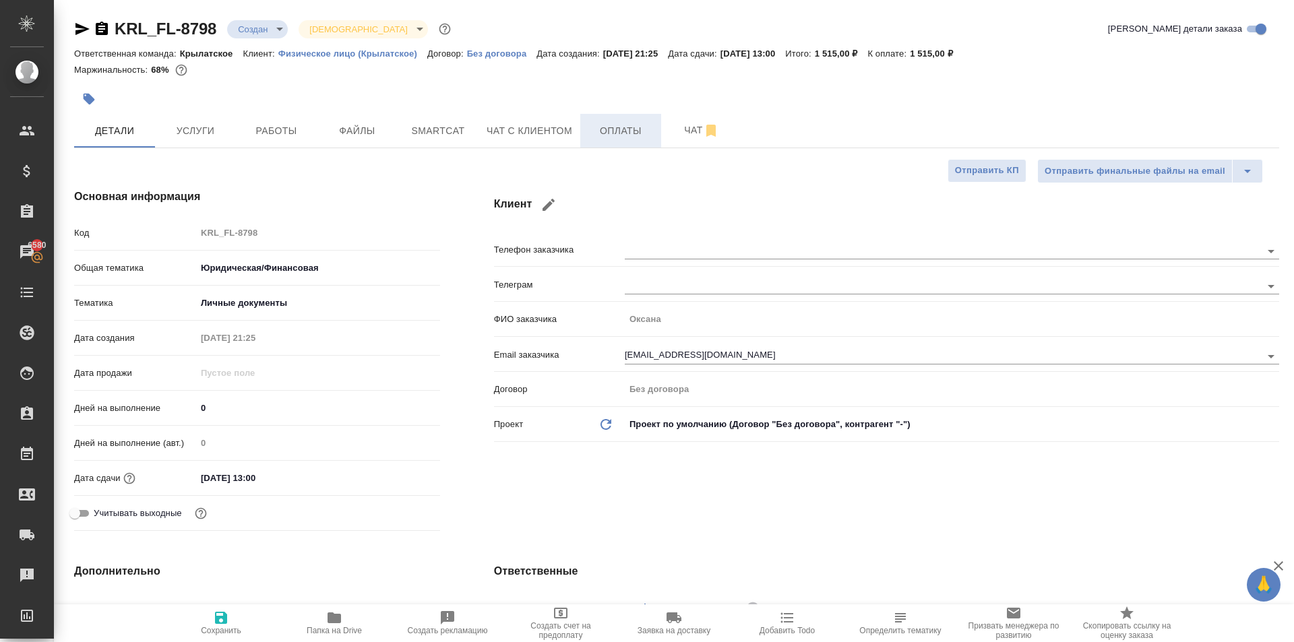
drag, startPoint x: 637, startPoint y: 129, endPoint x: 630, endPoint y: 135, distance: 9.5
click at [636, 129] on span "Оплаты" at bounding box center [620, 131] width 65 height 17
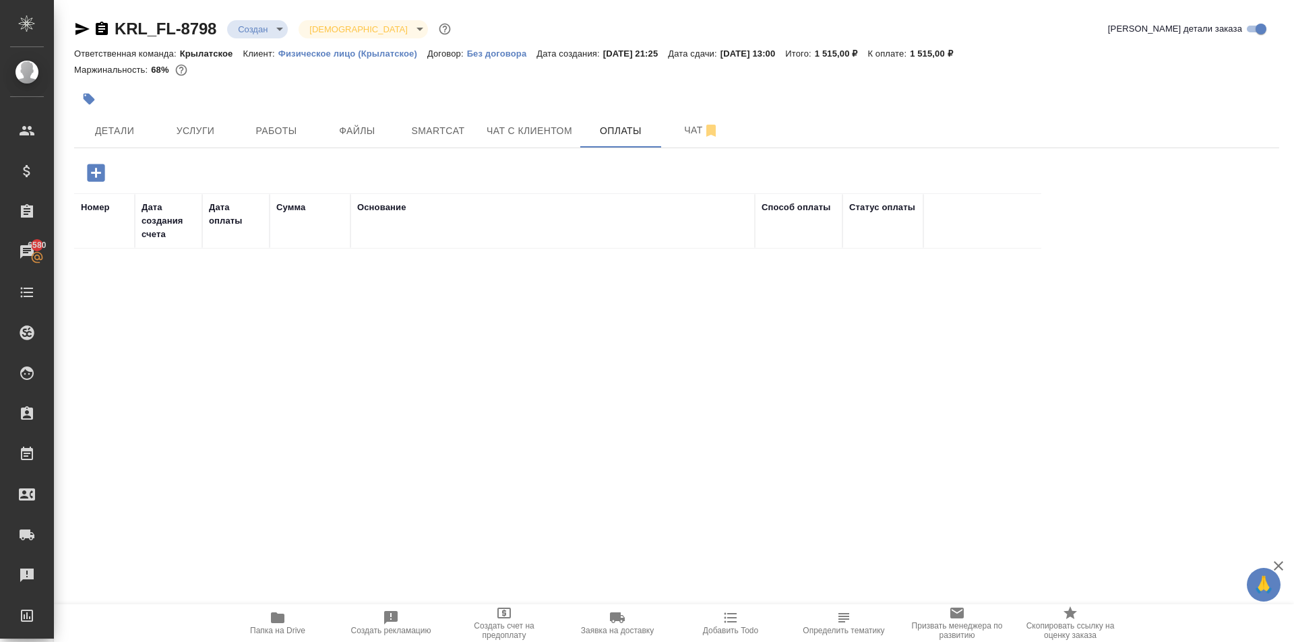
drag, startPoint x: 77, startPoint y: 183, endPoint x: 92, endPoint y: 175, distance: 17.8
click at [85, 181] on div at bounding box center [275, 173] width 402 height 28
click at [95, 174] on icon "button" at bounding box center [96, 173] width 18 height 18
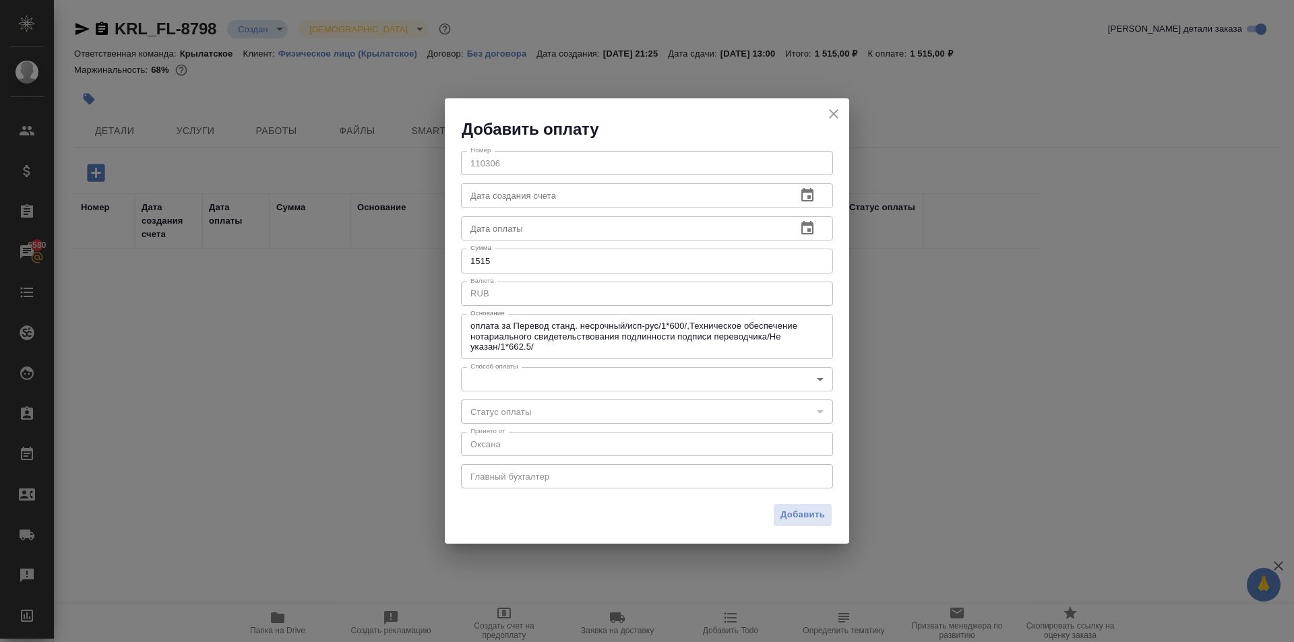
click at [485, 383] on body "🙏 .cls-1 fill:#fff; AWATERA [PERSON_NAME] Клиенты Спецификации Заказы 6580 Чаты…" at bounding box center [647, 321] width 1294 height 642
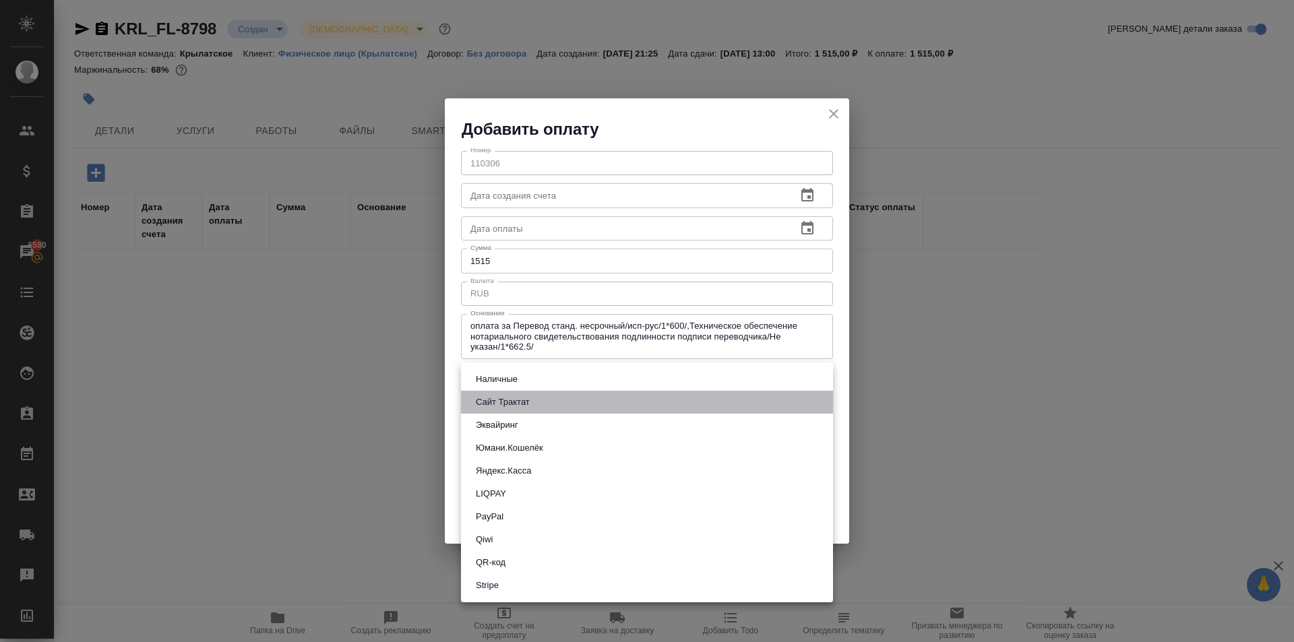
click at [506, 398] on button "Сайт Трактат" at bounding box center [503, 402] width 62 height 15
type input "site-traktat"
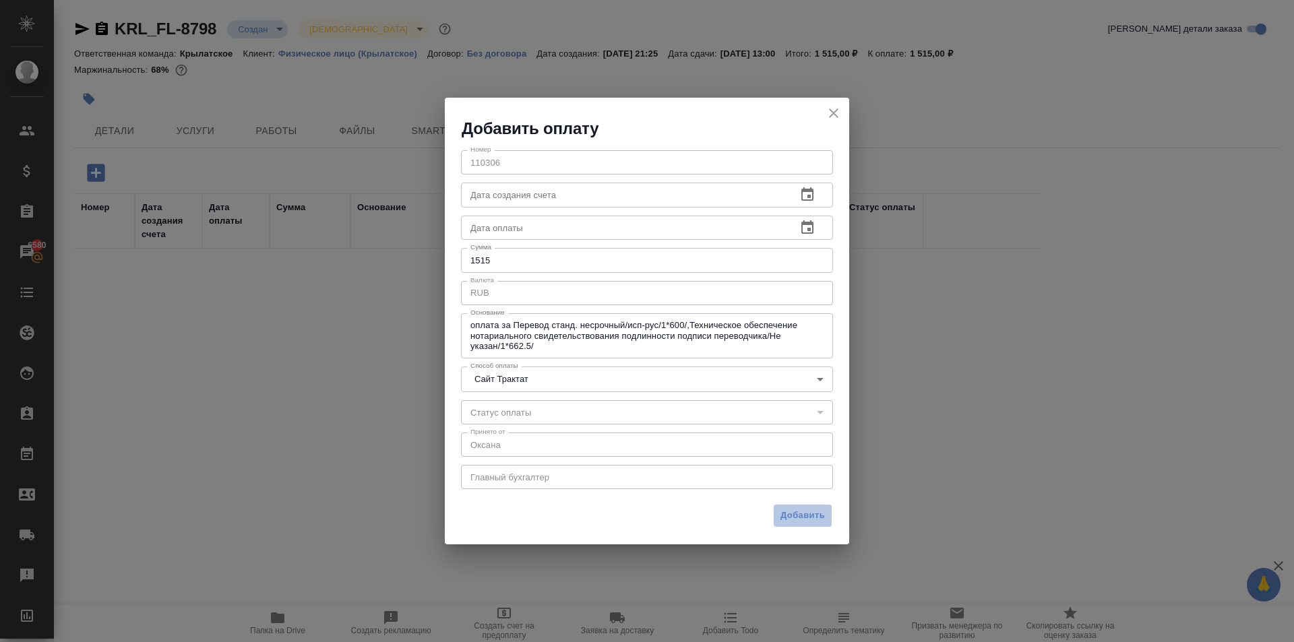
click at [808, 508] on button "Добавить" at bounding box center [802, 516] width 59 height 24
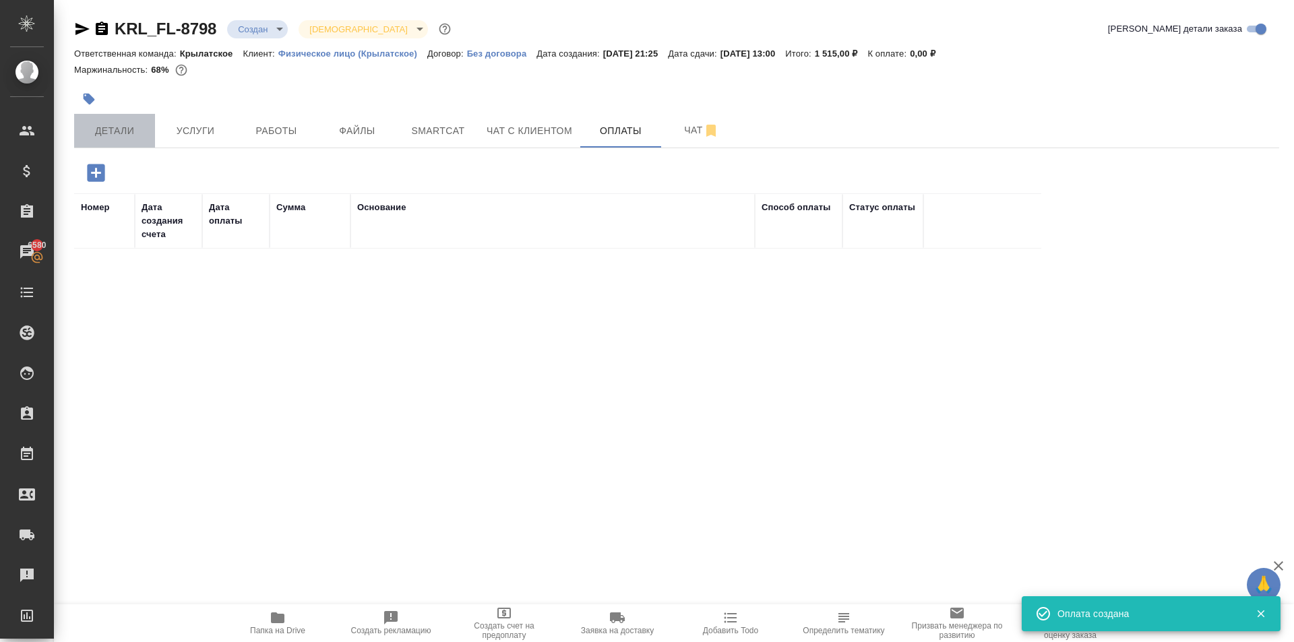
click at [148, 122] on button "Детали" at bounding box center [114, 131] width 81 height 34
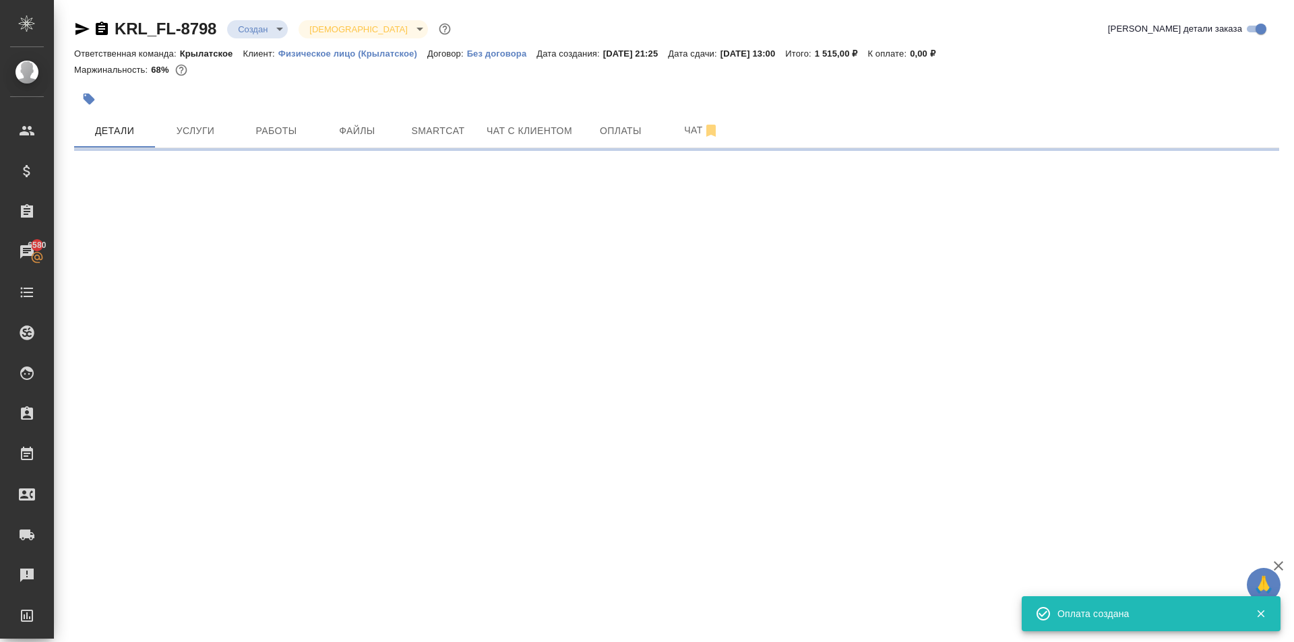
select select "RU"
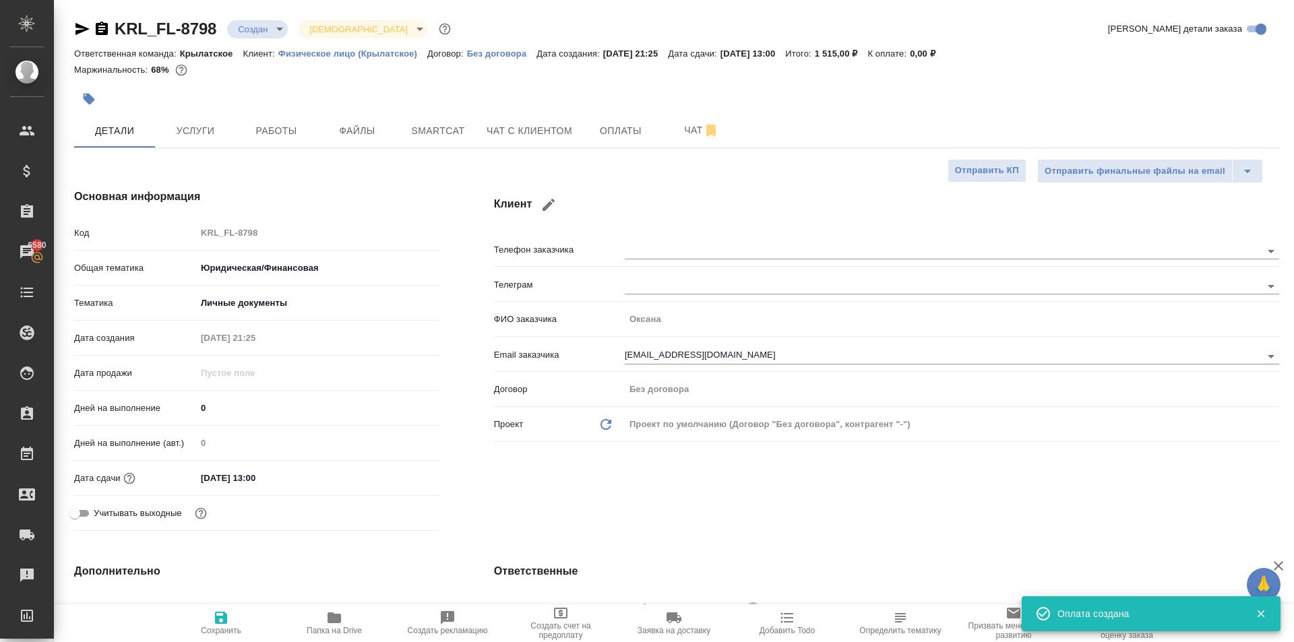
type textarea "x"
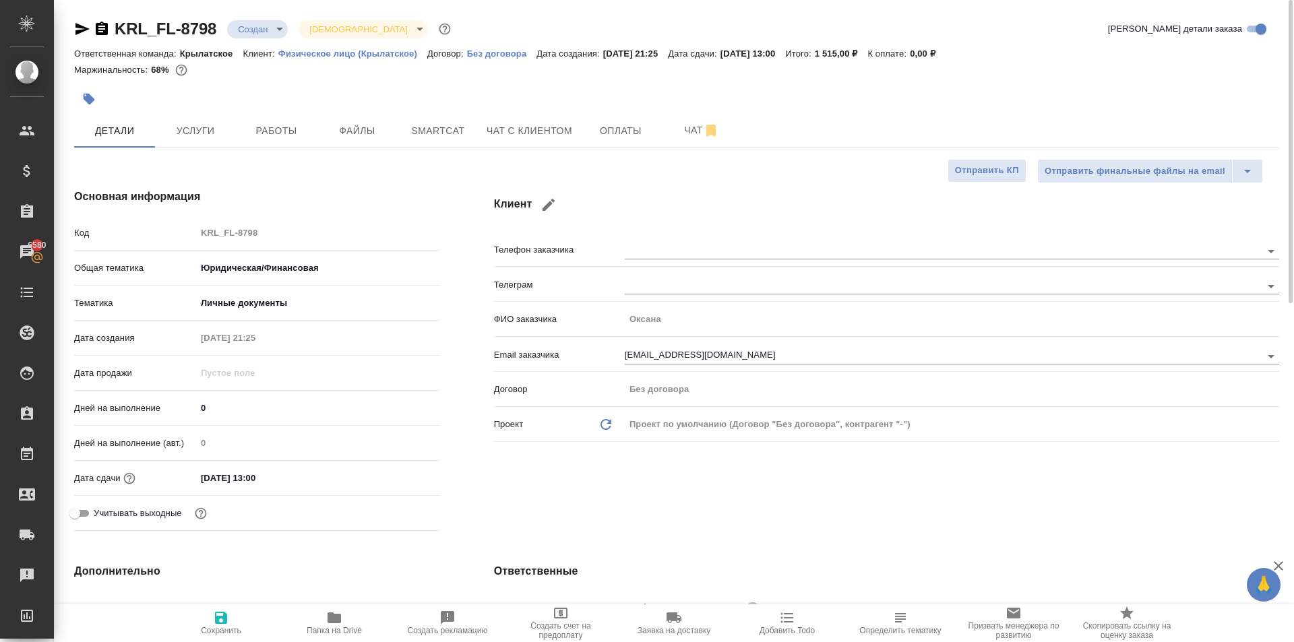
drag, startPoint x: 265, startPoint y: 104, endPoint x: 271, endPoint y: 121, distance: 17.3
click at [266, 104] on div at bounding box center [475, 99] width 803 height 30
click at [271, 121] on button "Работы" at bounding box center [276, 131] width 81 height 34
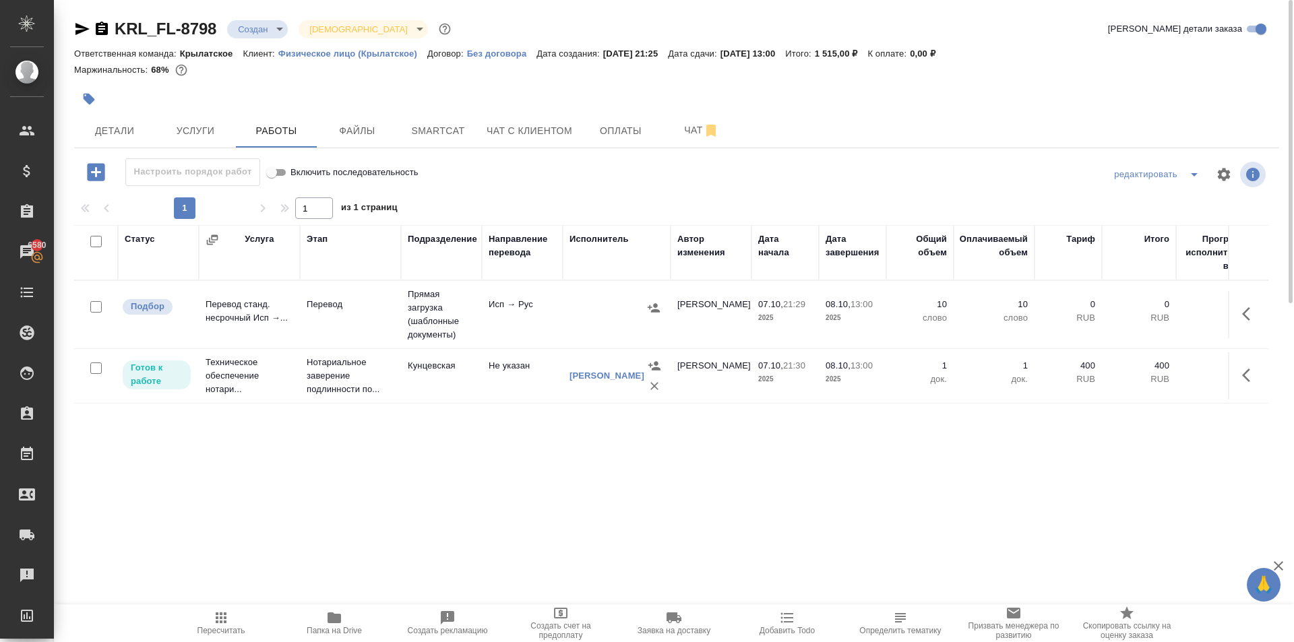
click at [244, 626] on span "Пересчитать" at bounding box center [221, 623] width 97 height 26
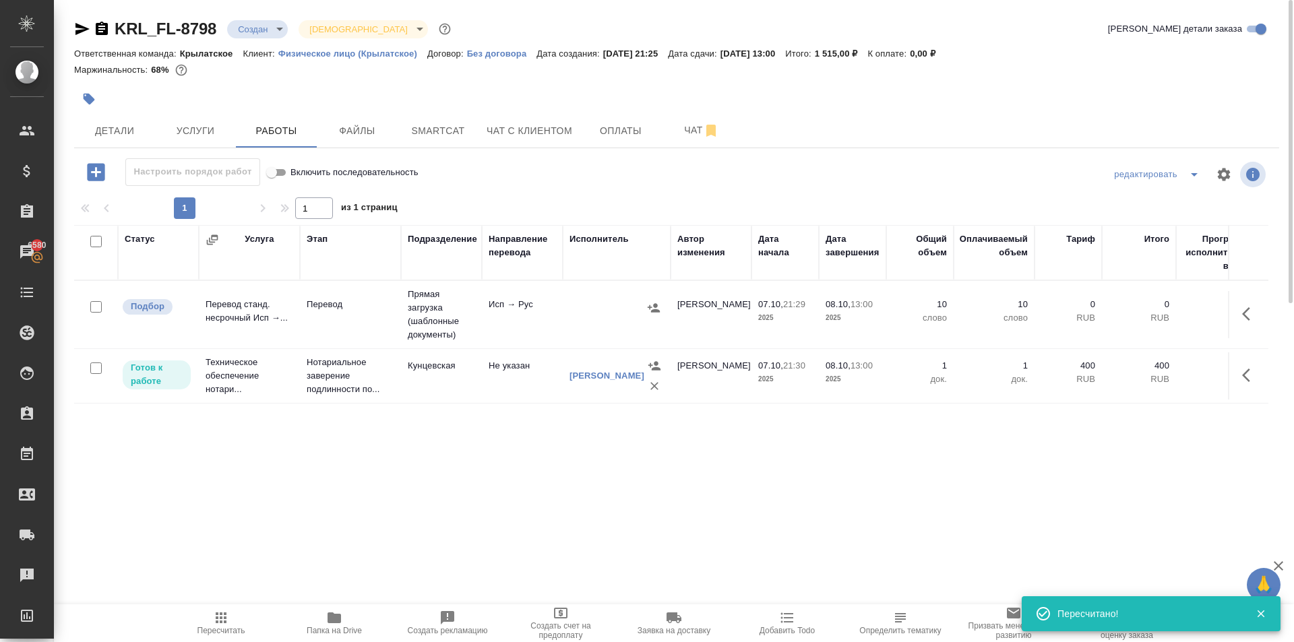
drag, startPoint x: 142, startPoint y: 145, endPoint x: 181, endPoint y: 241, distance: 104.3
click at [181, 241] on div "KRL_FL-8798 Создан new Святая троица holyTrinity Кратко детали заказа Ответстве…" at bounding box center [677, 281] width 1220 height 563
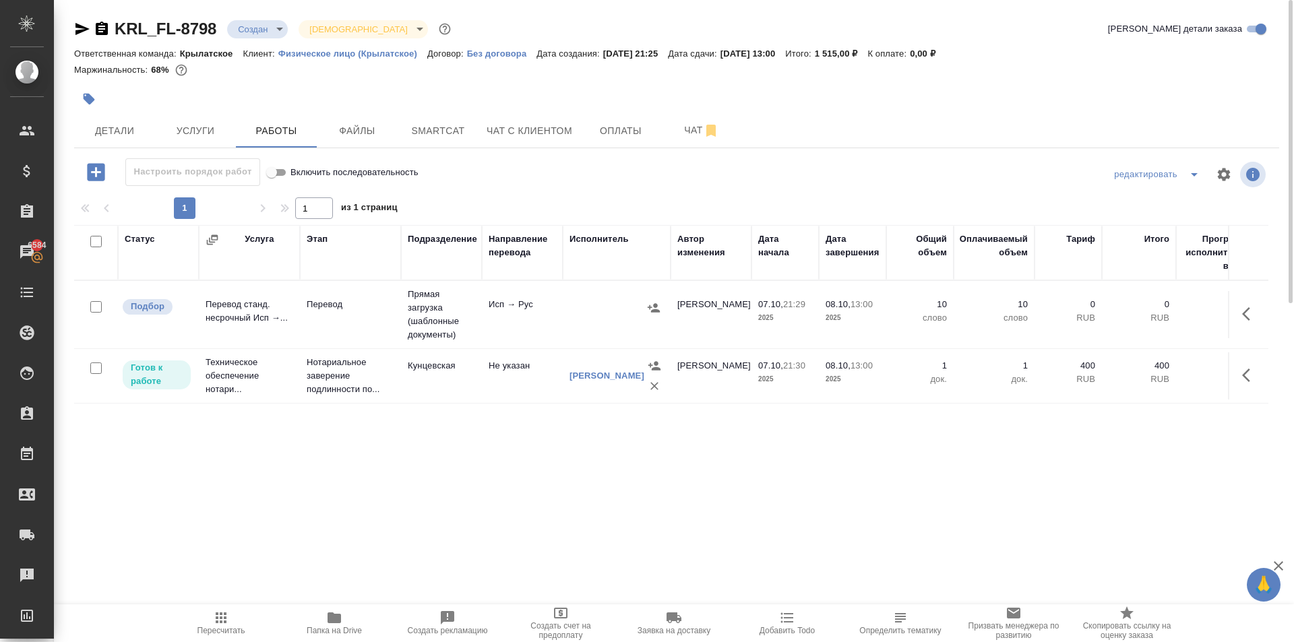
click at [267, 319] on td "Перевод станд. несрочный Исп →..." at bounding box center [249, 314] width 101 height 47
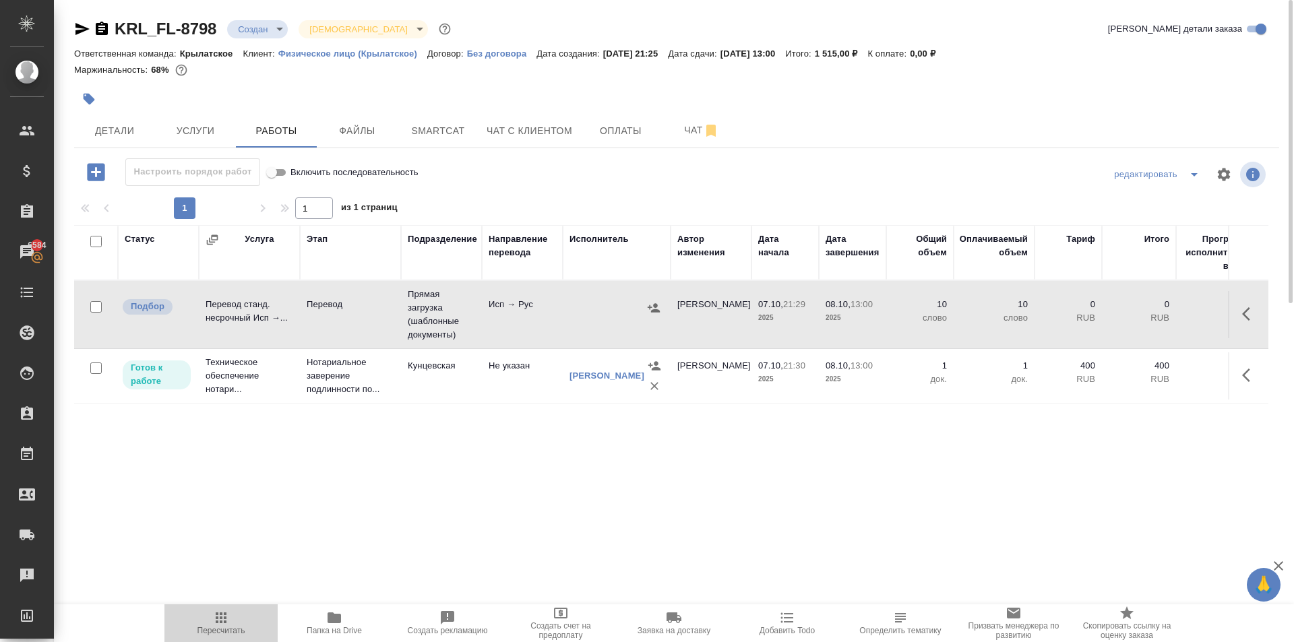
click at [248, 634] on span "Пересчитать" at bounding box center [221, 623] width 97 height 26
click at [213, 616] on icon "button" at bounding box center [221, 618] width 16 height 16
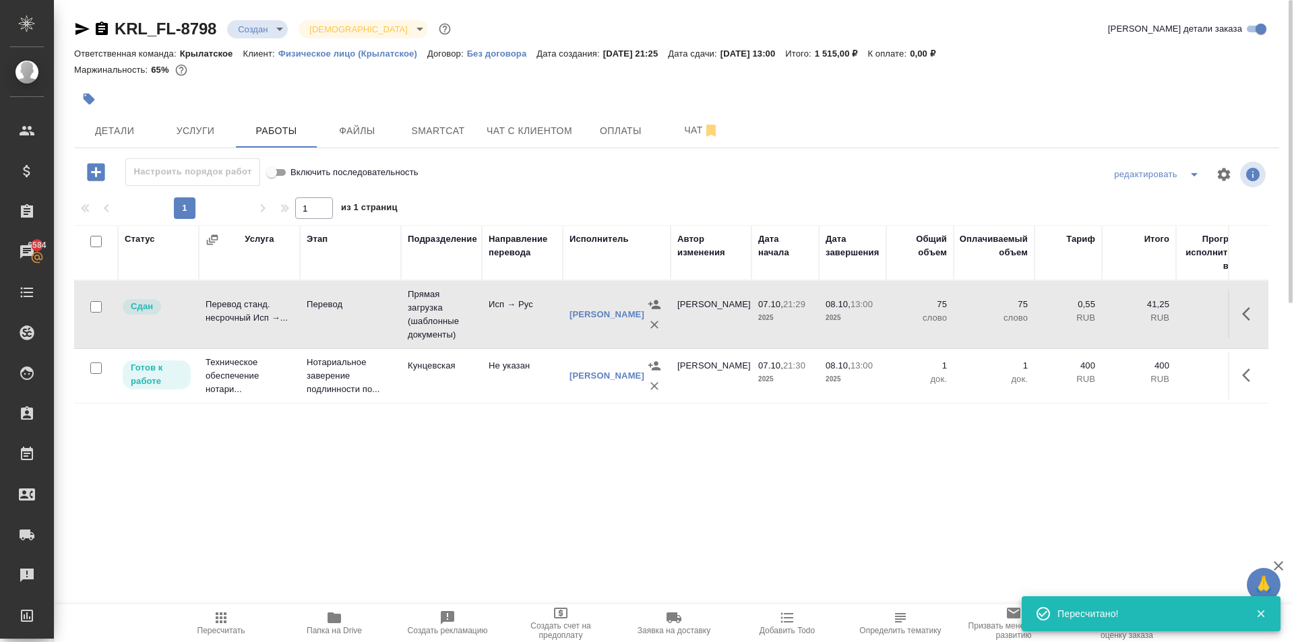
drag, startPoint x: 121, startPoint y: 132, endPoint x: 581, endPoint y: 80, distance: 462.7
click at [581, 80] on div "KRL_FL-8798 Создан new Святая троица holyTrinity Кратко детали заказа Ответстве…" at bounding box center [677, 281] width 1220 height 563
click at [151, 125] on button "Детали" at bounding box center [114, 131] width 81 height 34
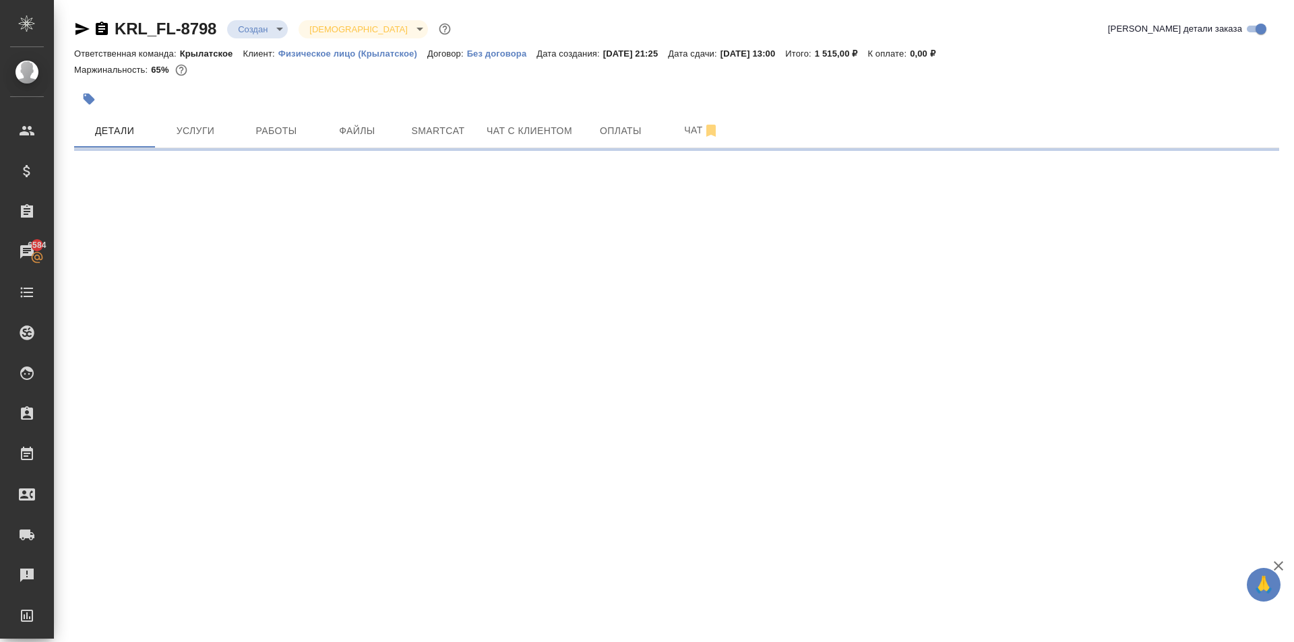
select select "RU"
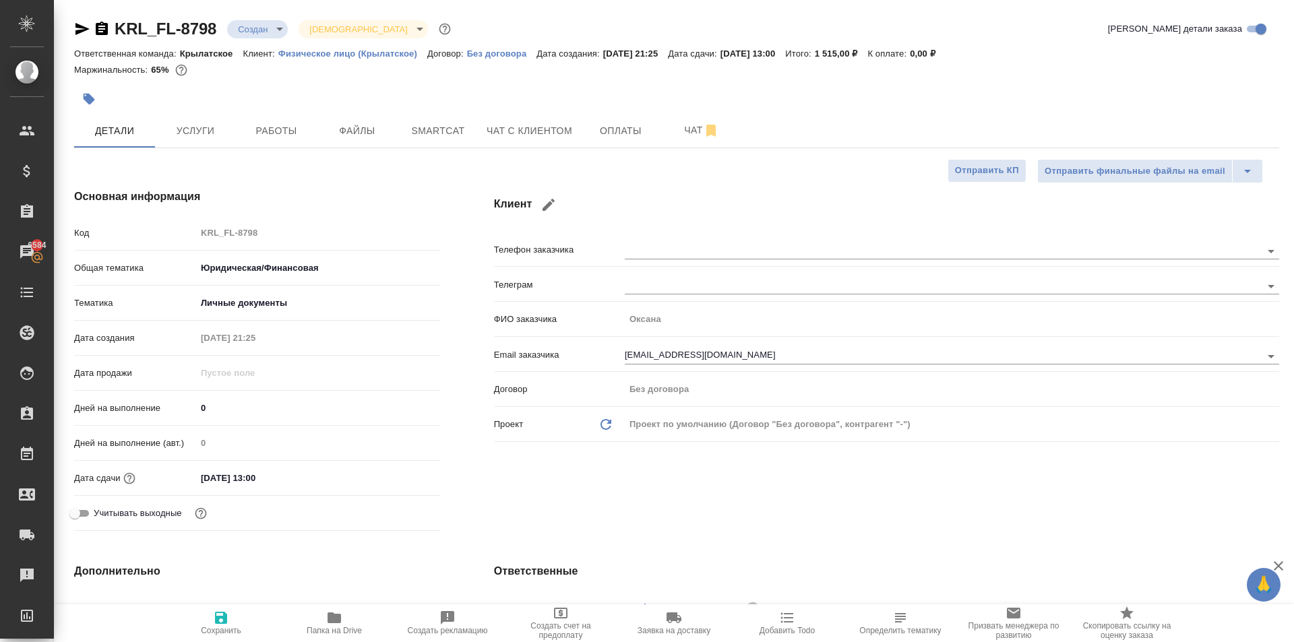
type textarea "x"
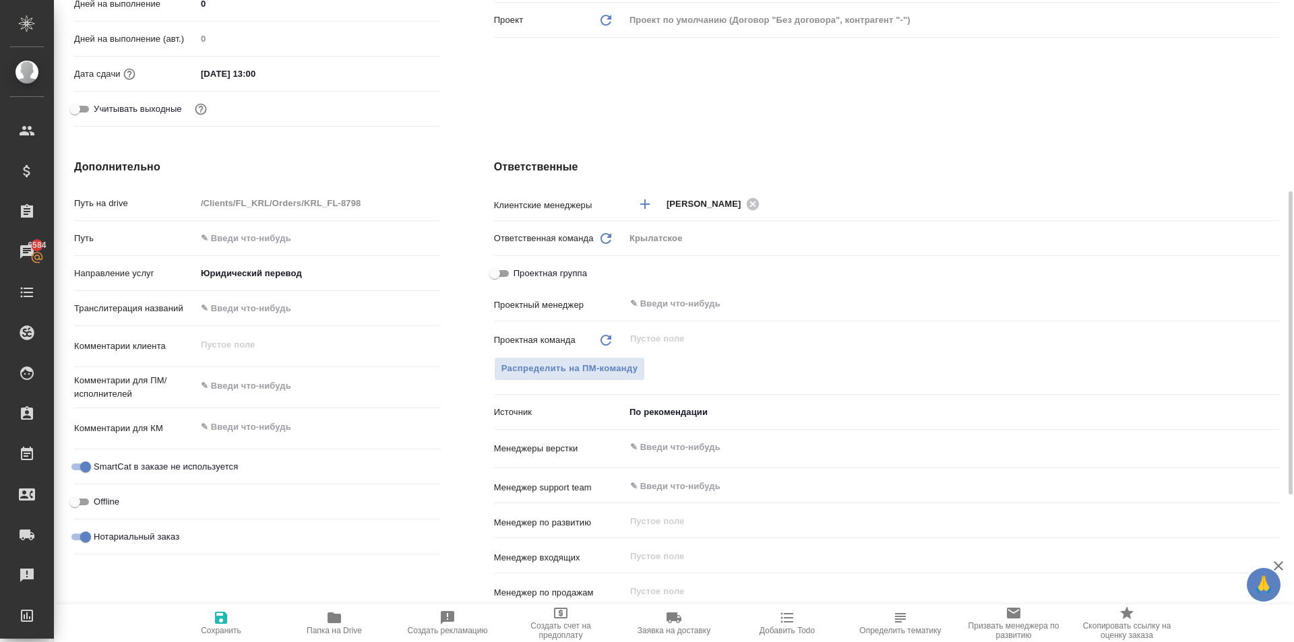
scroll to position [472, 0]
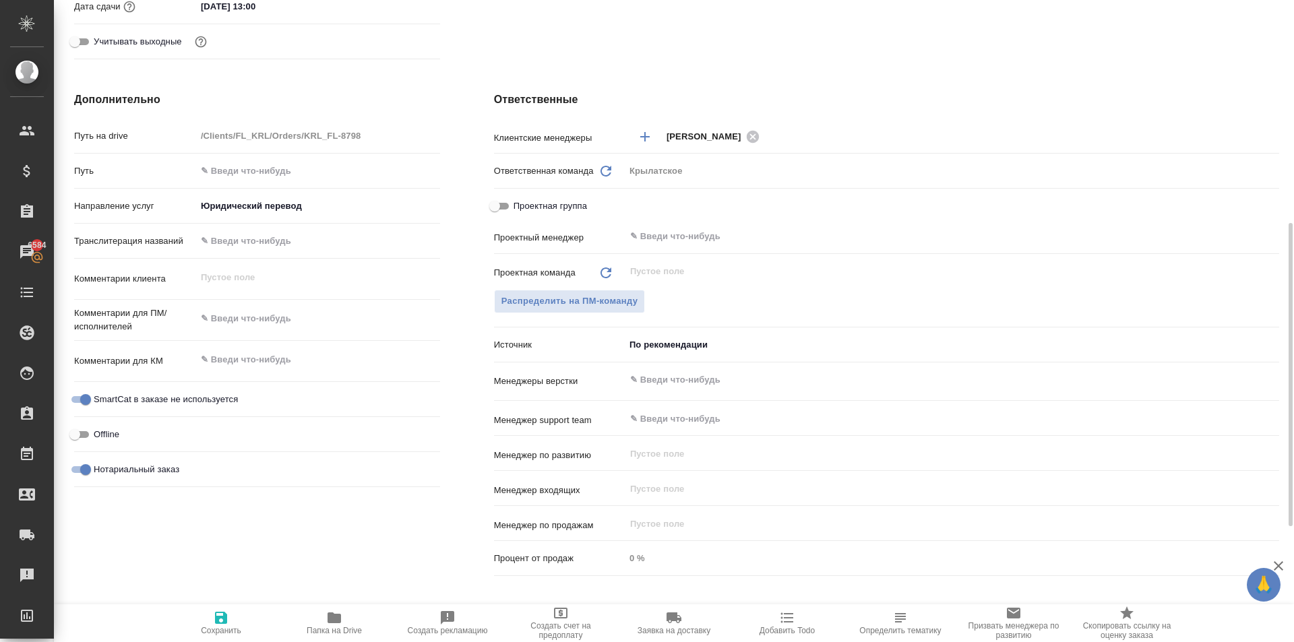
type textarea "x"
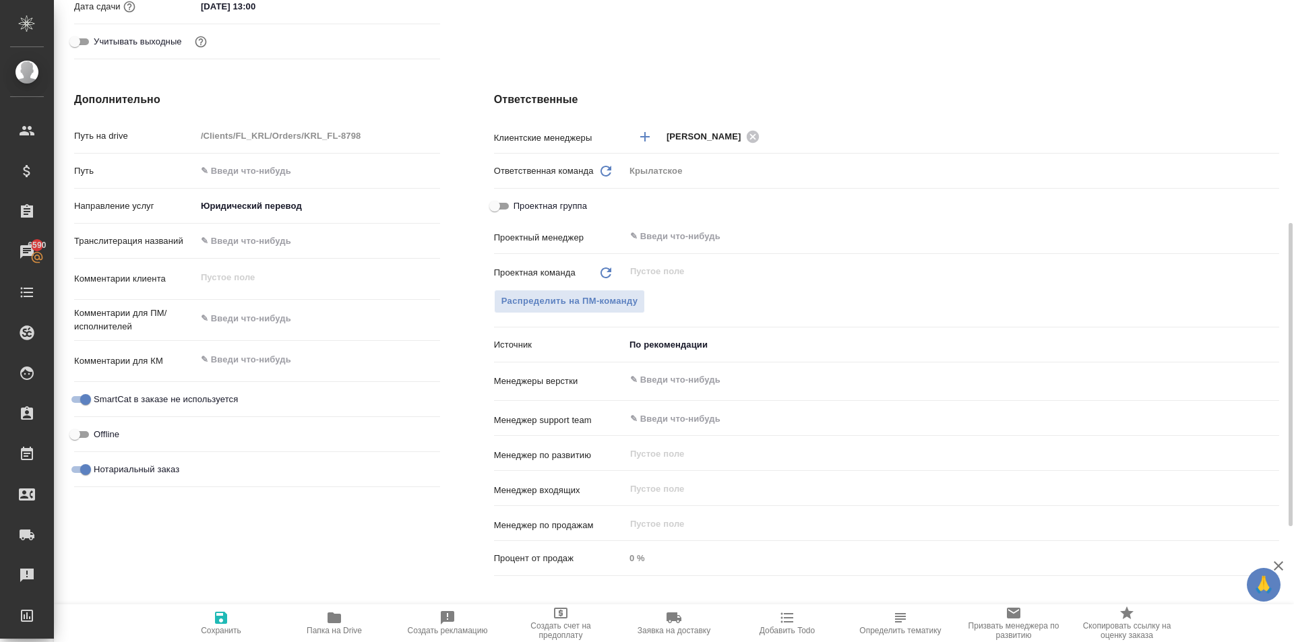
type textarea "x"
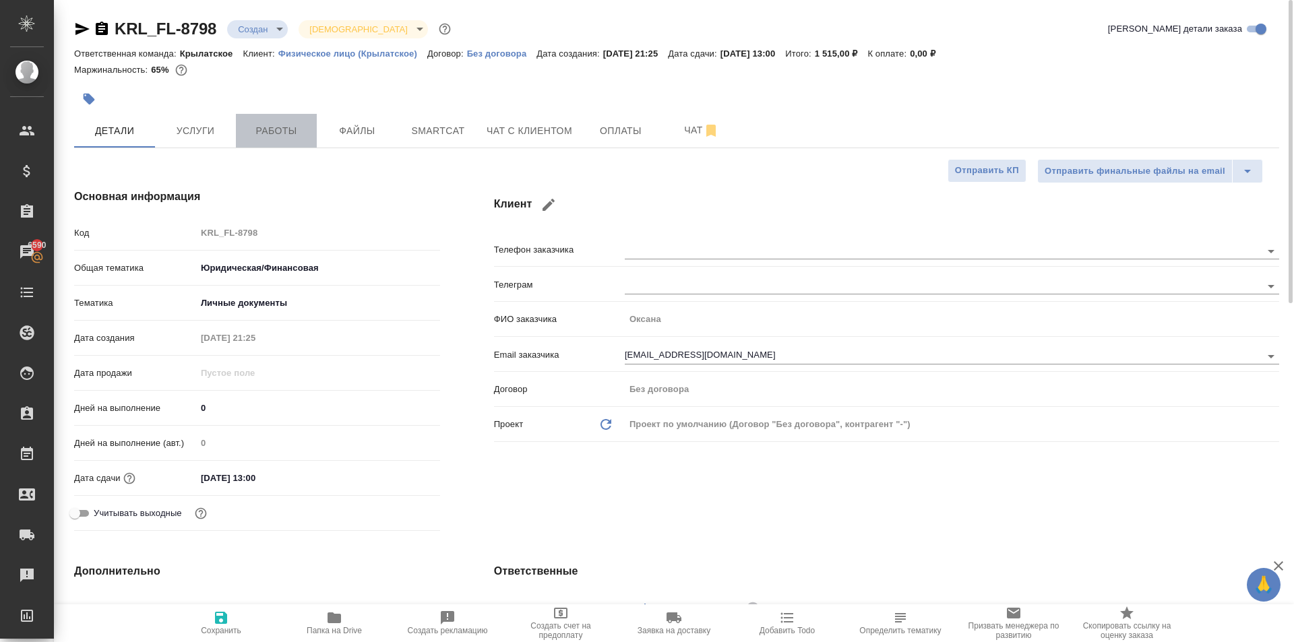
click at [274, 123] on span "Работы" at bounding box center [276, 131] width 65 height 17
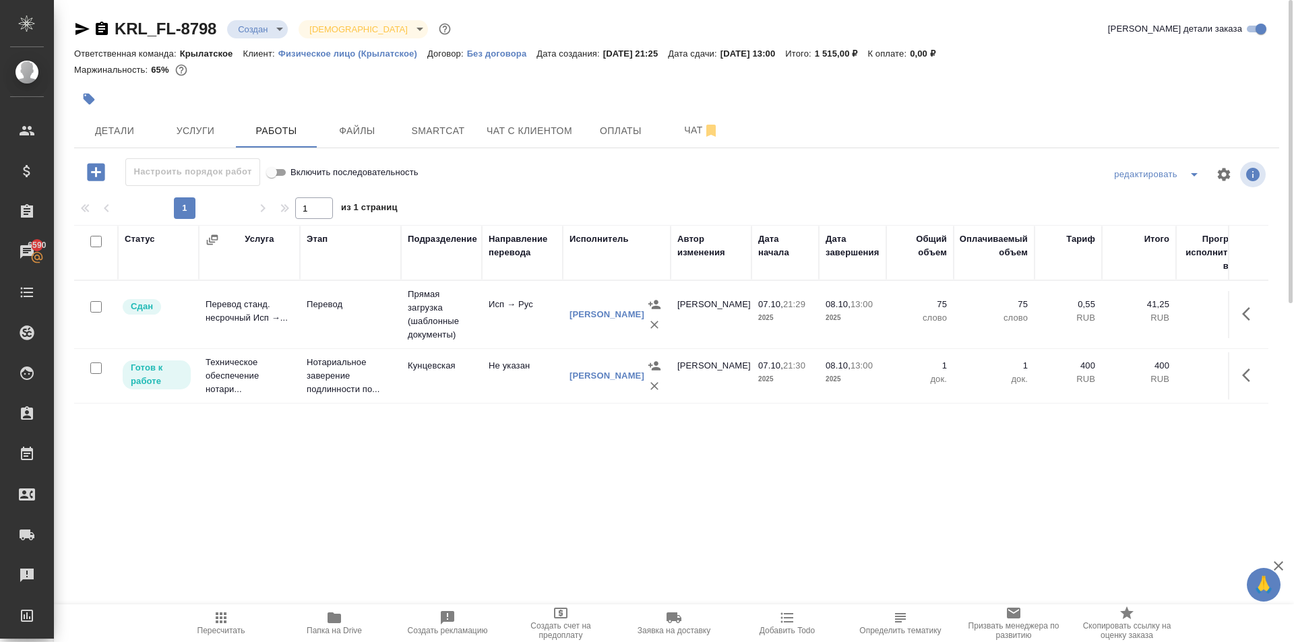
click at [231, 626] on span "Пересчитать" at bounding box center [222, 630] width 48 height 9
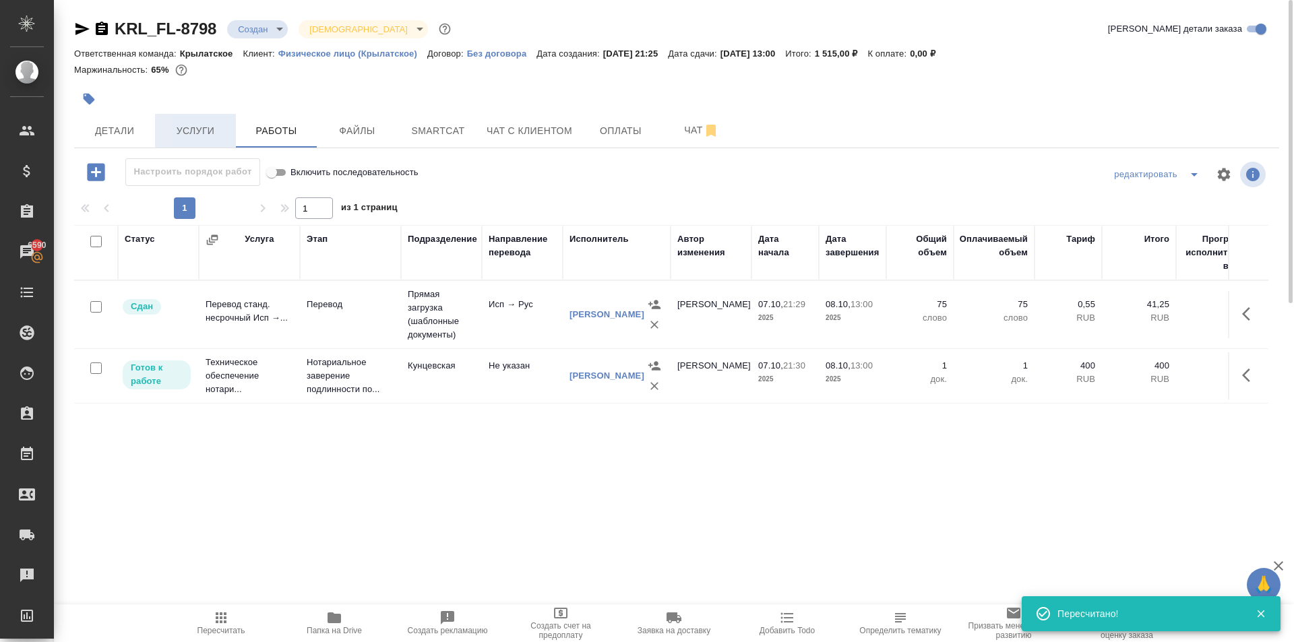
click at [221, 131] on span "Услуги" at bounding box center [195, 131] width 65 height 17
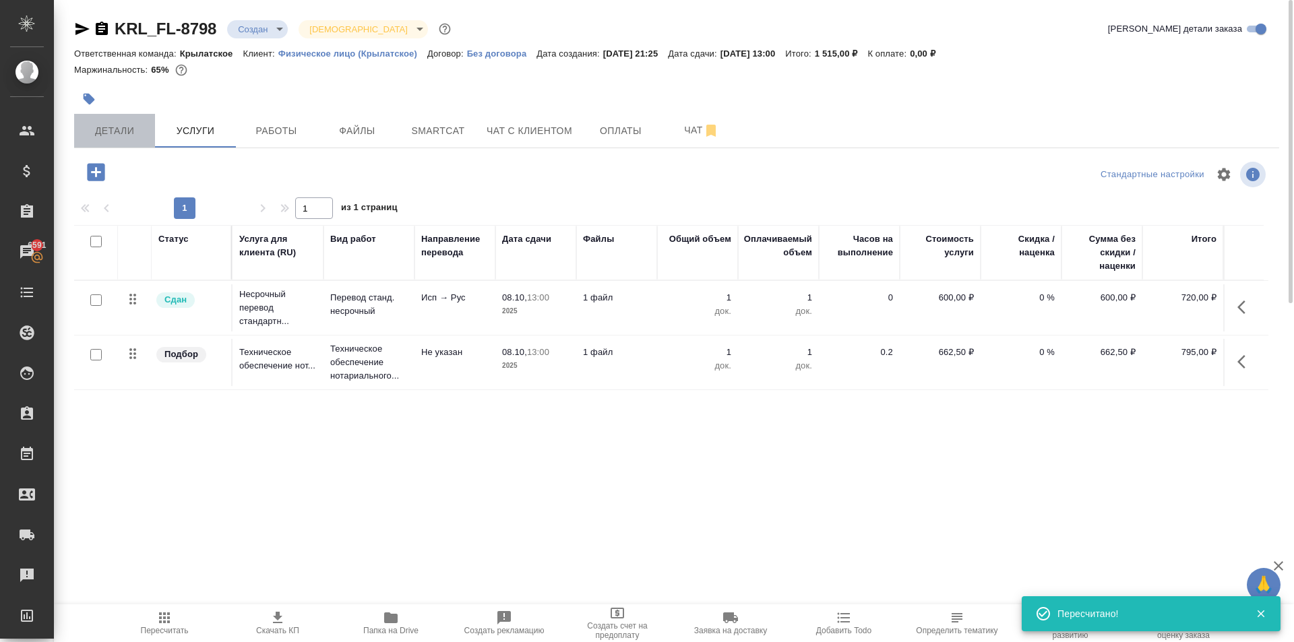
click at [118, 124] on span "Детали" at bounding box center [114, 131] width 65 height 17
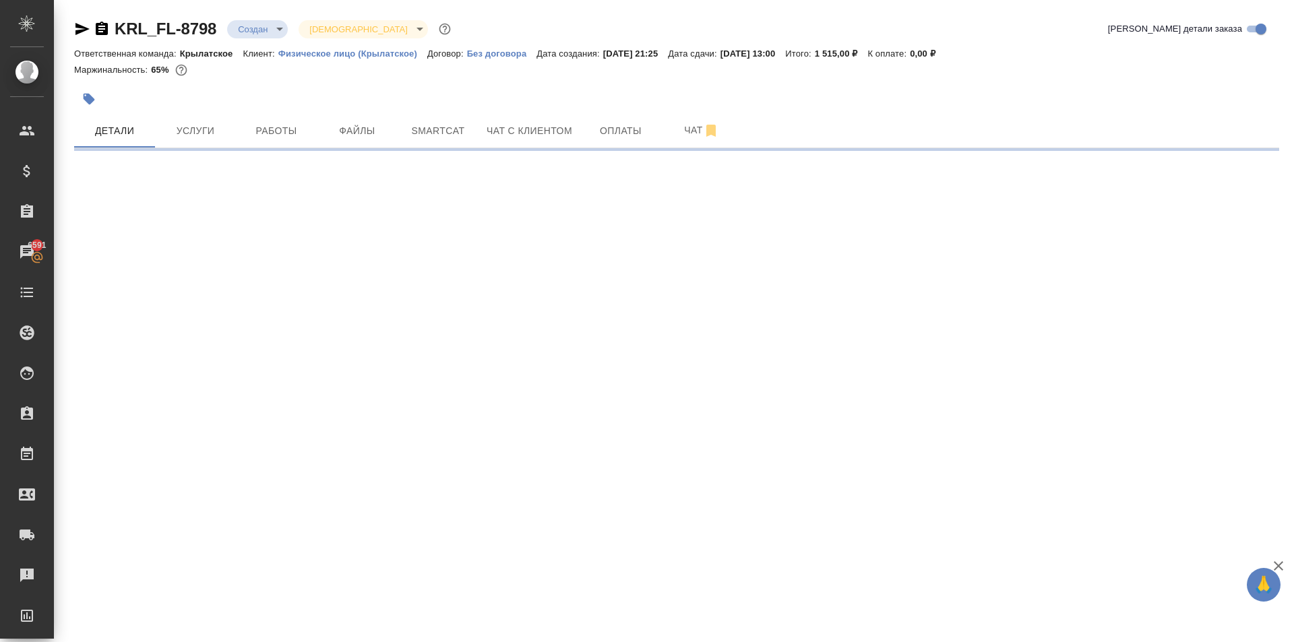
select select "RU"
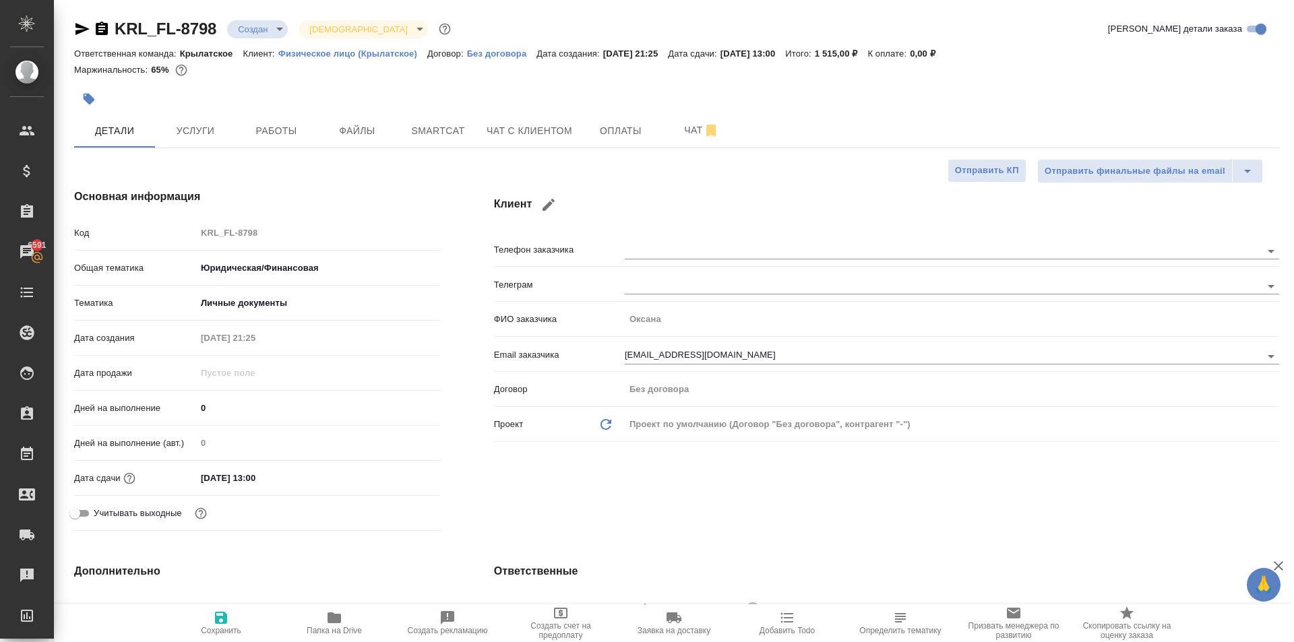
type textarea "x"
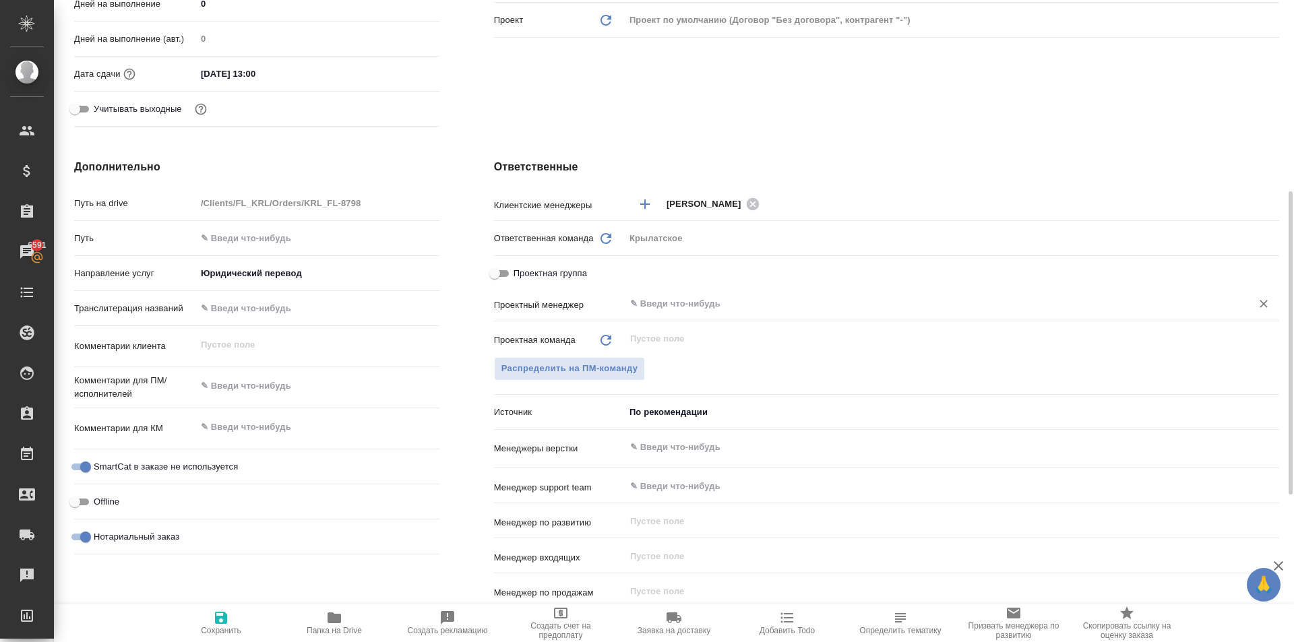
click at [692, 305] on input "text" at bounding box center [929, 304] width 601 height 16
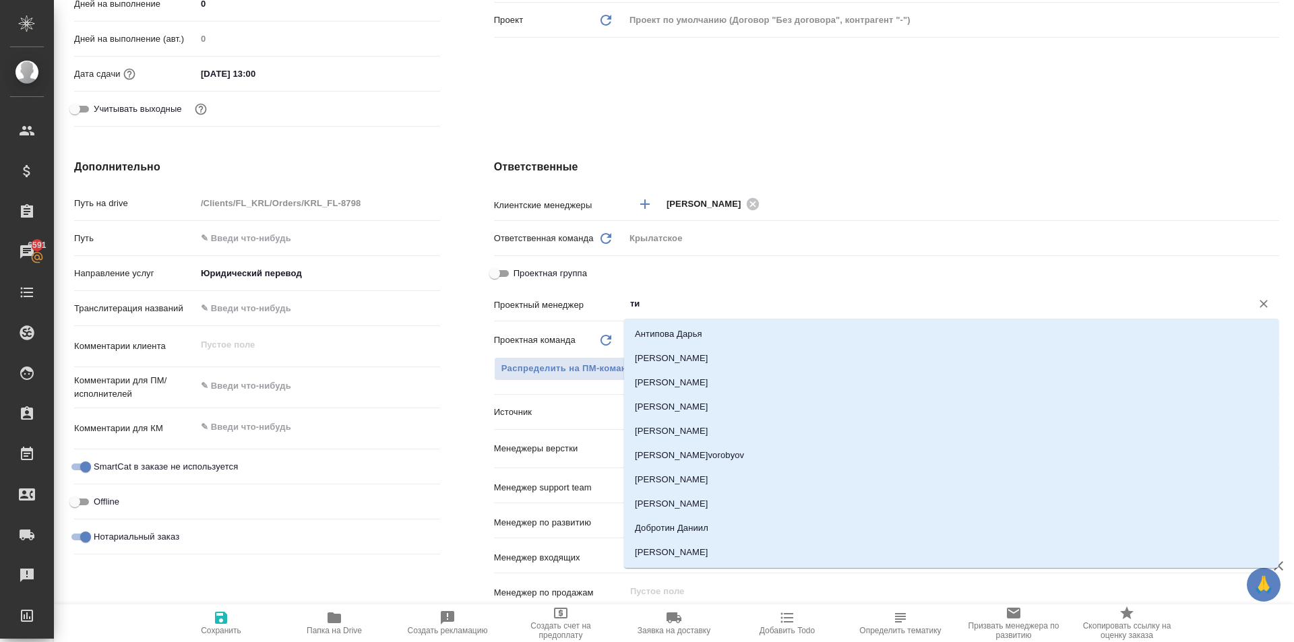
type input "тим"
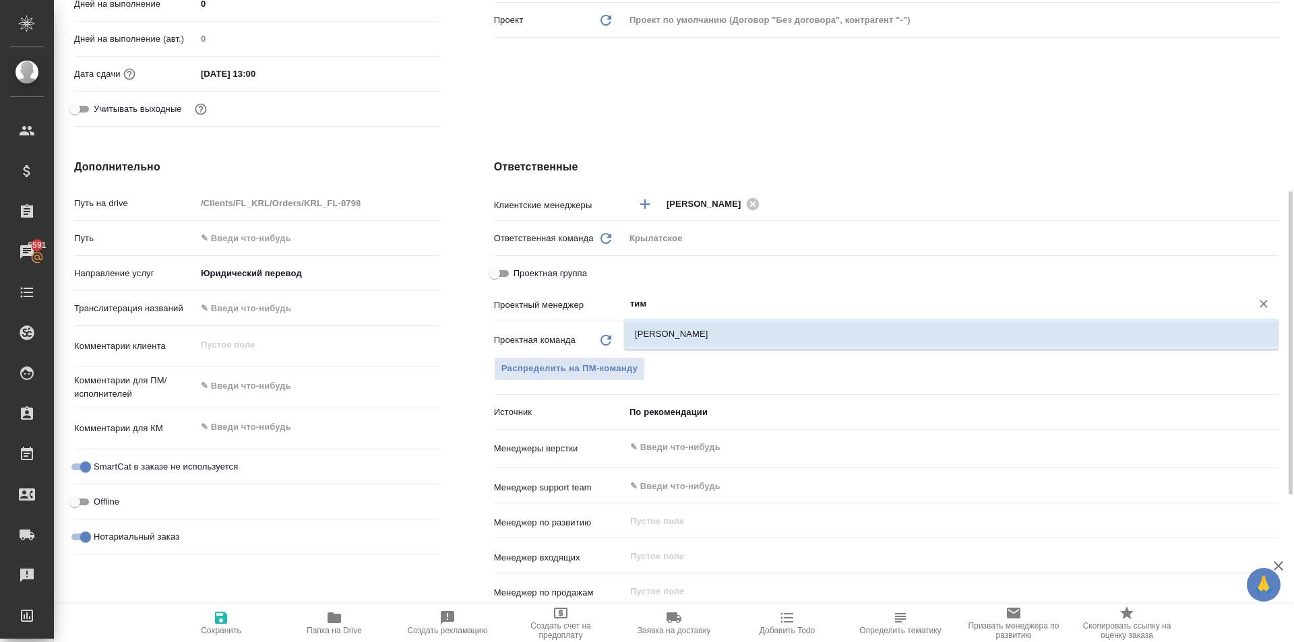
drag, startPoint x: 704, startPoint y: 333, endPoint x: 697, endPoint y: 338, distance: 8.2
click at [703, 333] on li "[PERSON_NAME]" at bounding box center [951, 334] width 655 height 24
type textarea "x"
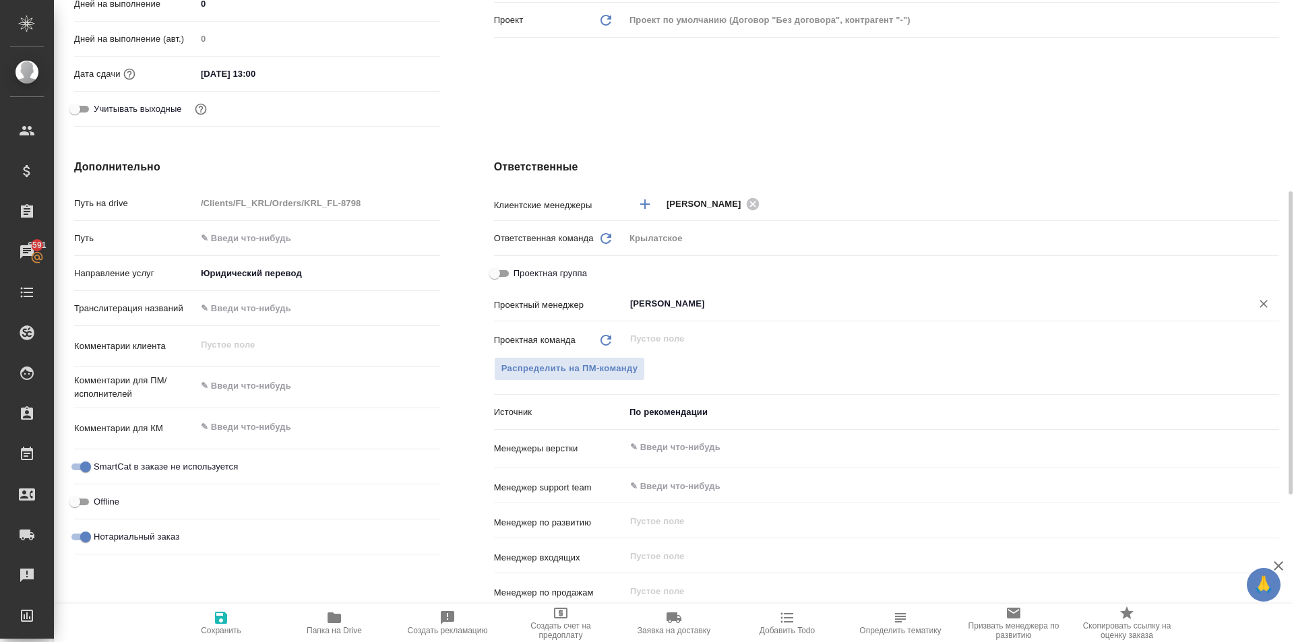
type input "[PERSON_NAME]"
click at [231, 627] on span "Сохранить" at bounding box center [221, 630] width 40 height 9
type textarea "x"
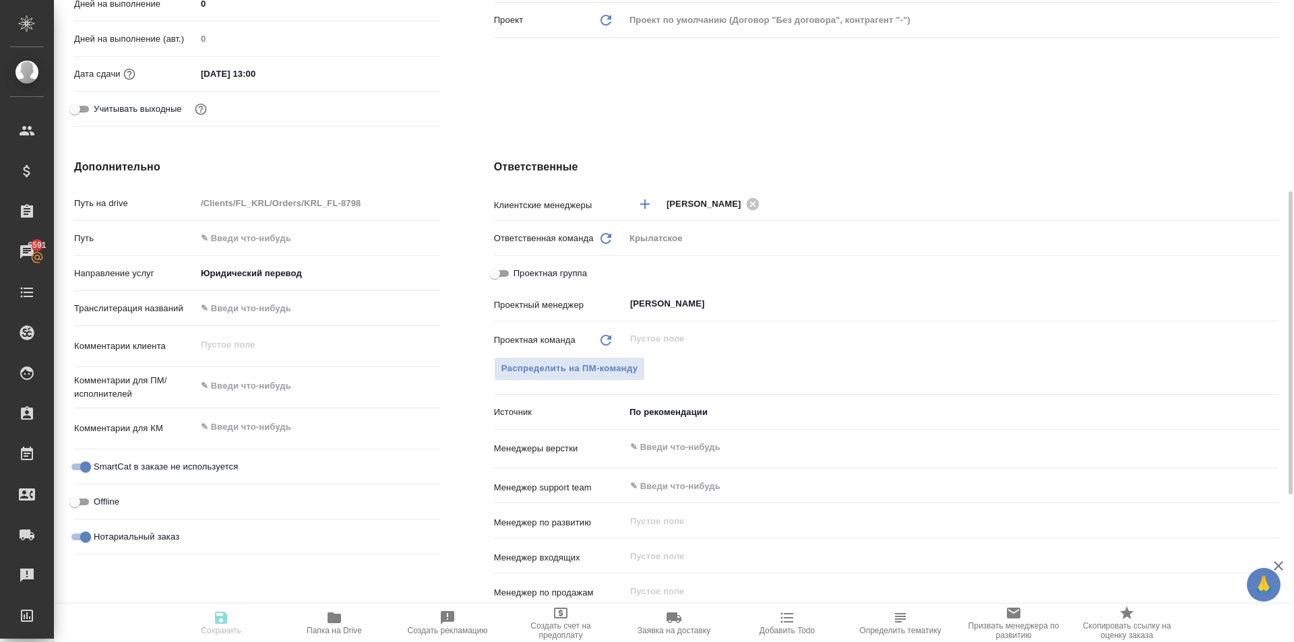
type textarea "x"
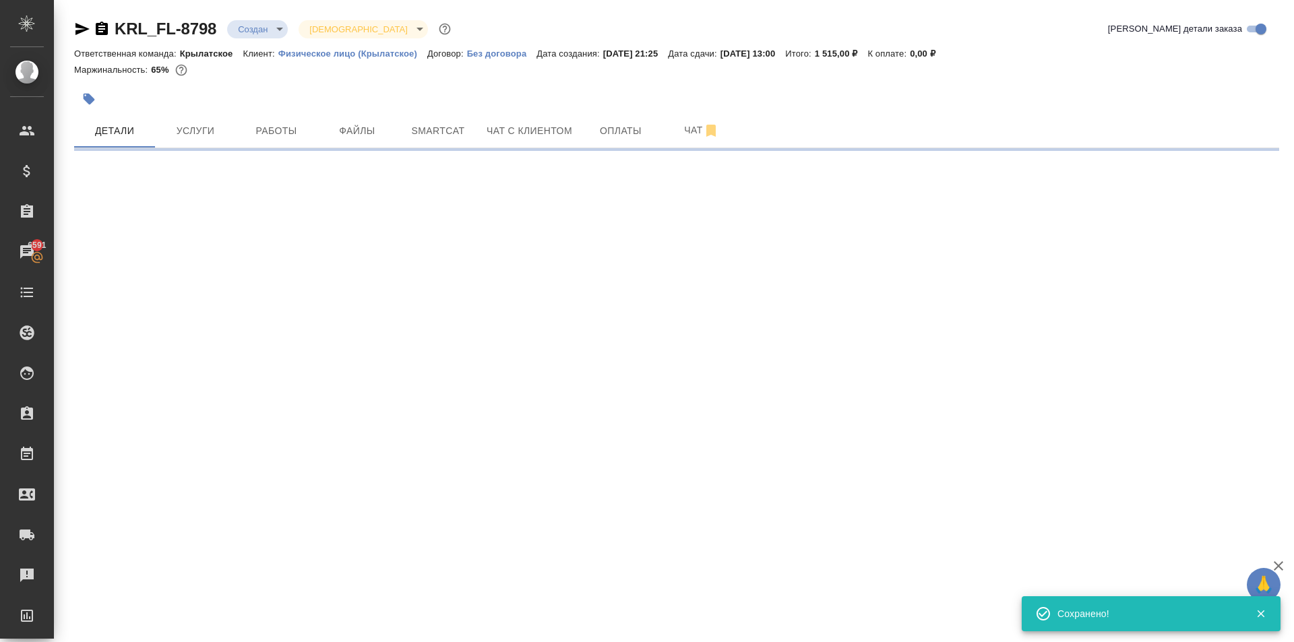
scroll to position [0, 0]
click at [262, 17] on div "KRL_FL-8798 Создан new Святая троица holyTrinity Кратко детали заказа Ответстве…" at bounding box center [677, 79] width 1220 height 158
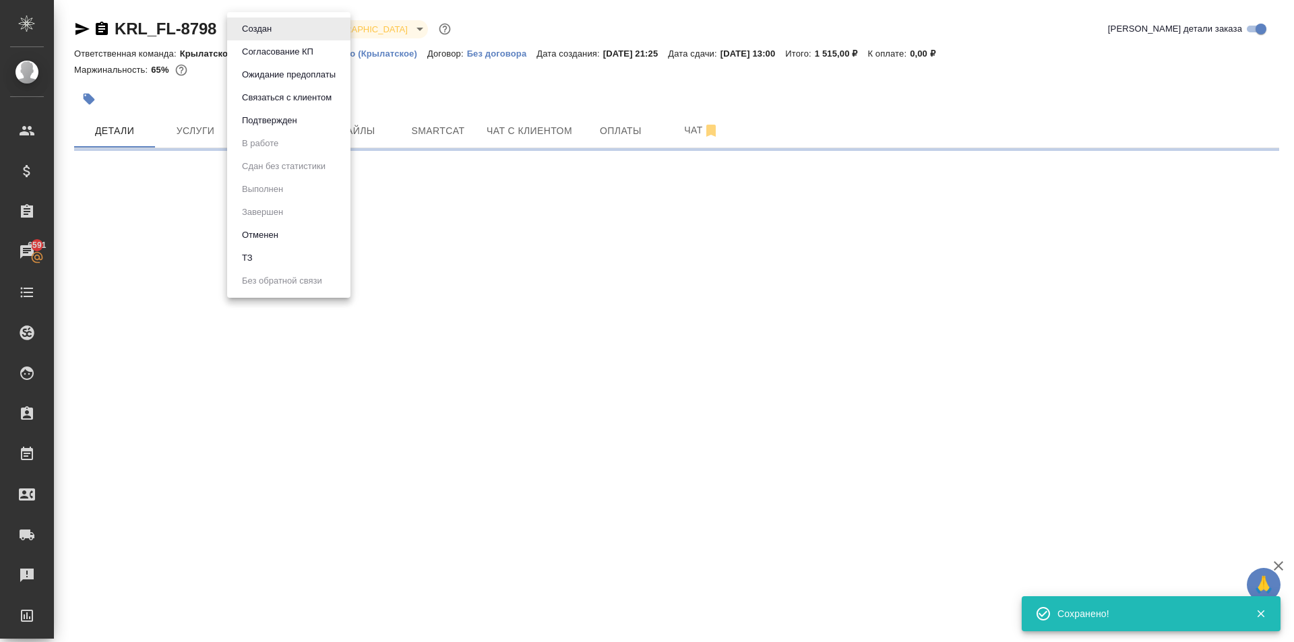
drag, startPoint x: 263, startPoint y: 21, endPoint x: 264, endPoint y: 29, distance: 8.2
click at [263, 22] on body "🙏 .cls-1 fill:#fff; AWATERA [PERSON_NAME] Клиенты Спецификации Заказы 6591 Чаты…" at bounding box center [647, 321] width 1294 height 642
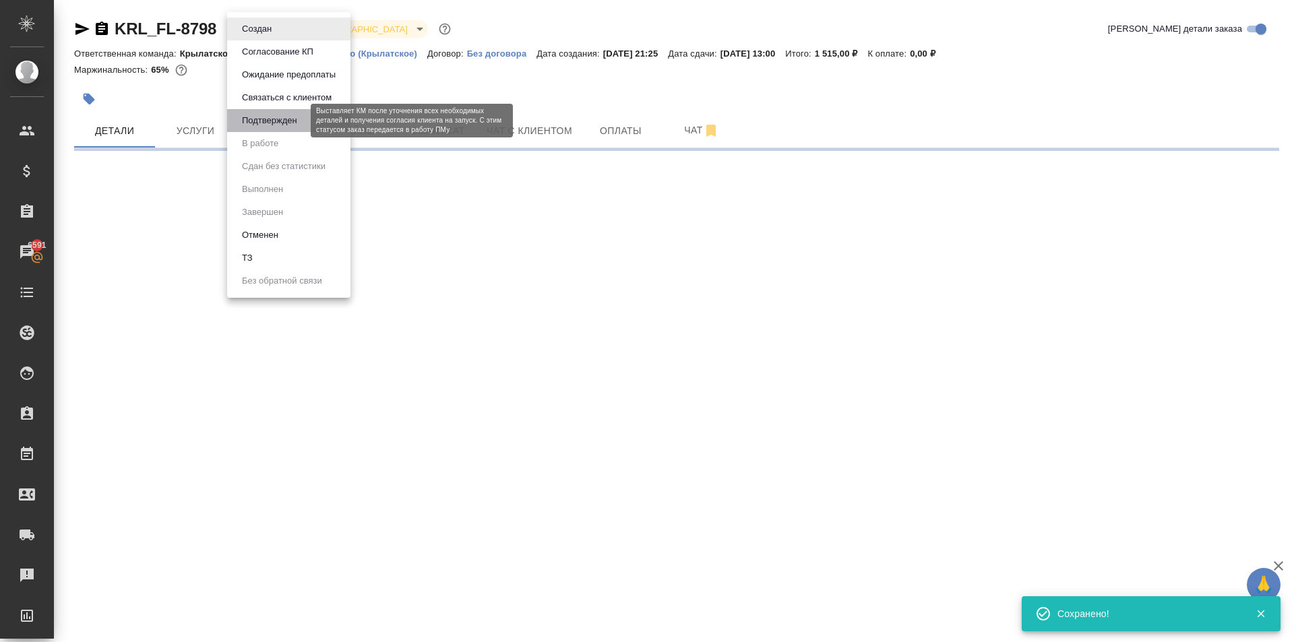
click at [286, 123] on button "Подтвержден" at bounding box center [269, 120] width 63 height 15
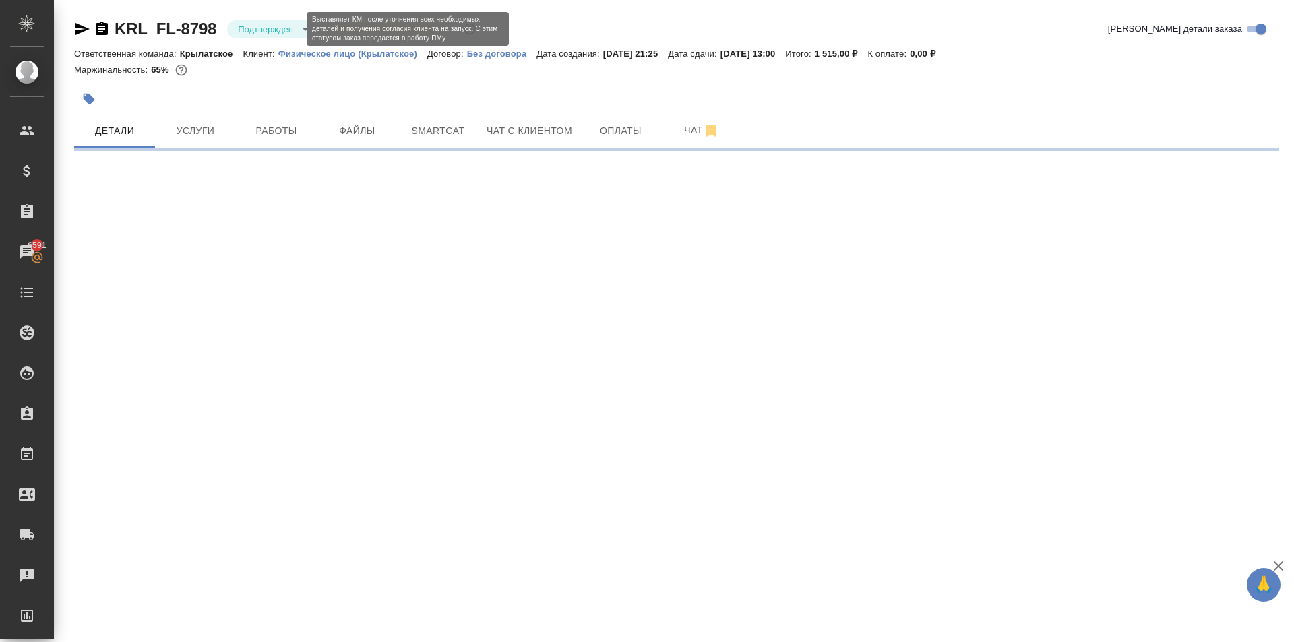
click at [270, 24] on body "🙏 .cls-1 fill:#fff; AWATERA [PERSON_NAME] Спецификации Заказы 6591 Чаты Todo Пр…" at bounding box center [647, 321] width 1294 height 642
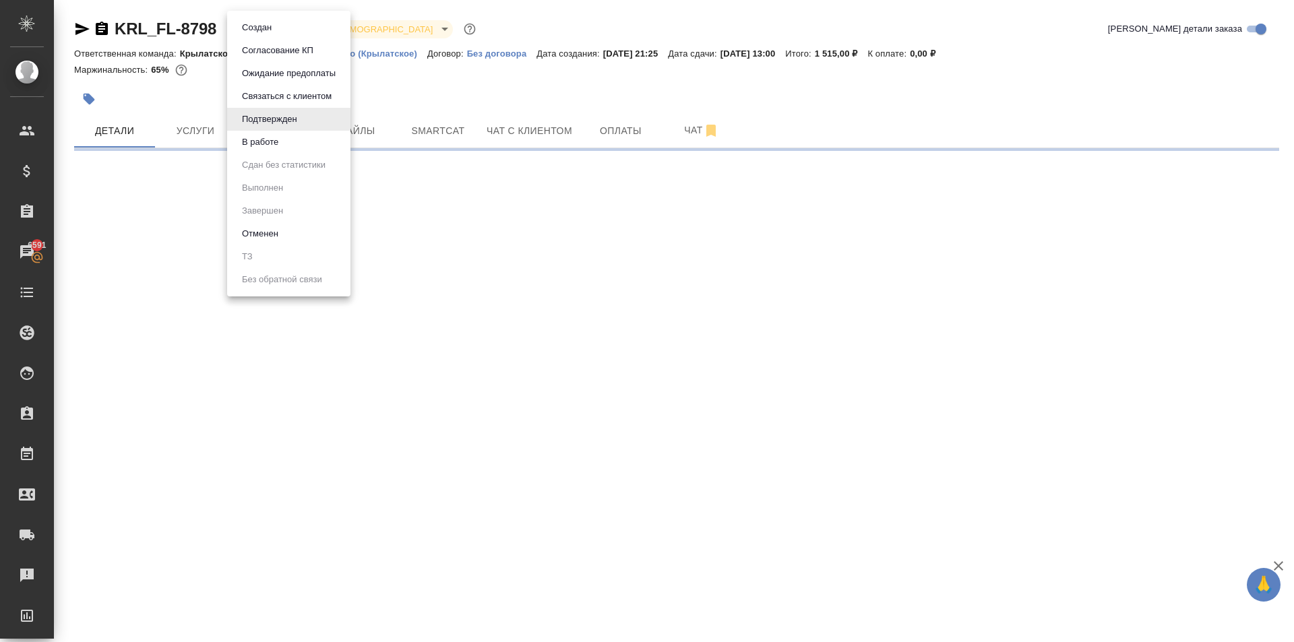
click at [282, 144] on button "В работе" at bounding box center [260, 142] width 44 height 15
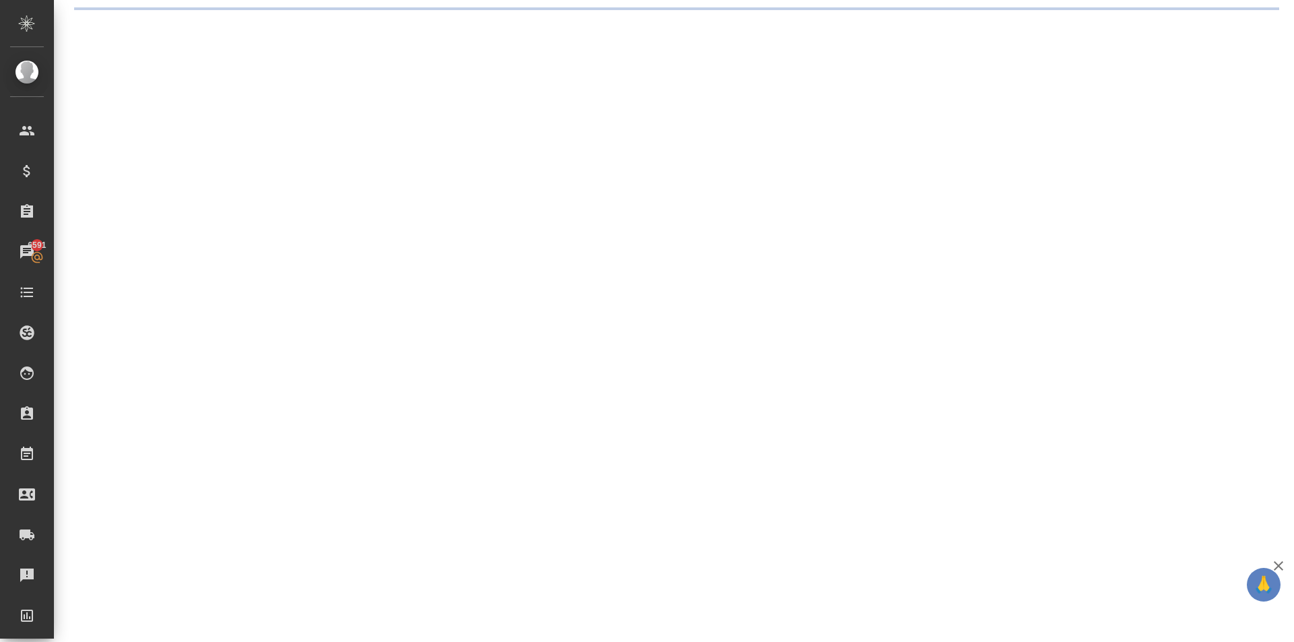
select select "RU"
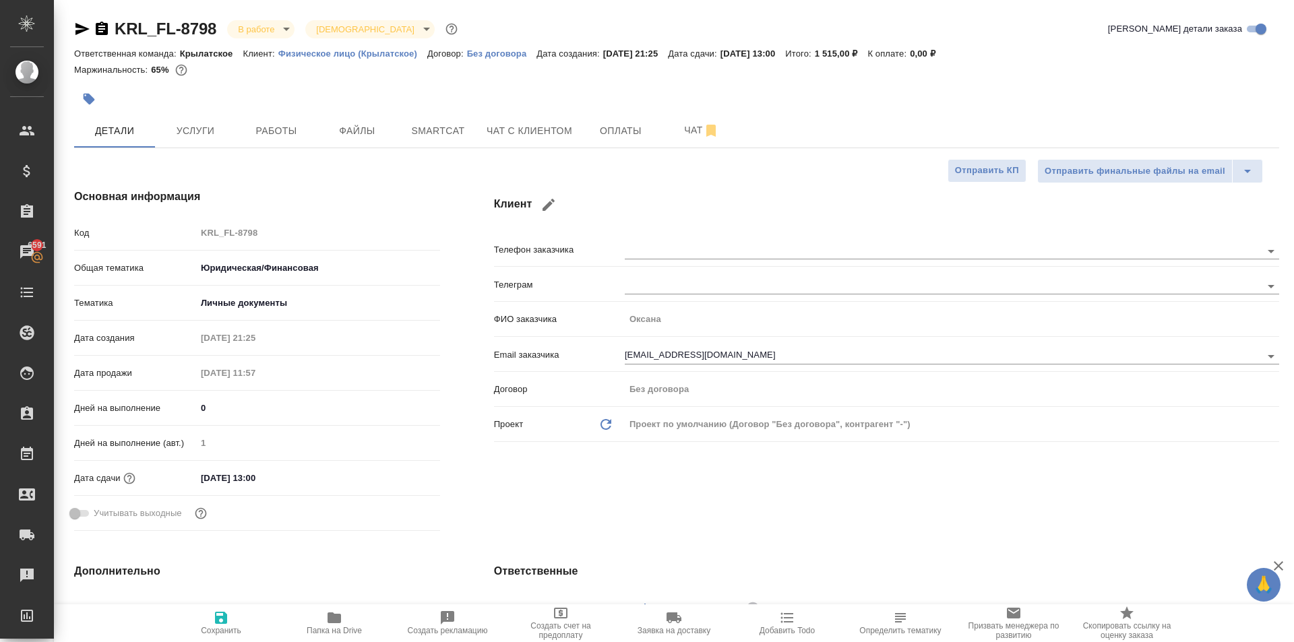
type textarea "x"
click at [284, 32] on body "🙏 .cls-1 fill:#fff; AWATERA [PERSON_NAME] Клиенты Спецификации Заказы 6591 Чаты…" at bounding box center [647, 321] width 1294 height 642
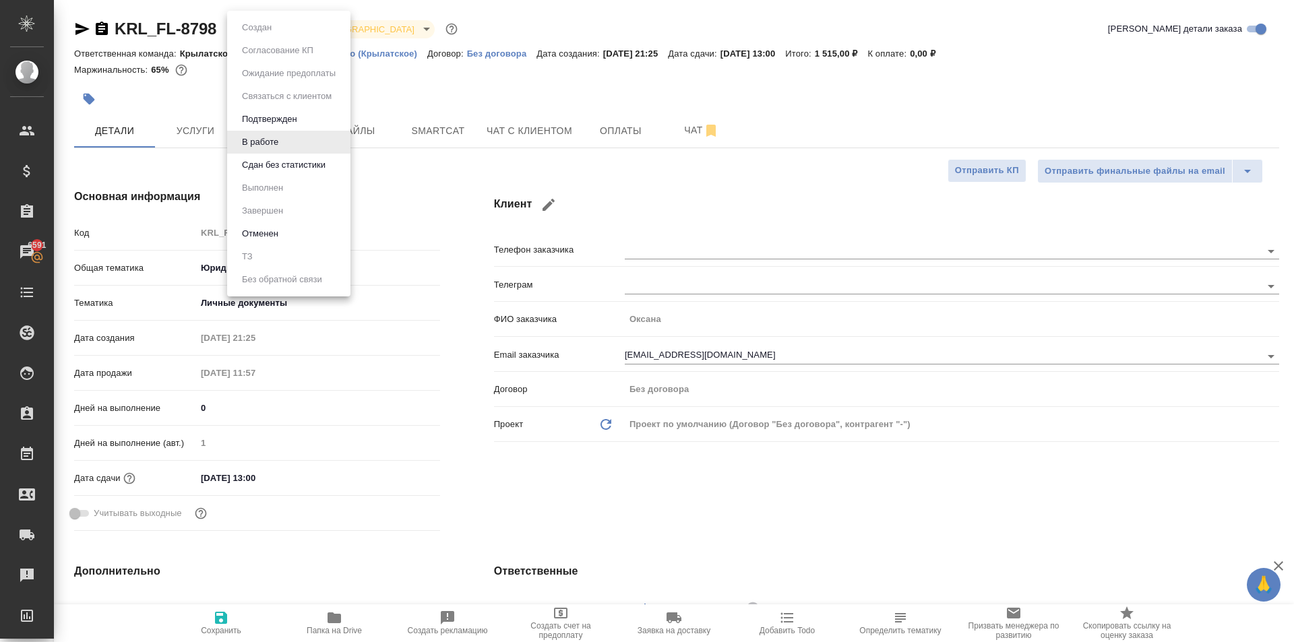
click at [301, 169] on button "Сдан без статистики" at bounding box center [284, 165] width 92 height 15
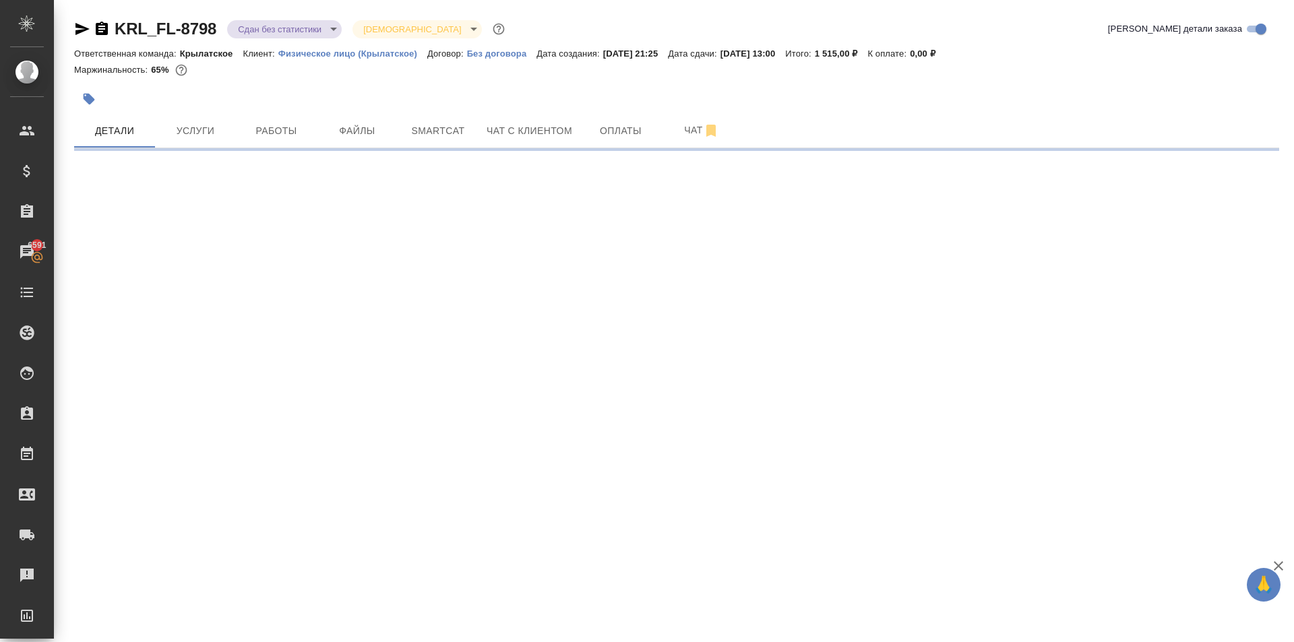
select select "RU"
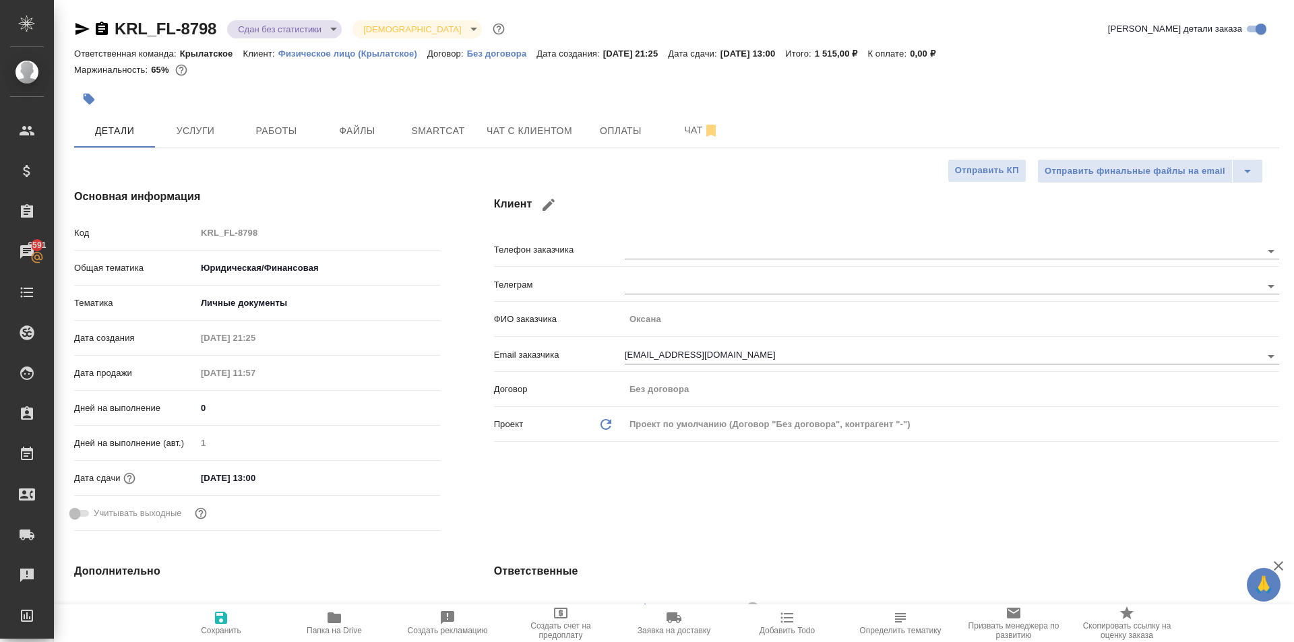
type textarea "x"
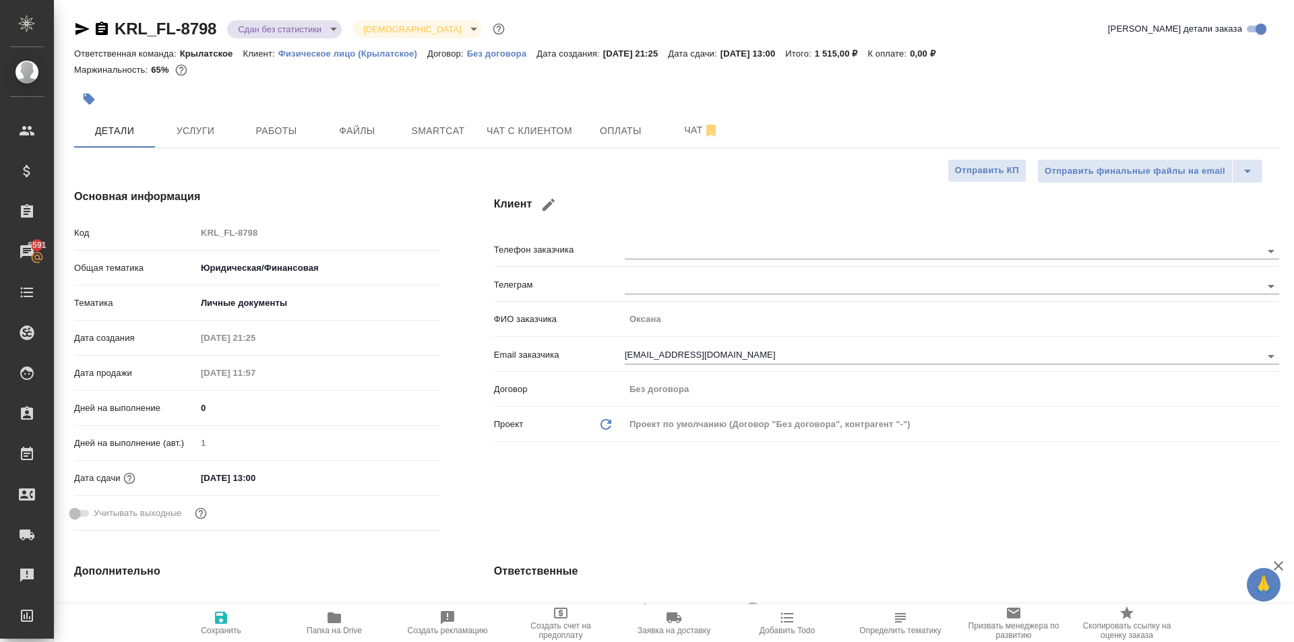
type textarea "x"
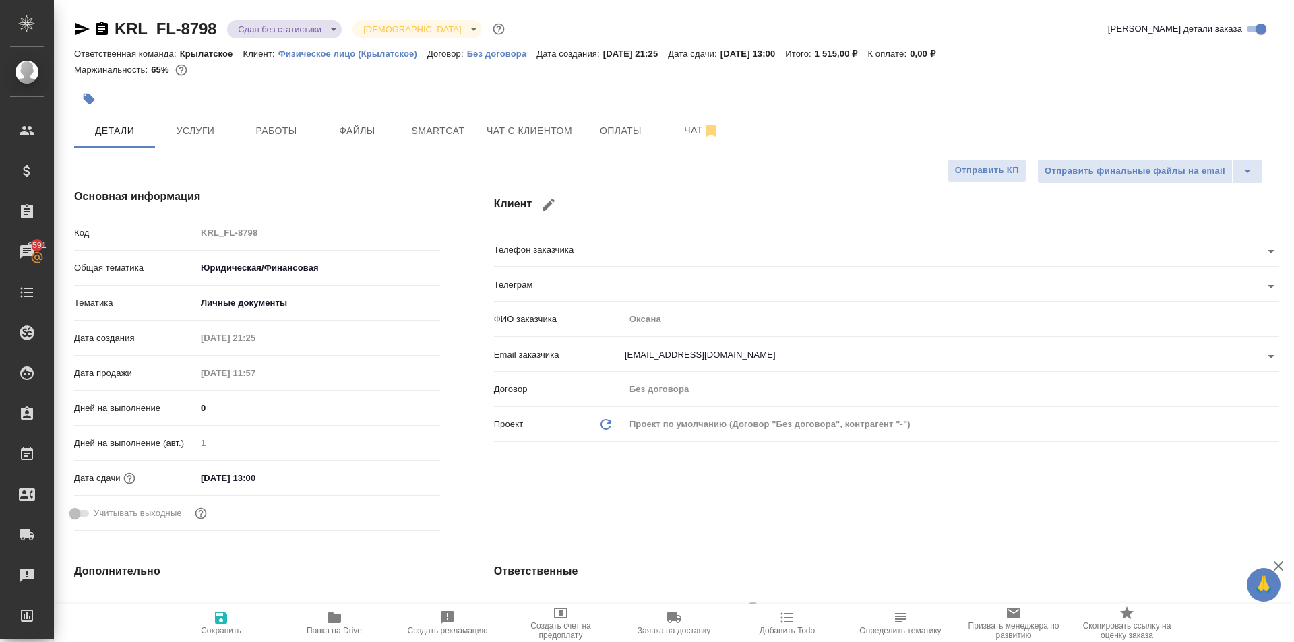
type textarea "x"
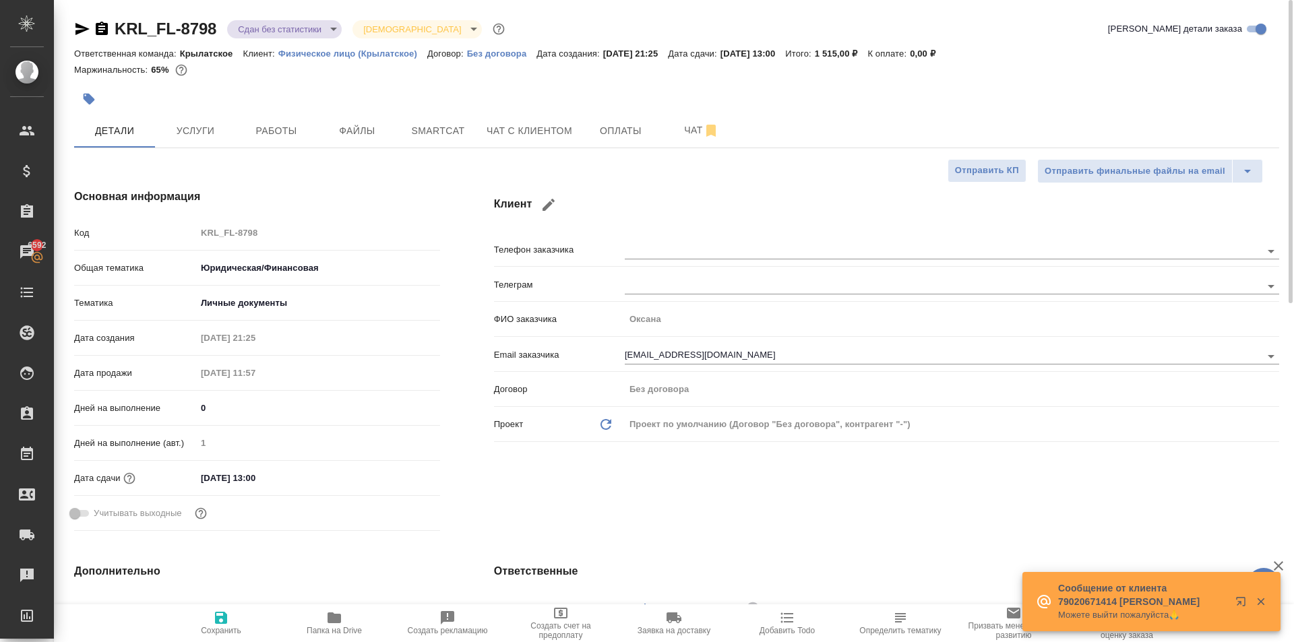
type textarea "x"
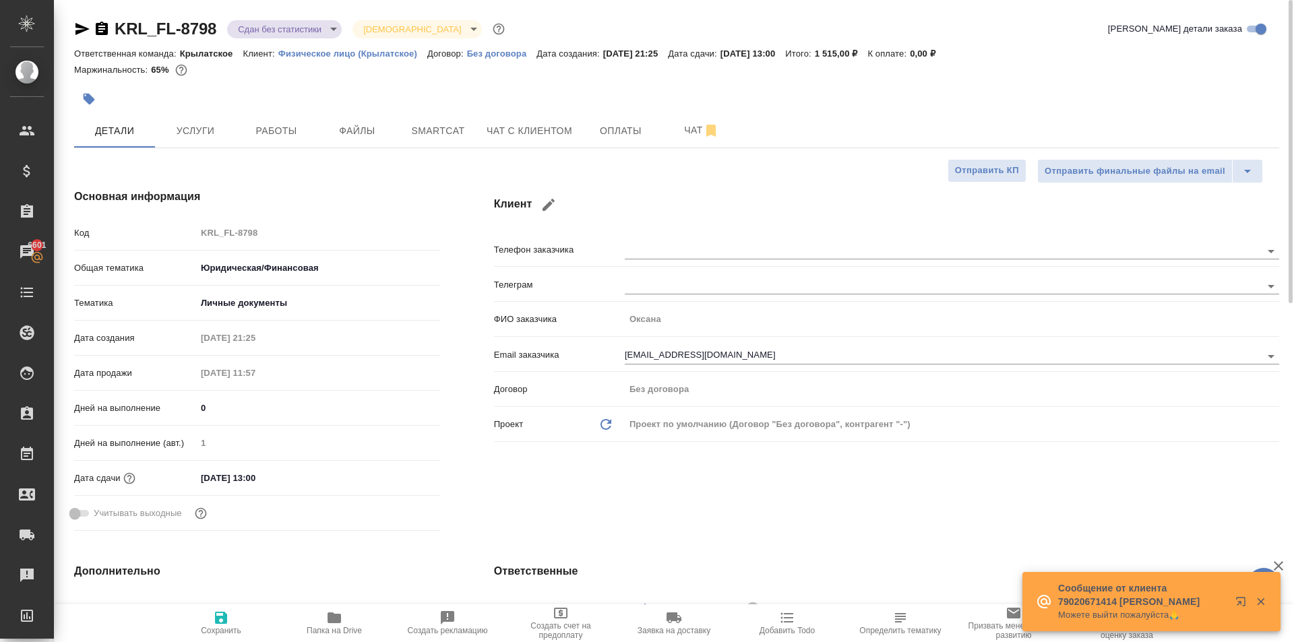
type textarea "x"
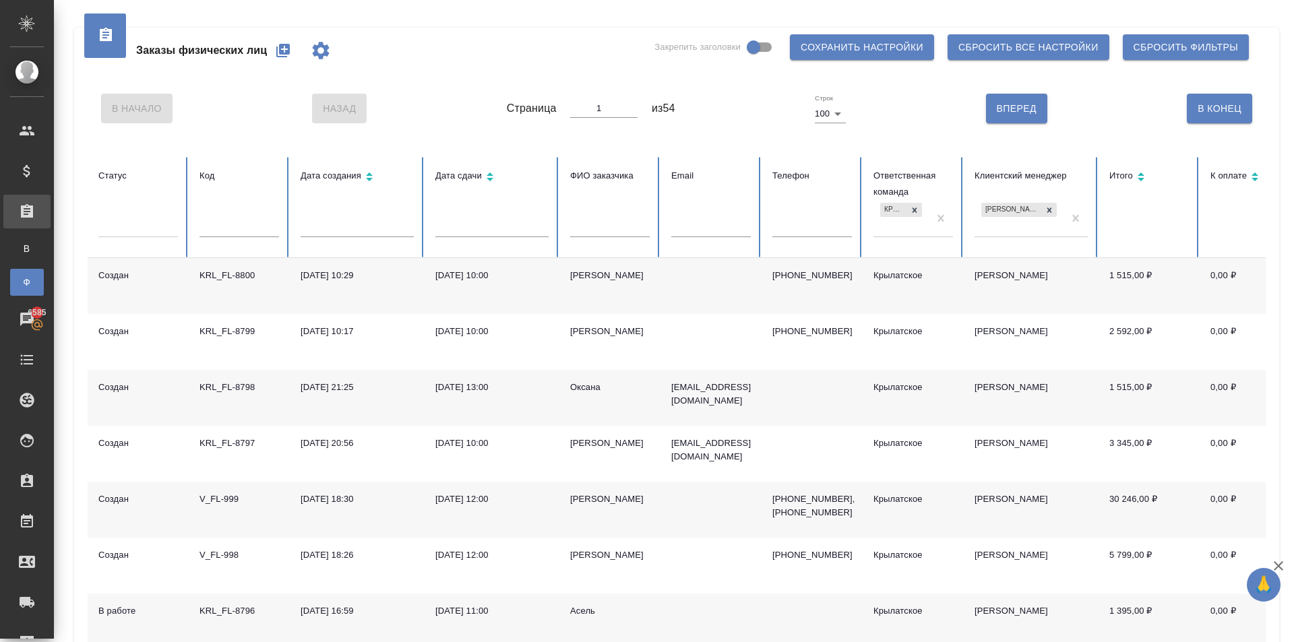
click at [280, 56] on icon "button" at bounding box center [282, 50] width 13 height 13
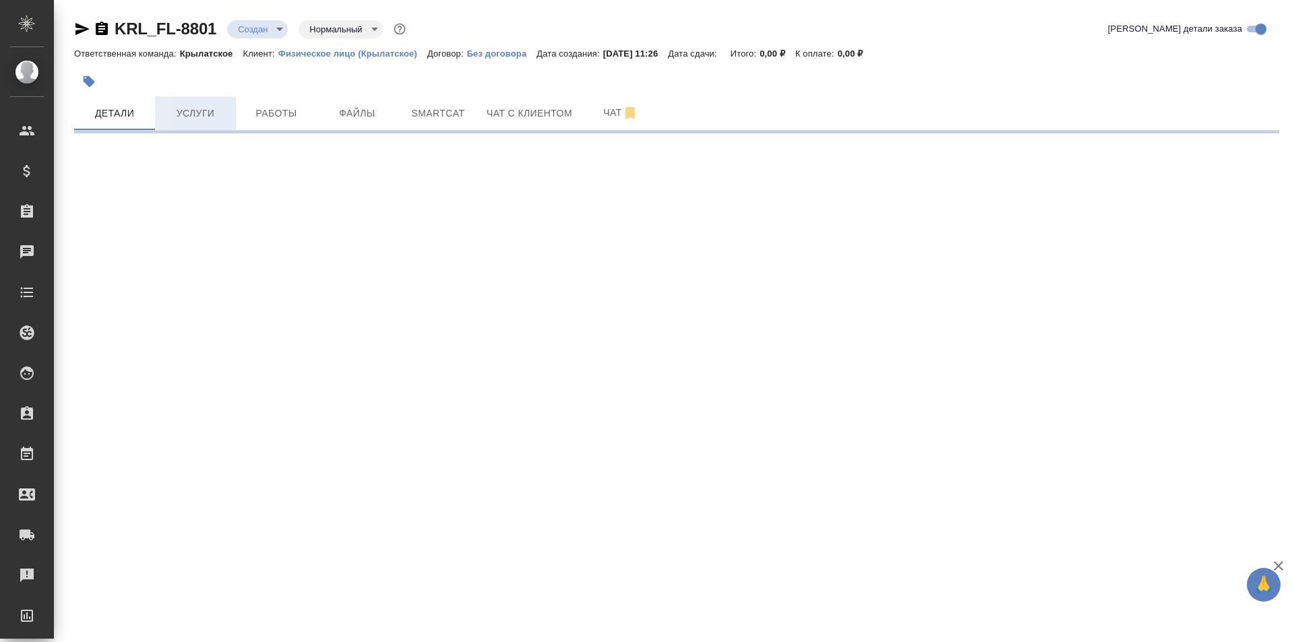
select select "RU"
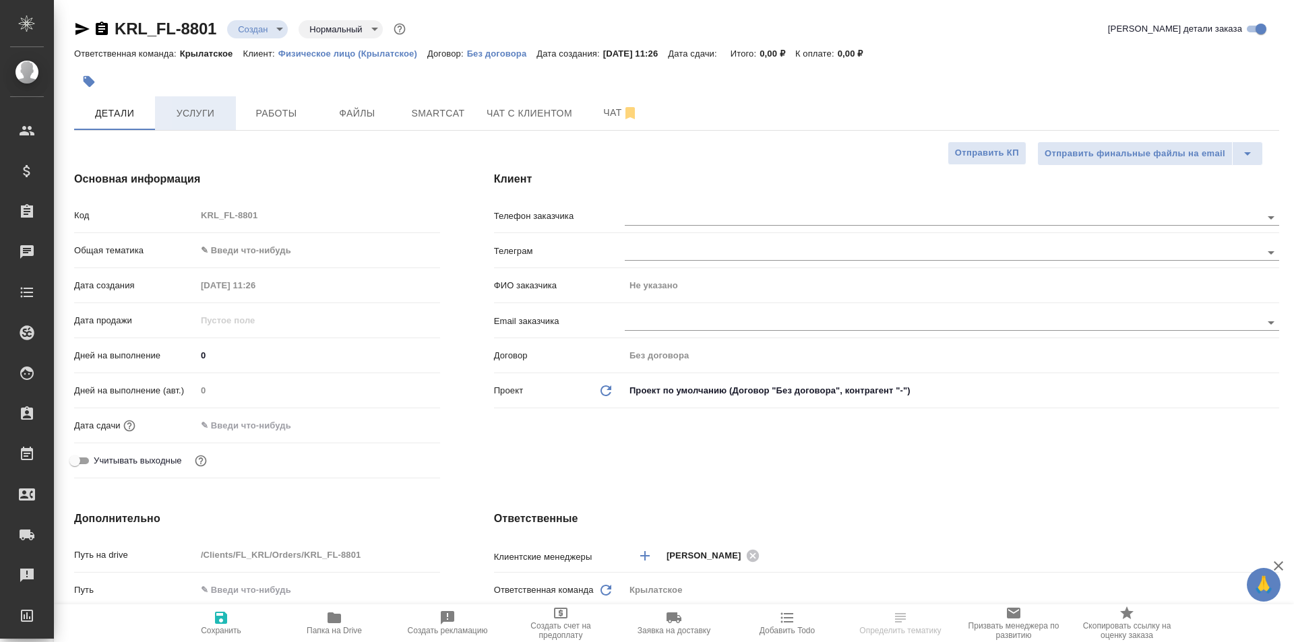
type textarea "x"
click at [193, 117] on span "Услуги" at bounding box center [195, 113] width 65 height 17
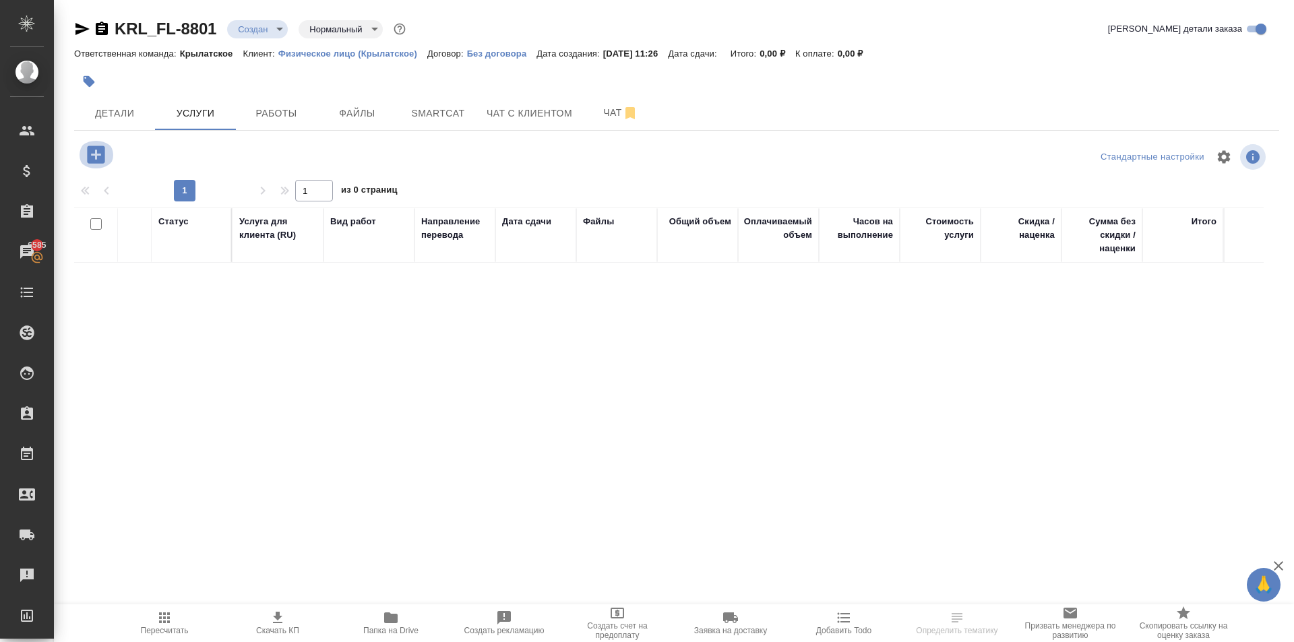
click at [98, 153] on icon "button" at bounding box center [96, 155] width 18 height 18
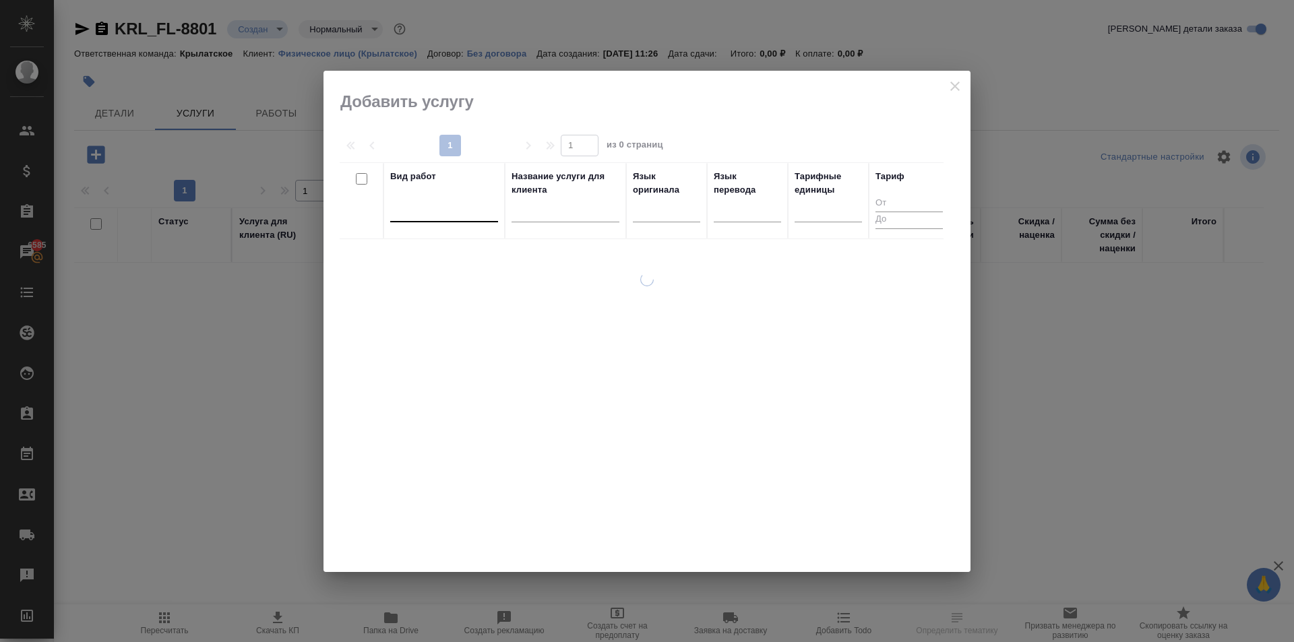
click at [406, 217] on div at bounding box center [444, 209] width 108 height 20
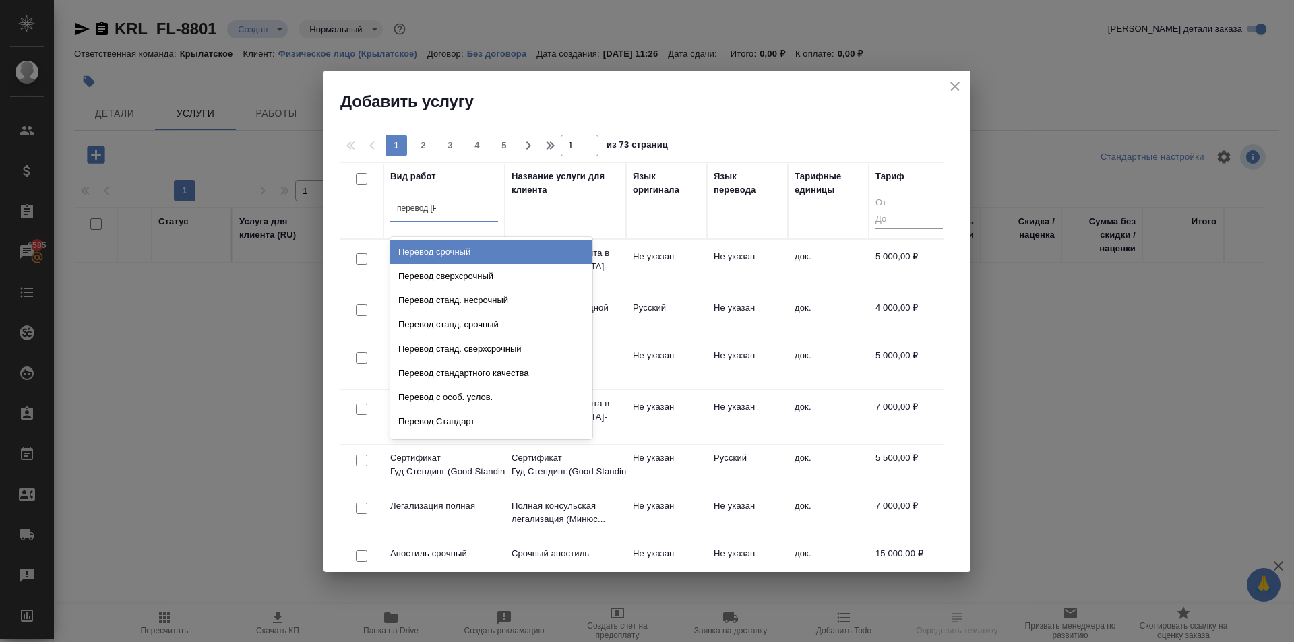
type input "перевод ст"
drag, startPoint x: 519, startPoint y: 251, endPoint x: 565, endPoint y: 237, distance: 47.8
click at [519, 250] on div "Перевод станд. несрочный" at bounding box center [491, 252] width 202 height 24
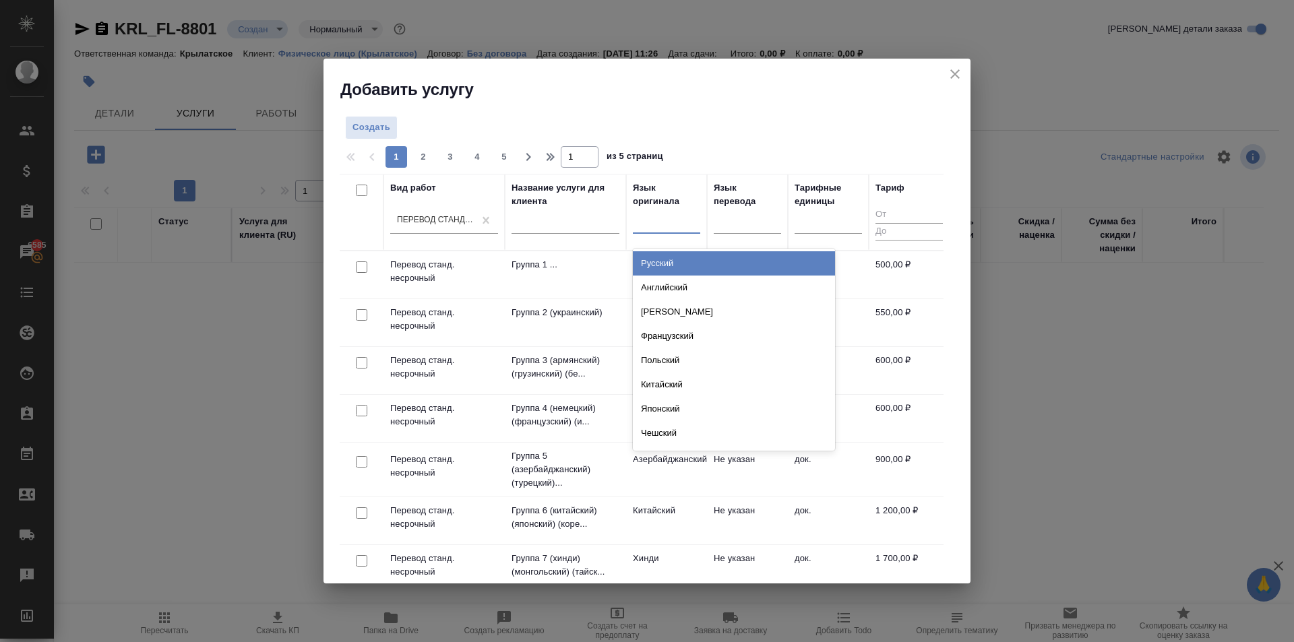
drag, startPoint x: 672, startPoint y: 226, endPoint x: 674, endPoint y: 252, distance: 25.7
click at [671, 227] on div at bounding box center [666, 220] width 67 height 20
drag, startPoint x: 674, startPoint y: 262, endPoint x: 758, endPoint y: 239, distance: 86.8
click at [673, 262] on div "Русский" at bounding box center [734, 263] width 202 height 24
click at [758, 230] on div at bounding box center [747, 220] width 67 height 20
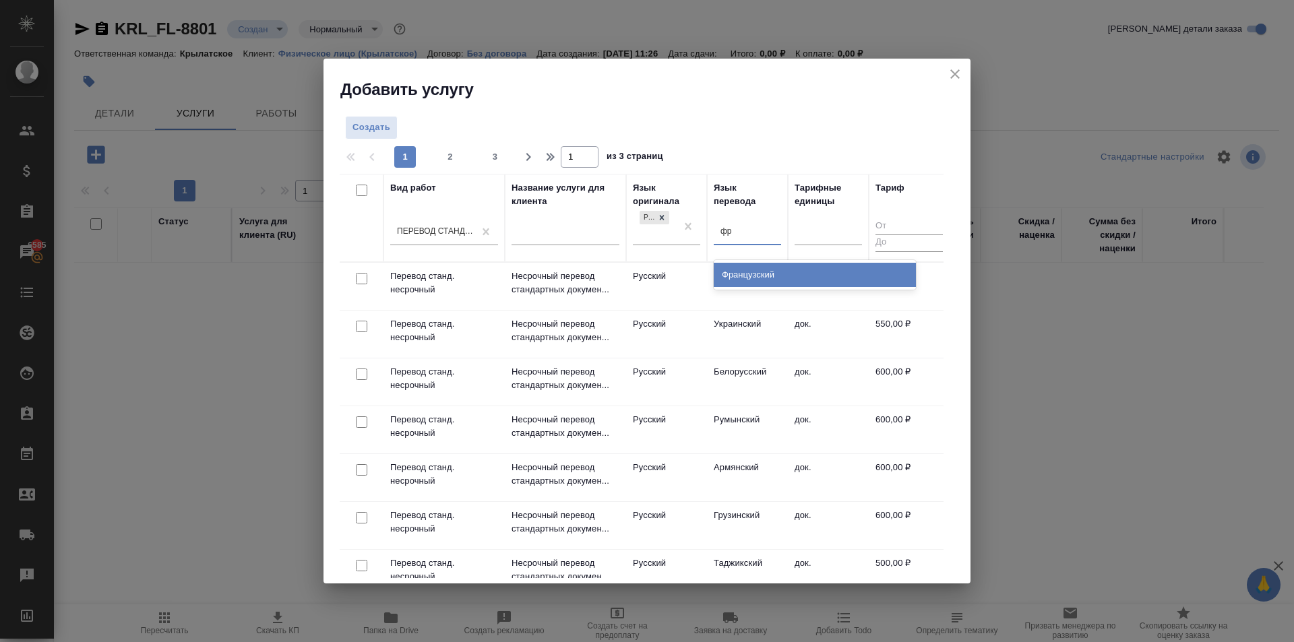
type input "фра"
click at [798, 269] on div "Французский" at bounding box center [815, 275] width 202 height 24
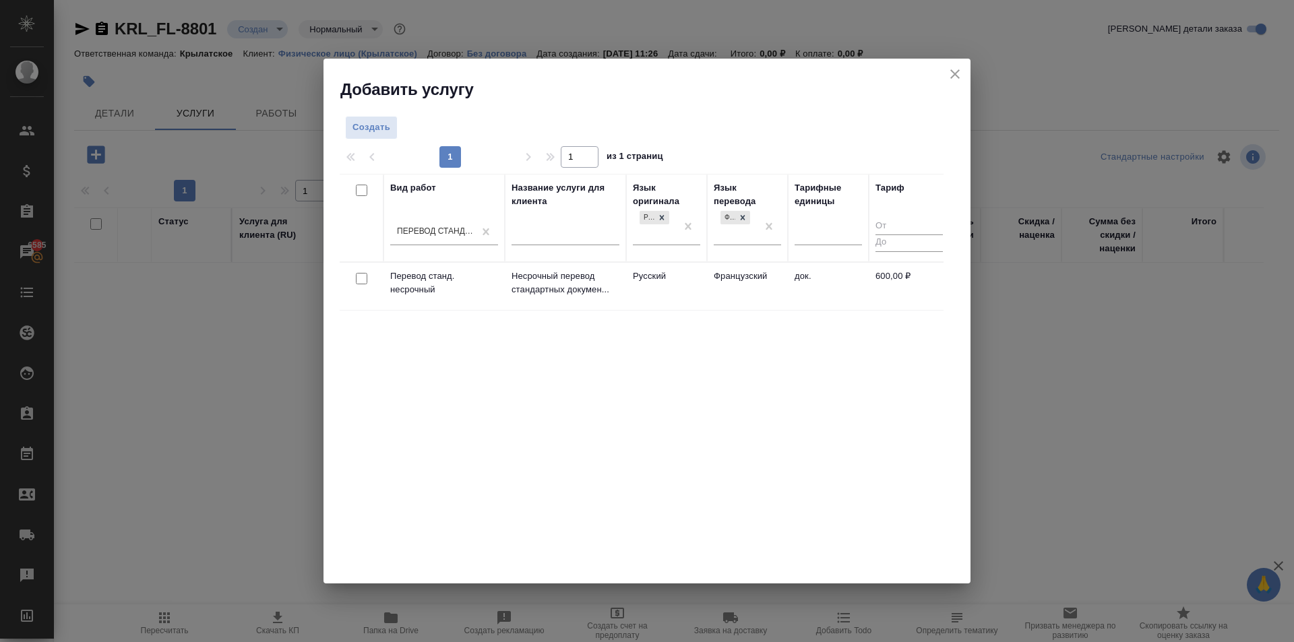
click at [719, 279] on td "Французский" at bounding box center [747, 286] width 81 height 47
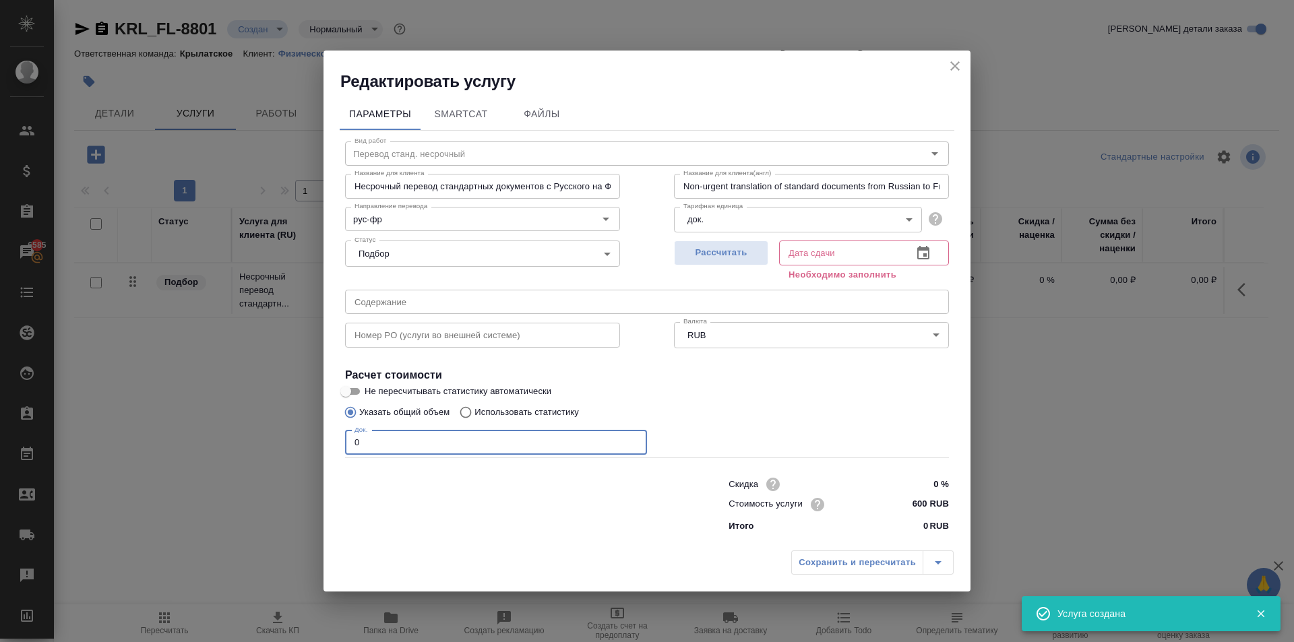
drag, startPoint x: 272, startPoint y: 427, endPoint x: 189, endPoint y: 421, distance: 82.5
click at [189, 421] on div "Редактировать услугу Параметры SmartCat Файлы Вид работ Перевод станд. несрочны…" at bounding box center [647, 321] width 1294 height 642
type input "1"
click at [696, 251] on span "Рассчитать" at bounding box center [721, 253] width 80 height 16
type input "08.10.2025 11:26"
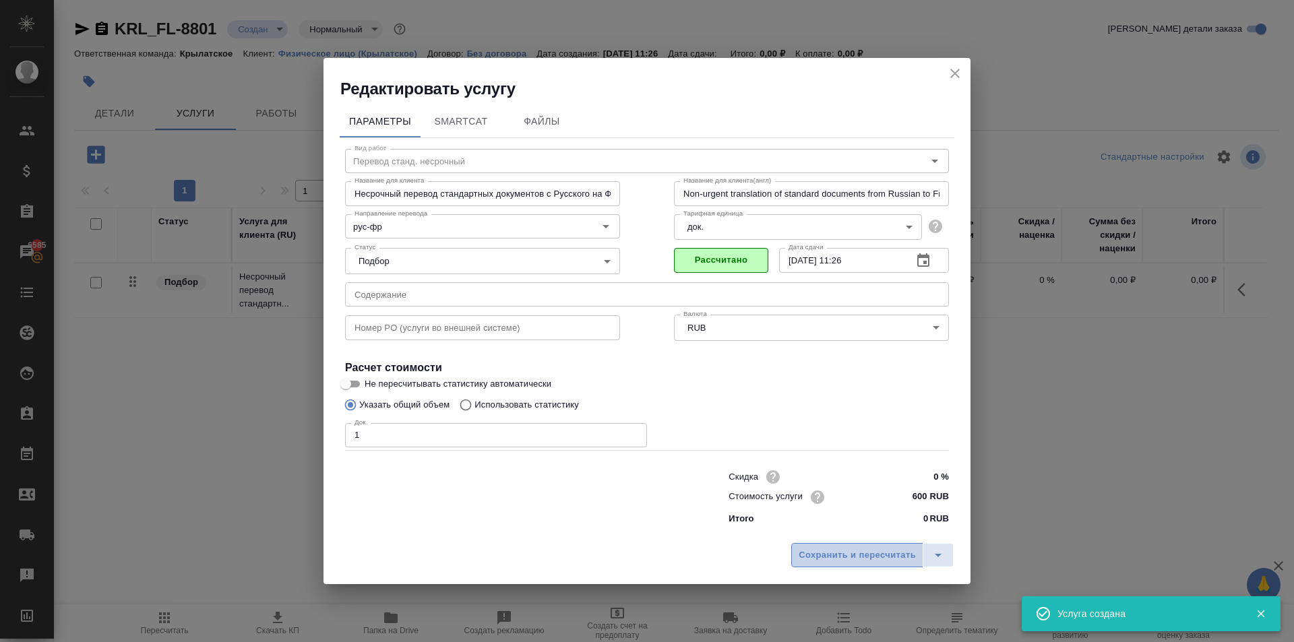
click at [814, 554] on span "Сохранить и пересчитать" at bounding box center [857, 556] width 117 height 16
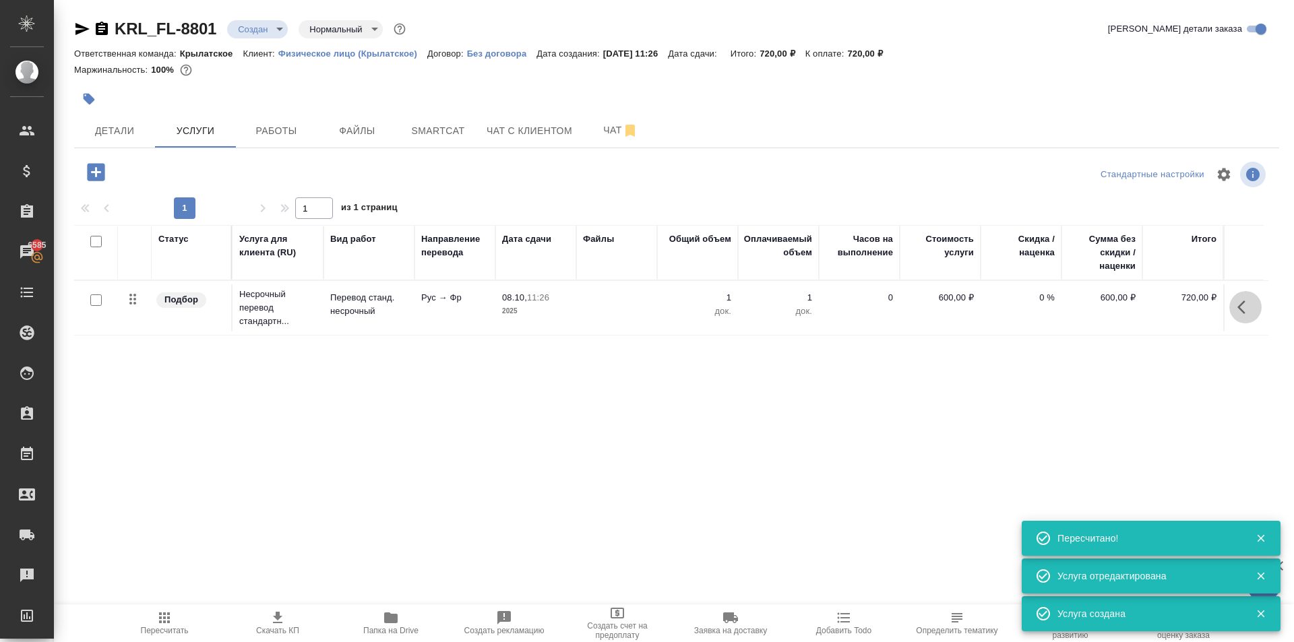
drag, startPoint x: 1252, startPoint y: 312, endPoint x: 1236, endPoint y: 314, distance: 16.3
click at [1250, 312] on icon "button" at bounding box center [1246, 307] width 16 height 16
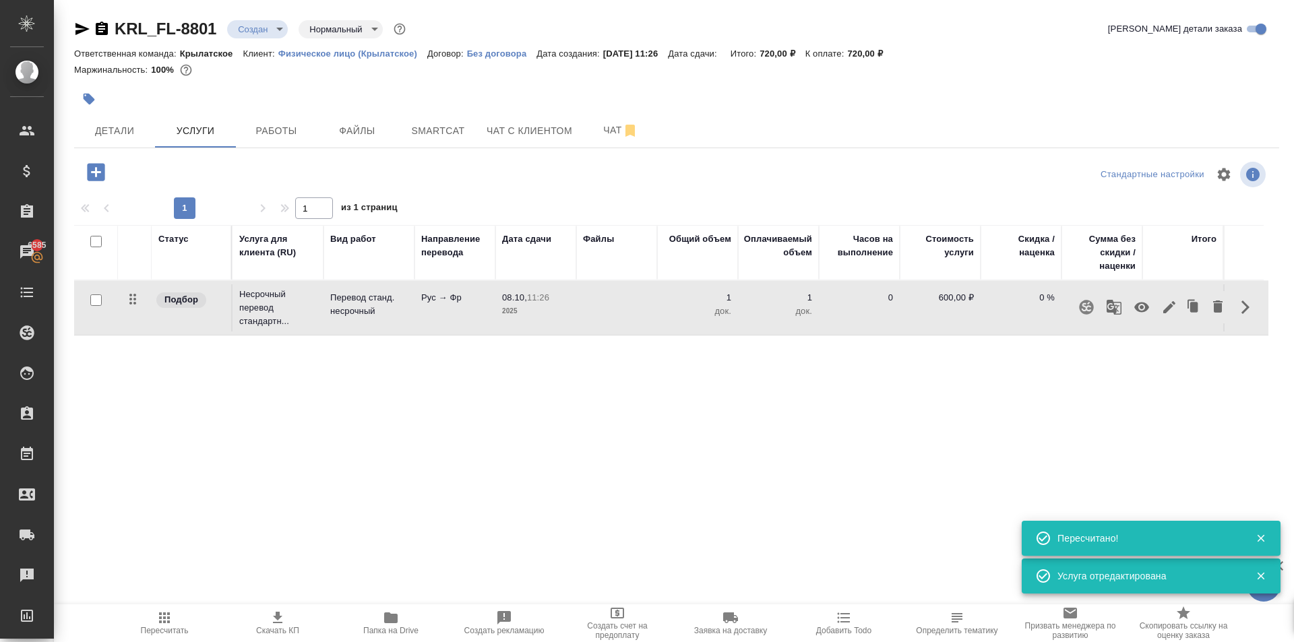
click at [1169, 307] on icon "button" at bounding box center [1169, 307] width 16 height 16
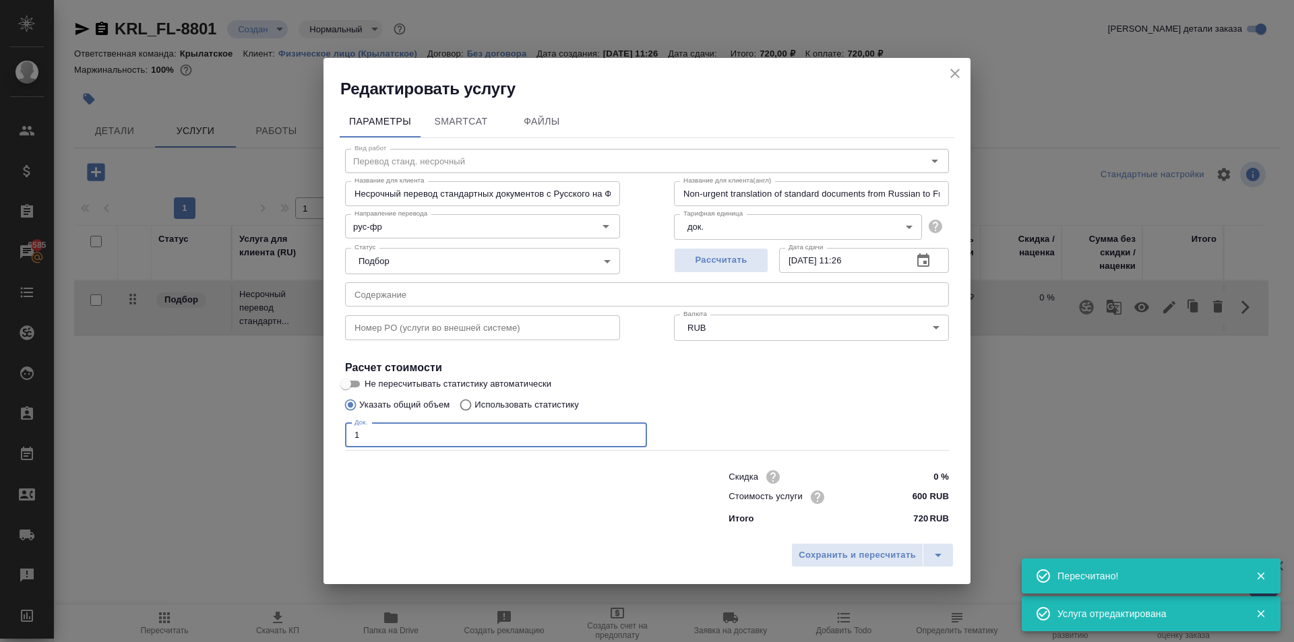
drag, startPoint x: 425, startPoint y: 431, endPoint x: 278, endPoint y: 425, distance: 146.4
click at [278, 425] on div "Редактировать услугу Параметры SmartCat Файлы Вид работ Перевод станд. несрочны…" at bounding box center [647, 321] width 1294 height 642
type input "2"
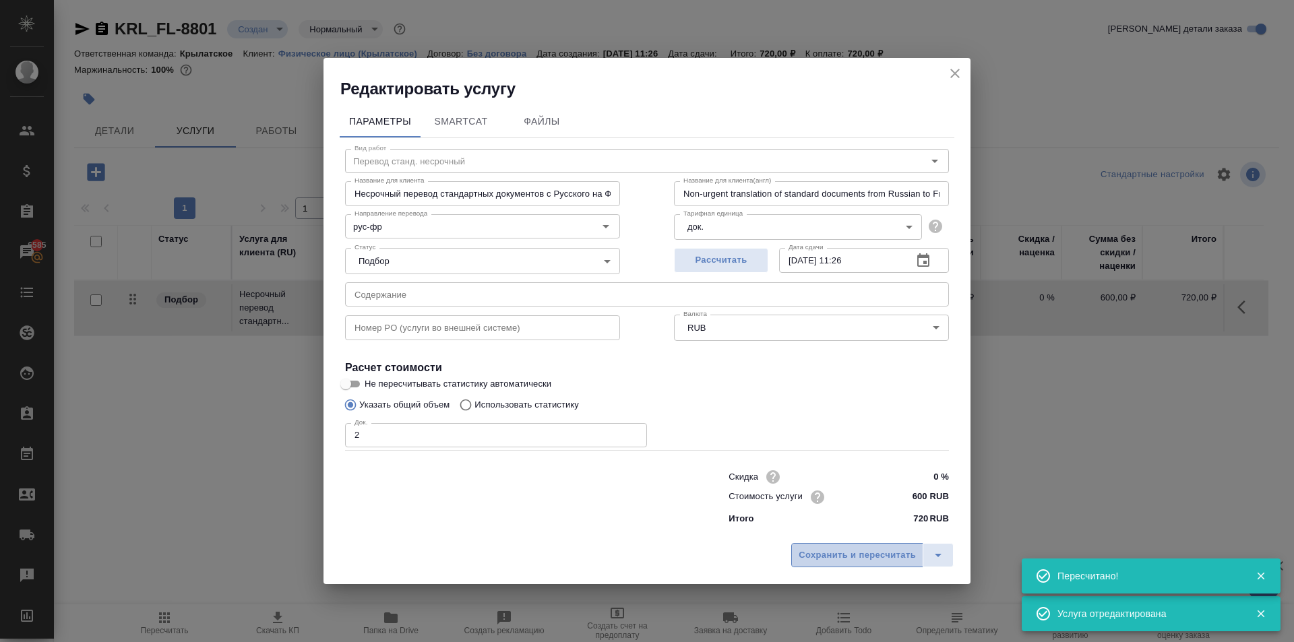
click at [819, 555] on span "Сохранить и пересчитать" at bounding box center [857, 556] width 117 height 16
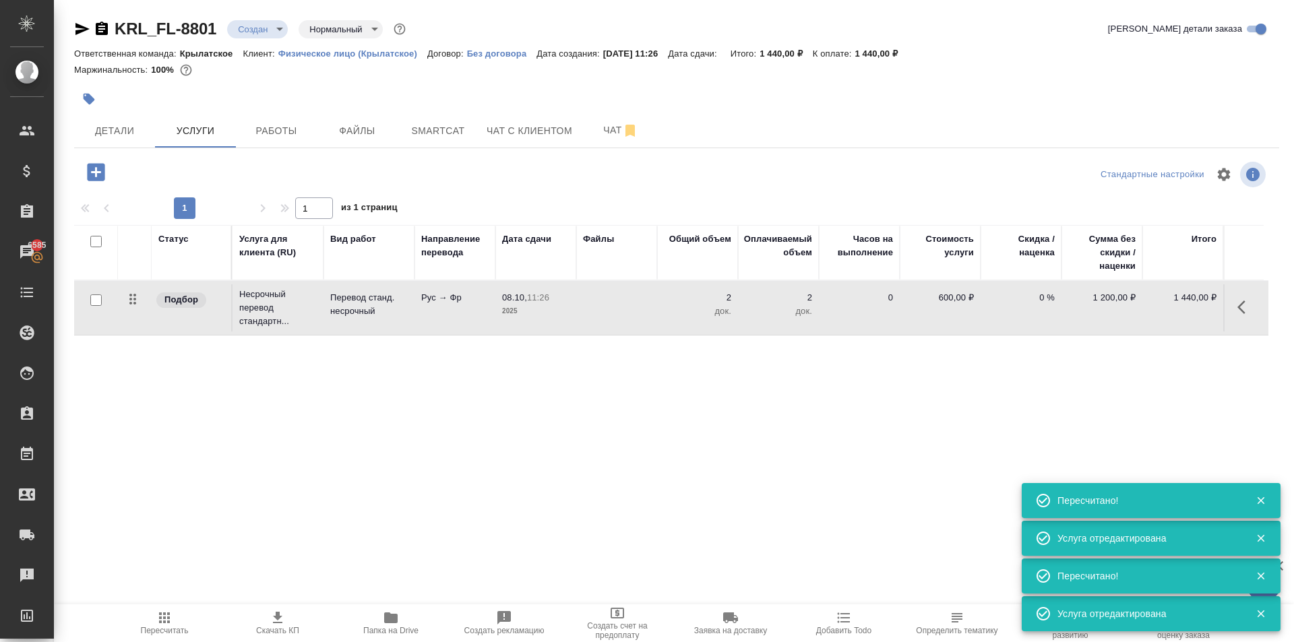
click at [98, 184] on button "button" at bounding box center [96, 172] width 37 height 28
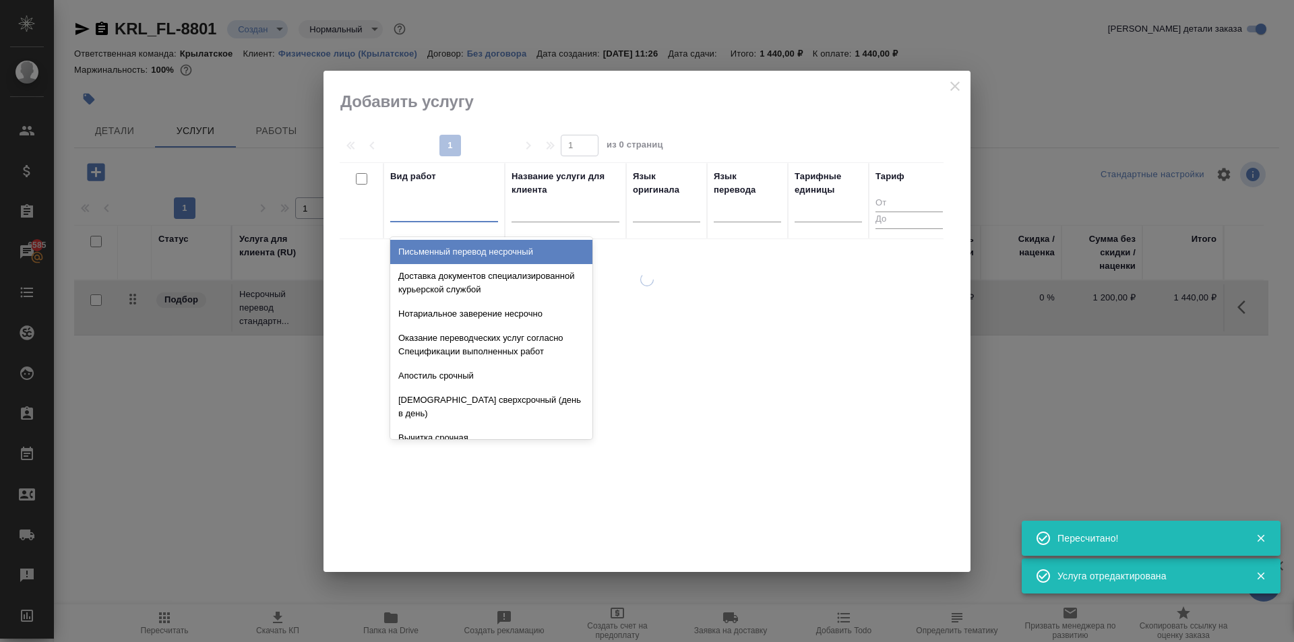
click at [439, 197] on div at bounding box center [444, 210] width 108 height 26
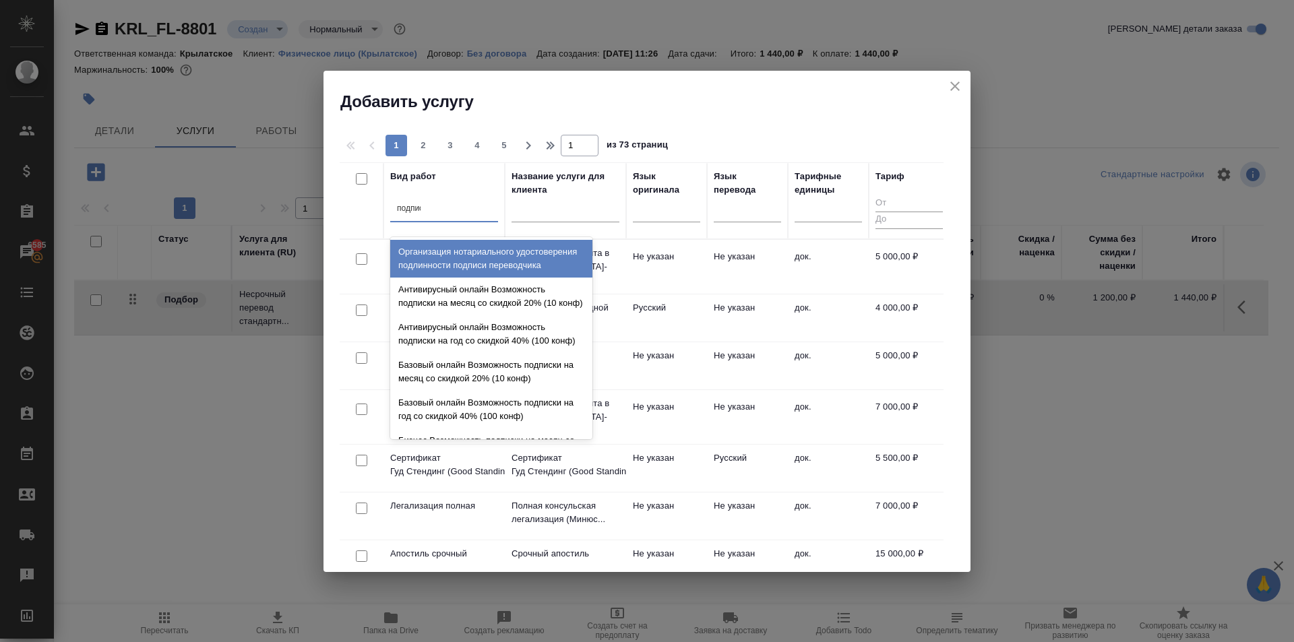
type input "подписи"
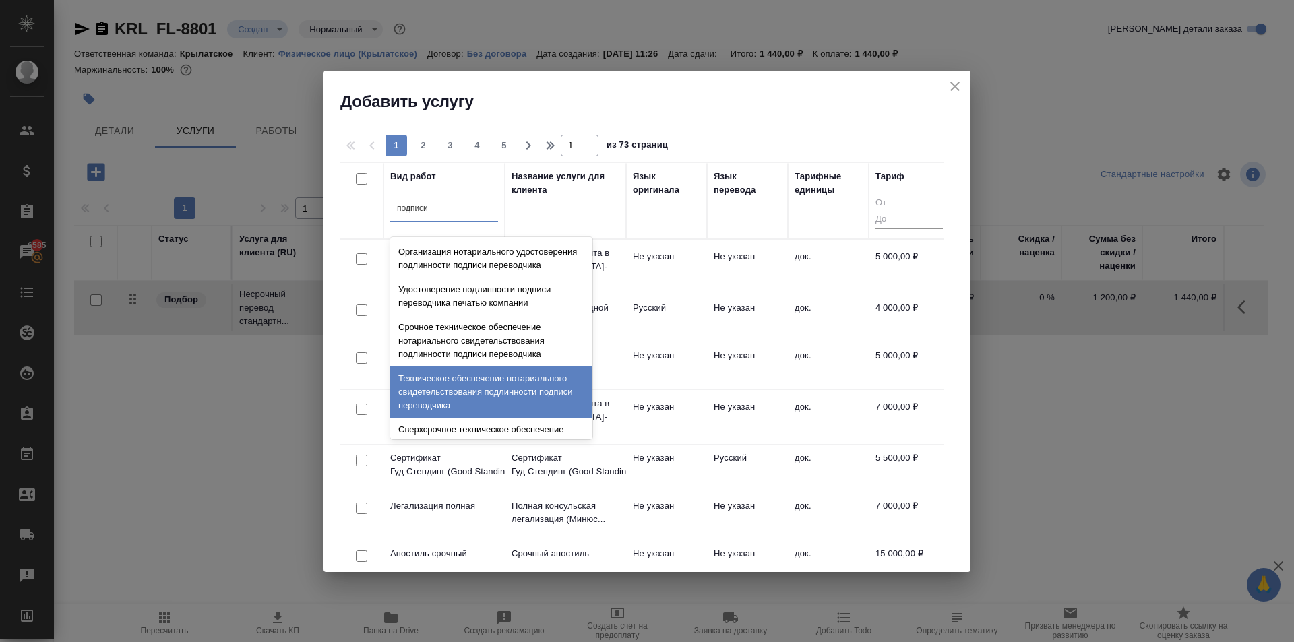
click at [561, 396] on div "Техническое обеспечение нотариального свидетельствования подлинности подписи пе…" at bounding box center [491, 392] width 202 height 51
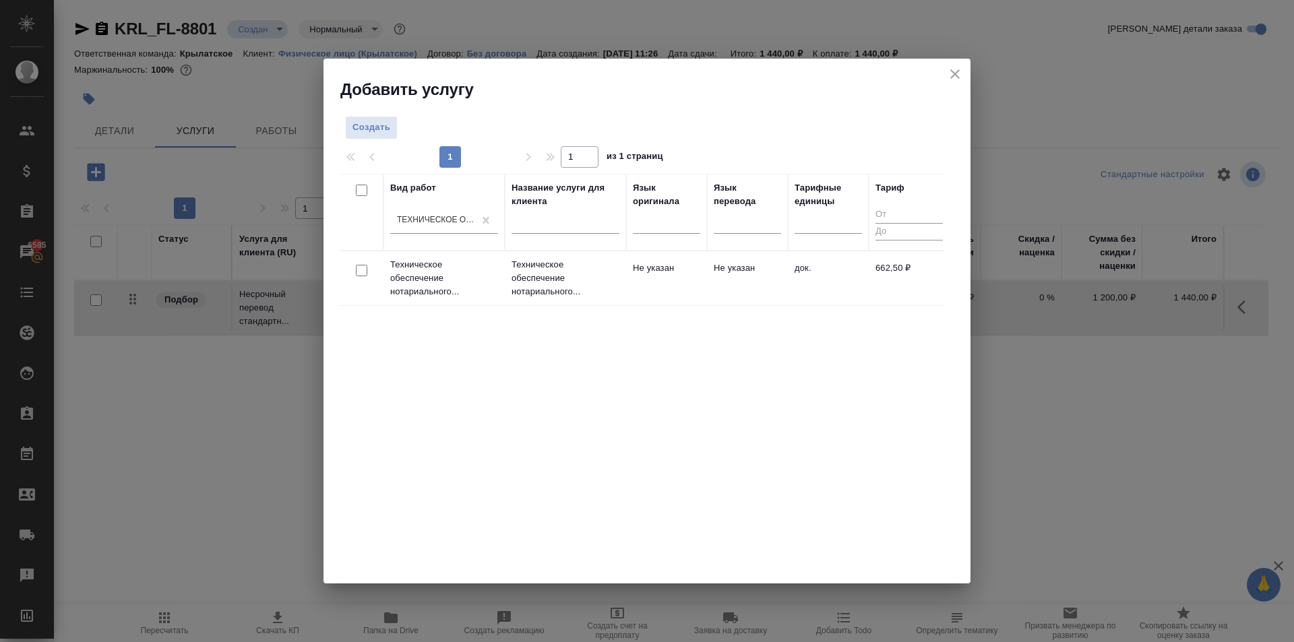
click at [755, 285] on td "Не указан" at bounding box center [747, 278] width 81 height 47
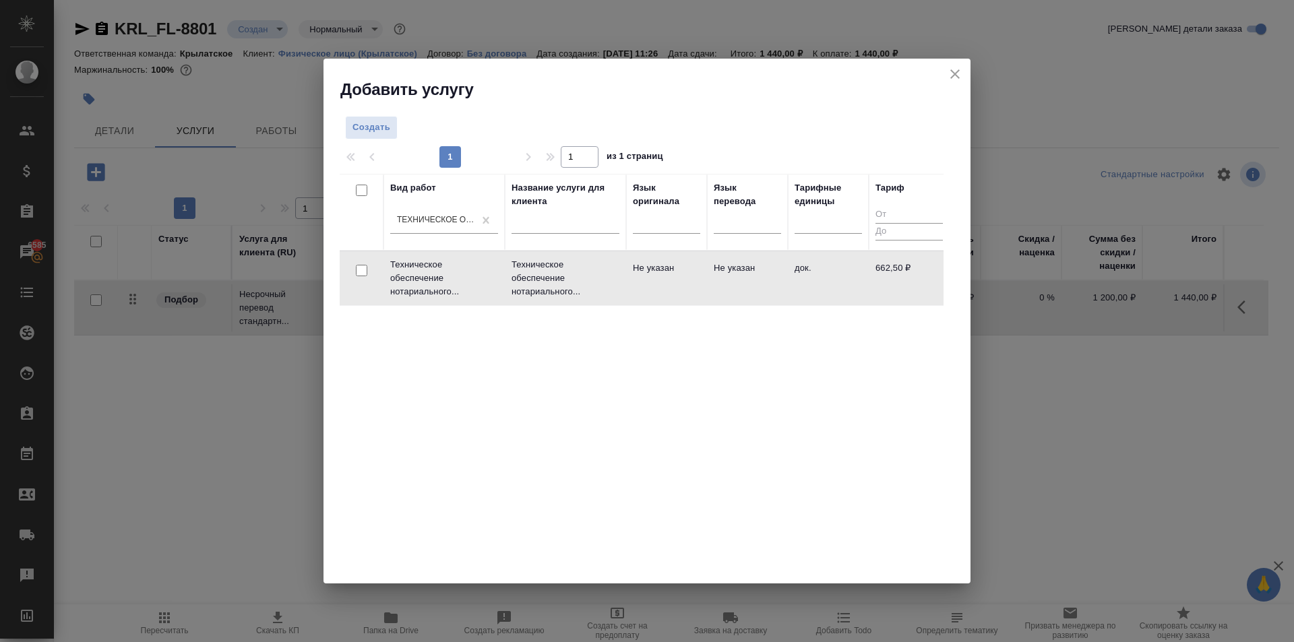
click at [755, 285] on td "Не указан" at bounding box center [747, 278] width 81 height 47
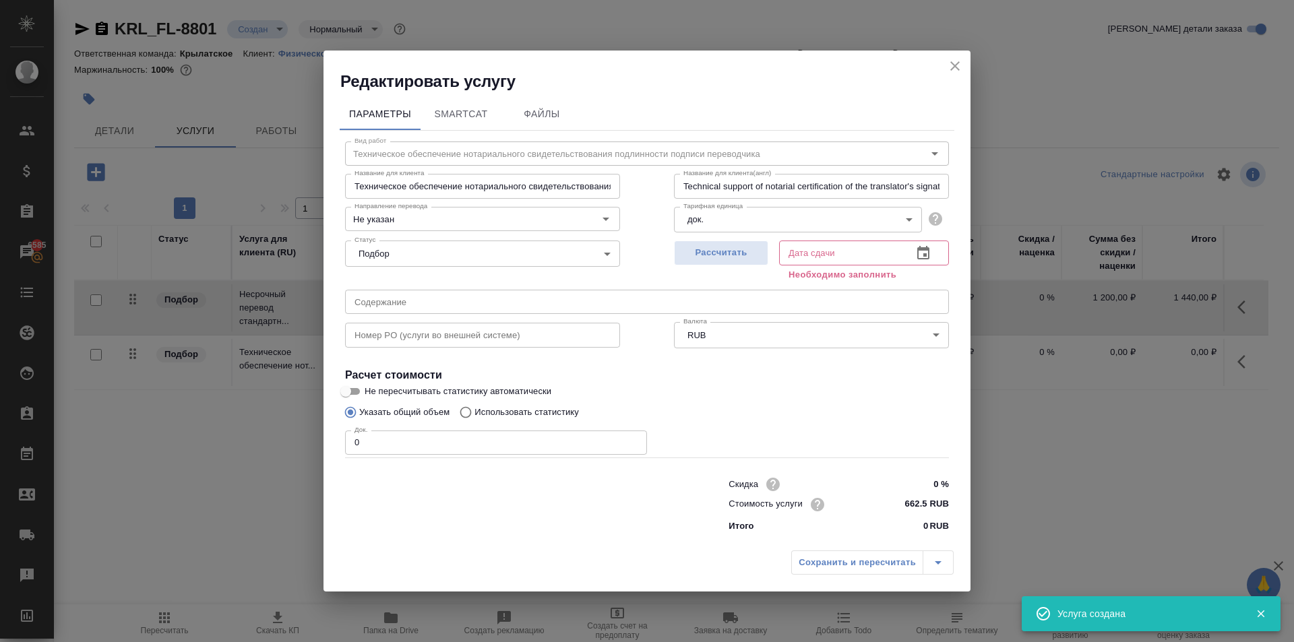
click at [323, 437] on div "Редактировать услугу Параметры SmartCat Файлы Вид работ Техническое обеспечение…" at bounding box center [647, 321] width 1294 height 642
type input "1"
click at [873, 559] on div "Сохранить и пересчитать" at bounding box center [872, 563] width 162 height 24
click at [743, 262] on button "Рассчитать" at bounding box center [721, 253] width 94 height 25
type input "08.10.2025 11:38"
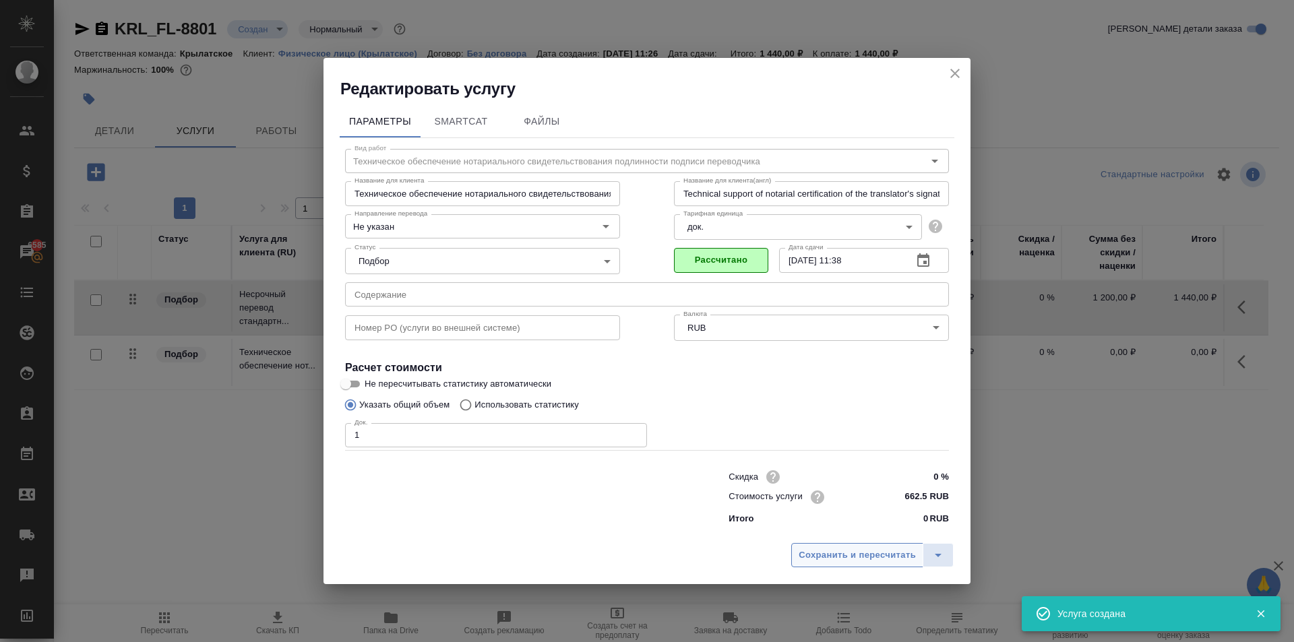
click at [813, 557] on span "Сохранить и пересчитать" at bounding box center [857, 556] width 117 height 16
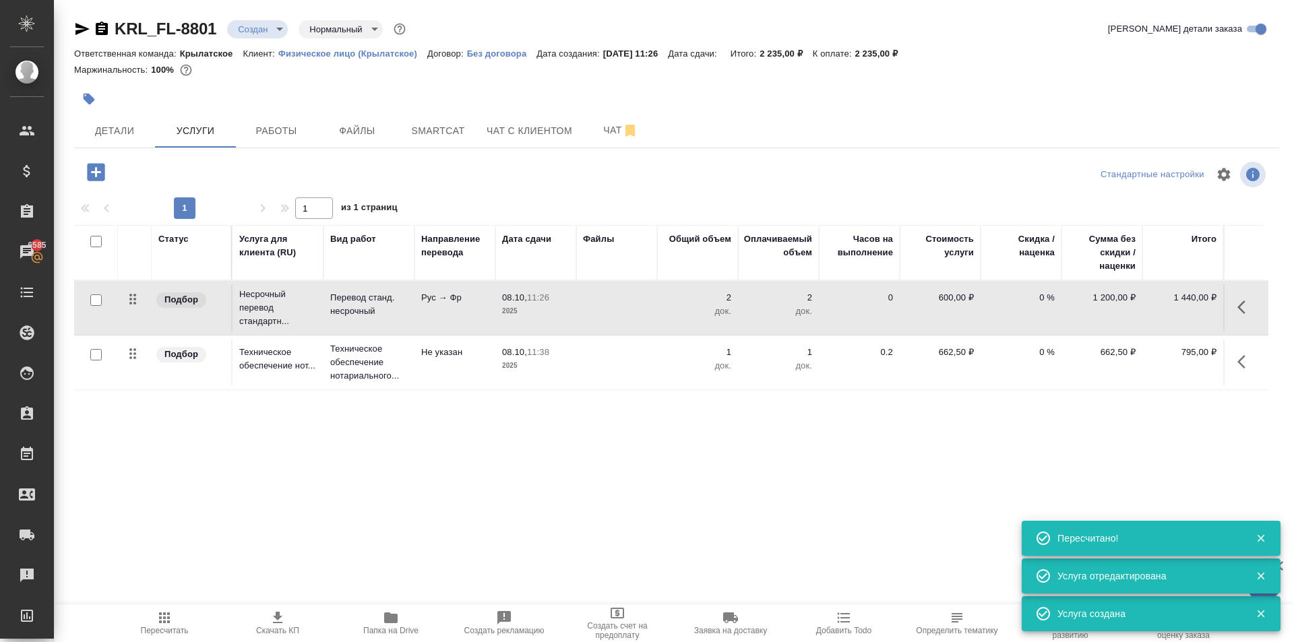
click at [102, 167] on icon "button" at bounding box center [96, 172] width 18 height 18
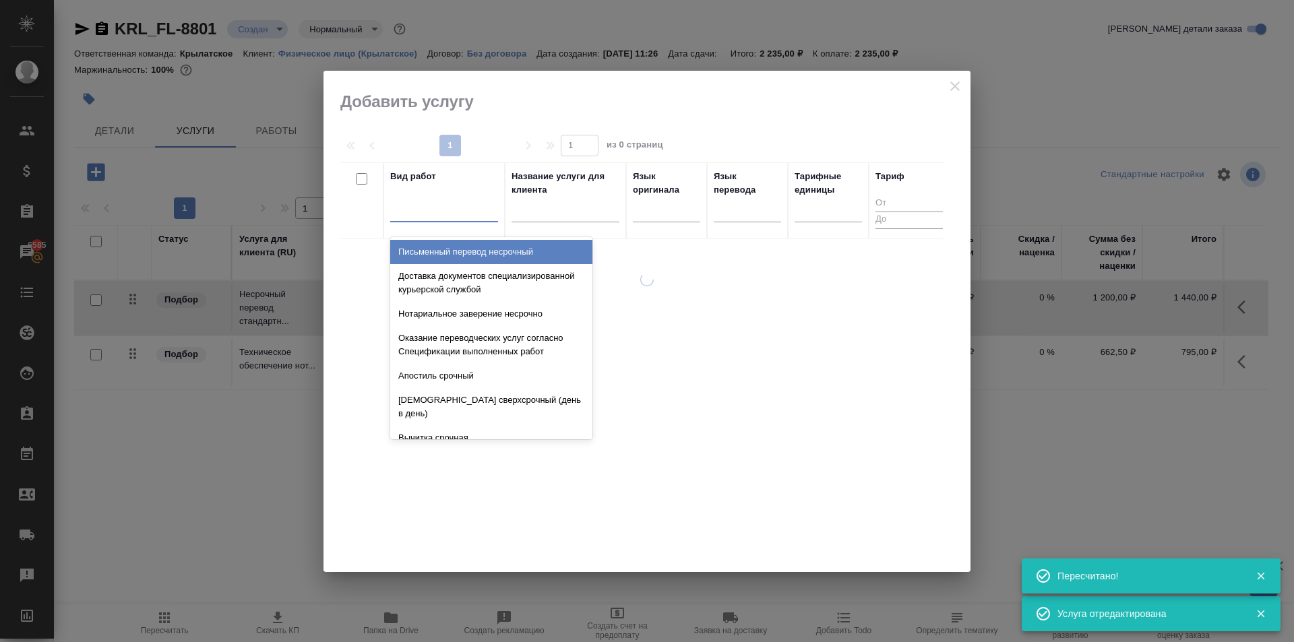
click at [458, 217] on div at bounding box center [444, 209] width 108 height 20
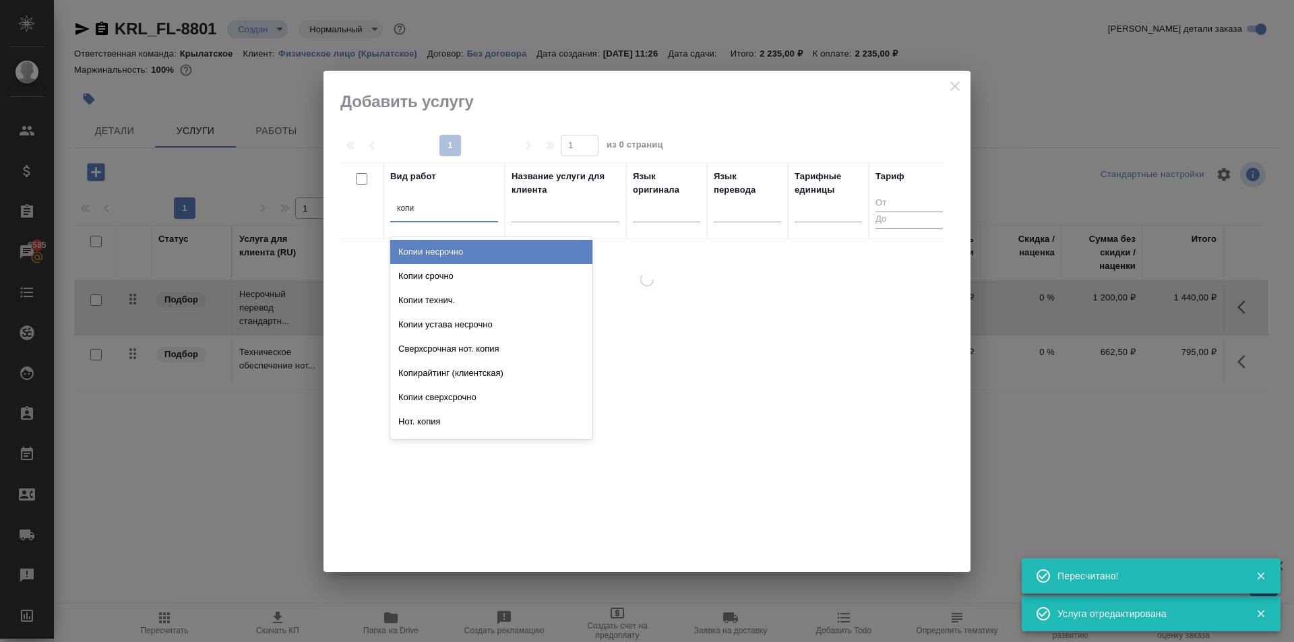
type input "копии"
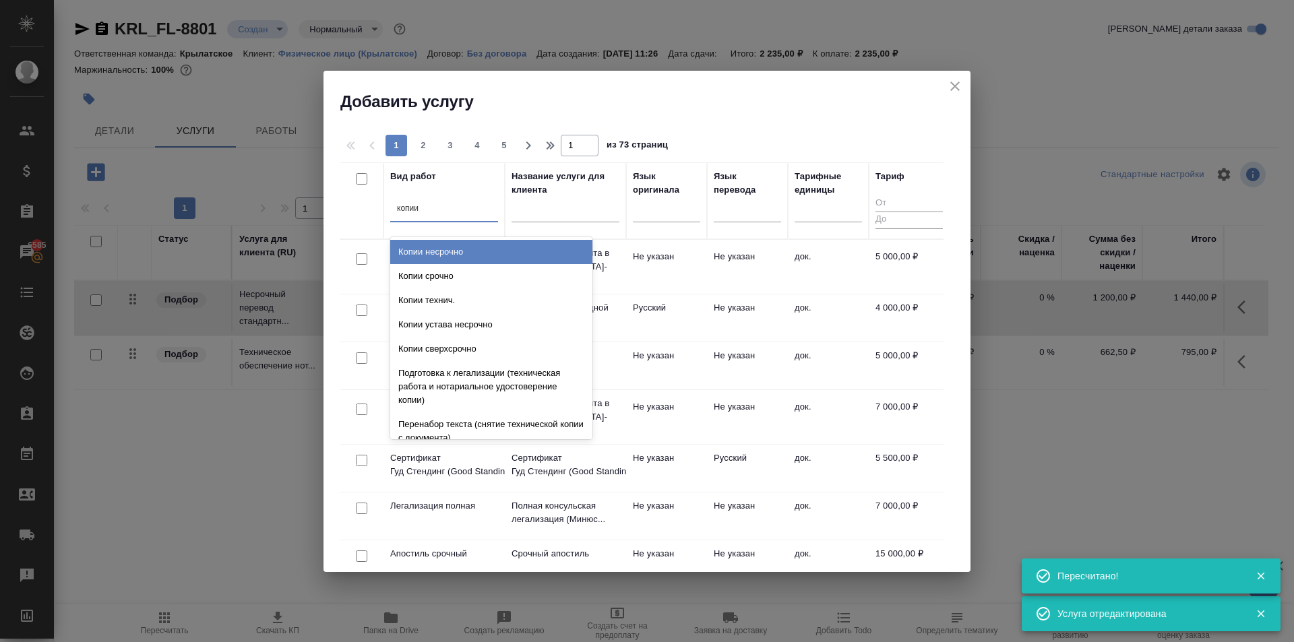
click at [478, 255] on div "Копии несрочно" at bounding box center [491, 252] width 202 height 24
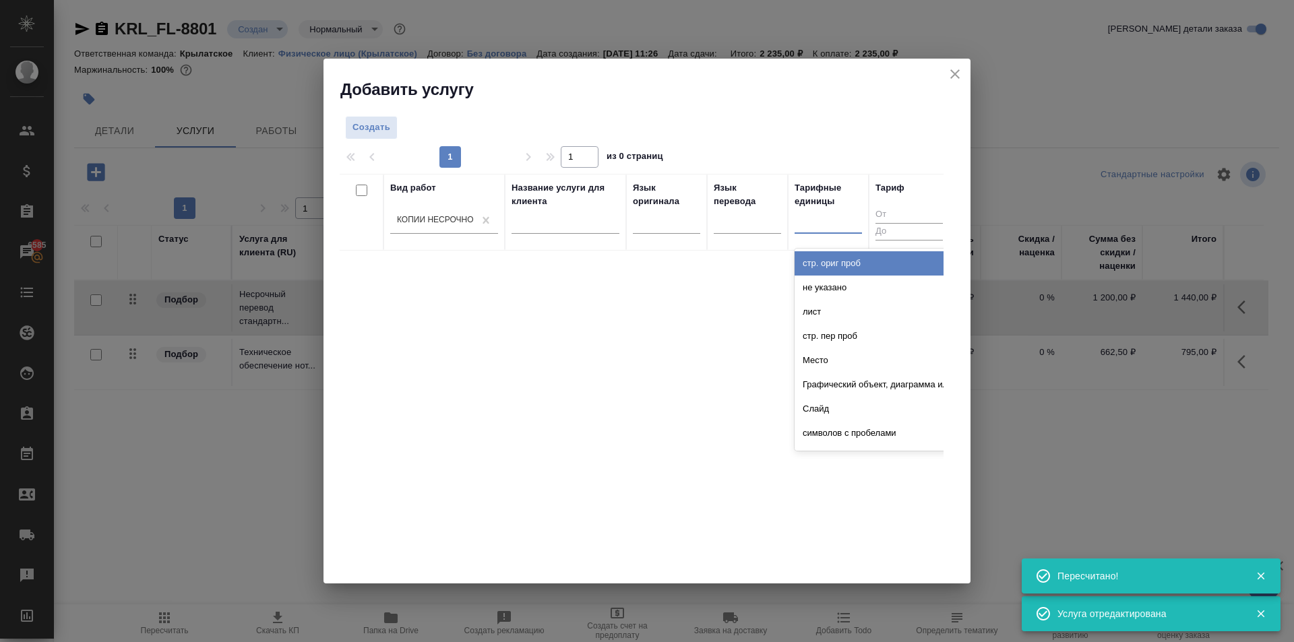
click at [803, 218] on div at bounding box center [828, 220] width 67 height 20
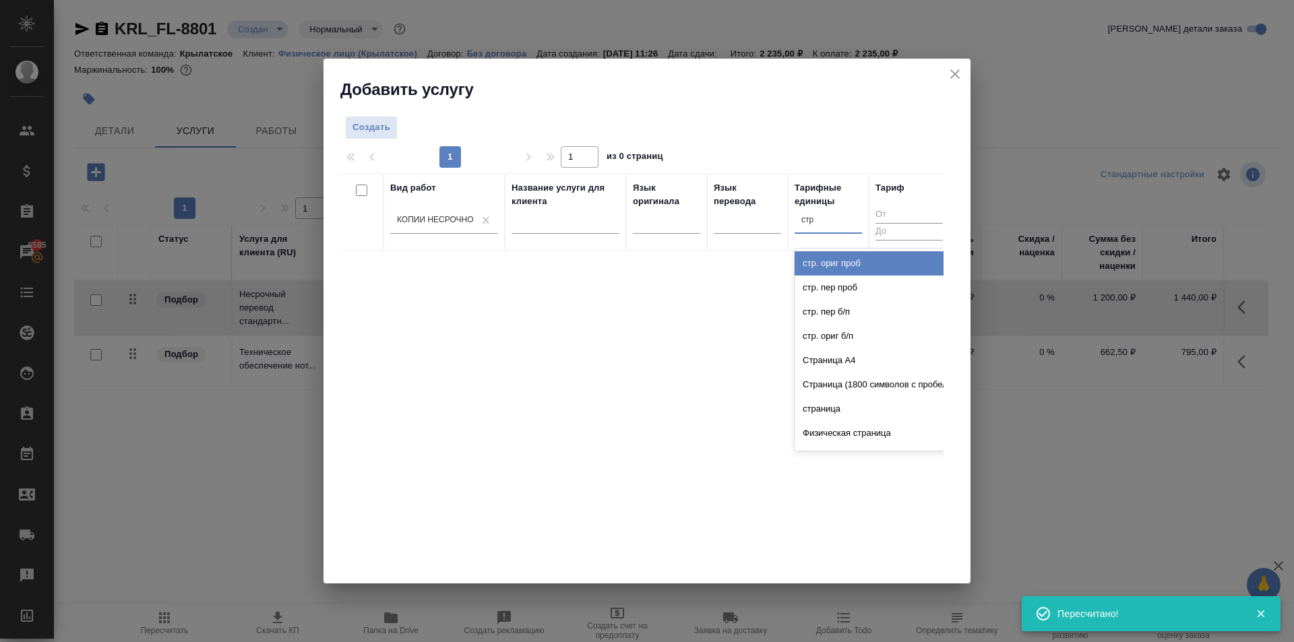
type input "стра"
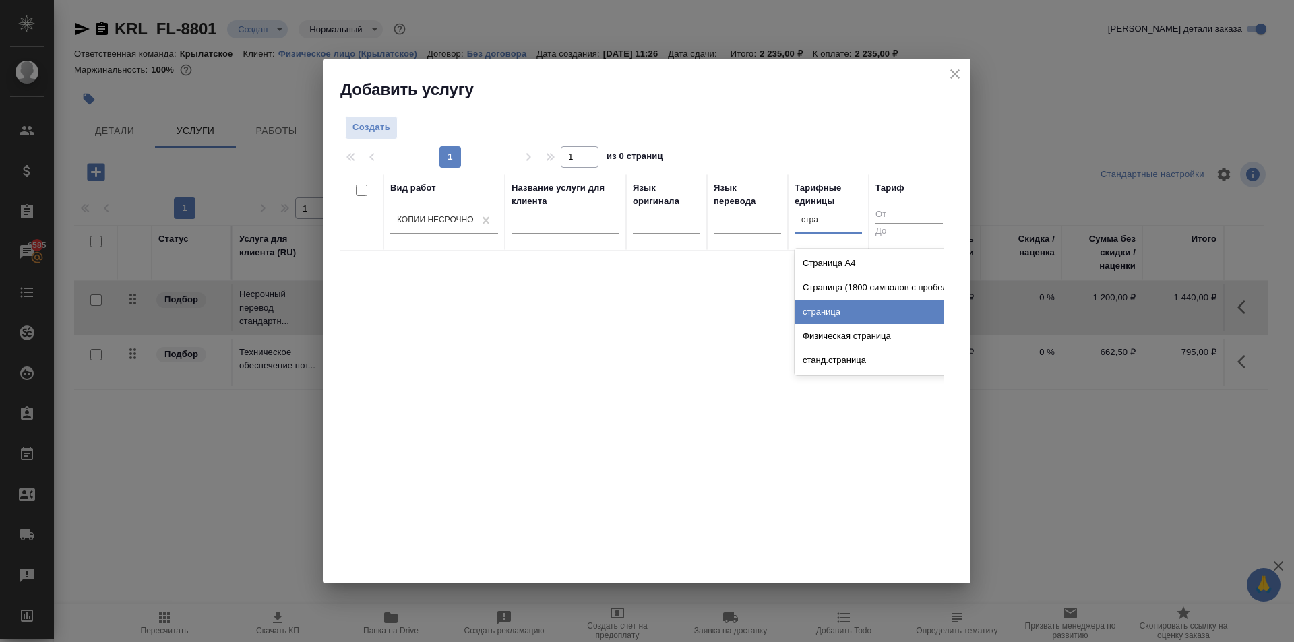
drag, startPoint x: 826, startPoint y: 316, endPoint x: 597, endPoint y: 213, distance: 251.9
click at [824, 315] on div "страница" at bounding box center [896, 312] width 202 height 24
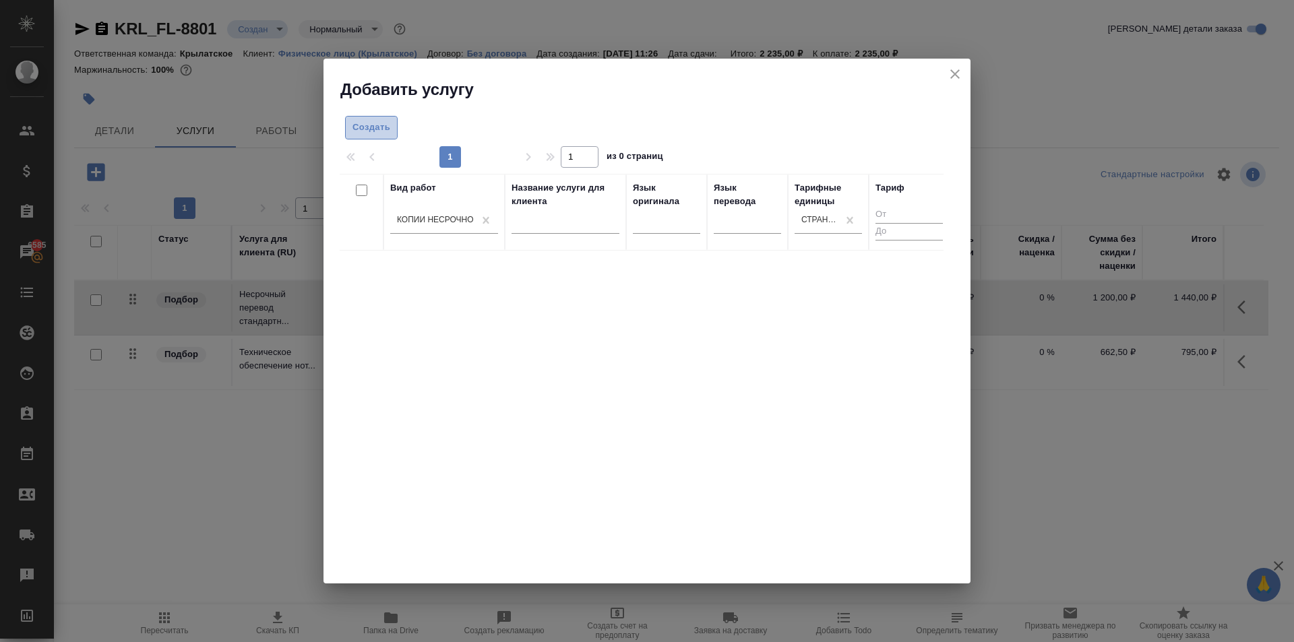
click at [380, 118] on button "Создать" at bounding box center [371, 128] width 53 height 24
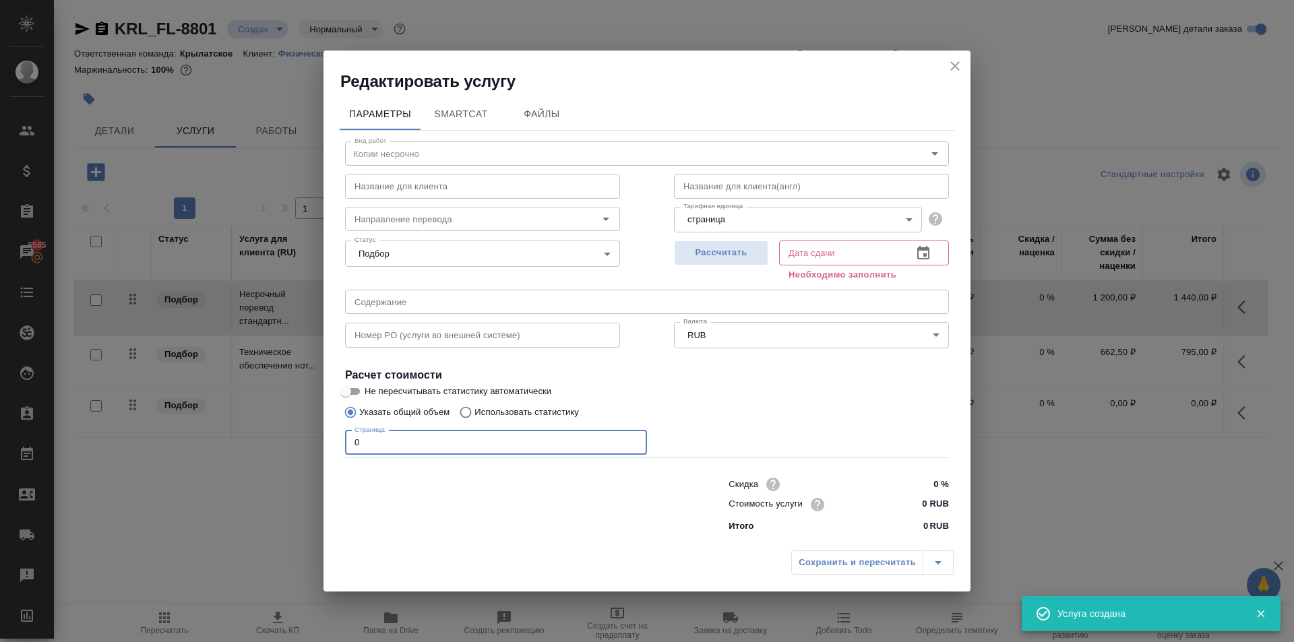
drag, startPoint x: 402, startPoint y: 450, endPoint x: 260, endPoint y: 431, distance: 142.9
click at [260, 431] on div "Редактировать услугу Параметры SmartCat Файлы Вид работ Копии несрочно Вид рабо…" at bounding box center [647, 321] width 1294 height 642
type input "1"
click at [912, 502] on input "0 RUB" at bounding box center [924, 505] width 51 height 20
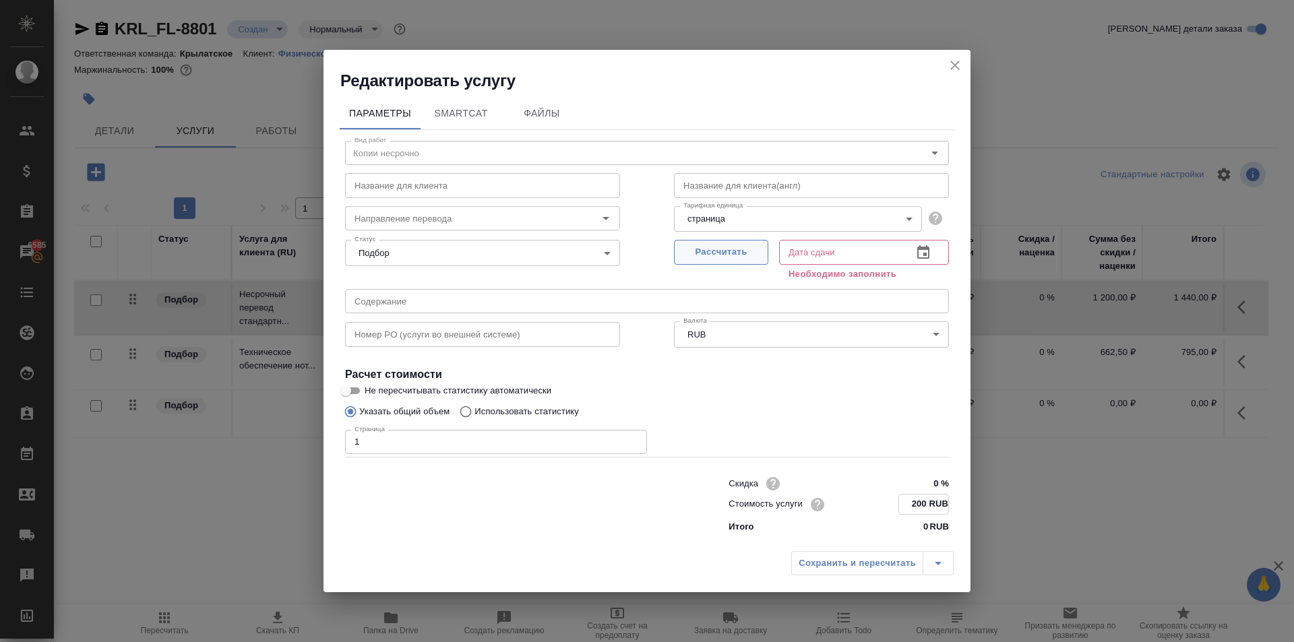
type input "200 RUB"
click at [731, 257] on span "Рассчитать" at bounding box center [721, 253] width 80 height 16
type input "08.10.2025 11:30"
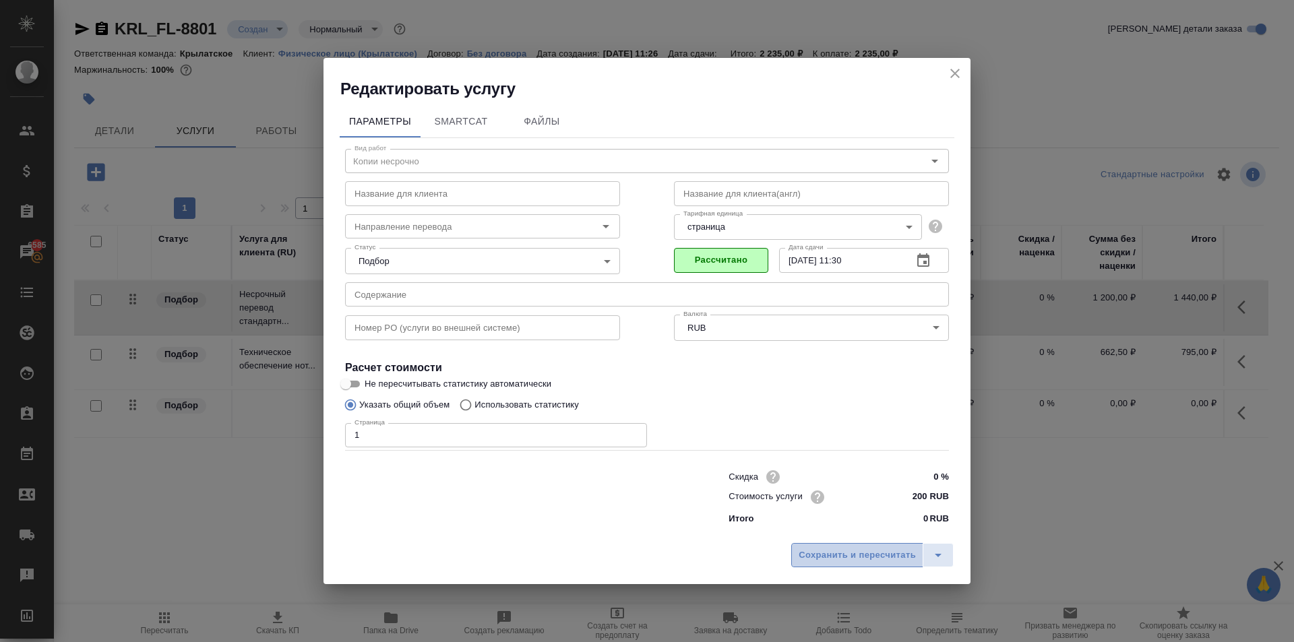
click at [874, 566] on button "Сохранить и пересчитать" at bounding box center [857, 555] width 132 height 24
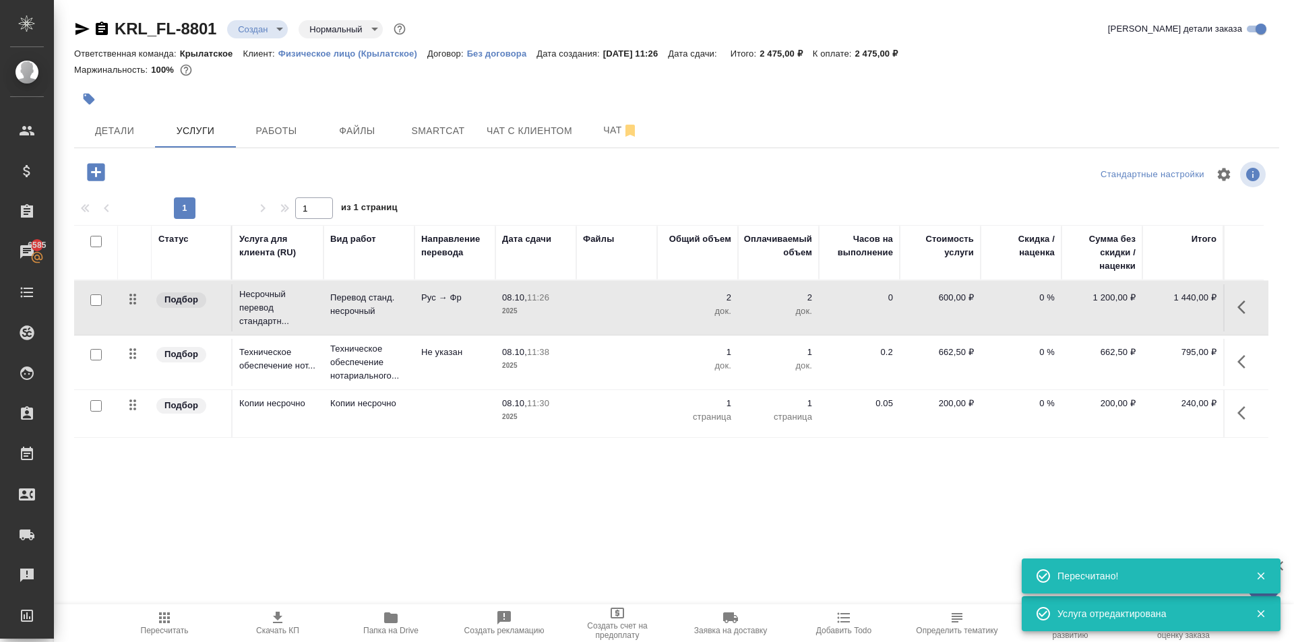
drag, startPoint x: 103, startPoint y: 151, endPoint x: 100, endPoint y: 166, distance: 15.7
click at [103, 156] on div "KRL_FL-8801 Создан new Нормальный normal Кратко детали заказа Ответственная ком…" at bounding box center [677, 274] width 1220 height 549
click at [100, 169] on icon "button" at bounding box center [96, 172] width 18 height 18
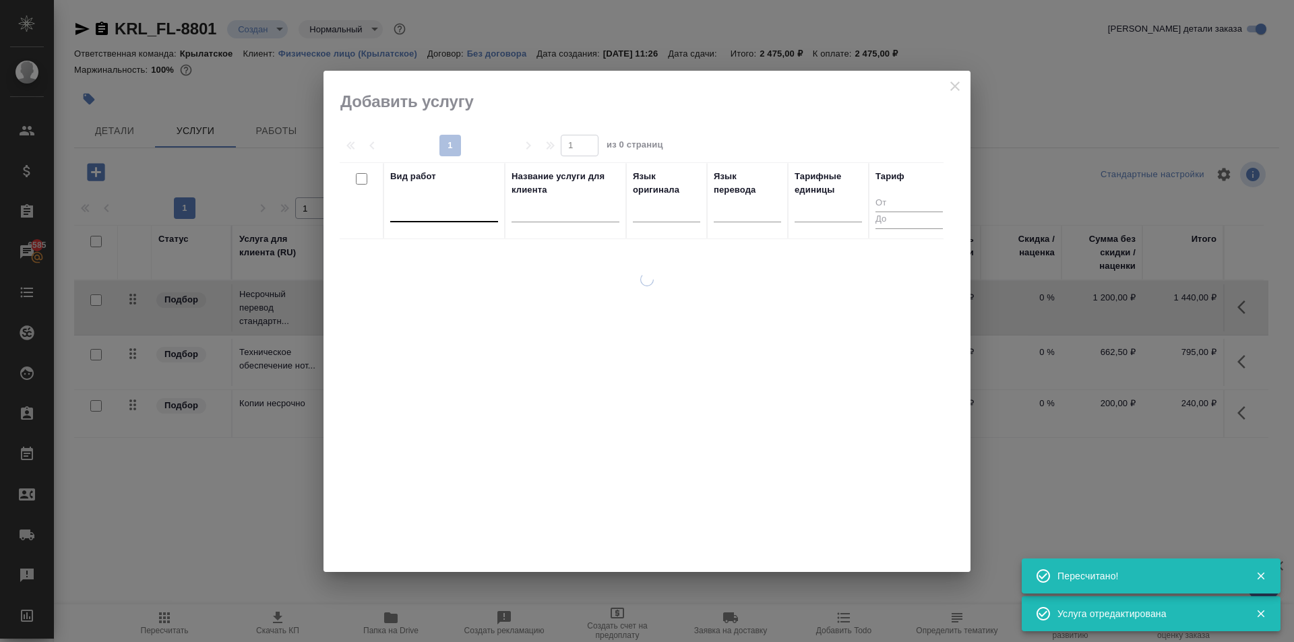
click at [460, 205] on div at bounding box center [444, 209] width 108 height 20
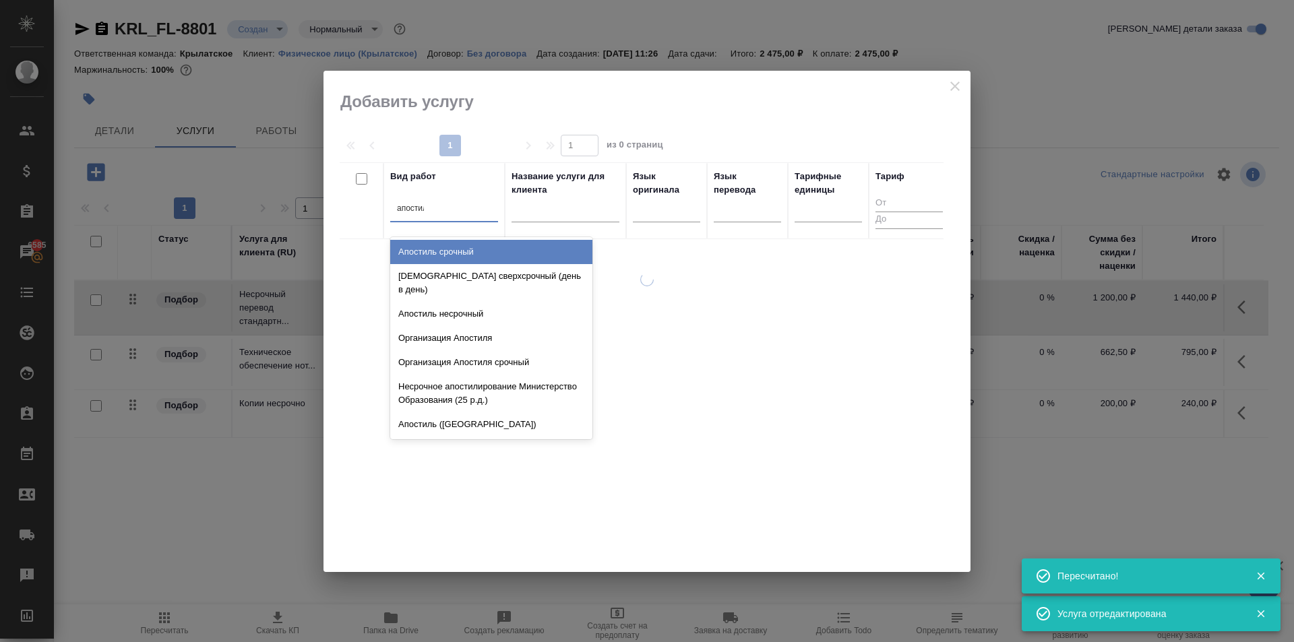
type input "апостиль"
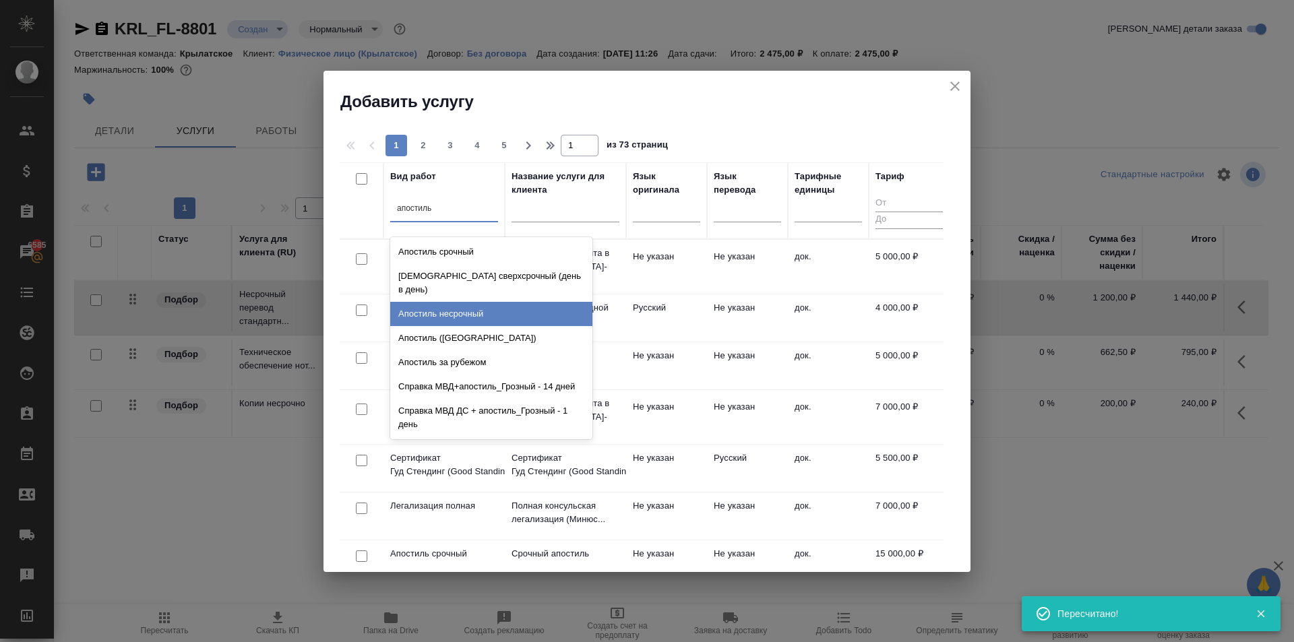
click at [495, 302] on div "Апостиль несрочный" at bounding box center [491, 314] width 202 height 24
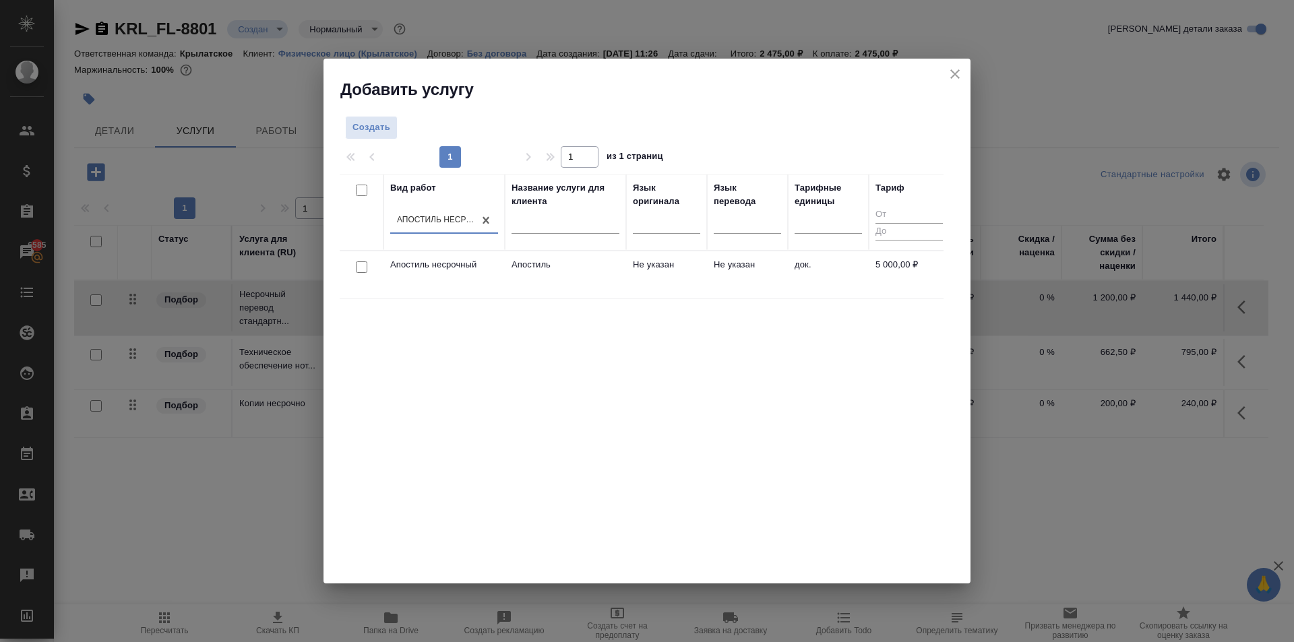
click at [617, 275] on td "Апостиль" at bounding box center [565, 274] width 121 height 47
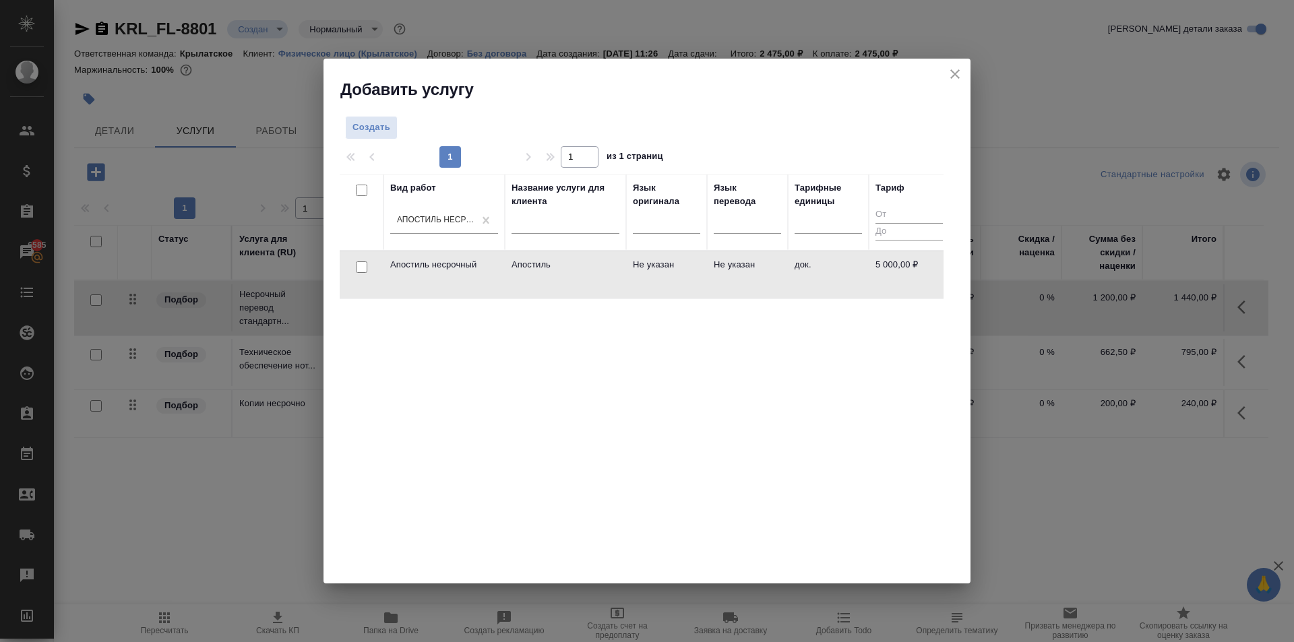
click at [617, 275] on td "Апостиль" at bounding box center [565, 274] width 121 height 47
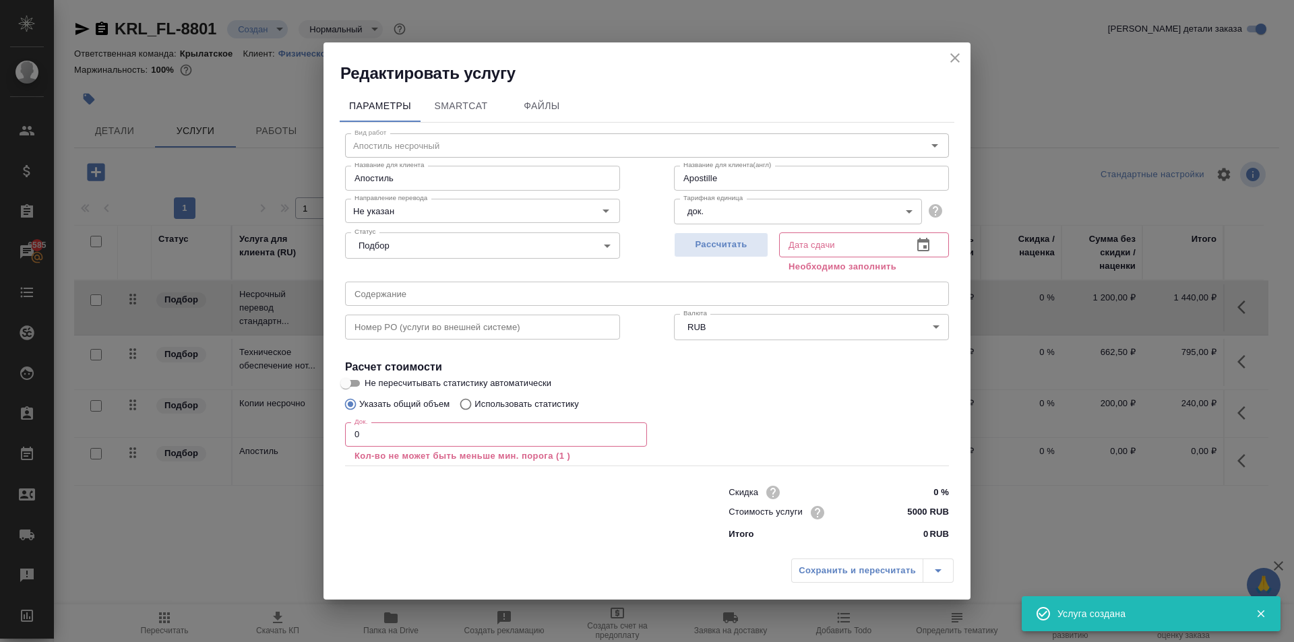
click at [915, 515] on input "5000 RUB" at bounding box center [924, 513] width 51 height 20
click at [915, 515] on input "5000 RUB" at bounding box center [923, 513] width 49 height 20
type input "Apostille"
type input "4 RUB"
type input "Apostille"
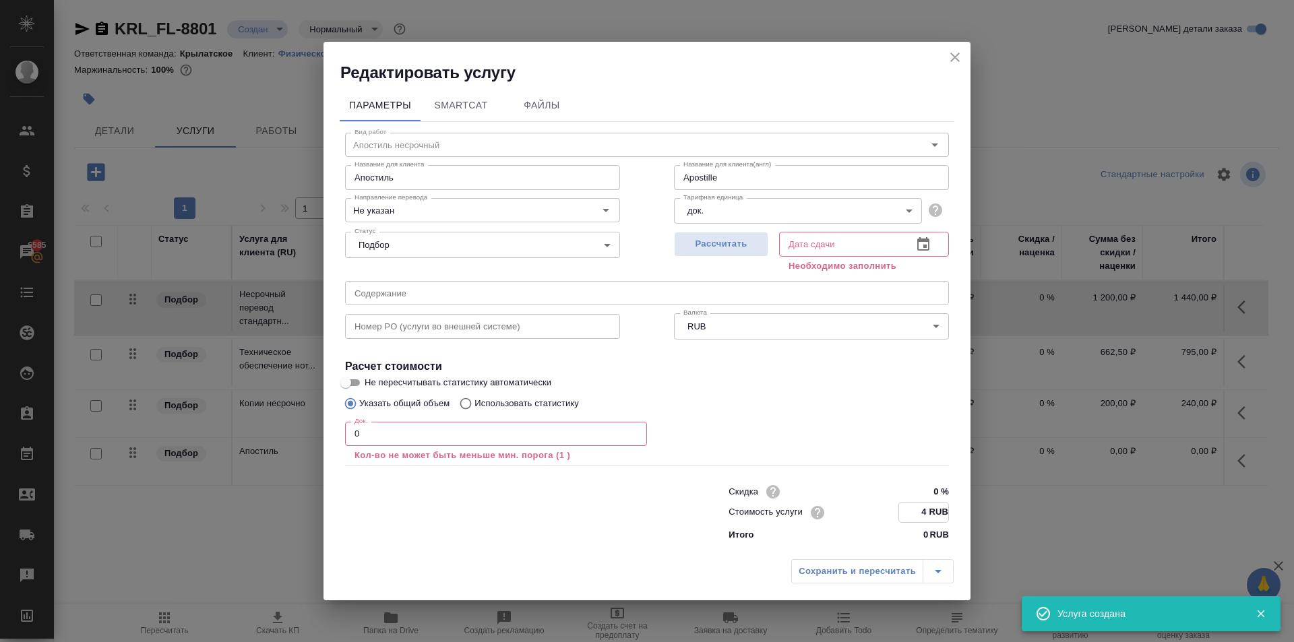
type input "46 RUB"
type input "Apostille"
type input "468 RUB"
type input "Apostille"
type input "4680 RUB"
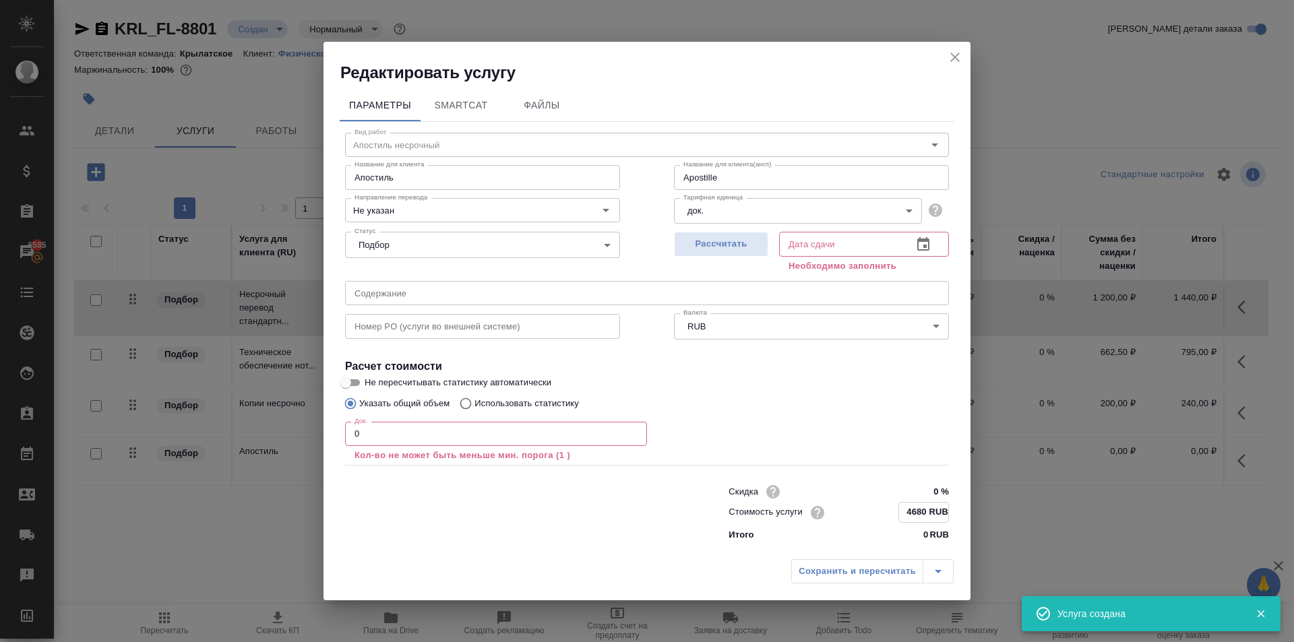
type input "Apostille"
type input "4680 RUB"
drag, startPoint x: 450, startPoint y: 427, endPoint x: 300, endPoint y: 423, distance: 149.7
click at [247, 432] on div "Редактировать услугу Параметры SmartCat Файлы Вид работ Апостиль несрочный Вид …" at bounding box center [647, 321] width 1294 height 642
type input "Apostille"
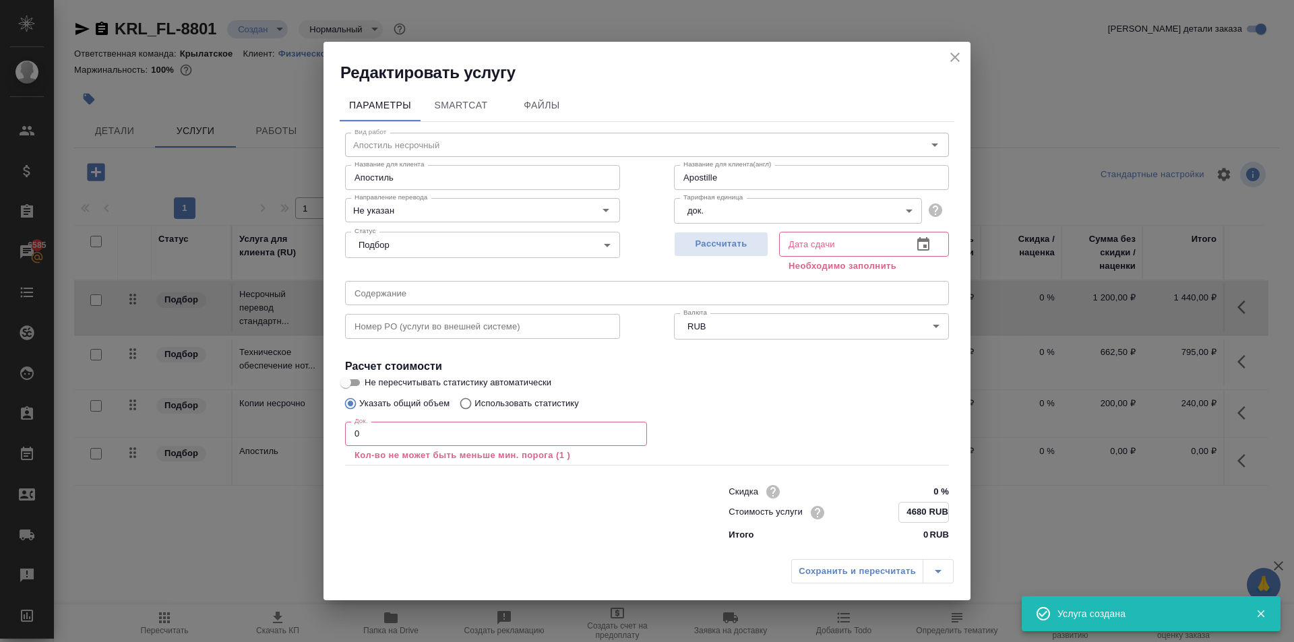
type input "1"
type input "Apostille"
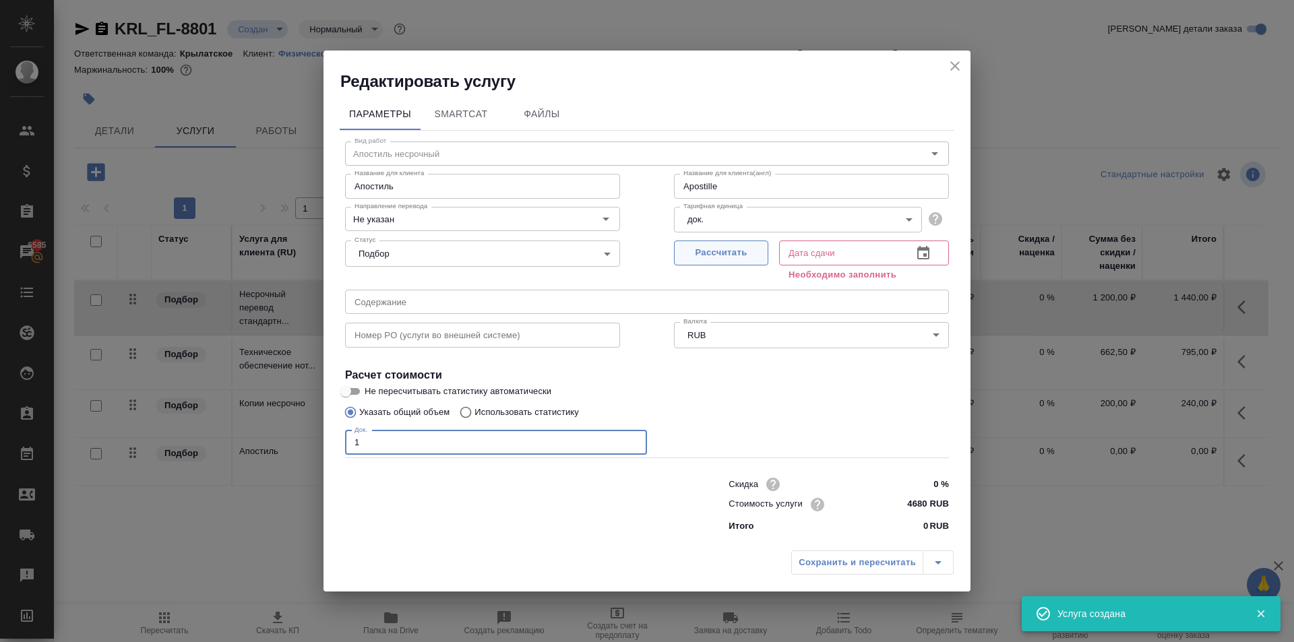
type input "1"
click at [724, 245] on span "Рассчитать" at bounding box center [721, 253] width 80 height 16
type input "Apostille"
type input "29.10.2025 16:27"
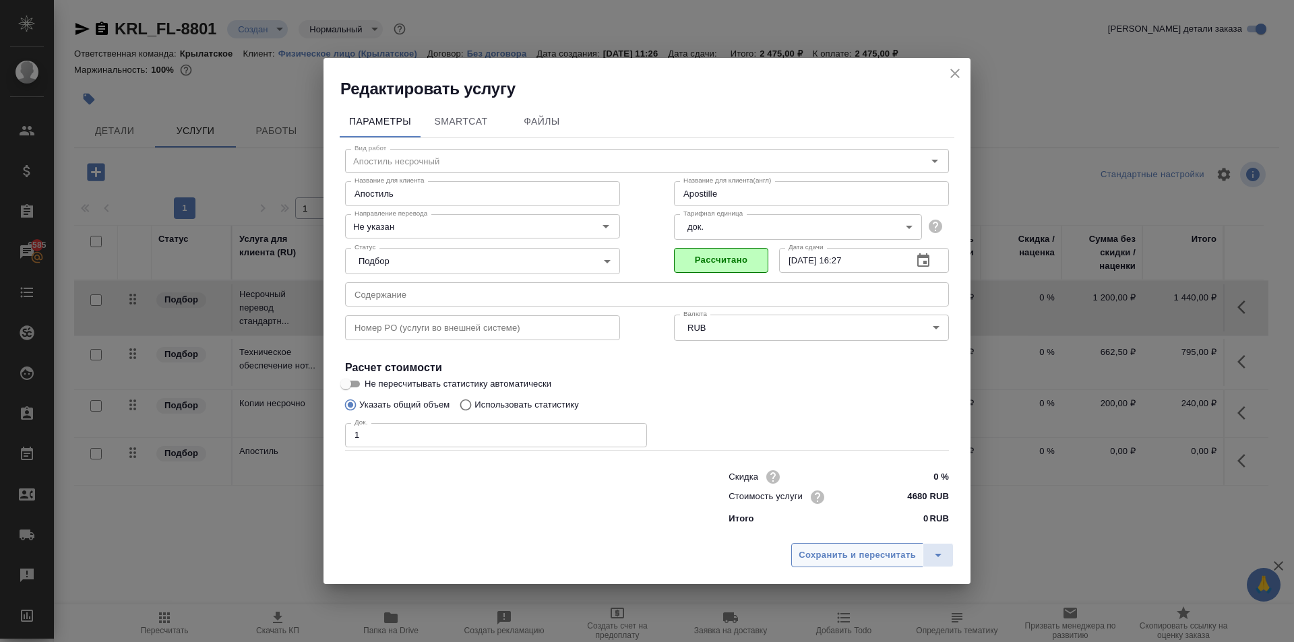
click at [830, 559] on span "Сохранить и пересчитать" at bounding box center [857, 556] width 117 height 16
type input "Apostille"
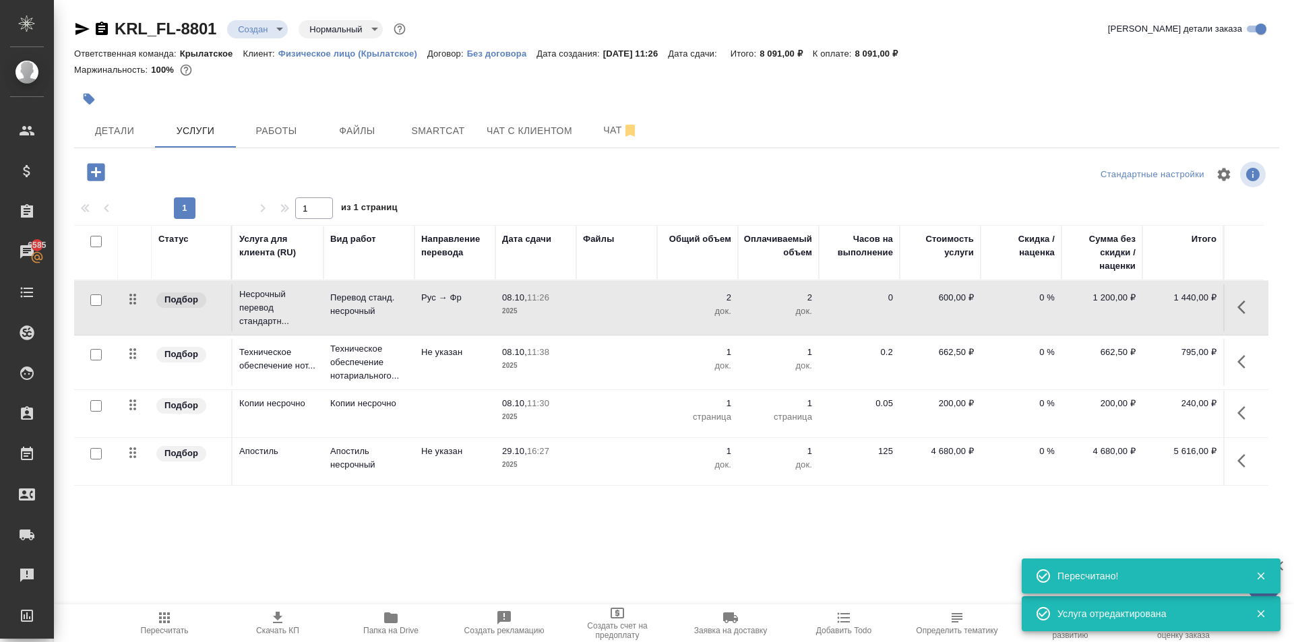
click at [1242, 462] on icon "button" at bounding box center [1246, 461] width 16 height 16
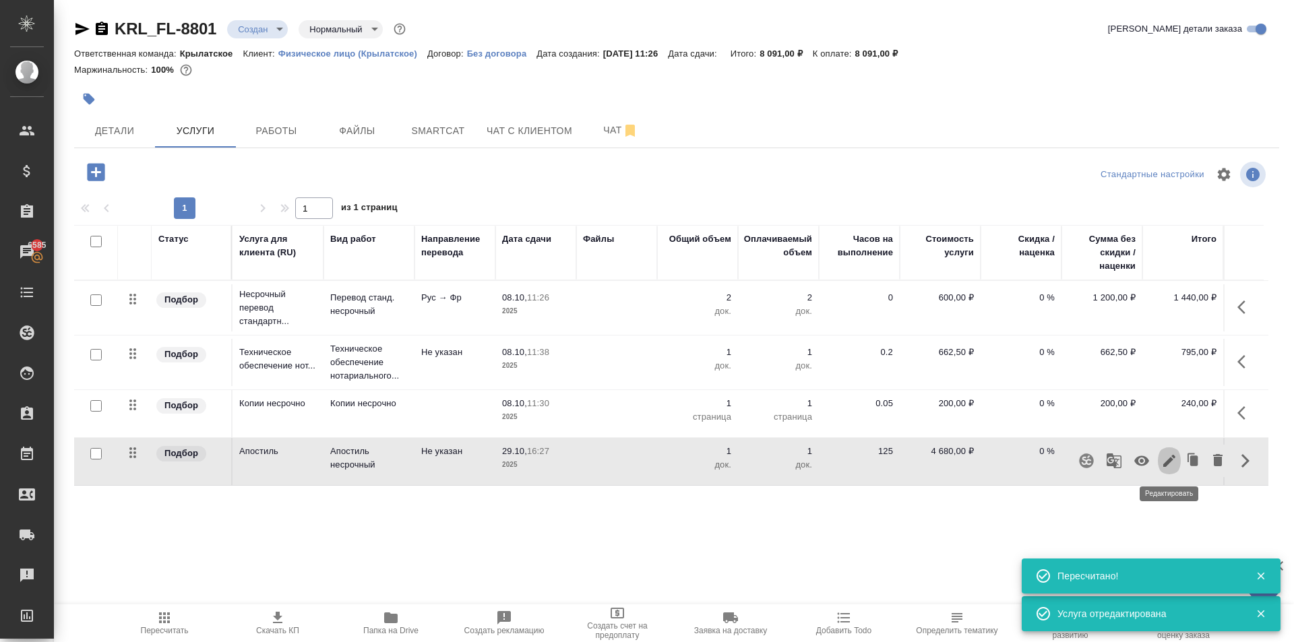
click at [1176, 456] on icon "button" at bounding box center [1169, 461] width 16 height 16
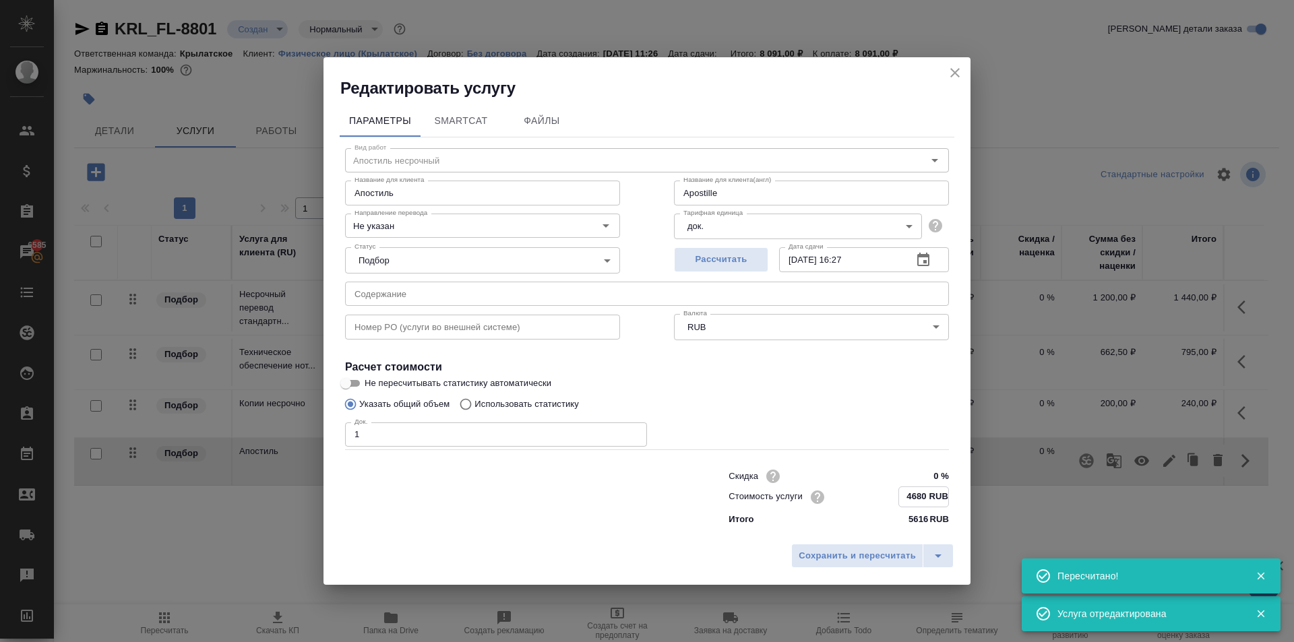
type input "Apostille"
type input "468 RUB"
click at [936, 494] on input "468 RUB" at bounding box center [923, 497] width 49 height 20
type input "Apostille"
type input "46 RUB"
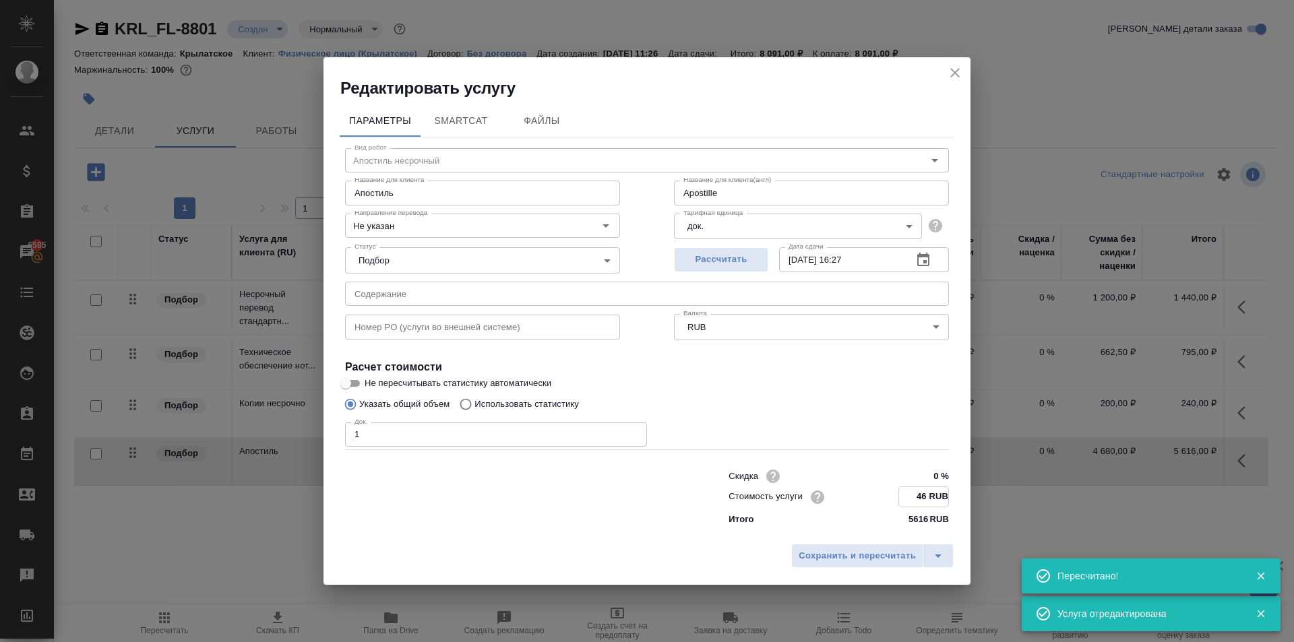
type input "Apostille"
type input "467 RUB"
type input "Apostille"
type input "4670 RUB"
type input "Apostille"
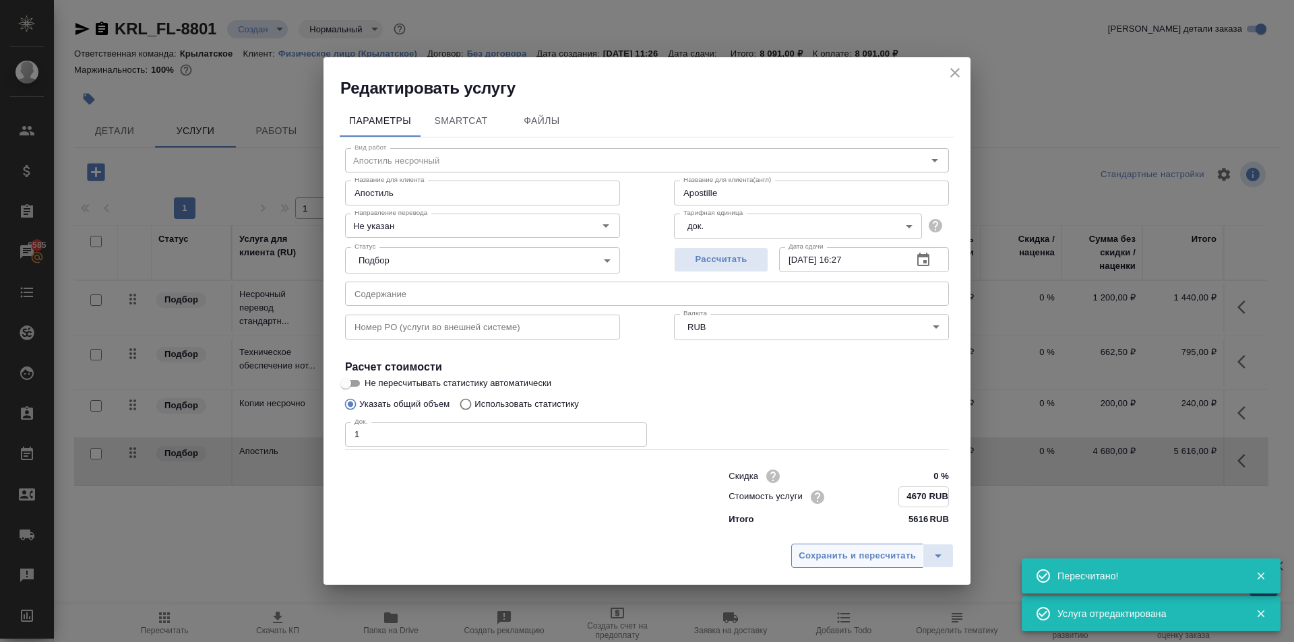
type input "4670 RUB"
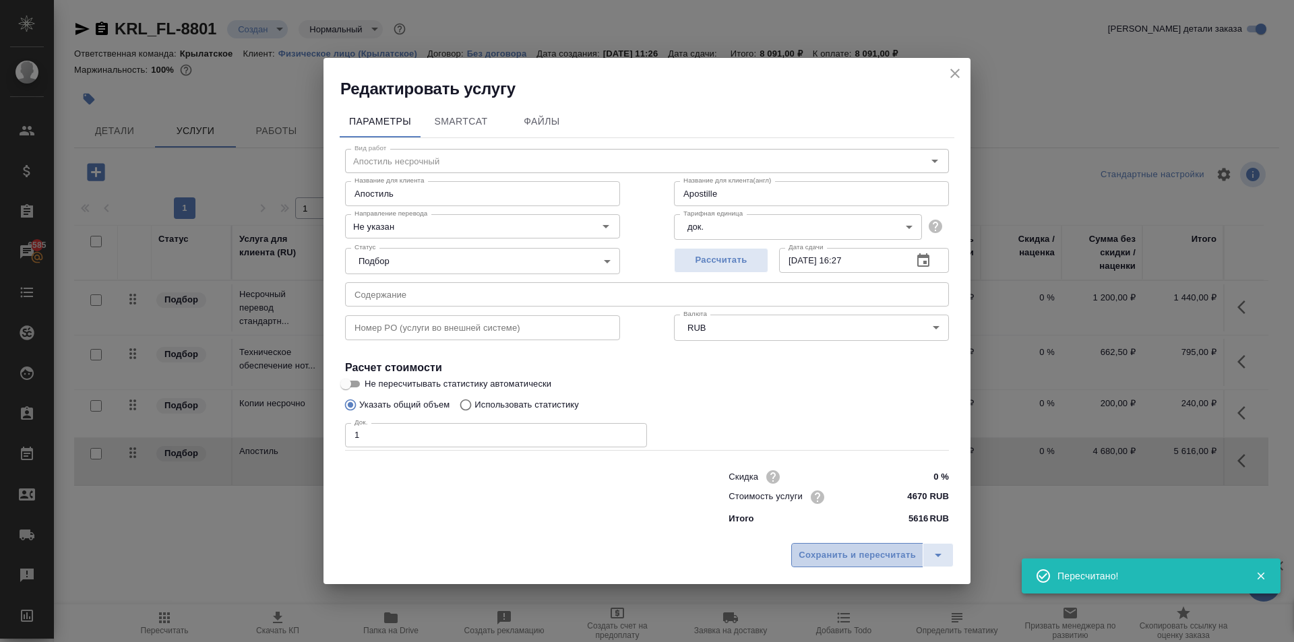
click at [886, 550] on span "Сохранить и пересчитать" at bounding box center [857, 556] width 117 height 16
type input "Apostille"
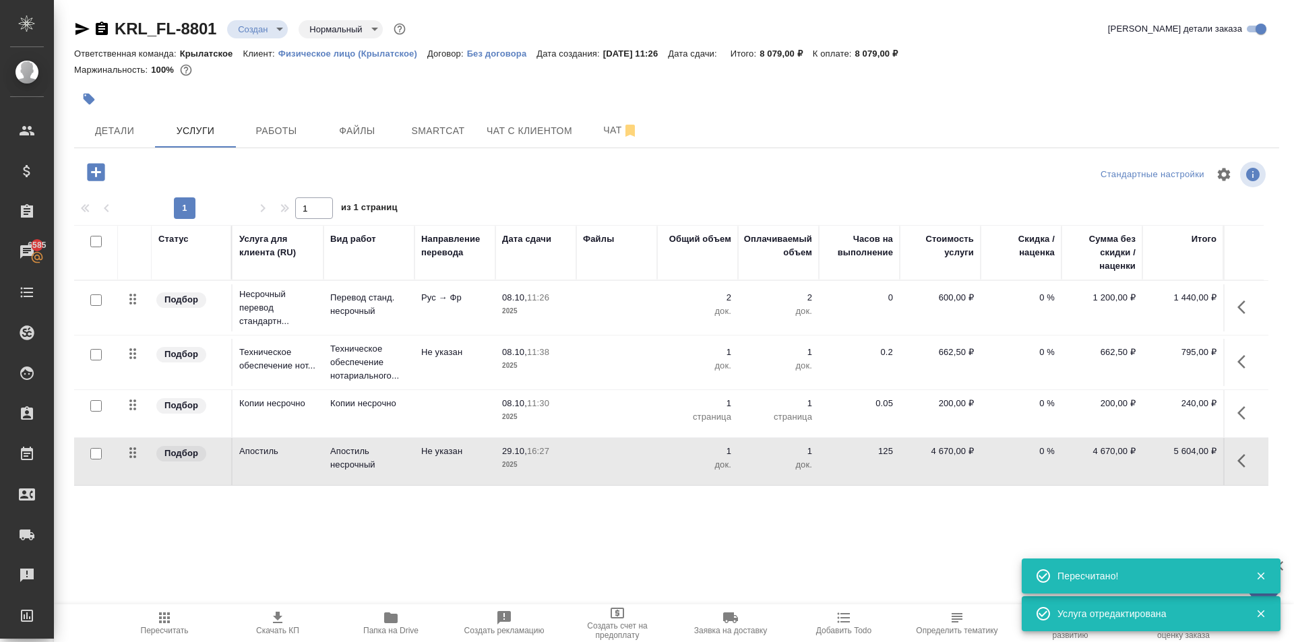
click at [1244, 460] on icon "button" at bounding box center [1246, 461] width 16 height 16
click at [1172, 459] on icon "button" at bounding box center [1169, 461] width 12 height 12
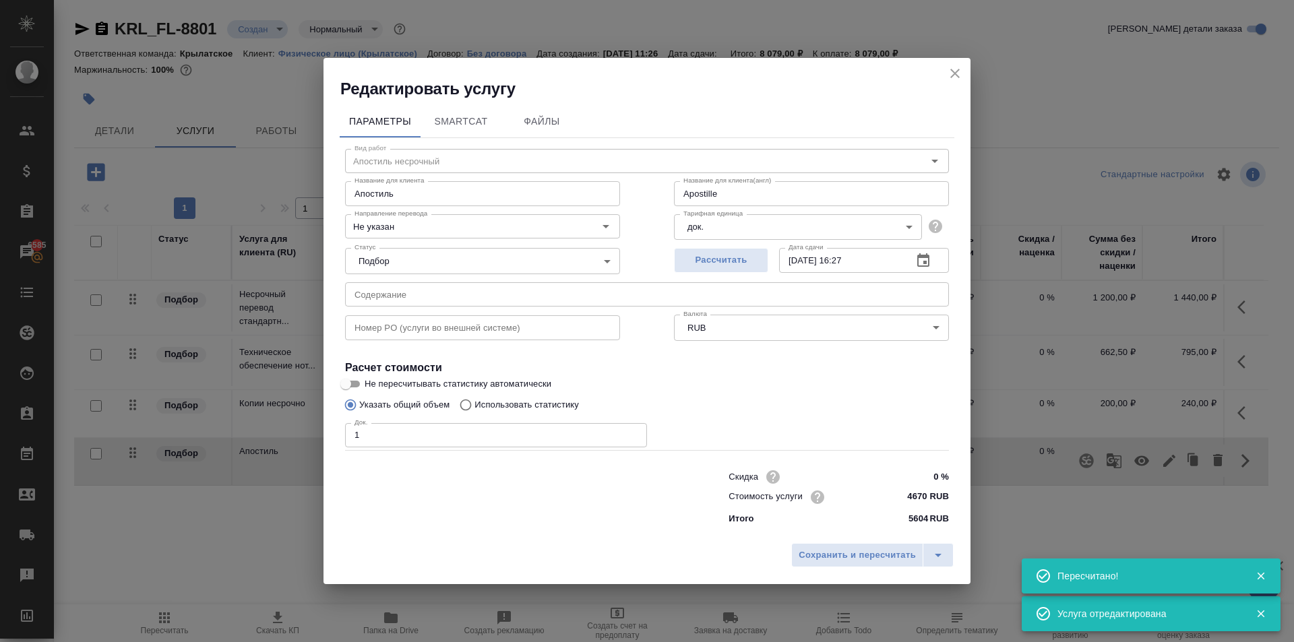
click at [936, 487] on div "Скидка 0 % Стоимость услуги 4670 RUB Итого 5604 RUB" at bounding box center [839, 496] width 220 height 59
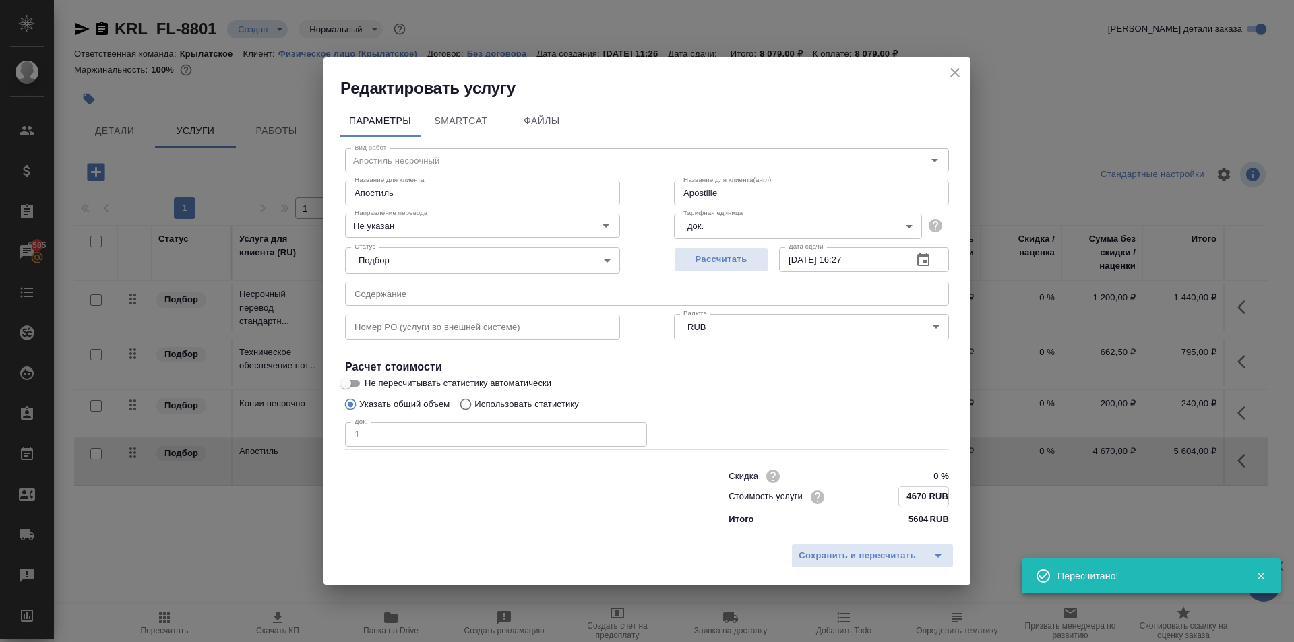
click at [940, 495] on input "4670 RUB" at bounding box center [923, 497] width 49 height 20
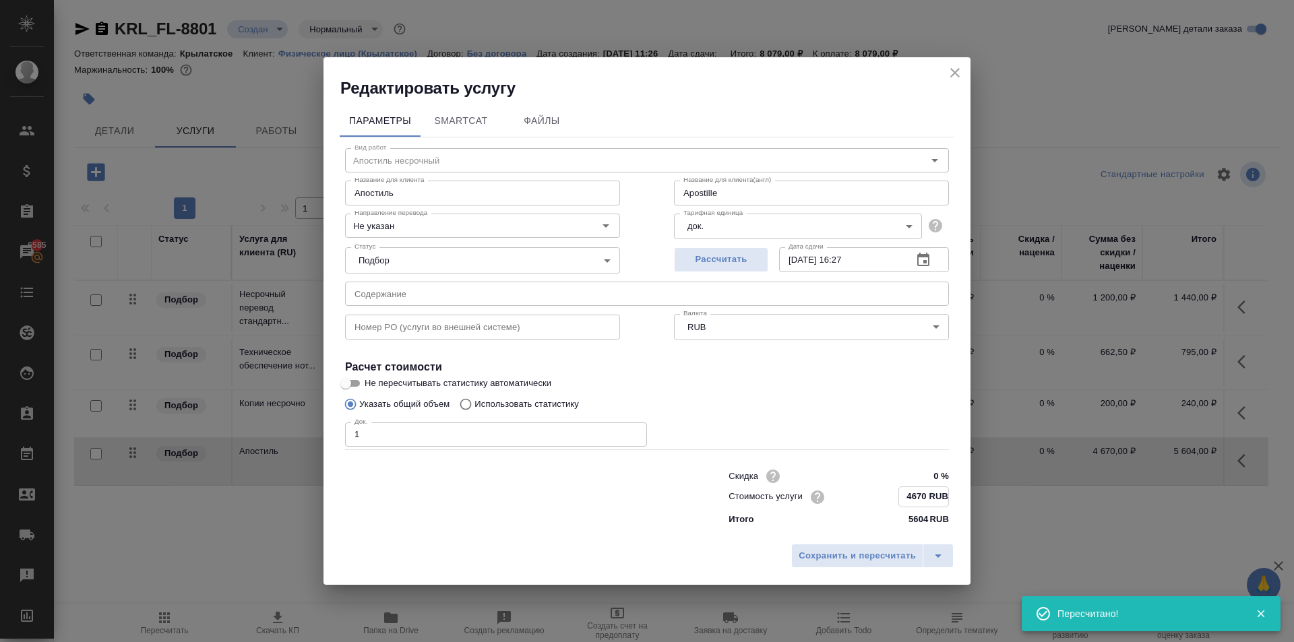
type input "Apostille"
type input "467 RUB"
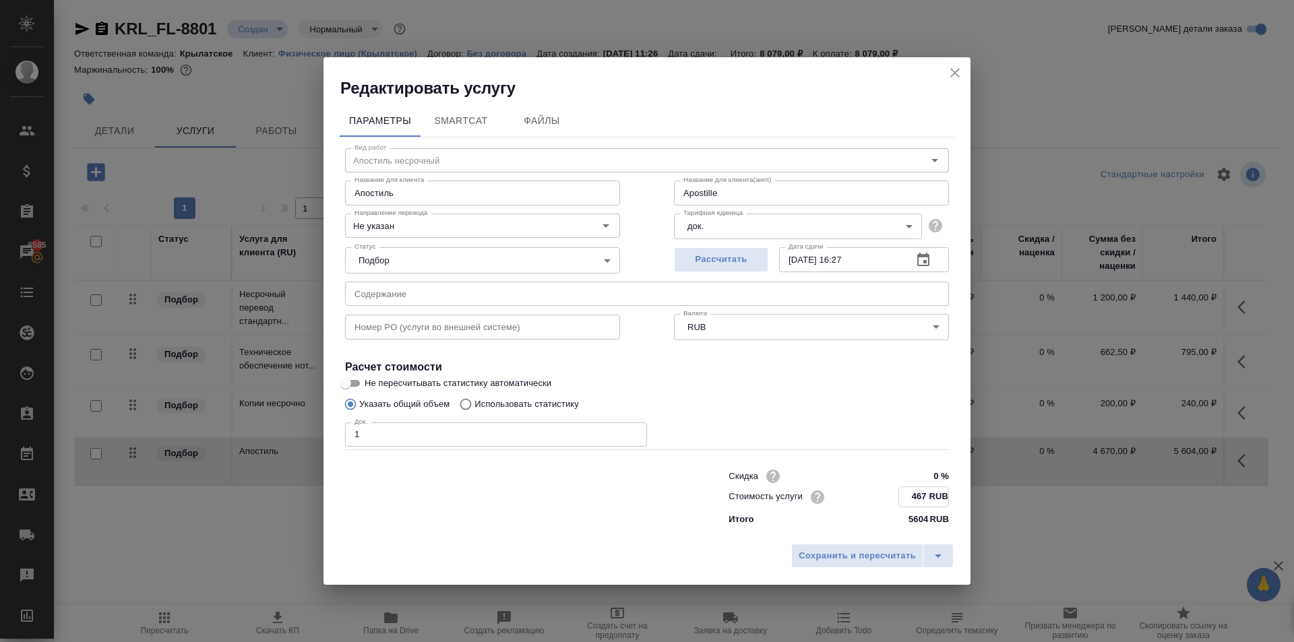
type input "Apostille"
type input "46 RUB"
type input "Apostille"
type input "466 RUB"
type input "Apostille"
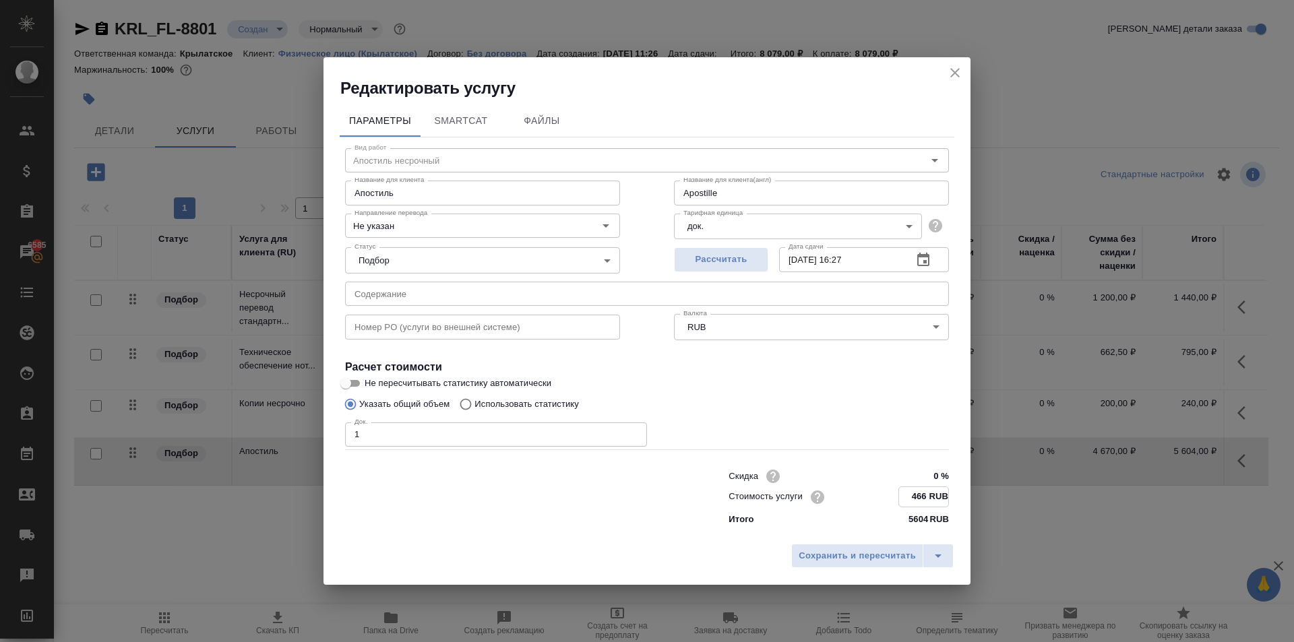
type input "4668 RUB"
type input "Apostille"
type input "4668 RUB"
click at [839, 559] on span "Сохранить и пересчитать" at bounding box center [857, 557] width 117 height 16
type input "Apostille"
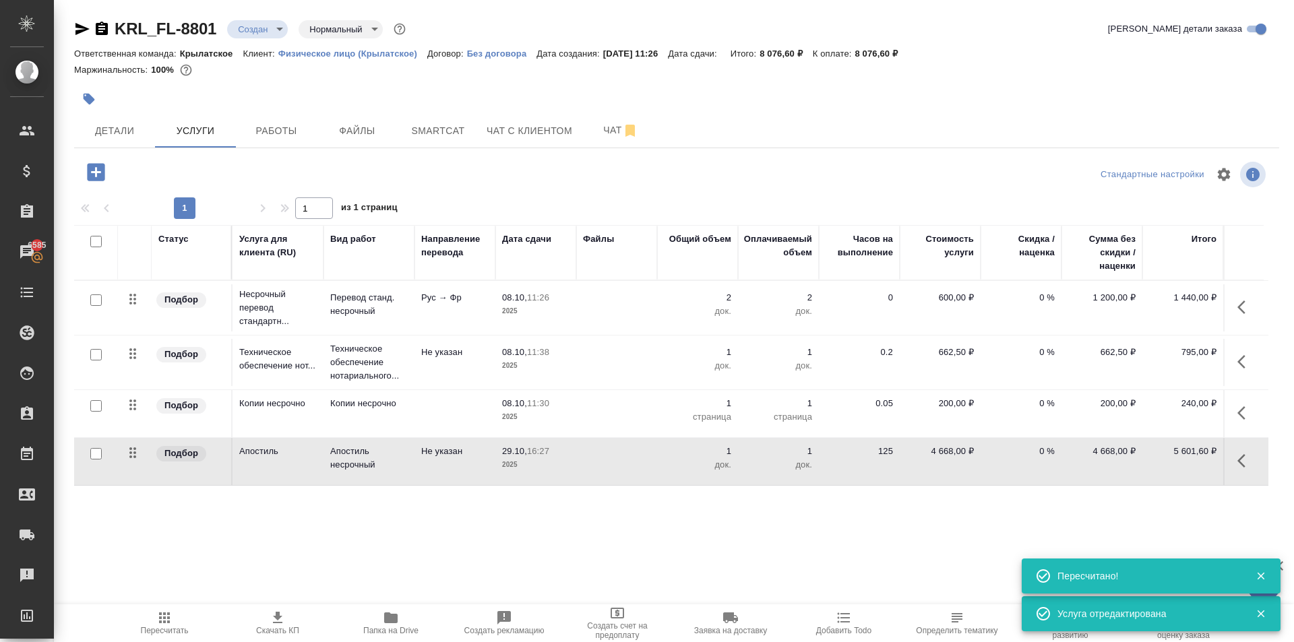
click at [178, 624] on span "Пересчитать" at bounding box center [164, 623] width 97 height 26
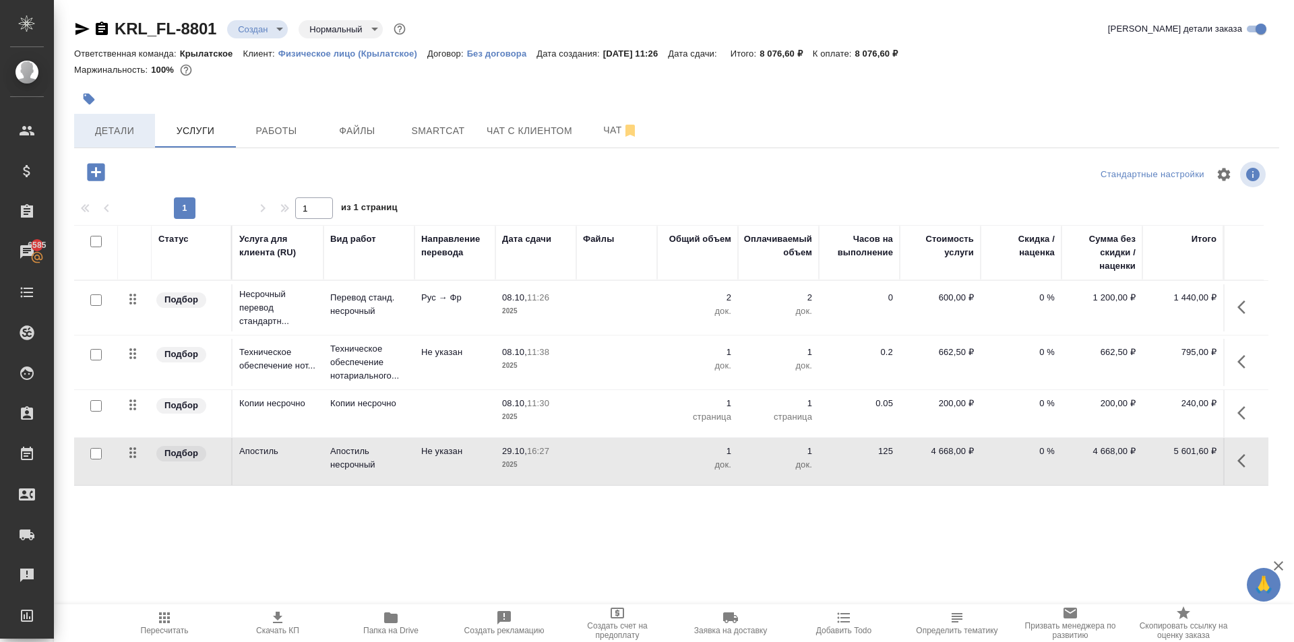
click at [109, 123] on span "Детали" at bounding box center [114, 131] width 65 height 17
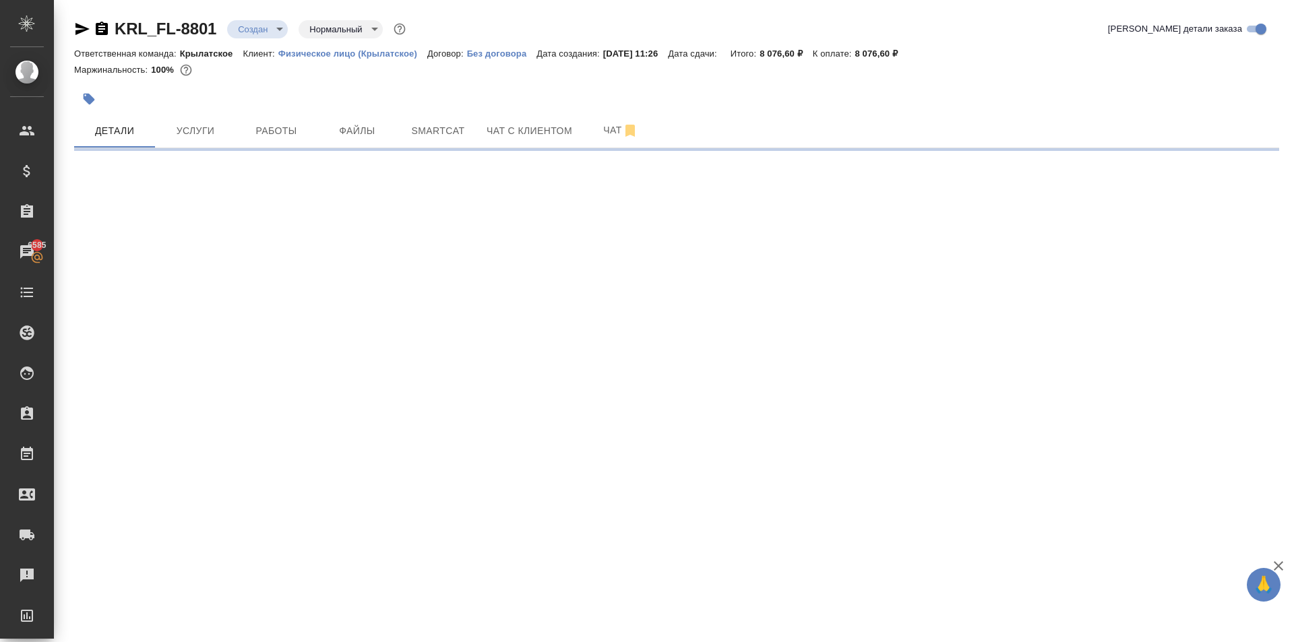
select select "RU"
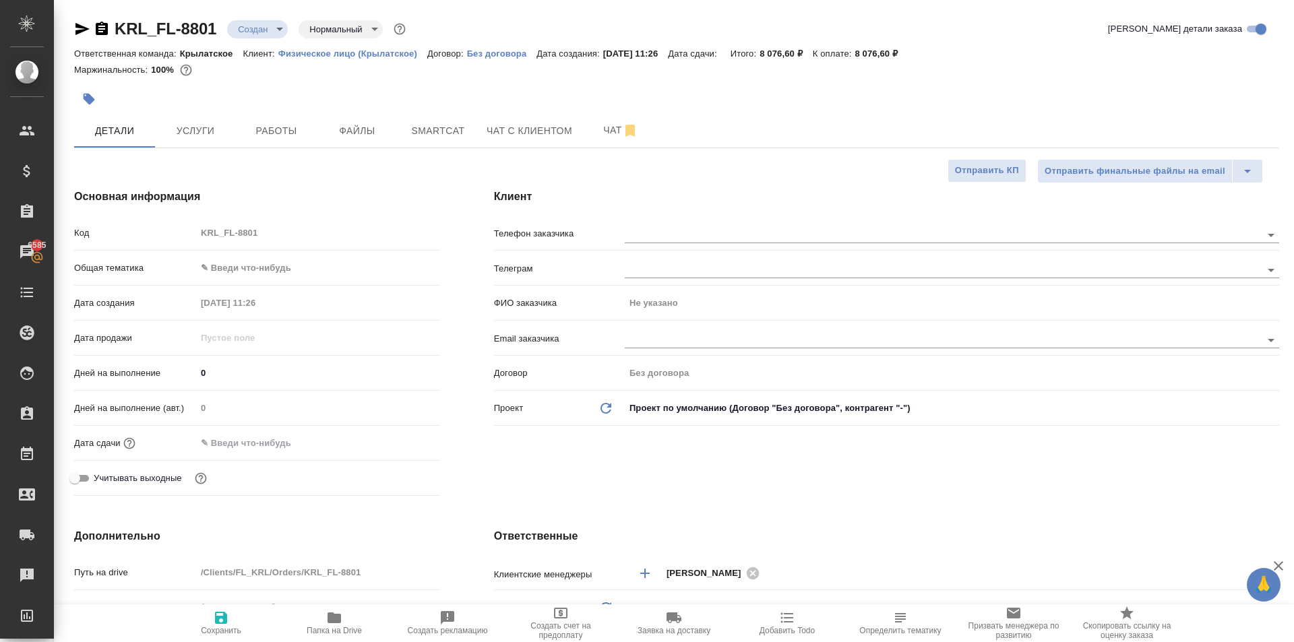
type textarea "x"
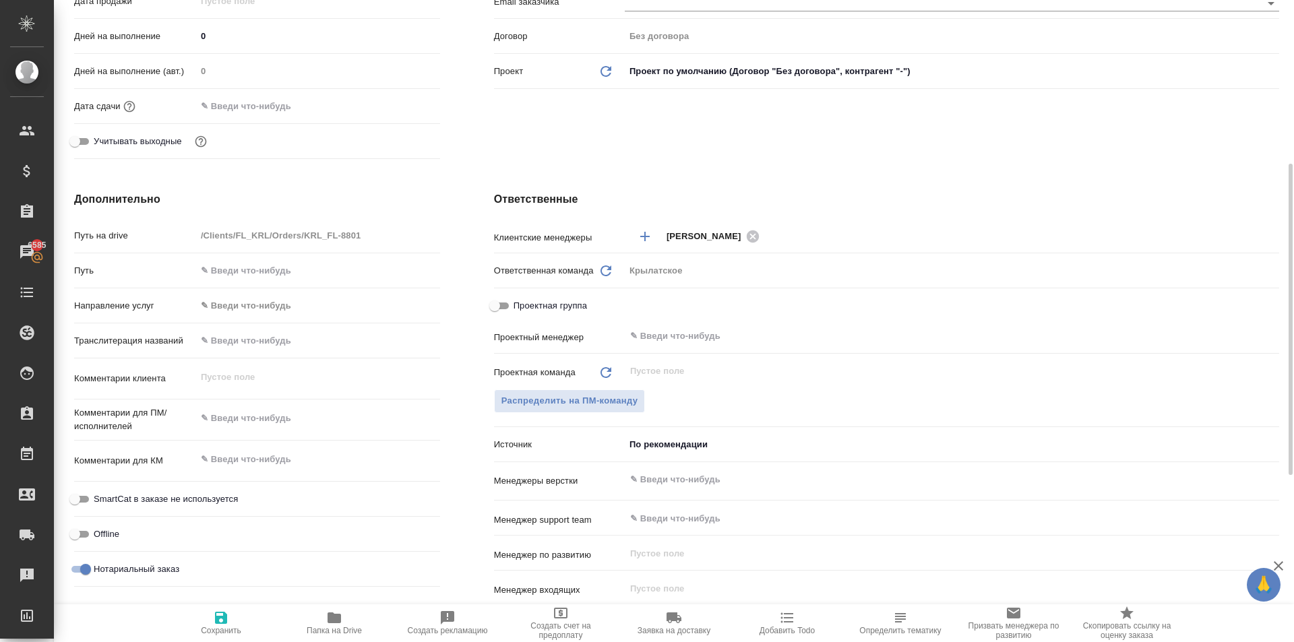
click at [251, 472] on div "x" at bounding box center [318, 461] width 244 height 30
type textarea "x"
type textarea "Ы"
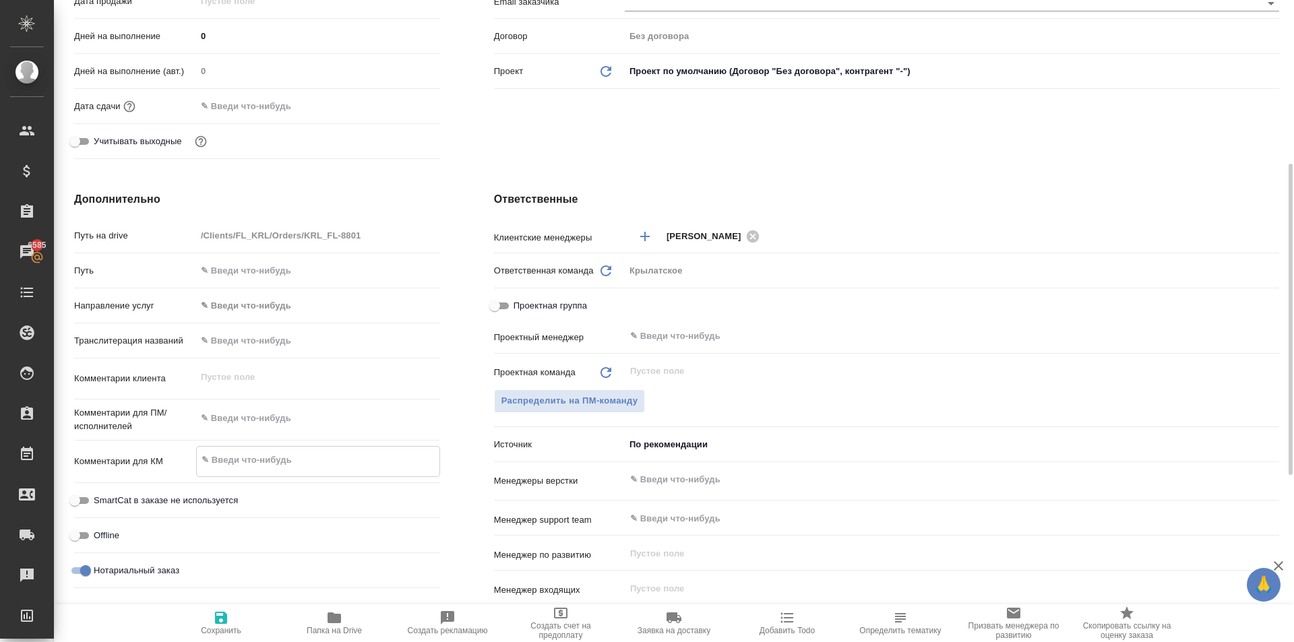
type textarea "x"
type textarea "Ыо"
type textarea "x"
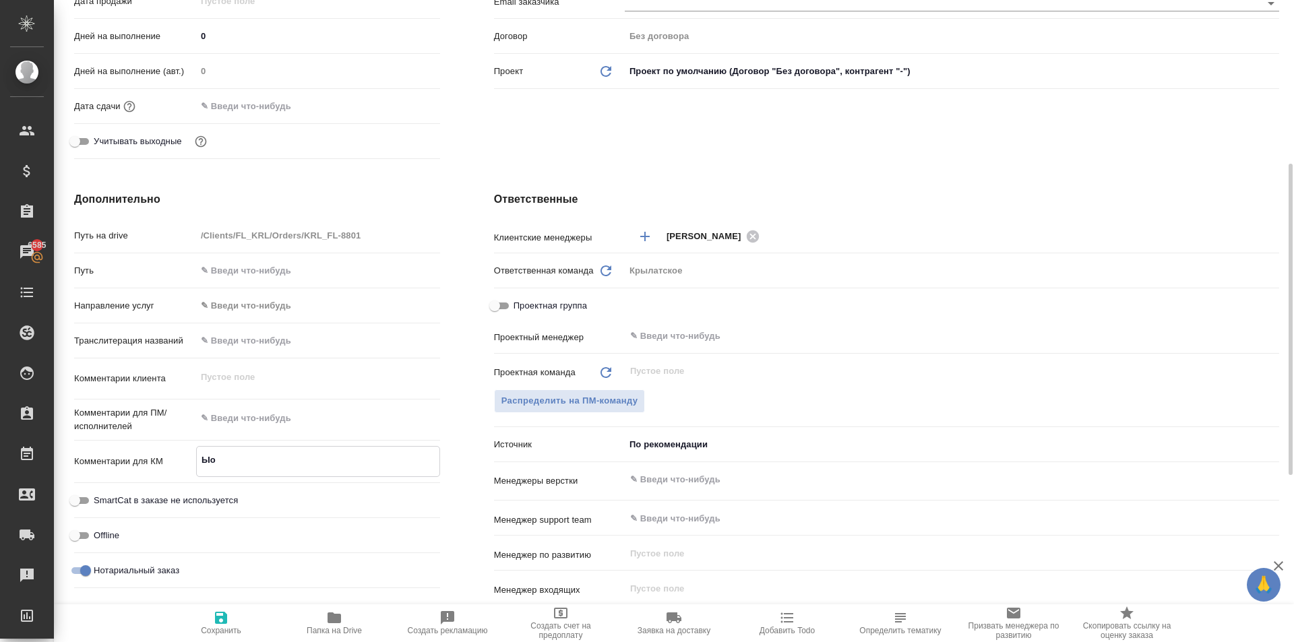
type textarea "x"
type textarea "Ы"
type textarea "x"
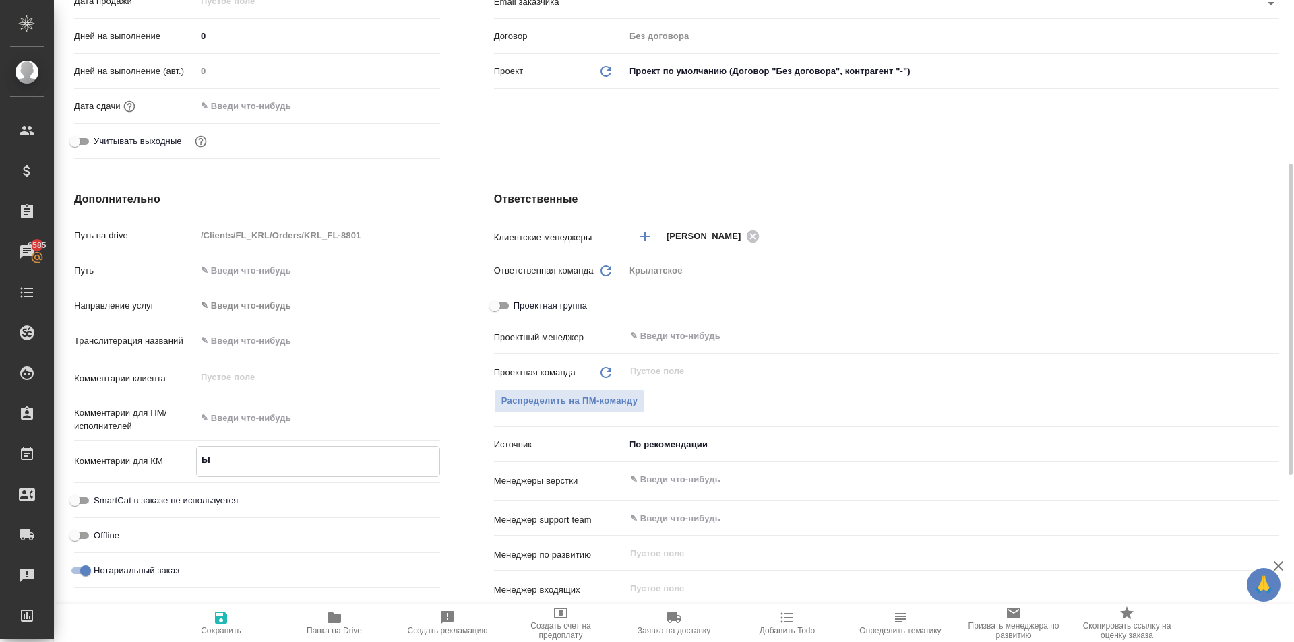
type textarea "x"
type textarea "Ф"
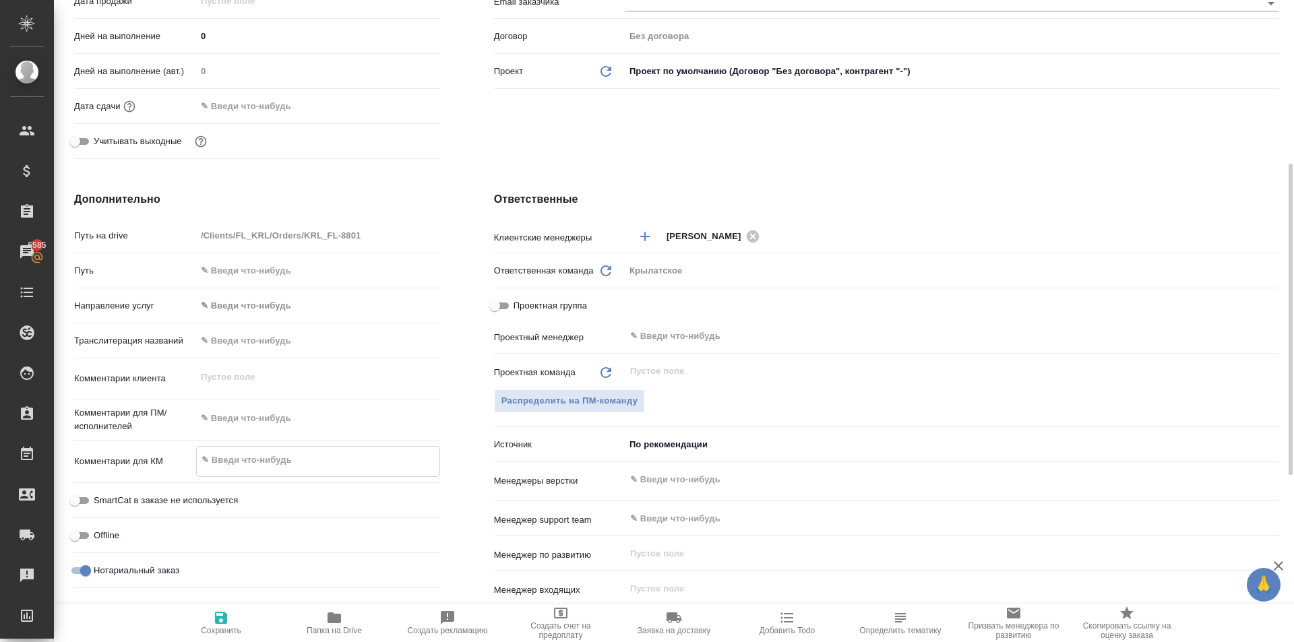
type textarea "x"
type textarea "Фо"
type textarea "x"
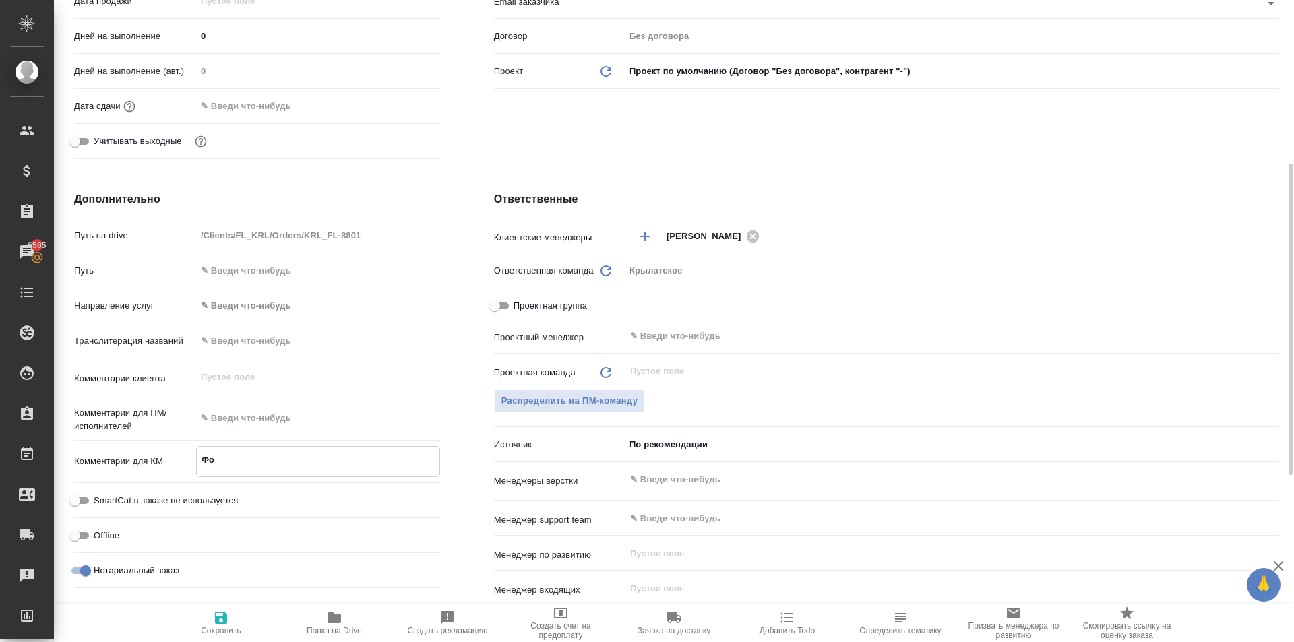
type textarea "x"
type textarea "Фор"
type textarea "x"
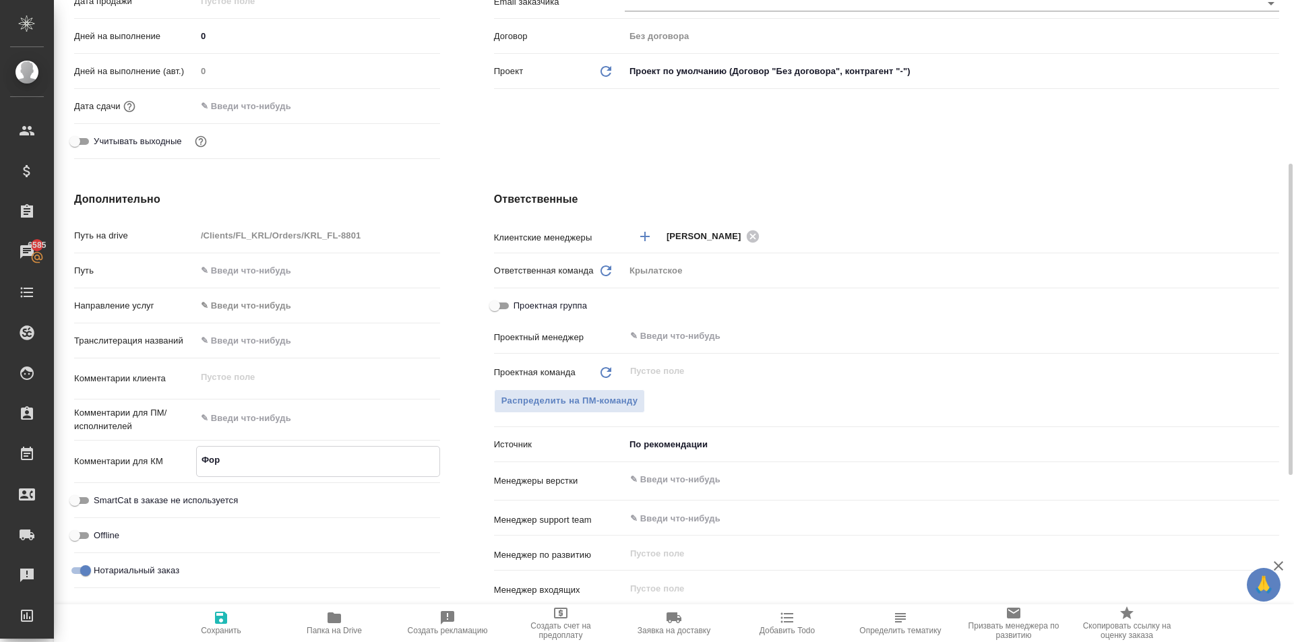
type textarea "x"
type textarea "Форм"
type textarea "x"
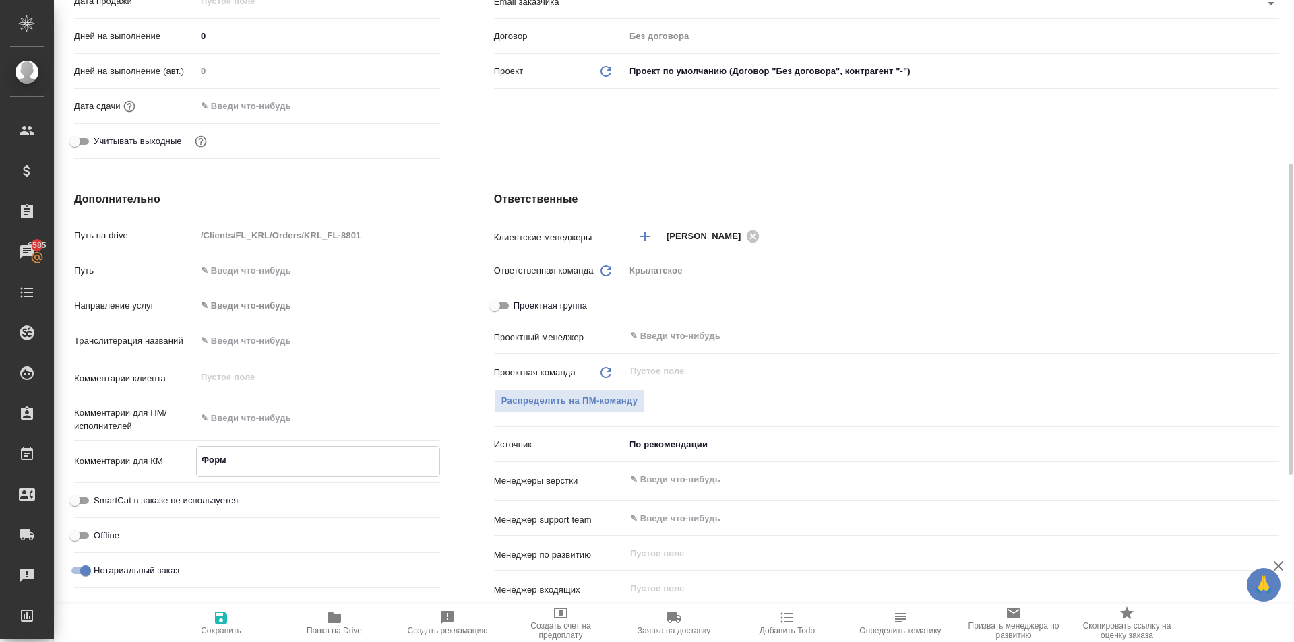
type textarea "Формк"
type textarea "x"
type textarea "Формкл"
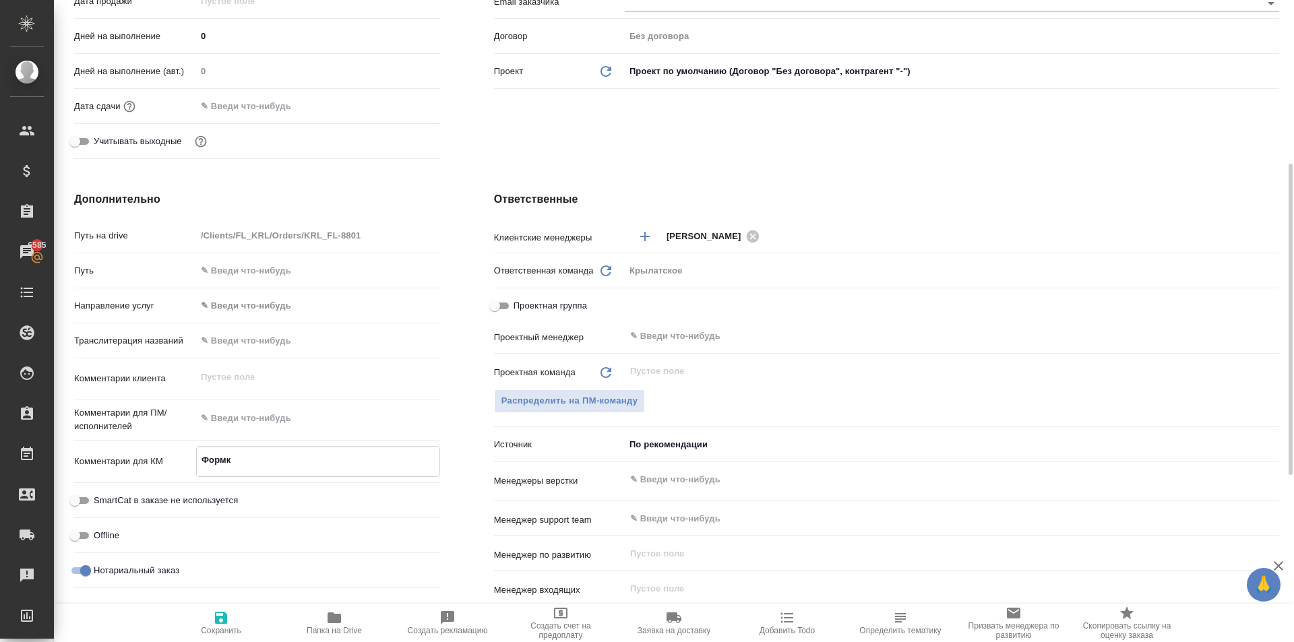
type textarea "x"
type textarea "Формк"
type textarea "x"
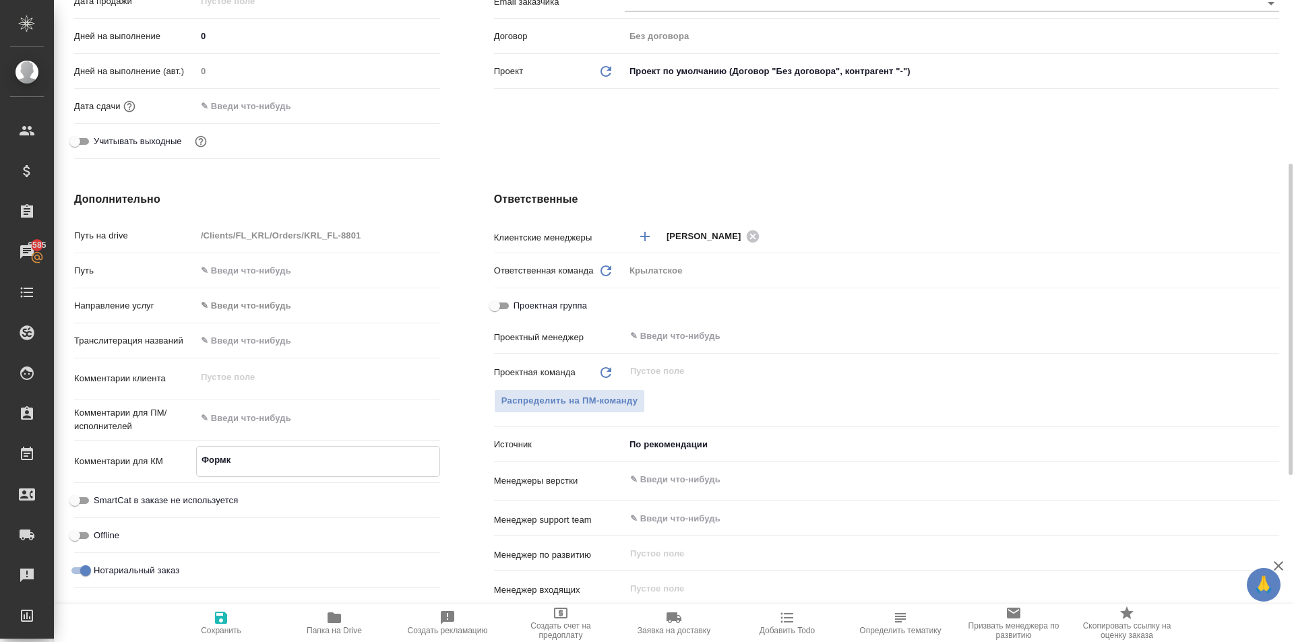
type textarea "x"
type textarea "Форм"
type textarea "x"
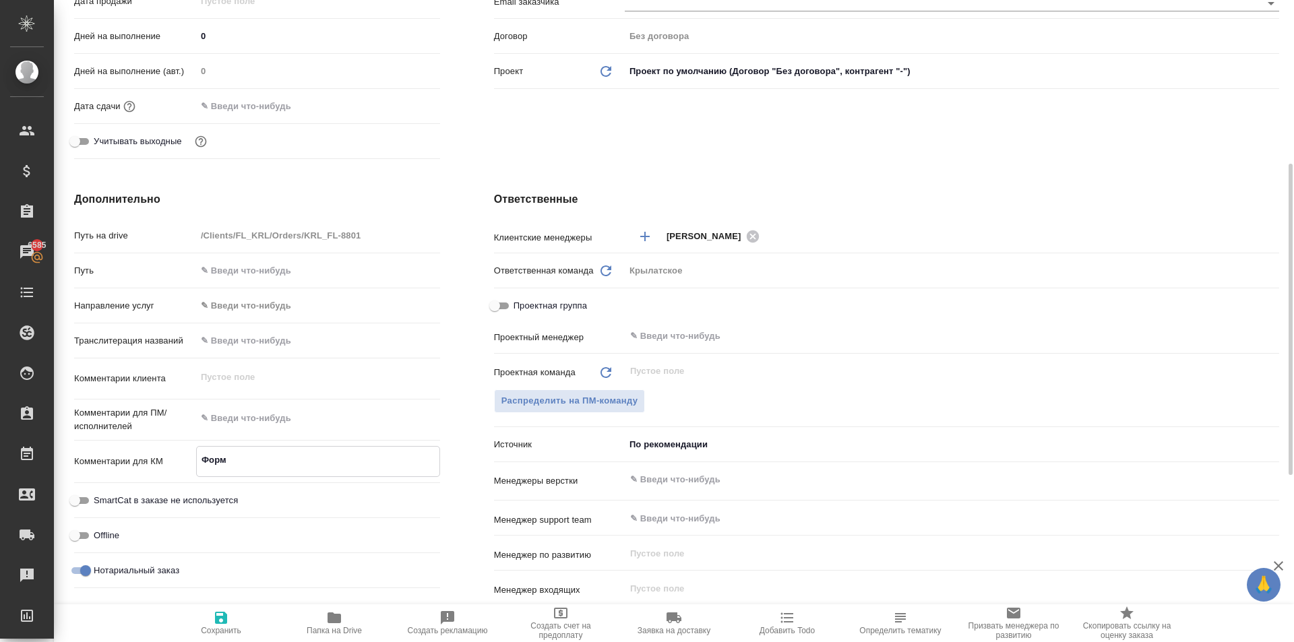
type textarea "x"
type textarea "Форму"
type textarea "x"
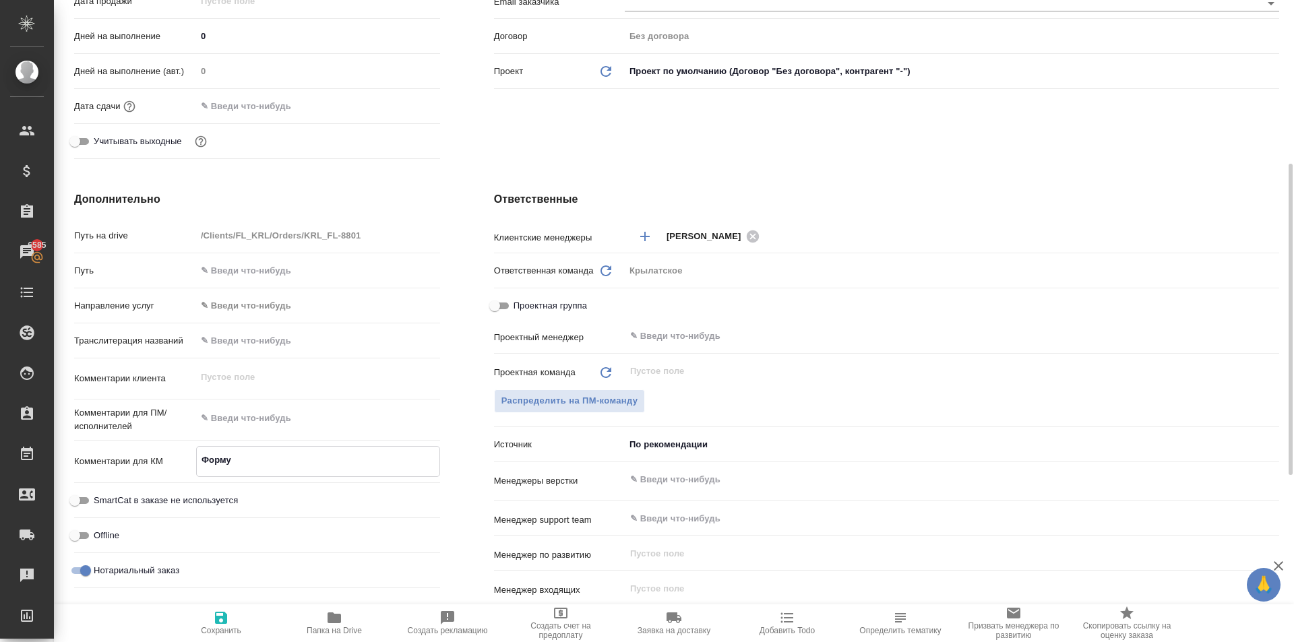
type textarea "Формул"
type textarea "x"
type textarea "Формула"
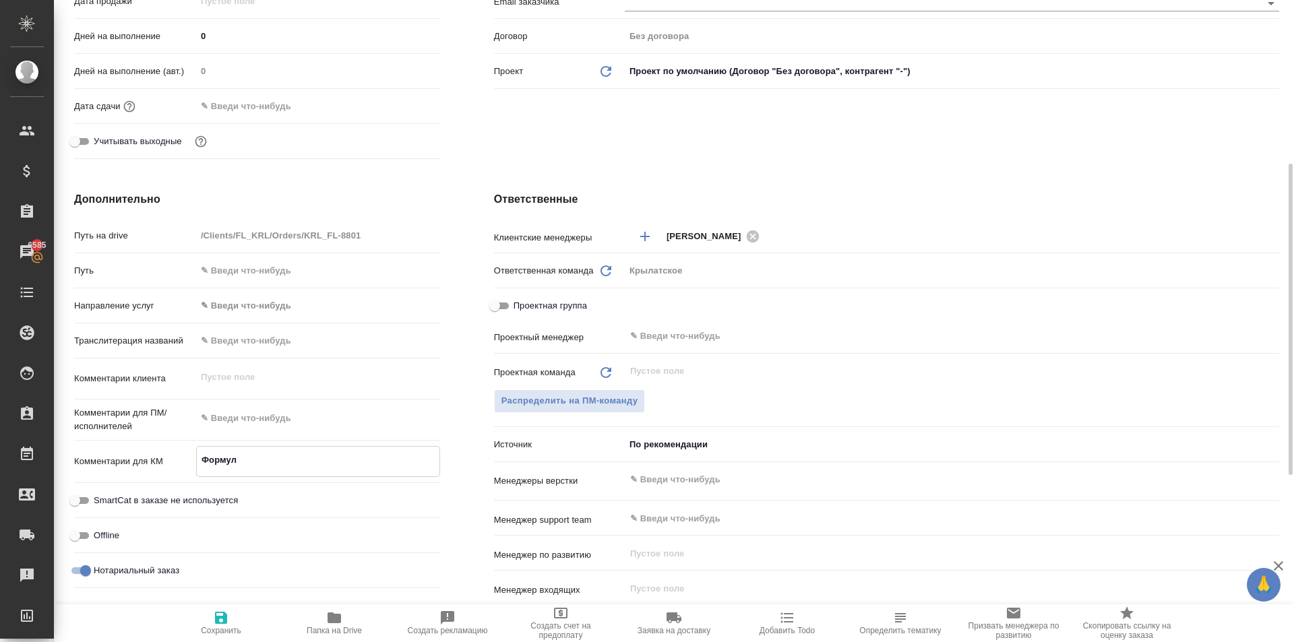
type textarea "x"
type textarea "Формула:"
type textarea "x"
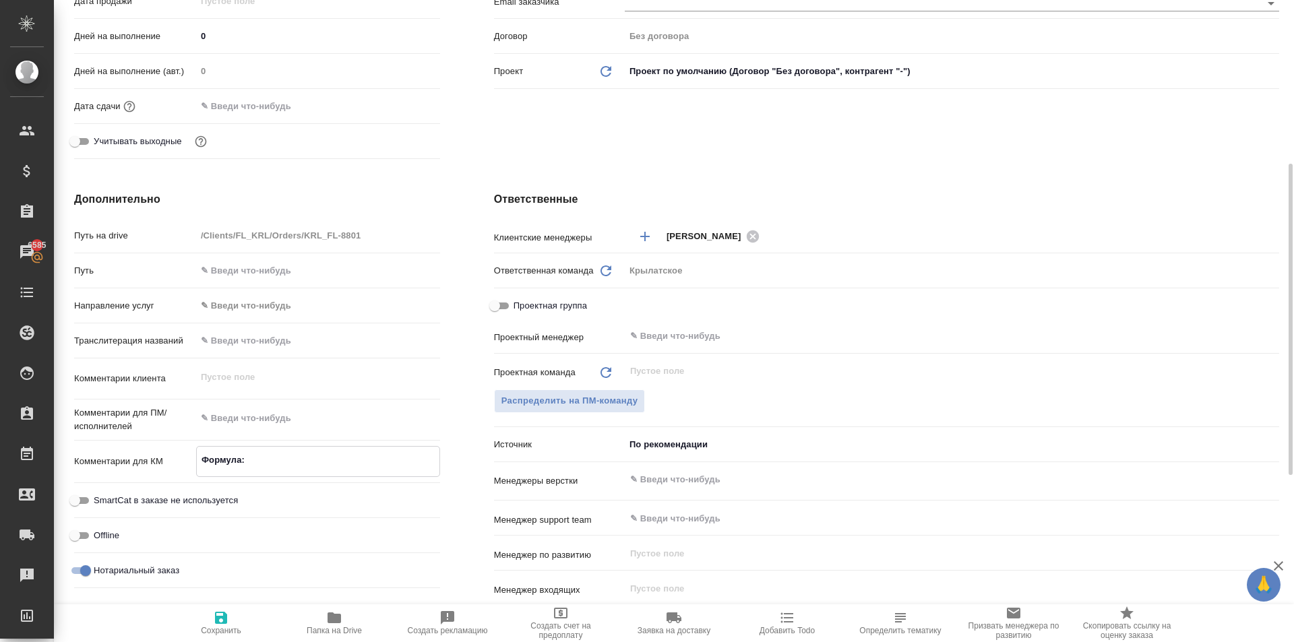
type textarea "x"
type textarea "Формула:"
type textarea "x"
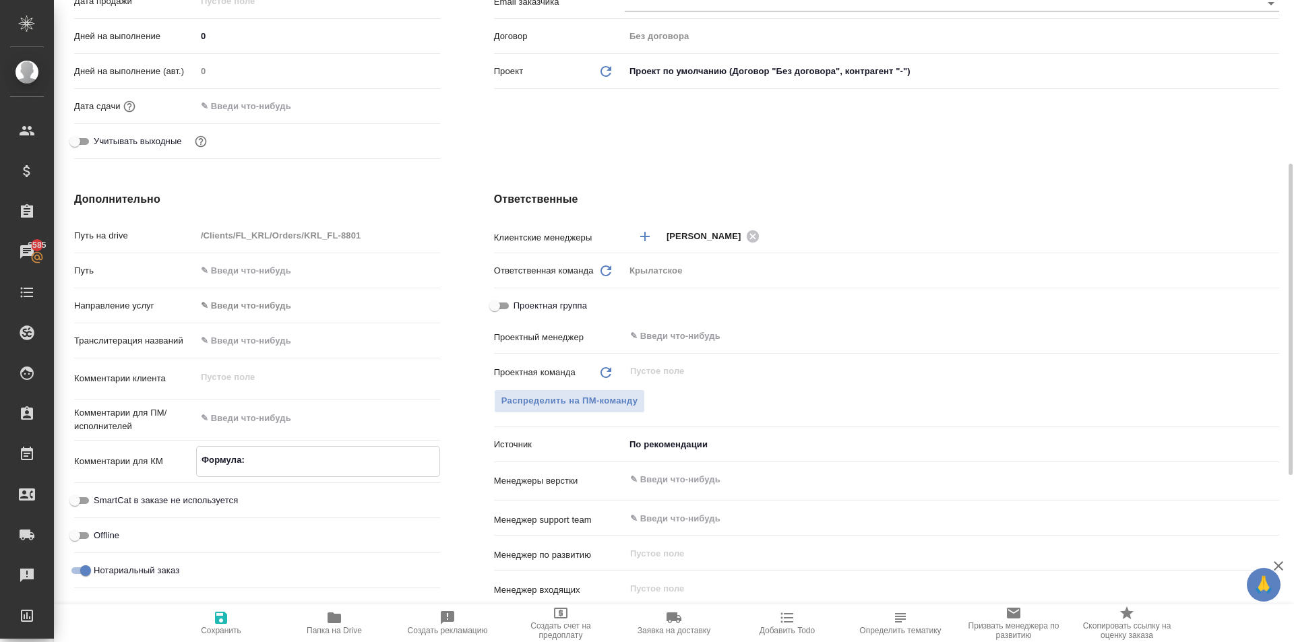
type textarea "x"
type textarea "Формула:"
type textarea "x"
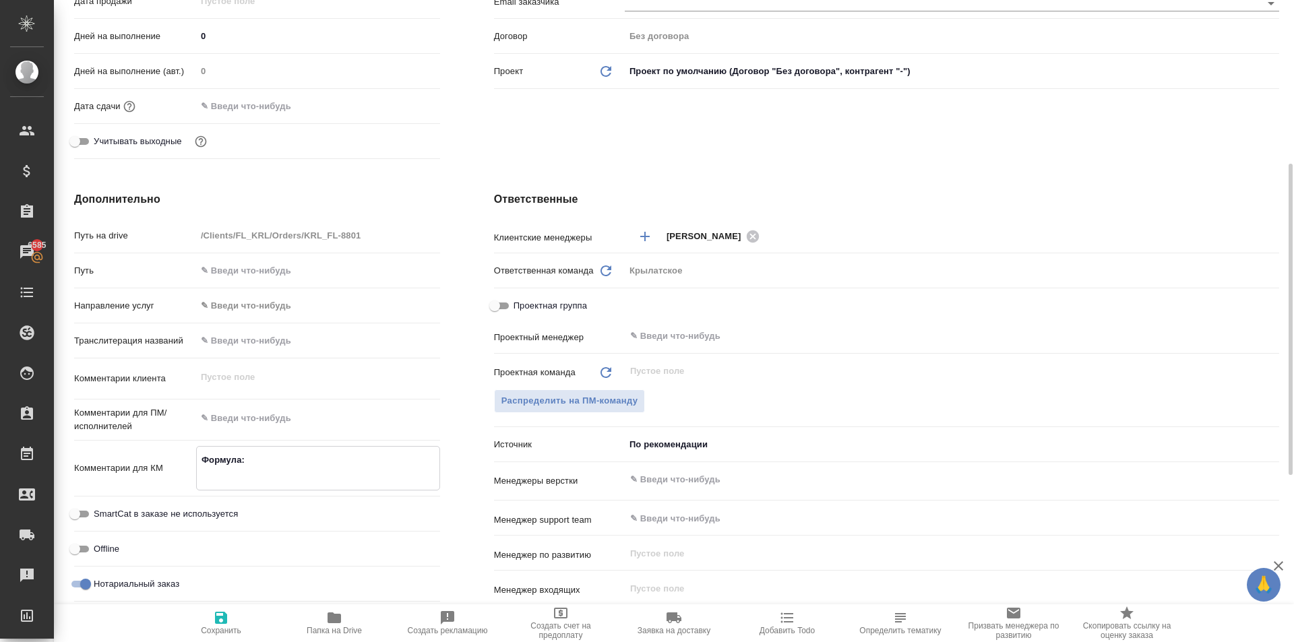
type textarea "Формула: Н"
type textarea "x"
type textarea "Формула: НЗ"
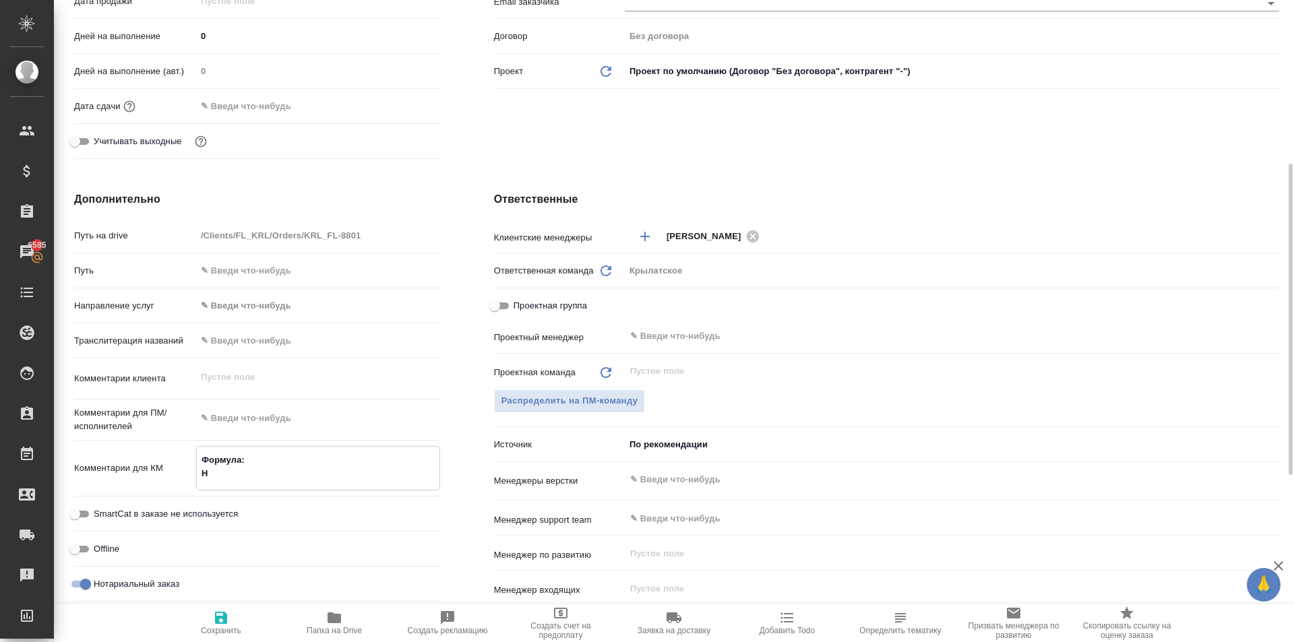
type textarea "x"
type textarea "Формула: НЗК"
type textarea "x"
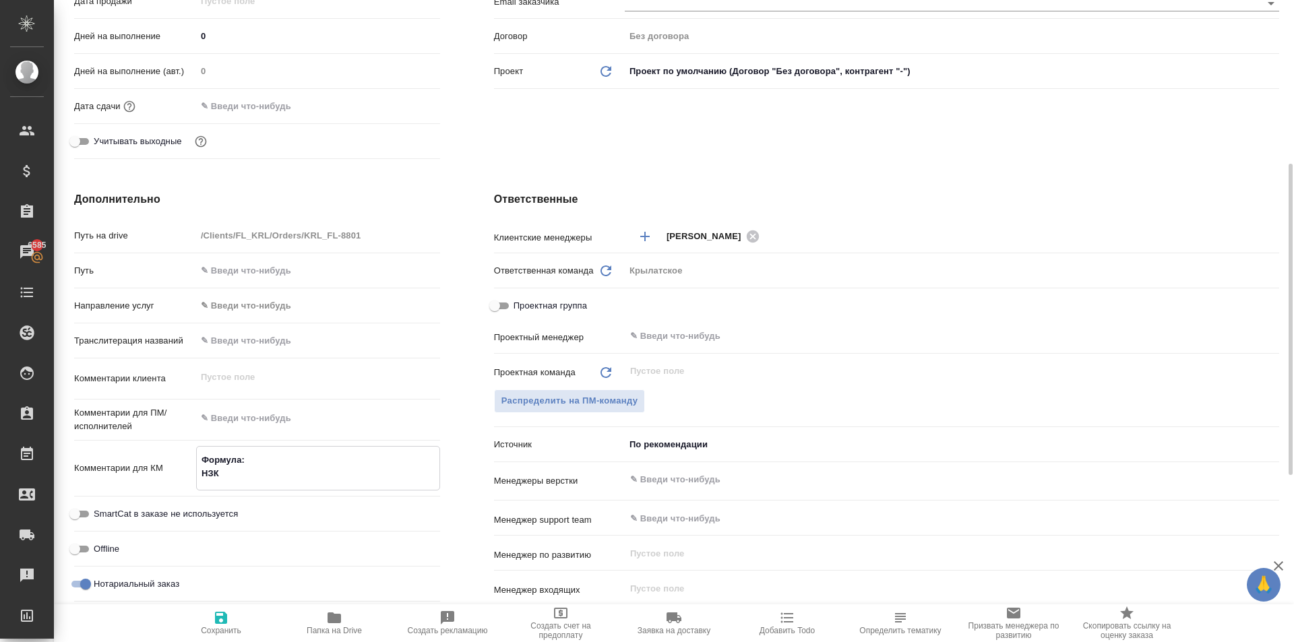
type textarea "x"
type textarea "Формула: НЗК"
type textarea "x"
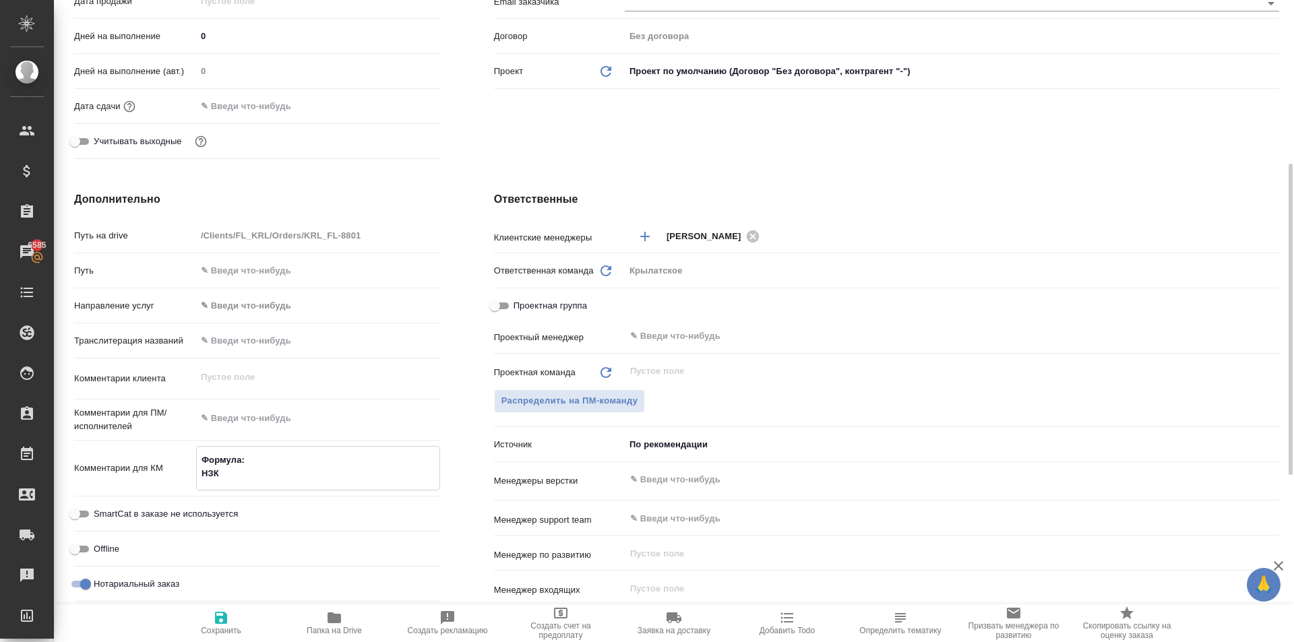
type textarea "x"
type textarea "Формула: НЗК -"
type textarea "x"
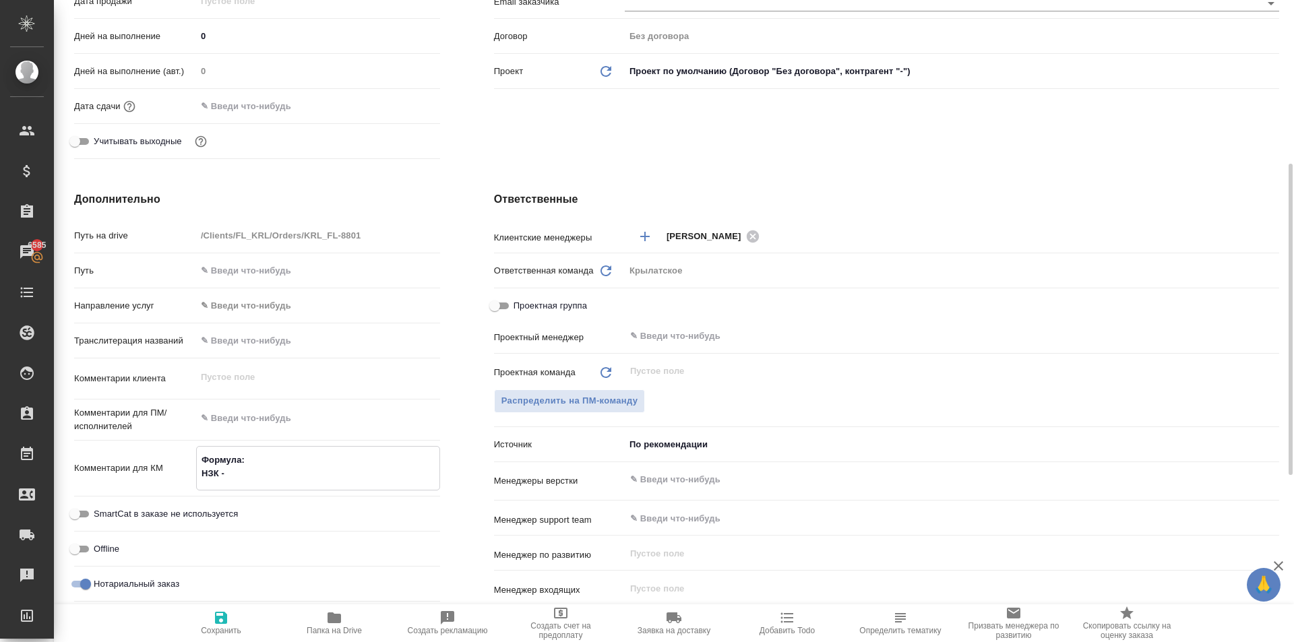
type textarea "Формула: НЗК -"
type textarea "x"
type textarea "Формула: НЗК - Н"
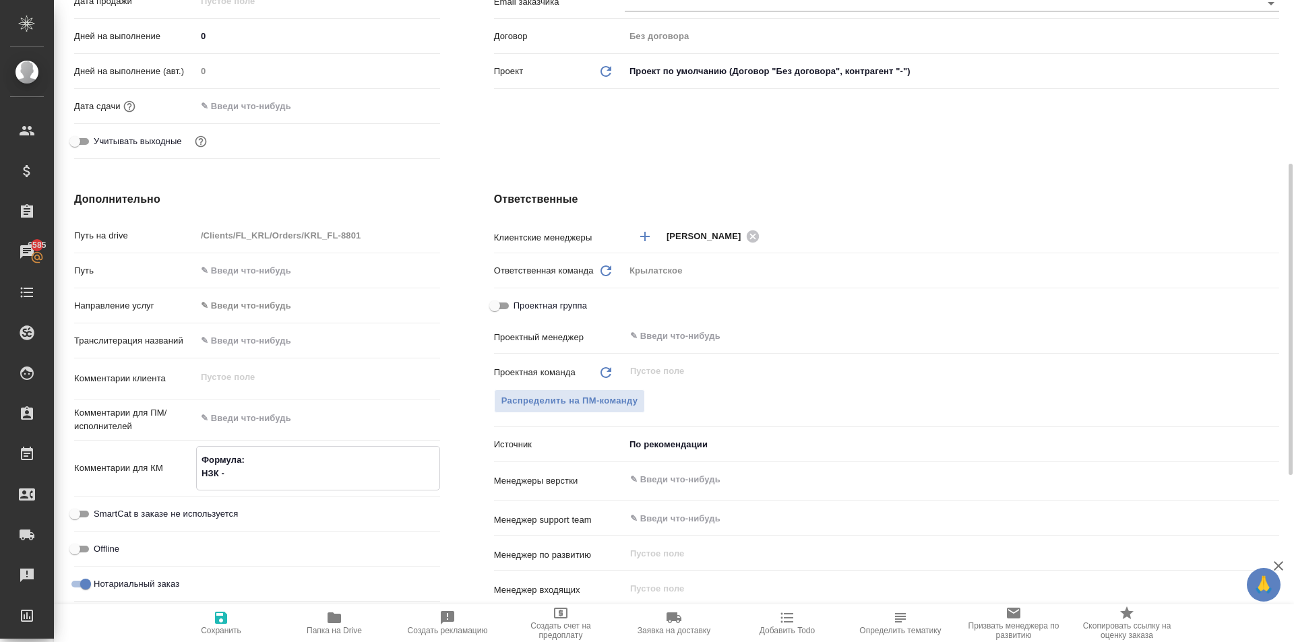
type textarea "x"
type textarea "Формула: НЗК - НЗ"
type textarea "x"
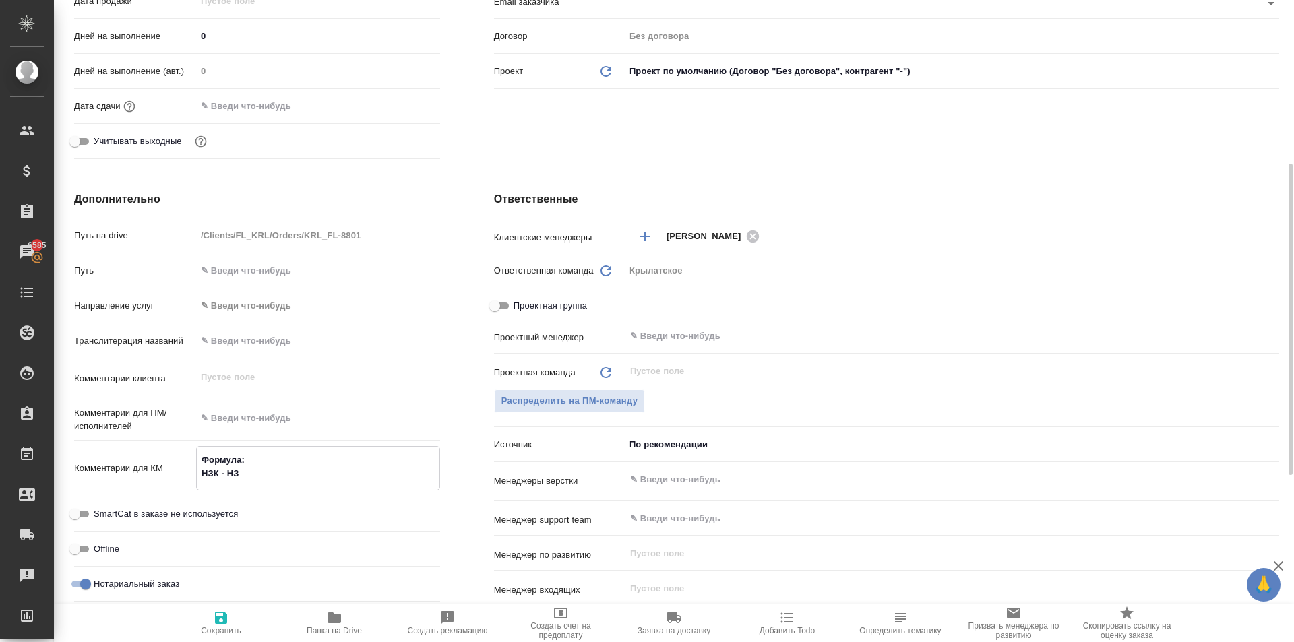
type textarea "x"
type textarea "Формула: НЗК - НЗП"
type textarea "x"
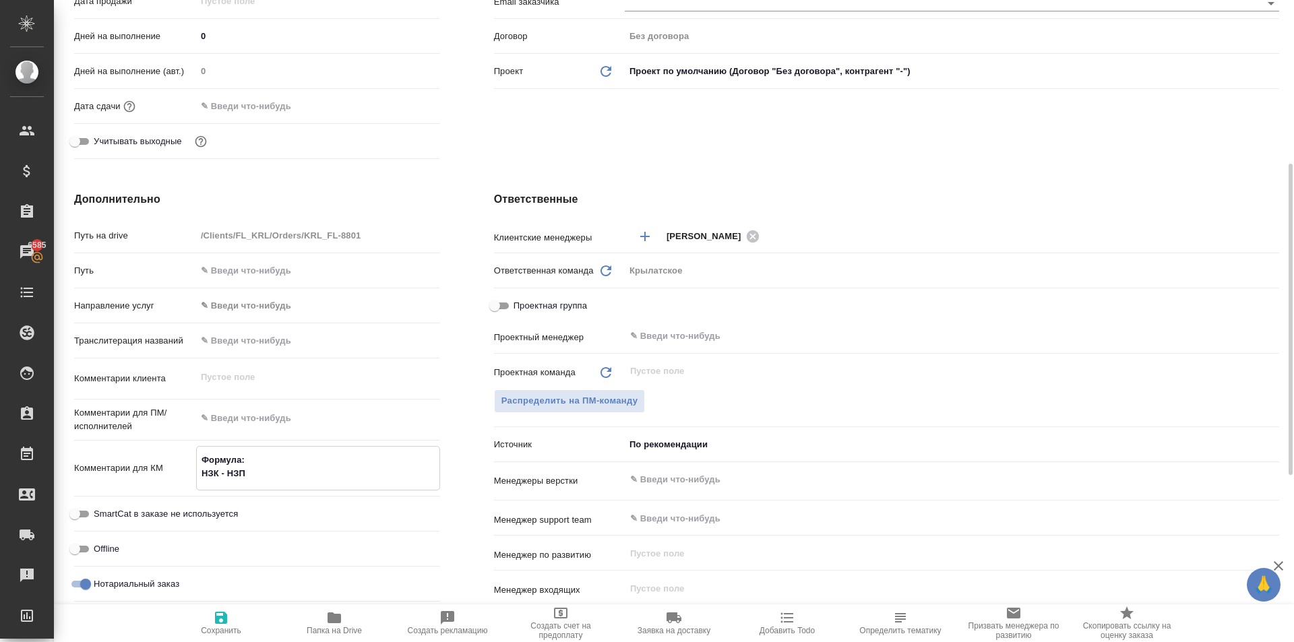
type textarea "x"
type textarea "Формула: НЗК - НЗП"
type textarea "x"
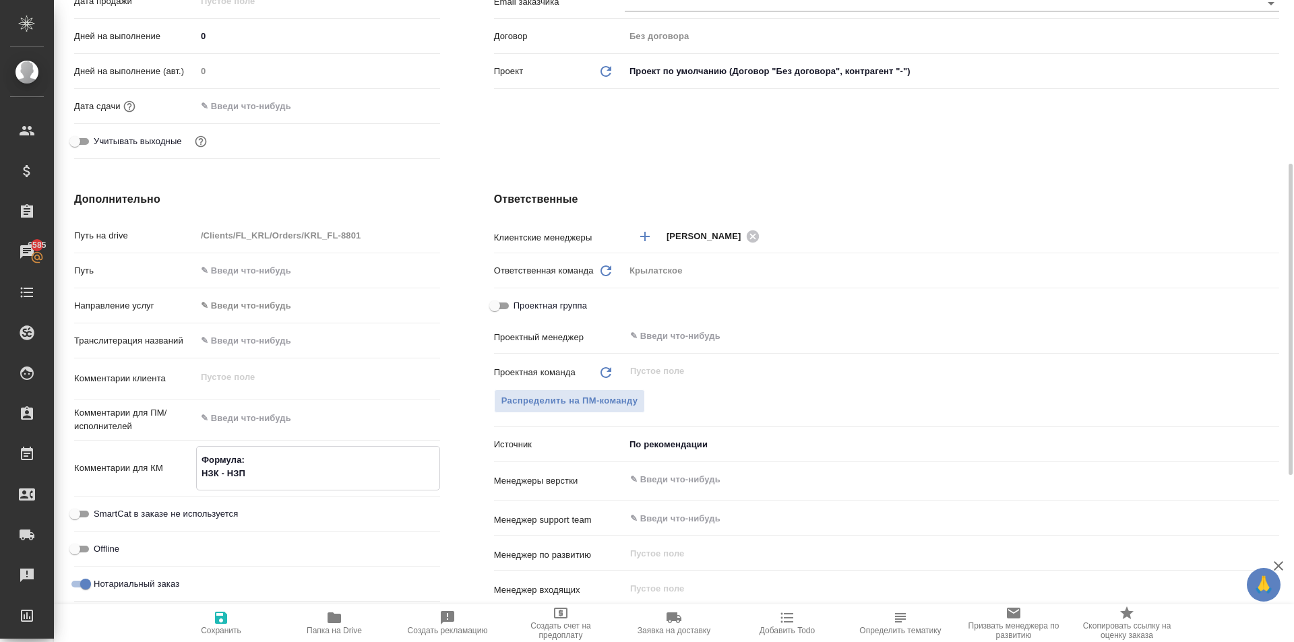
type textarea "Формула: НЗК - НЗП -"
type textarea "x"
type textarea "Формула: НЗК - НЗП -"
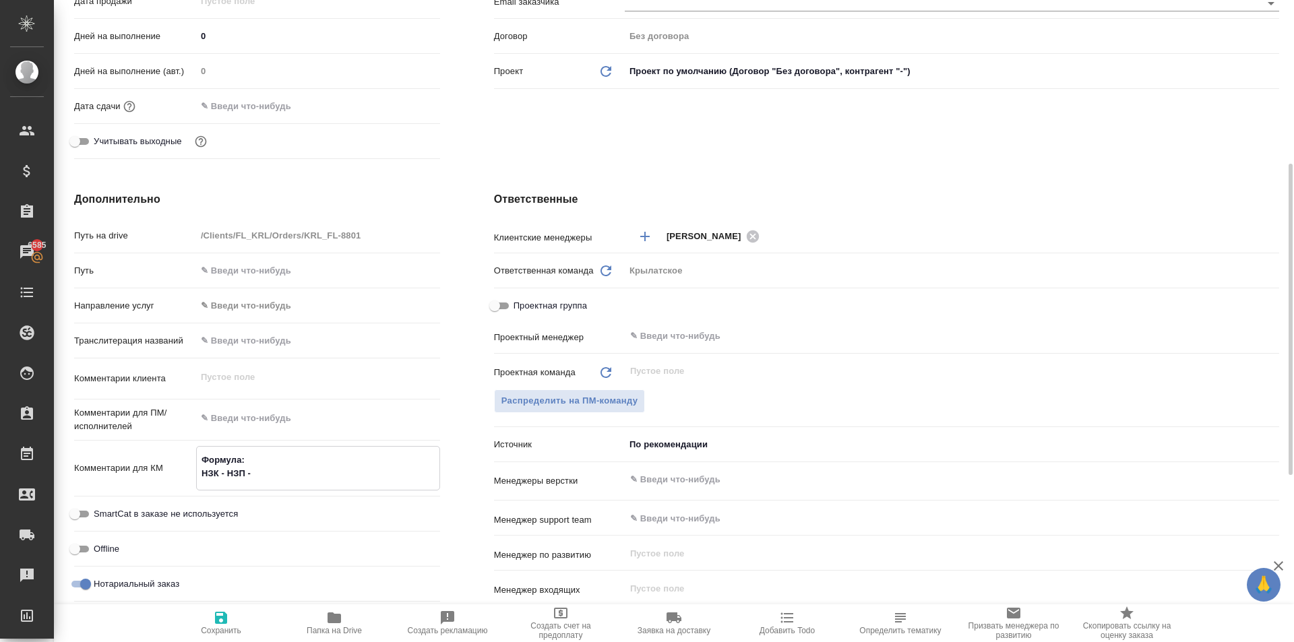
type textarea "x"
type textarea "Формула: НЗК - НЗП - А"
type textarea "x"
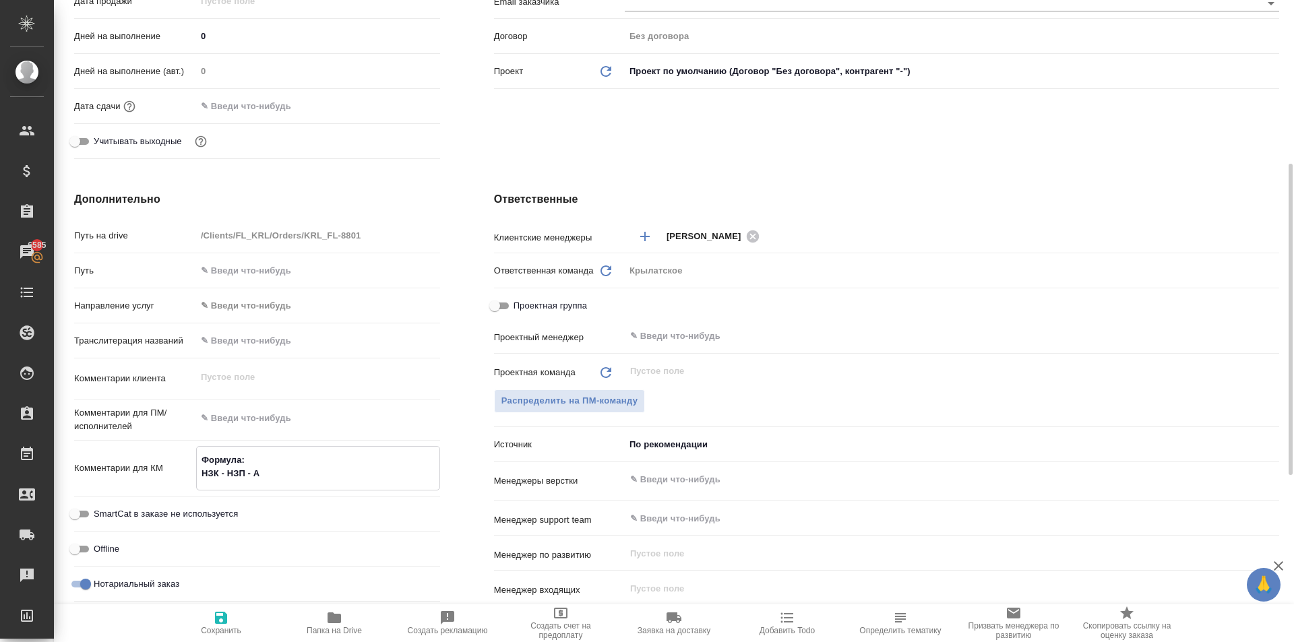
type textarea "x"
type textarea "Формула: НЗК - НЗП - АП"
type textarea "x"
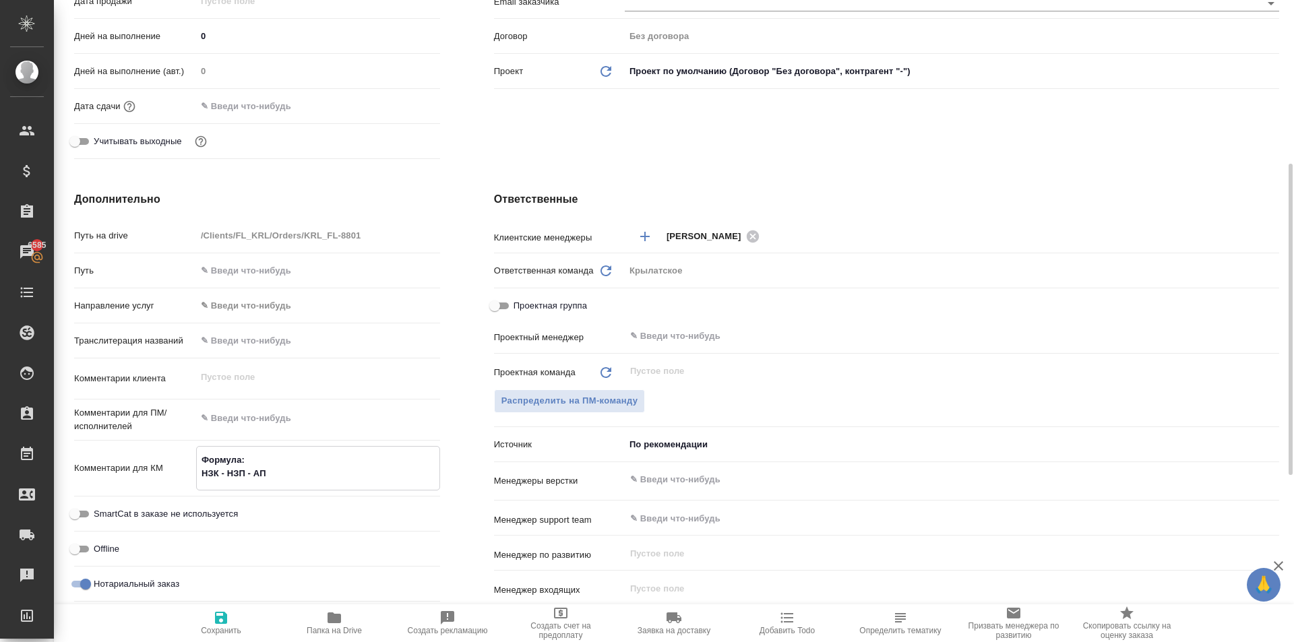
type textarea "x"
type textarea "Формула: НЗК - НЗП - АПО"
type textarea "x"
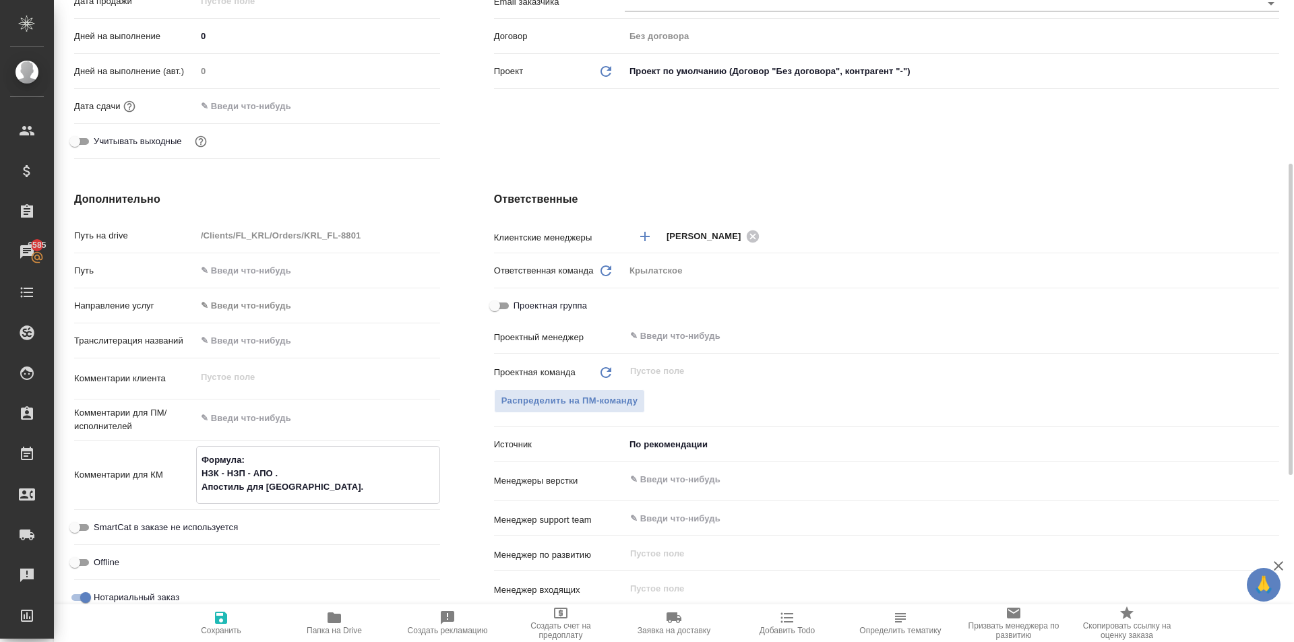
click at [219, 605] on button "Сохранить" at bounding box center [220, 624] width 113 height 38
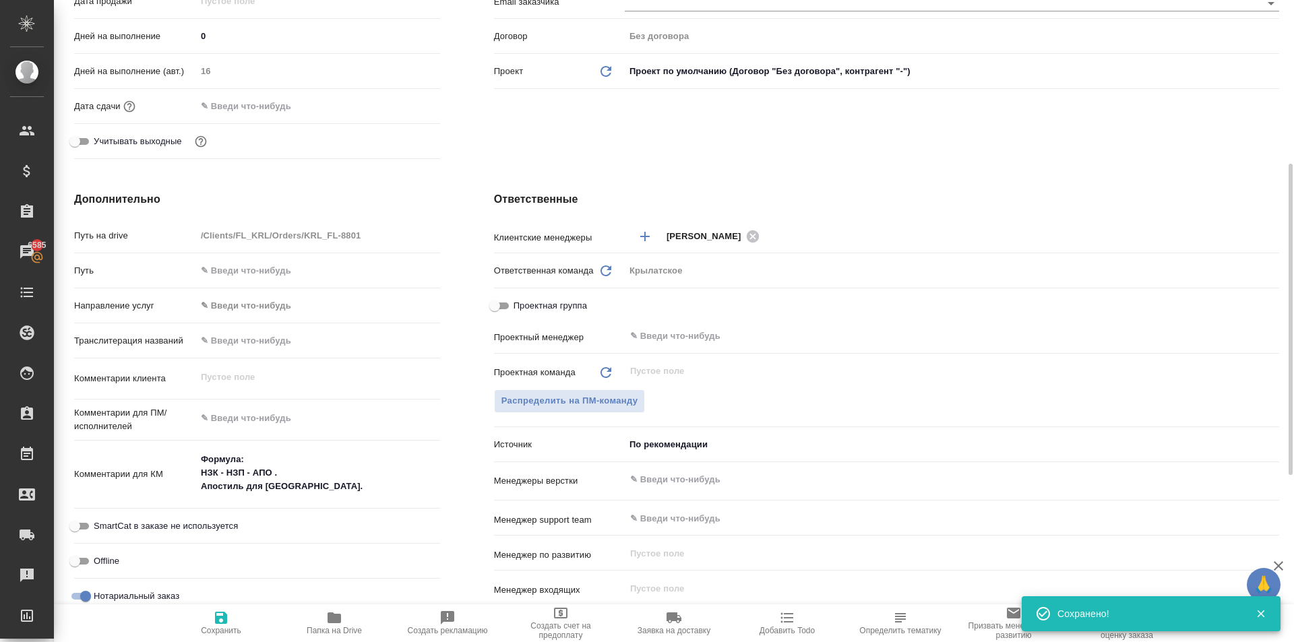
scroll to position [0, 0]
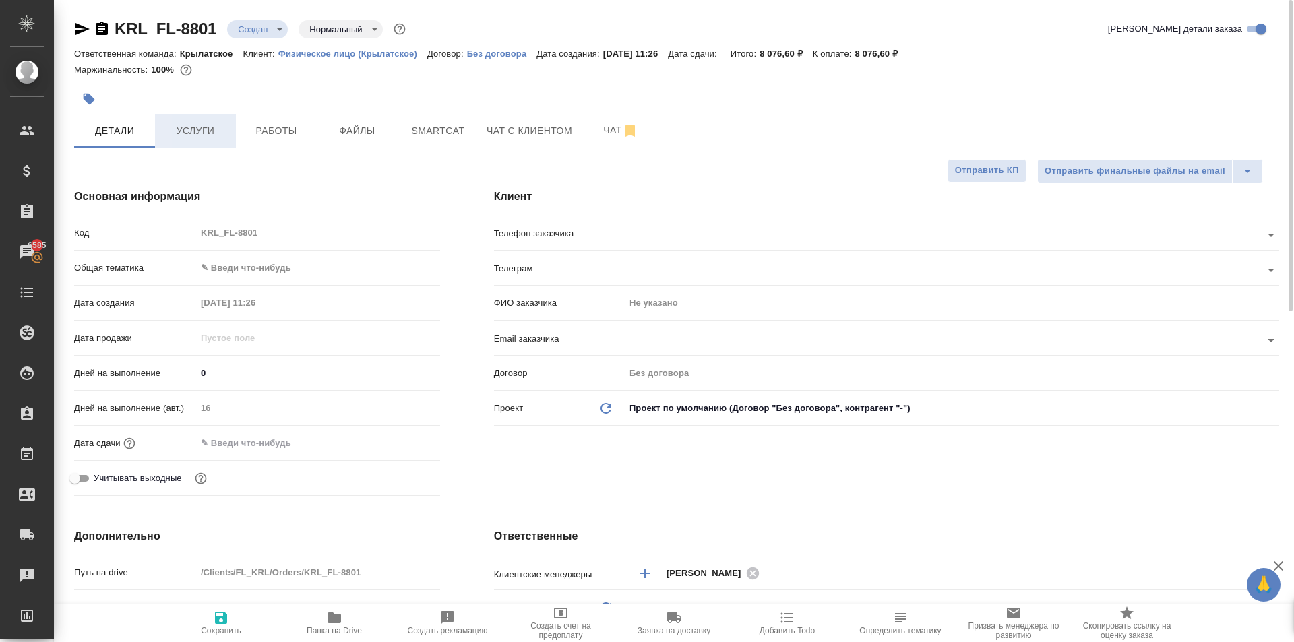
click at [200, 130] on span "Услуги" at bounding box center [195, 131] width 65 height 17
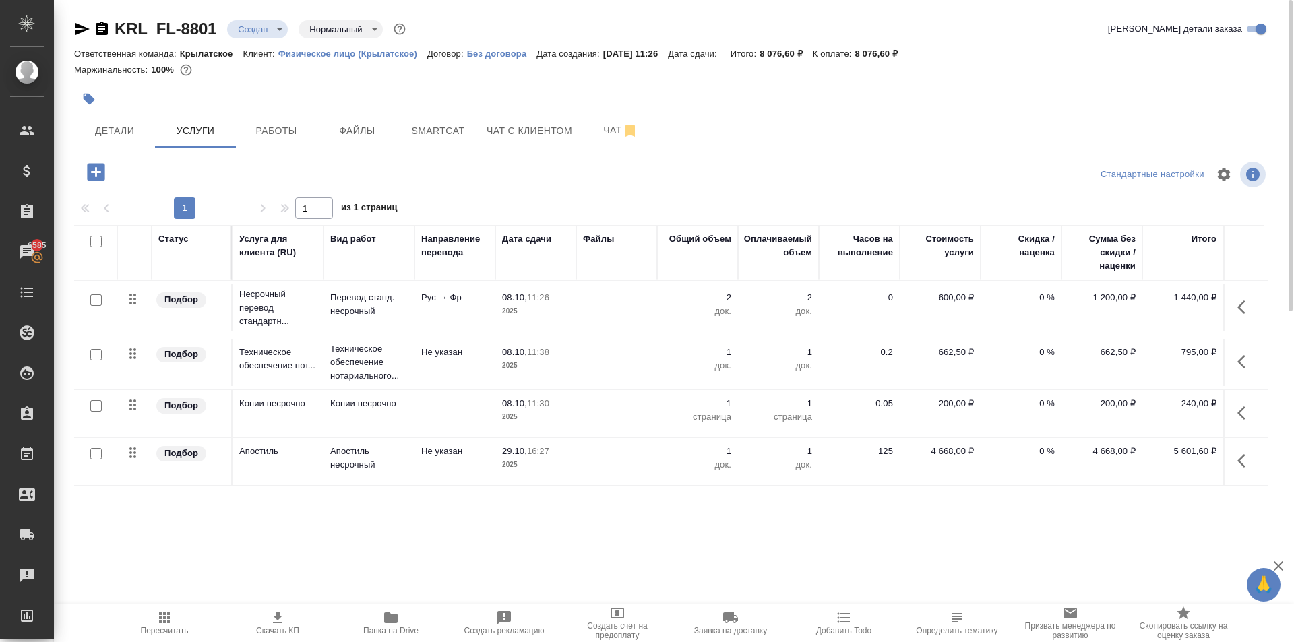
click at [246, 164] on div at bounding box center [275, 172] width 402 height 28
click at [946, 193] on div at bounding box center [676, 194] width 1205 height 7
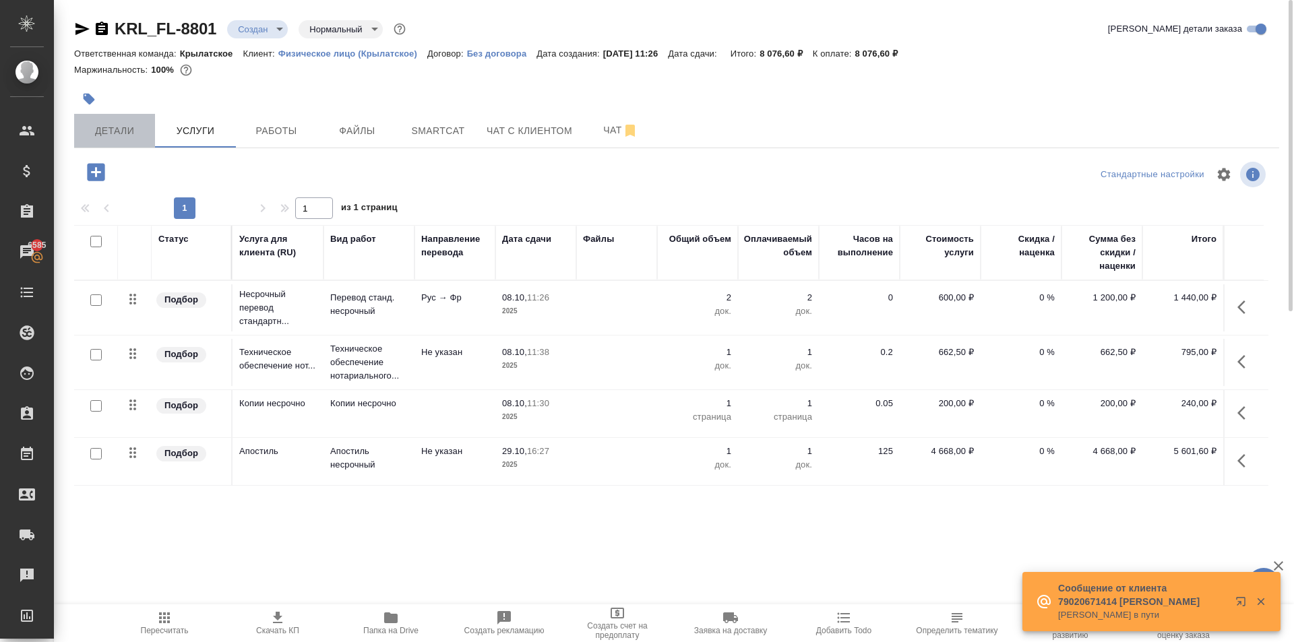
click at [113, 126] on span "Детали" at bounding box center [114, 131] width 65 height 17
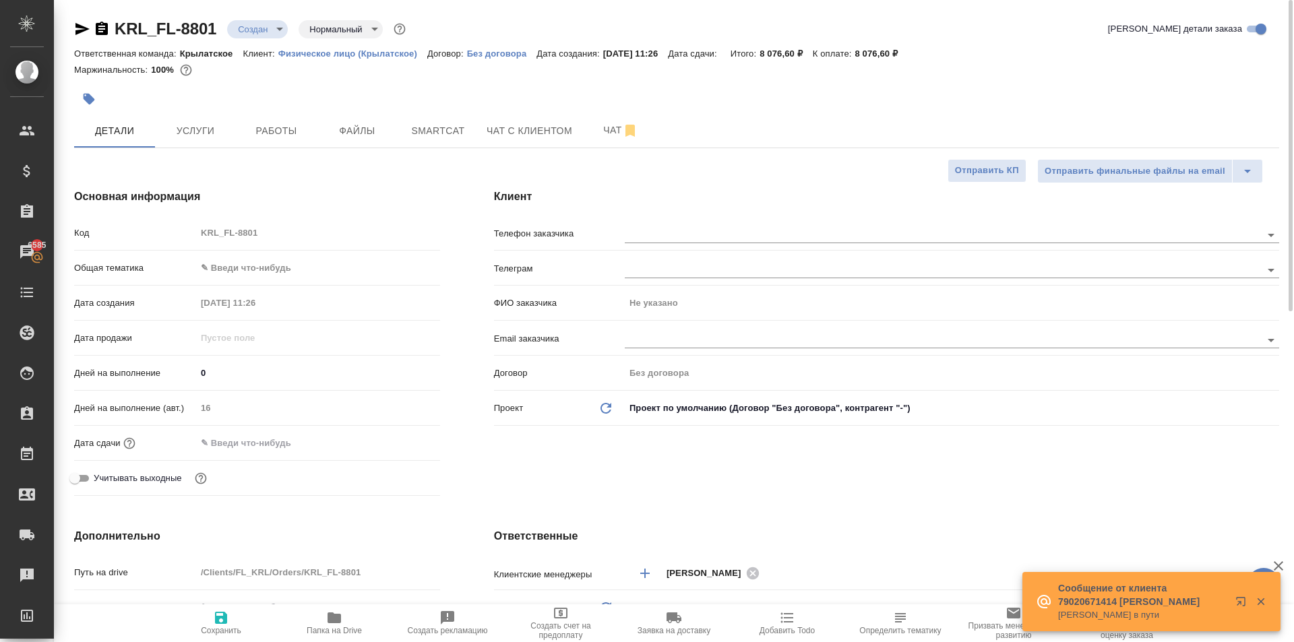
click at [266, 280] on div "Общая тематика ✎ Введи что-нибудь" at bounding box center [257, 273] width 366 height 35
click at [259, 268] on body "🙏 .cls-1 fill:#fff; AWATERA Kasymov Timur Клиенты Спецификации Заказы 6585 Чаты…" at bounding box center [647, 321] width 1294 height 642
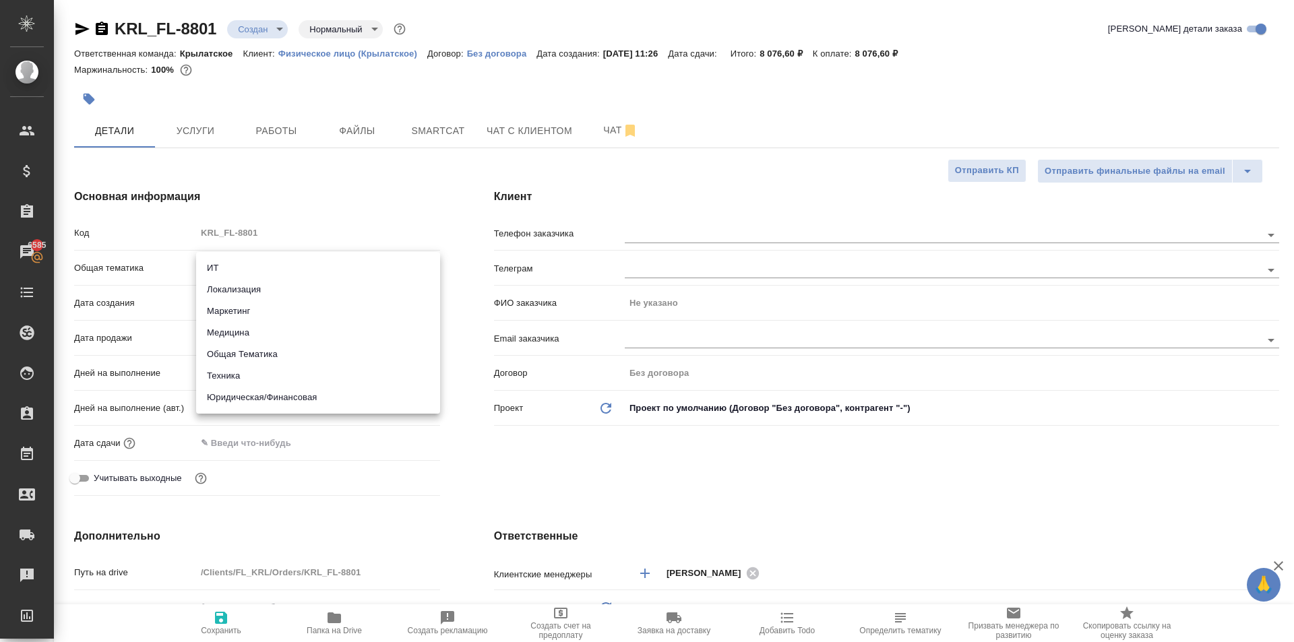
drag, startPoint x: 235, startPoint y: 406, endPoint x: 235, endPoint y: 398, distance: 8.1
click at [235, 405] on li "Юридическая/Финансовая" at bounding box center [318, 398] width 244 height 22
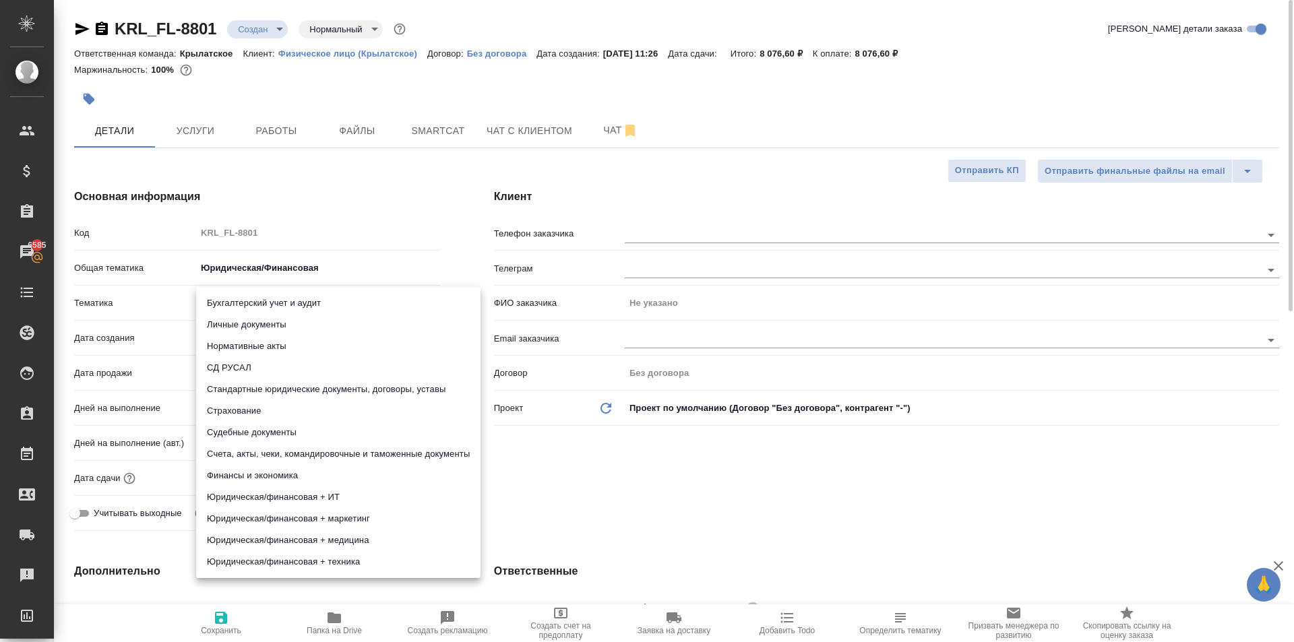
drag, startPoint x: 217, startPoint y: 297, endPoint x: 221, endPoint y: 317, distance: 20.0
click at [218, 299] on body "🙏 .cls-1 fill:#fff; AWATERA Kasymov Timur Клиенты Спецификации Заказы 6585 Чаты…" at bounding box center [647, 321] width 1294 height 642
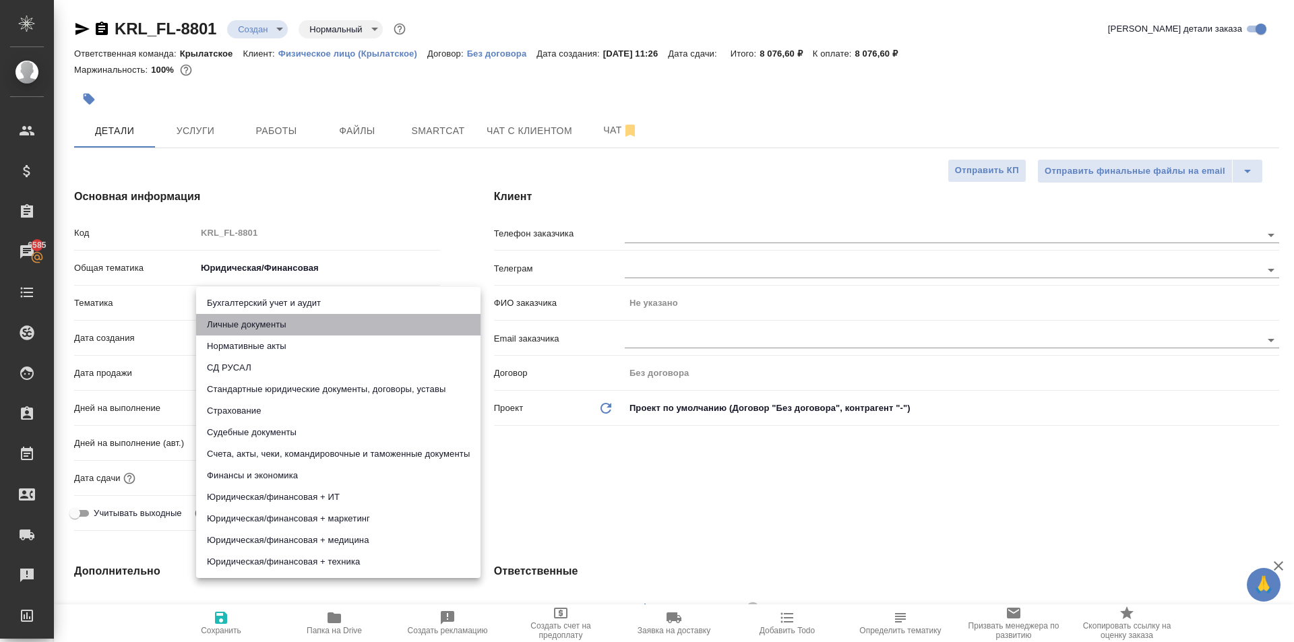
click at [221, 317] on li "Личные документы" at bounding box center [338, 325] width 284 height 22
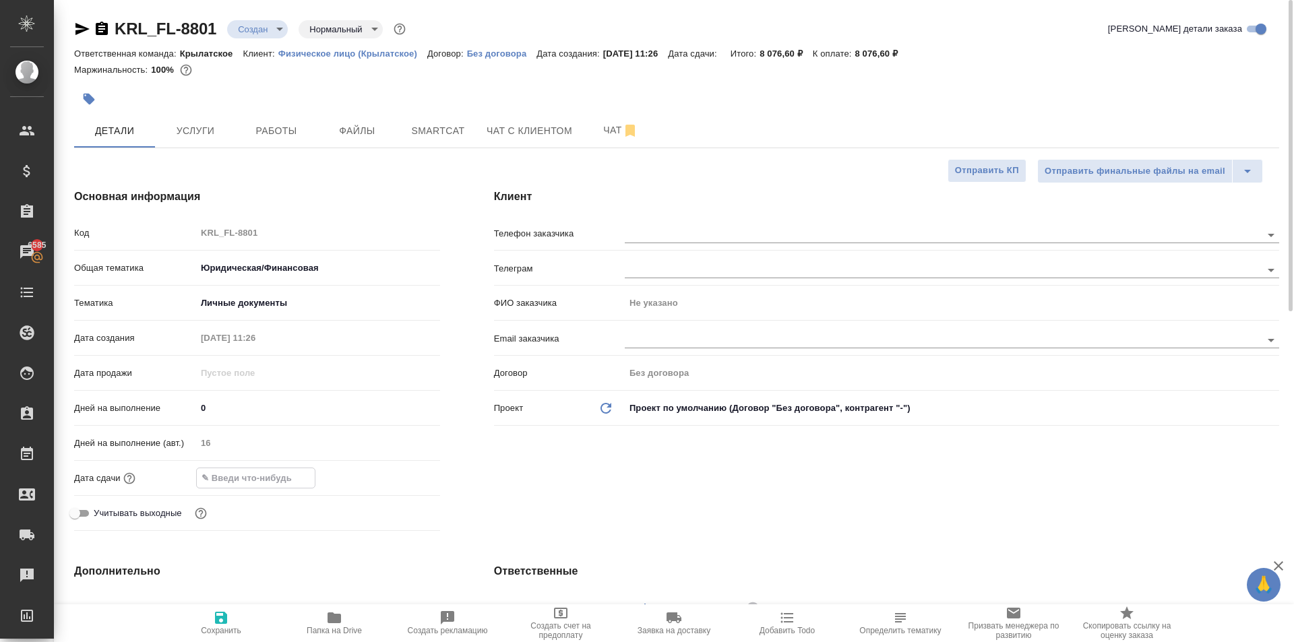
drag, startPoint x: 220, startPoint y: 477, endPoint x: 393, endPoint y: 496, distance: 174.3
click at [222, 477] on input "text" at bounding box center [256, 478] width 118 height 20
click at [400, 470] on icon "button" at bounding box center [401, 477] width 16 height 16
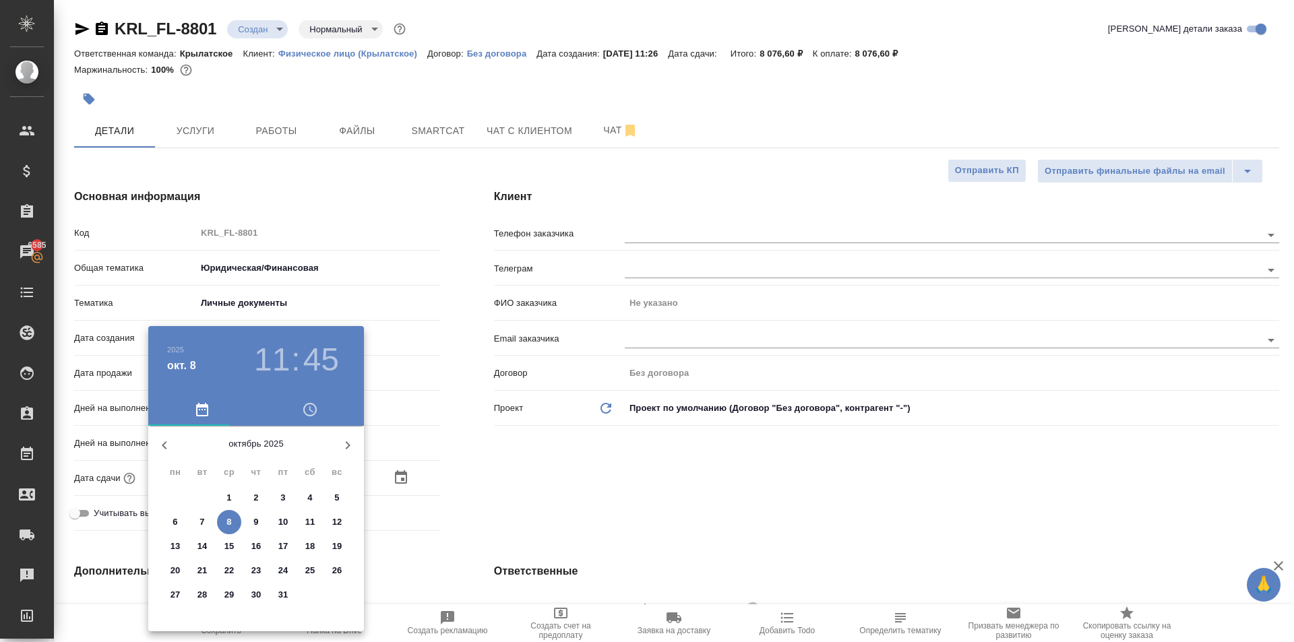
click at [284, 546] on p "17" at bounding box center [283, 546] width 10 height 13
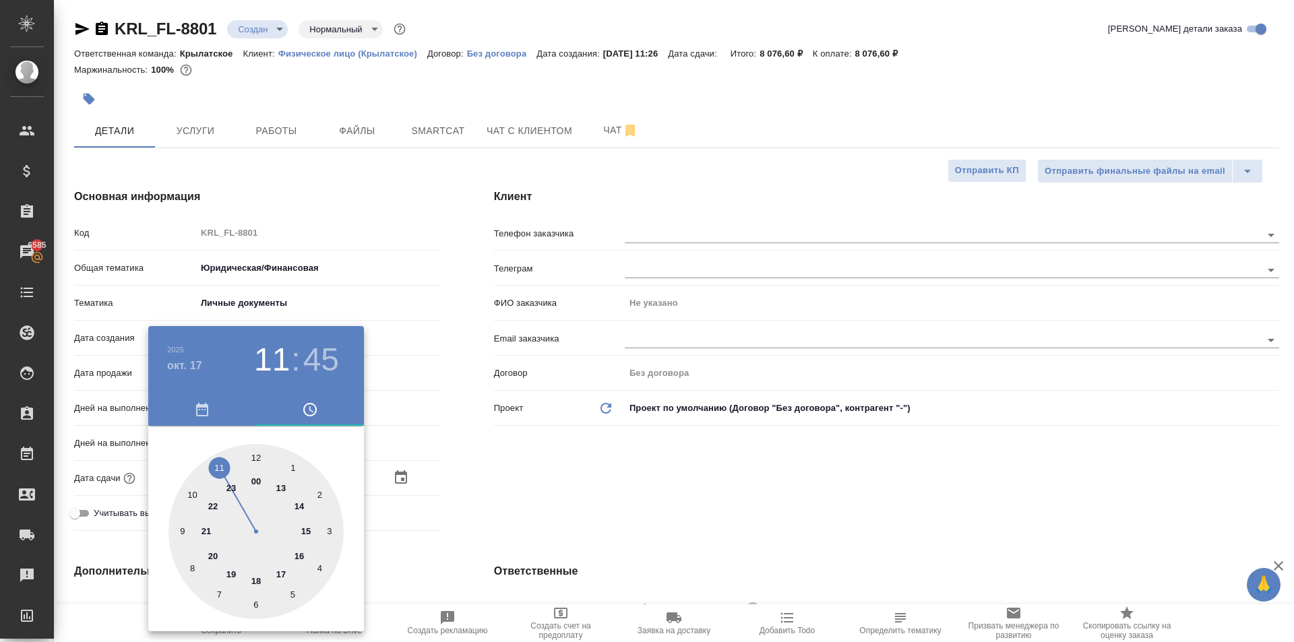
drag, startPoint x: 251, startPoint y: 454, endPoint x: 262, endPoint y: 460, distance: 12.2
click at [257, 458] on div at bounding box center [256, 531] width 175 height 175
click at [261, 460] on div at bounding box center [256, 531] width 175 height 175
click at [256, 458] on div at bounding box center [256, 531] width 175 height 175
click at [554, 506] on div at bounding box center [647, 321] width 1294 height 642
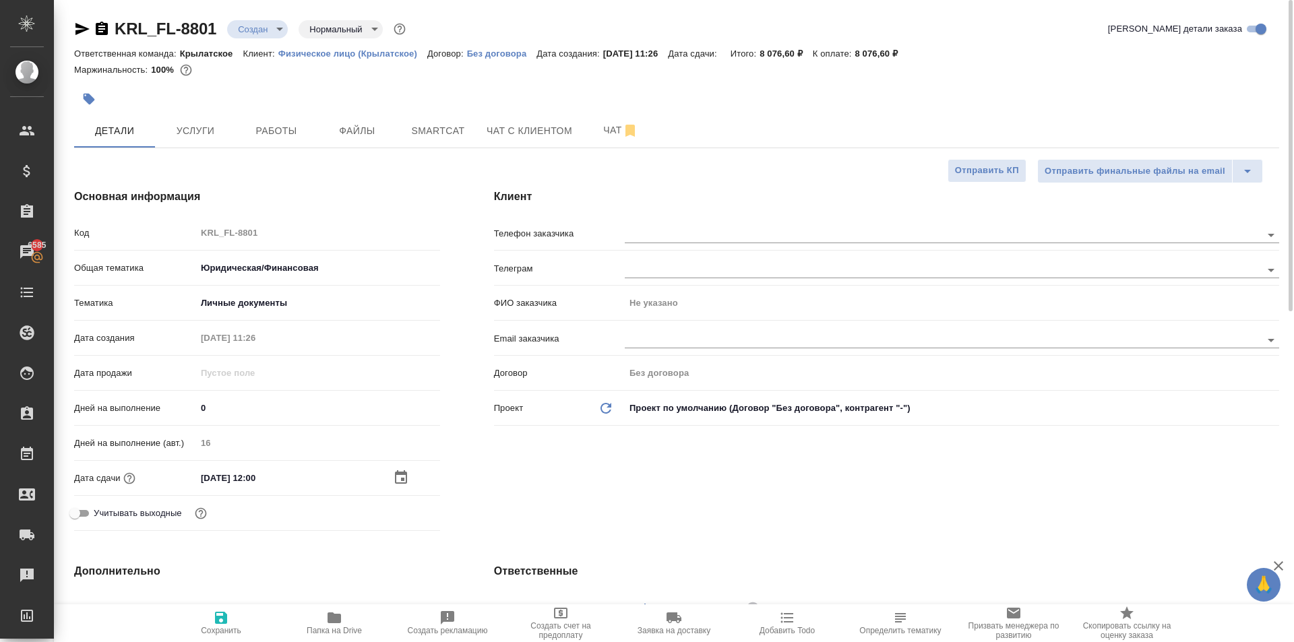
click at [218, 608] on button "Сохранить" at bounding box center [220, 624] width 113 height 38
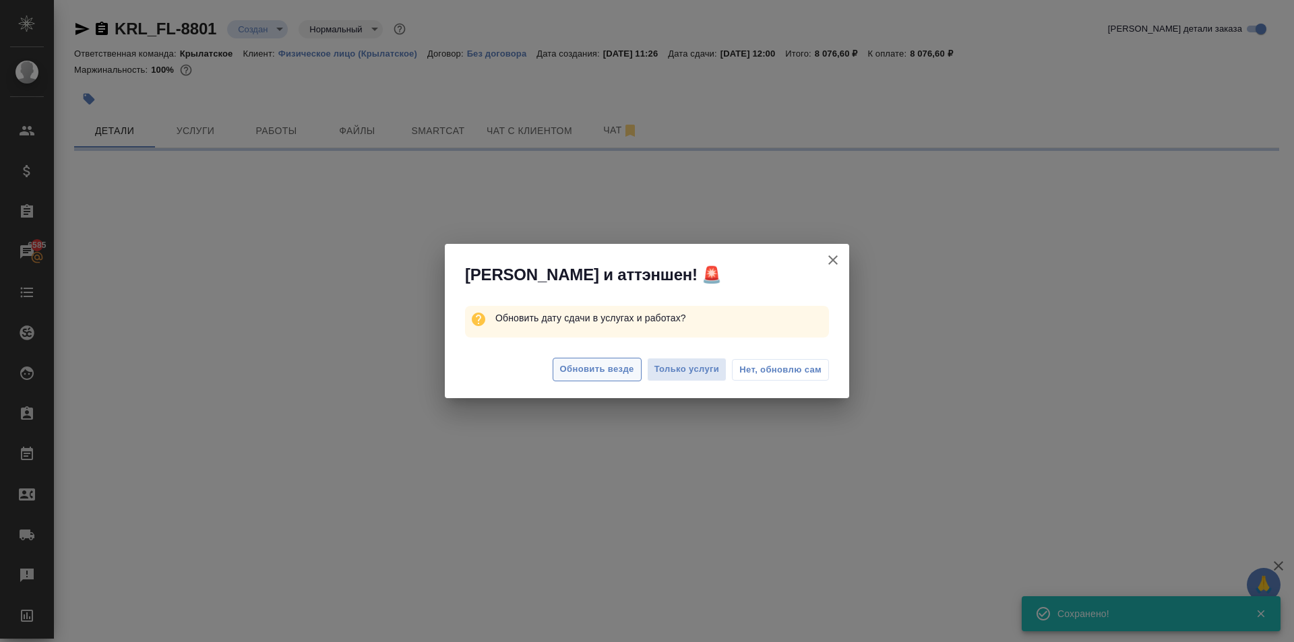
click at [593, 373] on span "Обновить везде" at bounding box center [597, 370] width 74 height 16
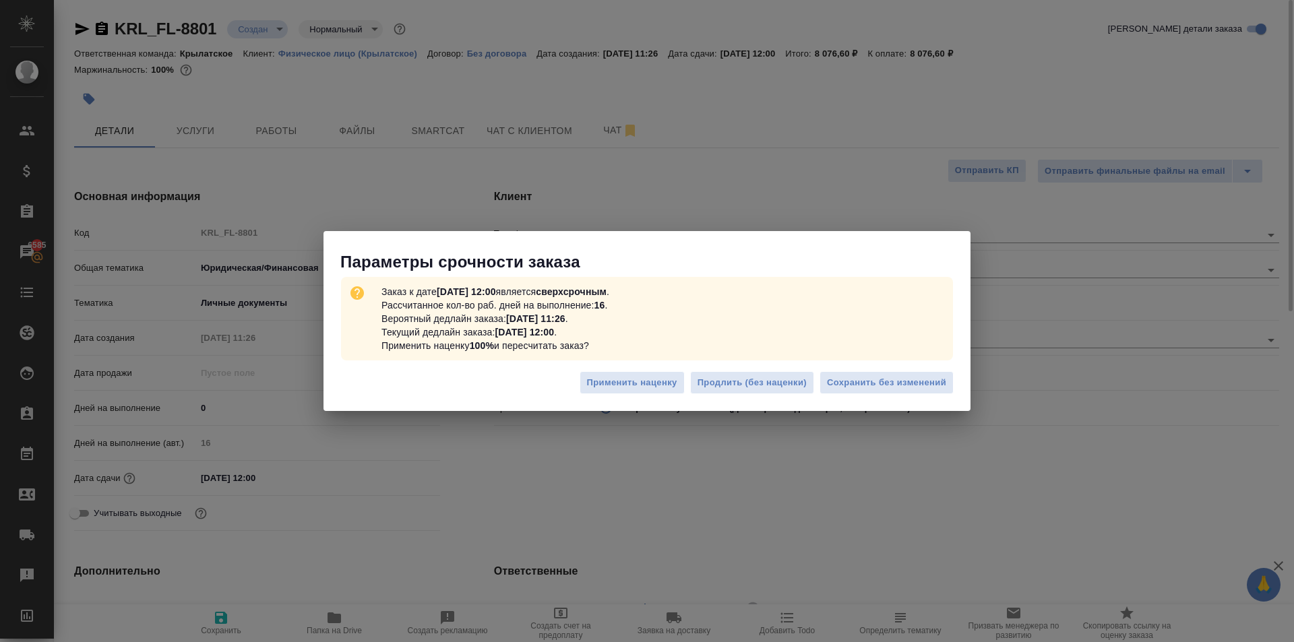
click at [938, 384] on span "Сохранить без изменений" at bounding box center [886, 383] width 119 height 16
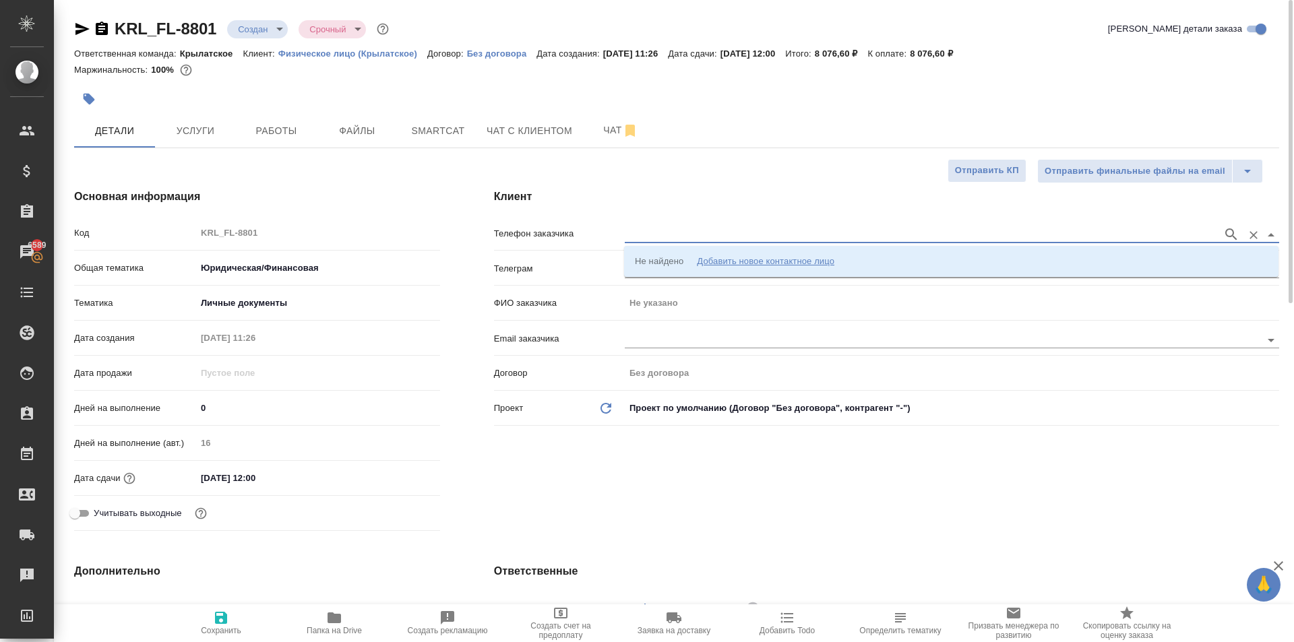
click at [792, 229] on input "text" at bounding box center [920, 234] width 591 height 16
click at [780, 267] on div "Добавить новое контактное лицо" at bounding box center [766, 261] width 138 height 13
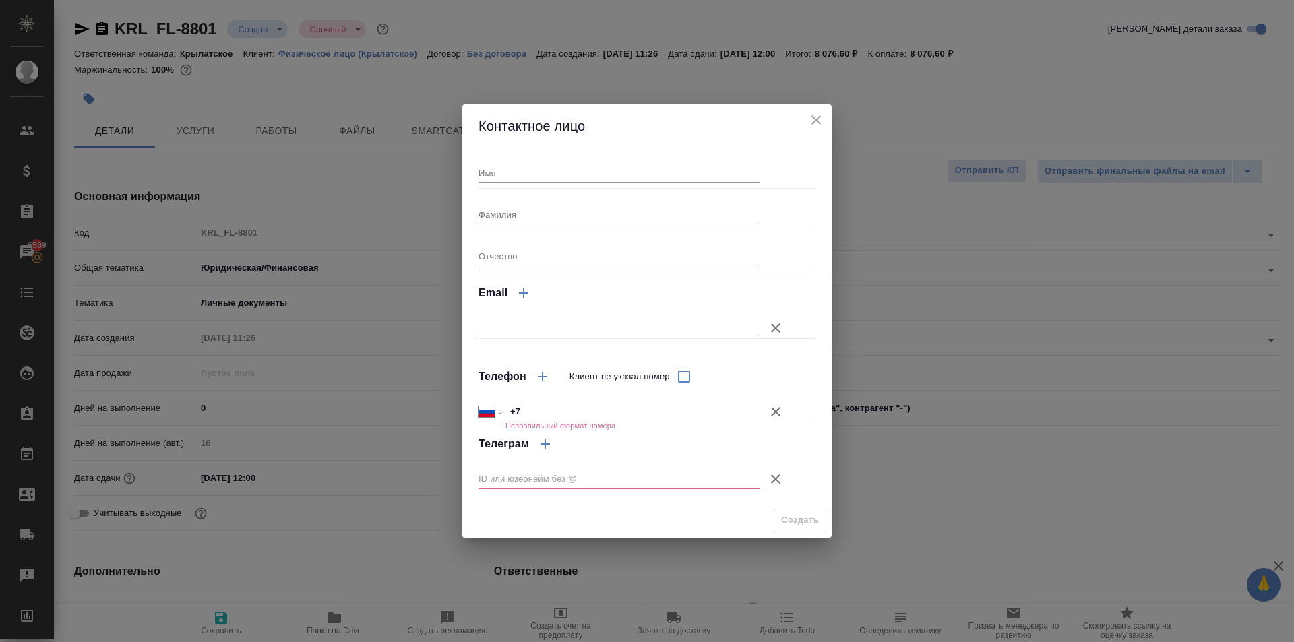
drag, startPoint x: 501, startPoint y: 189, endPoint x: 501, endPoint y: 181, distance: 8.8
click at [501, 189] on div "Имя Фамилия Отчество Email Телефон Клиент не указал номер Международный Австрал…" at bounding box center [647, 325] width 337 height 345
click at [501, 181] on input "Имя" at bounding box center [619, 173] width 281 height 19
click at [726, 405] on input "+7" at bounding box center [633, 412] width 254 height 20
click at [784, 471] on button "Клиент не указал номер" at bounding box center [776, 479] width 32 height 32
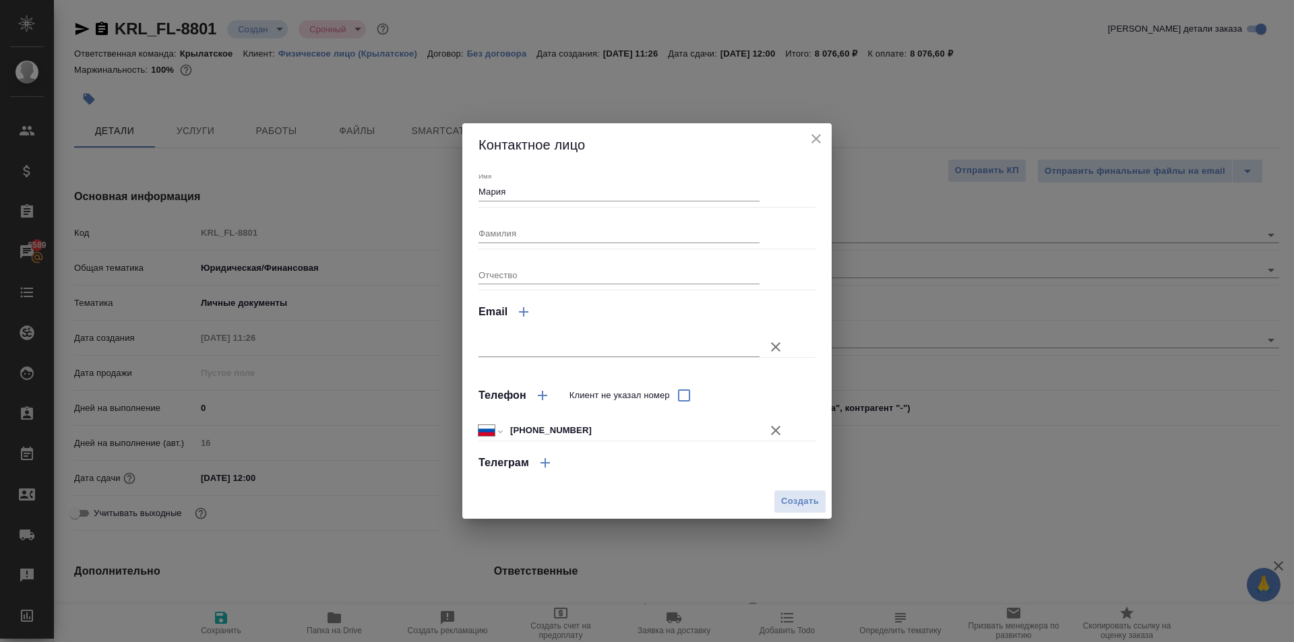
click at [784, 499] on span "Создать" at bounding box center [800, 502] width 38 height 16
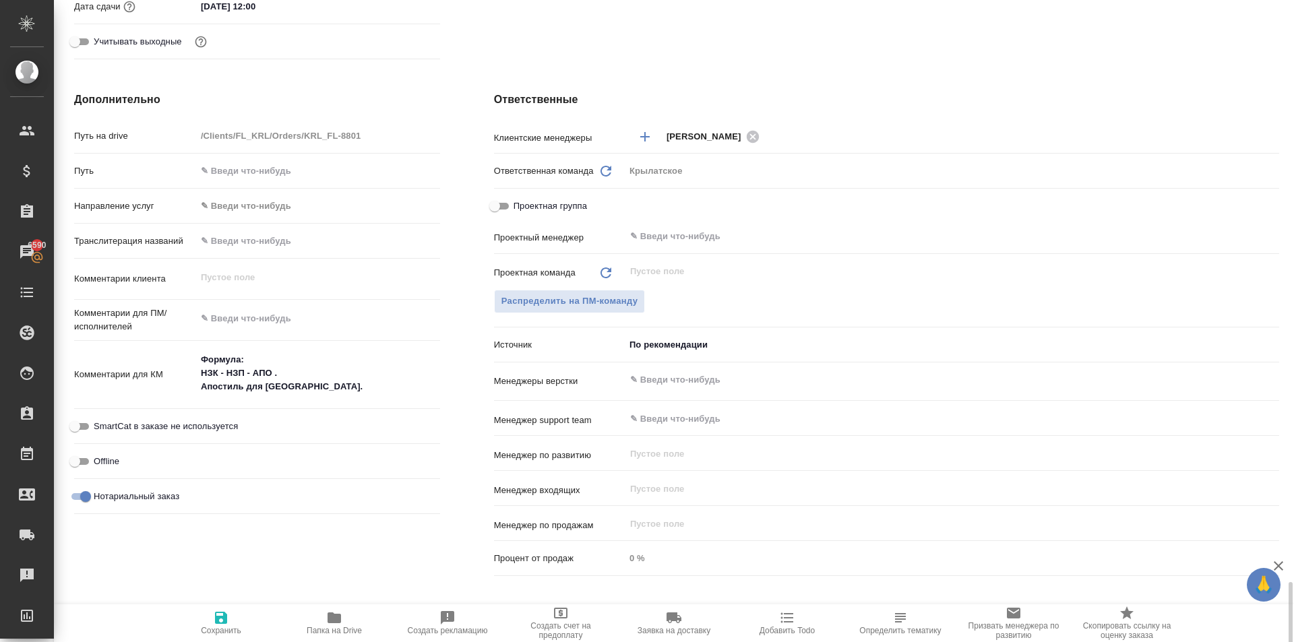
scroll to position [715, 0]
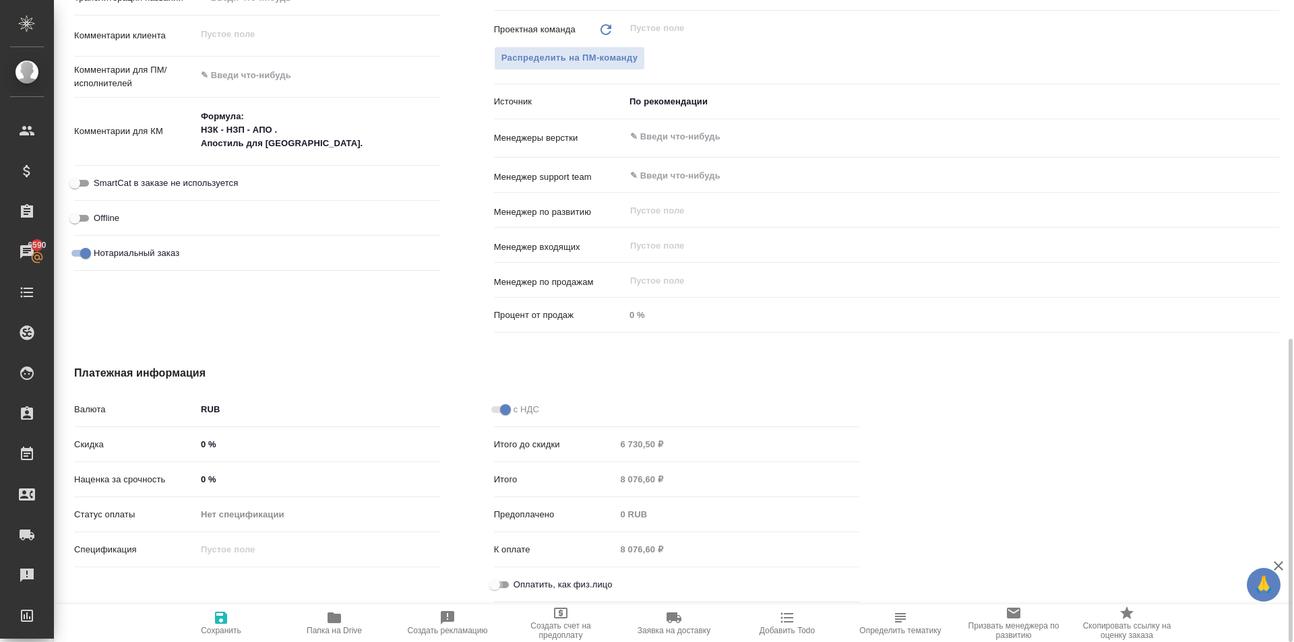
click at [497, 586] on input "Оплатить, как физ.лицо" at bounding box center [494, 585] width 49 height 16
click at [206, 621] on span "Сохранить" at bounding box center [221, 623] width 97 height 26
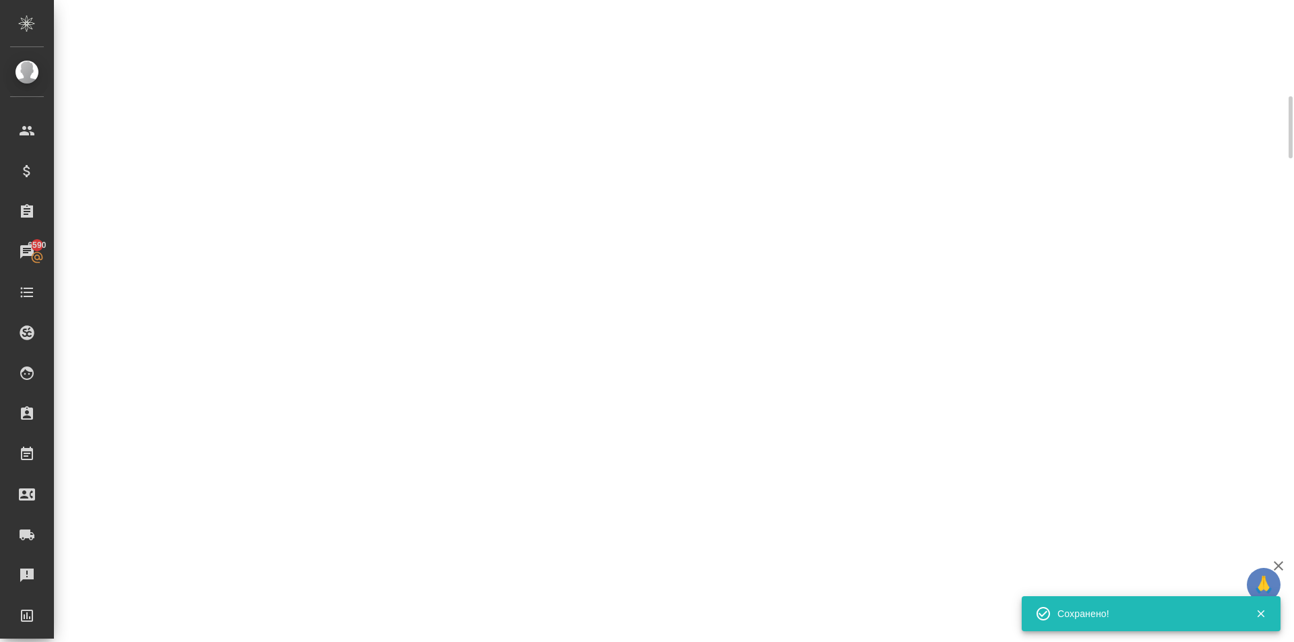
scroll to position [0, 0]
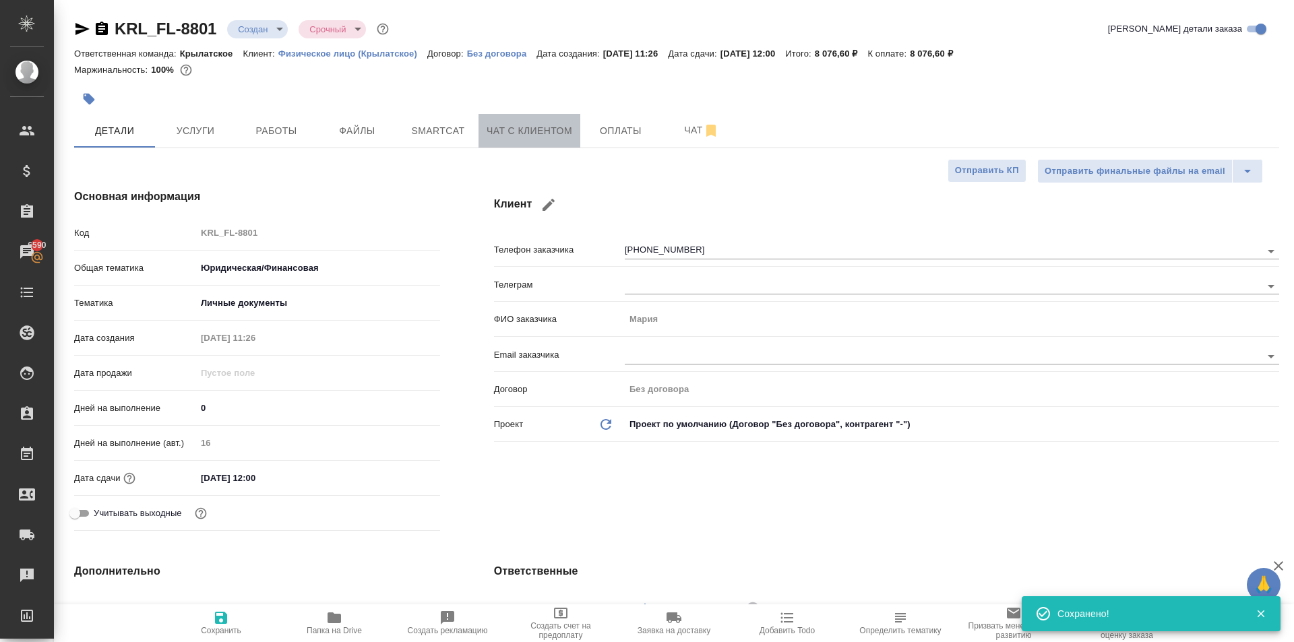
click at [526, 144] on button "Чат с клиентом" at bounding box center [530, 131] width 102 height 34
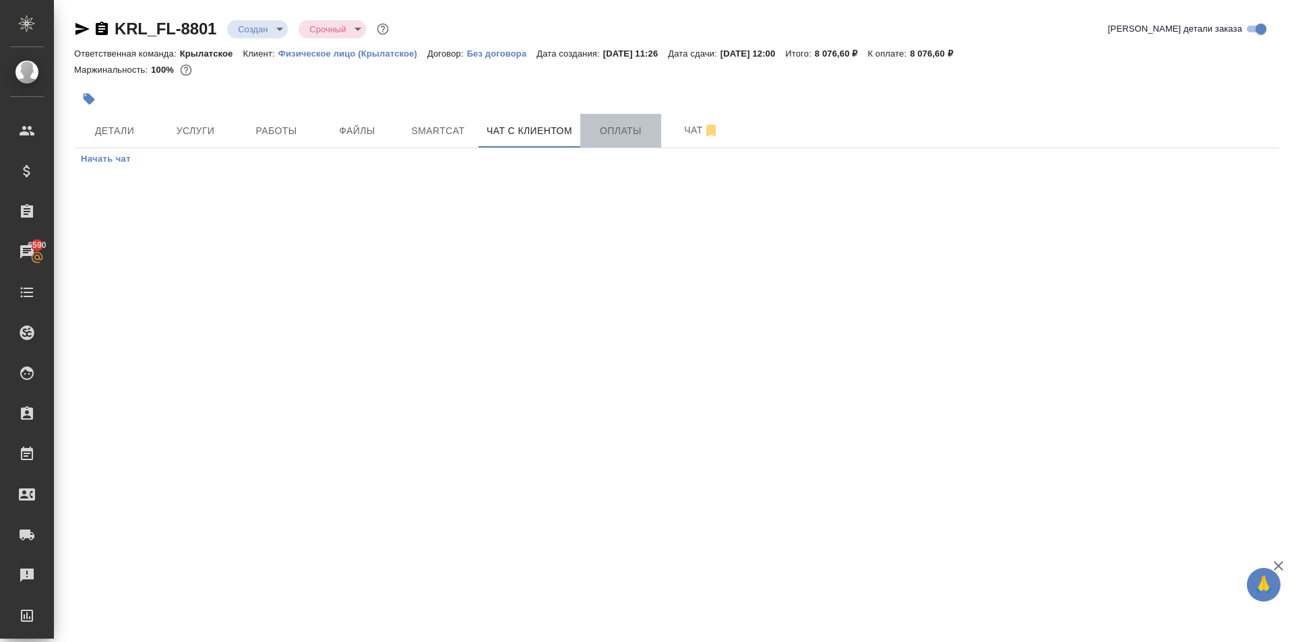
click at [637, 140] on button "Оплаты" at bounding box center [620, 131] width 81 height 34
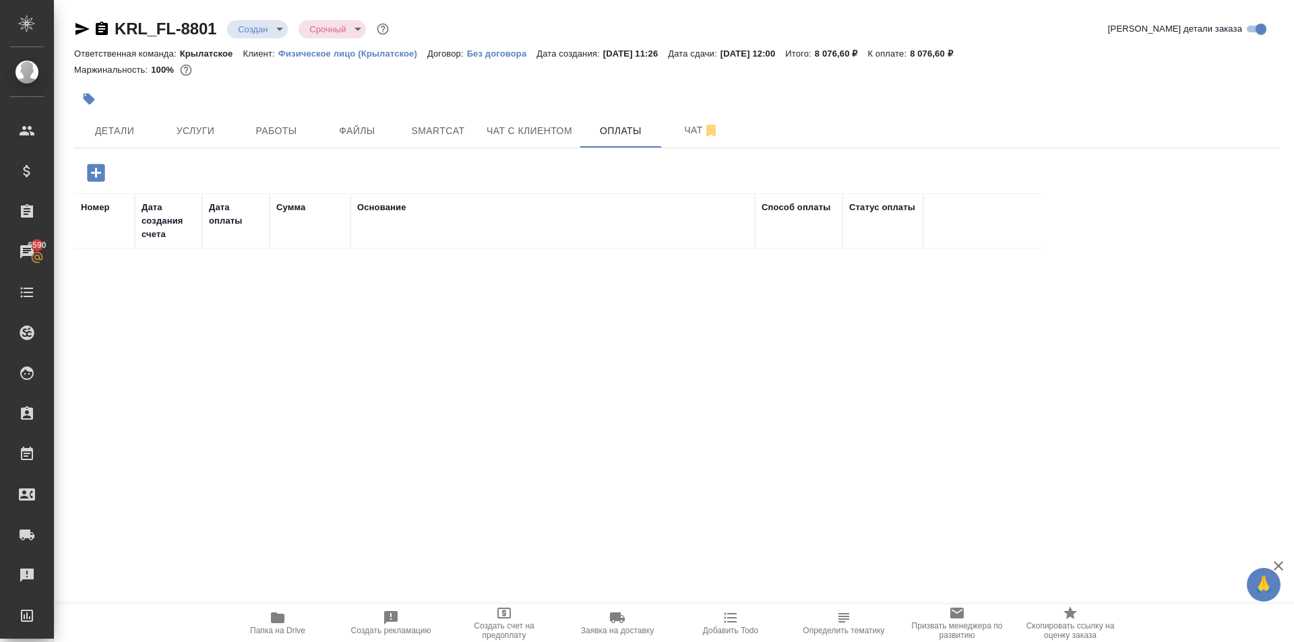
click at [88, 175] on icon "button" at bounding box center [96, 173] width 18 height 18
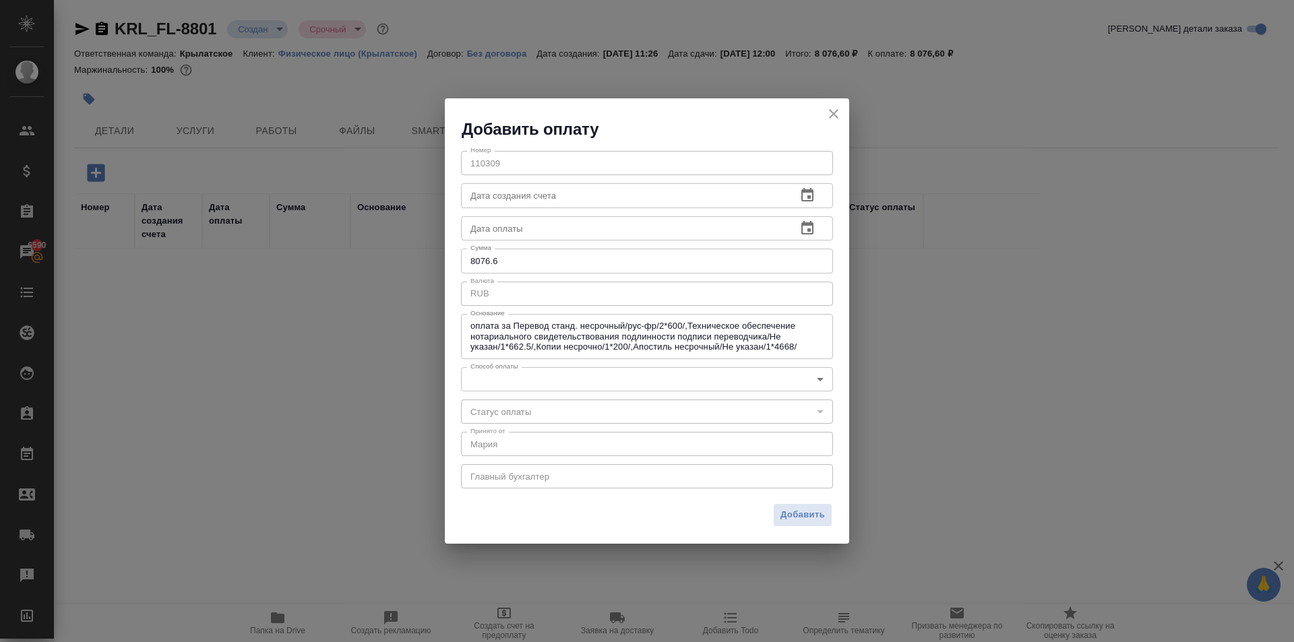
click at [499, 386] on body "🙏 .cls-1 fill:#fff; AWATERA Kasymov Timur Клиенты Спецификации Заказы 6590 Чаты…" at bounding box center [647, 321] width 1294 height 642
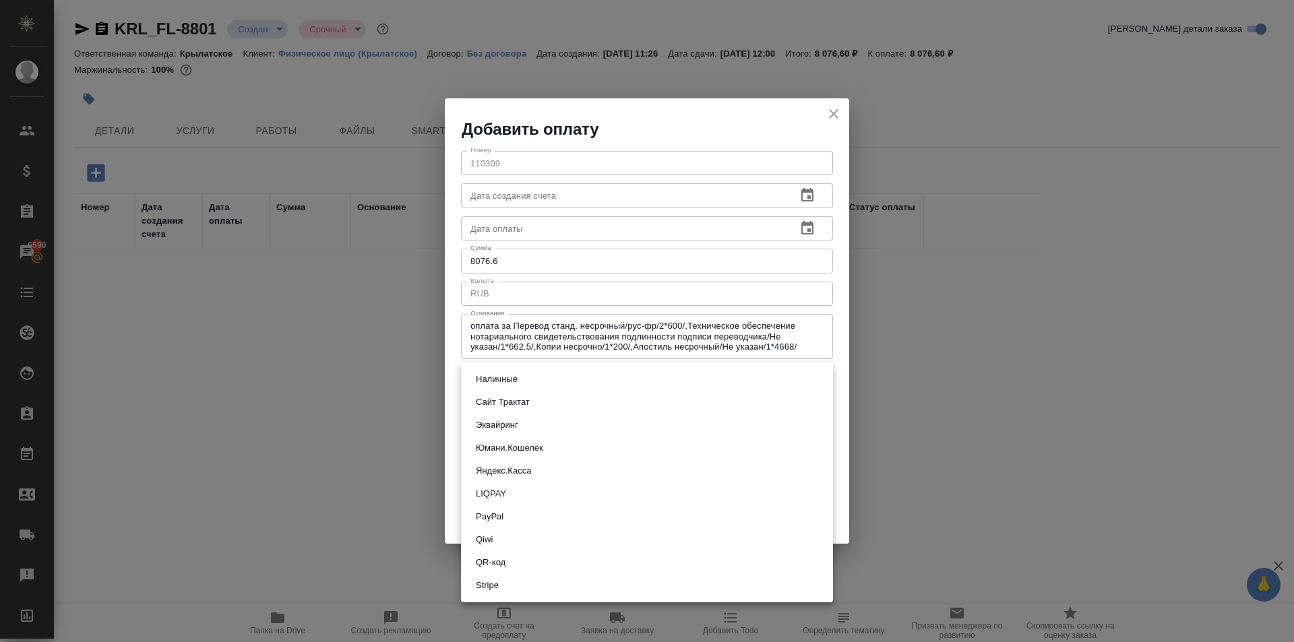
click at [487, 428] on button "Эквайринг" at bounding box center [497, 425] width 51 height 15
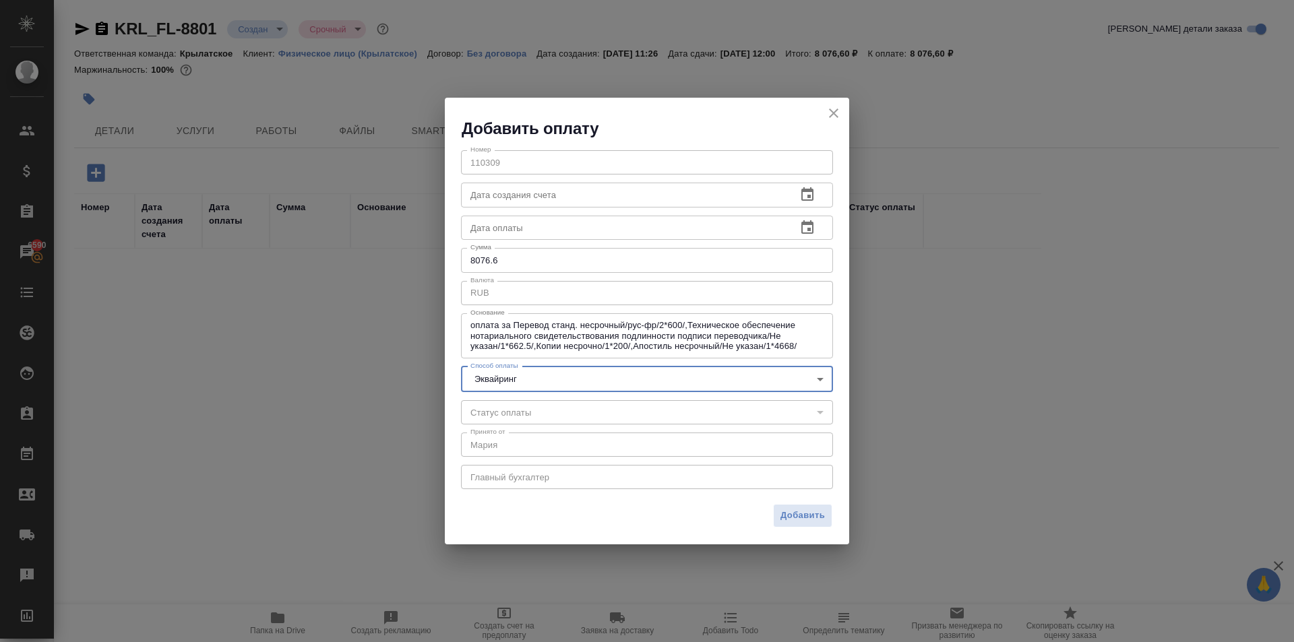
drag, startPoint x: 789, startPoint y: 524, endPoint x: 782, endPoint y: 524, distance: 6.8
click at [787, 524] on span "Добавить" at bounding box center [803, 516] width 44 height 16
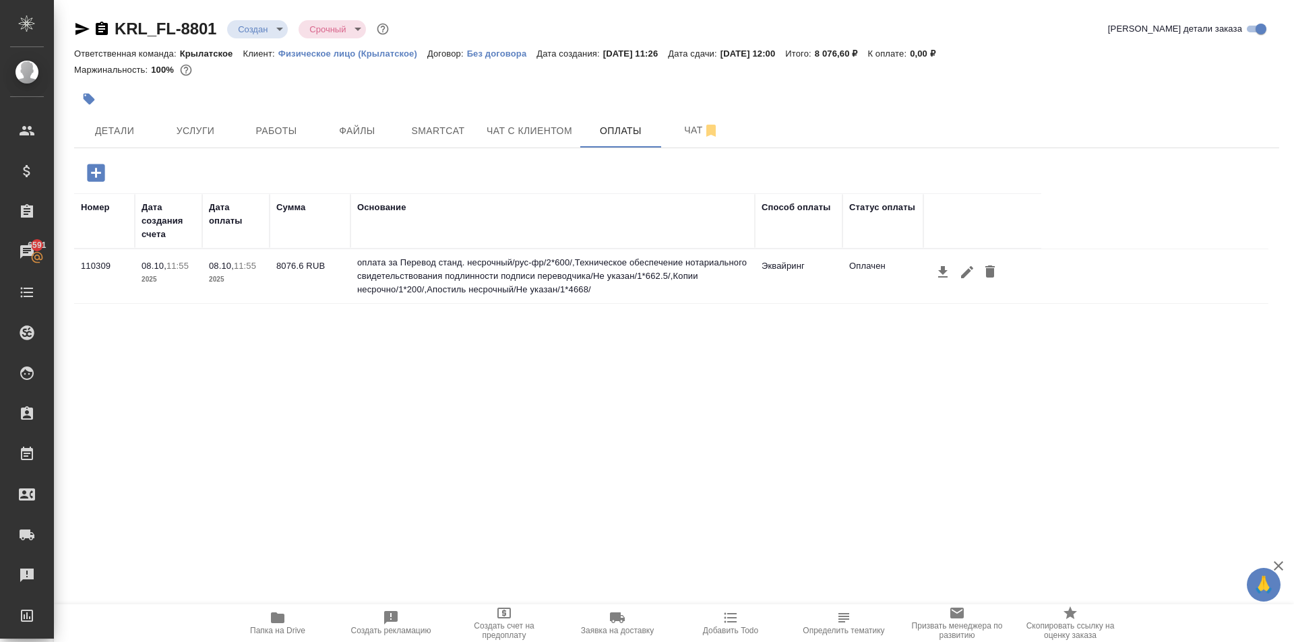
drag, startPoint x: 481, startPoint y: 260, endPoint x: 357, endPoint y: 349, distance: 152.6
click at [357, 349] on div "Номер Дата создания счета Дата оплаты Сумма Основание Способ оплаты Статус опла…" at bounding box center [671, 395] width 1194 height 404
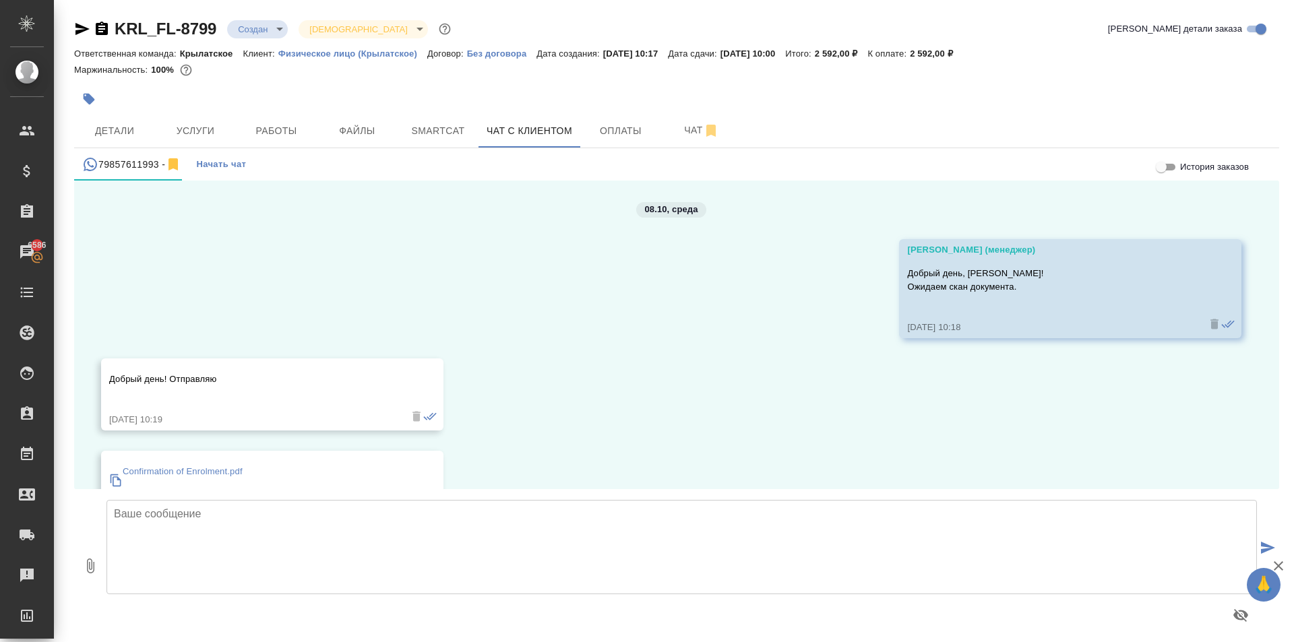
scroll to position [1121, 0]
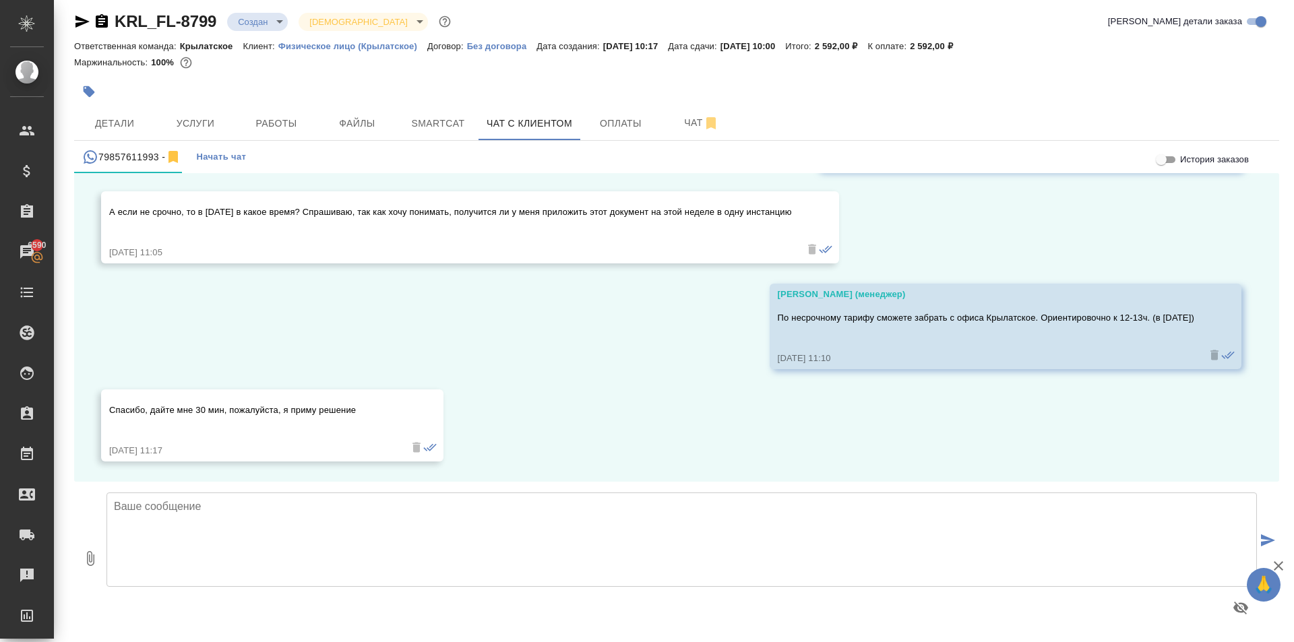
click at [275, 26] on body "🙏 .cls-1 fill:#fff; AWATERA [PERSON_NAME] Спецификации Заказы 6590 Чаты Todo Пр…" at bounding box center [647, 321] width 1294 height 642
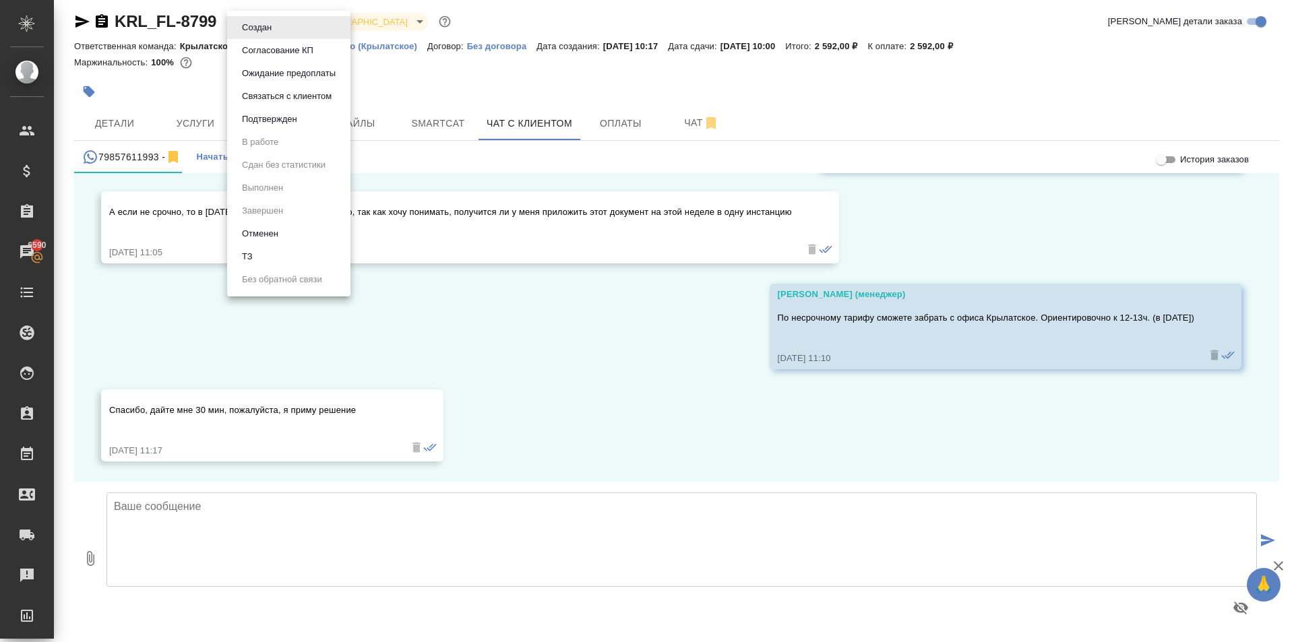
click at [270, 67] on button "Ожидание предоплаты" at bounding box center [289, 73] width 102 height 15
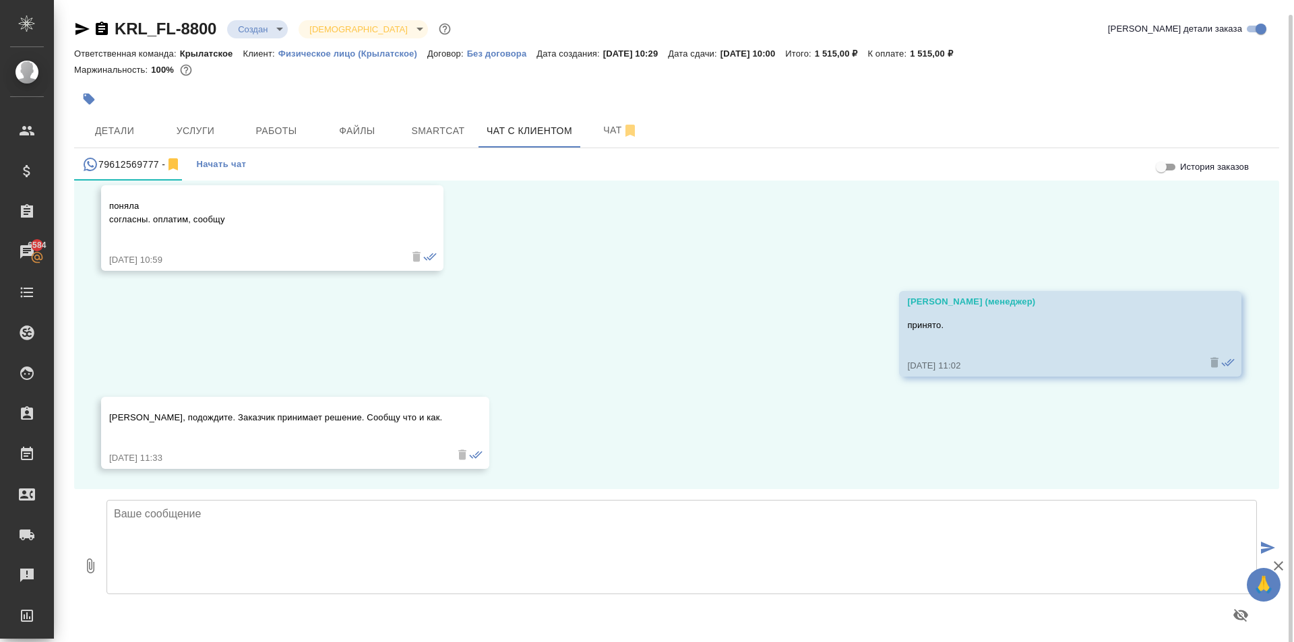
scroll to position [7, 0]
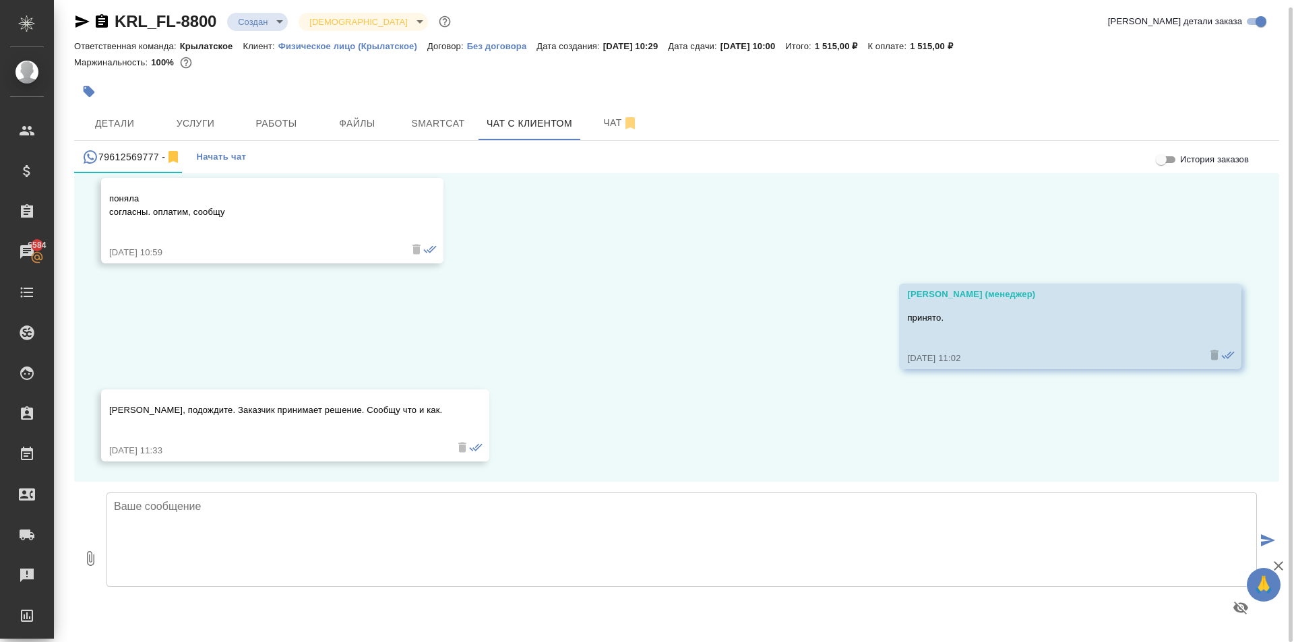
click at [450, 524] on textarea at bounding box center [682, 540] width 1151 height 94
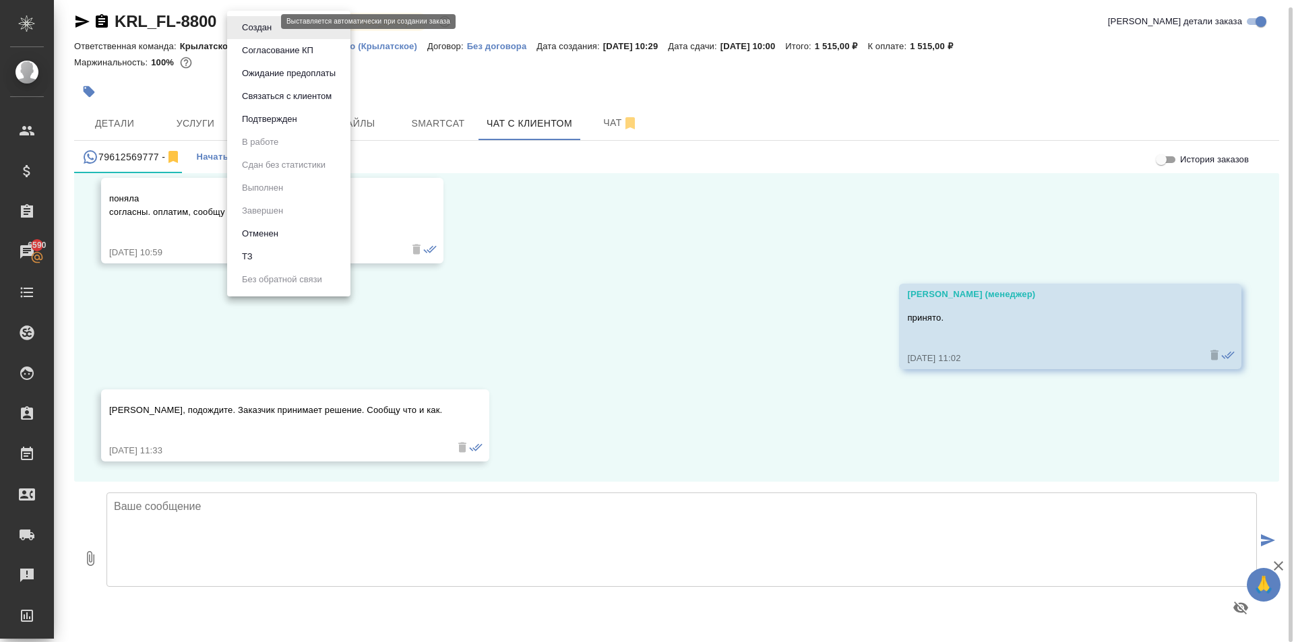
click at [245, 24] on body "🙏 .cls-1 fill:#fff; AWATERA [PERSON_NAME] Спецификации Заказы 6590 Чаты Todo Пр…" at bounding box center [647, 321] width 1294 height 642
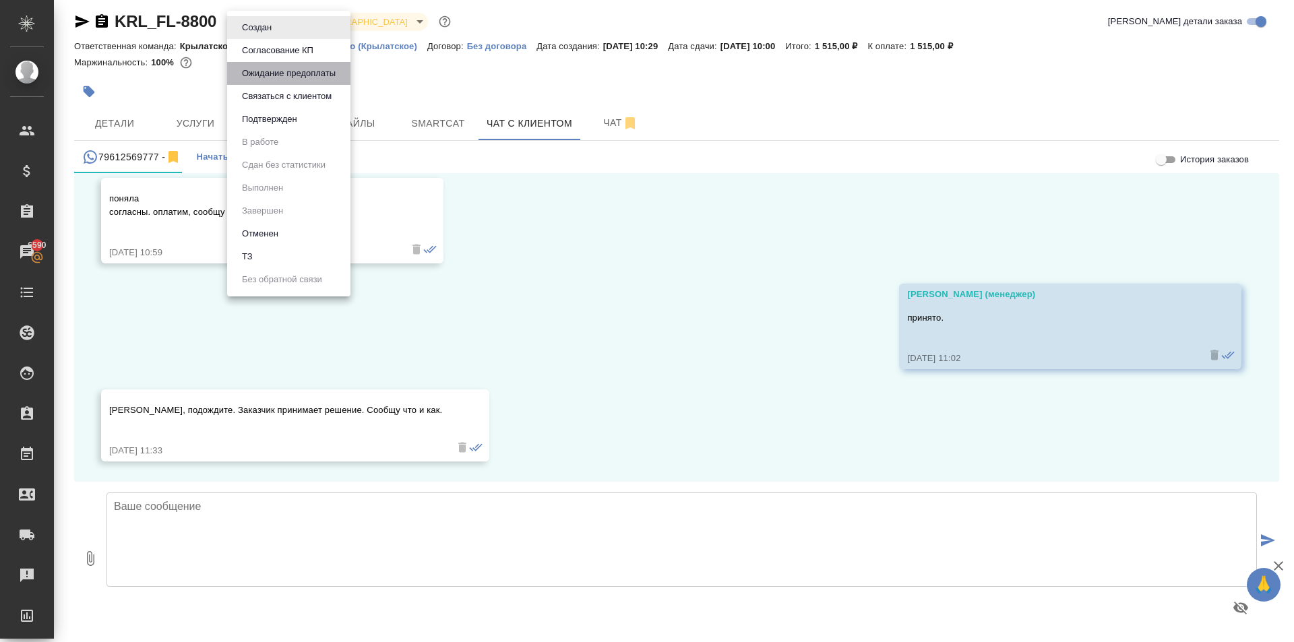
drag, startPoint x: 276, startPoint y: 71, endPoint x: 289, endPoint y: 71, distance: 13.5
click at [276, 71] on button "Ожидание предоплаты" at bounding box center [289, 73] width 102 height 15
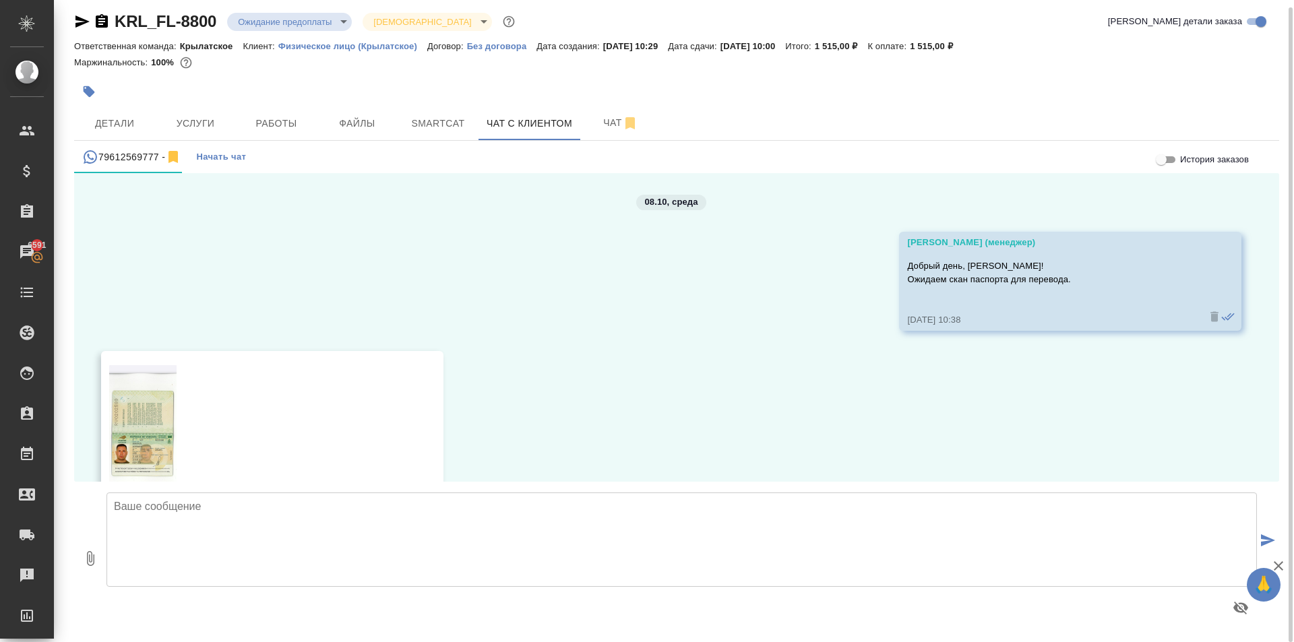
scroll to position [1252, 0]
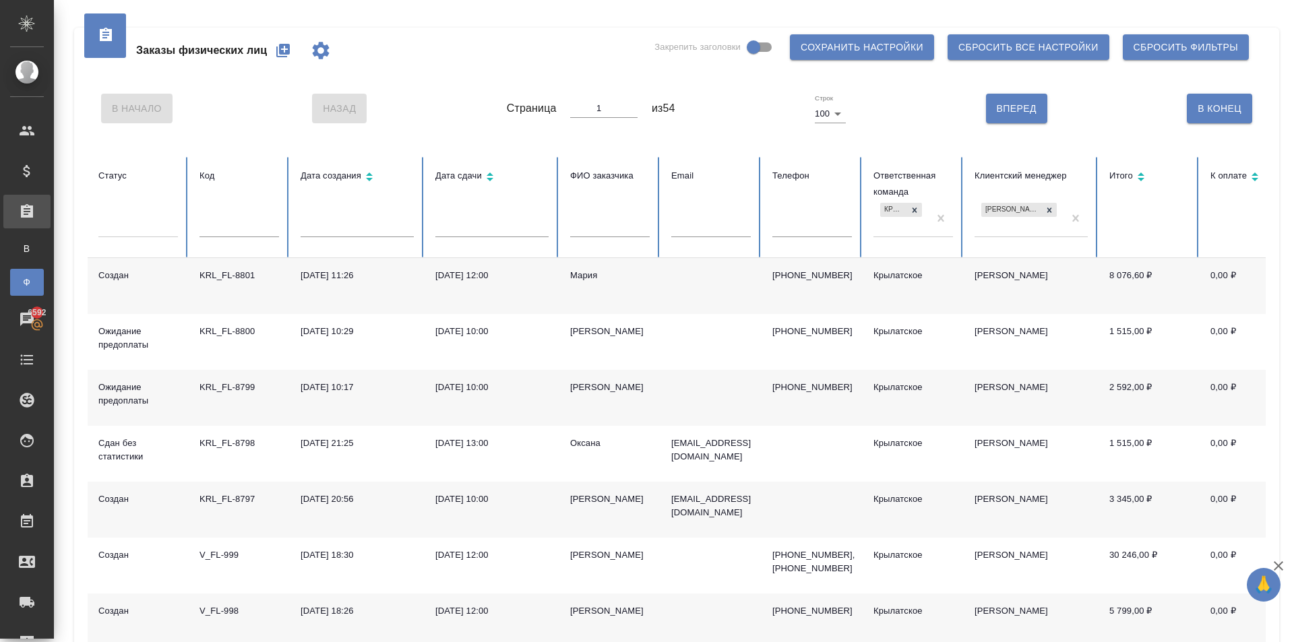
scroll to position [67, 0]
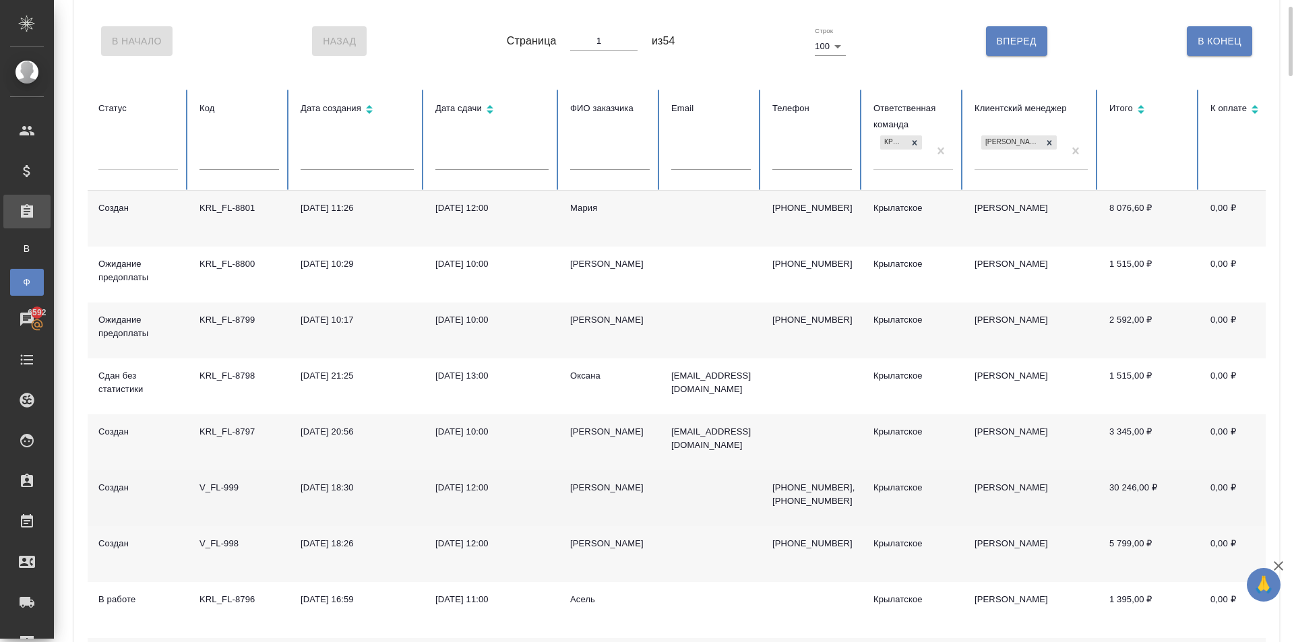
click at [584, 482] on div "[PERSON_NAME]" at bounding box center [610, 487] width 80 height 13
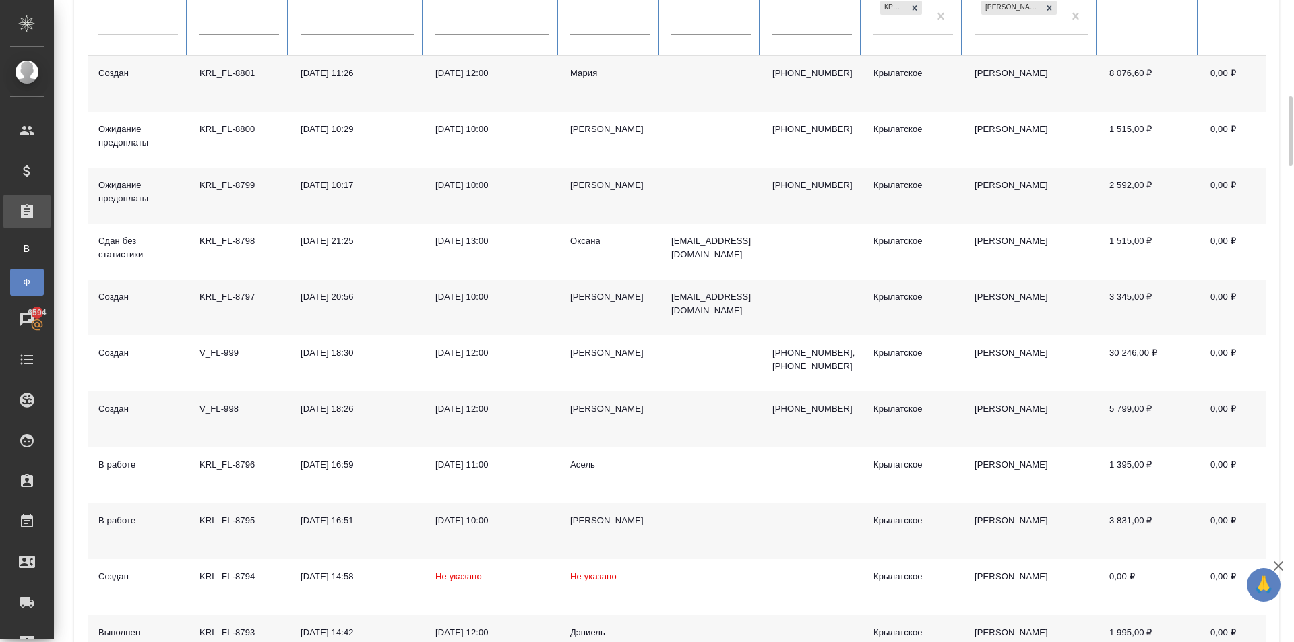
scroll to position [270, 0]
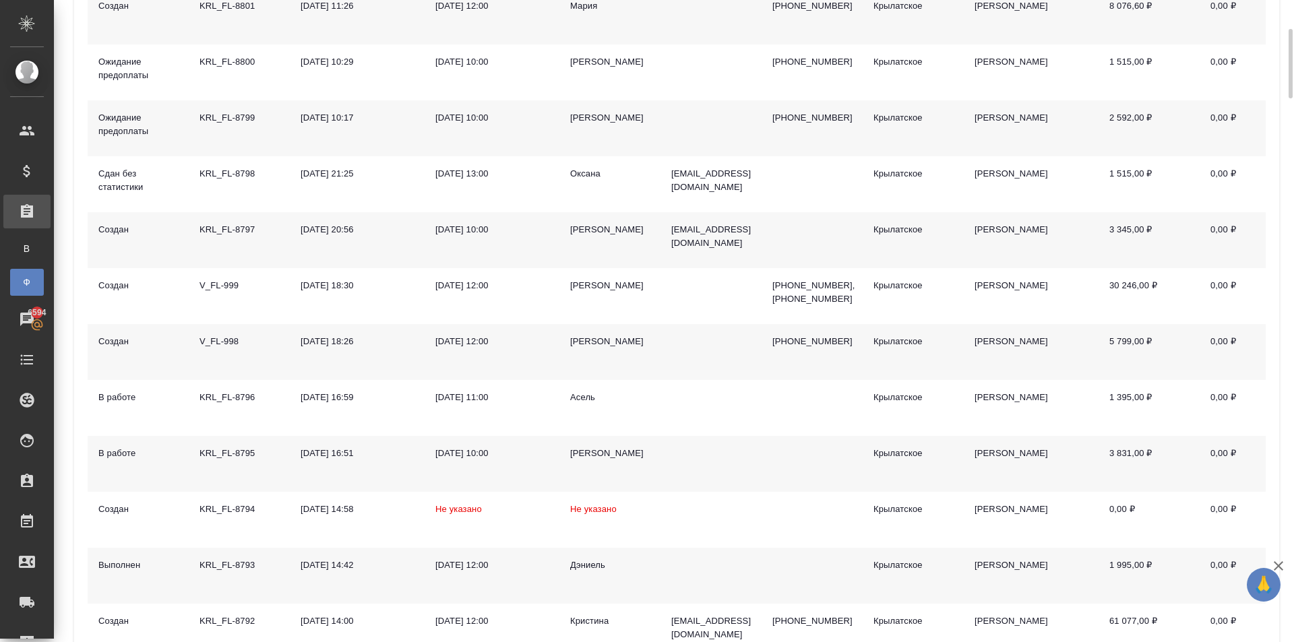
click at [584, 338] on div "[PERSON_NAME]" at bounding box center [610, 341] width 80 height 13
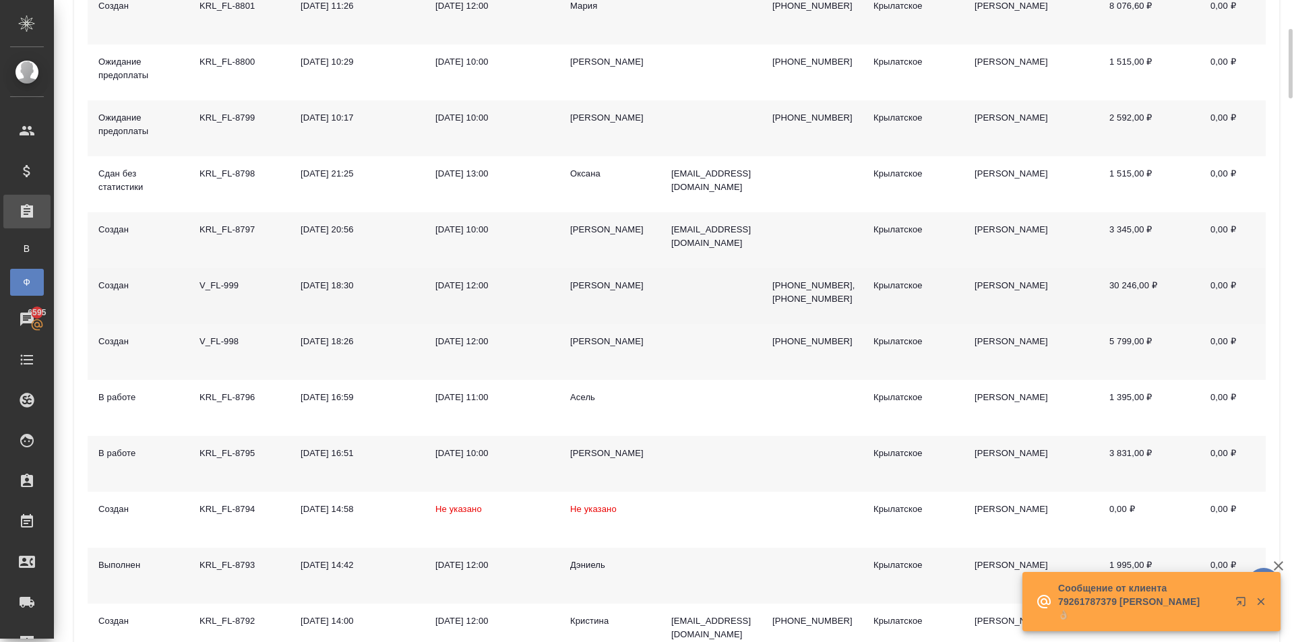
click at [572, 282] on div "Татьяна" at bounding box center [610, 285] width 80 height 13
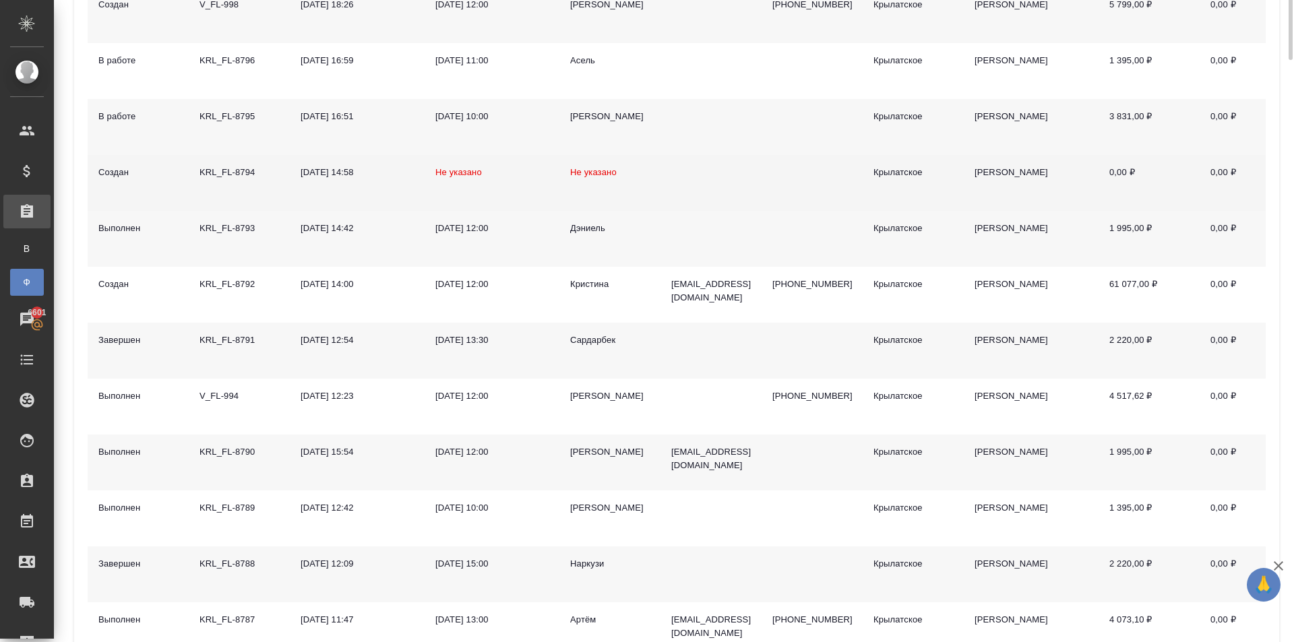
scroll to position [674, 0]
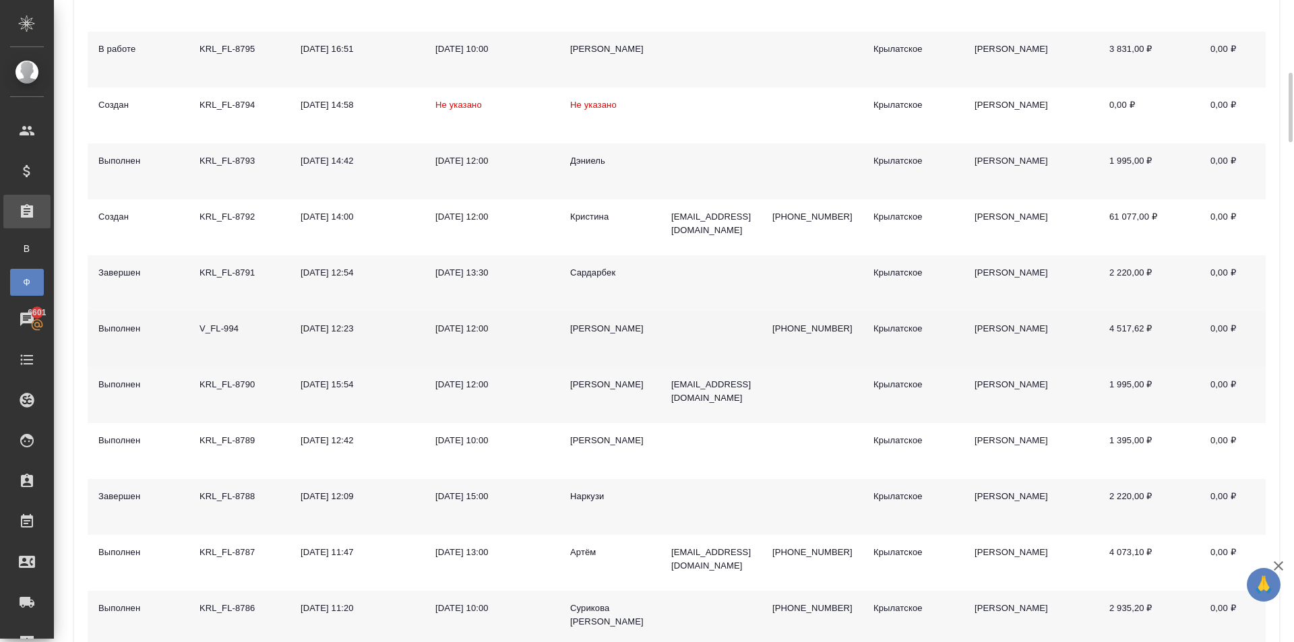
click at [582, 332] on div "Марк Владимир Александрович" at bounding box center [610, 328] width 80 height 13
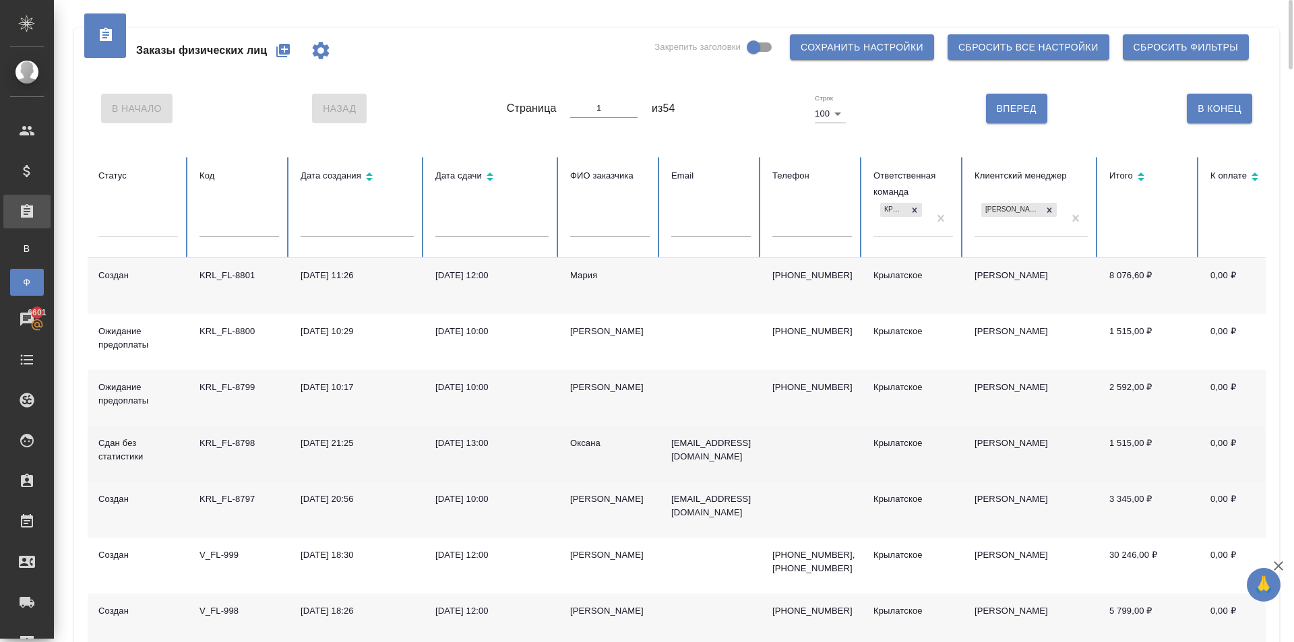
scroll to position [270, 0]
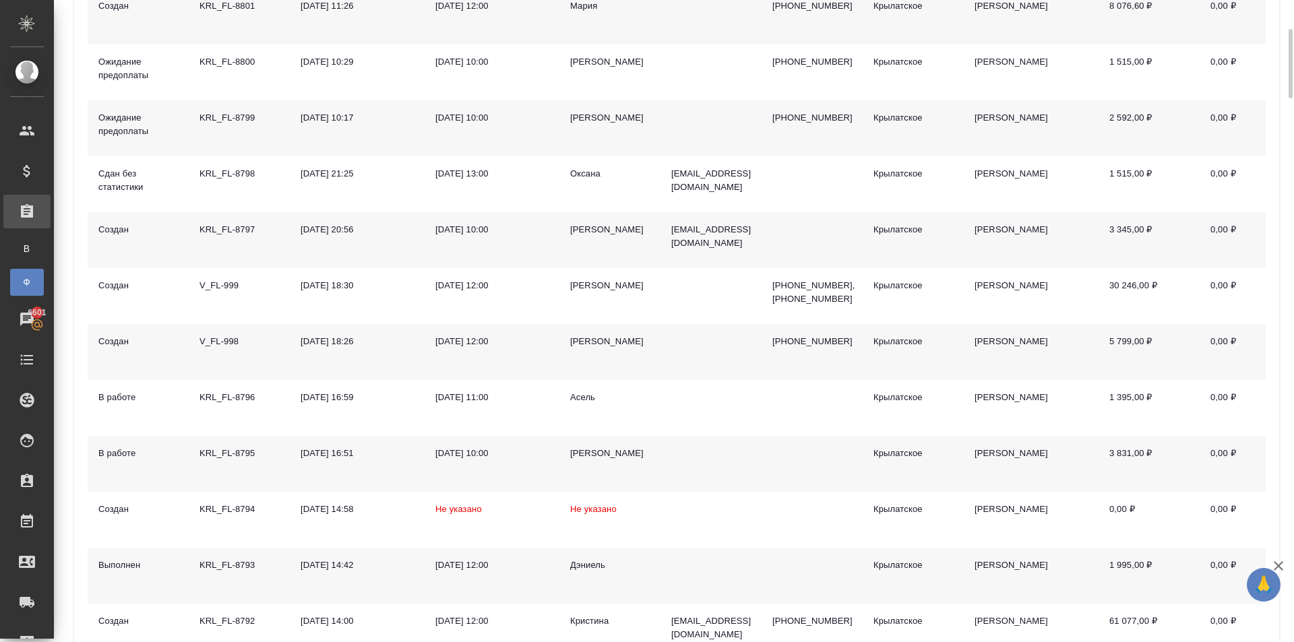
click at [593, 566] on div "Дэниель" at bounding box center [610, 565] width 80 height 13
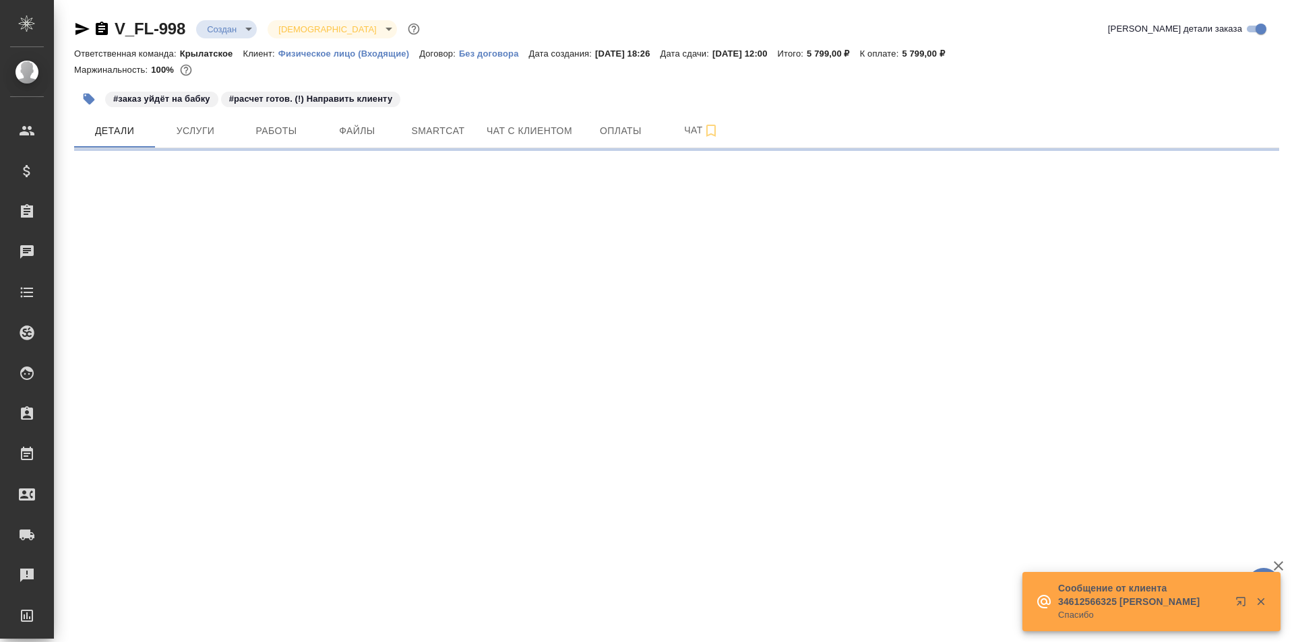
select select "RU"
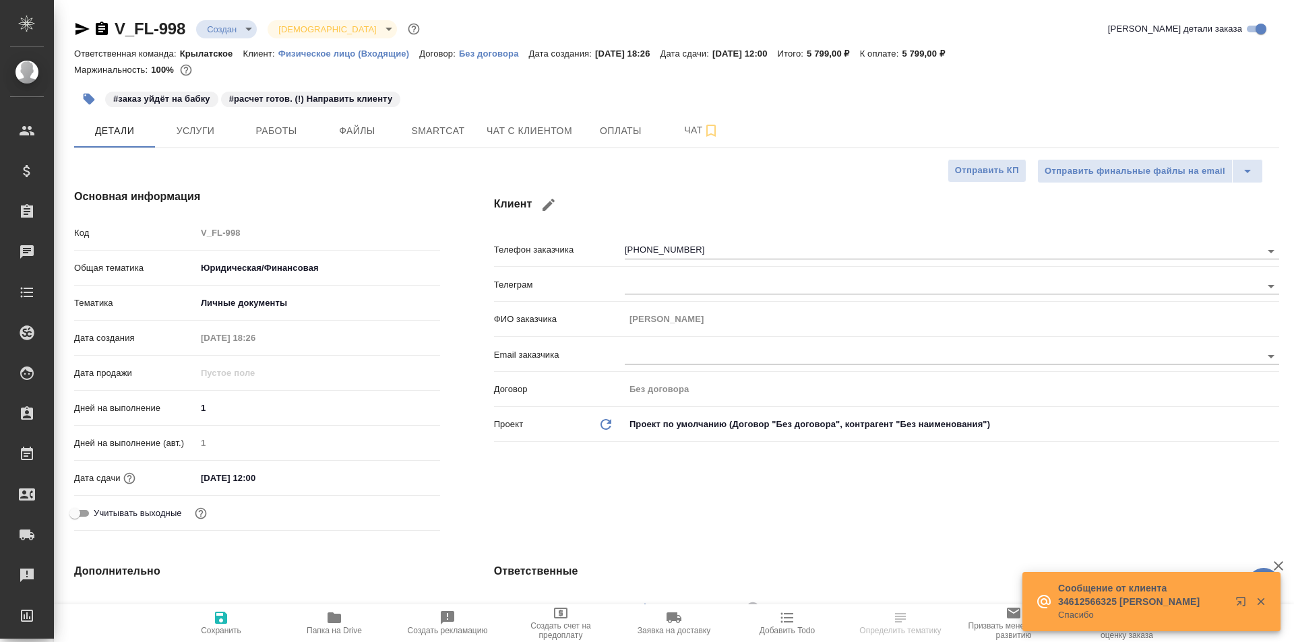
type textarea "x"
drag, startPoint x: 533, startPoint y: 123, endPoint x: 386, endPoint y: 314, distance: 240.4
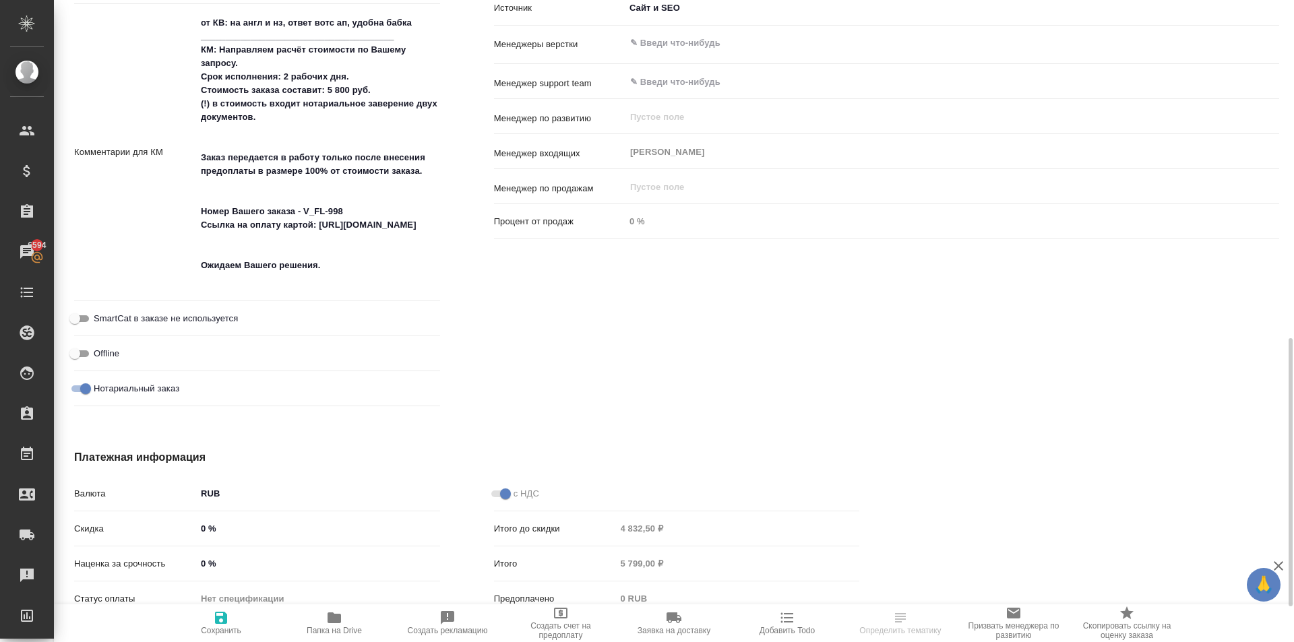
scroll to position [607, 0]
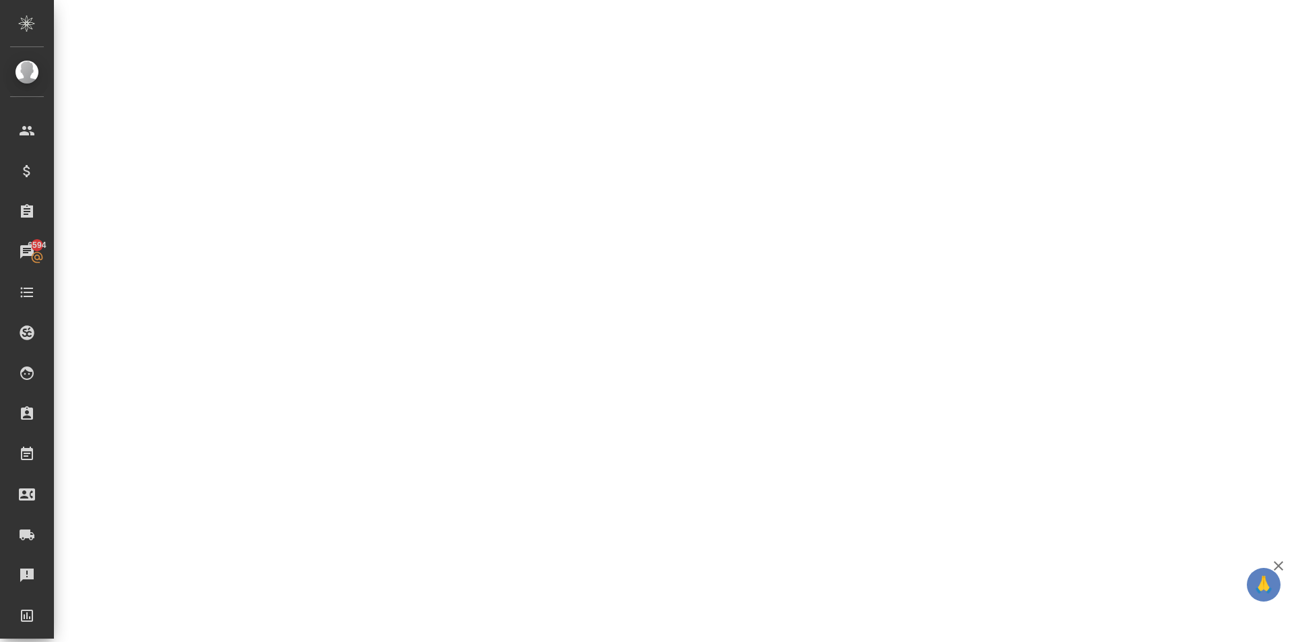
select select "RU"
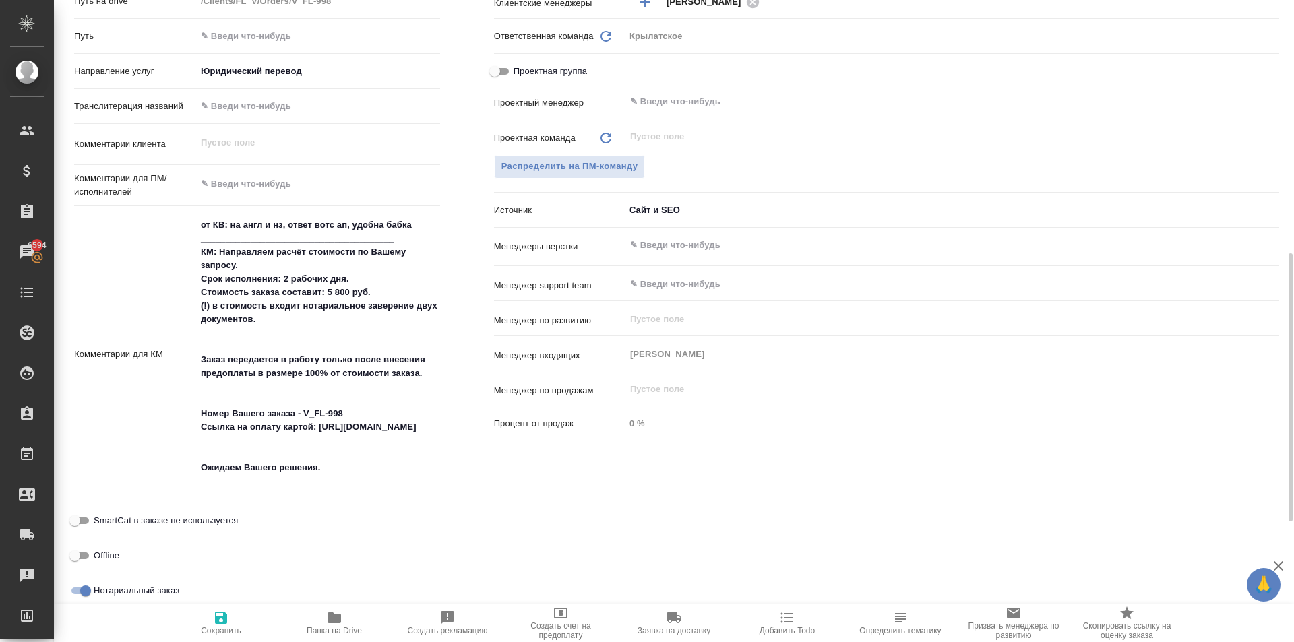
type textarea "x"
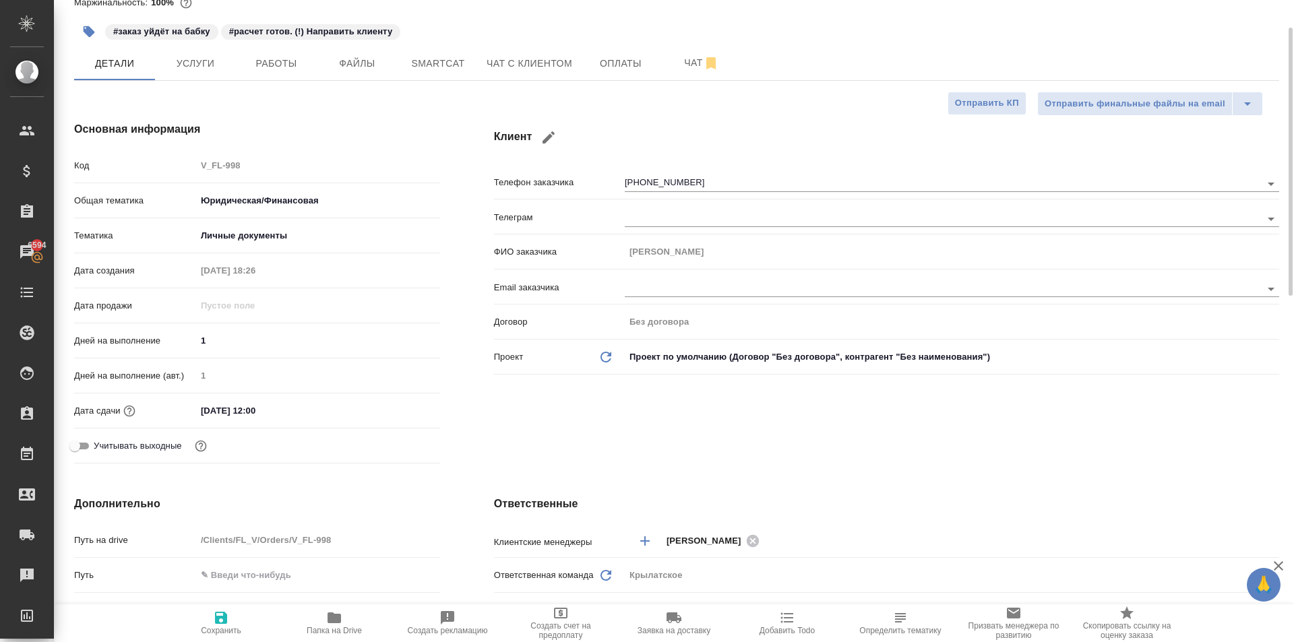
scroll to position [0, 0]
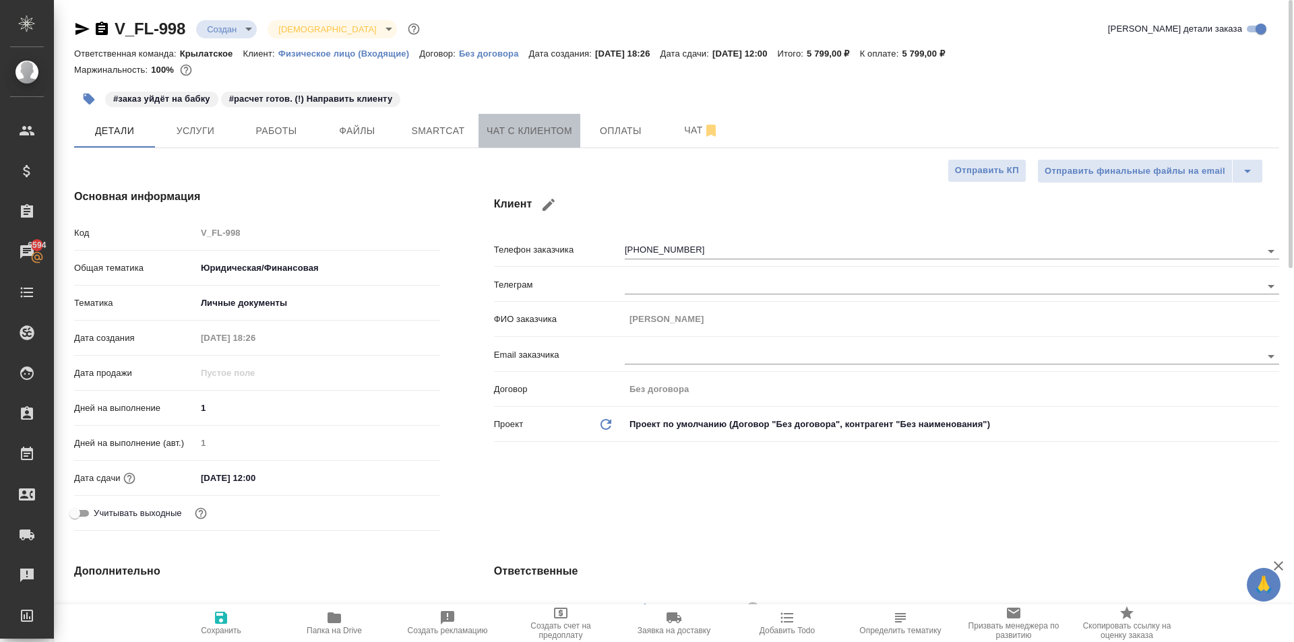
click at [530, 129] on span "Чат с клиентом" at bounding box center [530, 131] width 86 height 17
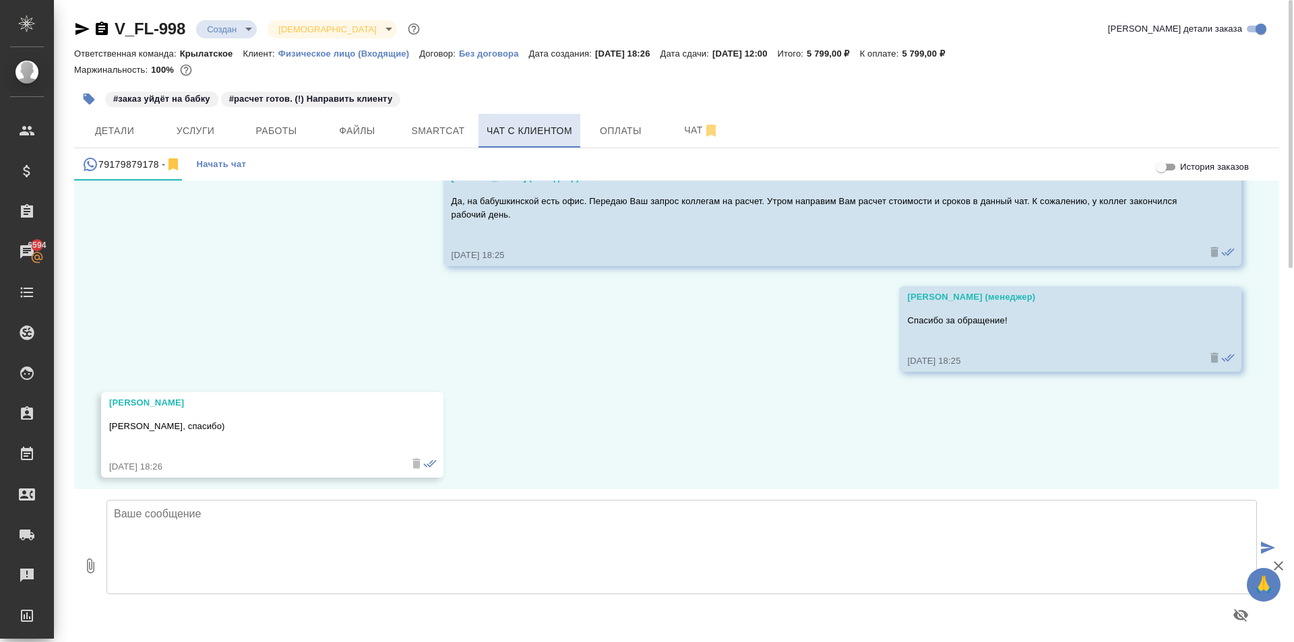
scroll to position [822, 0]
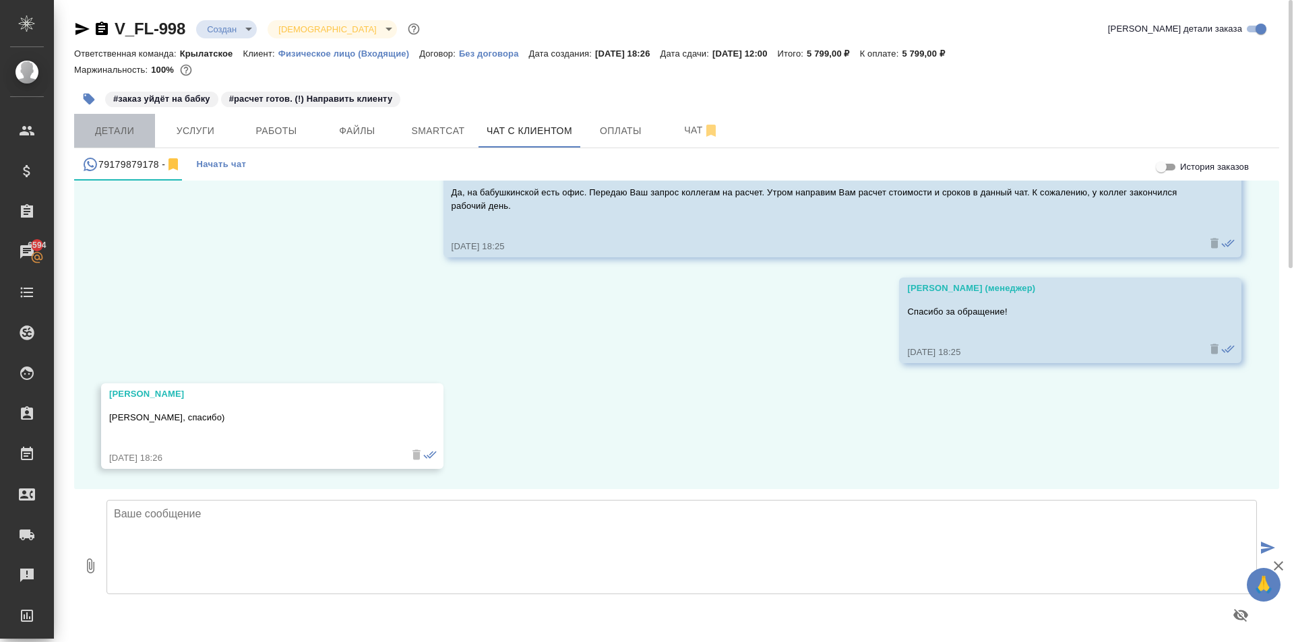
click at [117, 134] on span "Детали" at bounding box center [114, 131] width 65 height 17
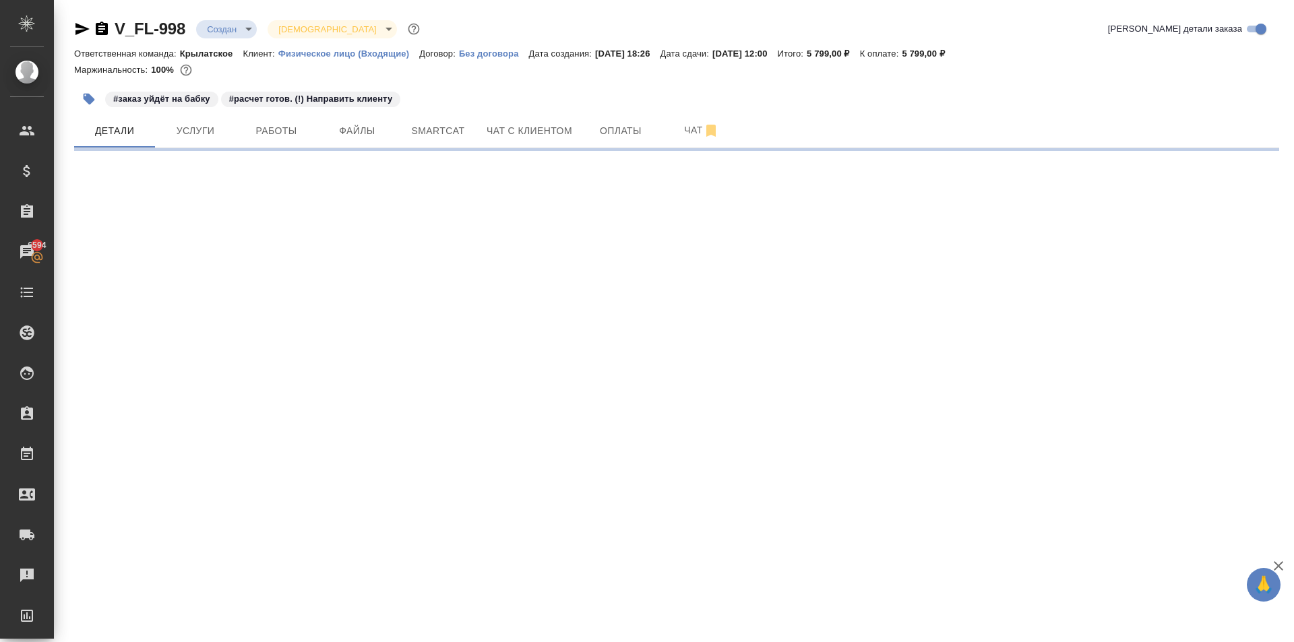
select select "RU"
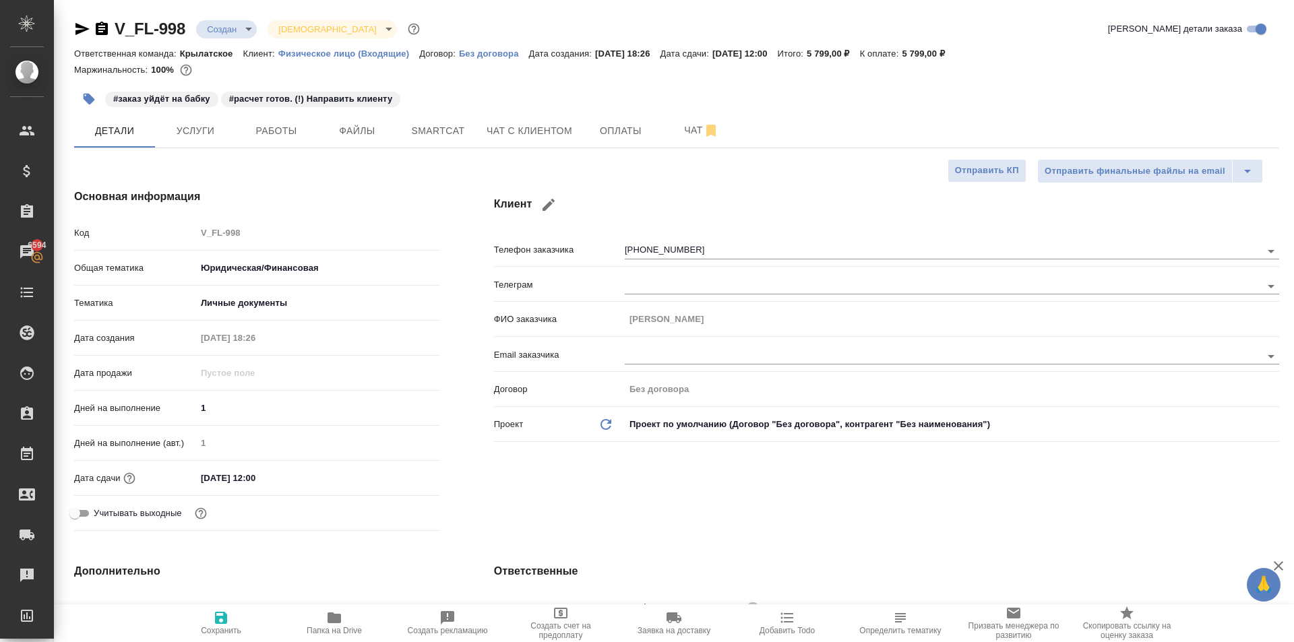
type textarea "x"
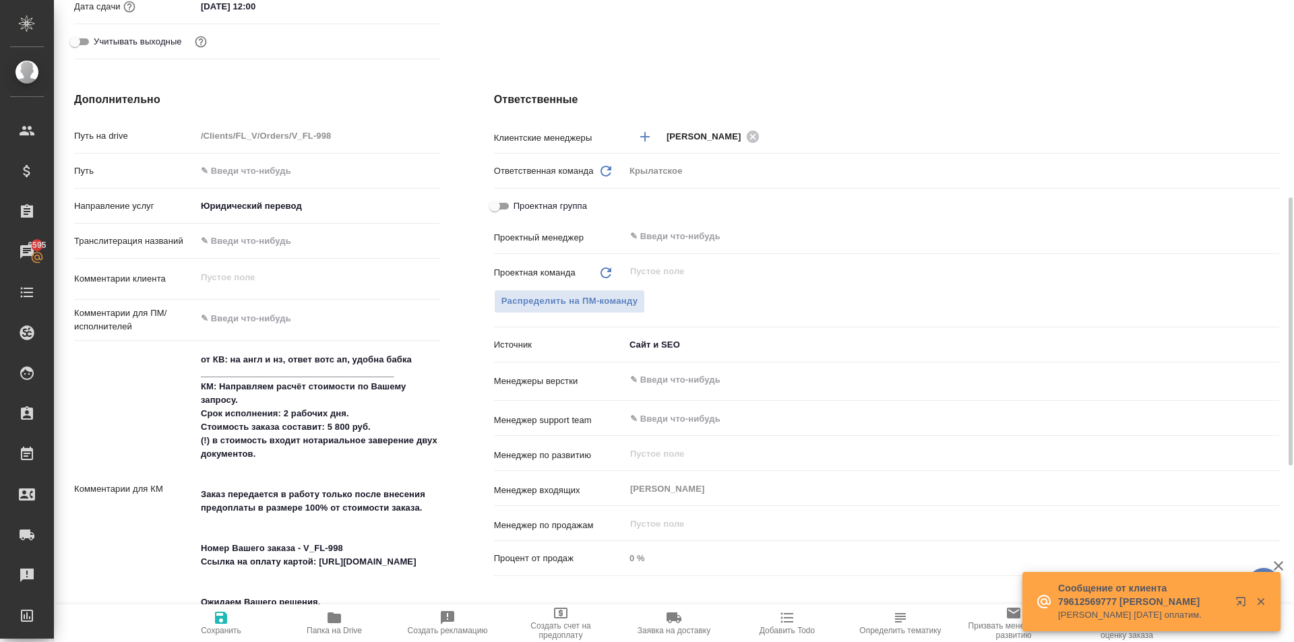
scroll to position [607, 0]
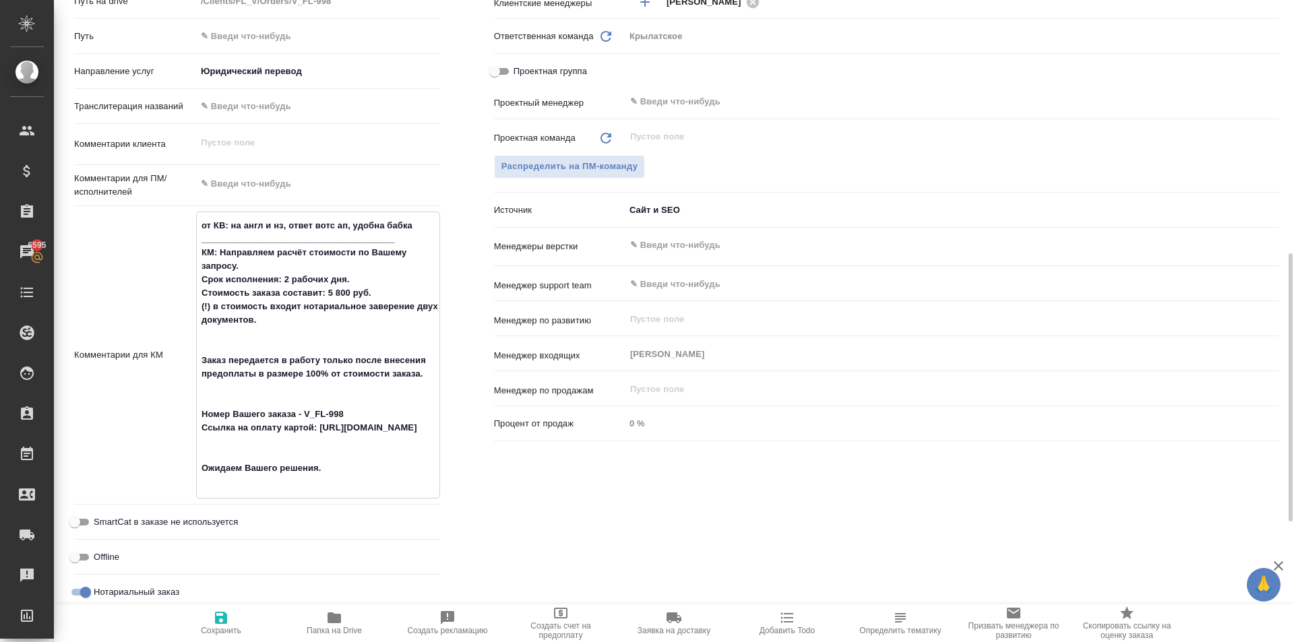
drag, startPoint x: 334, startPoint y: 485, endPoint x: 252, endPoint y: 311, distance: 191.8
click at [220, 253] on textarea "от КВ: на англ и нз, ответ вотс ап, удобна бабка ______________________________…" at bounding box center [318, 353] width 243 height 279
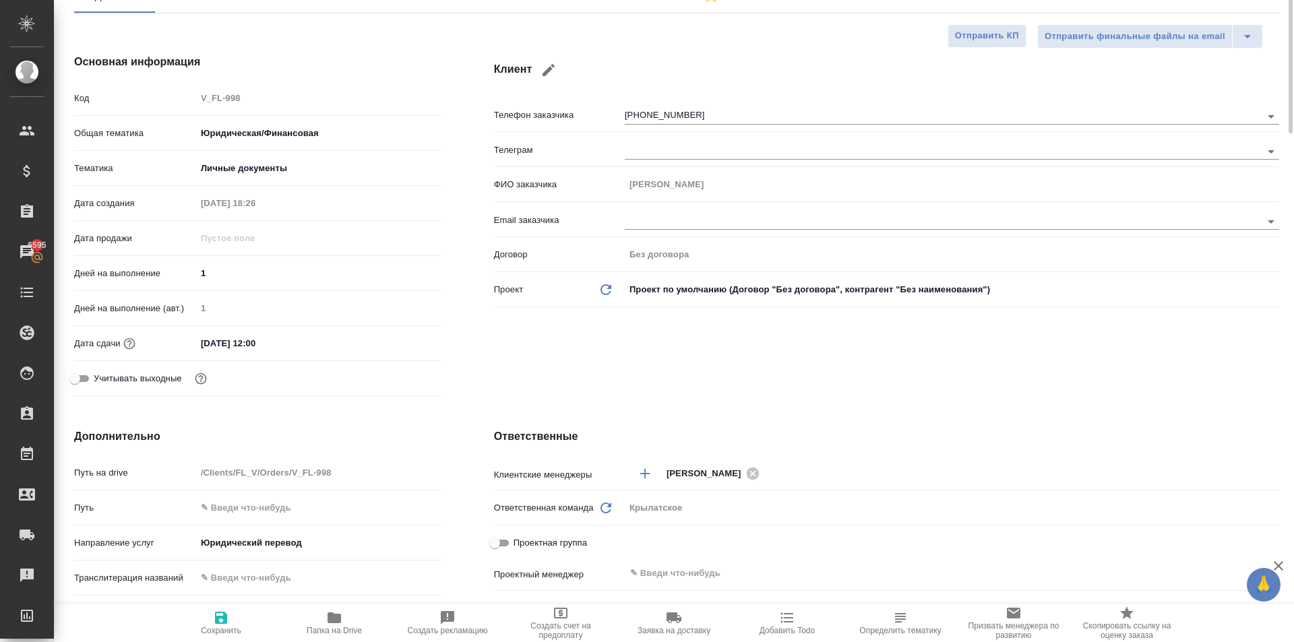
scroll to position [0, 0]
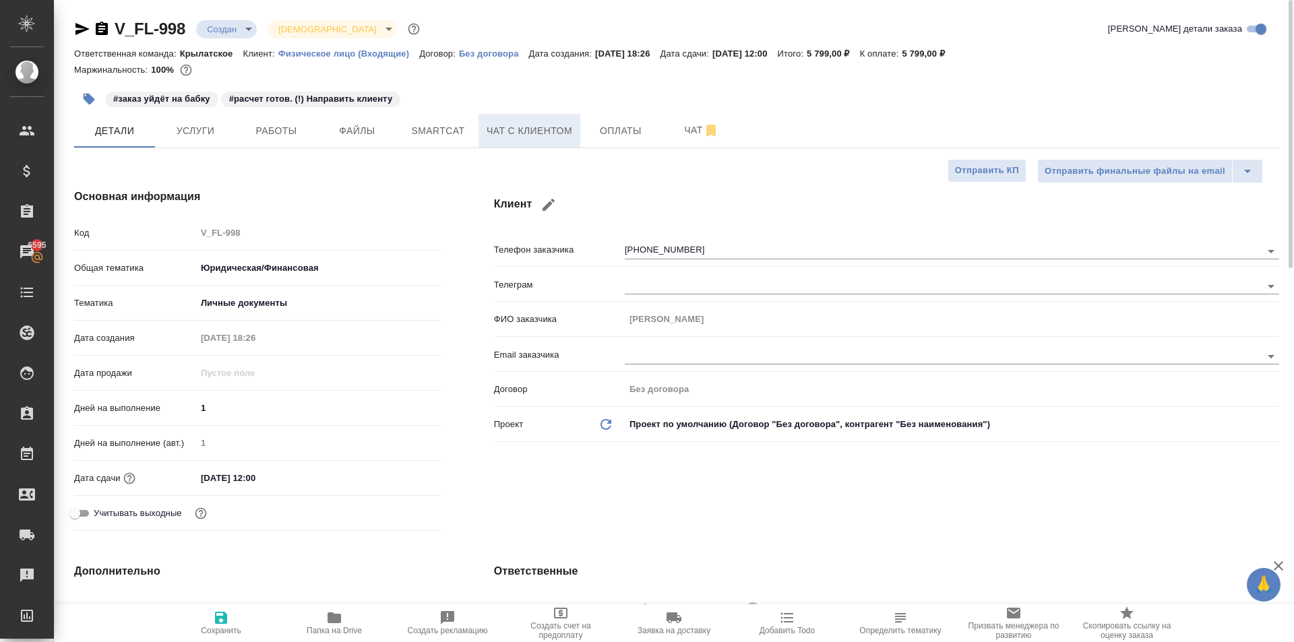
type textarea "x"
click at [529, 142] on button "Чат с клиентом" at bounding box center [530, 131] width 102 height 34
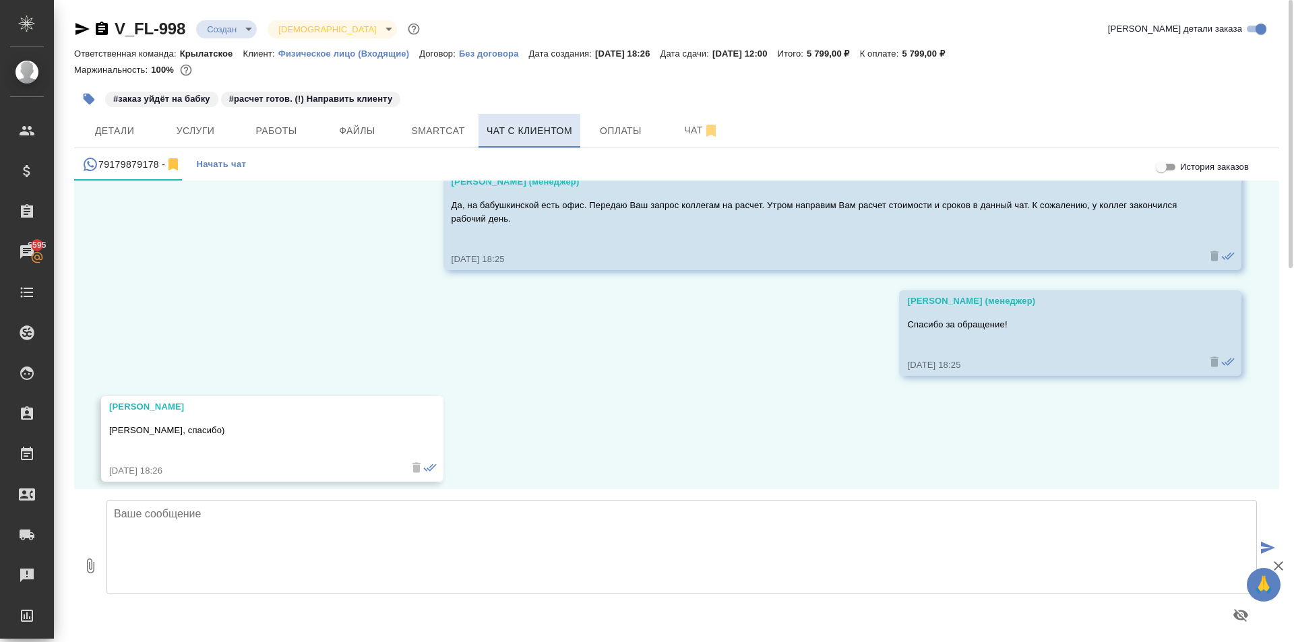
scroll to position [822, 0]
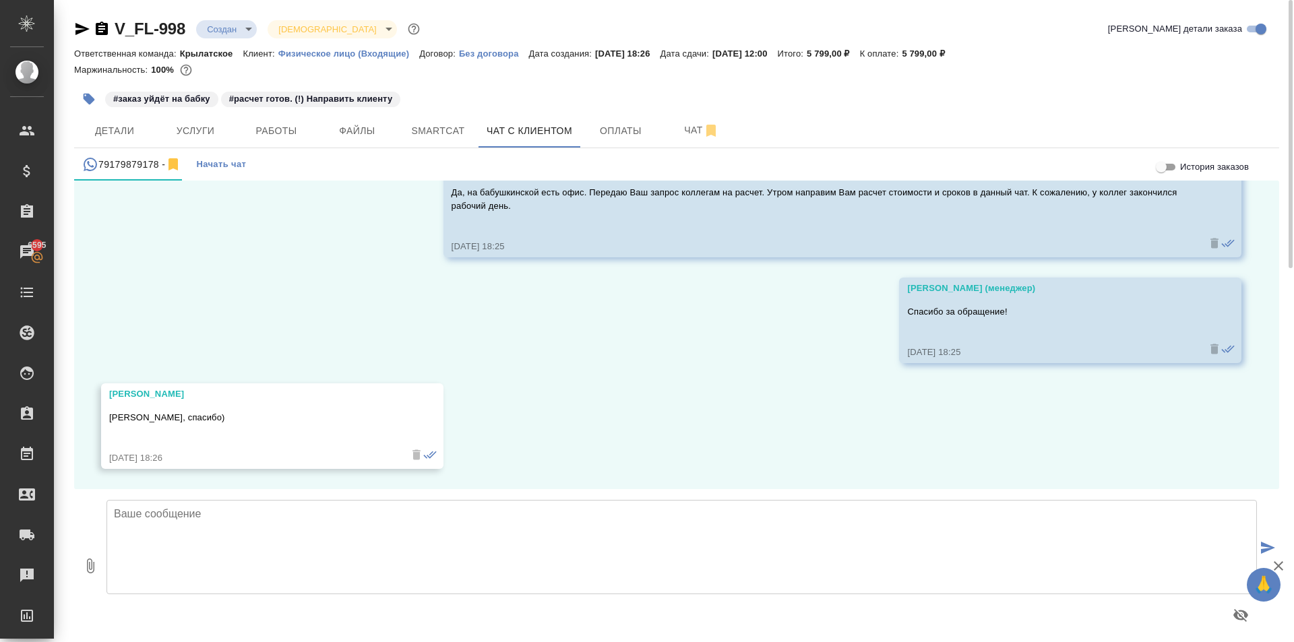
click at [224, 521] on textarea at bounding box center [682, 547] width 1151 height 94
paste textarea "Направляем расчёт стоимости по Вашему запросу. Срок исполнения: 2 рабочих дня. …"
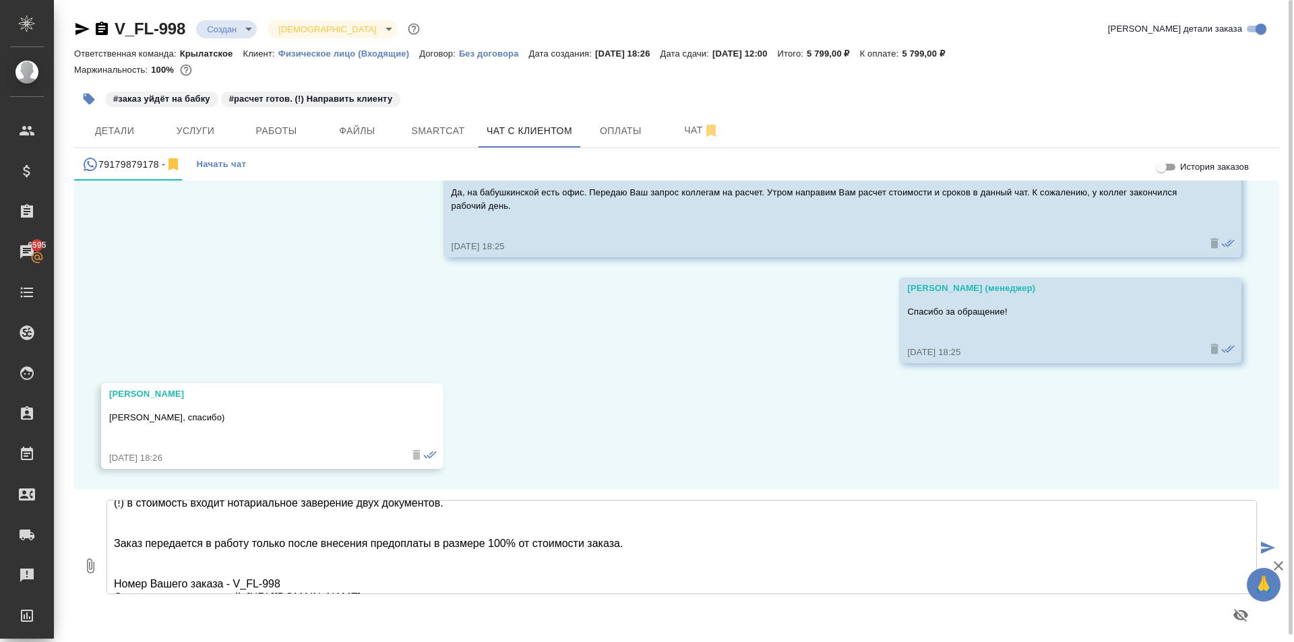
scroll to position [0, 0]
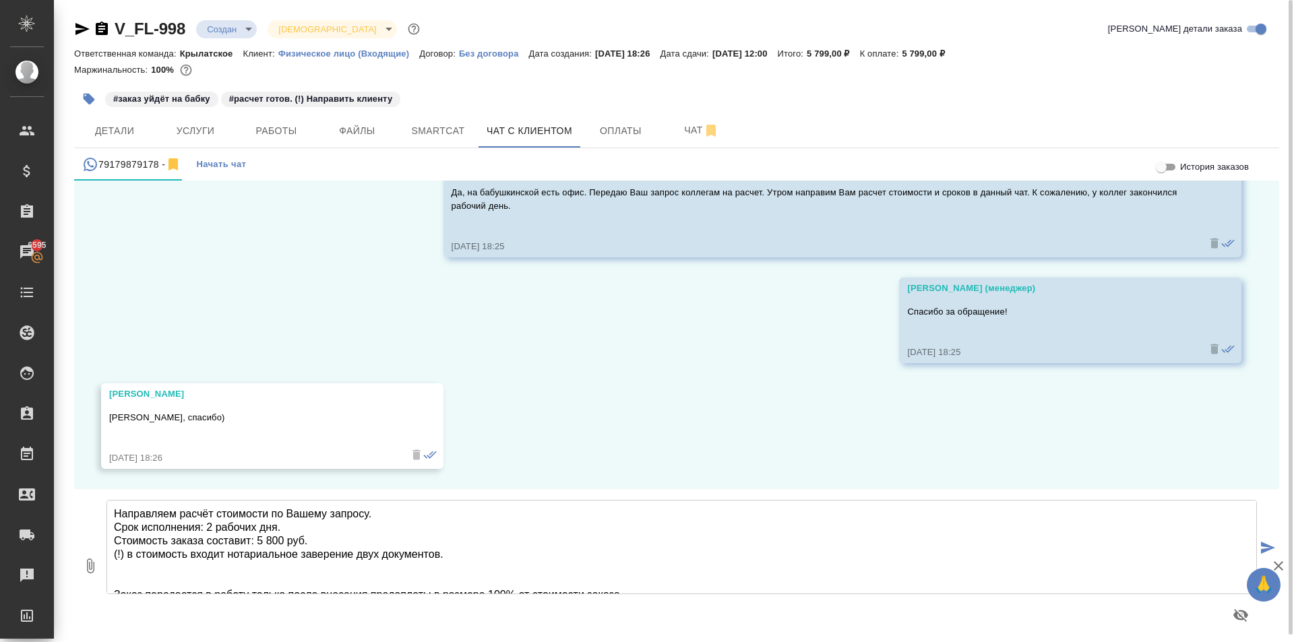
type textarea "Направляем расчёт стоимости по Вашему запросу. Срок исполнения: 2 рабочих дня. …"
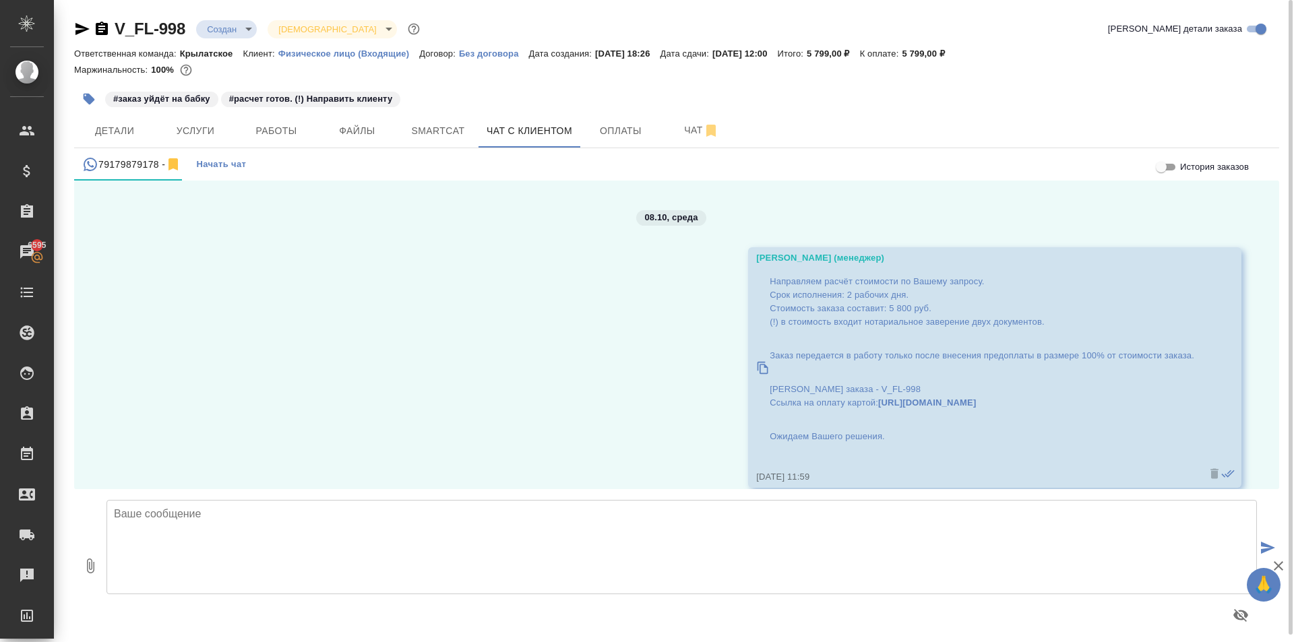
scroll to position [1141, 0]
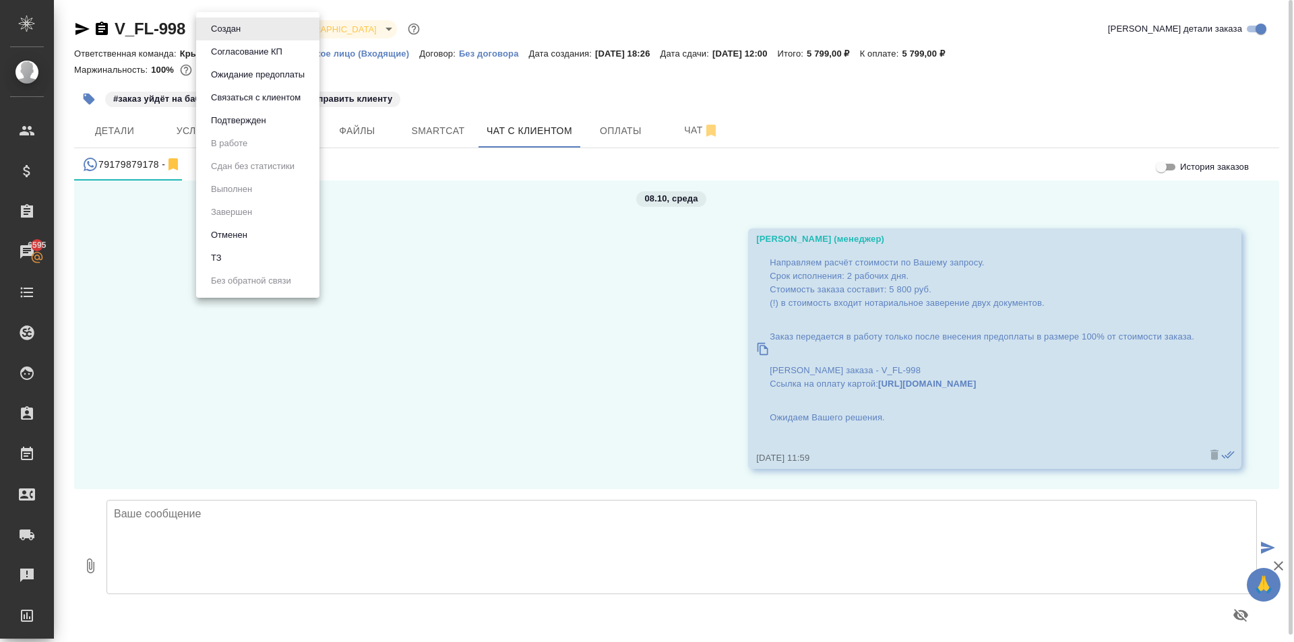
click at [212, 24] on body "🙏 .cls-1 fill:#fff; AWATERA Kasymov Timur Клиенты Спецификации Заказы 6595 Чаты…" at bounding box center [647, 321] width 1294 height 642
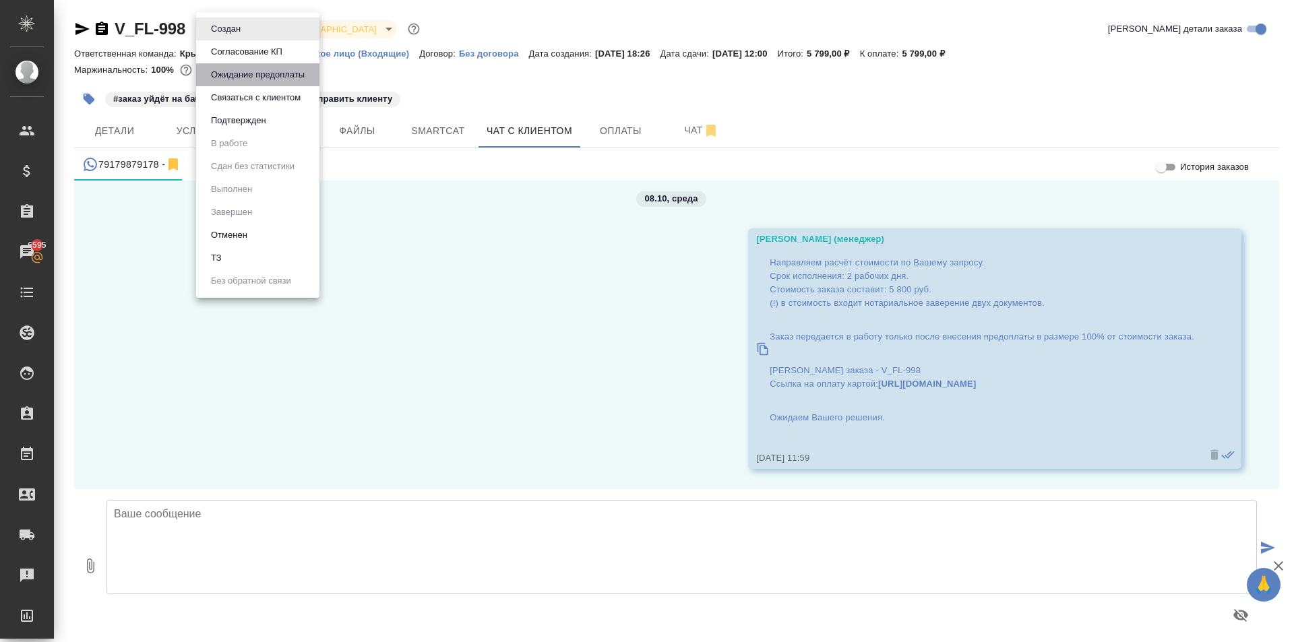
click at [241, 79] on button "Ожидание предоплаты" at bounding box center [258, 74] width 102 height 15
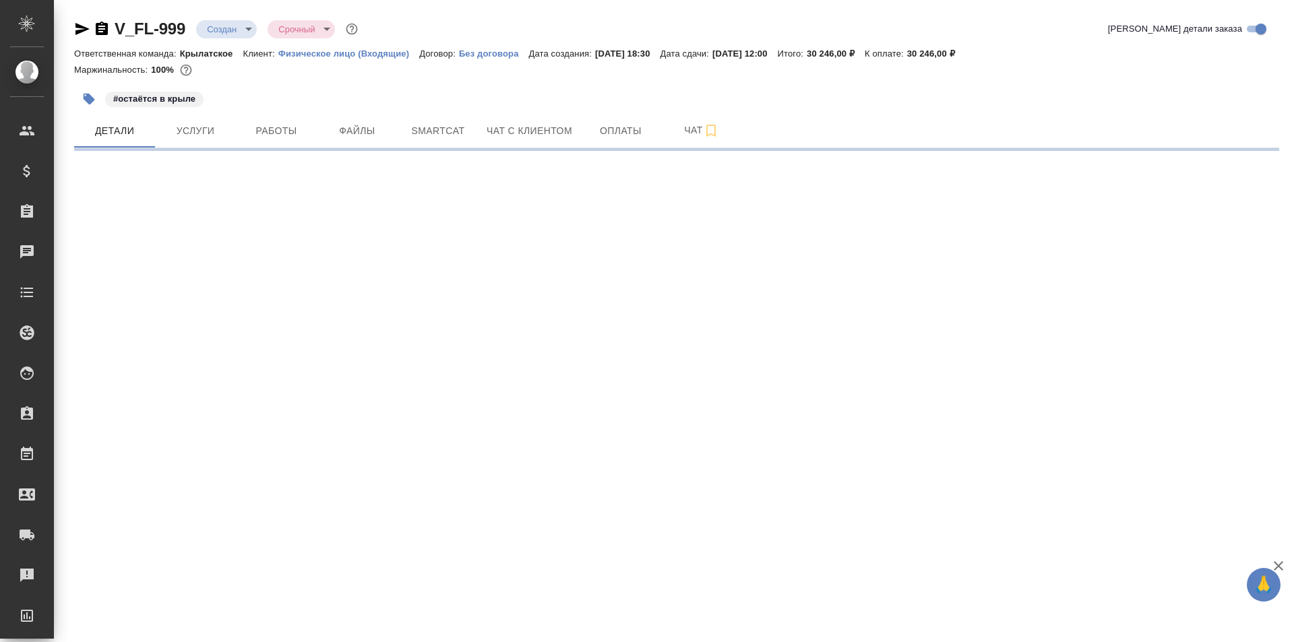
select select "RU"
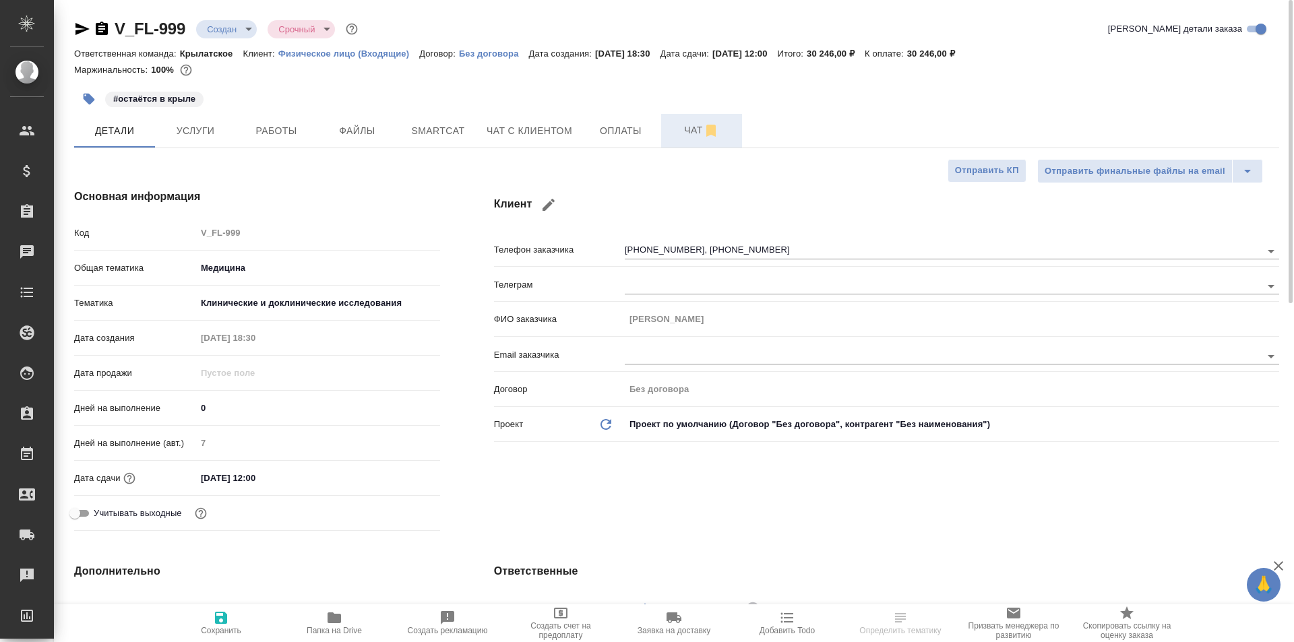
click at [683, 117] on button "Чат" at bounding box center [701, 131] width 81 height 34
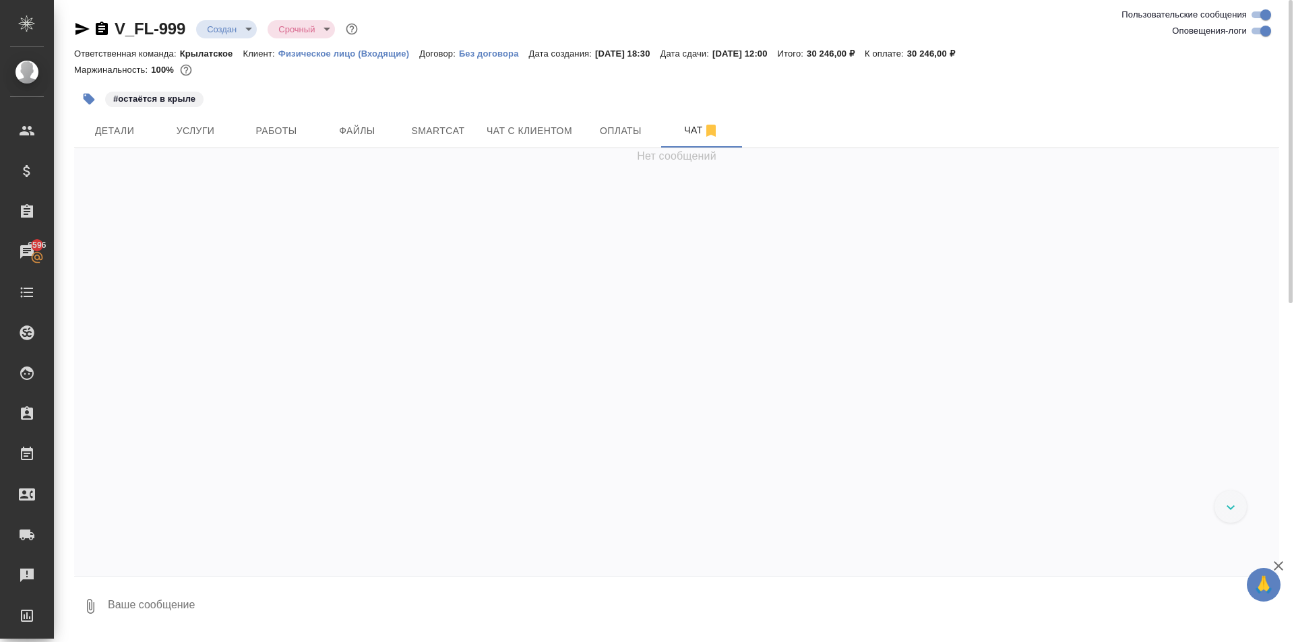
scroll to position [157, 0]
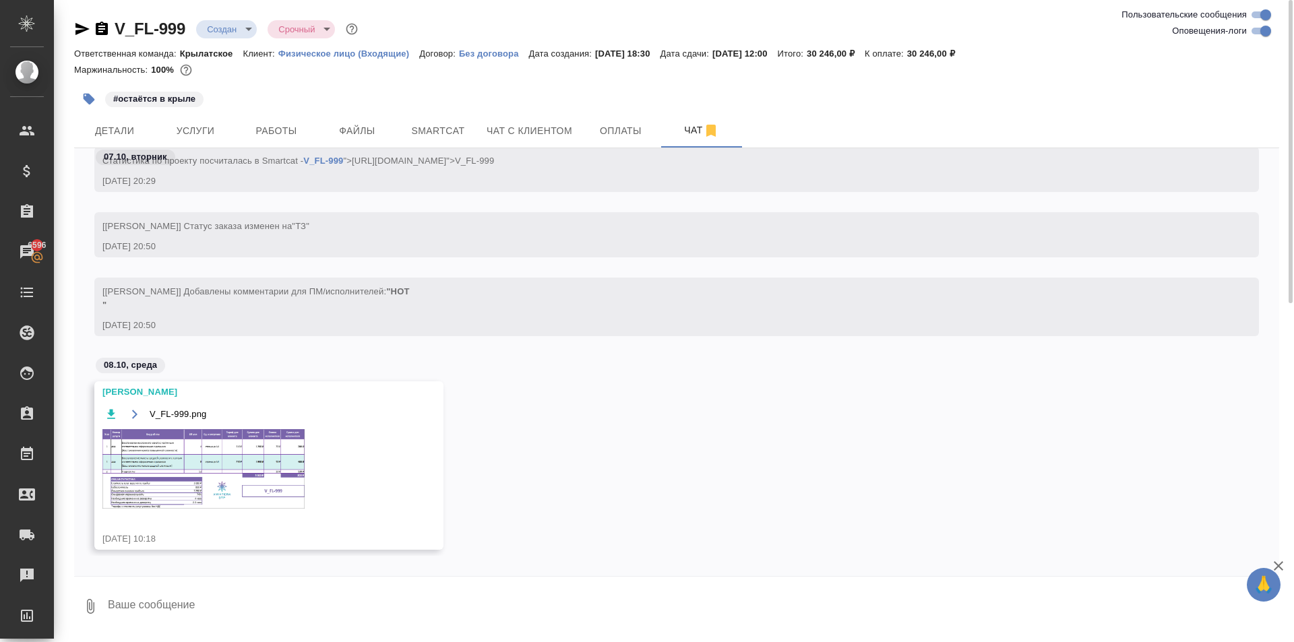
click at [214, 472] on img at bounding box center [203, 469] width 202 height 80
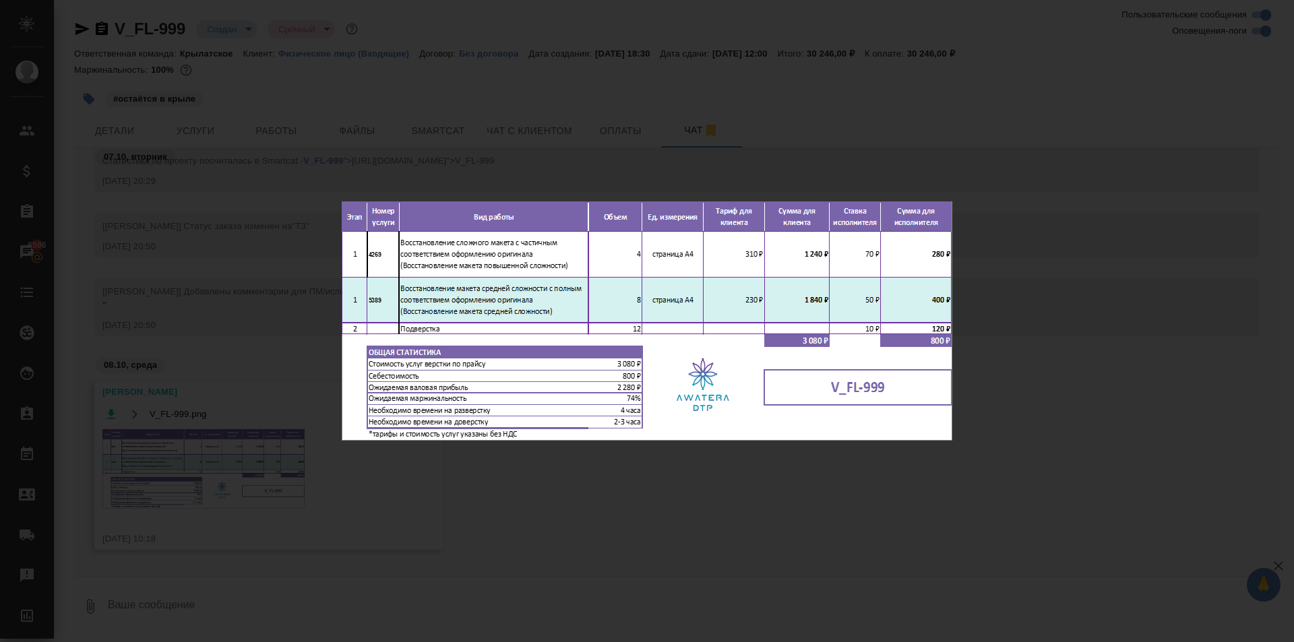
click at [615, 487] on div "V_FL-999.png 1 of 1" at bounding box center [647, 321] width 1294 height 642
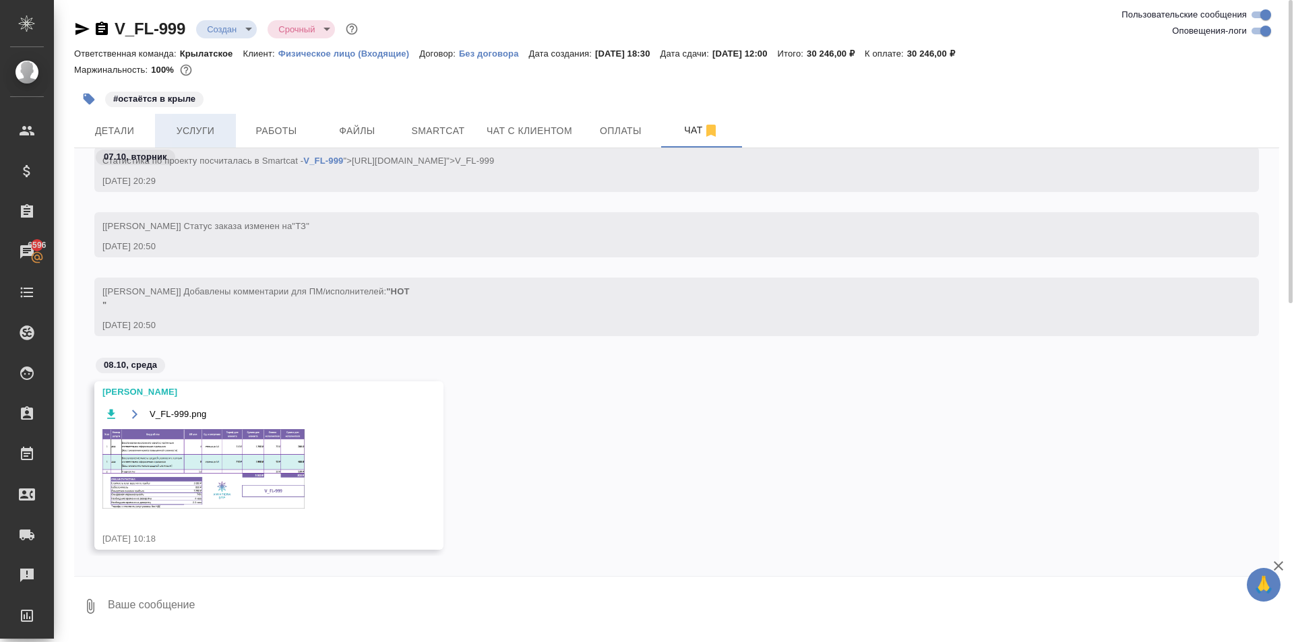
click at [206, 131] on span "Услуги" at bounding box center [195, 131] width 65 height 17
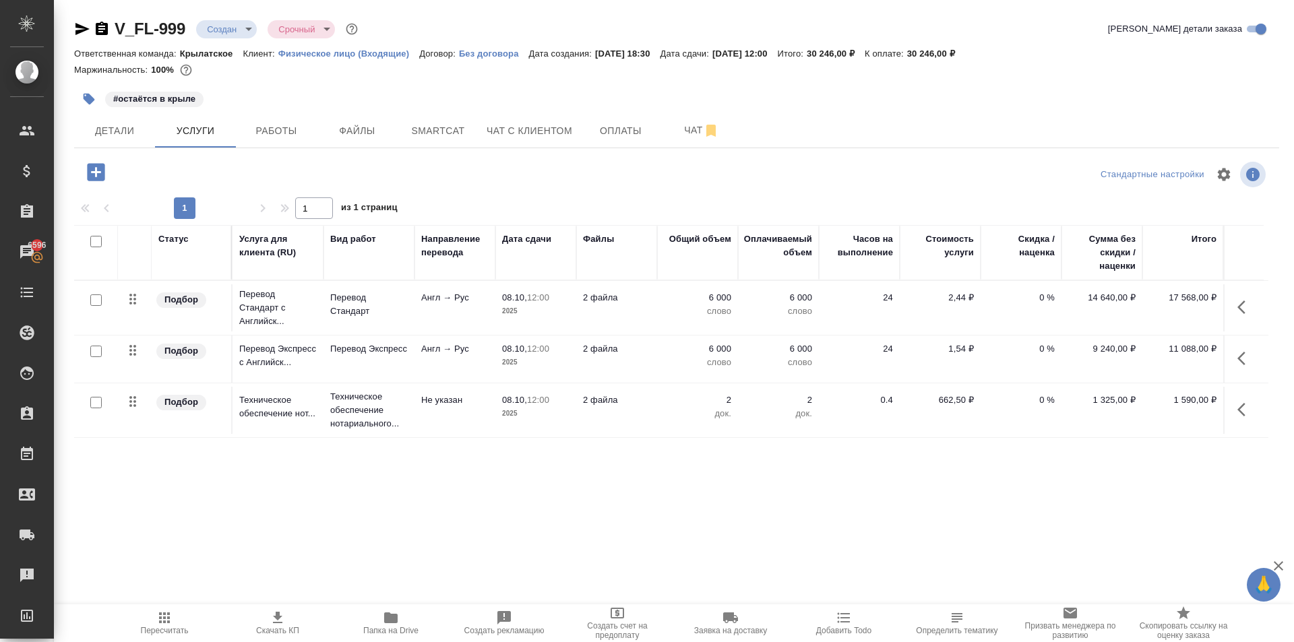
click at [100, 177] on icon "button" at bounding box center [96, 172] width 18 height 18
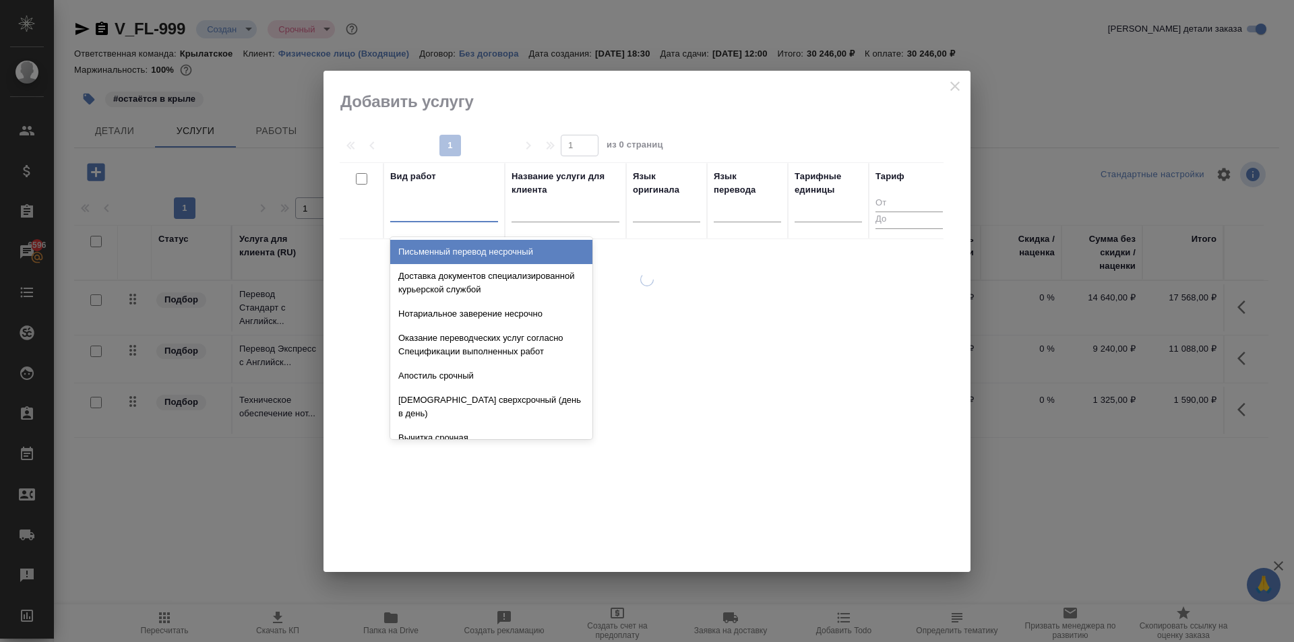
click at [435, 204] on div at bounding box center [444, 209] width 108 height 20
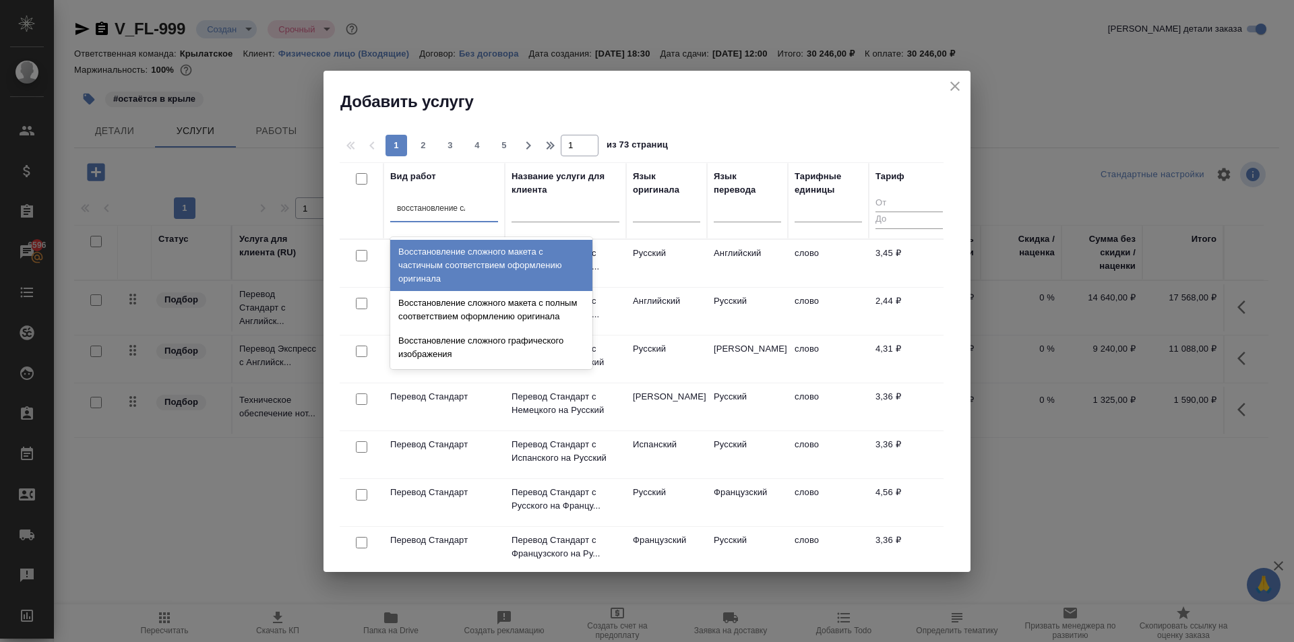
type input "восстановление сло"
click at [528, 264] on div "Восстановление сложного макета с частичным соответствием оформлению оригинала" at bounding box center [491, 265] width 202 height 51
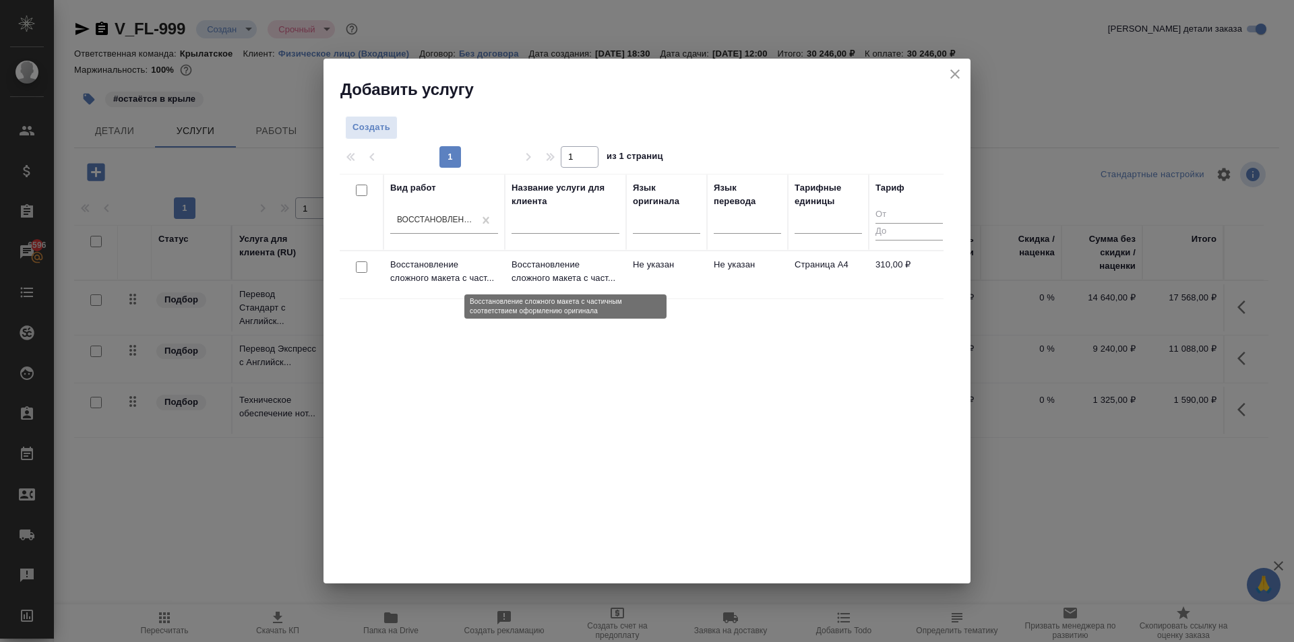
click at [595, 272] on p "Восстановление сложного макета с част..." at bounding box center [566, 271] width 108 height 27
click at [596, 272] on p "Восстановление сложного макета с част..." at bounding box center [566, 271] width 108 height 27
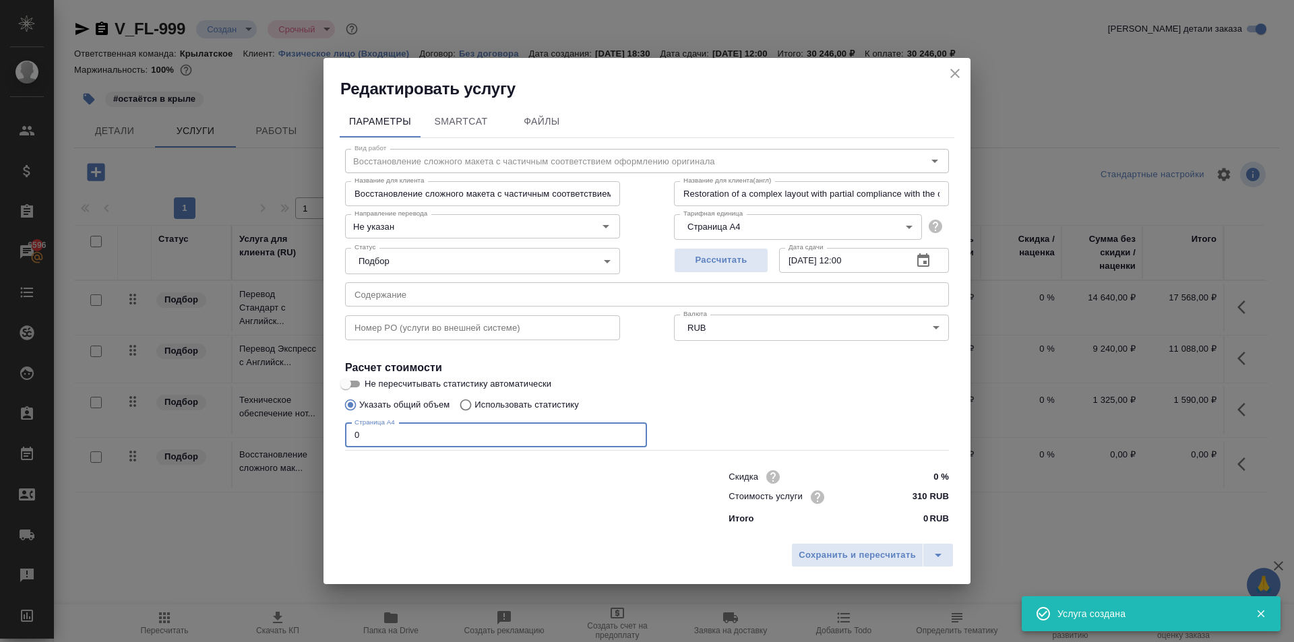
drag, startPoint x: 400, startPoint y: 439, endPoint x: 313, endPoint y: 449, distance: 88.2
click at [302, 446] on div "Редактировать услугу Параметры SmartCat Файлы Вид работ Восстановление сложного…" at bounding box center [647, 321] width 1294 height 642
type input "1"
click at [830, 559] on span "Сохранить и пересчитать" at bounding box center [857, 556] width 117 height 16
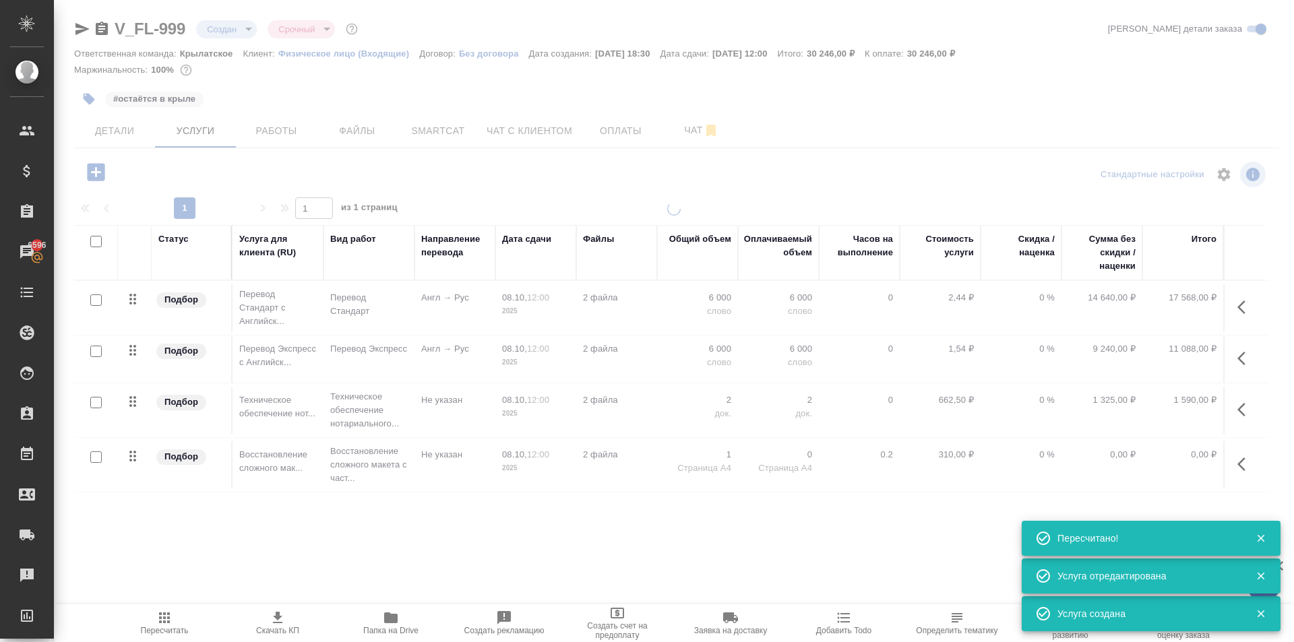
type input "normal"
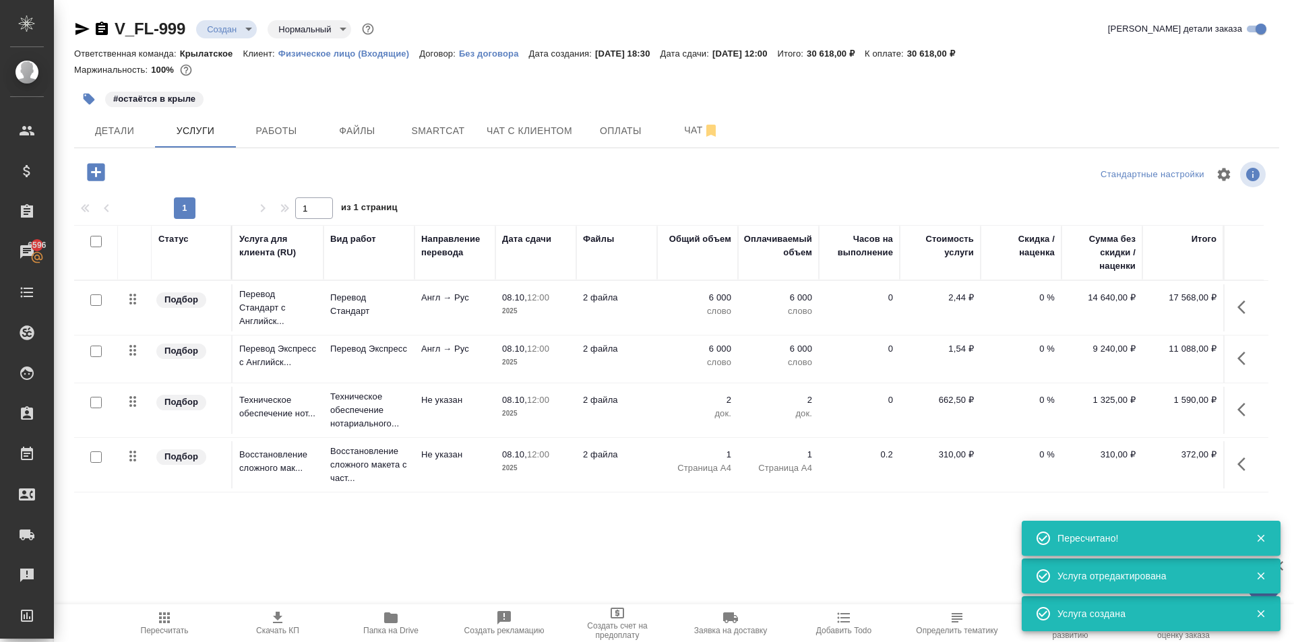
click at [1244, 466] on icon "button" at bounding box center [1246, 464] width 16 height 16
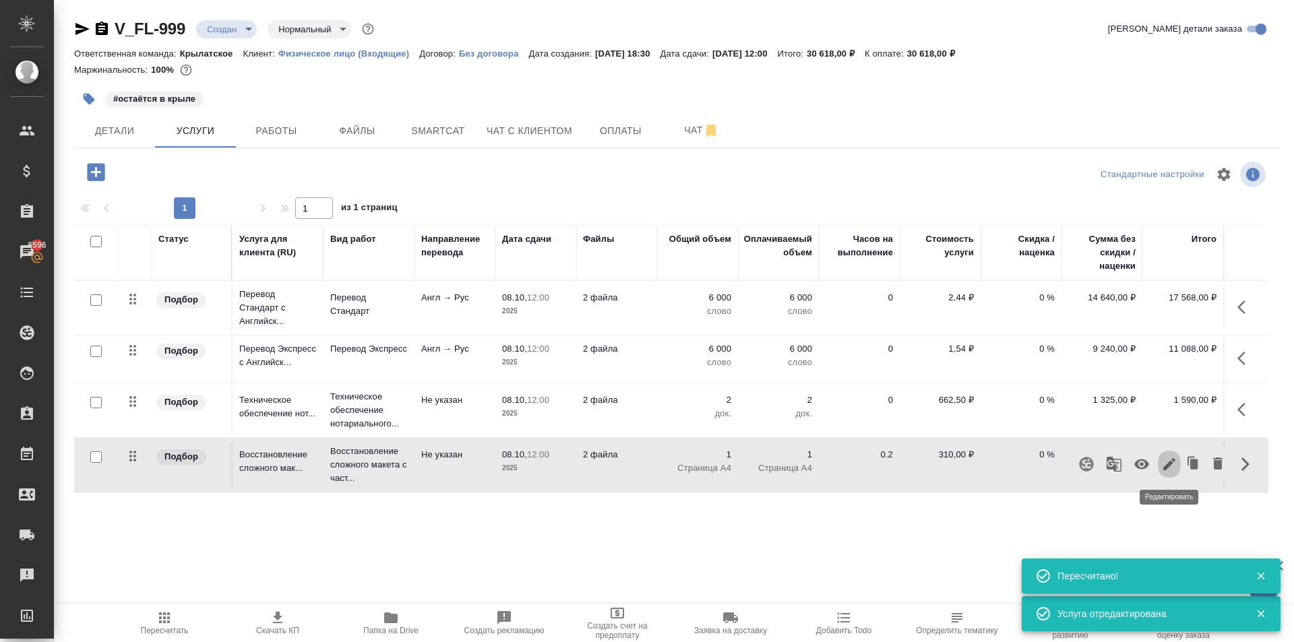
click at [1169, 464] on icon "button" at bounding box center [1169, 464] width 12 height 12
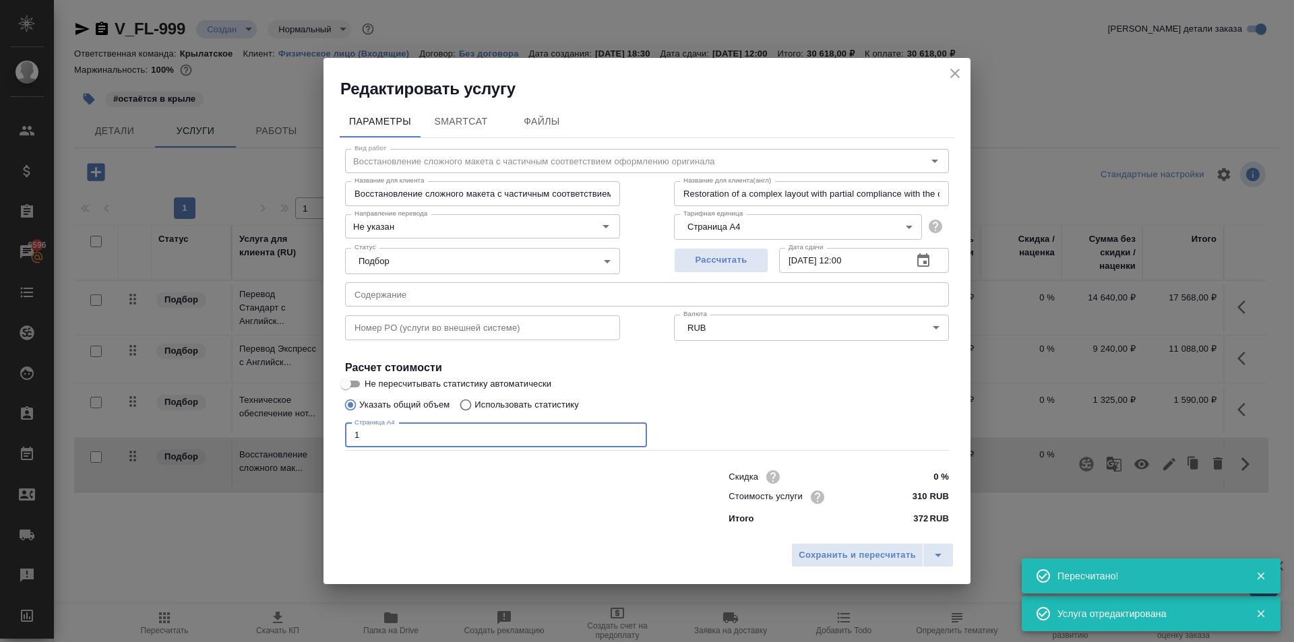
drag, startPoint x: 392, startPoint y: 437, endPoint x: 337, endPoint y: 450, distance: 56.1
click at [256, 437] on div "Редактировать услугу Параметры SmartCat Файлы Вид работ Восстановление сложного…" at bounding box center [647, 321] width 1294 height 642
type input "4"
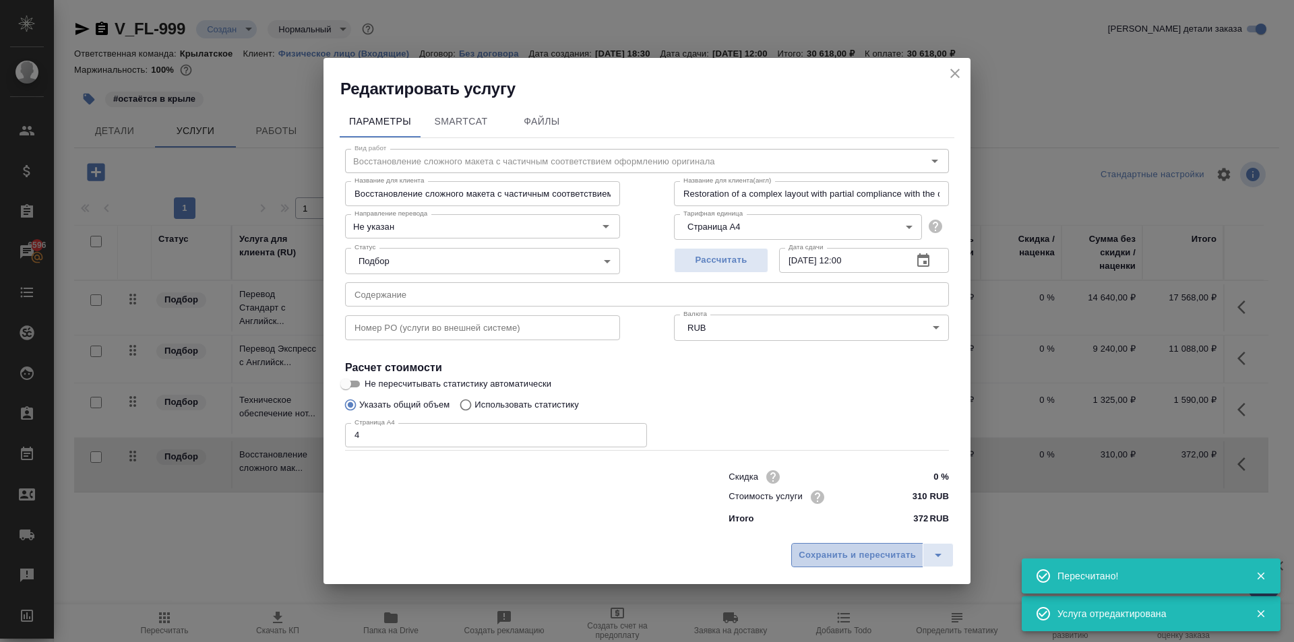
click at [865, 552] on span "Сохранить и пересчитать" at bounding box center [857, 556] width 117 height 16
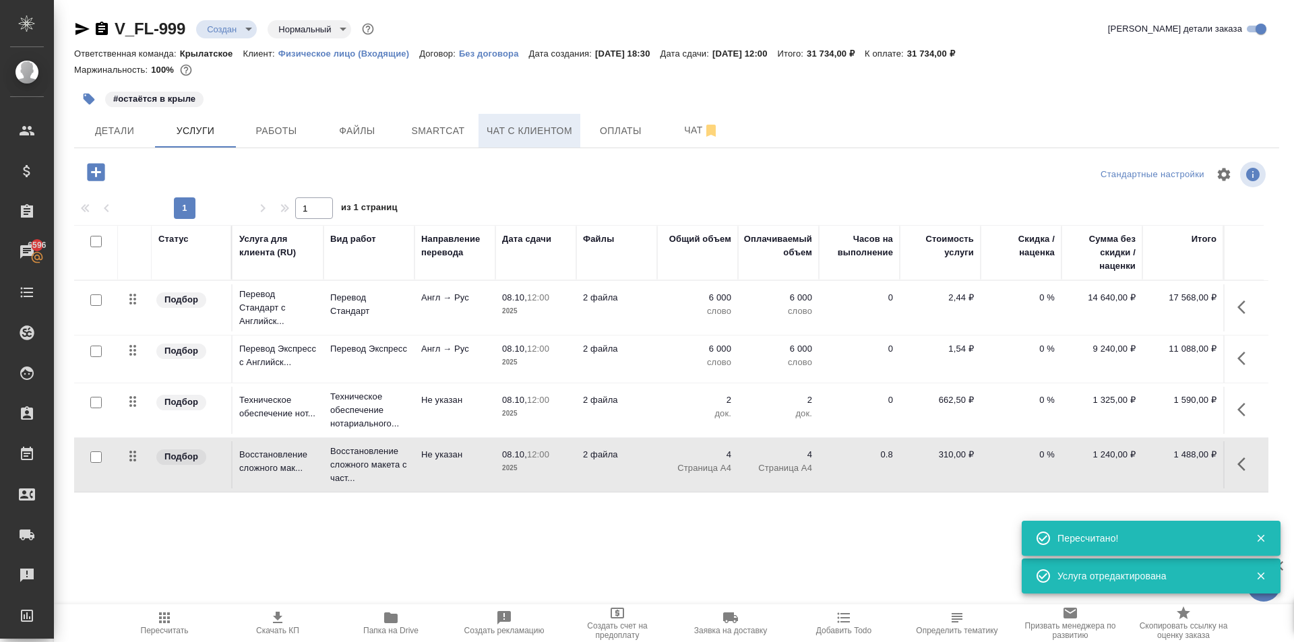
click at [559, 125] on span "Чат с клиентом" at bounding box center [530, 131] width 86 height 17
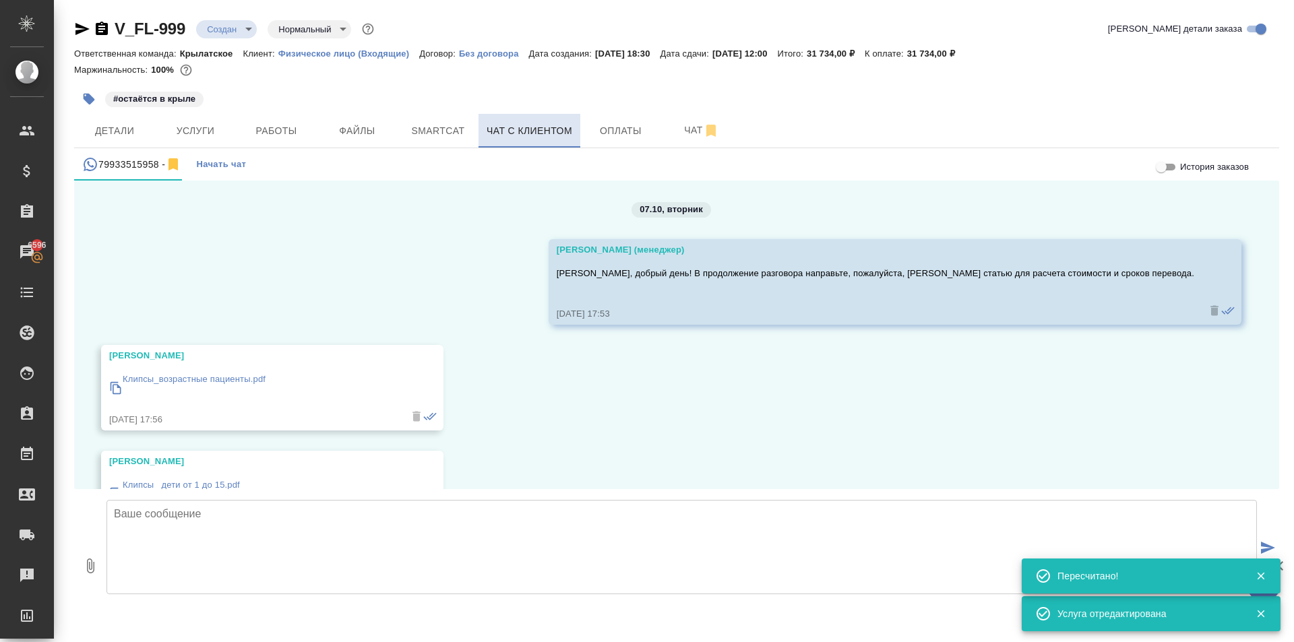
scroll to position [67, 0]
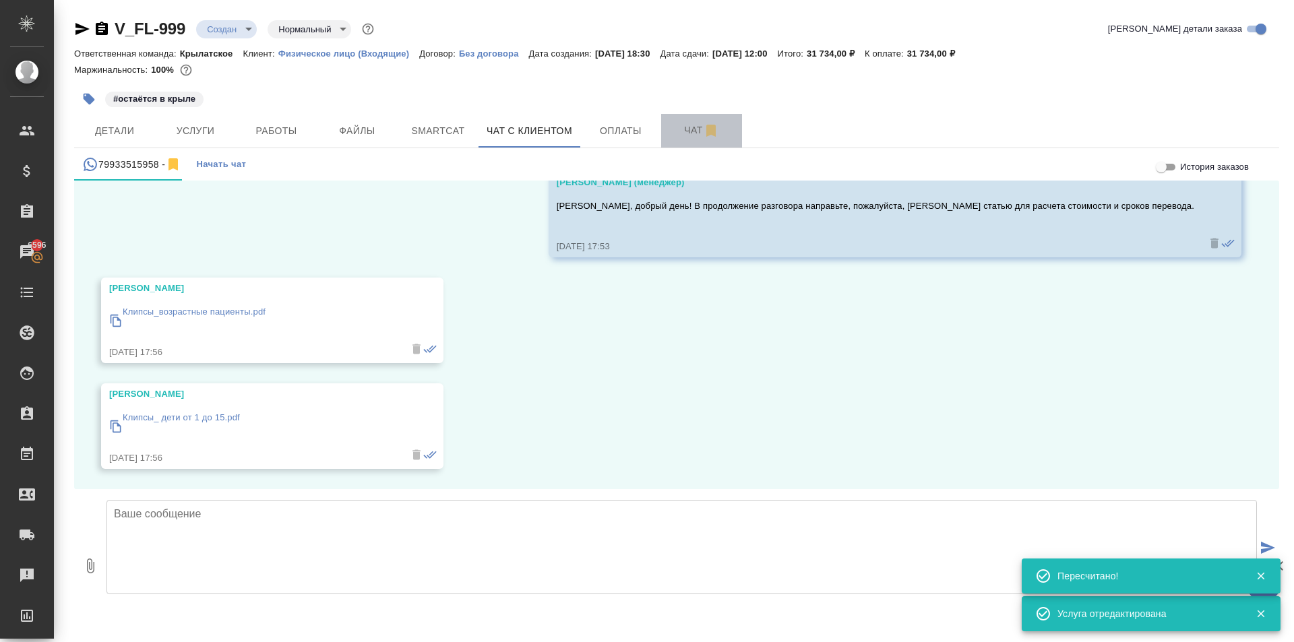
click at [671, 135] on span "Чат" at bounding box center [701, 130] width 65 height 17
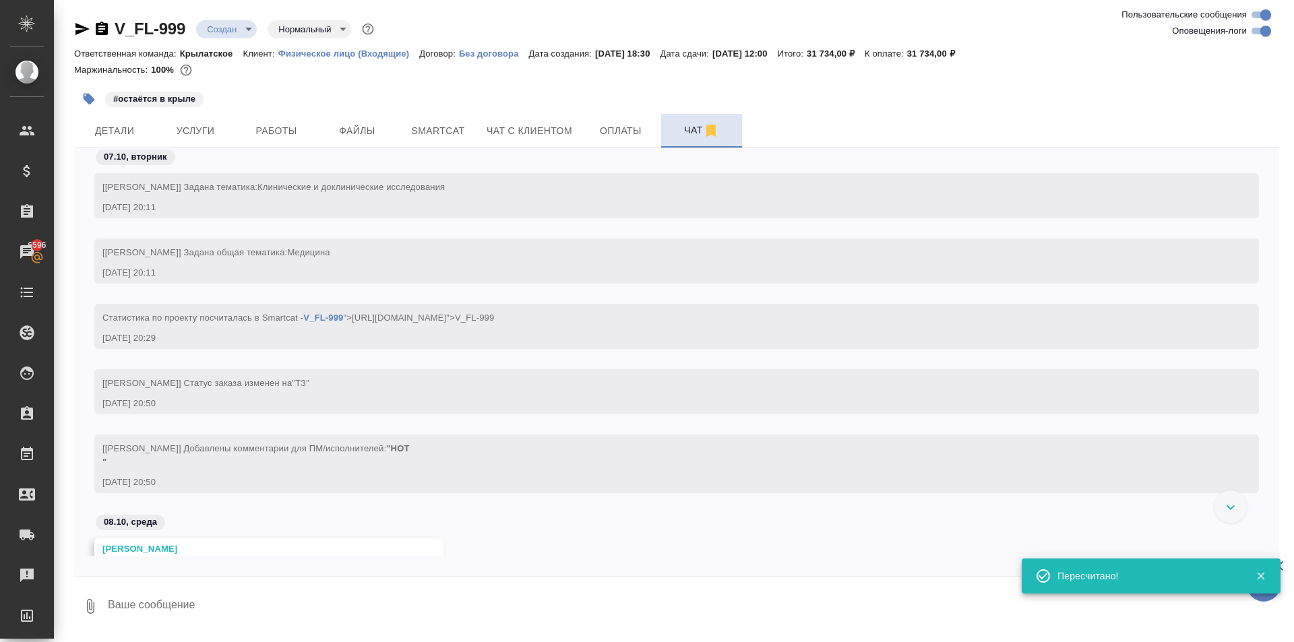
scroll to position [237, 0]
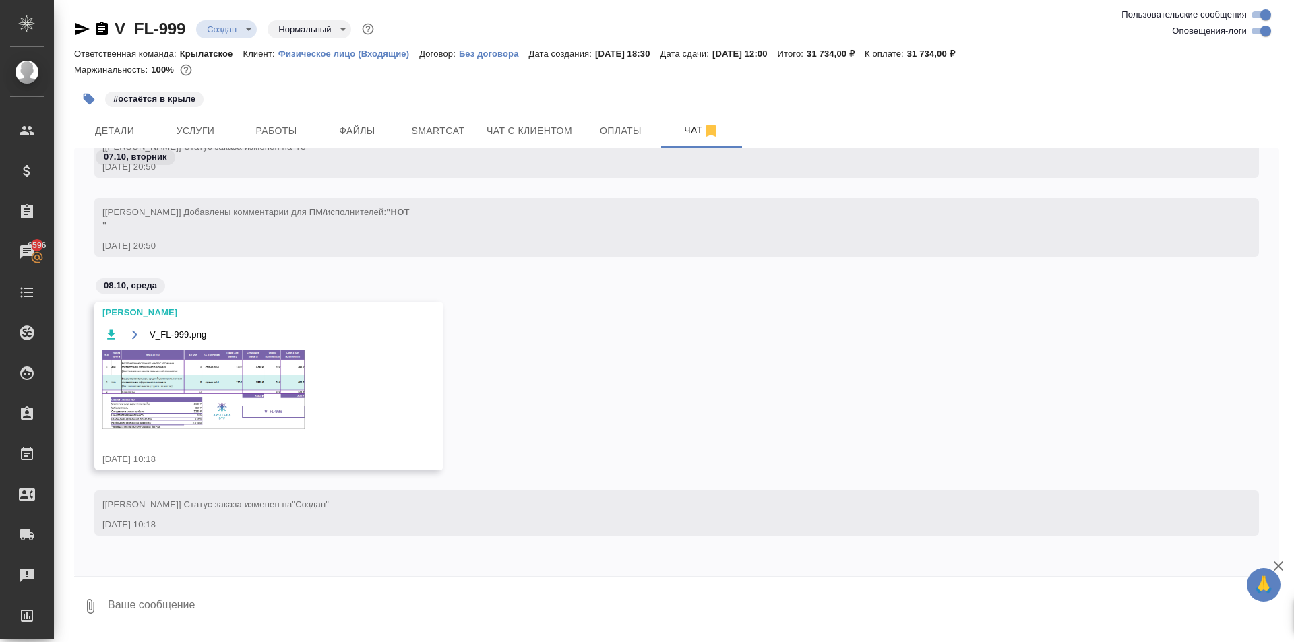
click at [266, 405] on img at bounding box center [203, 390] width 202 height 80
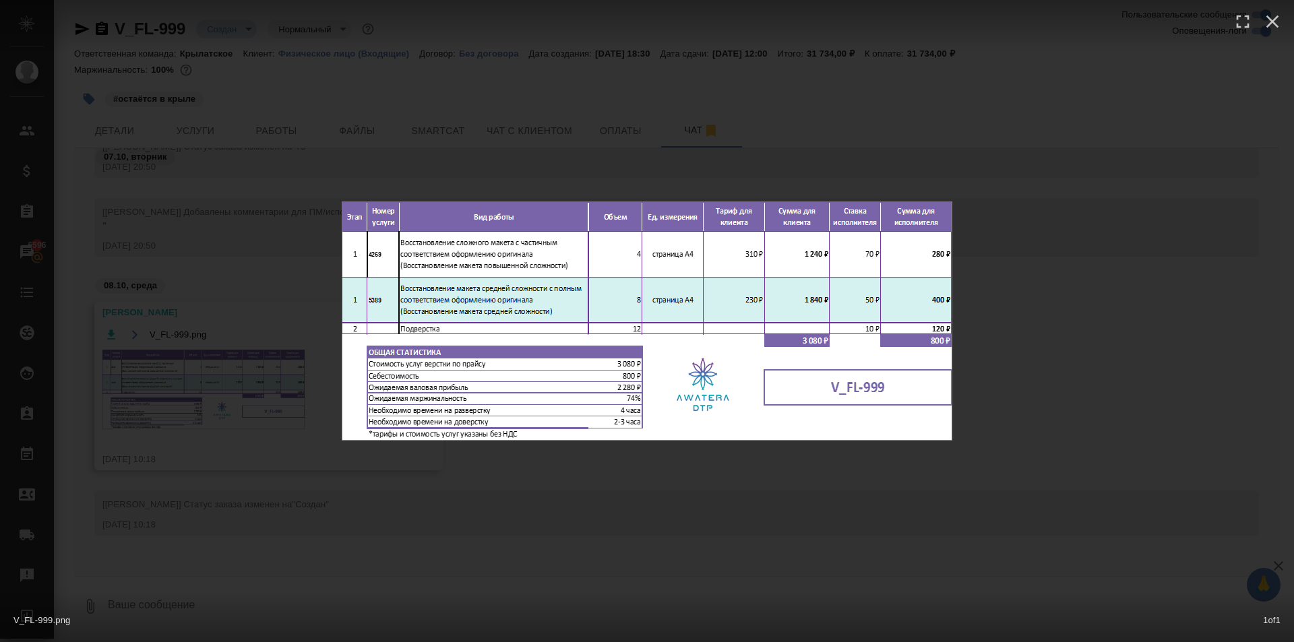
drag, startPoint x: 643, startPoint y: 480, endPoint x: 599, endPoint y: 441, distance: 58.7
click at [620, 464] on div "V_FL-999.png 1 of 1" at bounding box center [647, 321] width 1294 height 642
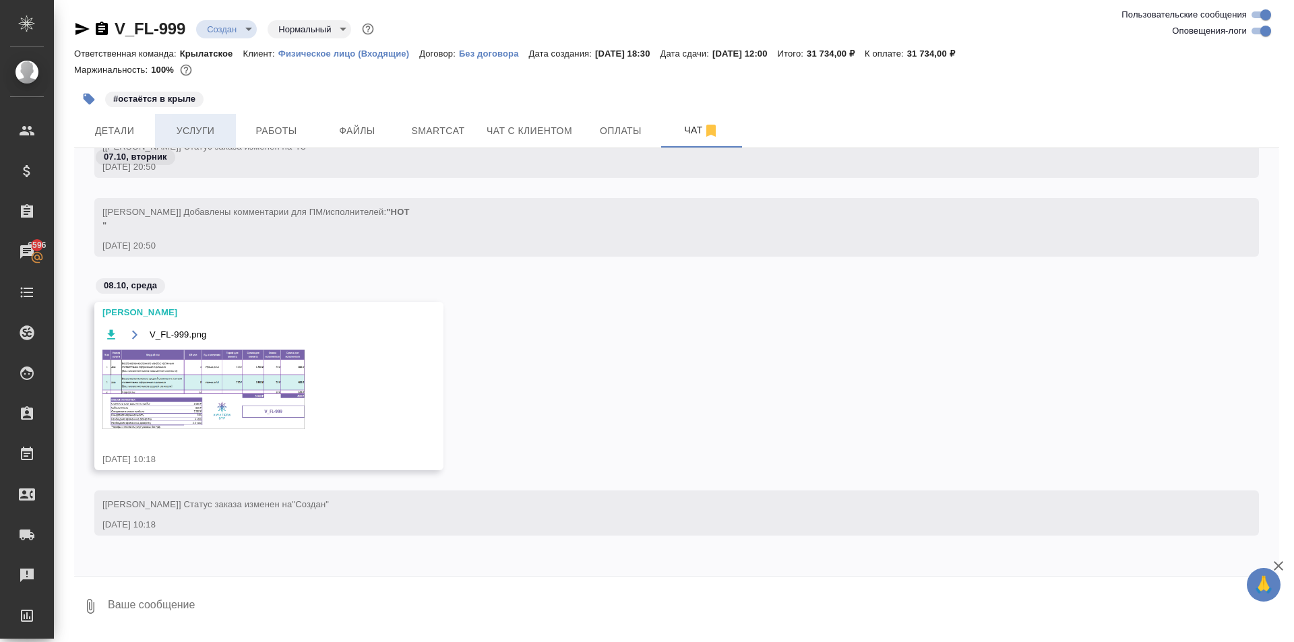
click at [191, 127] on span "Услуги" at bounding box center [195, 131] width 65 height 17
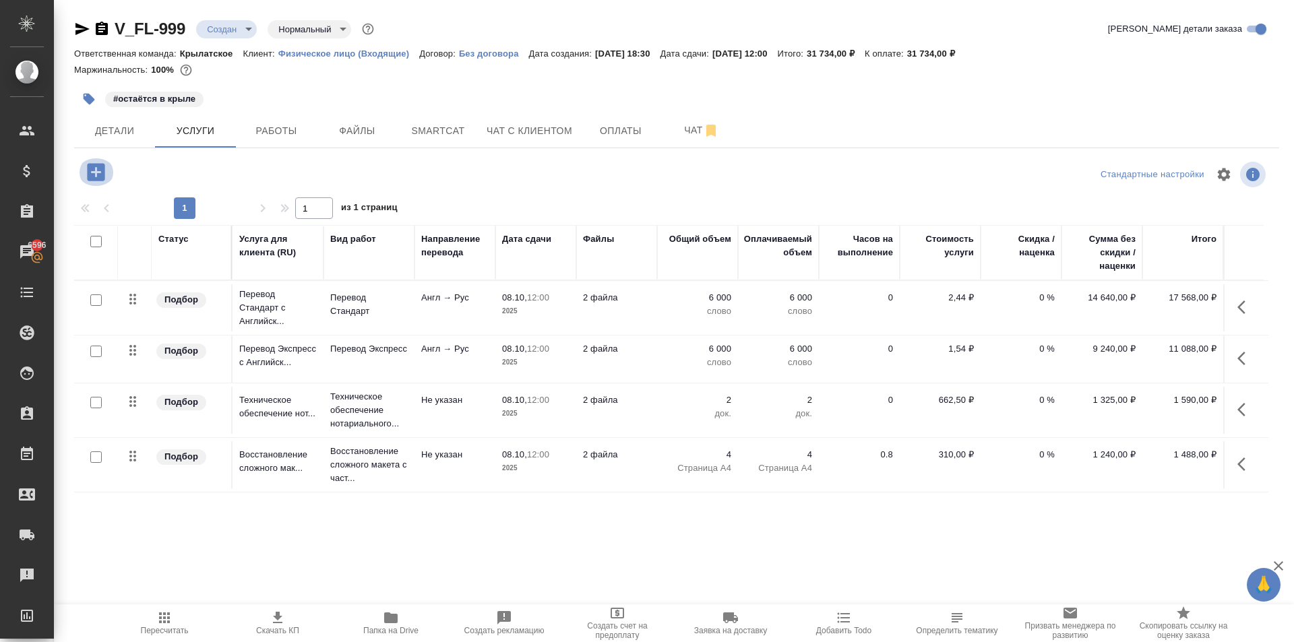
click at [92, 169] on icon "button" at bounding box center [96, 172] width 18 height 18
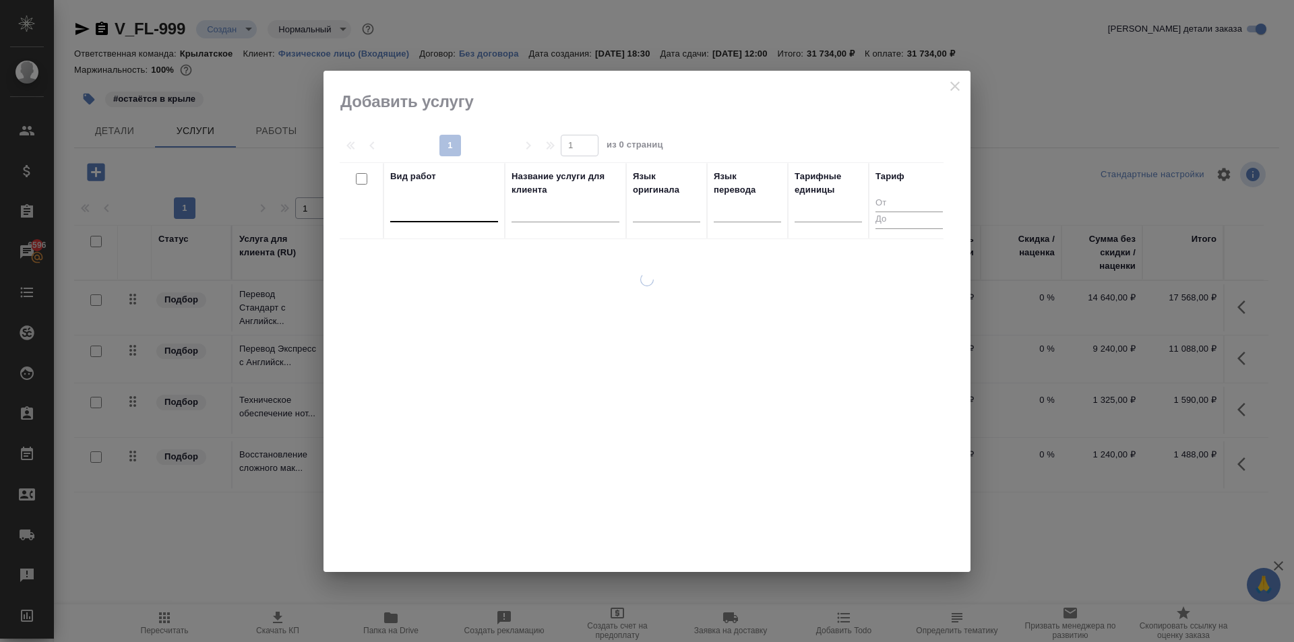
click at [410, 208] on div at bounding box center [444, 209] width 108 height 20
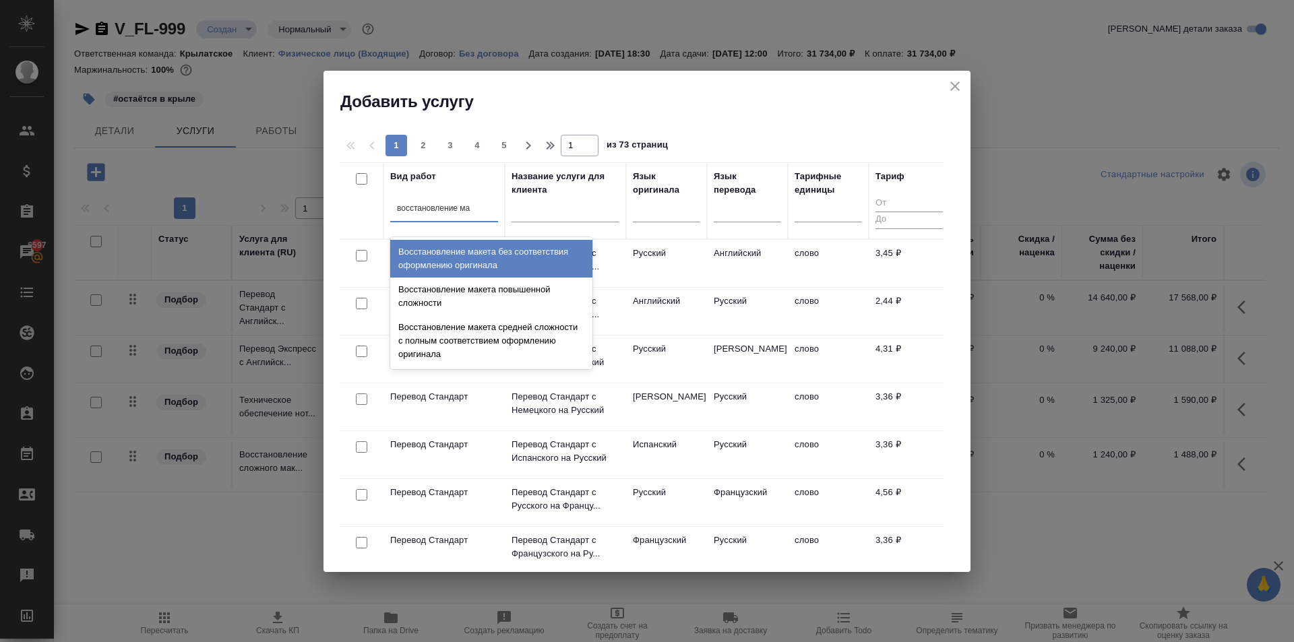
type input "восстановление мак"
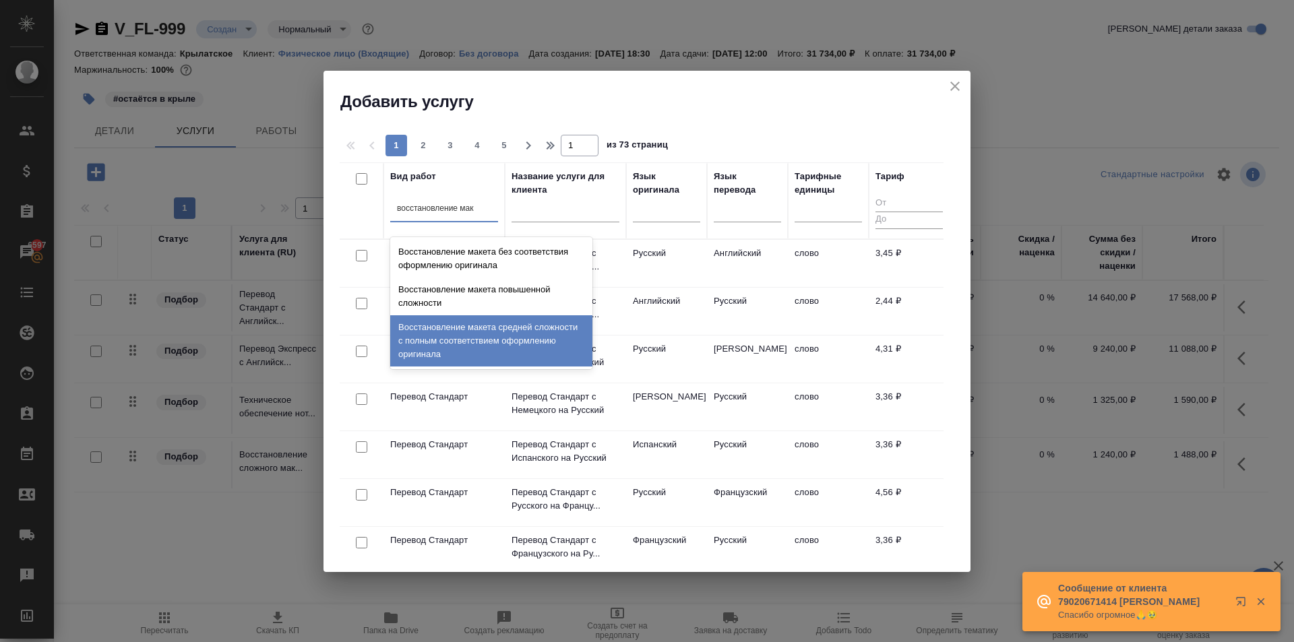
click at [528, 352] on div "Восстановление макета средней сложности с полным соответствием оформлению ориги…" at bounding box center [491, 340] width 202 height 51
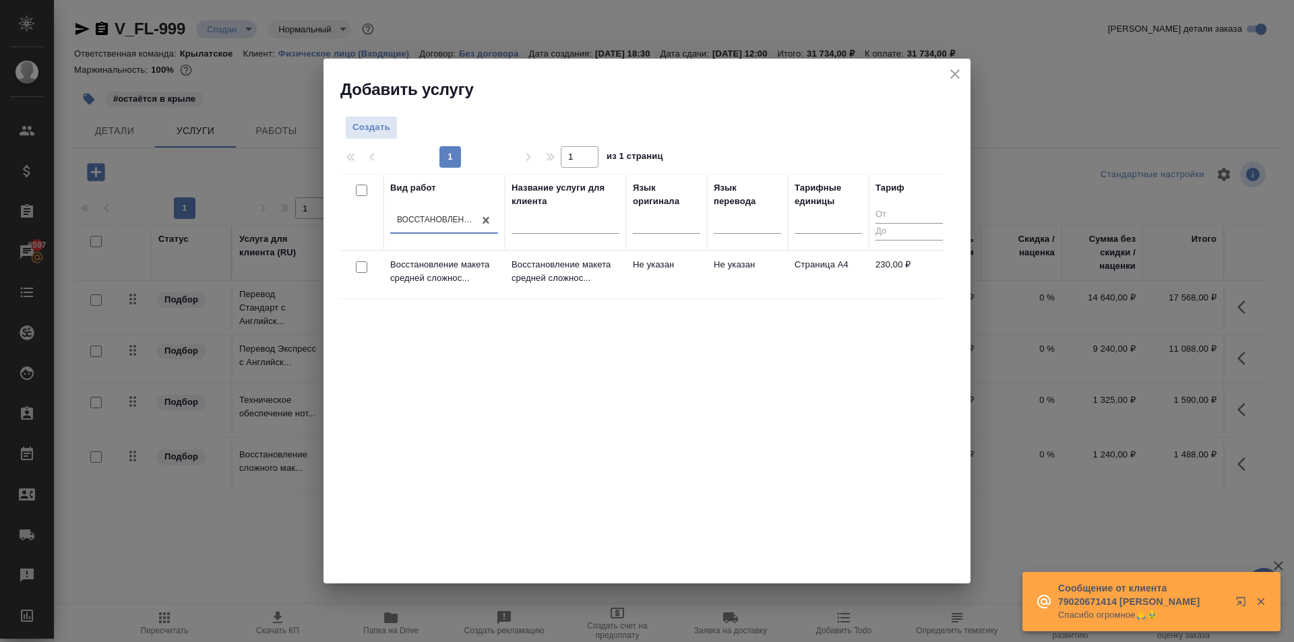
click at [608, 292] on td "Восстановление макета средней сложнос..." at bounding box center [565, 274] width 121 height 47
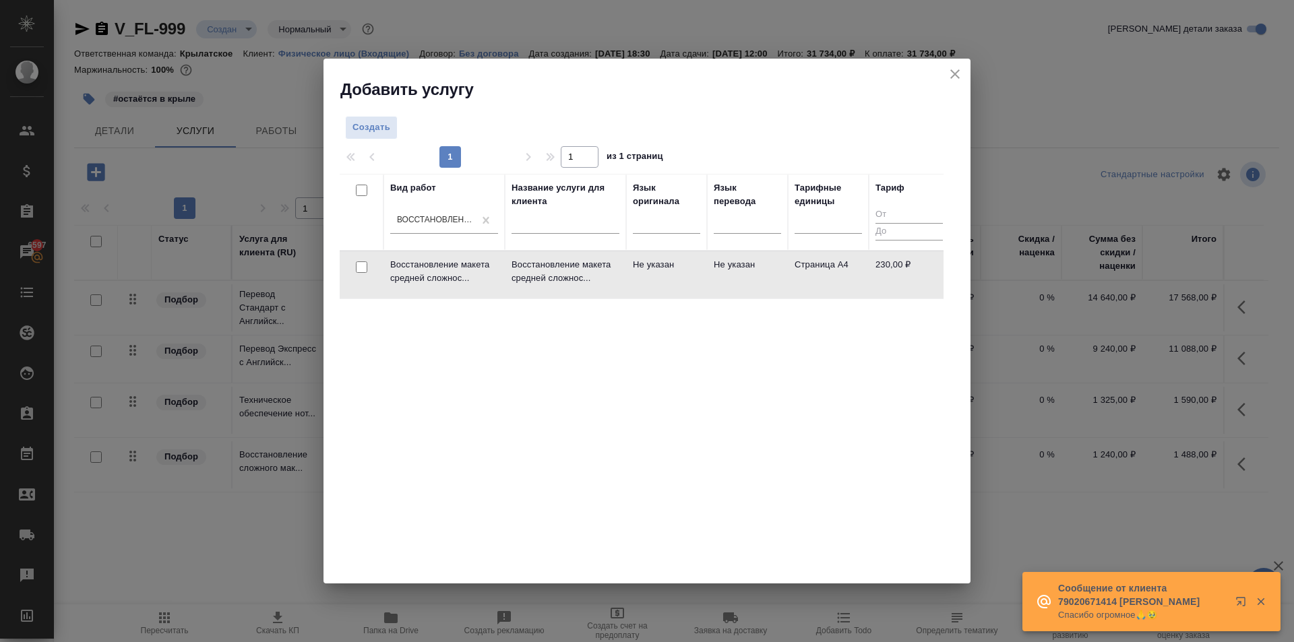
click at [608, 292] on td "Восстановление макета средней сложнос..." at bounding box center [565, 274] width 121 height 47
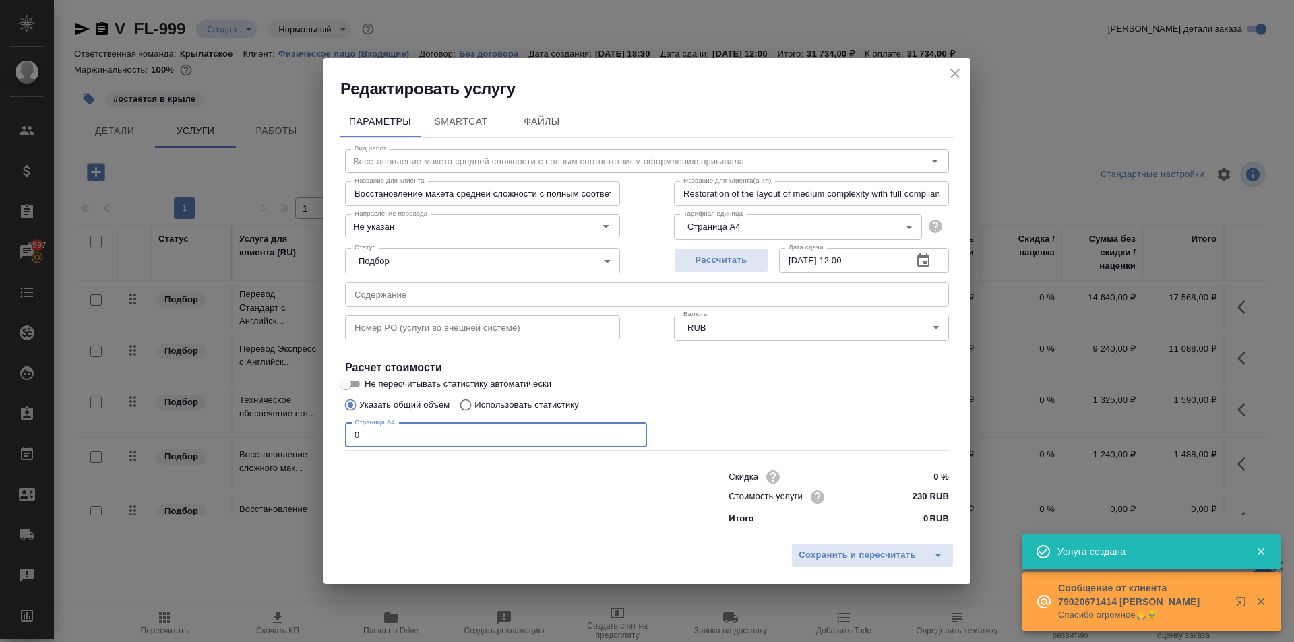
drag, startPoint x: 379, startPoint y: 435, endPoint x: 330, endPoint y: 439, distance: 50.1
click at [330, 439] on div "Параметры SmartCat Файлы Вид работ Восстановление макета средней сложности с по…" at bounding box center [647, 318] width 647 height 437
type input "8"
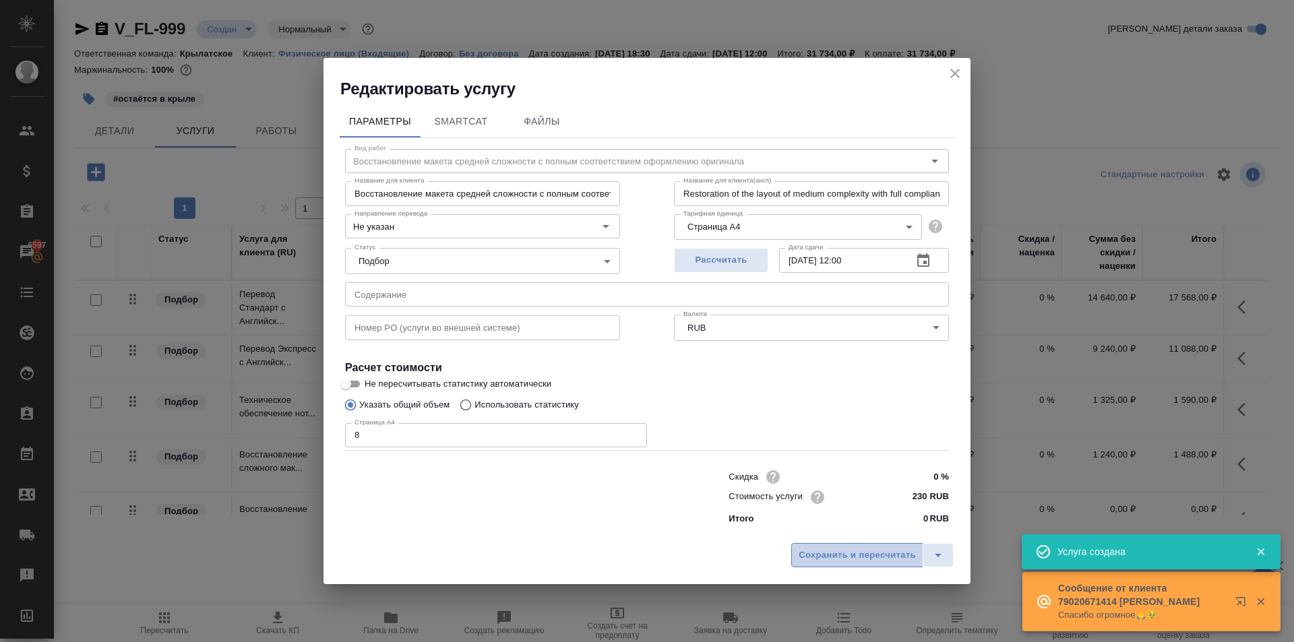
click at [908, 555] on span "Сохранить и пересчитать" at bounding box center [857, 556] width 117 height 16
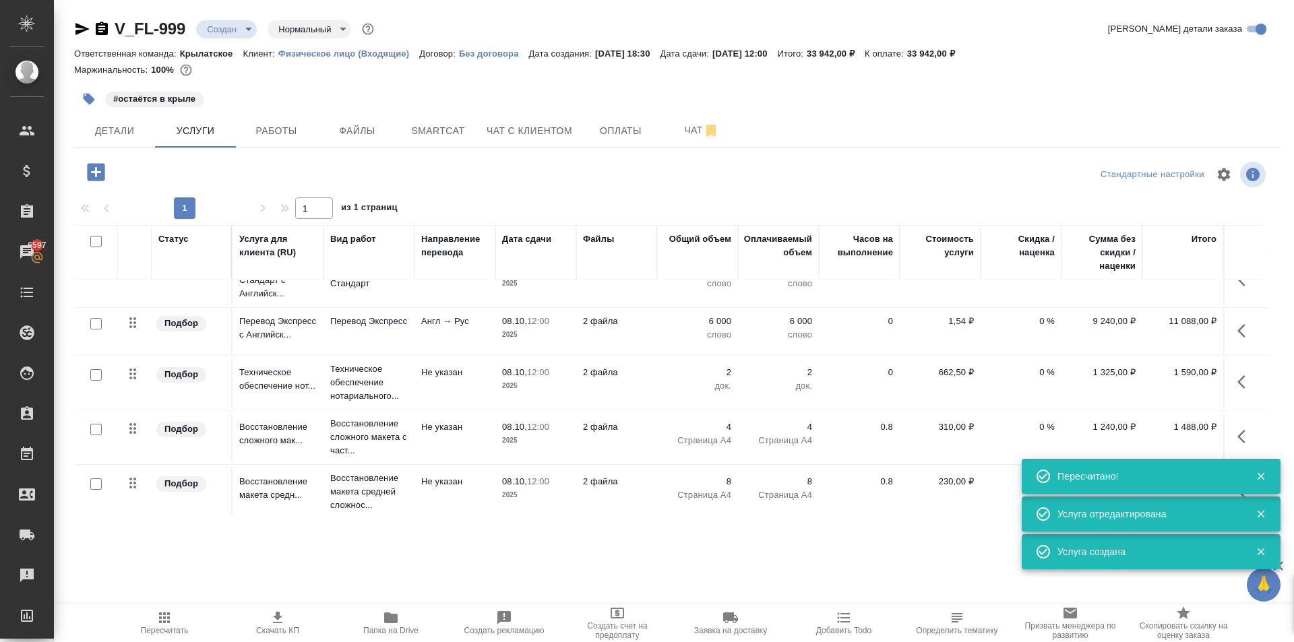
scroll to position [42, 0]
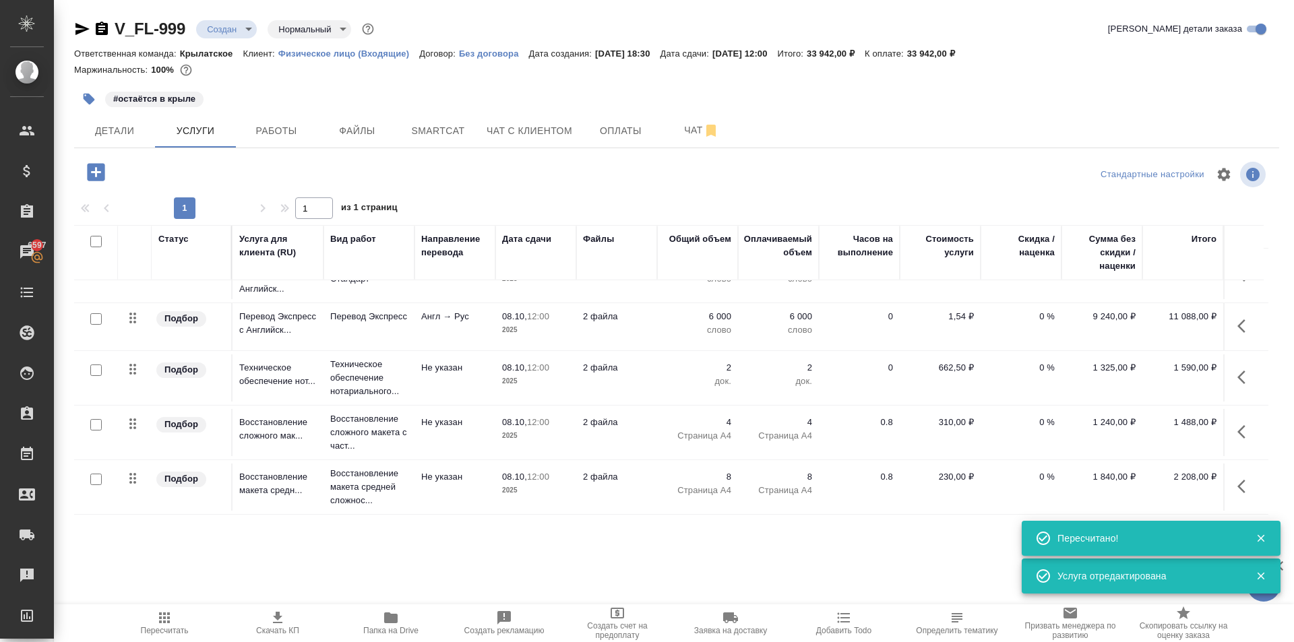
click at [173, 628] on span "Пересчитать" at bounding box center [165, 630] width 48 height 9
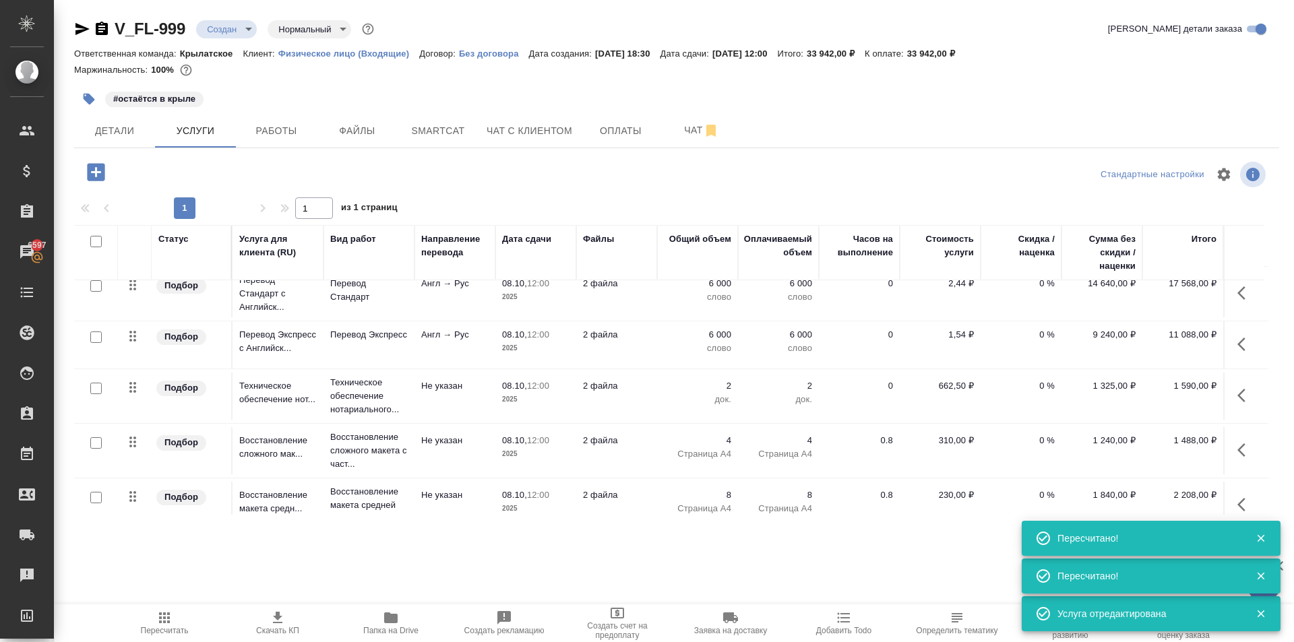
scroll to position [0, 0]
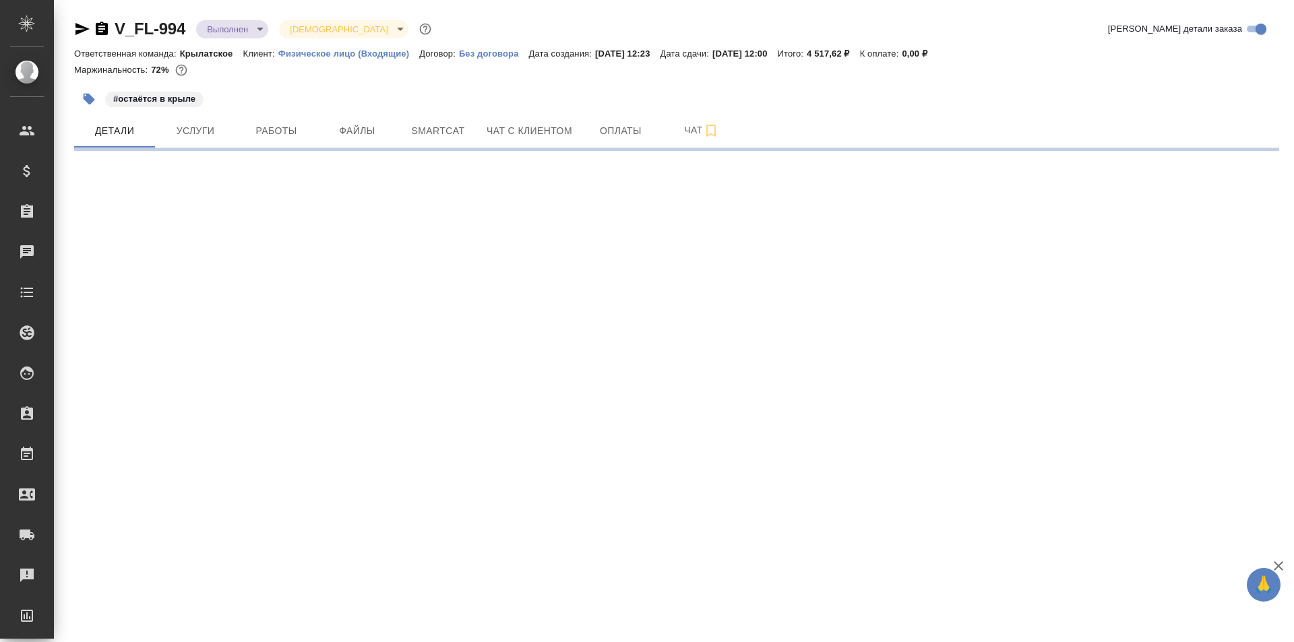
select select "RU"
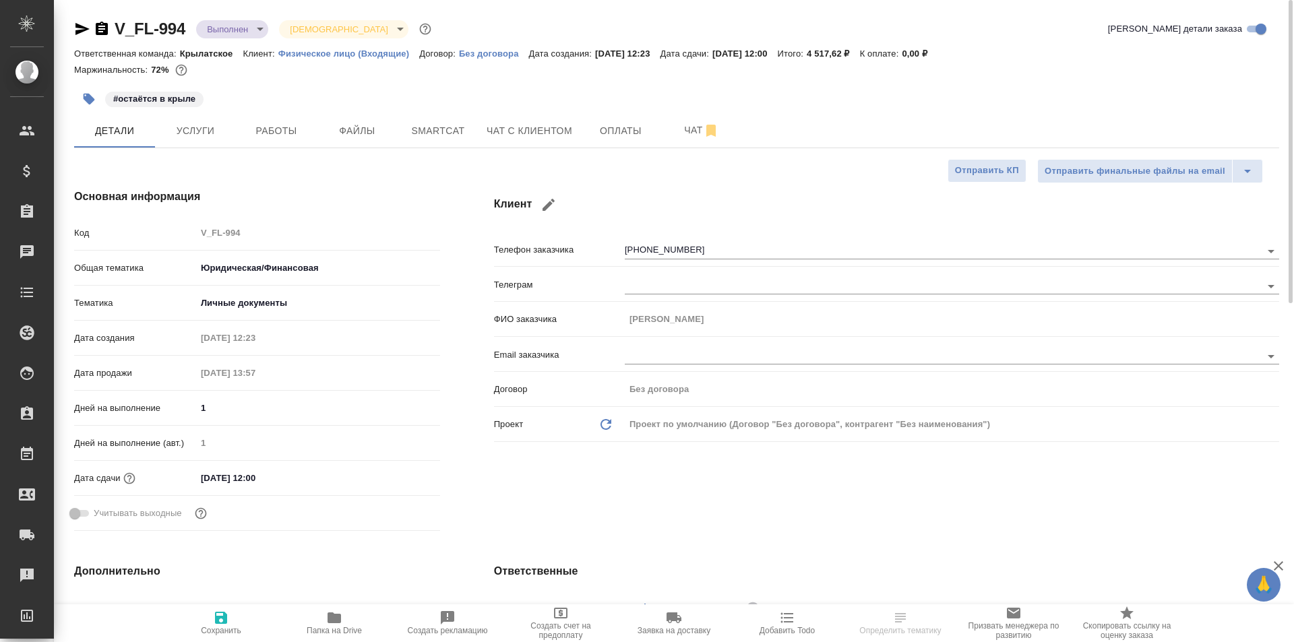
click at [284, 148] on hr at bounding box center [676, 148] width 1205 height 1
click at [274, 138] on button "Работы" at bounding box center [276, 131] width 81 height 34
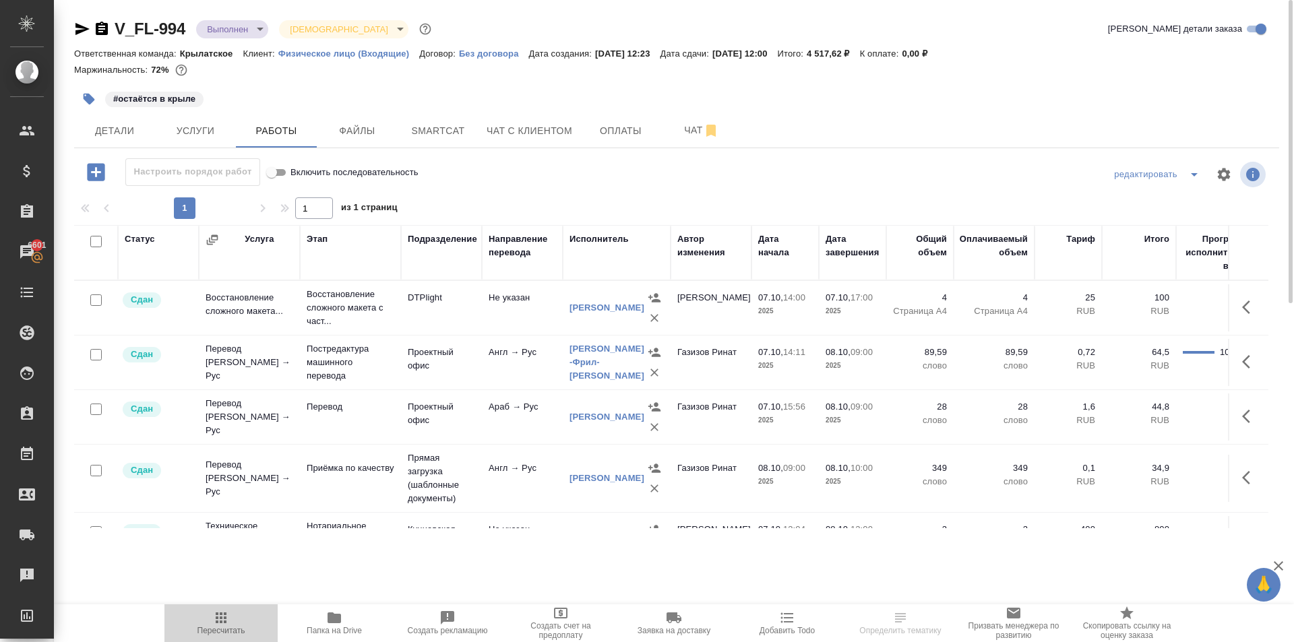
click at [216, 627] on span "Пересчитать" at bounding box center [222, 630] width 48 height 9
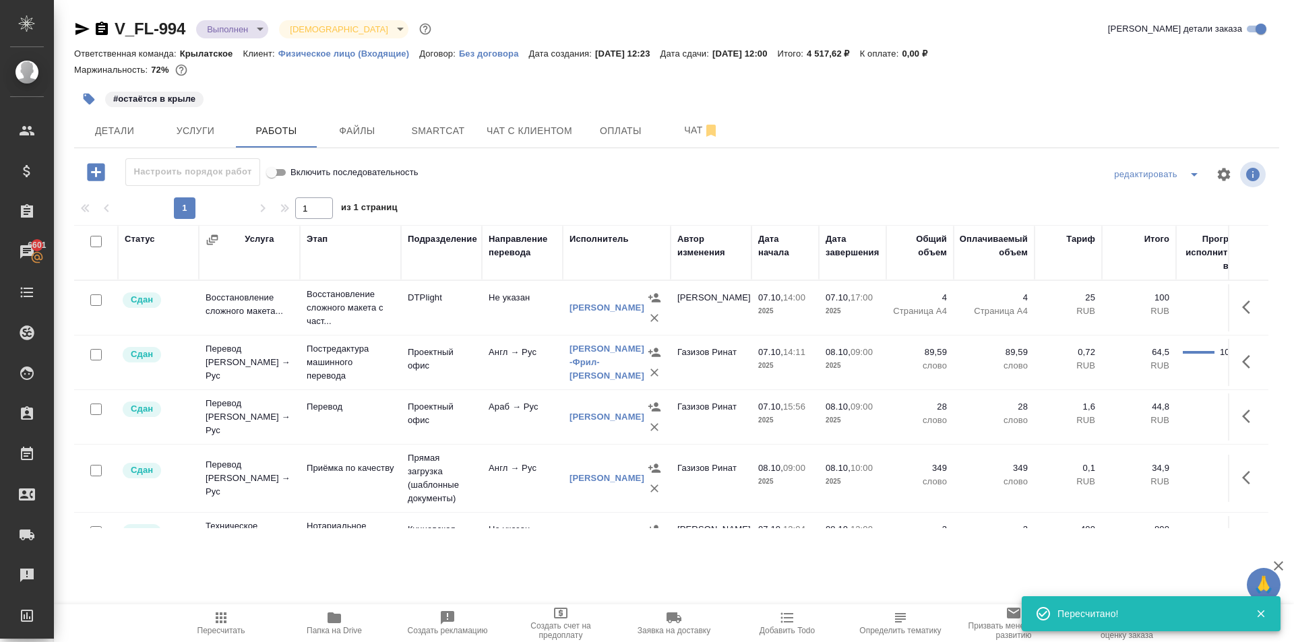
click at [83, 28] on icon "button" at bounding box center [82, 29] width 14 height 12
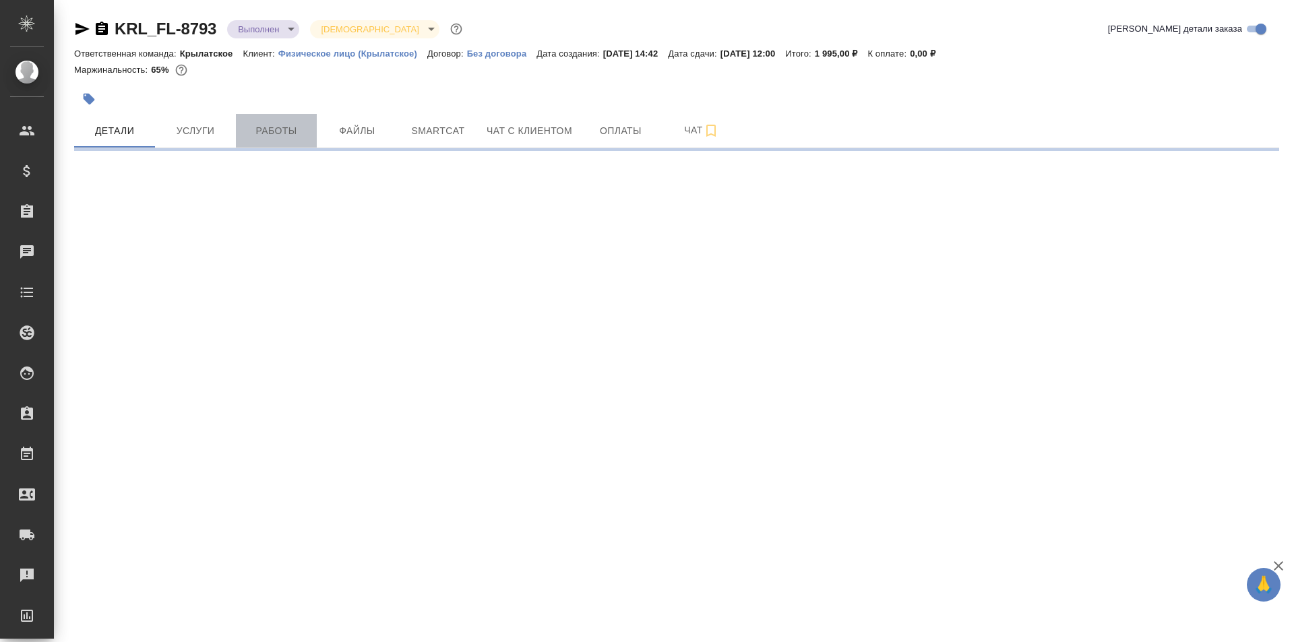
click at [268, 131] on span "Работы" at bounding box center [276, 131] width 65 height 17
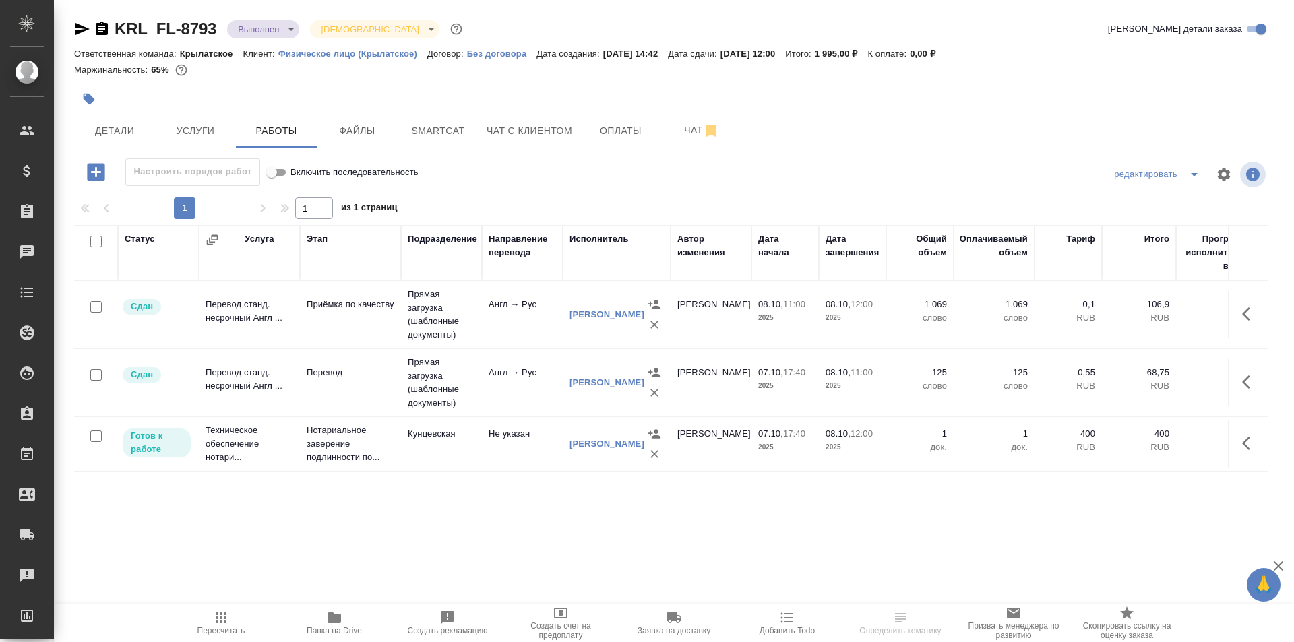
click at [180, 617] on span "Пересчитать" at bounding box center [221, 623] width 97 height 26
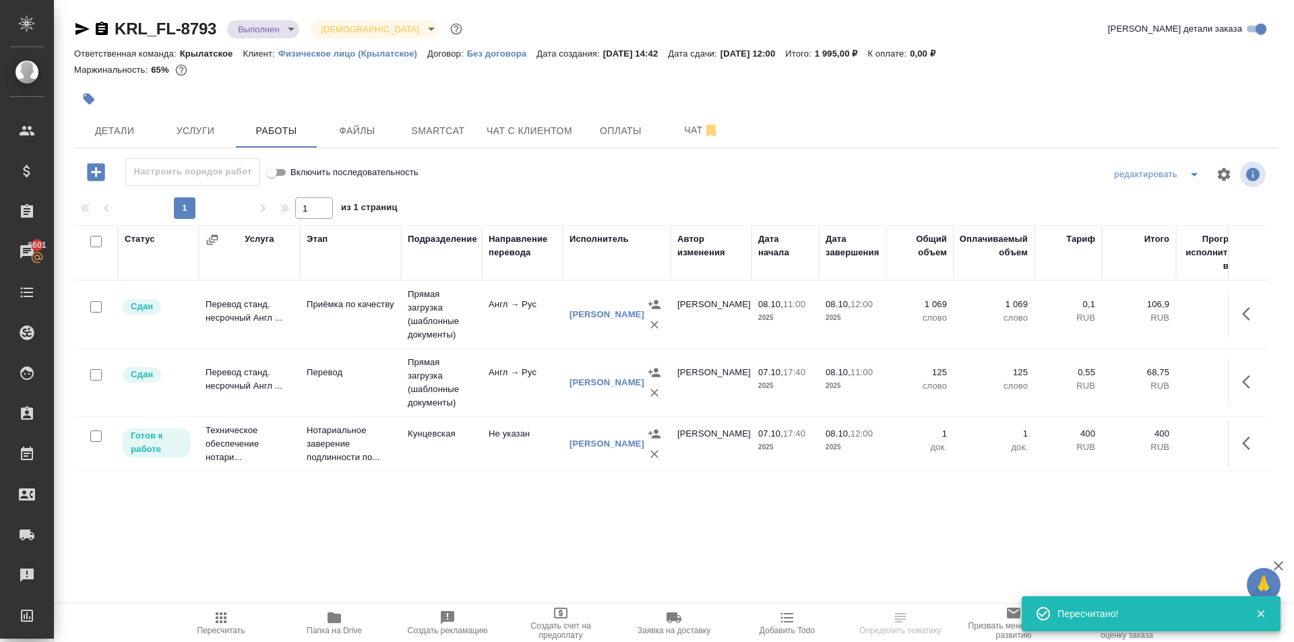
drag, startPoint x: 71, startPoint y: 28, endPoint x: 81, endPoint y: 29, distance: 10.2
click at [70, 28] on div "KRL_FL-8793 Выполнен completed Святая троица holyTrinity Кратко детали заказа О…" at bounding box center [677, 281] width 1220 height 563
click at [81, 29] on icon "button" at bounding box center [82, 29] width 16 height 16
